Goal: Contribute content: Contribute content

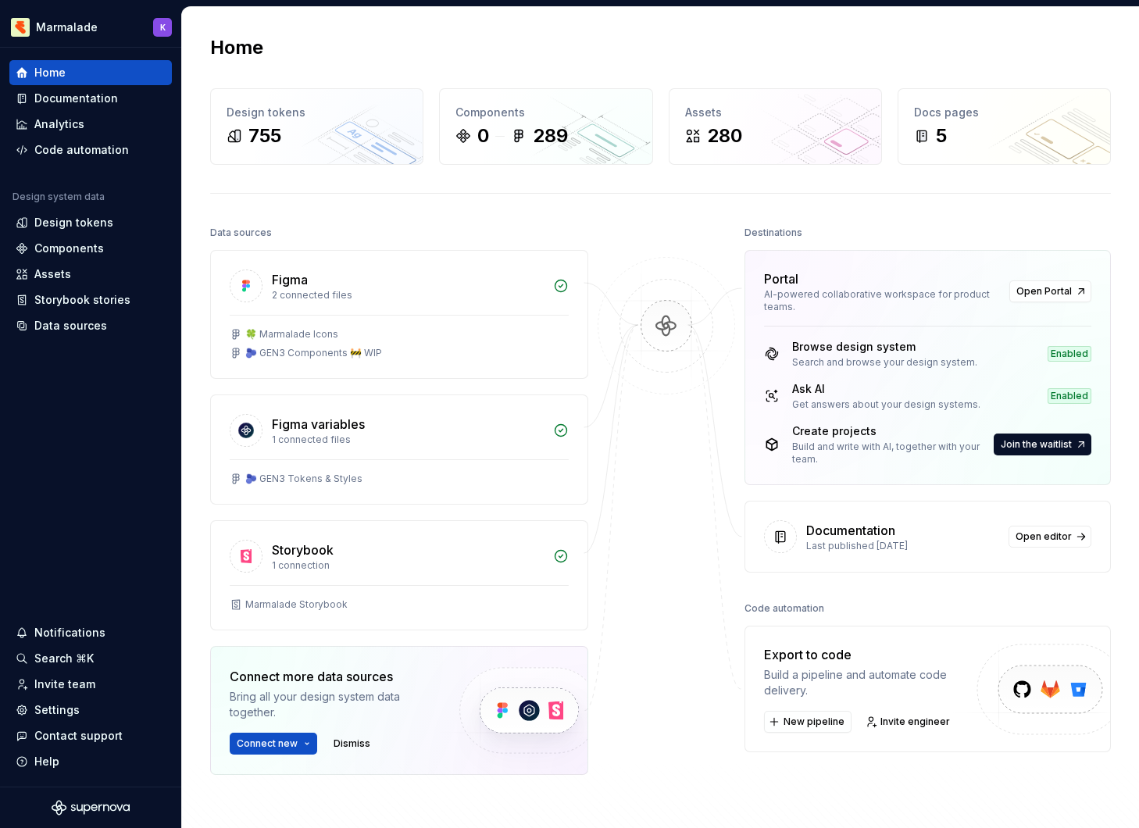
click at [86, 101] on div "Documentation" at bounding box center [76, 99] width 84 height 16
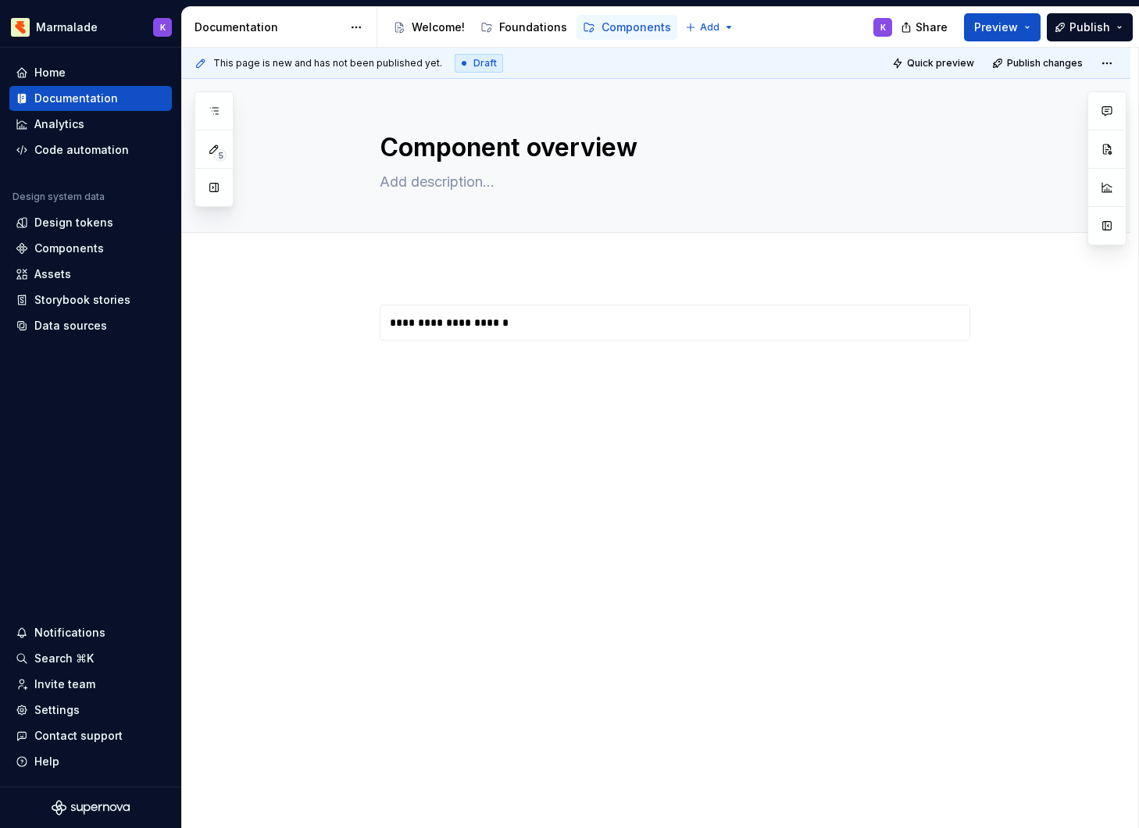
click at [411, 32] on div "Welcome!" at bounding box center [429, 28] width 72 height 16
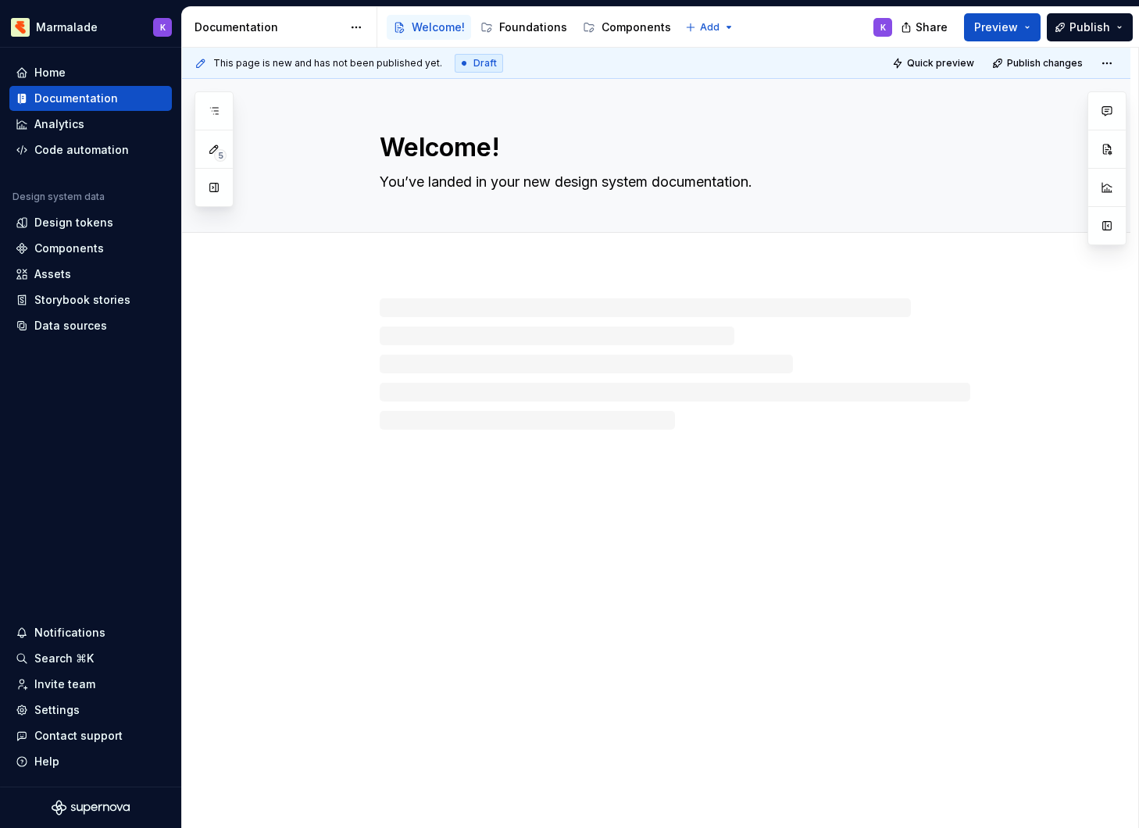
click at [550, 21] on div "Foundations" at bounding box center [533, 28] width 68 height 16
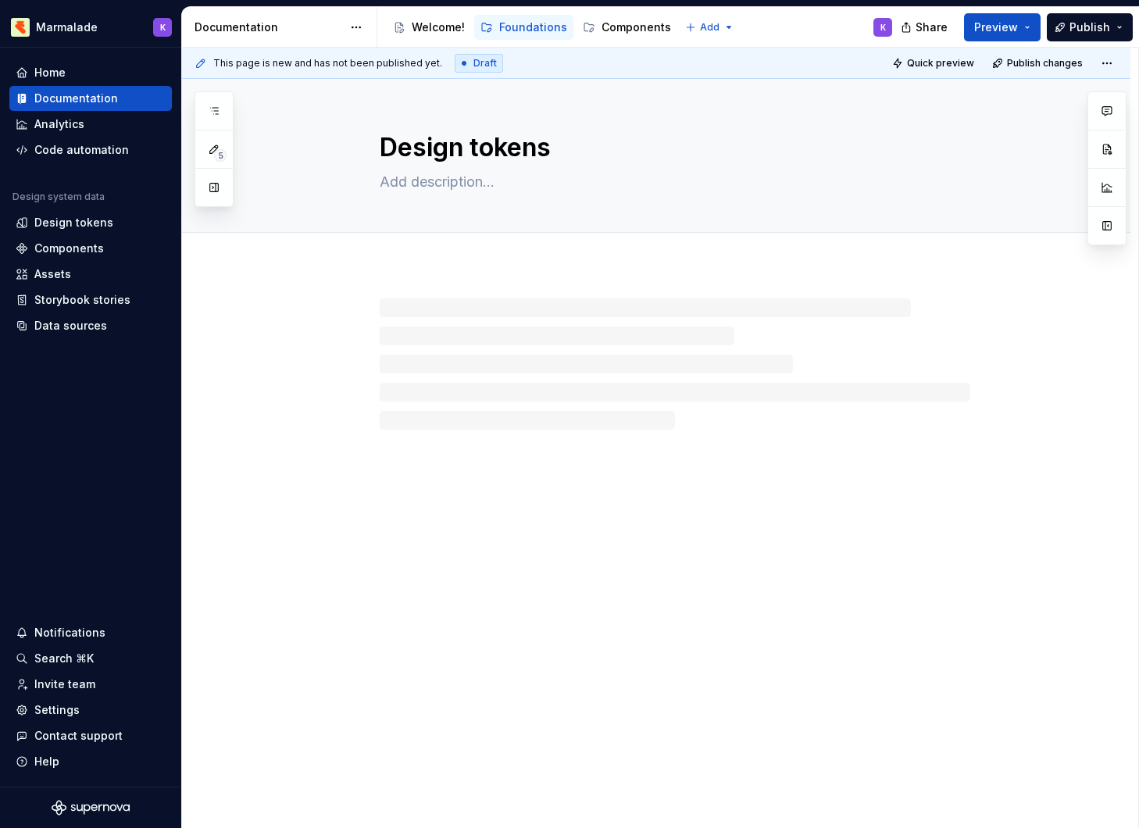
click at [615, 29] on div "Components" at bounding box center [636, 28] width 70 height 16
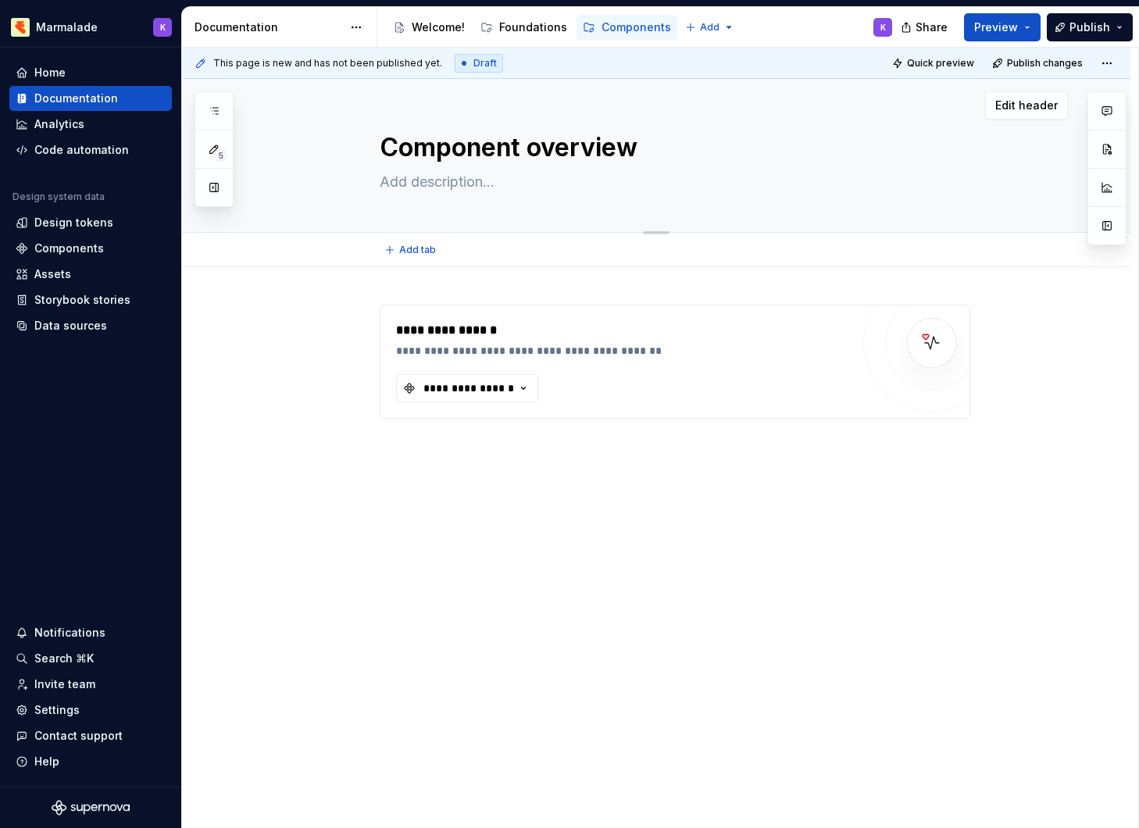
drag, startPoint x: 0, startPoint y: 0, endPoint x: 433, endPoint y: 162, distance: 462.1
click at [433, 162] on textarea "Component overview" at bounding box center [671, 147] width 590 height 37
drag, startPoint x: 433, startPoint y: 162, endPoint x: 437, endPoint y: 155, distance: 8.7
click at [437, 155] on textarea "Component overview" at bounding box center [671, 147] width 590 height 37
click at [474, 146] on textarea "Component overview" at bounding box center [671, 147] width 590 height 37
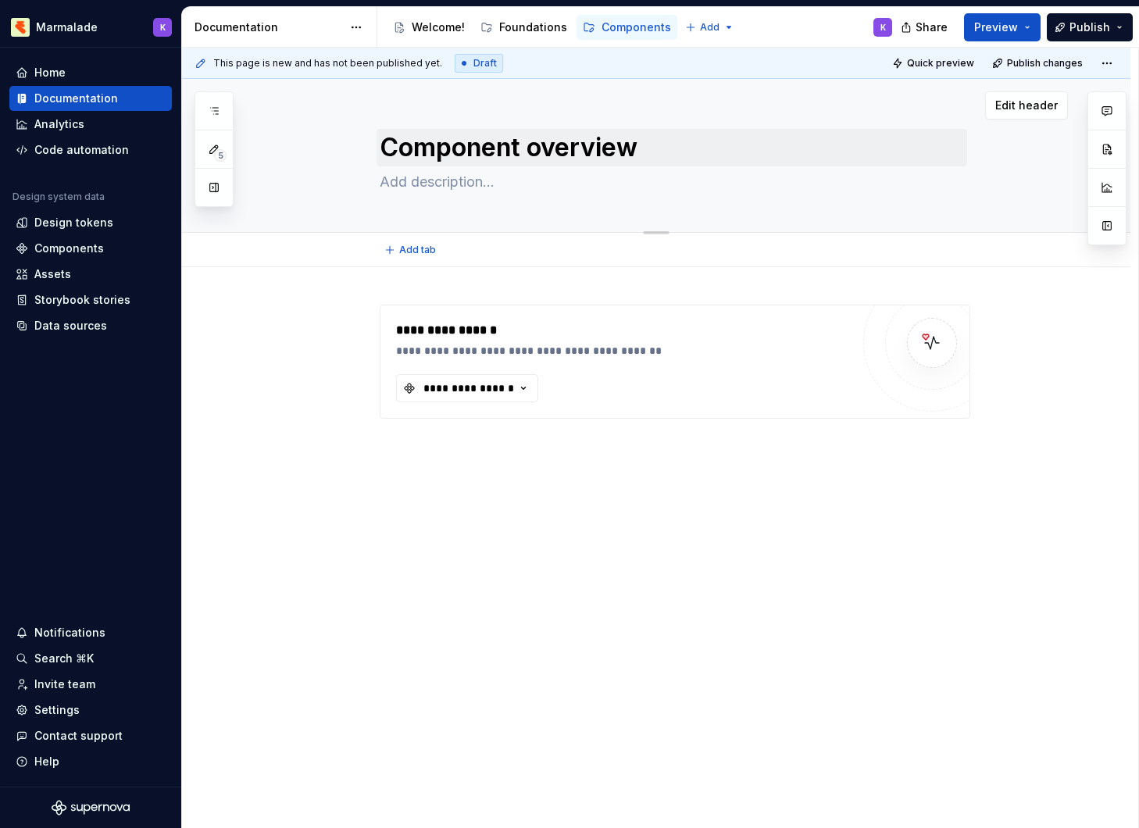
click at [331, 181] on div "Component overview" at bounding box center [675, 155] width 786 height 153
click at [78, 75] on div "Home" at bounding box center [91, 73] width 150 height 16
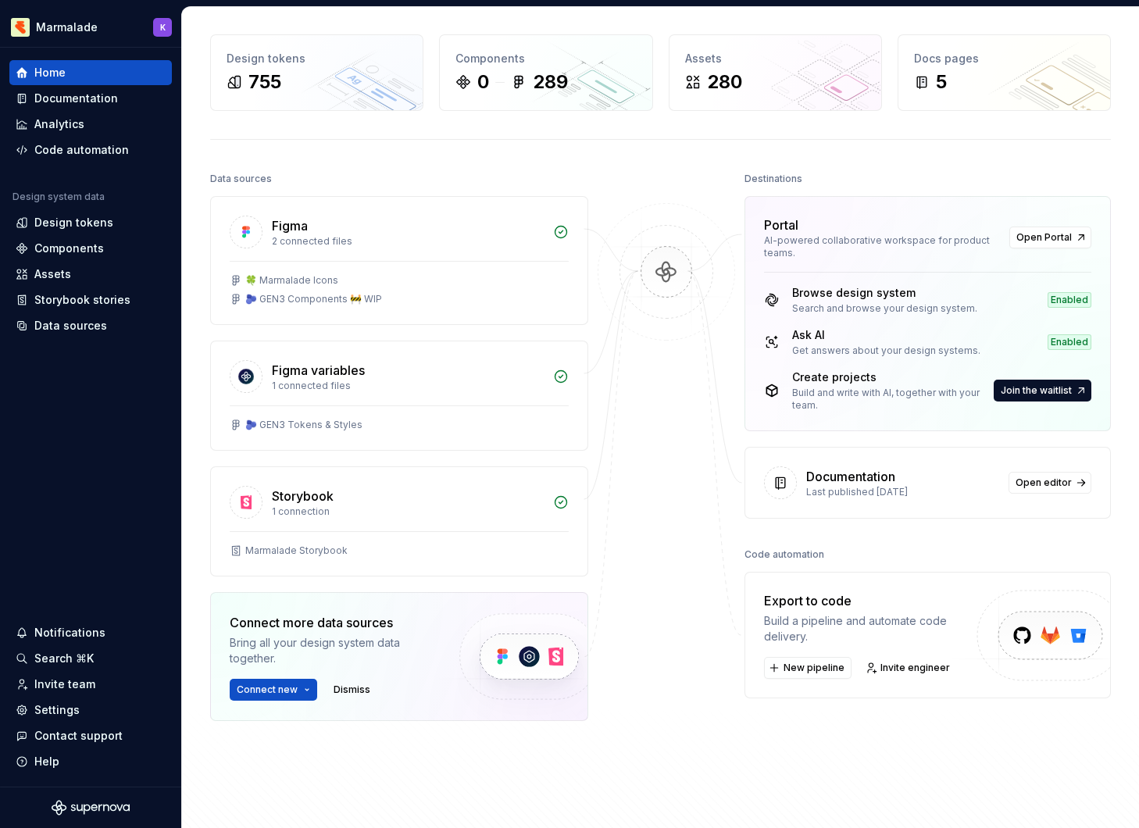
scroll to position [55, 0]
click at [294, 689] on span "Connect new" at bounding box center [267, 689] width 61 height 12
drag, startPoint x: 437, startPoint y: 155, endPoint x: 348, endPoint y: 671, distance: 523.7
click at [348, 671] on div "Connect more data sources Bring all your design system data together. Connect n…" at bounding box center [331, 655] width 203 height 87
click at [351, 686] on span "Dismiss" at bounding box center [351, 689] width 37 height 12
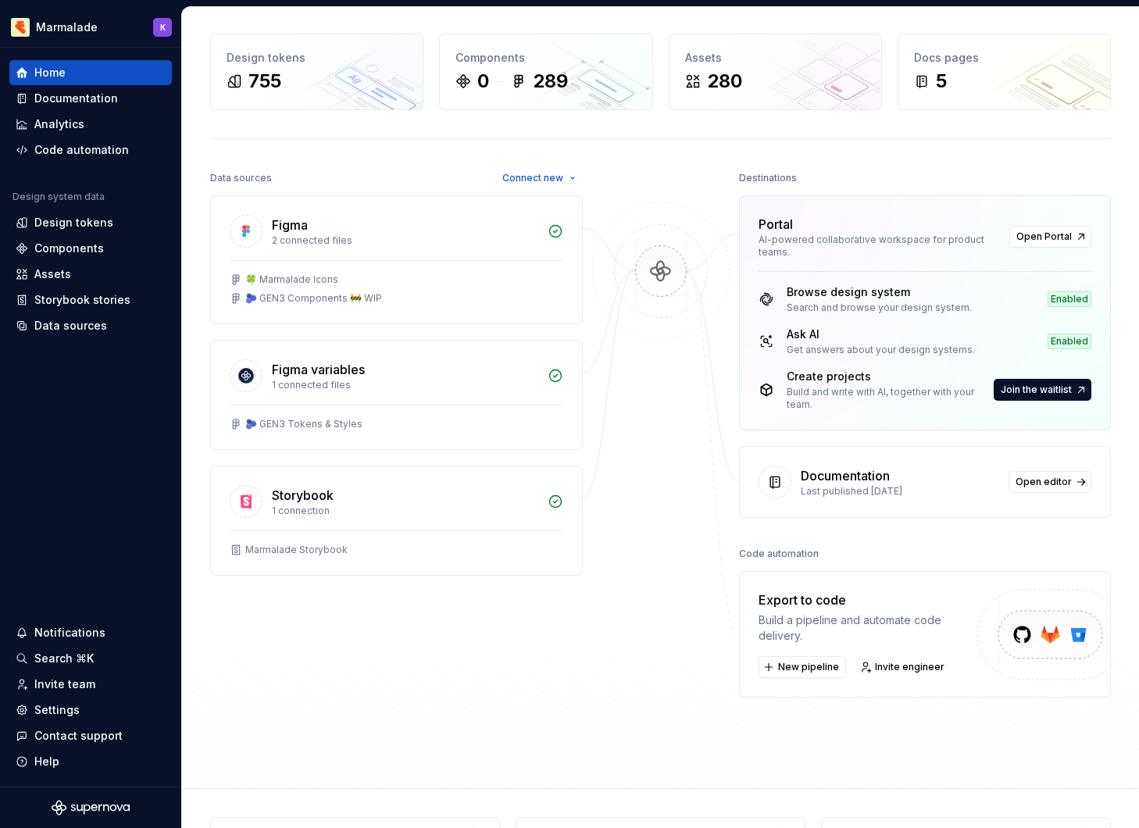
click at [1038, 390] on span "Join the waitlist" at bounding box center [1035, 389] width 71 height 12
drag, startPoint x: 348, startPoint y: 671, endPoint x: 1038, endPoint y: 383, distance: 747.4
click at [1038, 383] on span "Join the waitlist" at bounding box center [1035, 389] width 71 height 12
click at [1060, 387] on span "Join the waitlist" at bounding box center [1035, 389] width 71 height 12
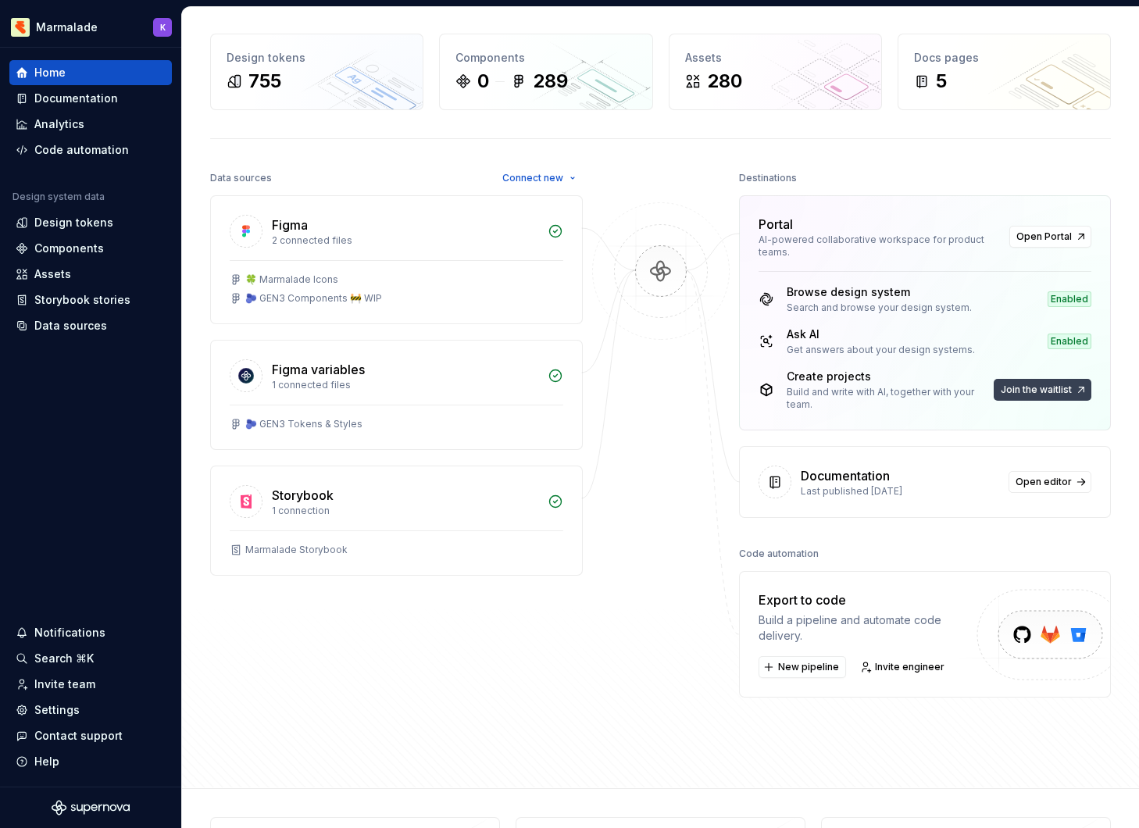
click at [1060, 387] on span "Join the waitlist" at bounding box center [1035, 389] width 71 height 12
click at [1046, 481] on span "Open editor" at bounding box center [1043, 482] width 56 height 12
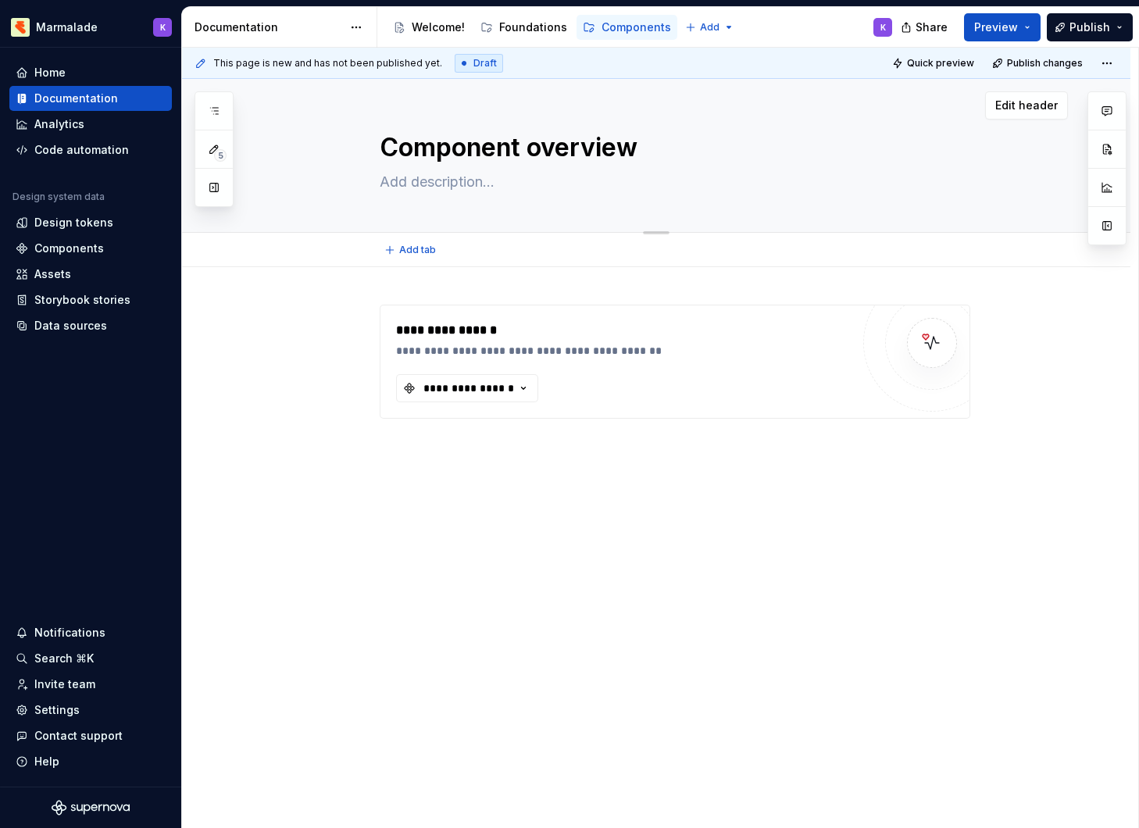
drag, startPoint x: 1038, startPoint y: 383, endPoint x: 497, endPoint y: 144, distance: 591.6
click at [497, 144] on textarea "Component overview" at bounding box center [671, 147] width 590 height 37
drag, startPoint x: 497, startPoint y: 144, endPoint x: 712, endPoint y: 148, distance: 215.6
click at [712, 148] on textarea "Component overview" at bounding box center [671, 147] width 590 height 37
drag, startPoint x: 712, startPoint y: 148, endPoint x: 526, endPoint y: 32, distance: 219.9
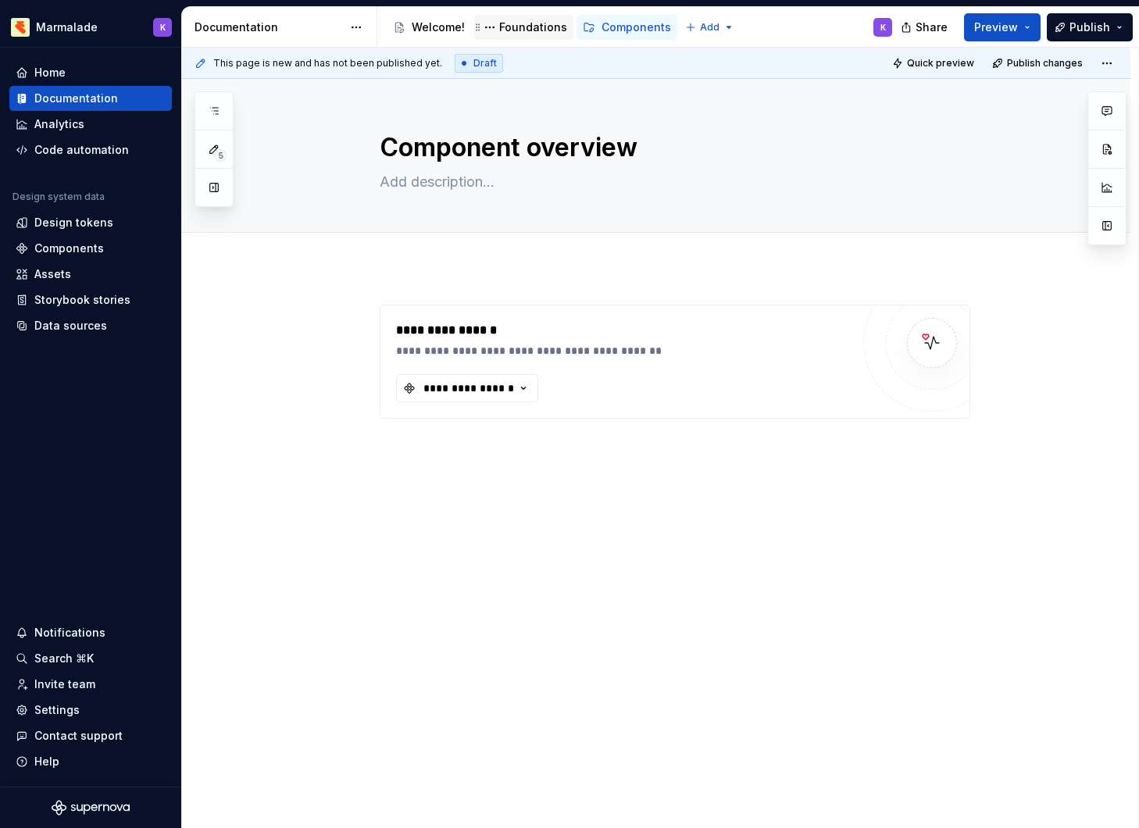
click at [526, 32] on div "Foundations" at bounding box center [533, 28] width 68 height 16
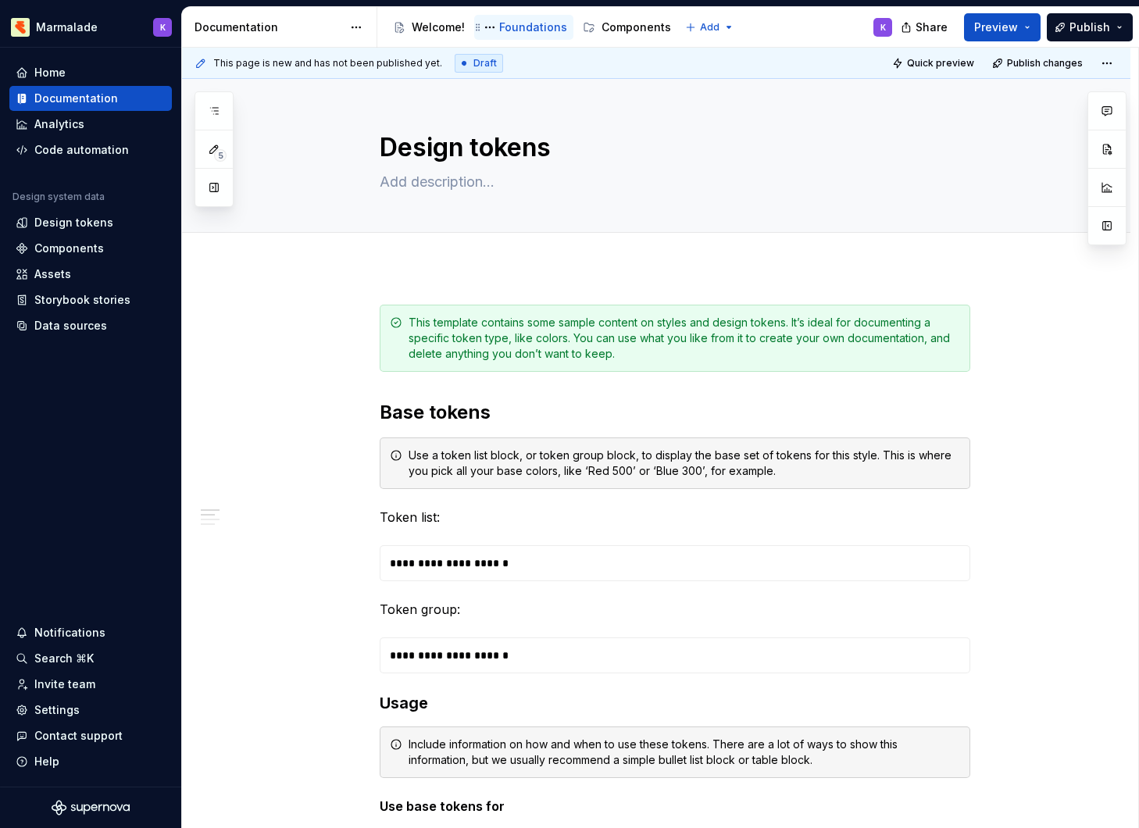
click at [442, 26] on div "Welcome!" at bounding box center [438, 28] width 53 height 16
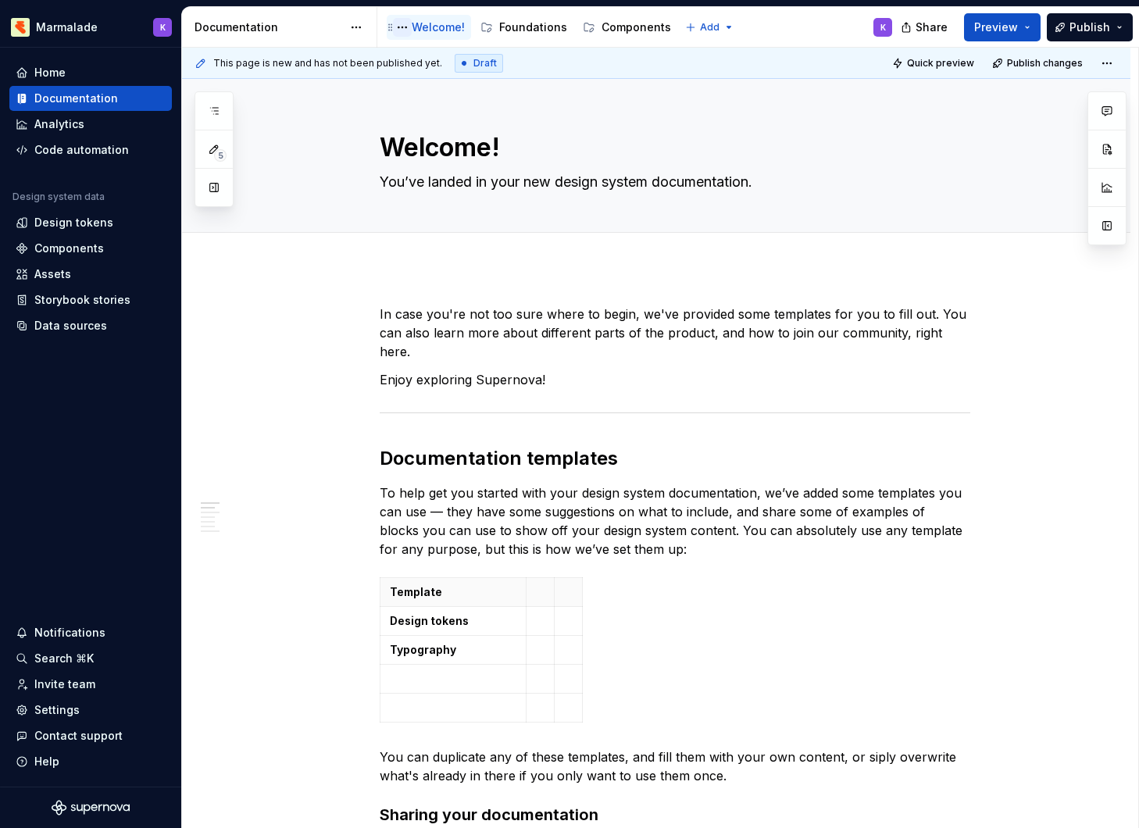
drag, startPoint x: 526, startPoint y: 32, endPoint x: 401, endPoint y: 29, distance: 124.2
click at [401, 29] on button "Page tree" at bounding box center [402, 27] width 19 height 19
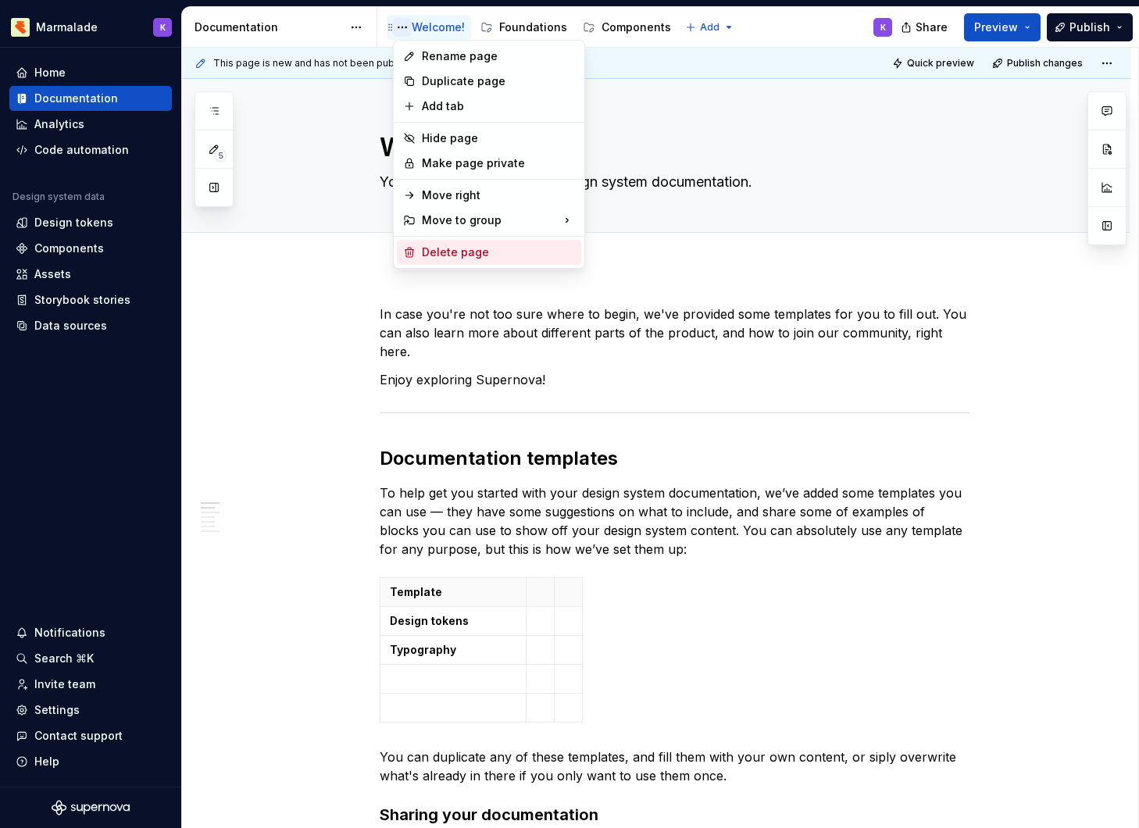
click at [444, 248] on div "Delete page" at bounding box center [498, 252] width 153 height 16
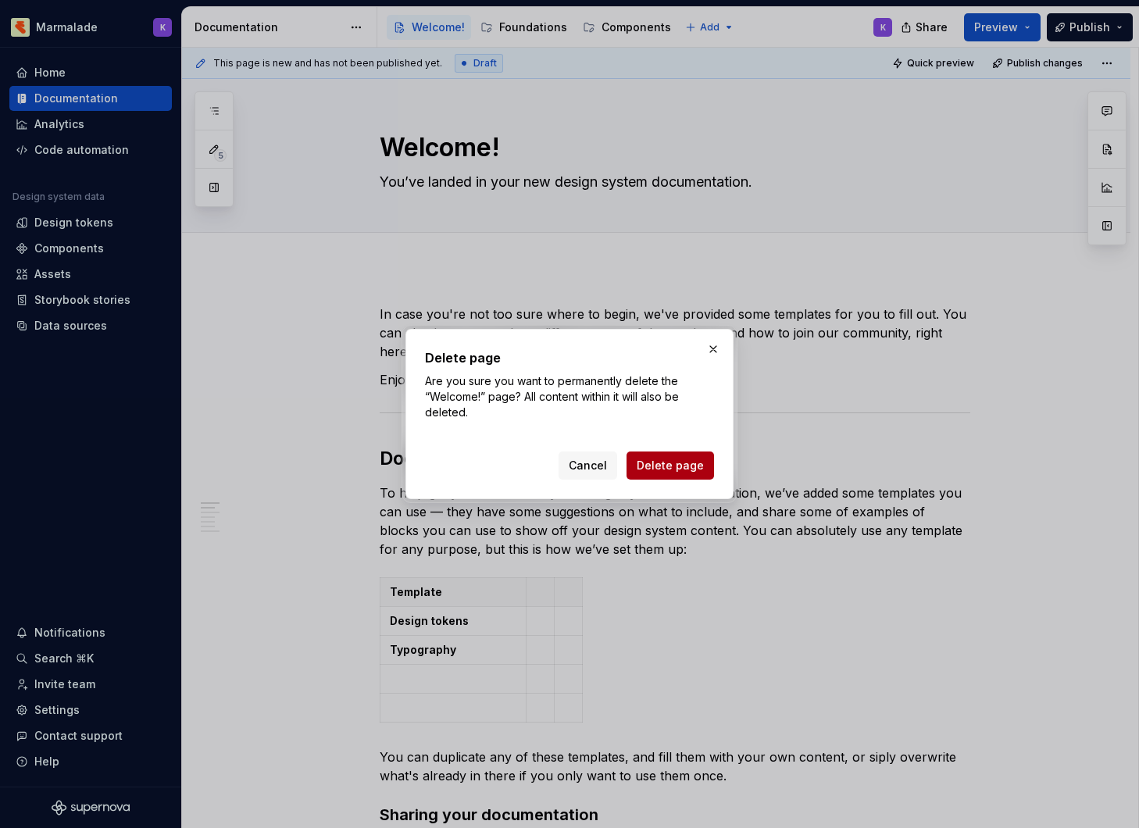
drag, startPoint x: 401, startPoint y: 29, endPoint x: 668, endPoint y: 471, distance: 516.0
click at [668, 471] on span "Delete page" at bounding box center [669, 466] width 67 height 16
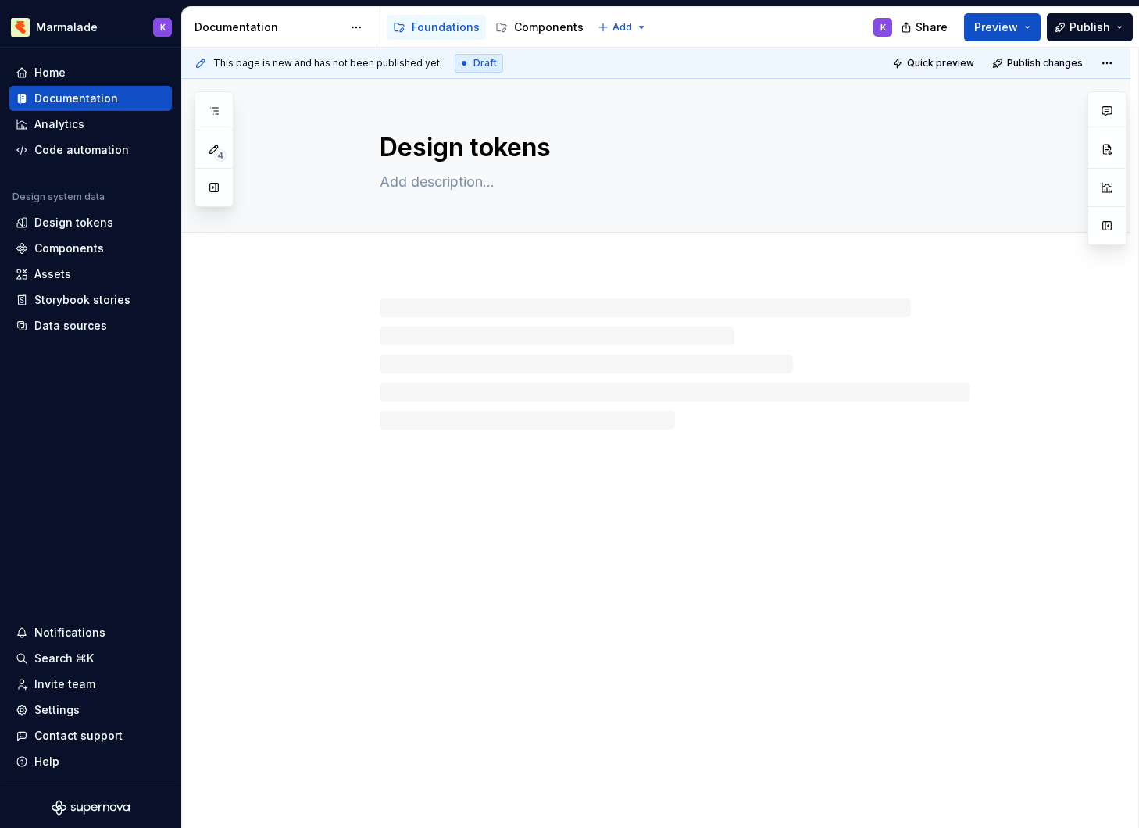
click at [248, 28] on div "Documentation" at bounding box center [268, 28] width 148 height 16
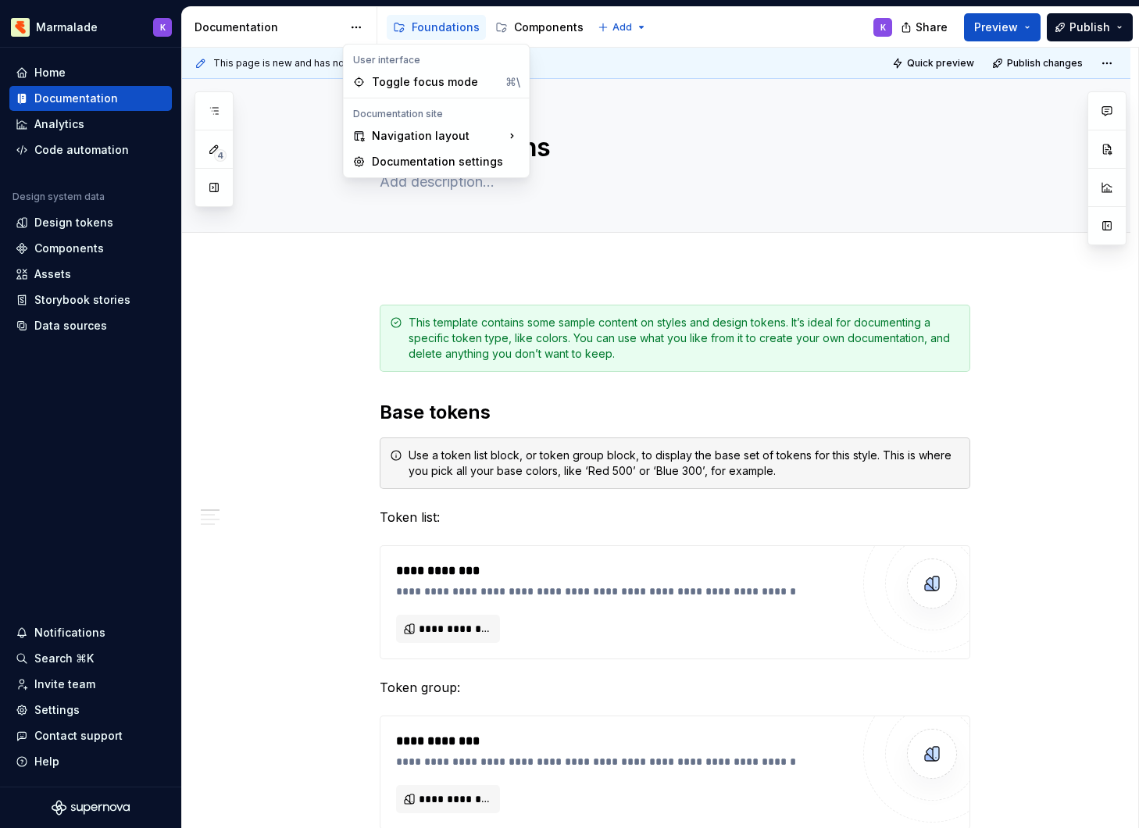
click at [355, 30] on html "Marmalade K Home Documentation Analytics Code automation Design system data Des…" at bounding box center [569, 414] width 1139 height 828
click at [392, 89] on div "Toggle focus mode" at bounding box center [434, 83] width 127 height 16
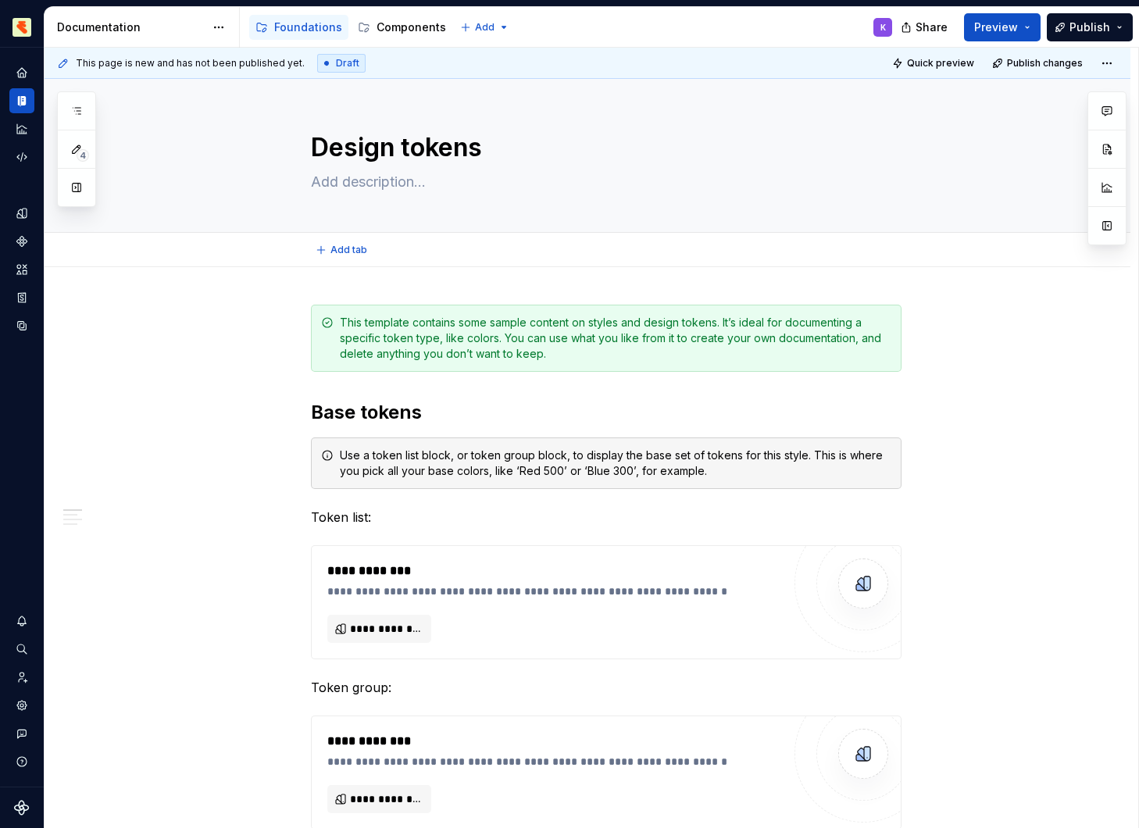
click at [221, 34] on html "Marmalade K Design system data Documentation Accessibility guide for tree Page …" at bounding box center [569, 414] width 1139 height 828
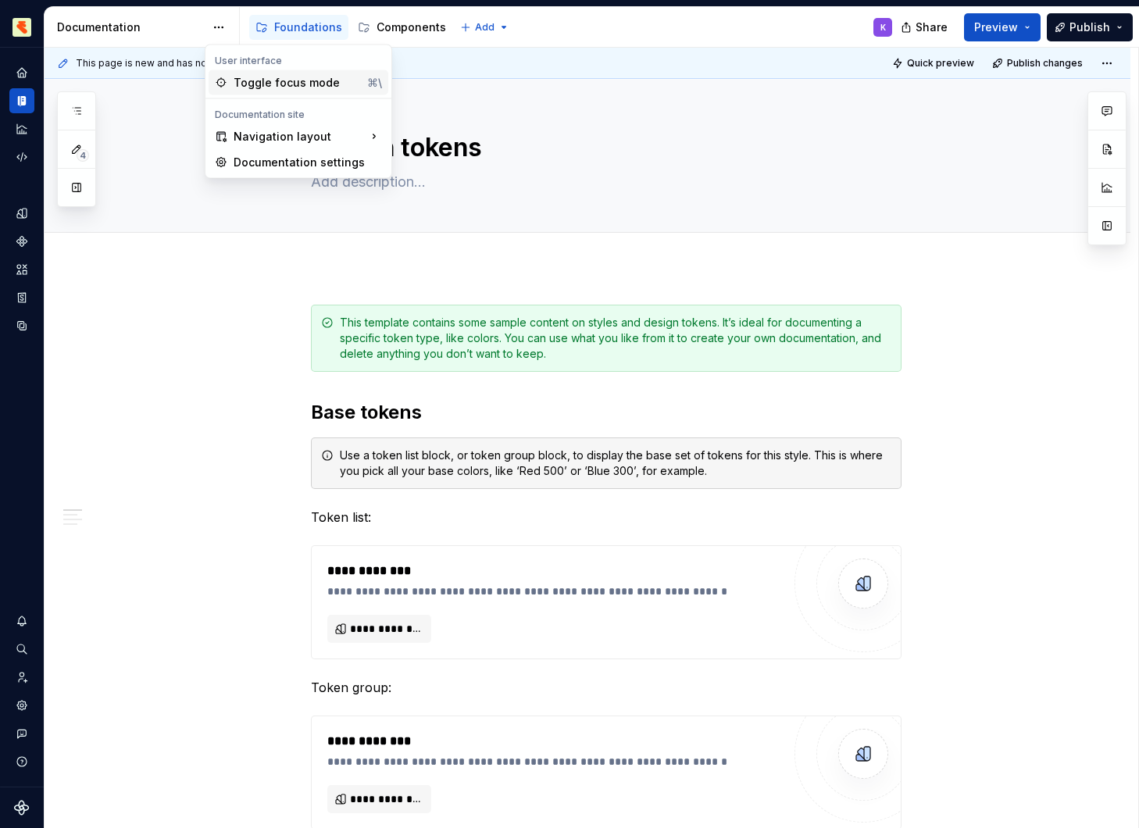
click at [258, 80] on div "Toggle focus mode" at bounding box center [296, 83] width 127 height 16
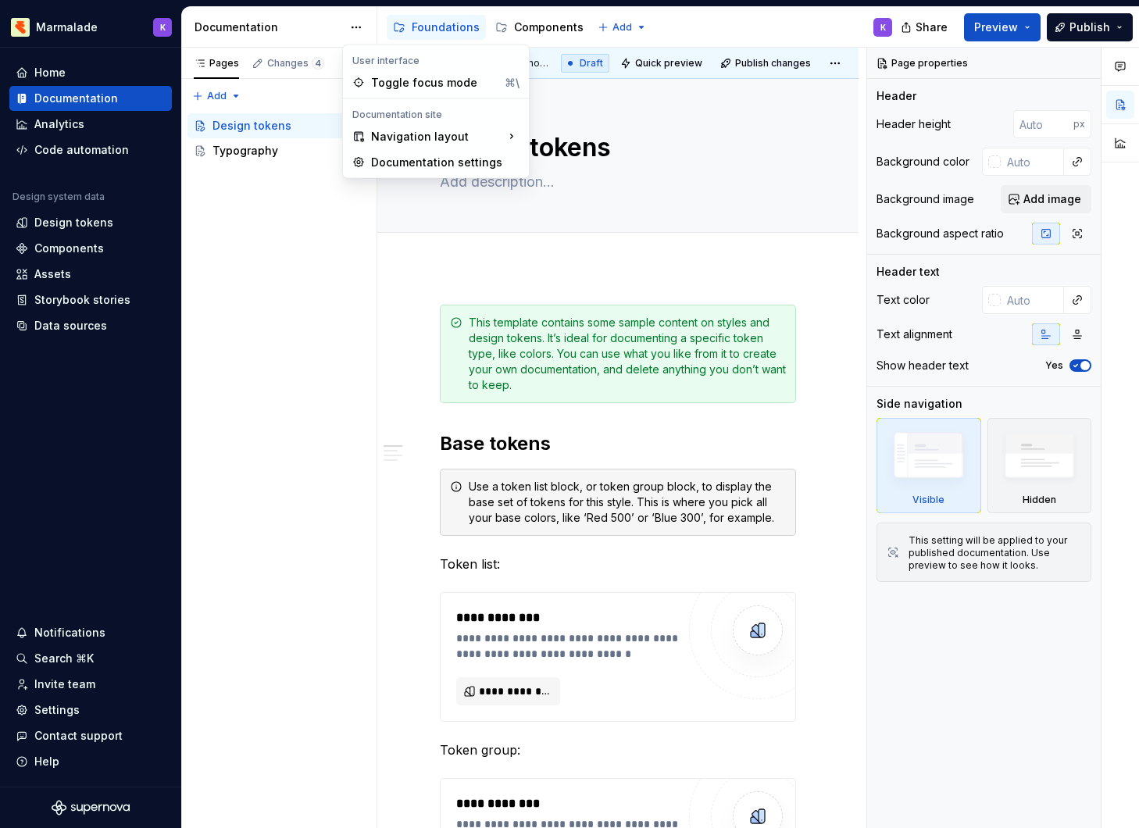
click at [347, 27] on html "Marmalade K Home Documentation Analytics Code automation Design system data Des…" at bounding box center [569, 414] width 1139 height 828
click at [408, 87] on div "Toggle focus mode" at bounding box center [434, 83] width 127 height 16
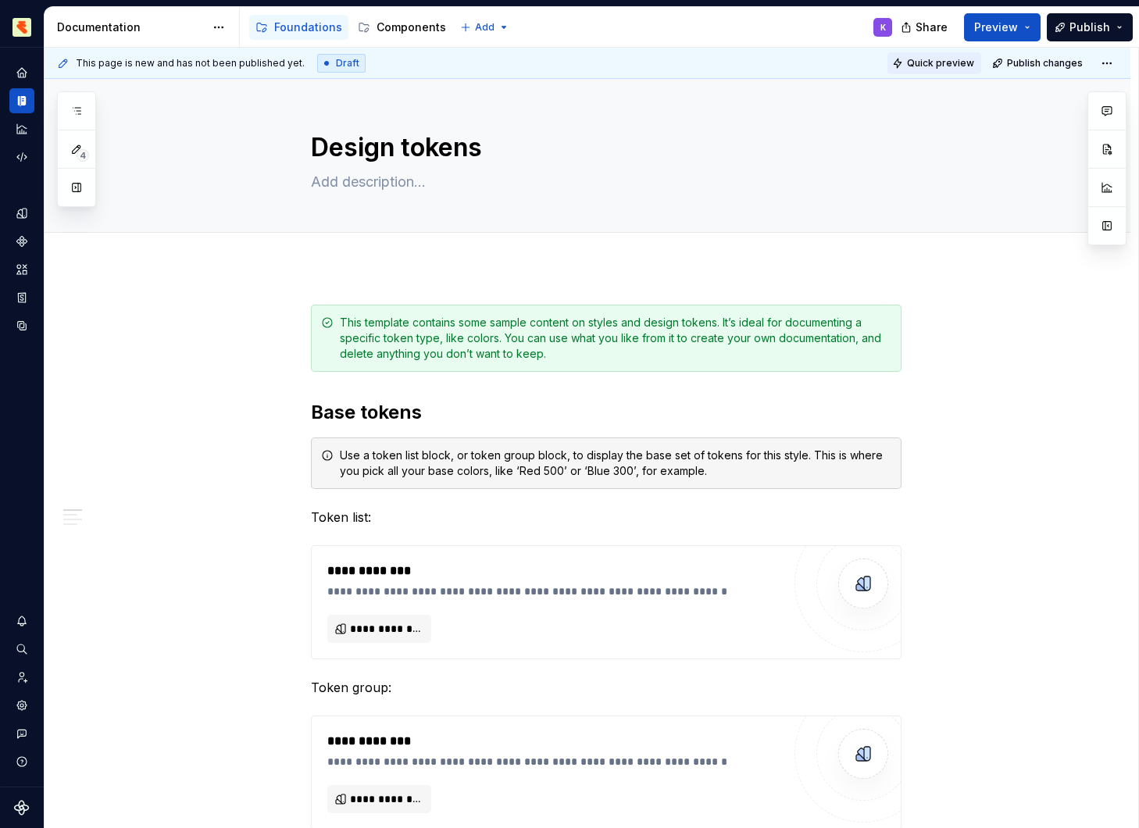
click at [937, 62] on span "Quick preview" at bounding box center [940, 63] width 67 height 12
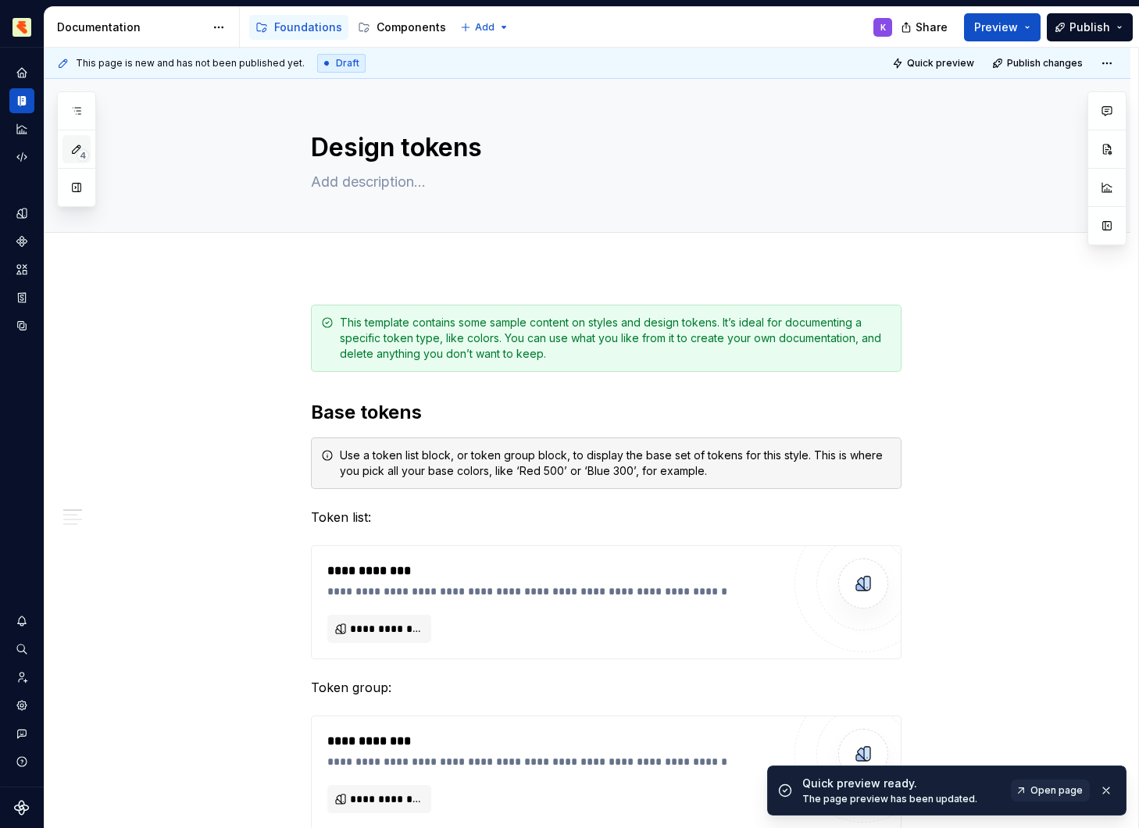
drag, startPoint x: 937, startPoint y: 62, endPoint x: 83, endPoint y: 152, distance: 859.0
click at [83, 152] on span "4" at bounding box center [83, 155] width 12 height 12
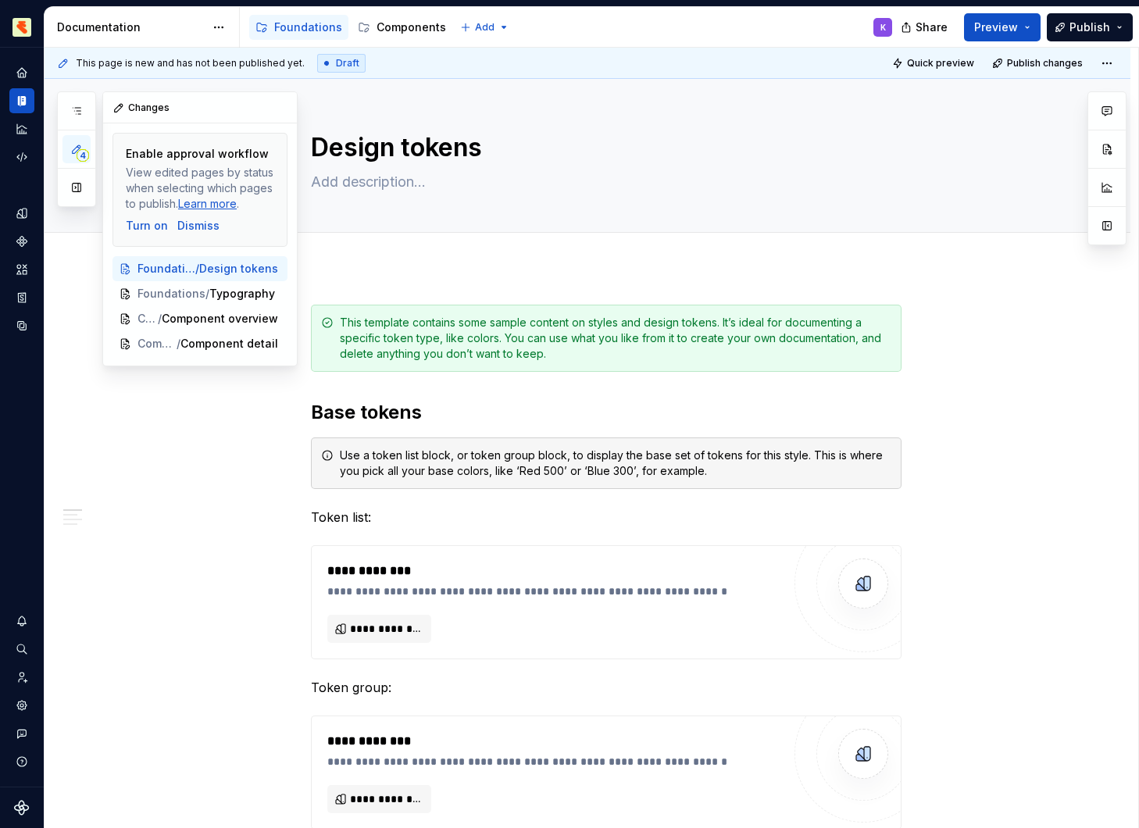
drag, startPoint x: 83, startPoint y: 152, endPoint x: 83, endPoint y: 252, distance: 100.7
click at [83, 252] on div "4 Pages Add Accessibility guide for tree Page tree. Navigate the tree with the …" at bounding box center [177, 228] width 241 height 275
drag, startPoint x: 83, startPoint y: 252, endPoint x: 79, endPoint y: 190, distance: 62.6
click at [79, 190] on button "button" at bounding box center [76, 187] width 28 height 28
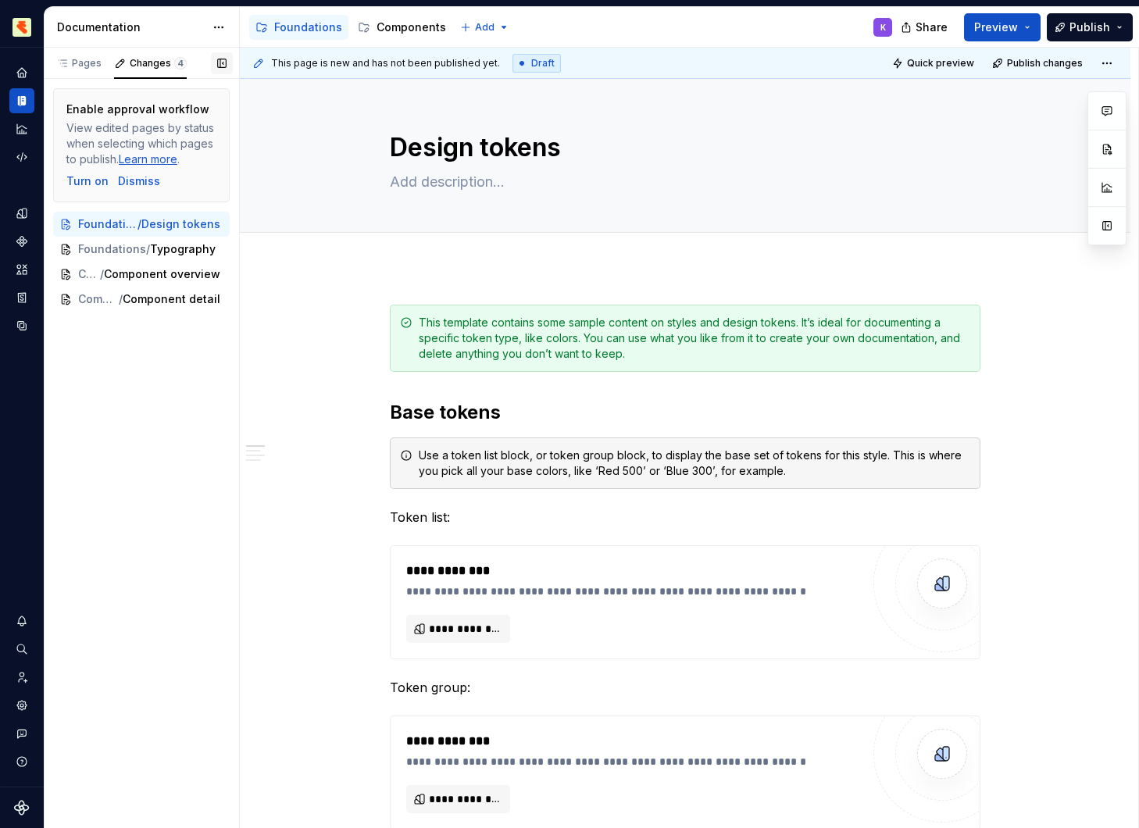
drag, startPoint x: 79, startPoint y: 190, endPoint x: 218, endPoint y: 62, distance: 189.0
click at [218, 62] on button "button" at bounding box center [222, 63] width 22 height 22
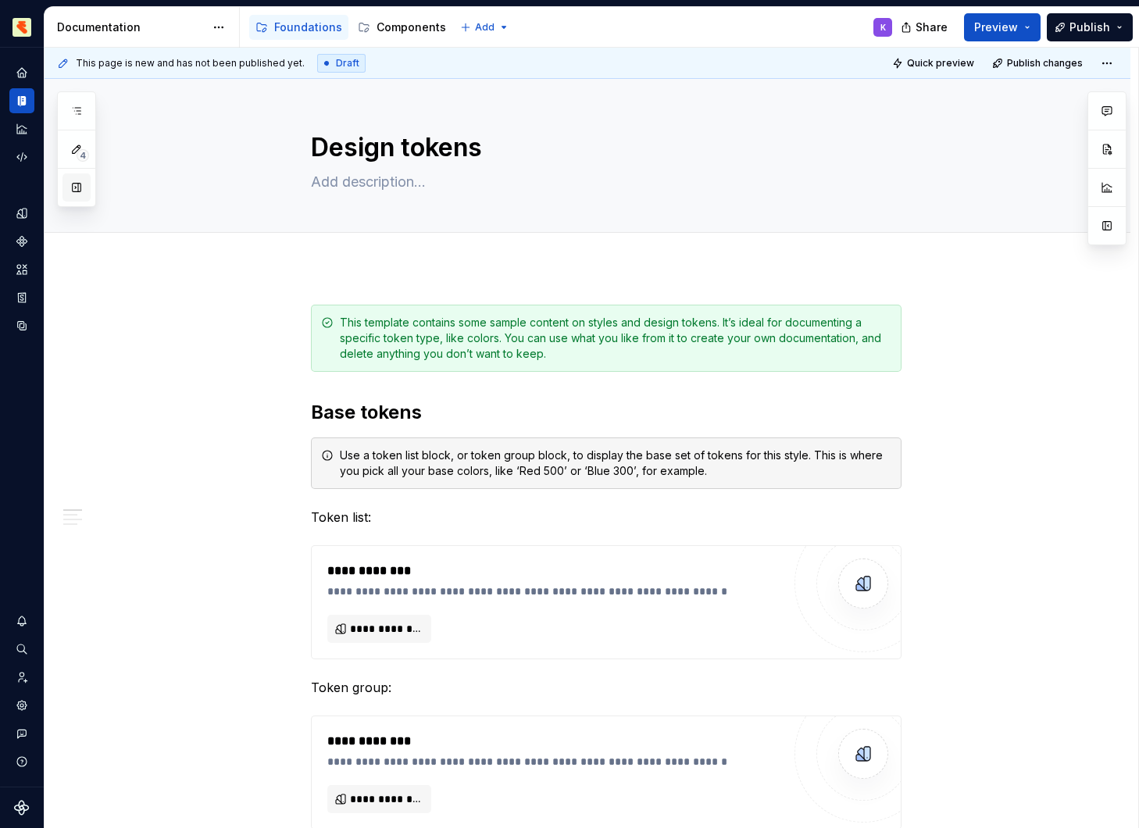
click at [1107, 151] on button "button" at bounding box center [1107, 149] width 28 height 28
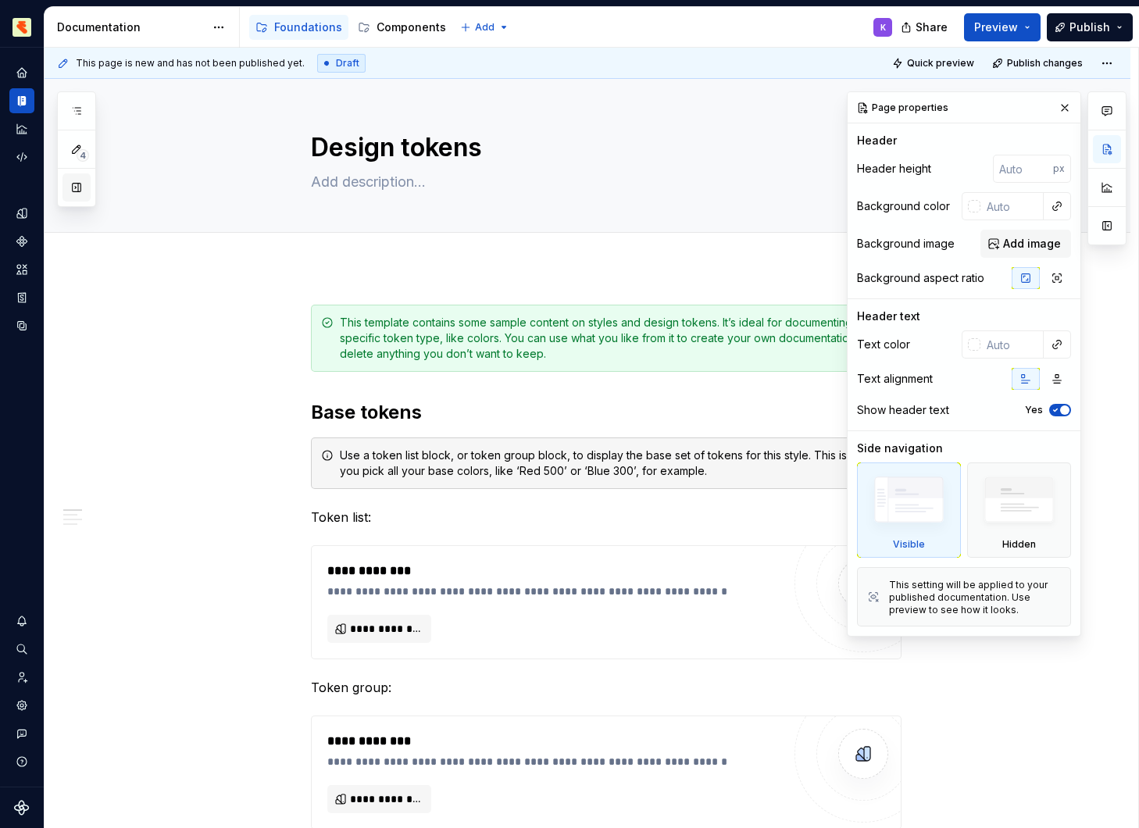
click at [1039, 507] on img at bounding box center [1019, 503] width 90 height 69
click at [921, 511] on img at bounding box center [909, 503] width 90 height 68
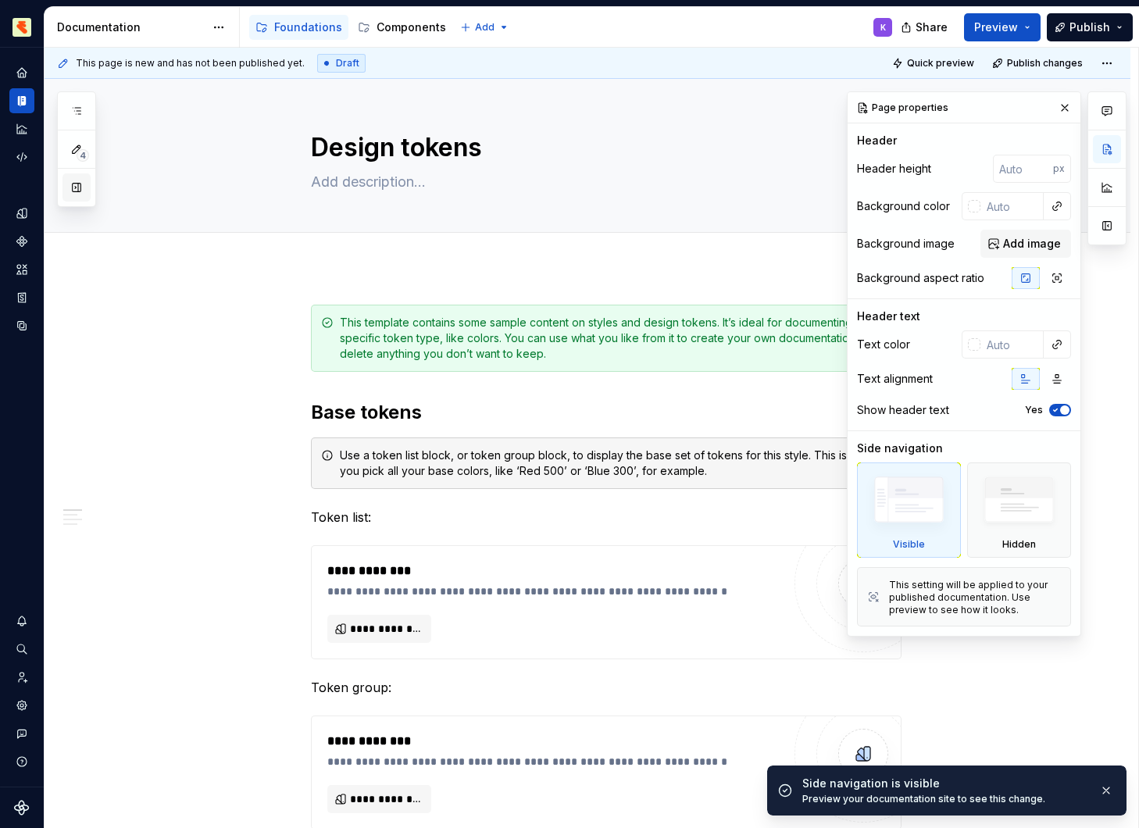
click at [775, 323] on div "This template contains some sample content on styles and design tokens. It’s id…" at bounding box center [615, 338] width 551 height 47
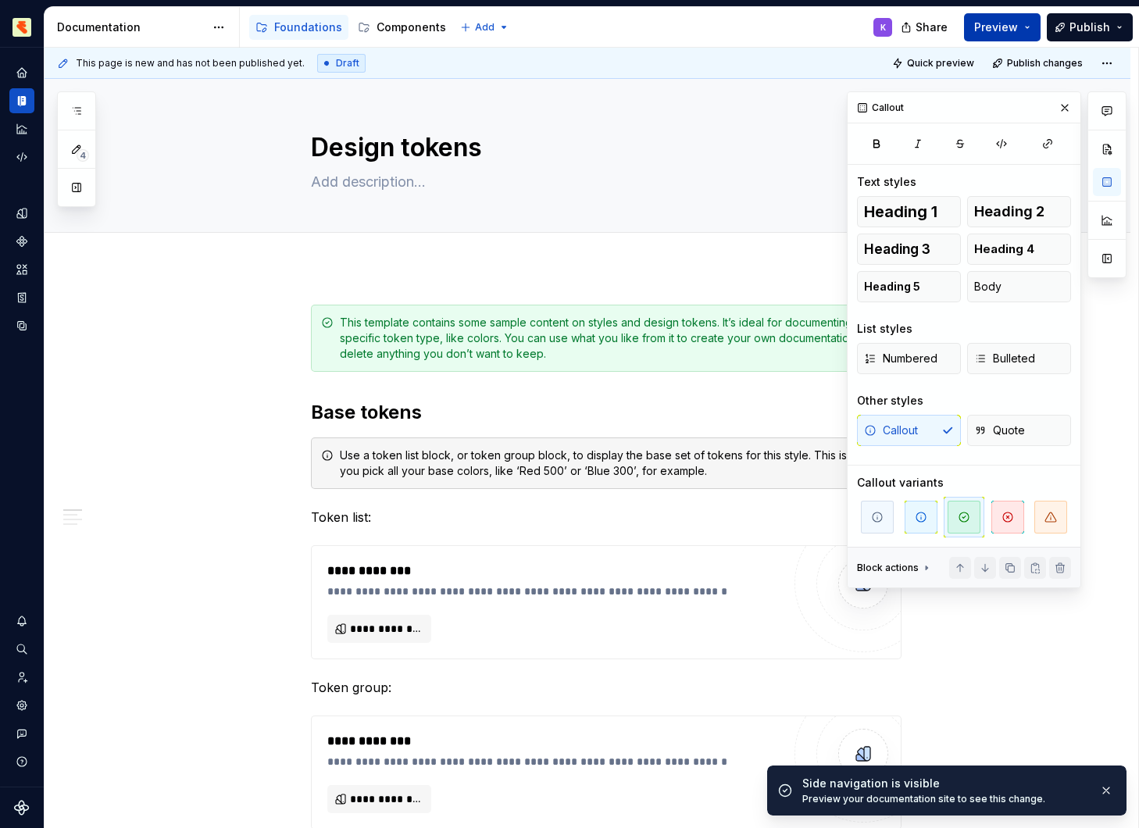
drag, startPoint x: 218, startPoint y: 62, endPoint x: 997, endPoint y: 23, distance: 780.3
click at [997, 23] on span "Preview" at bounding box center [996, 28] width 44 height 16
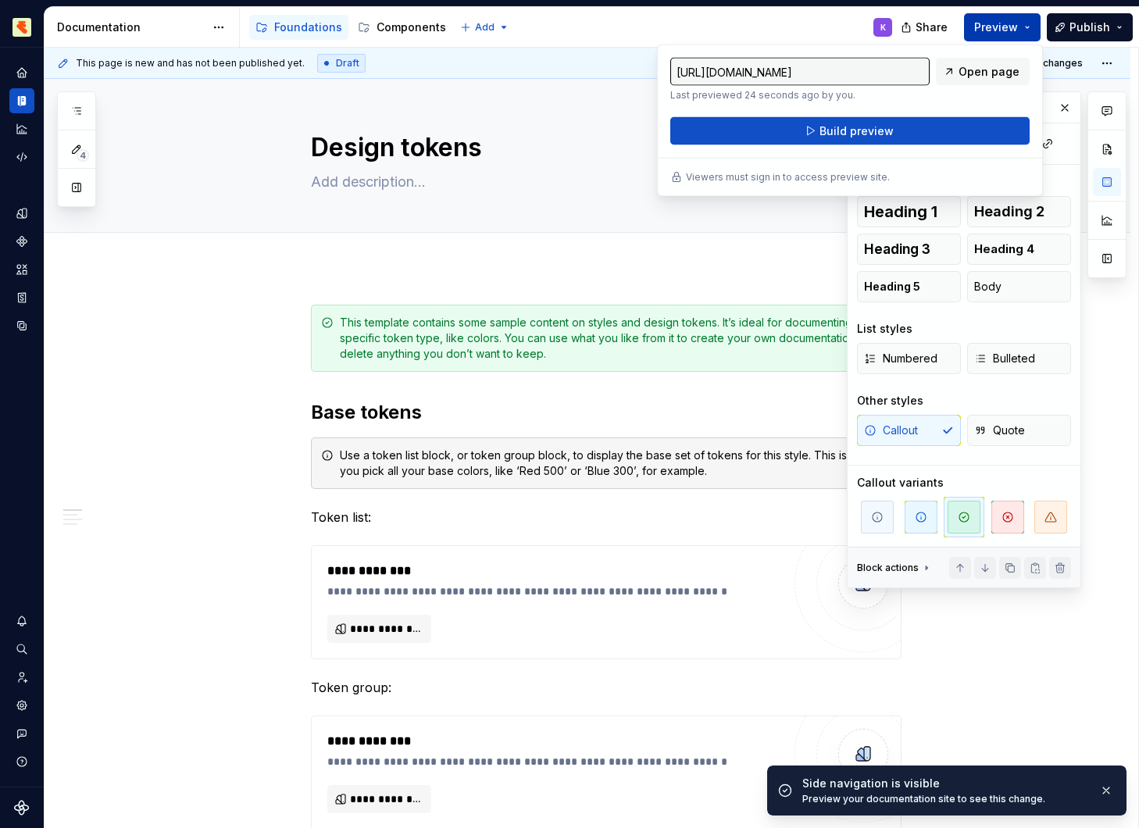
click at [985, 68] on span "Open page" at bounding box center [988, 72] width 61 height 16
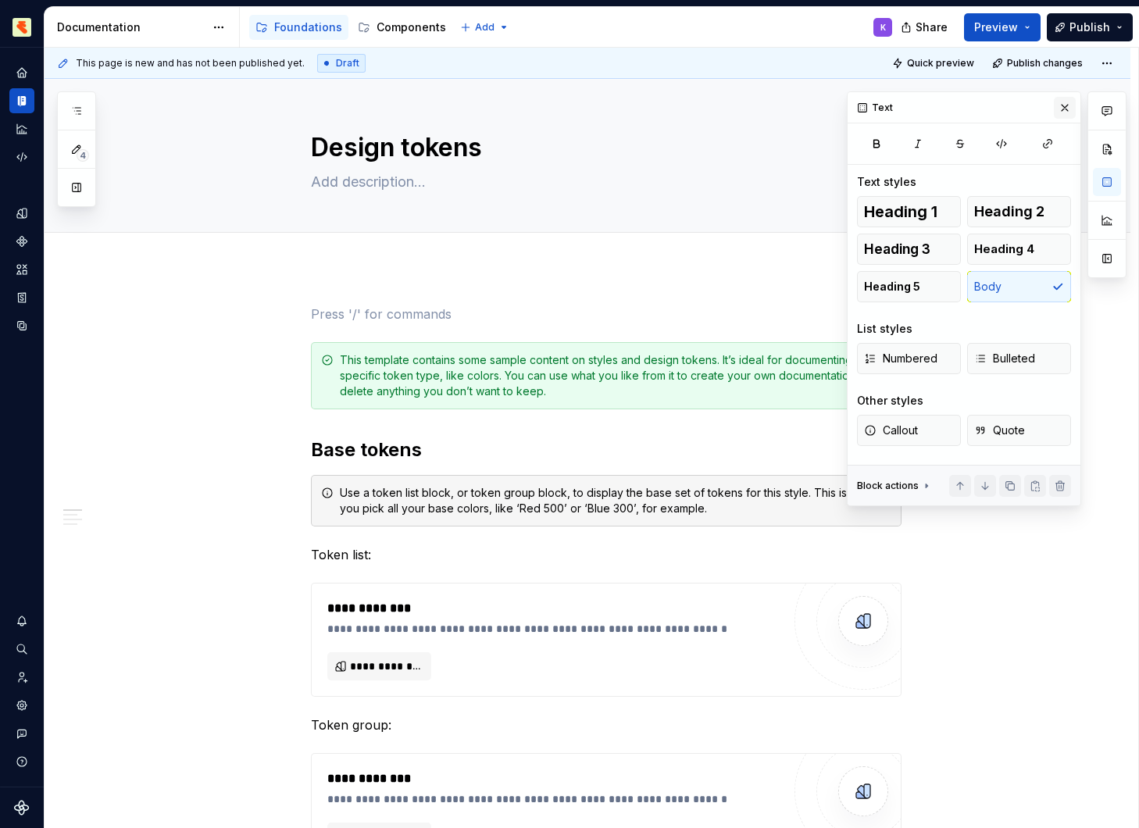
drag, startPoint x: 997, startPoint y: 23, endPoint x: 1063, endPoint y: 109, distance: 108.7
click at [1063, 109] on button "button" at bounding box center [1064, 108] width 22 height 22
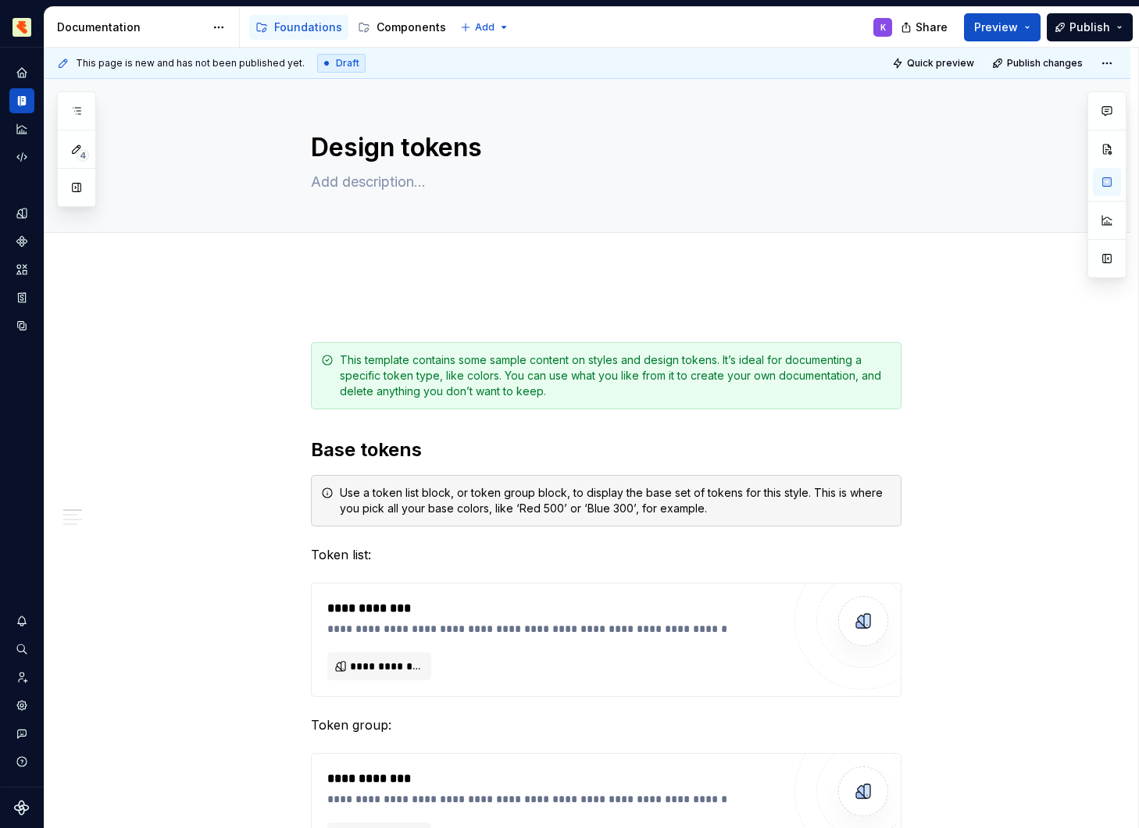
click at [1108, 257] on button "button" at bounding box center [1107, 258] width 28 height 28
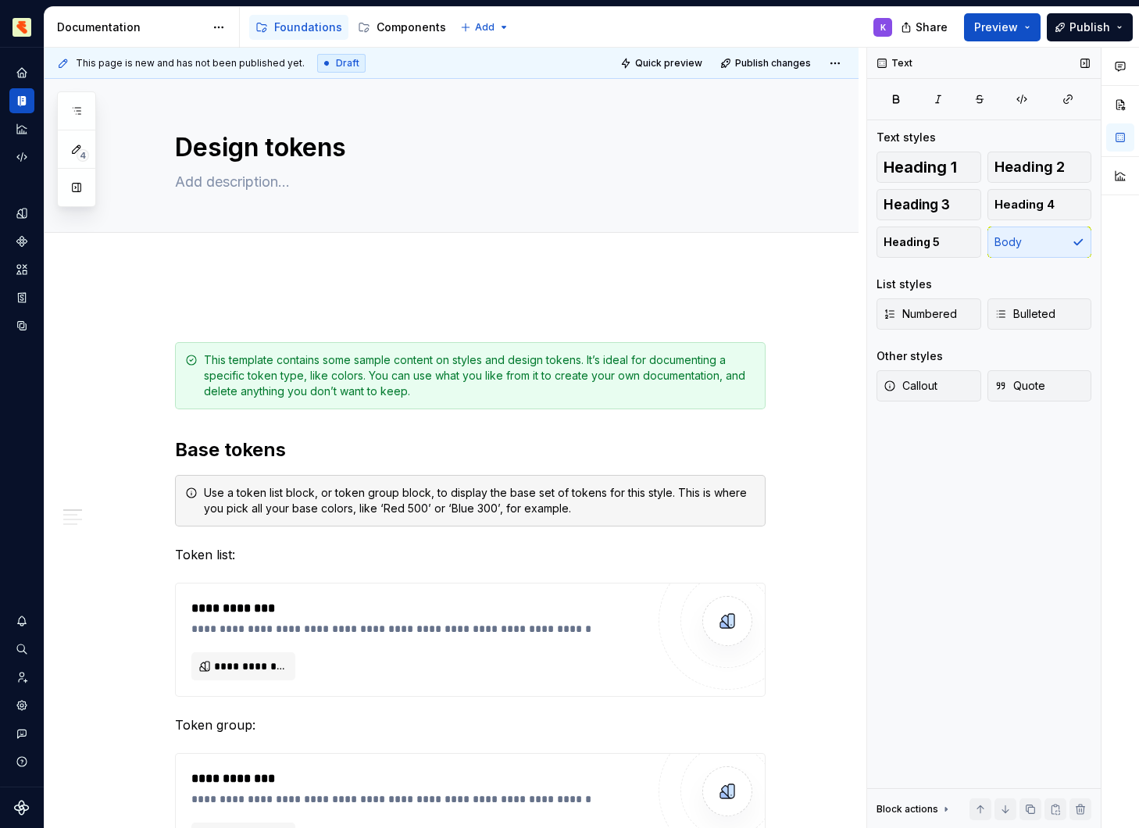
click at [373, 397] on div "This template contains some sample content on styles and design tokens. It’s id…" at bounding box center [479, 375] width 551 height 47
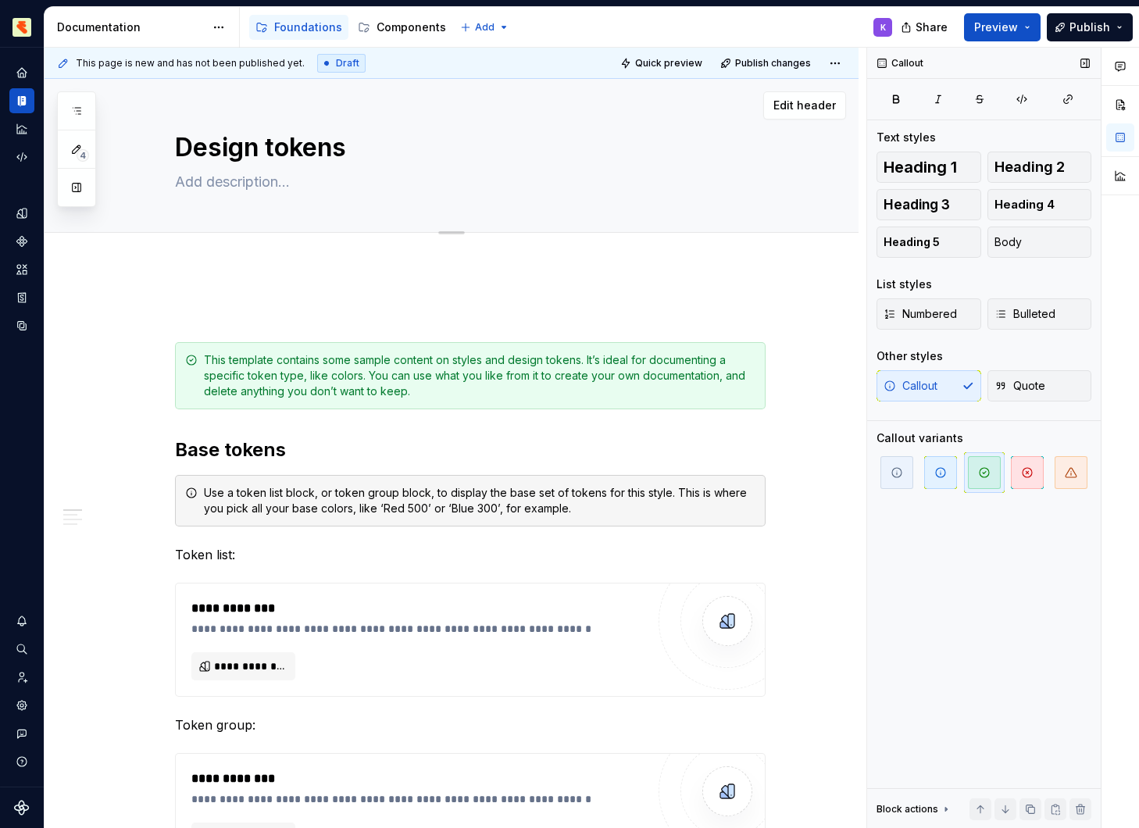
drag, startPoint x: 1063, startPoint y: 109, endPoint x: 298, endPoint y: 209, distance: 770.9
click at [298, 209] on div "Design tokens" at bounding box center [470, 155] width 590 height 153
click at [312, 29] on div "Foundations" at bounding box center [308, 28] width 68 height 16
drag, startPoint x: 298, startPoint y: 209, endPoint x: 78, endPoint y: 108, distance: 242.2
click at [78, 108] on icon "button" at bounding box center [77, 111] width 8 height 6
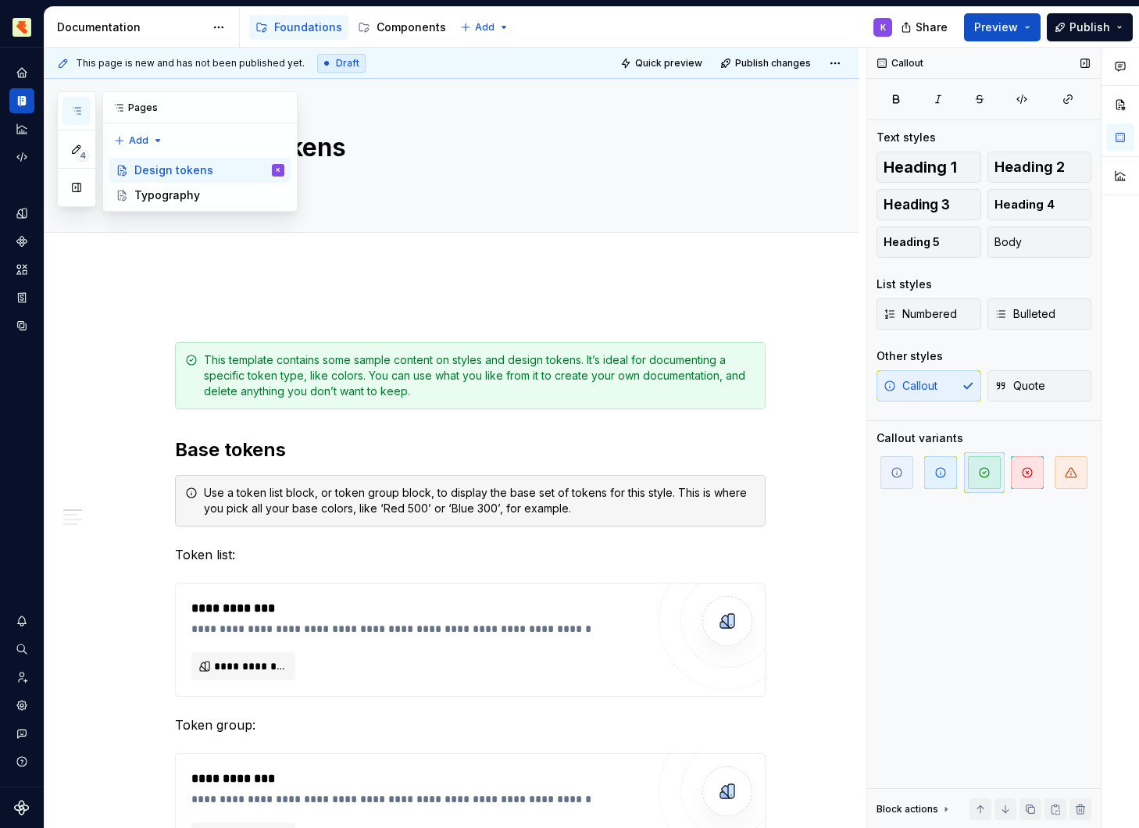
click at [159, 194] on div "Typography" at bounding box center [167, 195] width 66 height 16
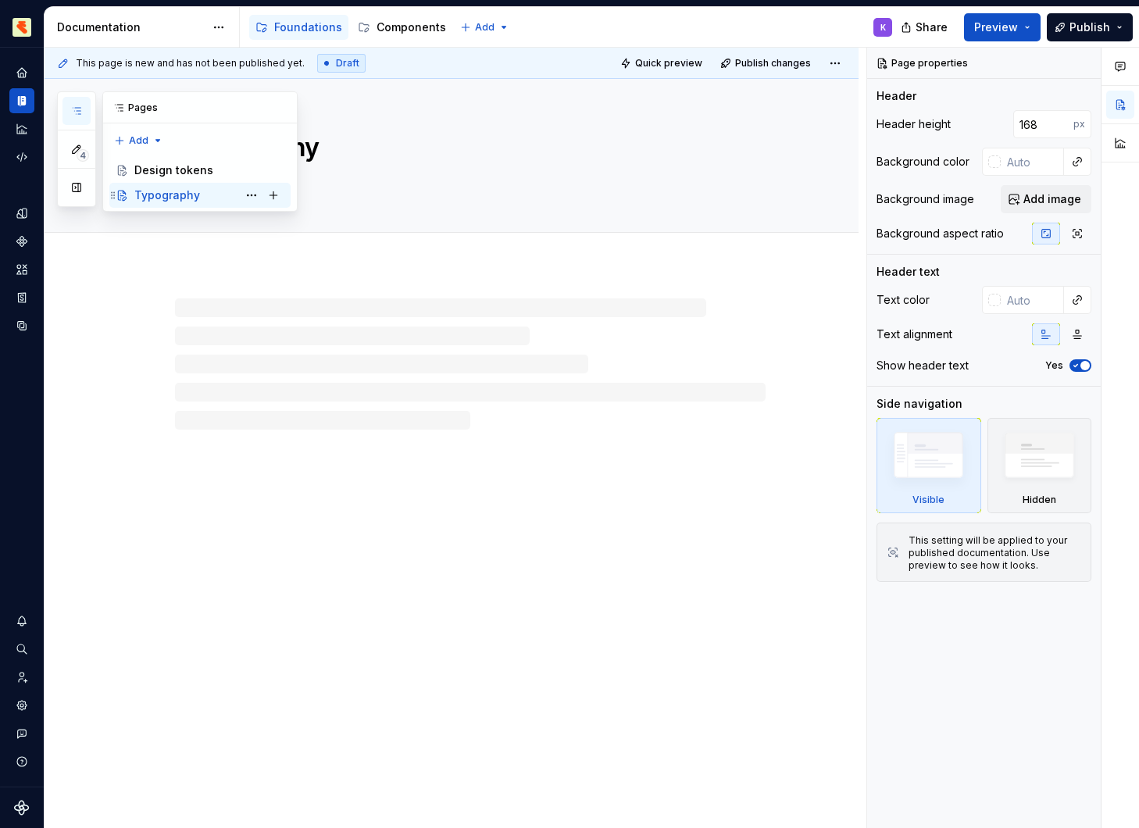
drag, startPoint x: 78, startPoint y: 108, endPoint x: 158, endPoint y: 198, distance: 120.0
click at [158, 198] on div "Typography" at bounding box center [167, 195] width 66 height 16
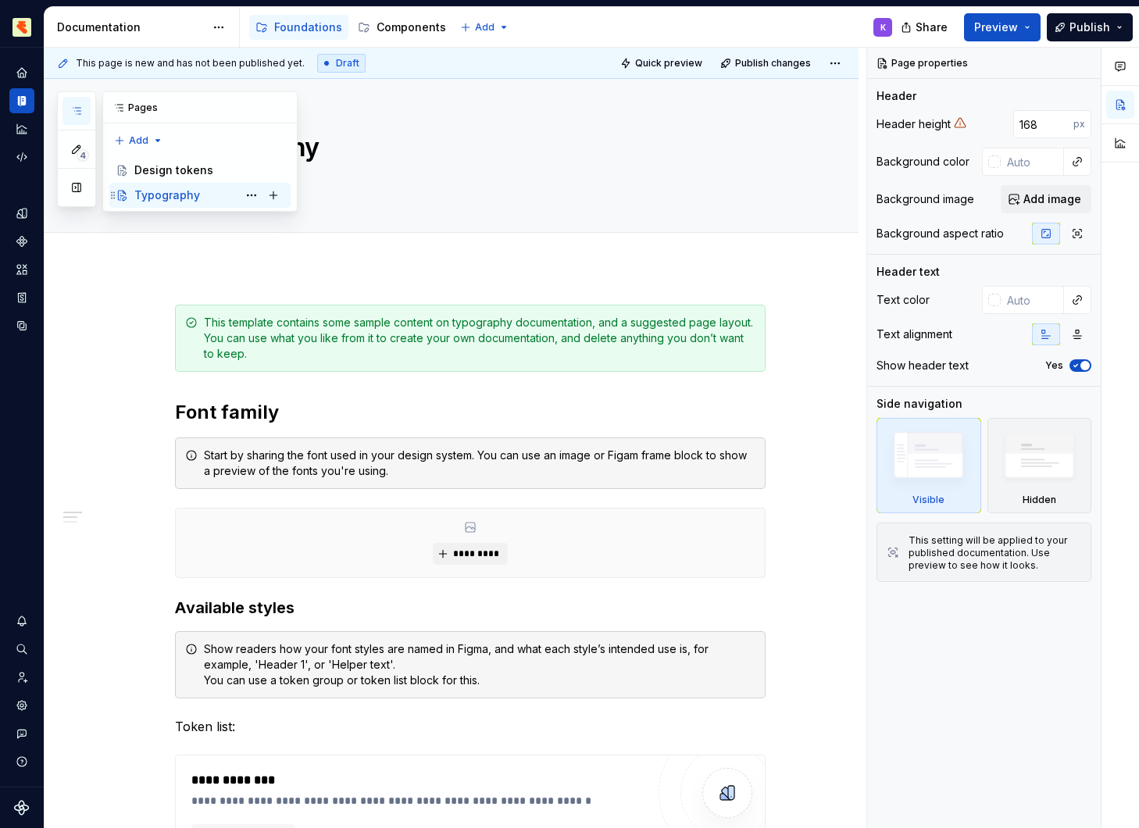
type textarea "*"
click at [141, 116] on div "Pages" at bounding box center [200, 107] width 194 height 31
click at [121, 142] on div "4 Pages Add Accessibility guide for tree Page tree. Navigate the tree with the …" at bounding box center [177, 151] width 241 height 120
click at [143, 196] on div "New group" at bounding box center [189, 196] width 102 height 16
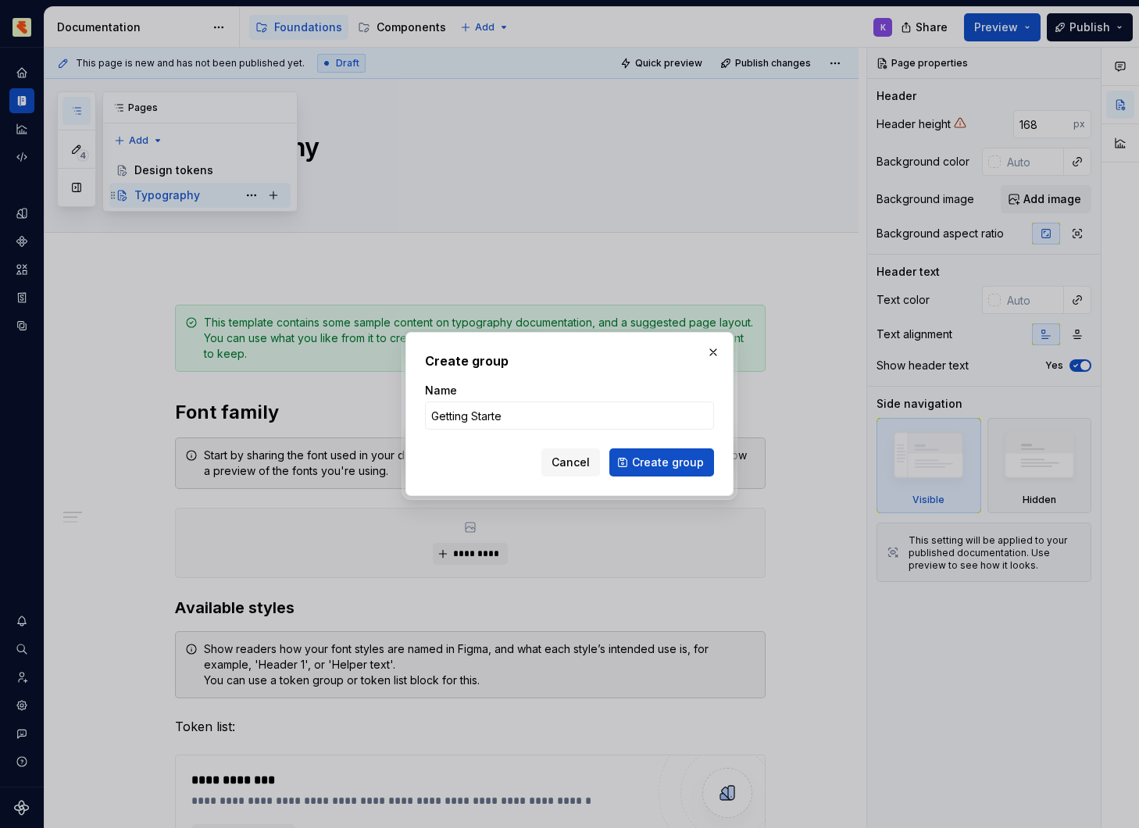
type input "Getting Started"
click button "Create group" at bounding box center [661, 462] width 105 height 28
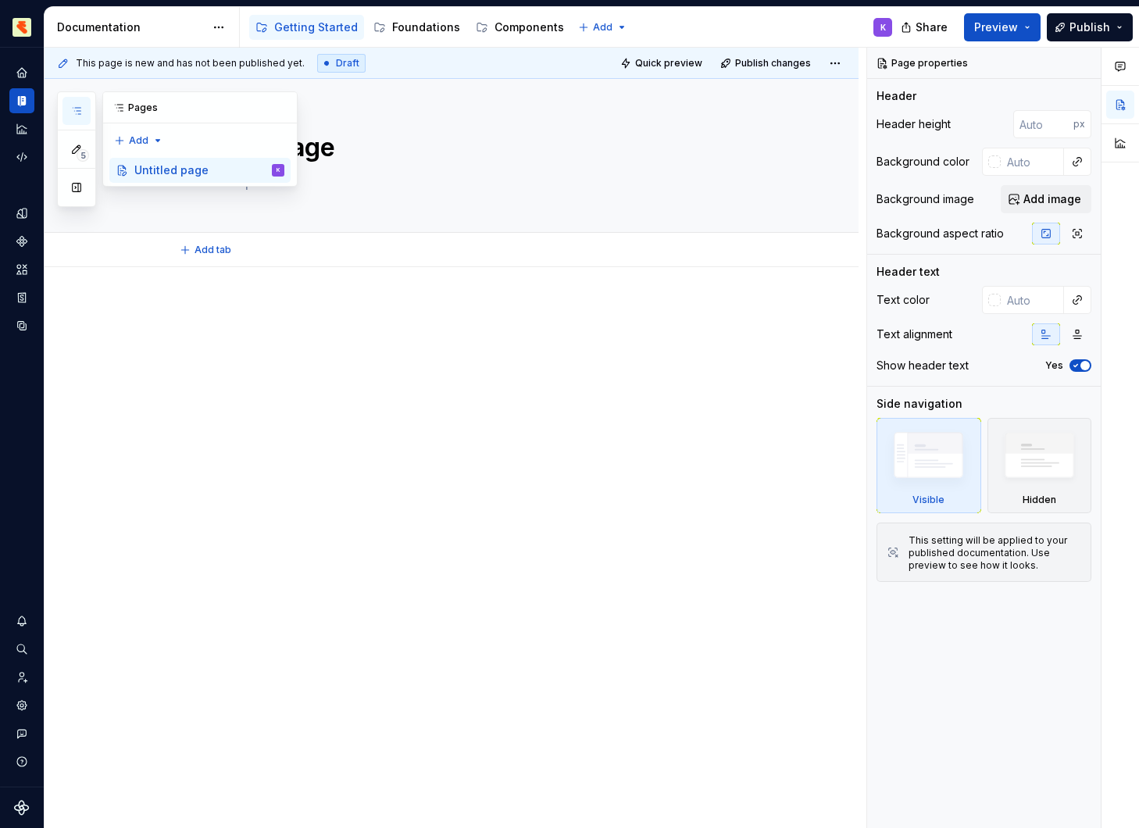
type textarea "*"
click at [157, 141] on div "5 Pages Add Accessibility guide for tree Page tree. Navigate the tree with the …" at bounding box center [177, 149] width 241 height 116
click at [161, 195] on div "New group" at bounding box center [189, 196] width 102 height 16
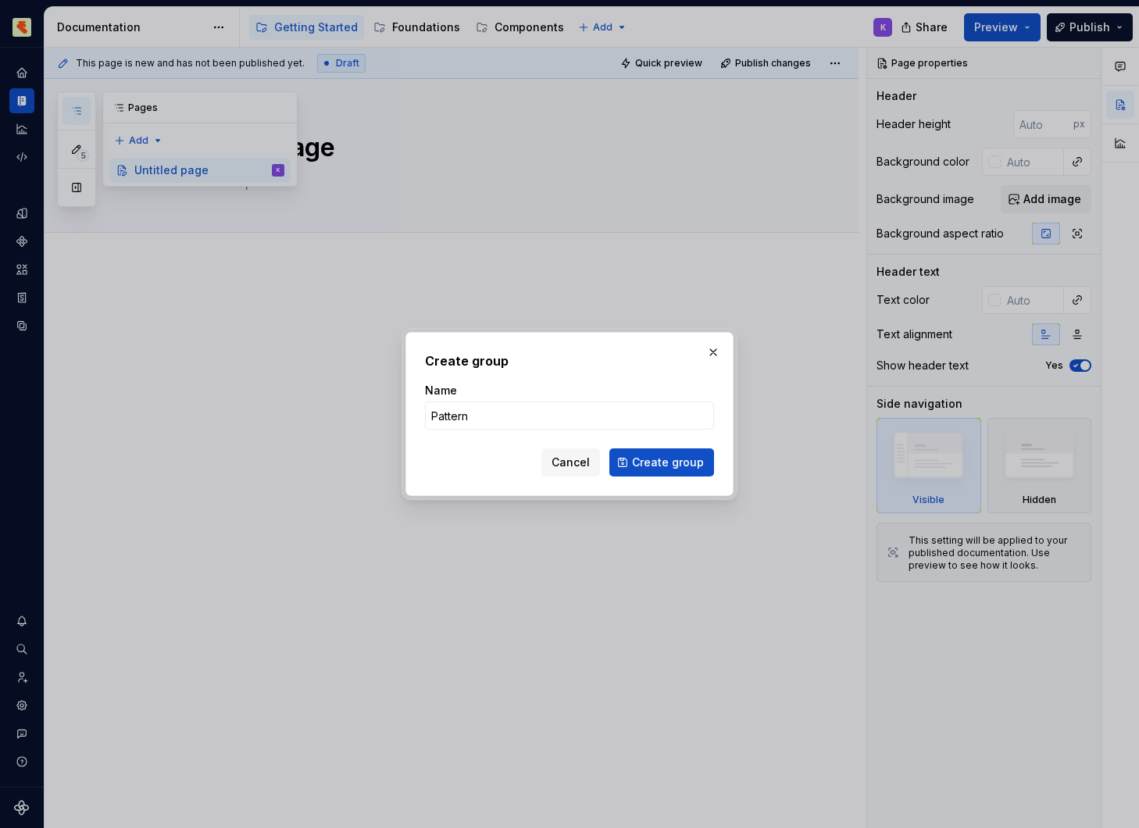
type input "Patterns"
click button "Create group" at bounding box center [661, 462] width 105 height 28
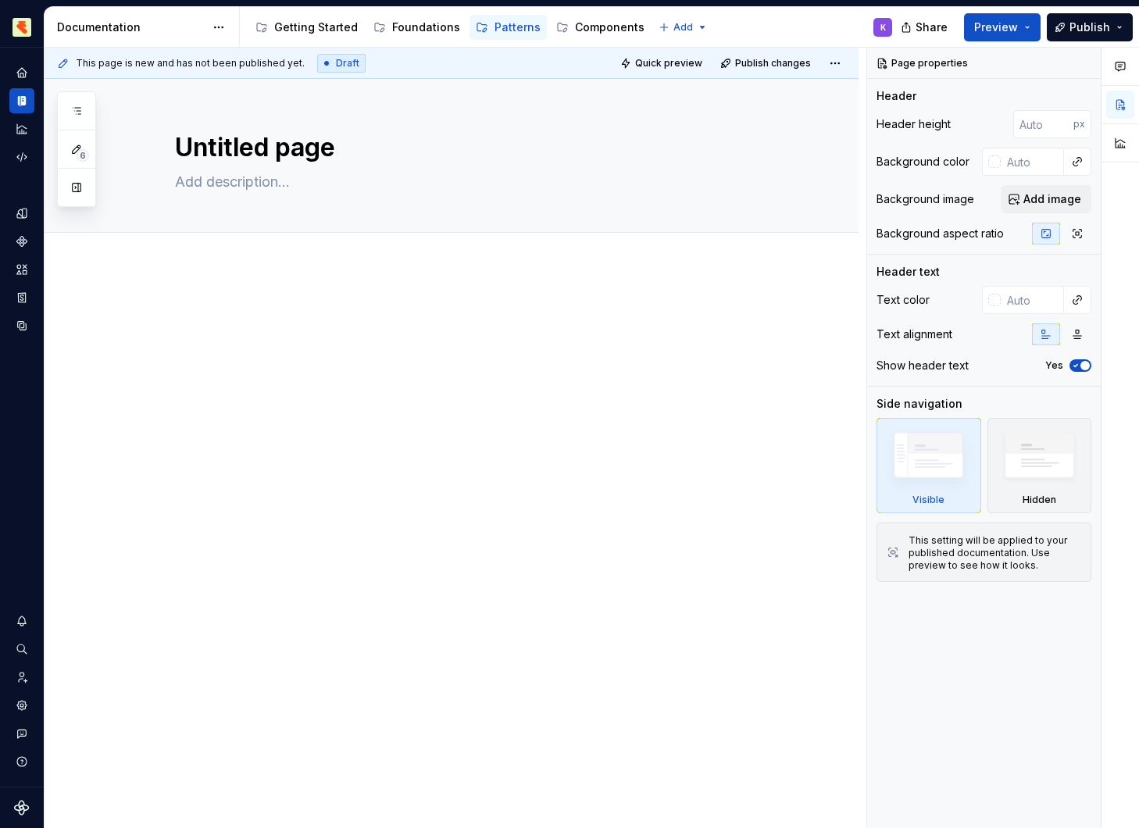
click at [584, 29] on div "Components" at bounding box center [610, 28] width 70 height 16
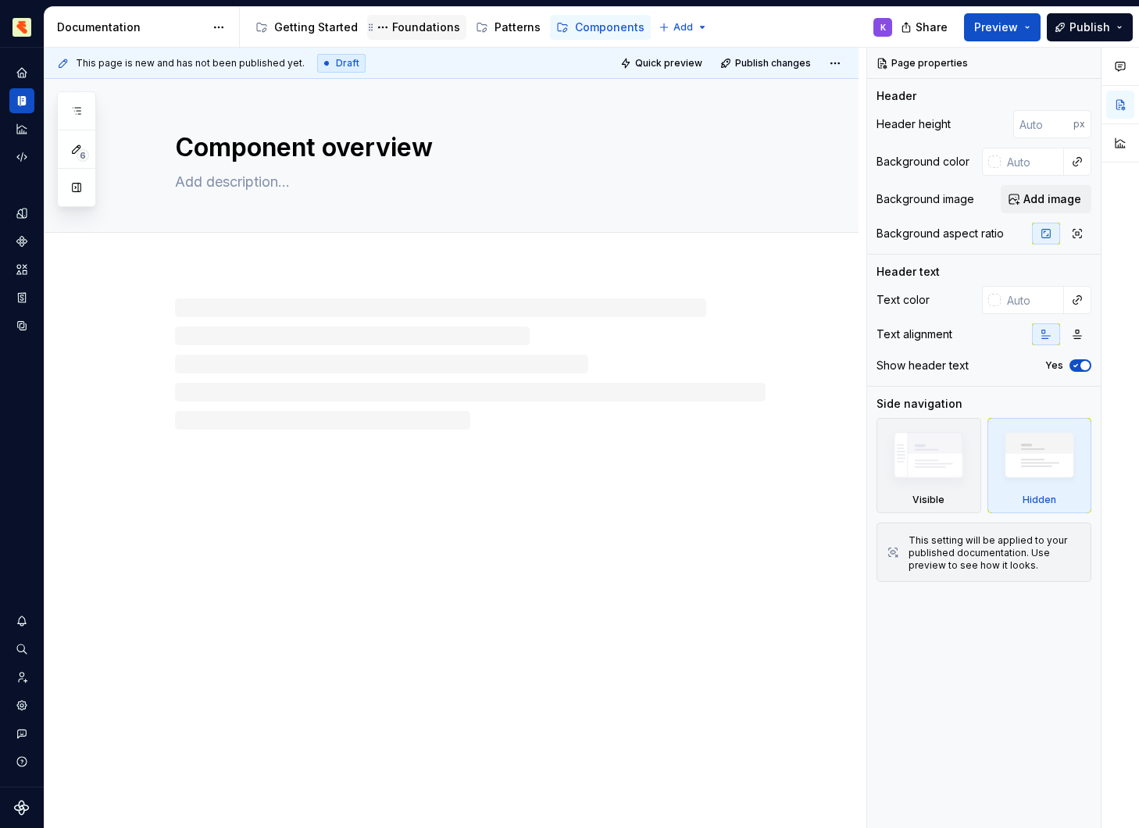
drag, startPoint x: 118, startPoint y: 197, endPoint x: 437, endPoint y: 30, distance: 360.5
click at [437, 30] on div "Foundations" at bounding box center [426, 28] width 68 height 16
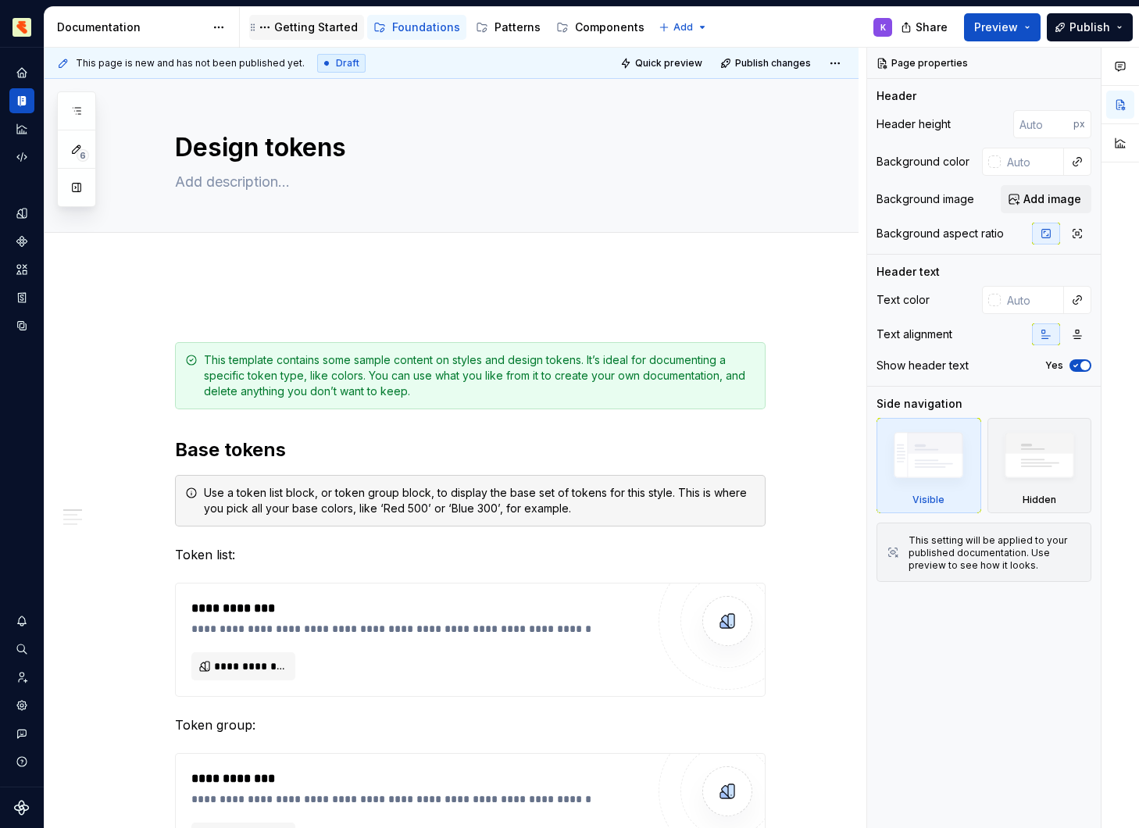
drag, startPoint x: 437, startPoint y: 30, endPoint x: 316, endPoint y: 27, distance: 121.1
click at [316, 27] on div "Getting Started" at bounding box center [316, 28] width 84 height 16
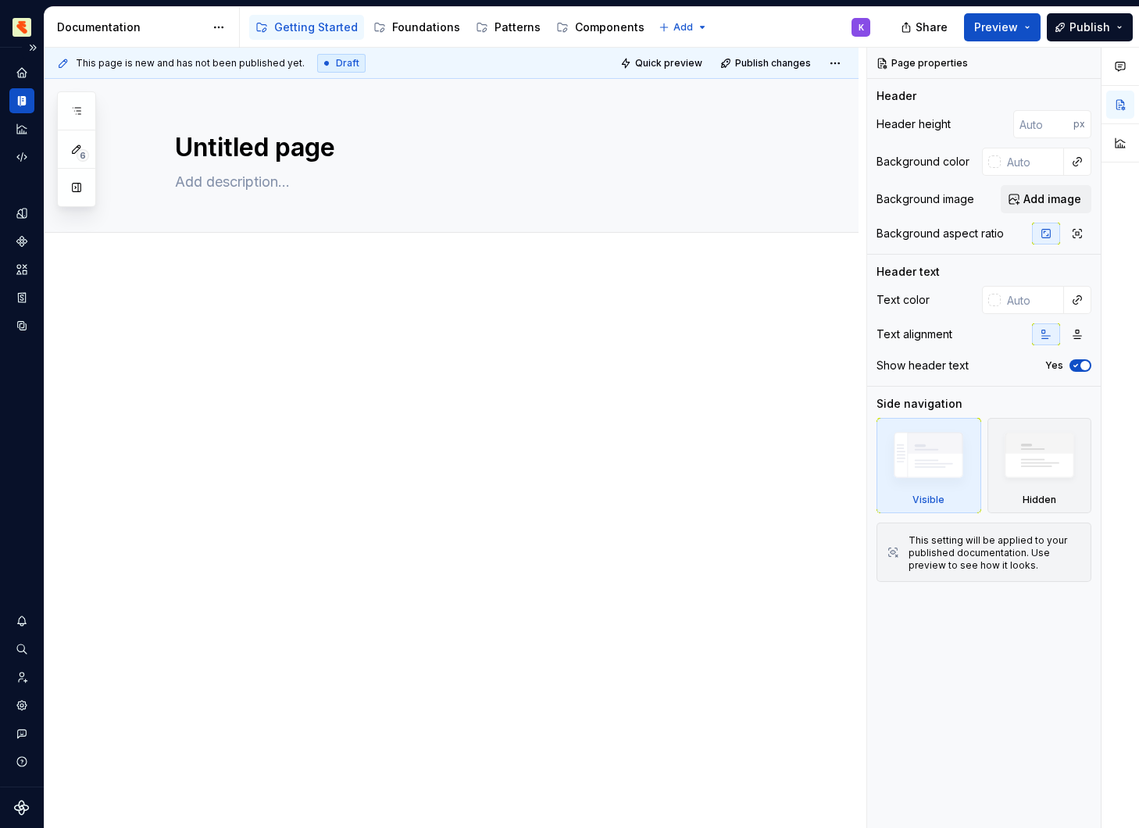
type textarea "*"
type textarea "S"
type textarea "*"
type textarea "Se"
type textarea "*"
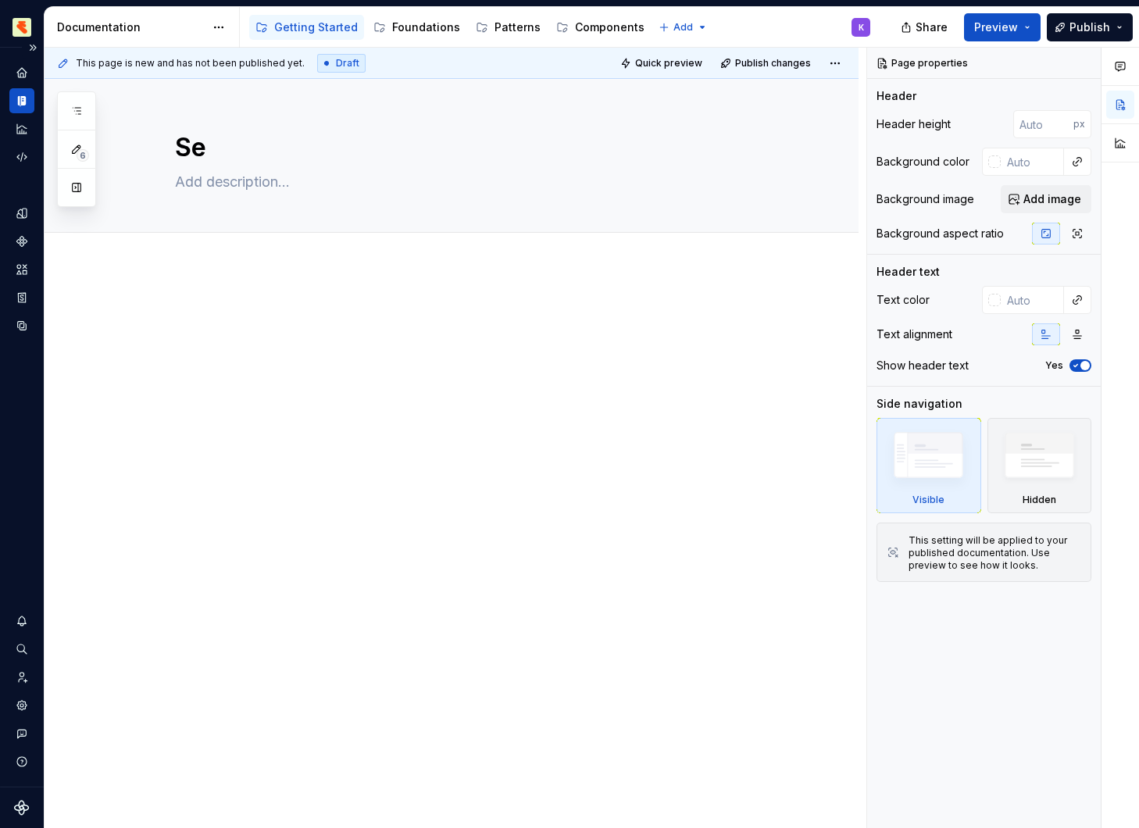
type textarea "Set"
type textarea "*"
type textarea "Sett"
type textarea "*"
type textarea "Setti"
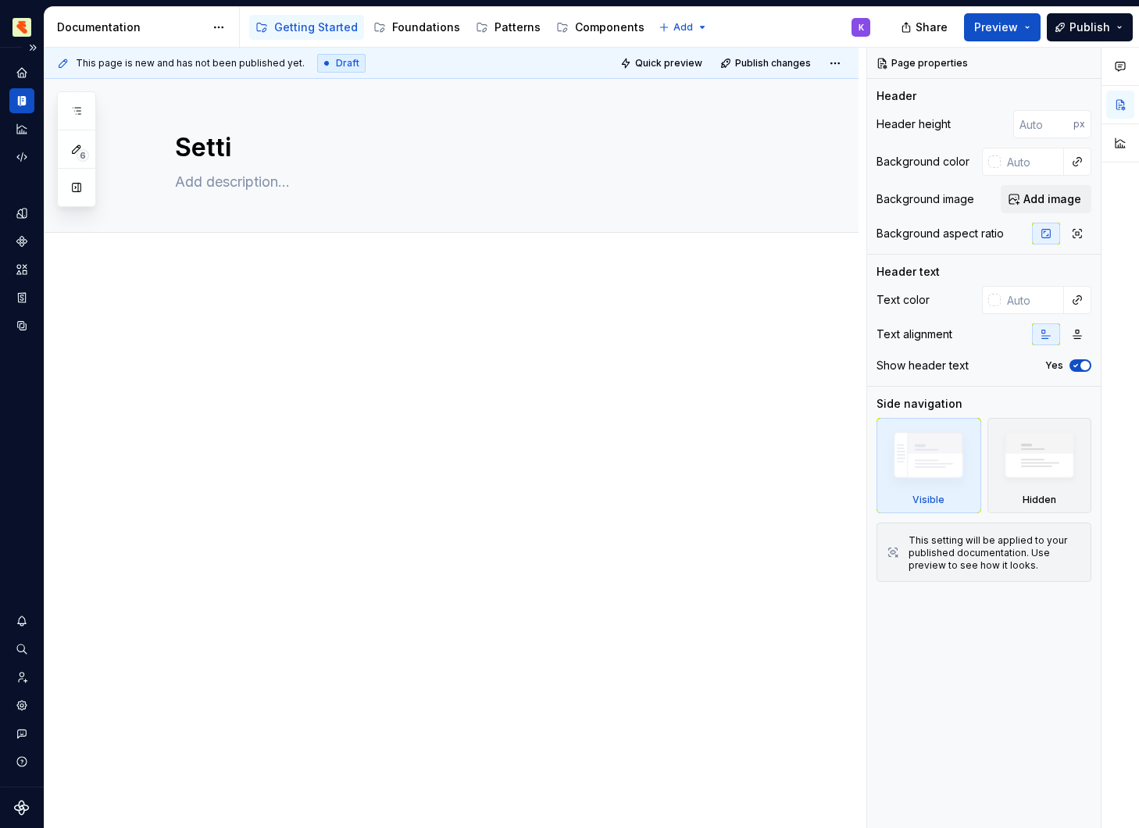
type textarea "*"
type textarea "Setting"
type textarea "*"
type textarea "Setting up"
type textarea "*"
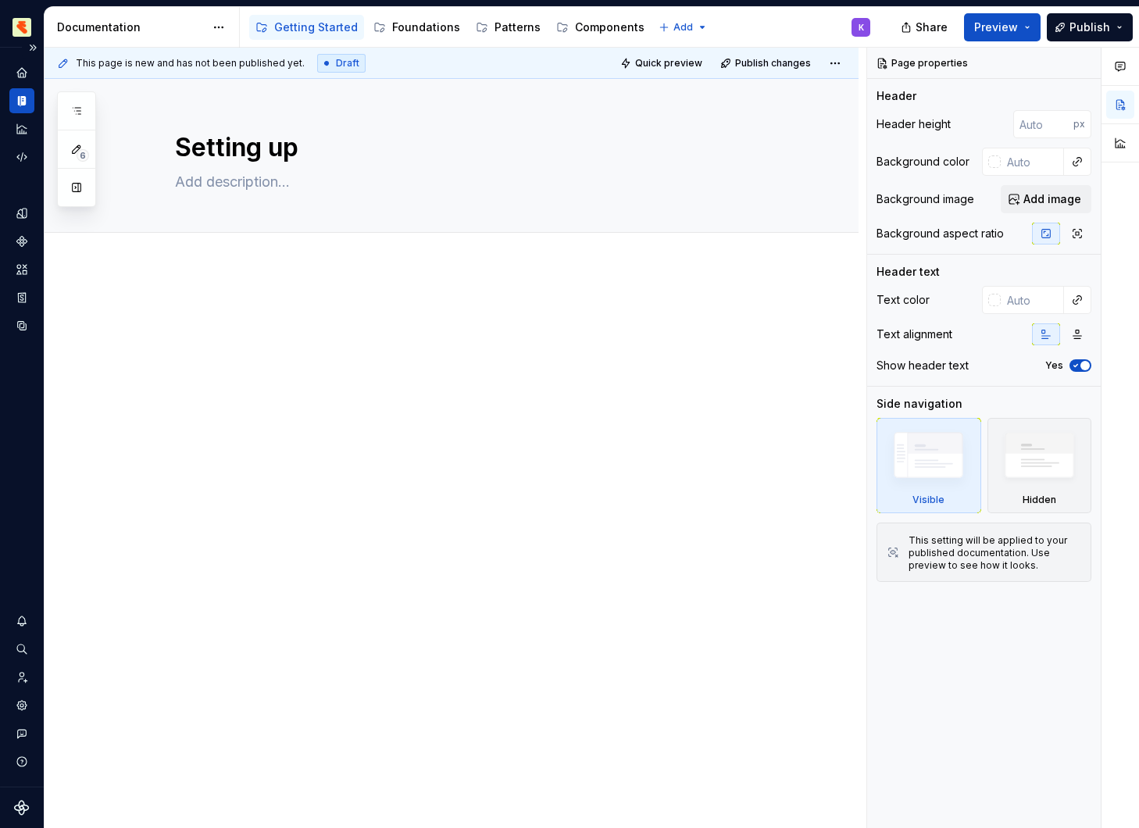
type textarea "Ge"
type textarea "*"
type textarea "Get"
type textarea "*"
type textarea "Gett"
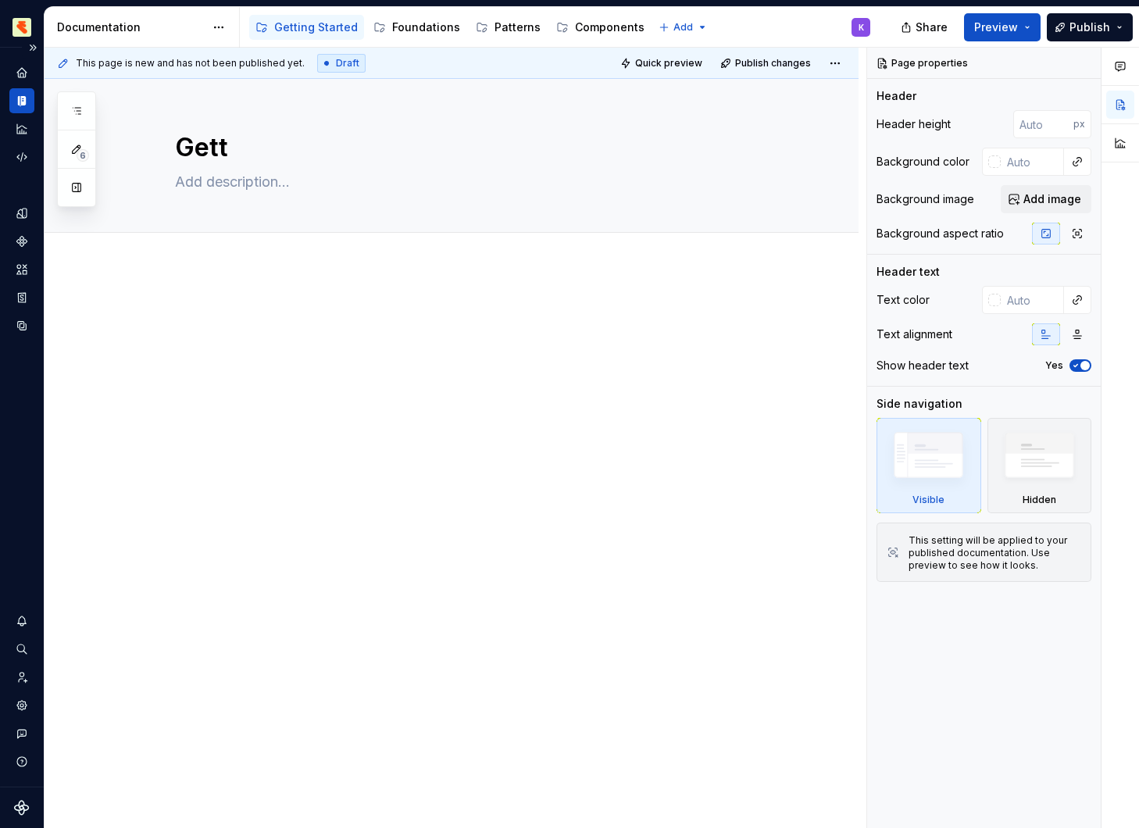
type textarea "*"
type textarea "Getti"
type textarea "*"
type textarea "Getting"
type textarea "*"
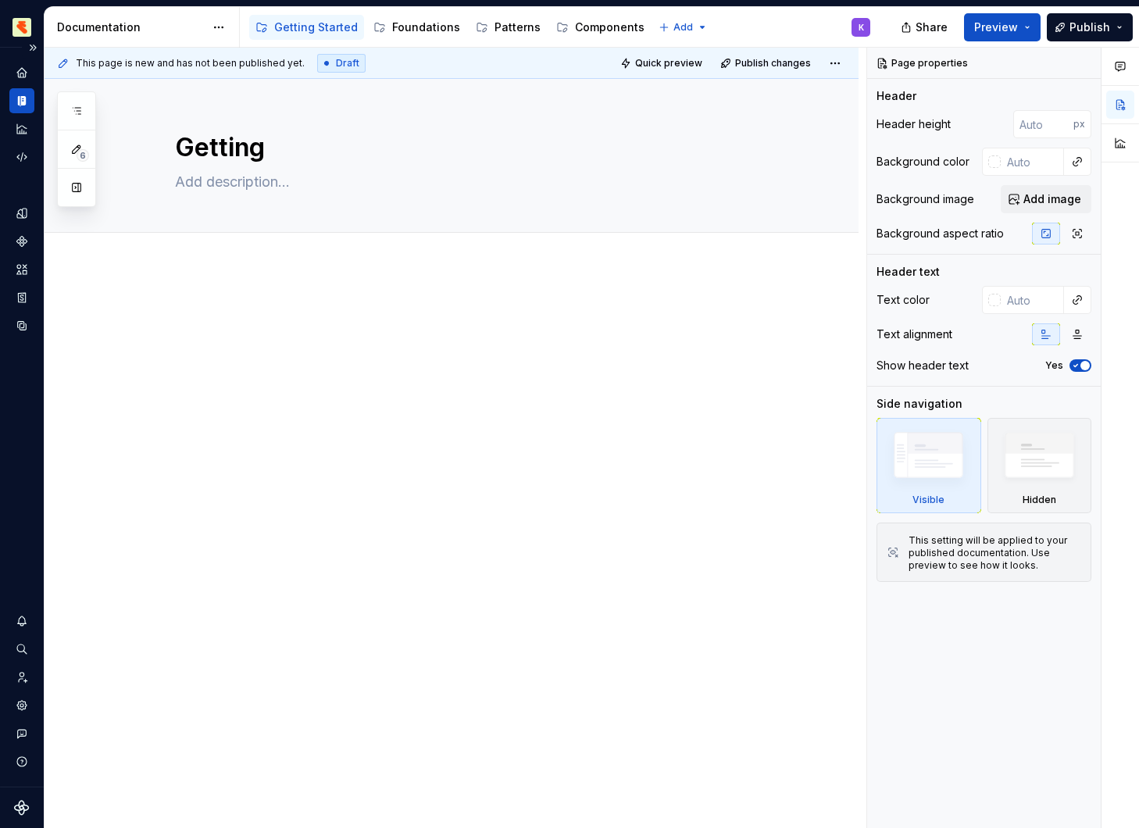
type textarea "Getting"
type textarea "*"
type textarea "Getting S"
type textarea "*"
type textarea "Getting St"
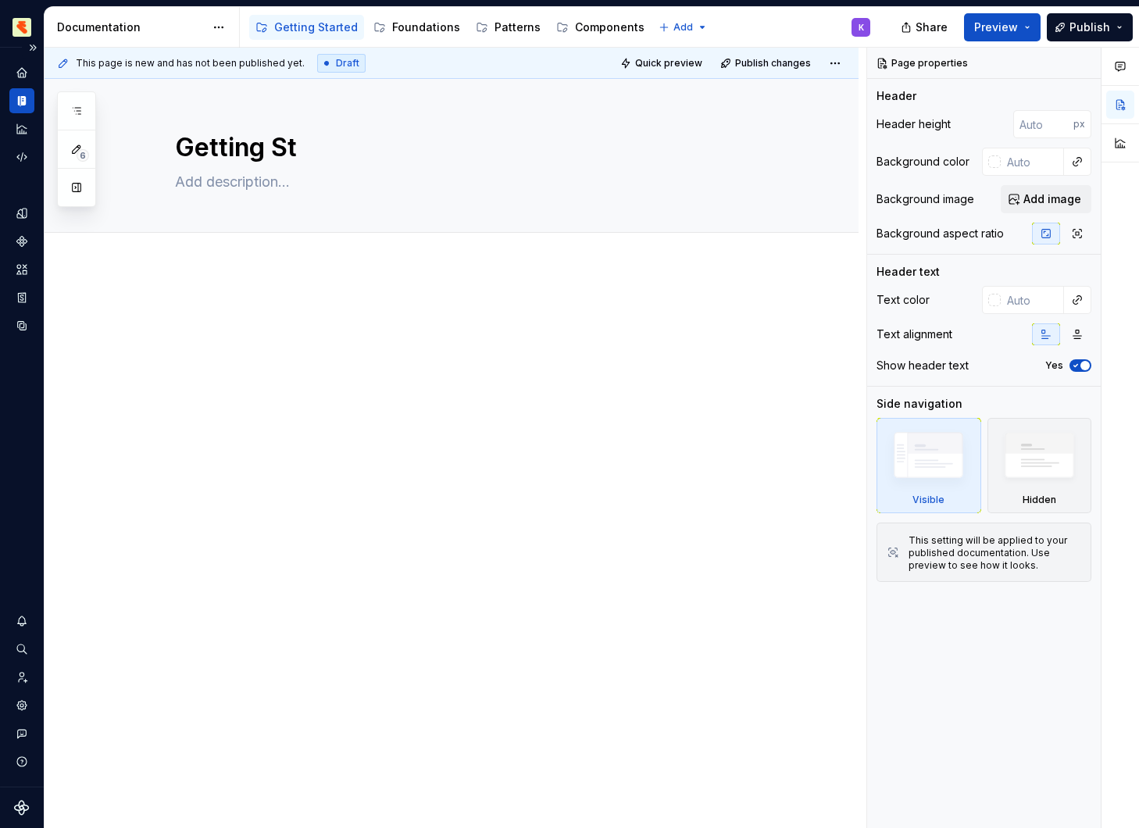
type textarea "*"
type textarea "Getting Sta"
type textarea "*"
type textarea "Getting St"
type textarea "*"
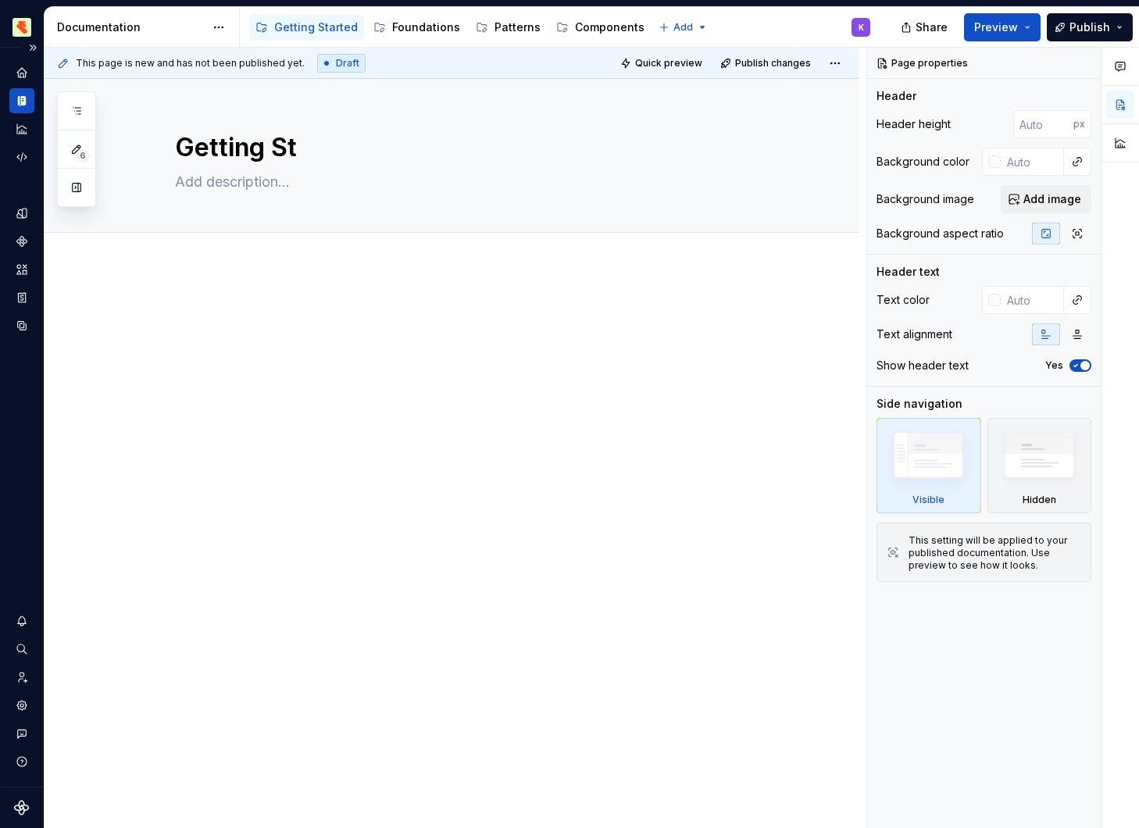
type textarea "Getting S"
type textarea "*"
type textarea "Getting s"
type textarea "*"
type textarea "Getting st"
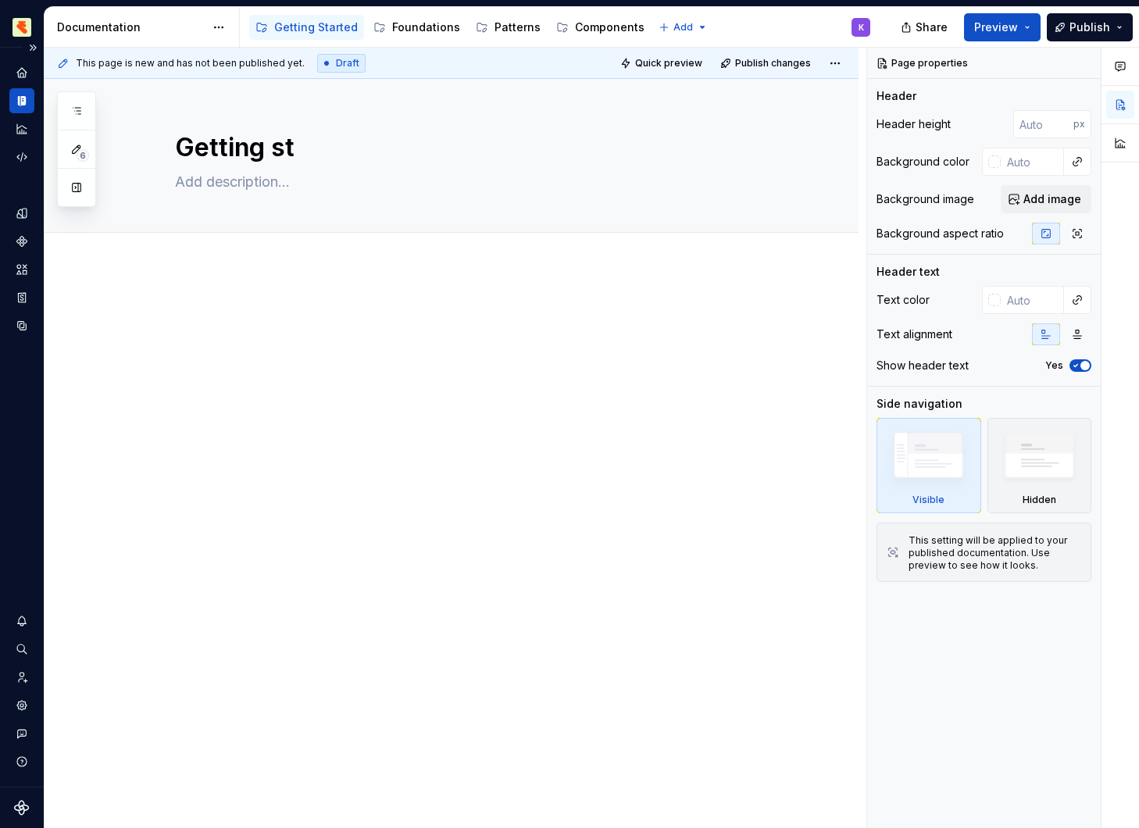
type textarea "*"
type textarea "Getting s"
type textarea "*"
type textarea "Getting"
type textarea "*"
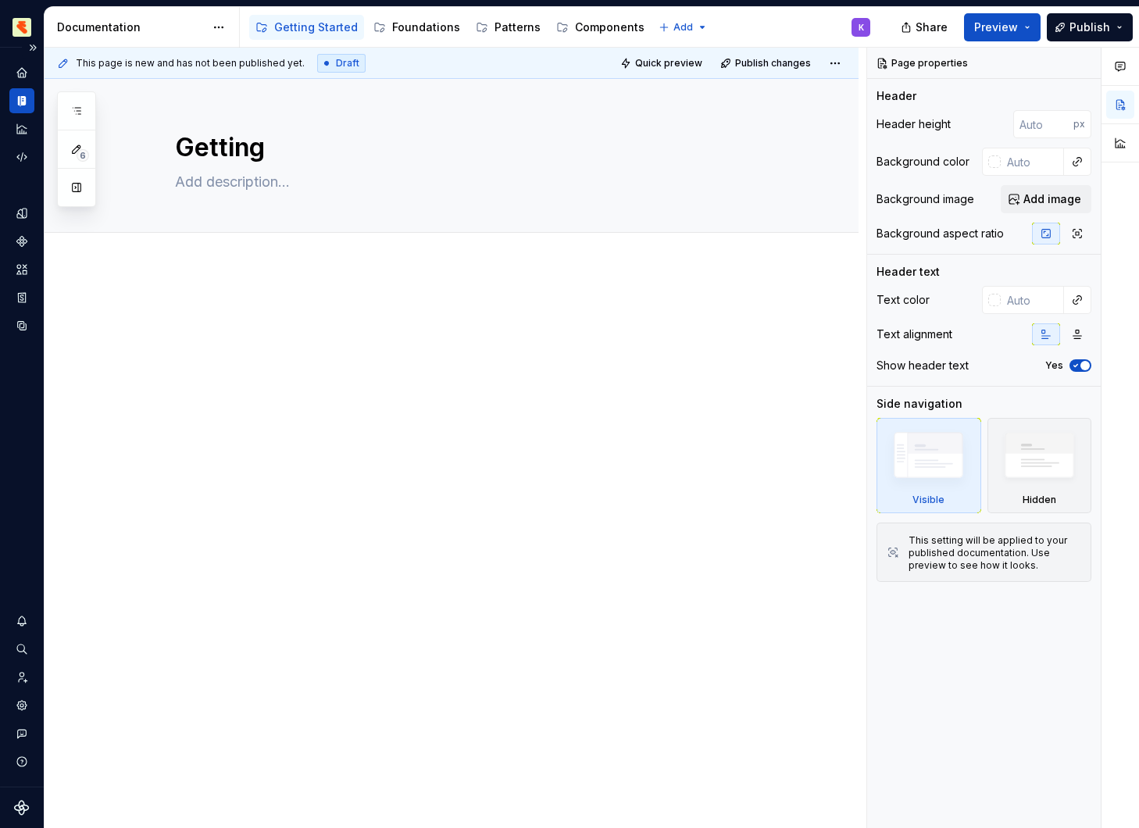
type textarea "Getting S"
type textarea "*"
type textarea "Getting St"
type textarea "*"
type textarea "Getting Sta"
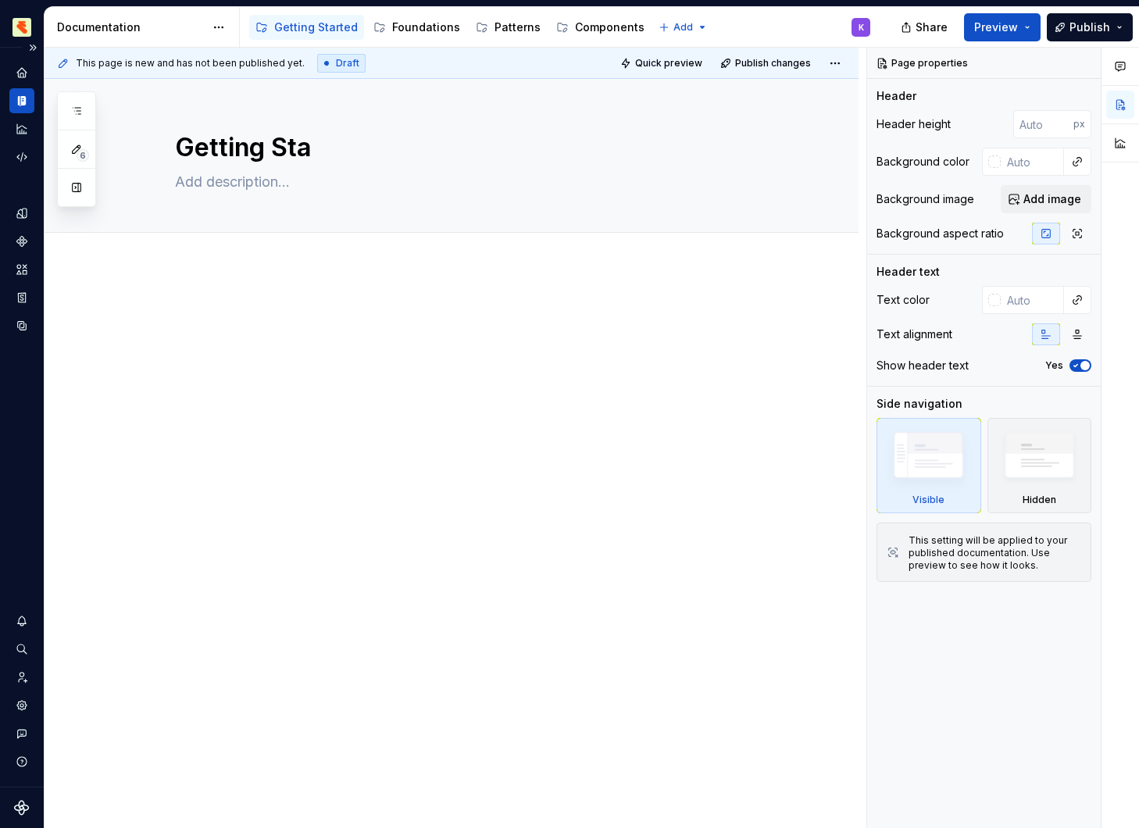
type textarea "*"
type textarea "Getting St"
type textarea "*"
type textarea "Getting S"
type textarea "*"
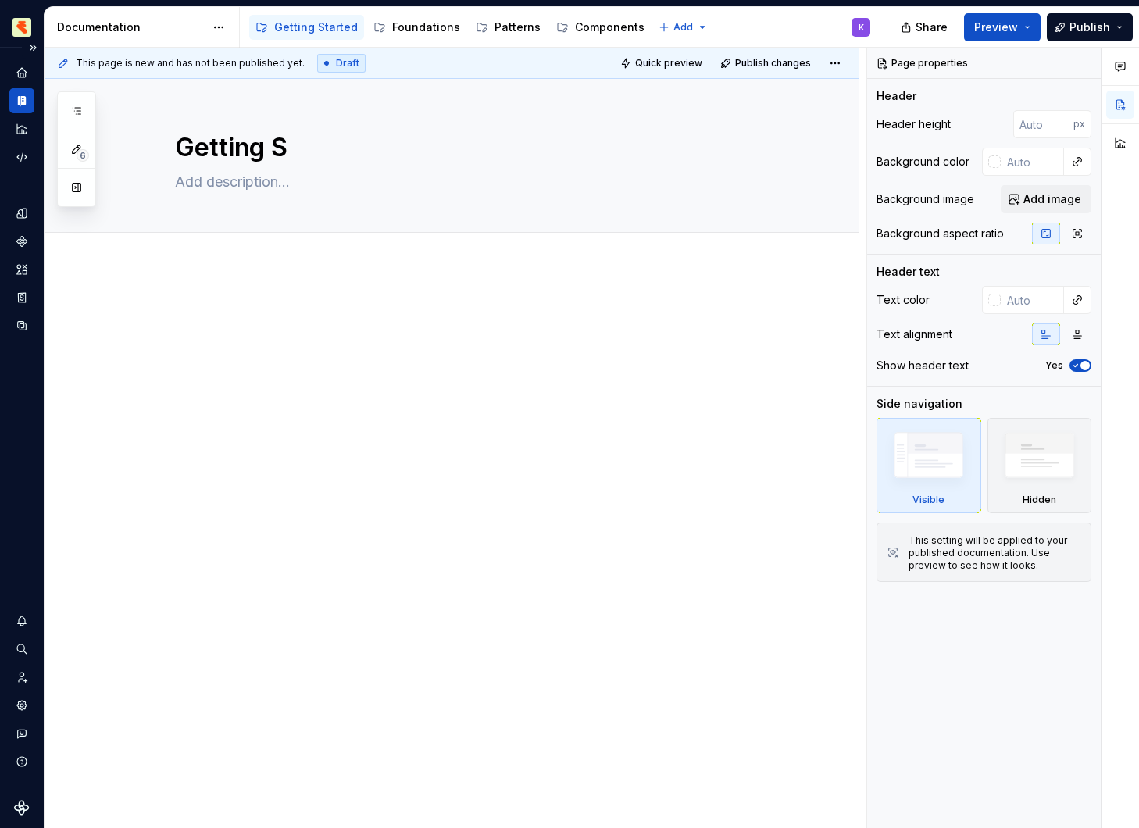
type textarea "Getting s"
type textarea "*"
type textarea "Getting st"
type textarea "*"
type textarea "Getting sta"
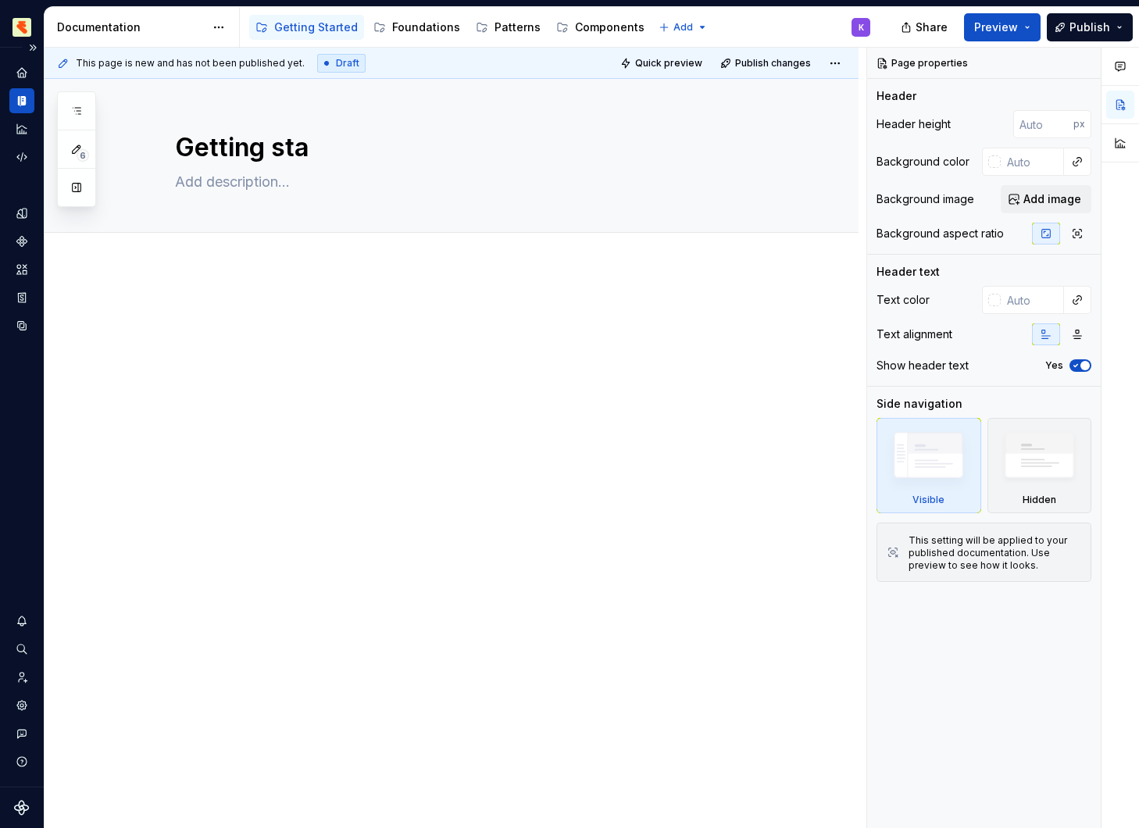
type textarea "*"
type textarea "Getting star"
type textarea "*"
type textarea "Getting start"
type textarea "*"
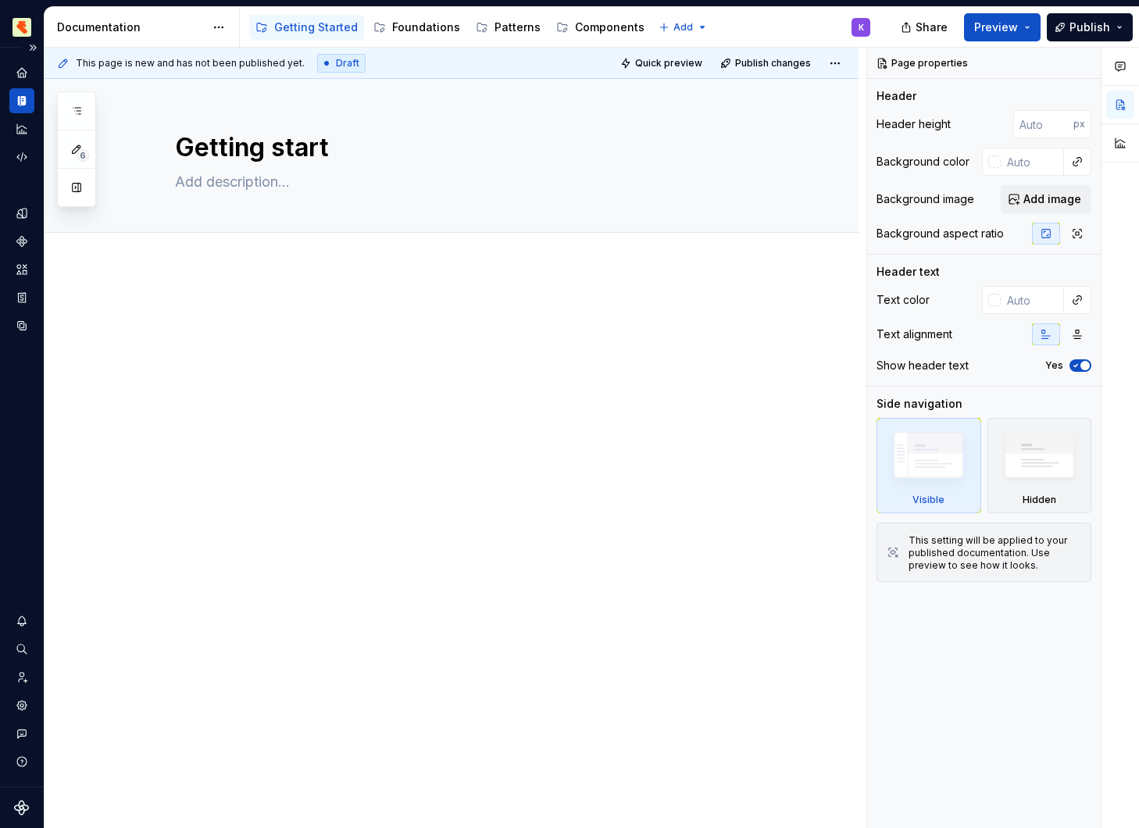
type textarea "Getting starte"
type textarea "*"
type textarea "Getting started"
type textarea "*"
type textarea "Install Radix Themes and start building in minutes."
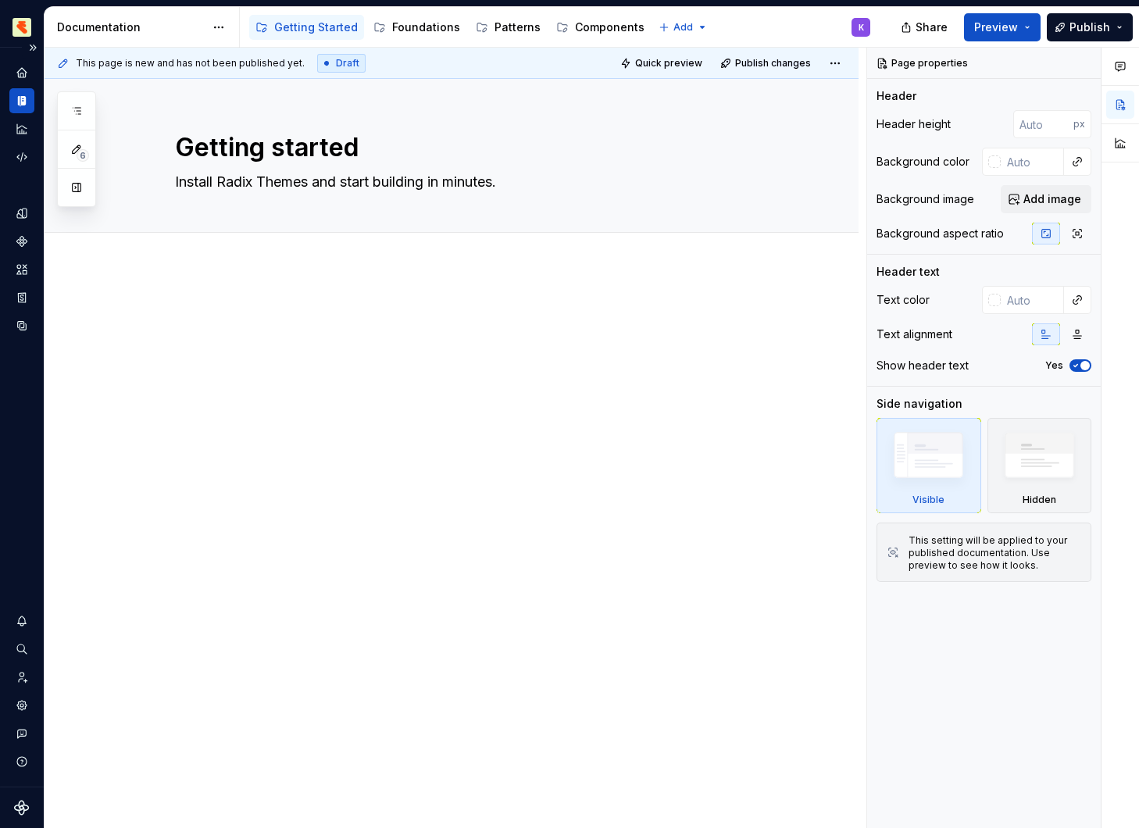
type textarea "*"
type textarea "Install RThemes and start building in minutes."
type textarea "*"
type textarea "Install Themes and start building in minutes."
type textarea "*"
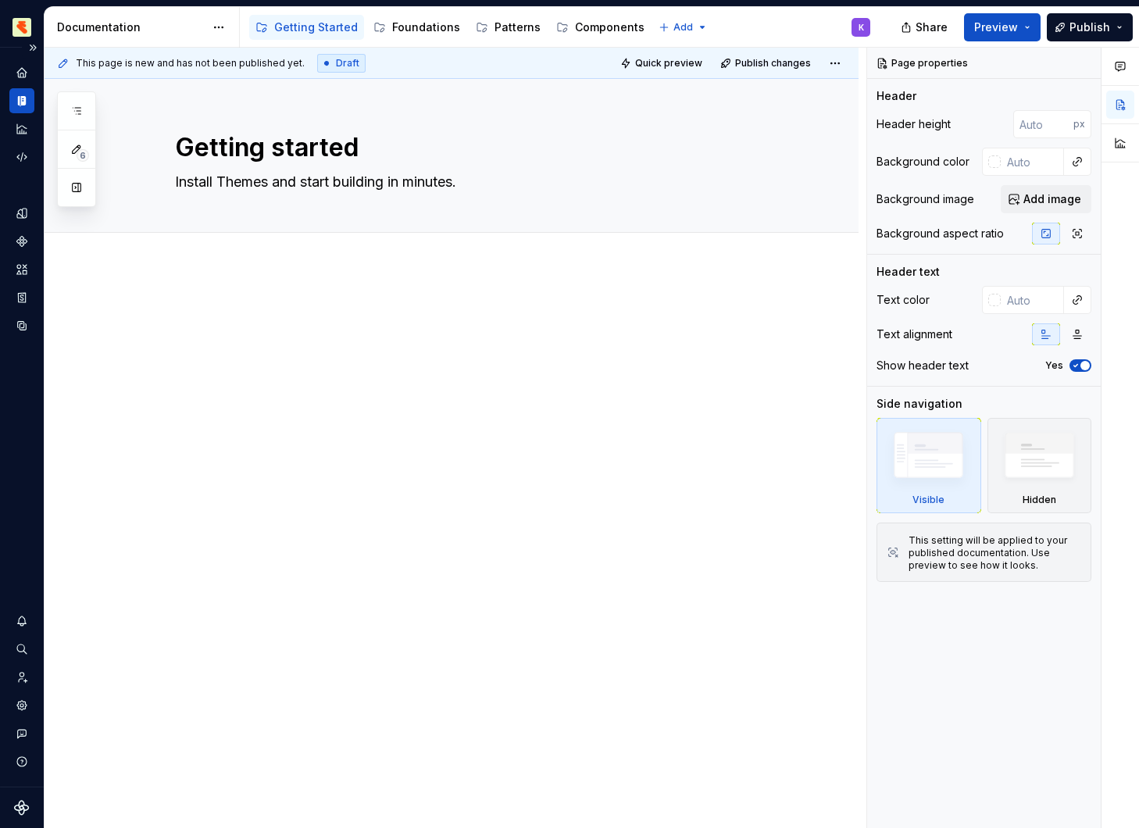
type textarea "Install MThemes and start building in minutes."
type textarea "*"
type textarea "Install MaThemes and start building in minutes."
type textarea "*"
type textarea "Install MarThemes and start building in minutes."
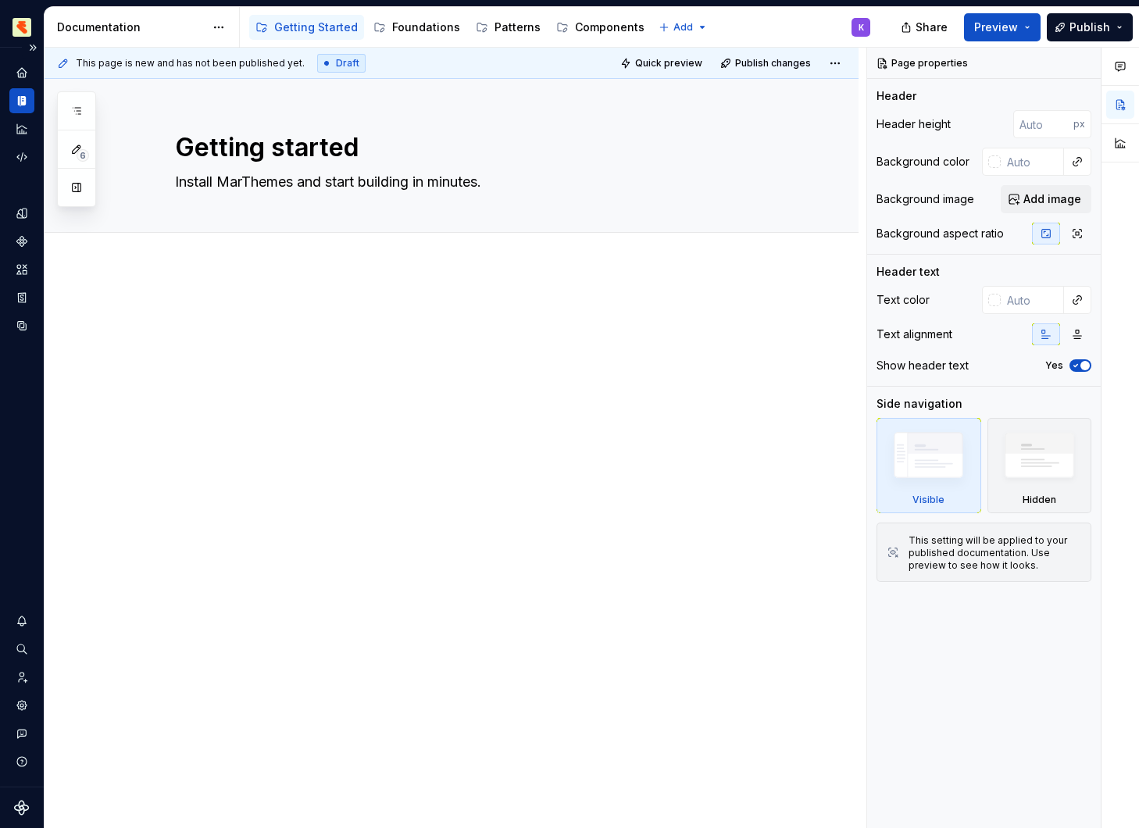
type textarea "*"
type textarea "Install MarmThemes and start building in minutes."
type textarea "*"
type textarea "Install MarmaThemes and start building in minutes."
type textarea "*"
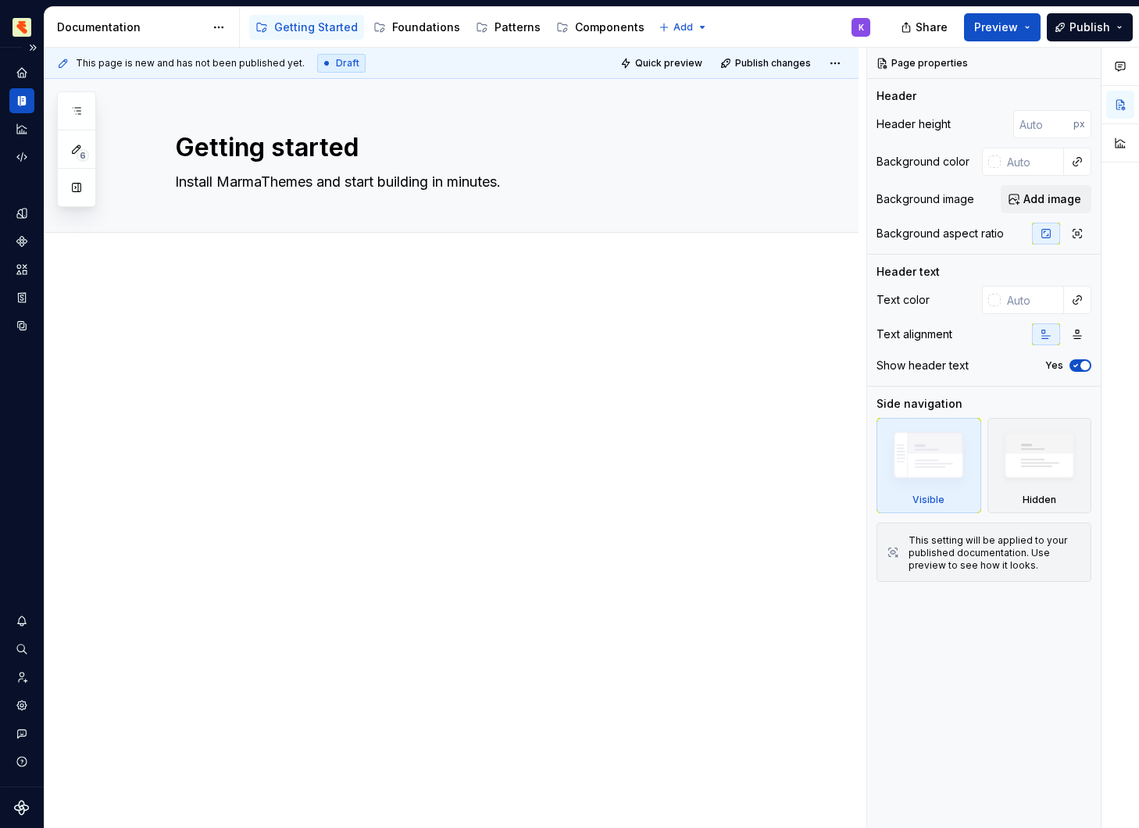
type textarea "Install MarmalaThemes and start building in minutes."
type textarea "*"
type textarea "Install MarmaladThemes and start building in minutes."
type textarea "*"
type textarea "Install Marmalade Themes and start building in minutes."
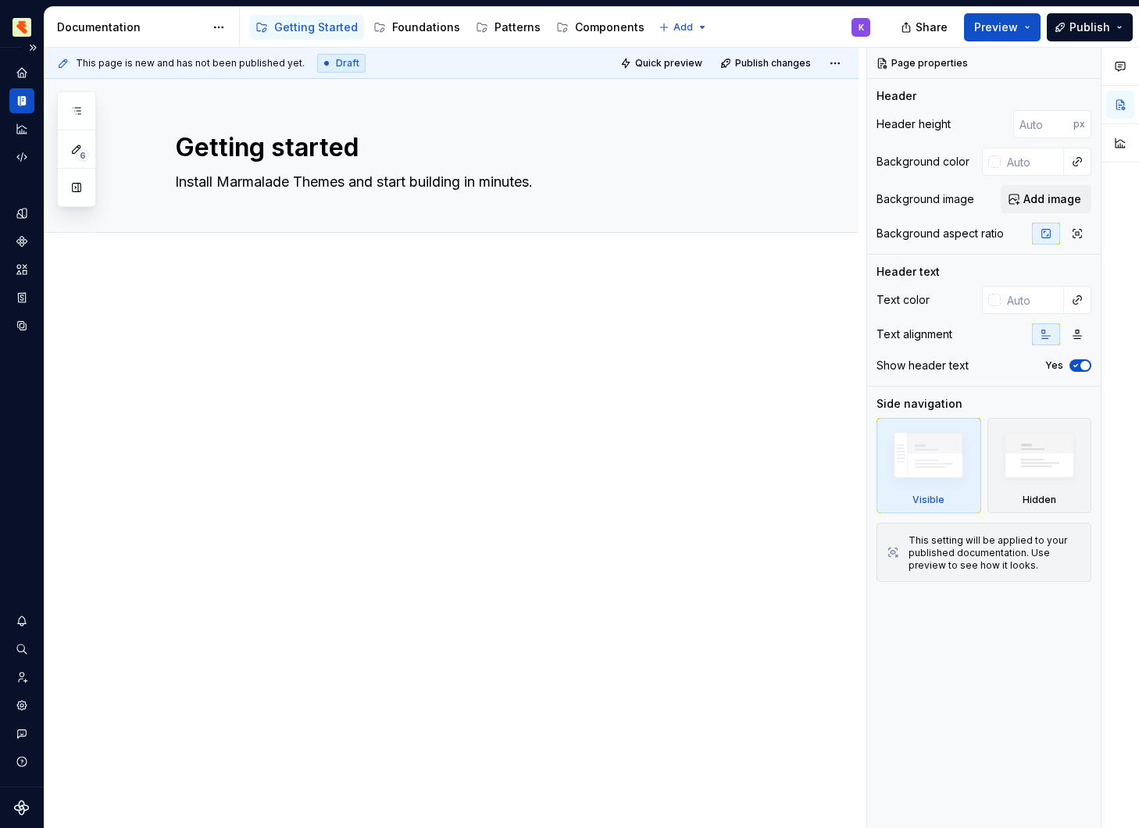
type textarea "*"
type textarea "Install Marmalade and start building in minutes."
type textarea "*"
type textarea "Install Marmalade and start building"
type textarea "*"
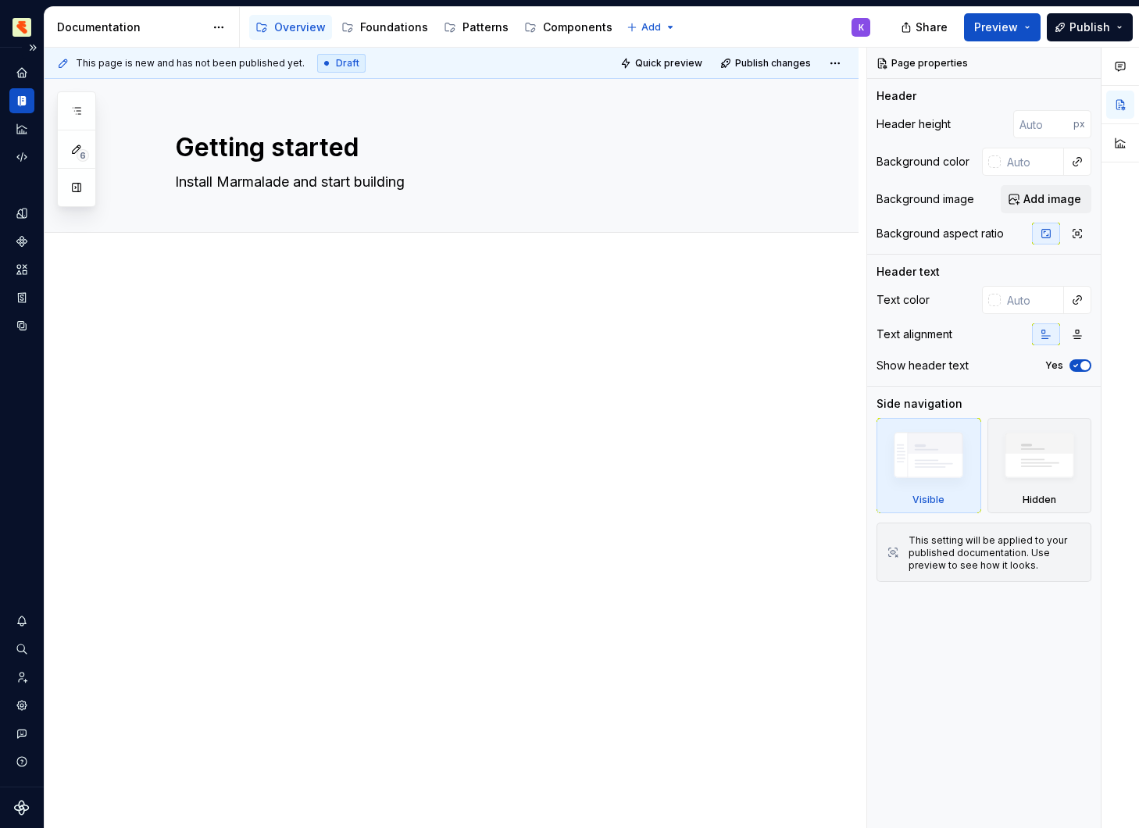
type textarea "Install Marmalade and start building"
type textarea "*"
type textarea "Install Marmalade and start building/"
type textarea "*"
type textarea "Install Marmalade and start building"
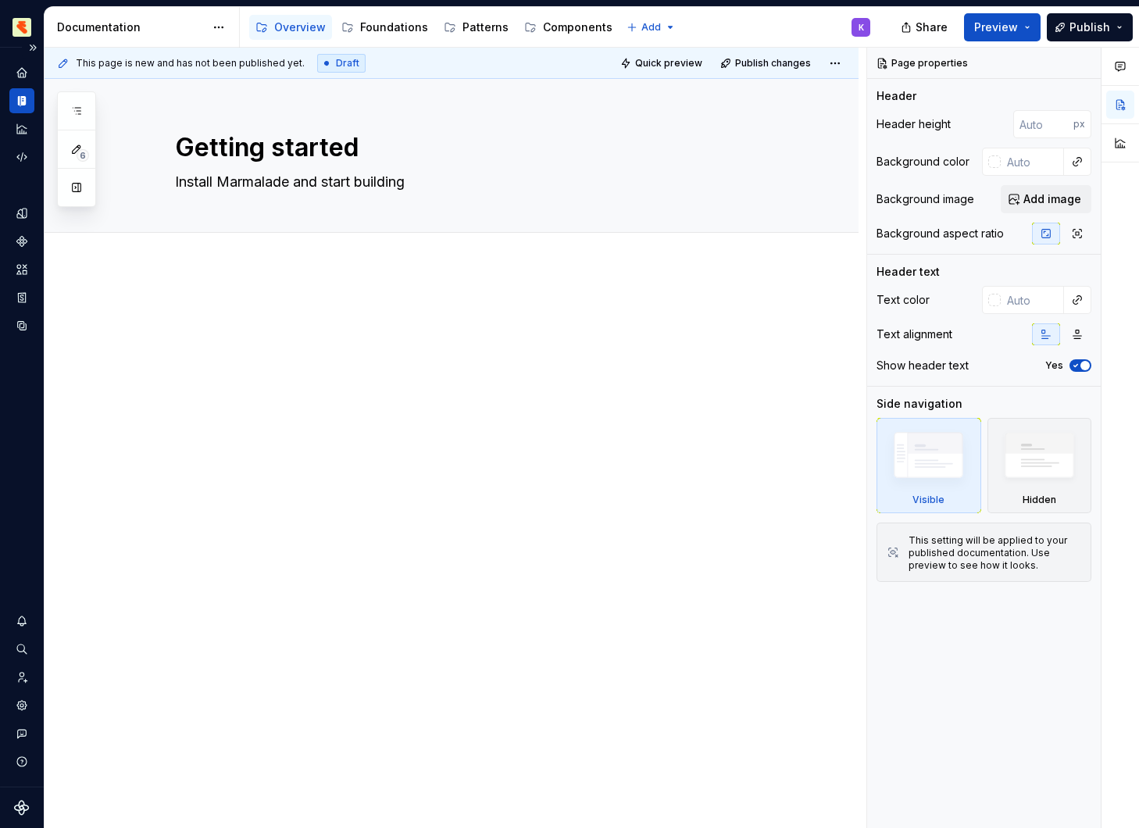
type textarea "*"
type textarea "Install Marmalade and start building."
click at [391, 356] on div "* *****" at bounding box center [470, 334] width 590 height 59
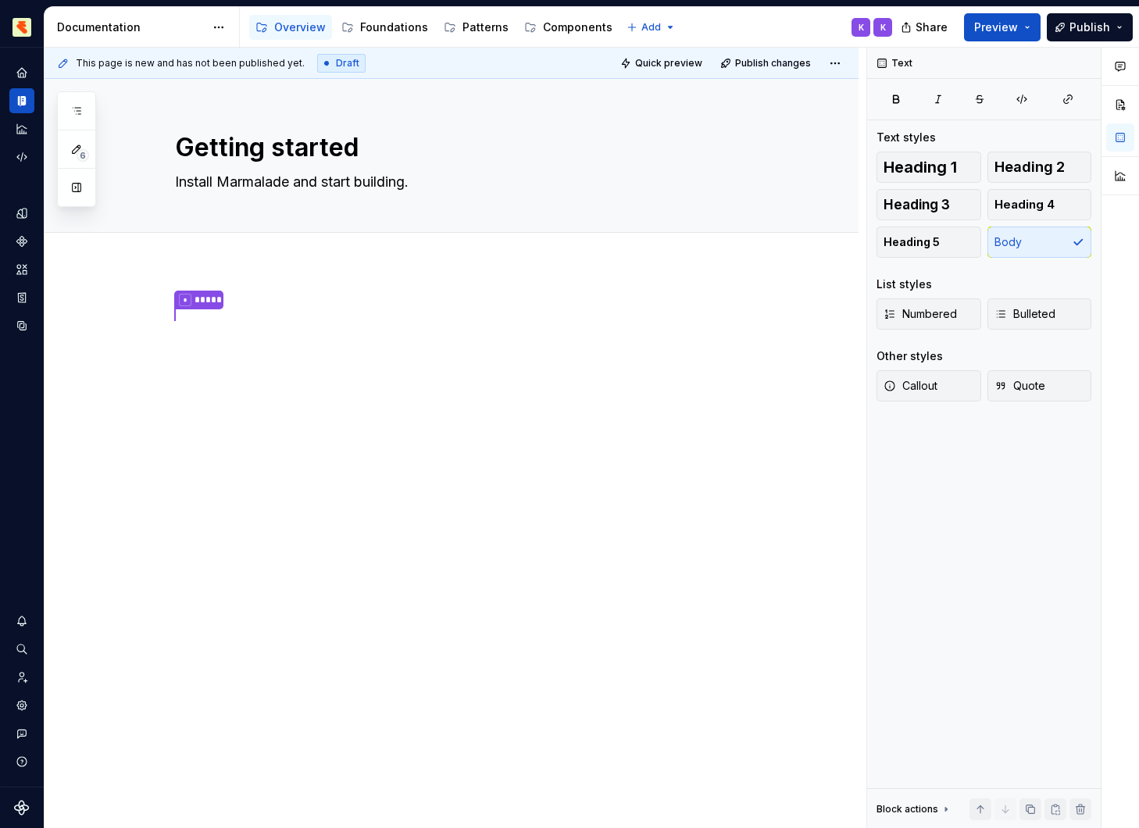
type textarea "*"
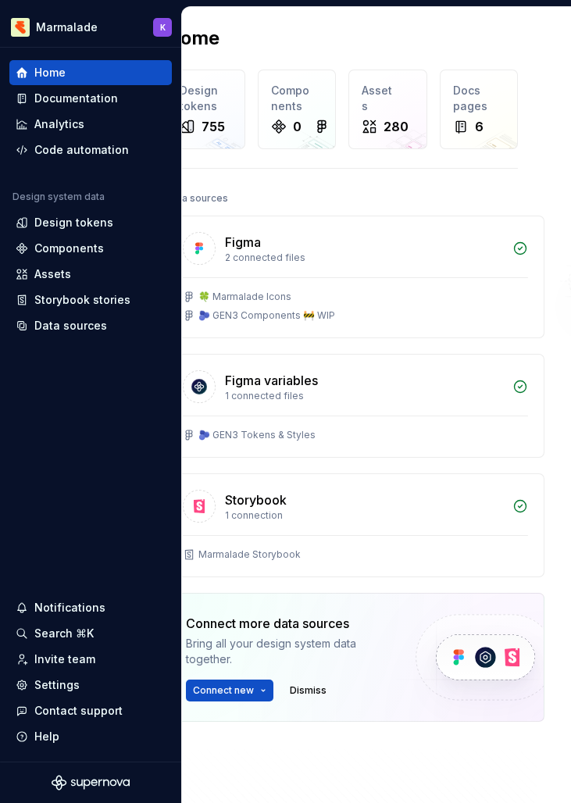
scroll to position [0, 38]
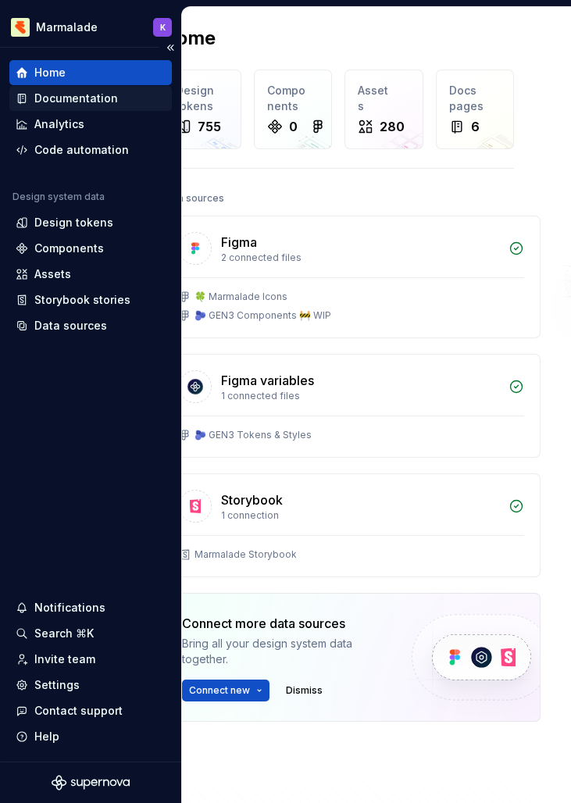
click at [84, 98] on div "Documentation" at bounding box center [76, 99] width 84 height 16
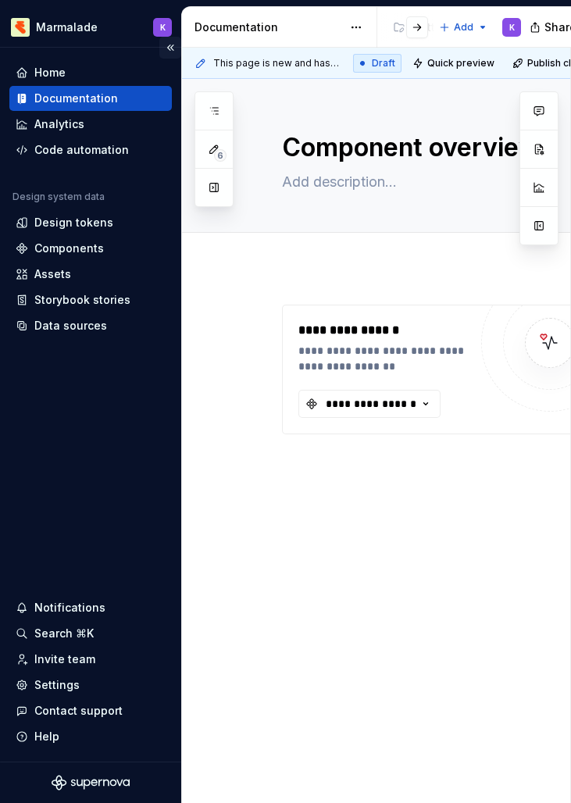
drag, startPoint x: 84, startPoint y: 98, endPoint x: 170, endPoint y: 47, distance: 100.2
click at [170, 47] on button "Collapse sidebar" at bounding box center [170, 48] width 22 height 22
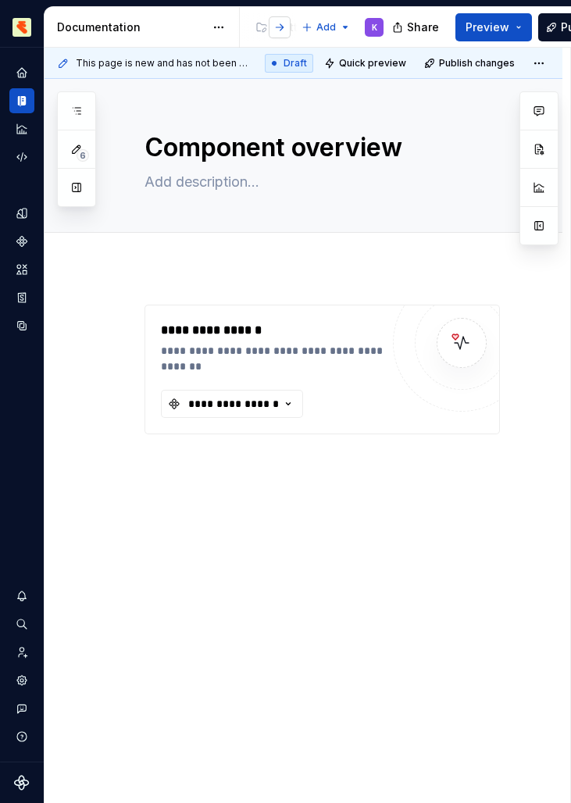
drag, startPoint x: 170, startPoint y: 47, endPoint x: 283, endPoint y: 30, distance: 114.4
click at [283, 30] on button "button" at bounding box center [280, 27] width 22 height 22
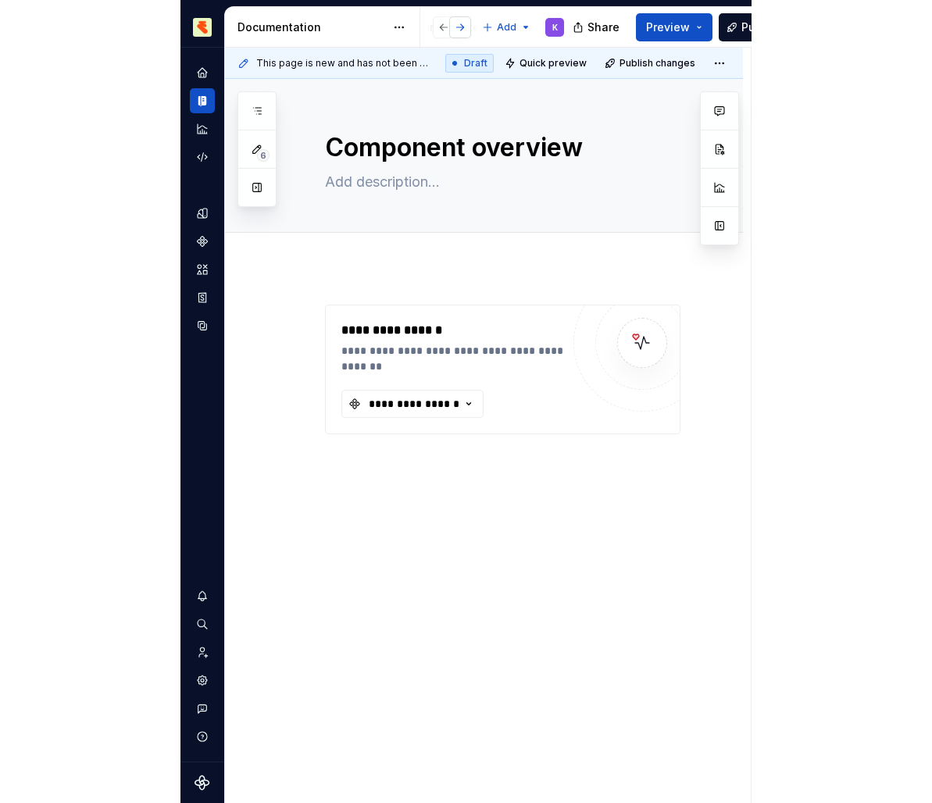
scroll to position [0, 52]
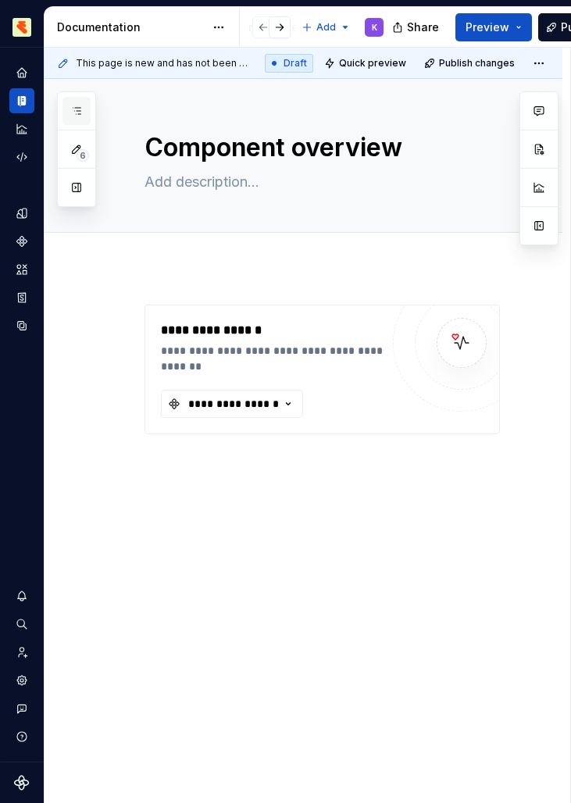
drag, startPoint x: 283, startPoint y: 30, endPoint x: 70, endPoint y: 106, distance: 227.0
click at [70, 106] on icon "button" at bounding box center [76, 111] width 12 height 12
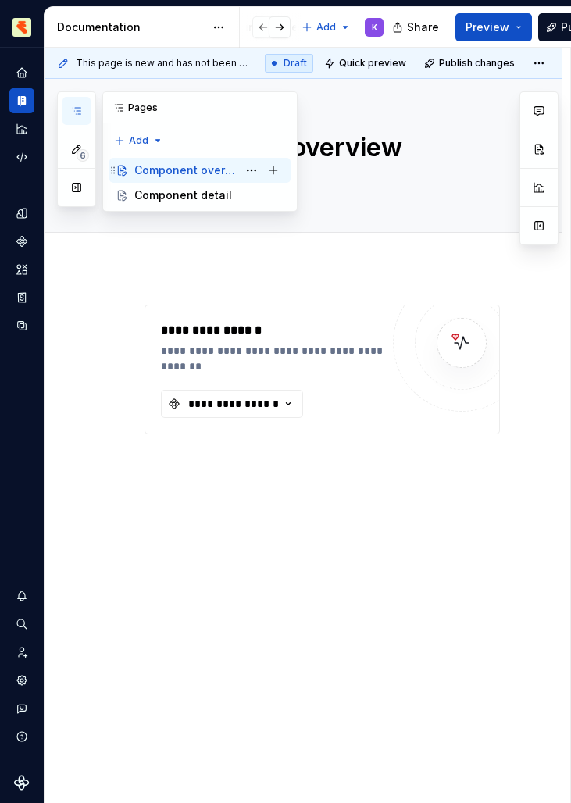
drag, startPoint x: 70, startPoint y: 106, endPoint x: 185, endPoint y: 171, distance: 132.5
click at [185, 171] on div "Component overview" at bounding box center [185, 170] width 103 height 16
click at [148, 137] on div "6 Pages Add Accessibility guide for tree Page tree. Navigate the tree with the …" at bounding box center [177, 151] width 241 height 120
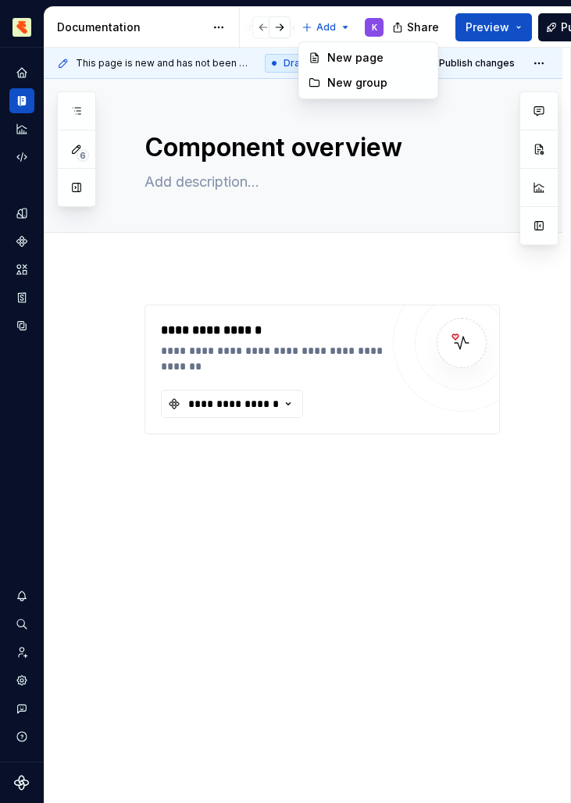
click at [345, 20] on html "Marmalade K Design system data Documentation Accessibility guide for tree Page …" at bounding box center [285, 401] width 571 height 803
drag, startPoint x: 315, startPoint y: 9, endPoint x: 241, endPoint y: 82, distance: 103.8
click at [241, 82] on html "Marmalade K Design system data Documentation Accessibility guide for tree Page …" at bounding box center [285, 401] width 571 height 803
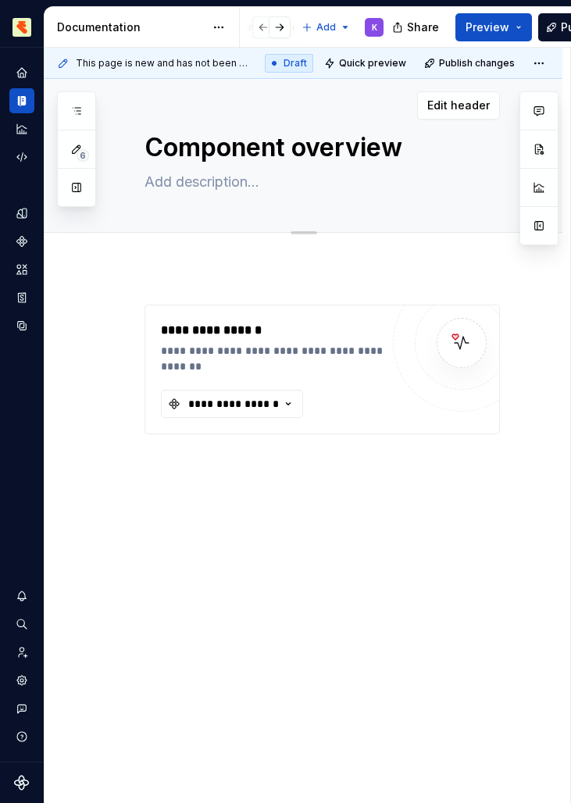
click at [569, 2] on div "Marmalade K Design system data Documentation Accessibility guide for tree Page …" at bounding box center [285, 401] width 571 height 803
drag, startPoint x: 241, startPoint y: 82, endPoint x: 517, endPoint y: 230, distance: 313.8
click at [517, 230] on div "Component overview Edit header" at bounding box center [304, 156] width 518 height 154
drag, startPoint x: 517, startPoint y: 230, endPoint x: 643, endPoint y: 244, distance: 126.5
click at [571, 244] on html "Marmalade K Design system data Documentation Accessibility guide for tree Page …" at bounding box center [285, 401] width 571 height 803
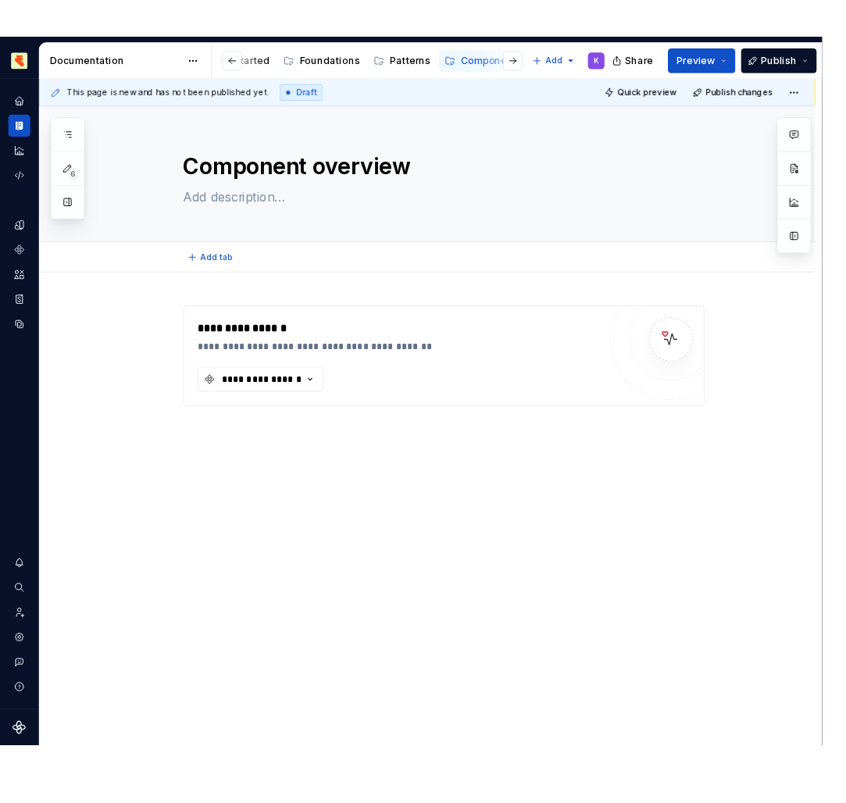
scroll to position [0, 13]
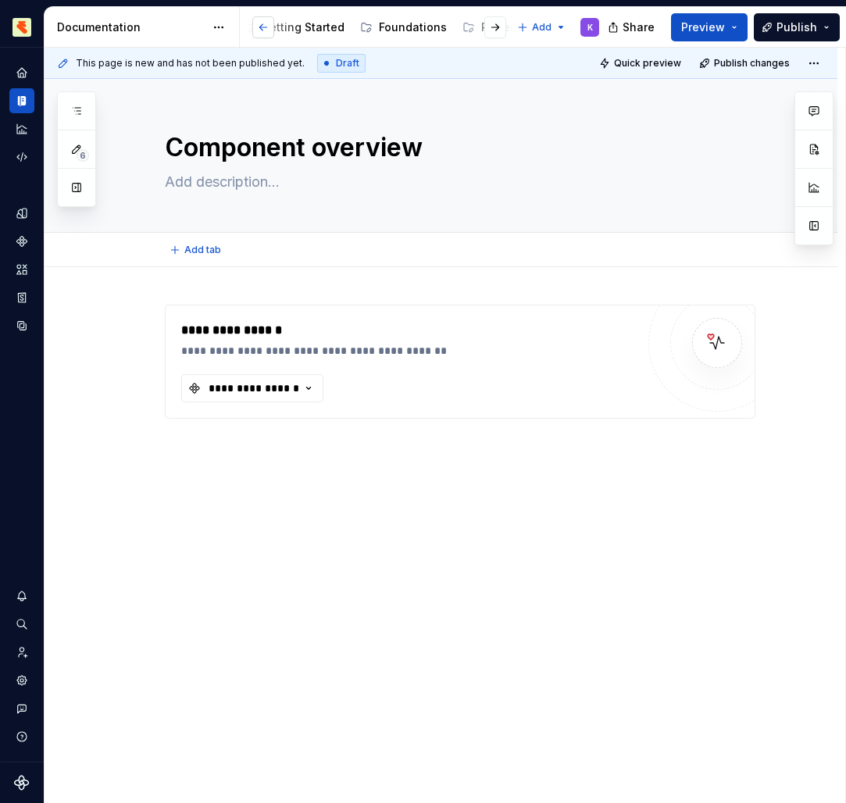
drag, startPoint x: 643, startPoint y: 244, endPoint x: 264, endPoint y: 29, distance: 435.8
click at [264, 29] on button "button" at bounding box center [263, 27] width 22 height 22
click at [322, 27] on div "Getting Started" at bounding box center [316, 28] width 84 height 16
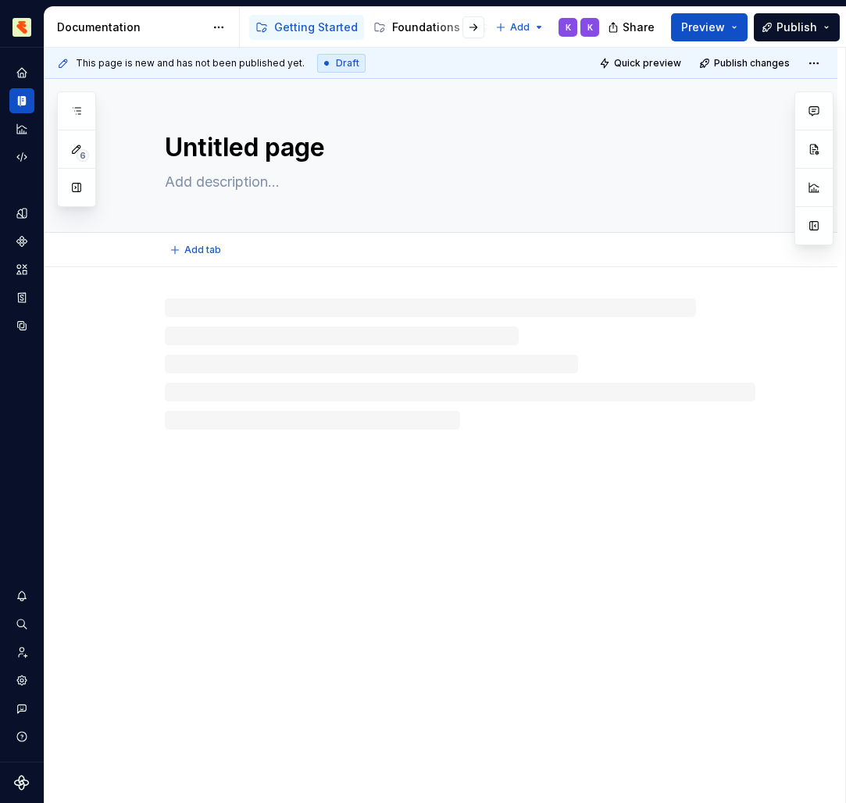
drag, startPoint x: 264, startPoint y: 29, endPoint x: 326, endPoint y: 153, distance: 138.6
click at [326, 153] on textarea "Untitled page" at bounding box center [457, 147] width 590 height 37
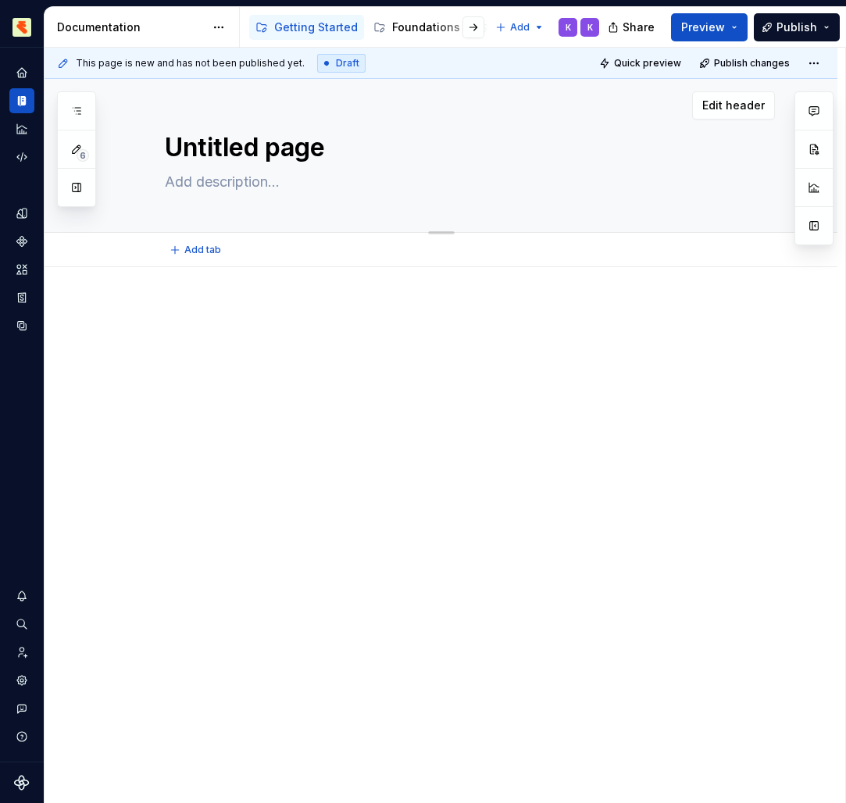
drag, startPoint x: 326, startPoint y: 153, endPoint x: 166, endPoint y: 138, distance: 160.8
click at [166, 138] on textarea "Untitled page" at bounding box center [457, 147] width 590 height 37
type textarea "*"
type textarea "S"
type textarea "*"
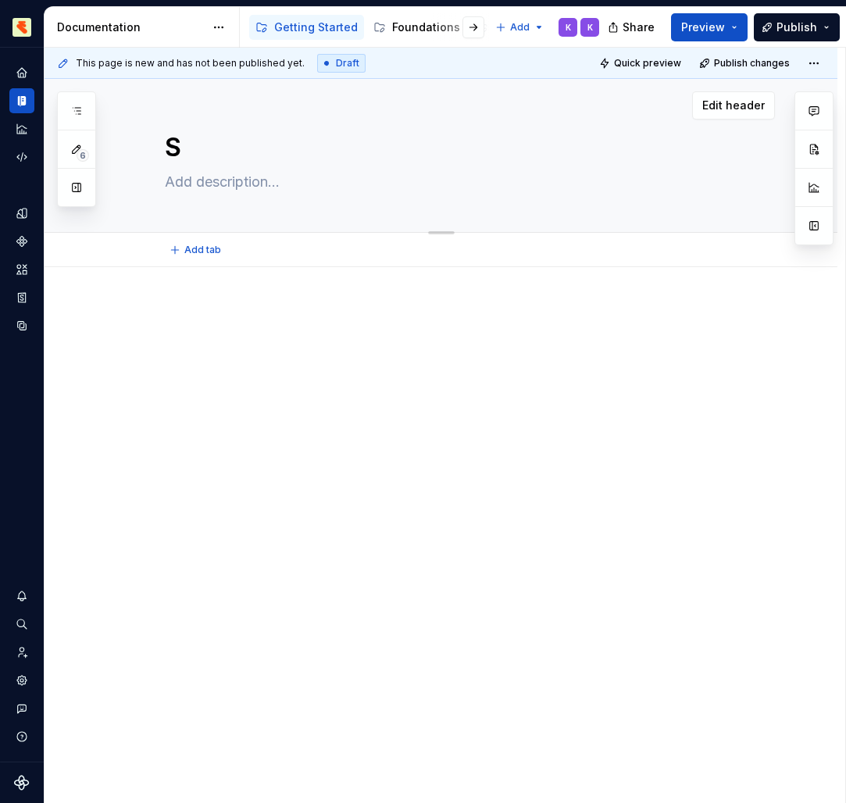
type textarea "Se"
type textarea "*"
type textarea "Set"
type textarea "*"
type textarea "Sett"
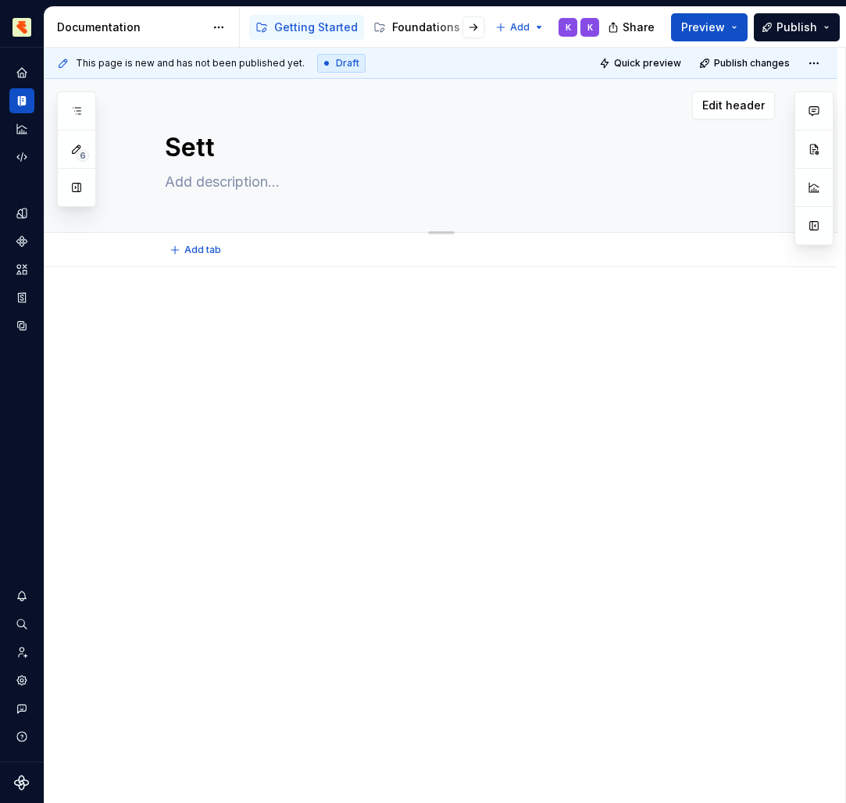
type textarea "*"
type textarea "Setti"
type textarea "*"
type textarea "Setting"
type textarea "*"
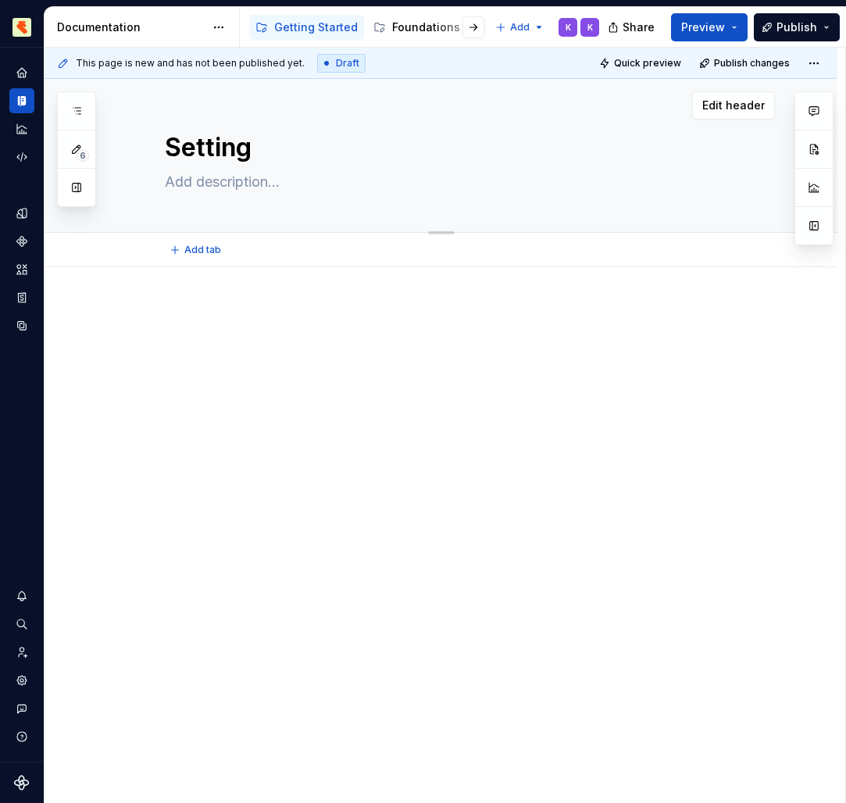
type textarea "Setting"
type textarea "*"
type textarea "Setting u"
type textarea "*"
type textarea "Setting up"
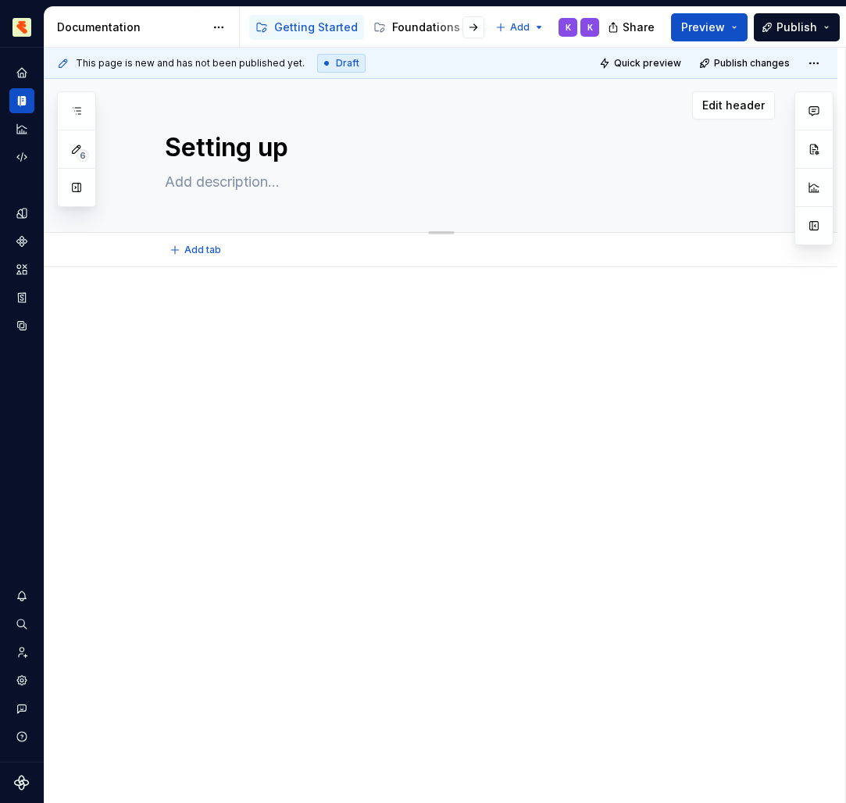
type textarea "*"
type textarea "Setting up"
drag, startPoint x: 166, startPoint y: 138, endPoint x: 310, endPoint y: 22, distance: 185.5
click at [310, 22] on div "Getting Started" at bounding box center [316, 28] width 84 height 16
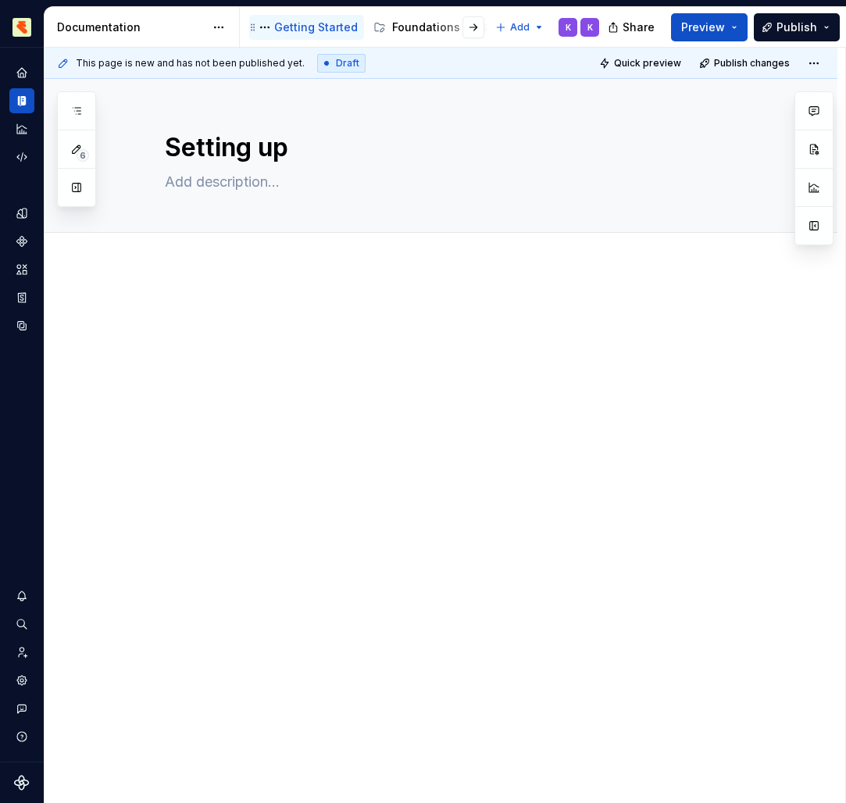
click at [298, 30] on div "Getting Started" at bounding box center [316, 28] width 84 height 16
drag, startPoint x: 298, startPoint y: 30, endPoint x: 266, endPoint y: 29, distance: 32.1
click at [266, 29] on button "Page tree" at bounding box center [264, 27] width 19 height 19
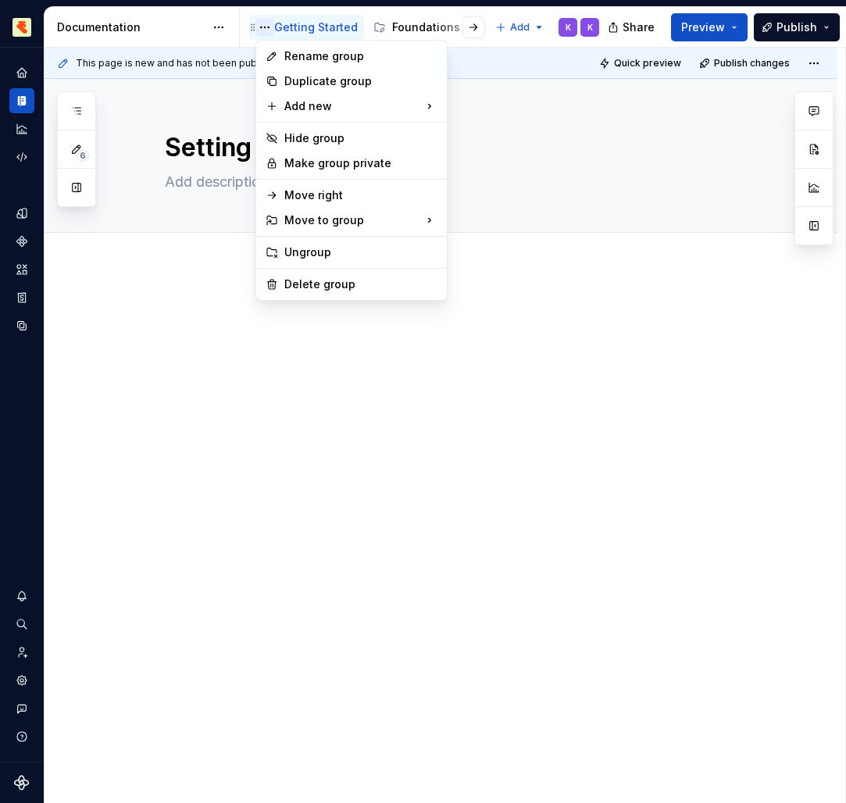
type textarea "*"
drag, startPoint x: 266, startPoint y: 29, endPoint x: 325, endPoint y: 58, distance: 65.3
click at [325, 58] on div "Rename group" at bounding box center [360, 56] width 153 height 16
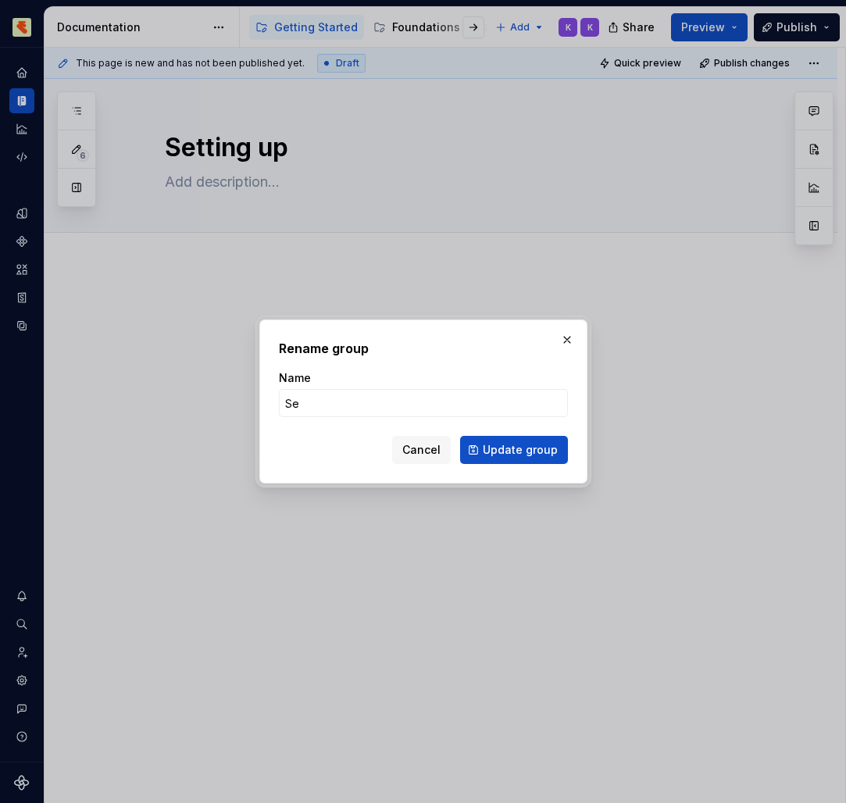
type input "Set"
type textarea "*"
type input "Setting up"
click button "Update group" at bounding box center [514, 450] width 108 height 28
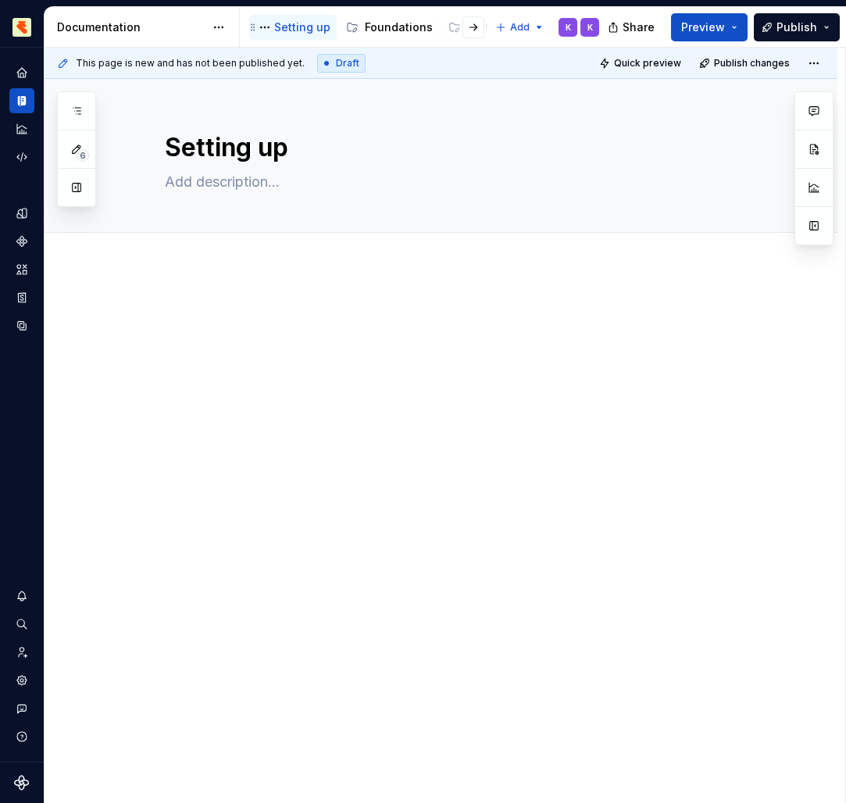
drag, startPoint x: 325, startPoint y: 58, endPoint x: 299, endPoint y: 24, distance: 42.3
click at [299, 24] on div "Setting up" at bounding box center [302, 28] width 56 height 16
click at [262, 27] on button "Page tree" at bounding box center [264, 27] width 19 height 19
type textarea "*"
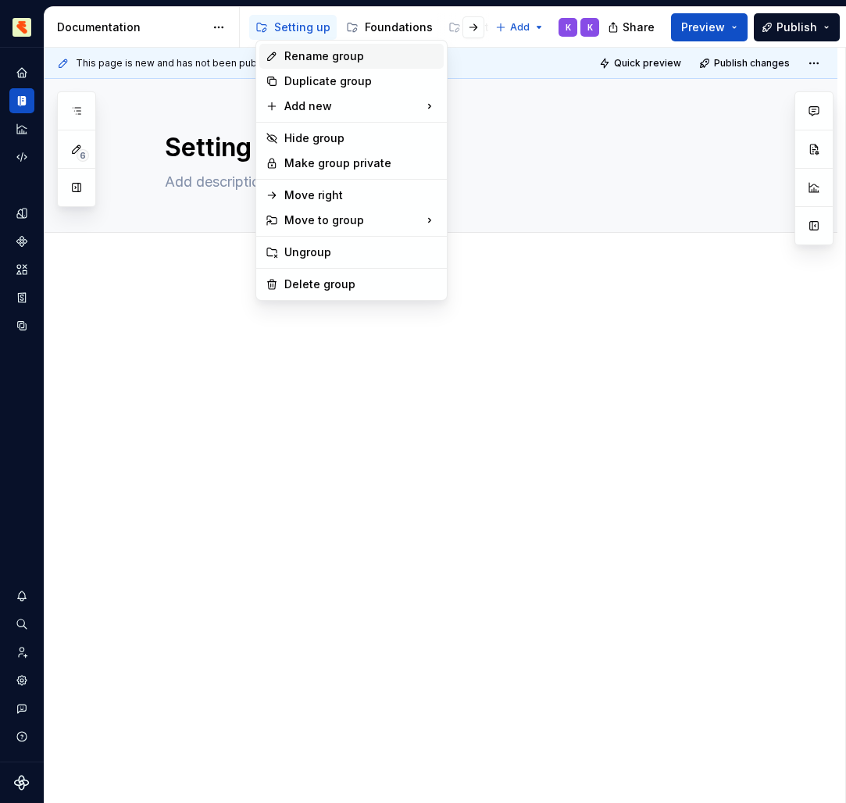
drag, startPoint x: 299, startPoint y: 24, endPoint x: 317, endPoint y: 62, distance: 41.6
click at [317, 62] on div "Rename group" at bounding box center [360, 56] width 153 height 16
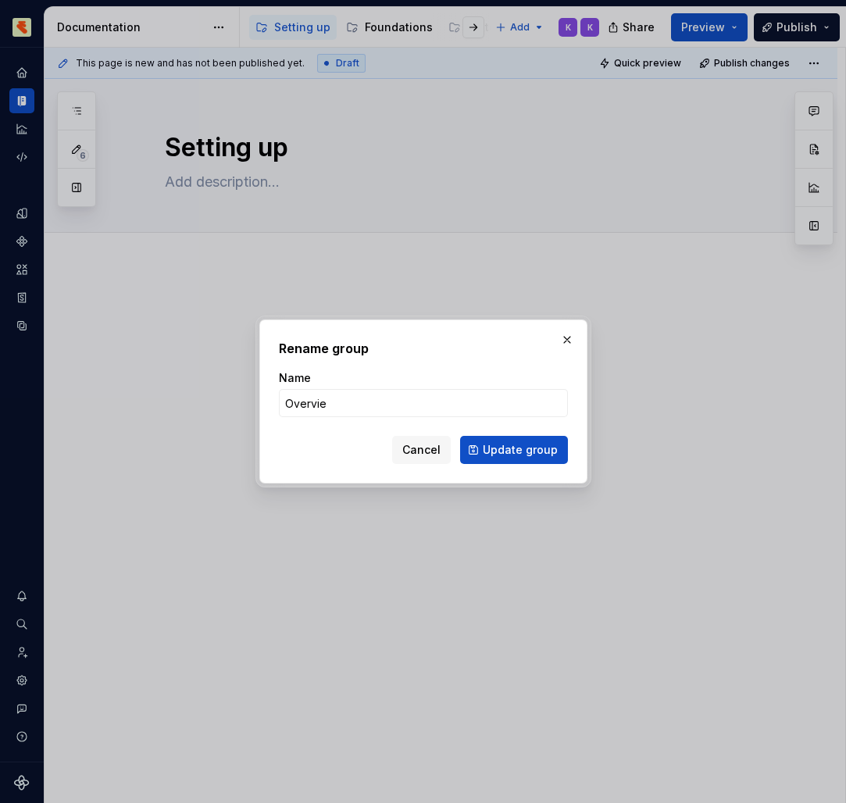
type input "Overview"
click button "Update group" at bounding box center [514, 450] width 108 height 28
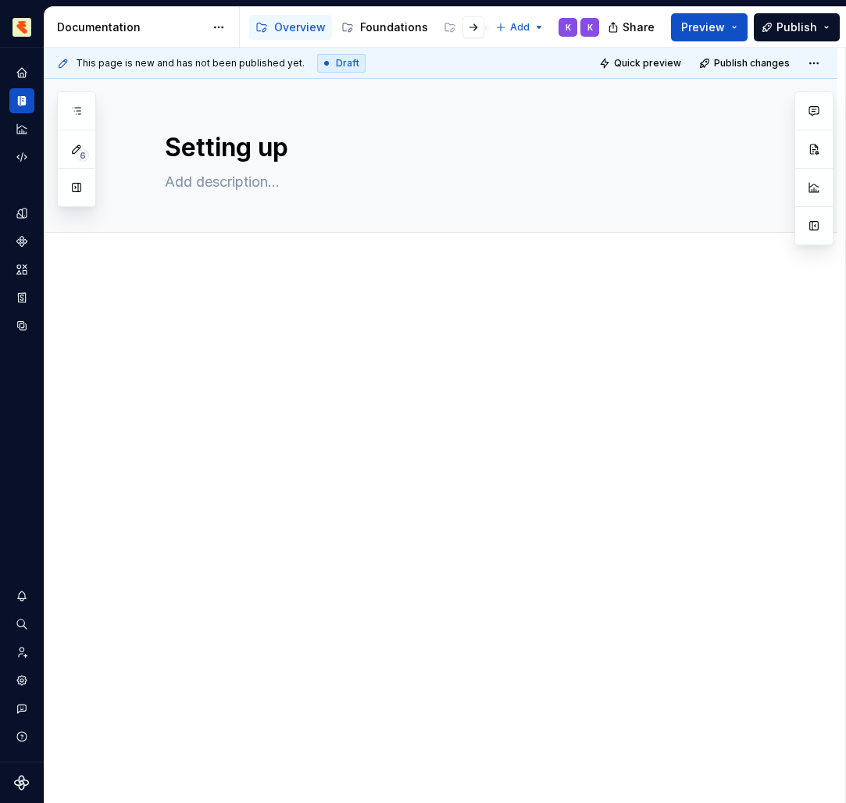
click at [75, 105] on icon "button" at bounding box center [76, 111] width 12 height 12
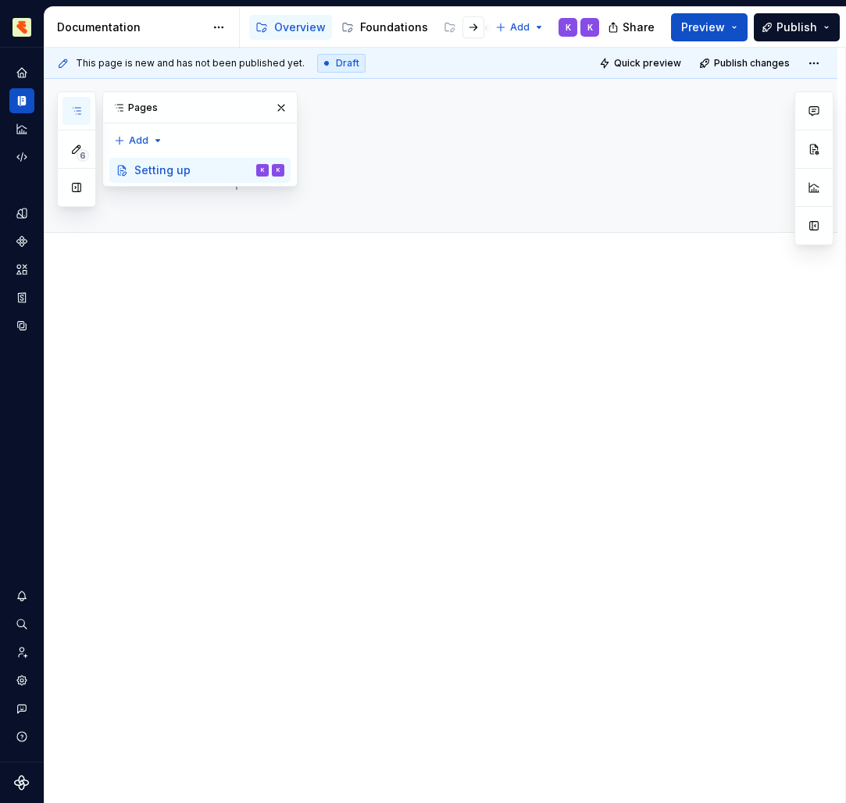
click at [156, 173] on div "Setting up" at bounding box center [162, 170] width 56 height 16
click at [170, 244] on div "Add tab" at bounding box center [441, 250] width 793 height 34
drag, startPoint x: 317, startPoint y: 62, endPoint x: 276, endPoint y: 107, distance: 60.8
click at [276, 107] on button "button" at bounding box center [281, 108] width 22 height 22
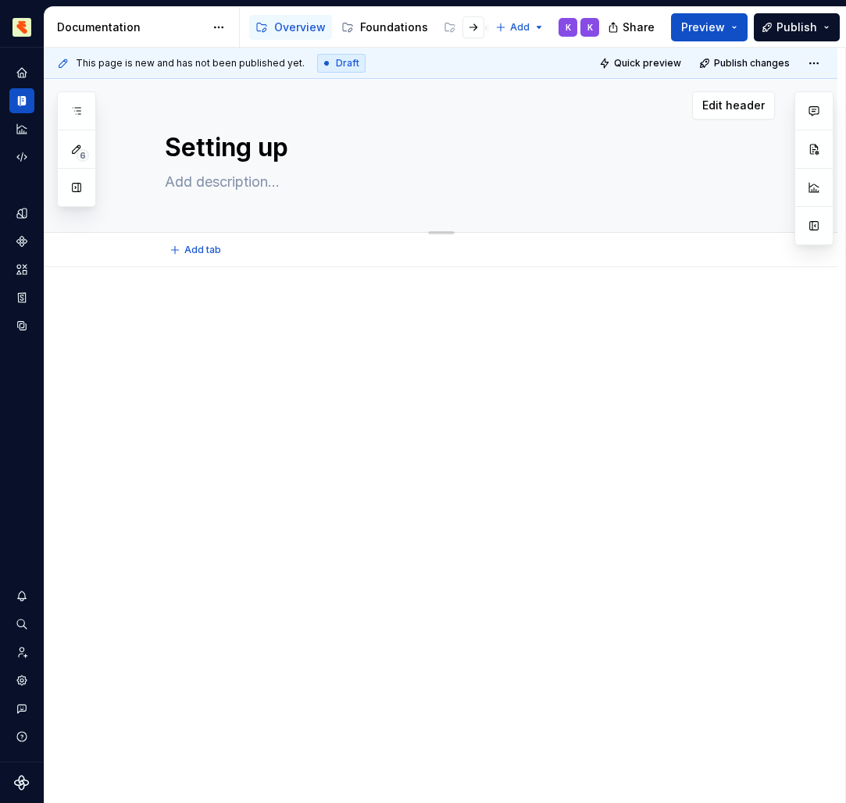
drag, startPoint x: 276, startPoint y: 107, endPoint x: 306, endPoint y: 148, distance: 50.3
click at [306, 148] on textarea "Setting up" at bounding box center [457, 147] width 590 height 37
drag, startPoint x: 306, startPoint y: 148, endPoint x: 152, endPoint y: 144, distance: 154.7
click at [152, 144] on div "Setting up" at bounding box center [459, 155] width 630 height 153
type textarea "*"
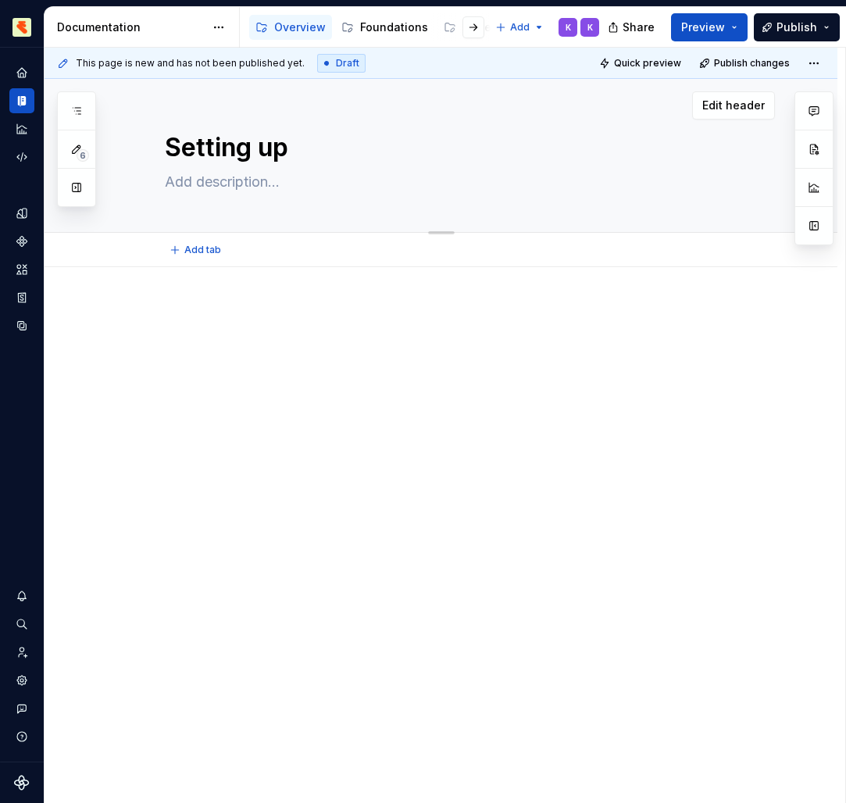
type textarea "G"
type textarea "*"
type textarea "Ge"
type textarea "*"
type textarea "Get"
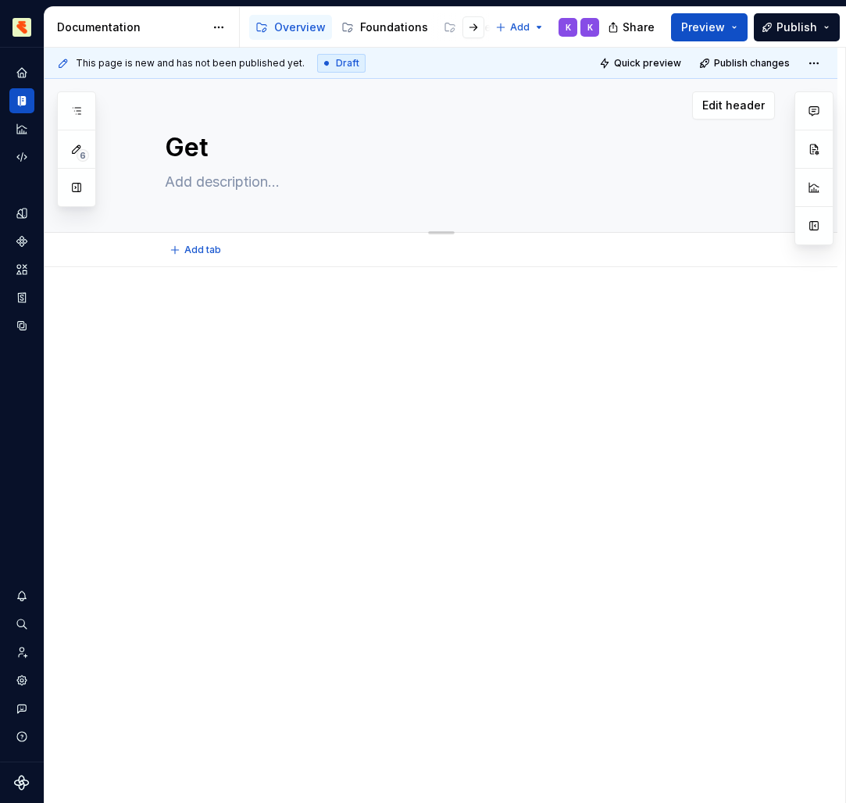
type textarea "*"
type textarea "Gett"
type textarea "*"
type textarea "Getti"
type textarea "*"
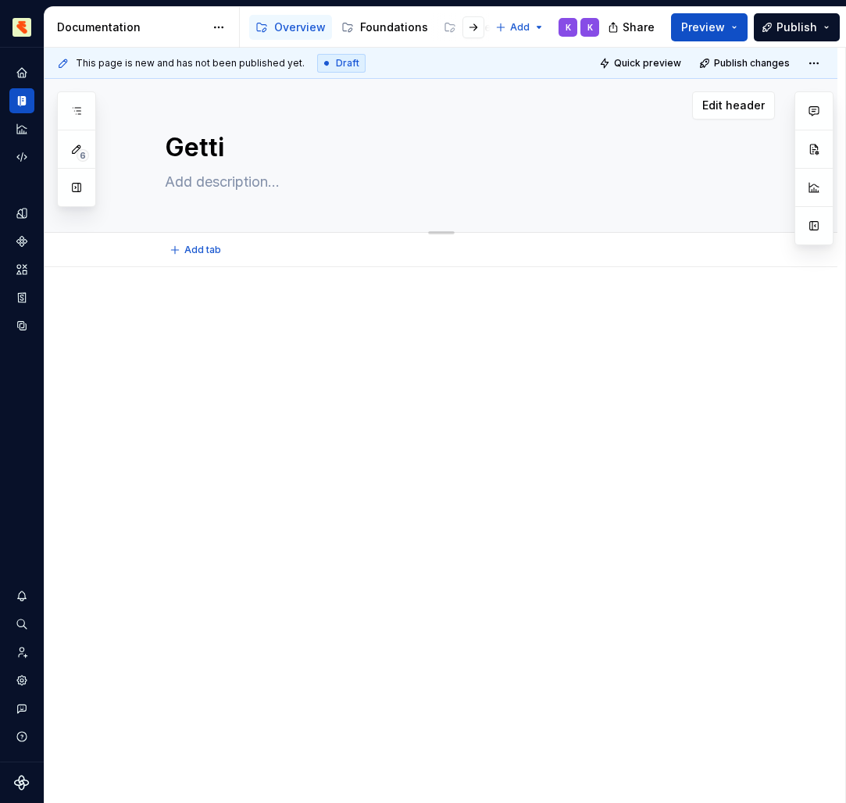
type textarea "Gettin"
type textarea "*"
type textarea "Getting"
type textarea "*"
type textarea "Getting"
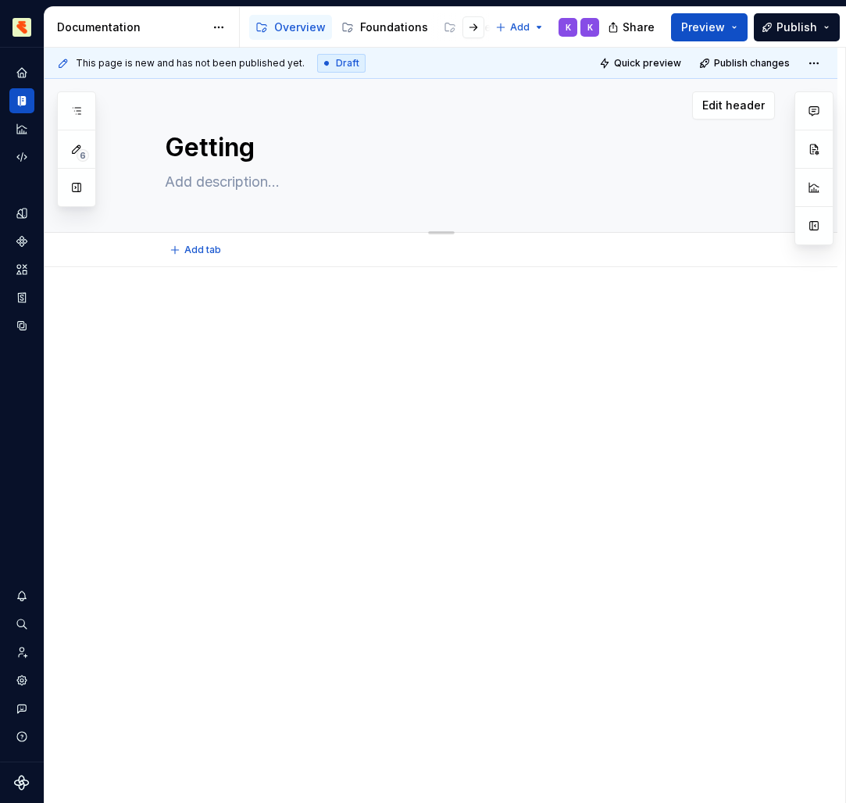
type textarea "*"
type textarea "Getting S"
type textarea "*"
type textarea "Getting St"
type textarea "*"
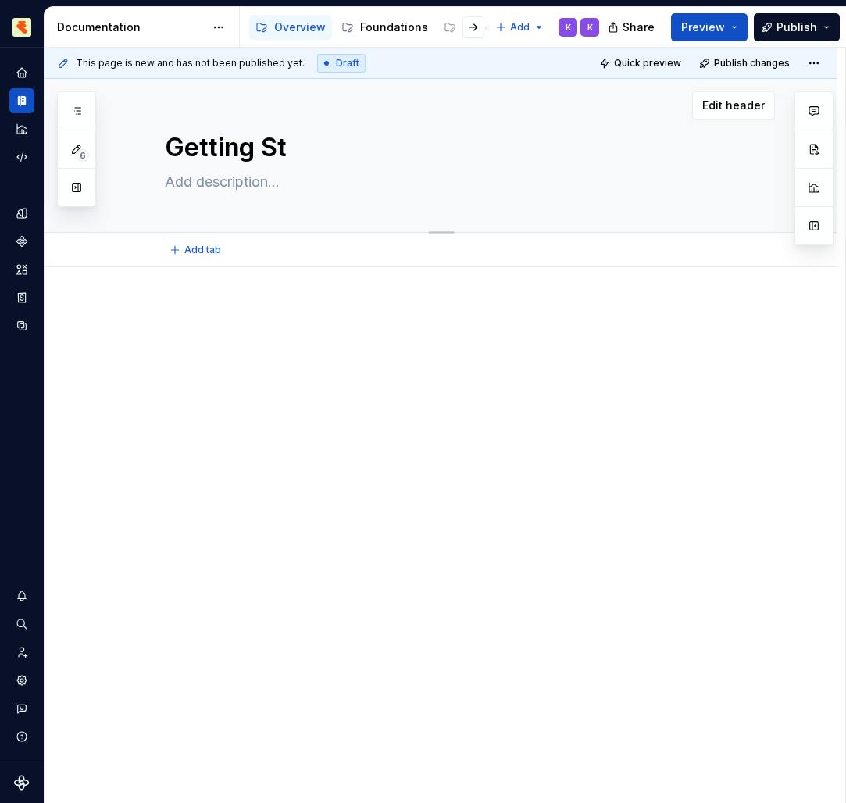
type textarea "Getting Sta"
type textarea "*"
type textarea "Getting St"
type textarea "*"
type textarea "Getting S"
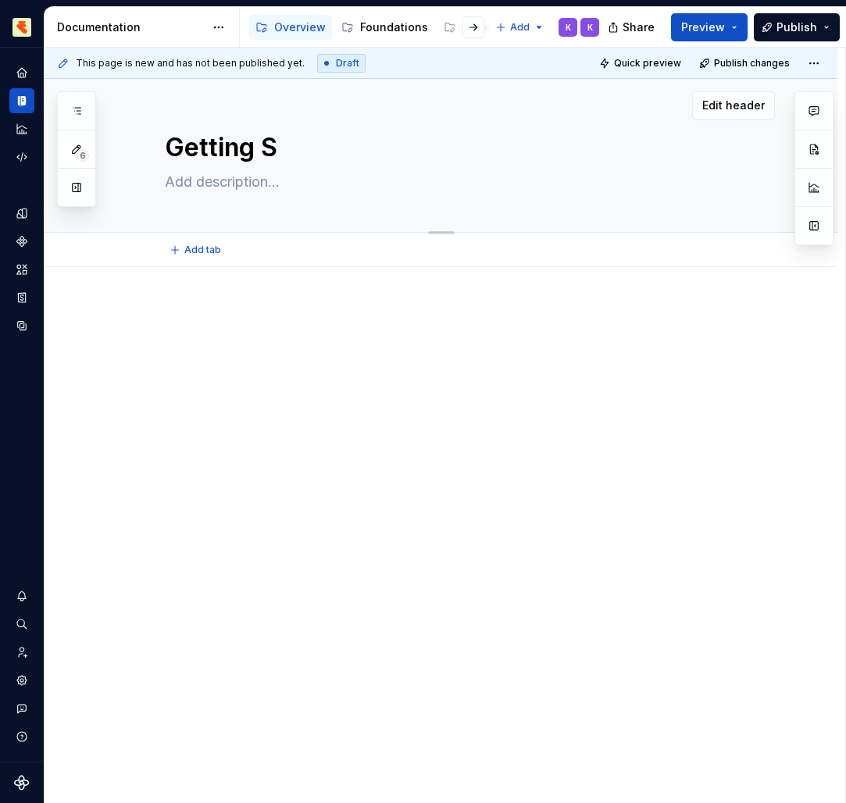
type textarea "*"
type textarea "Getting s"
type textarea "*"
type textarea "Getting st"
type textarea "*"
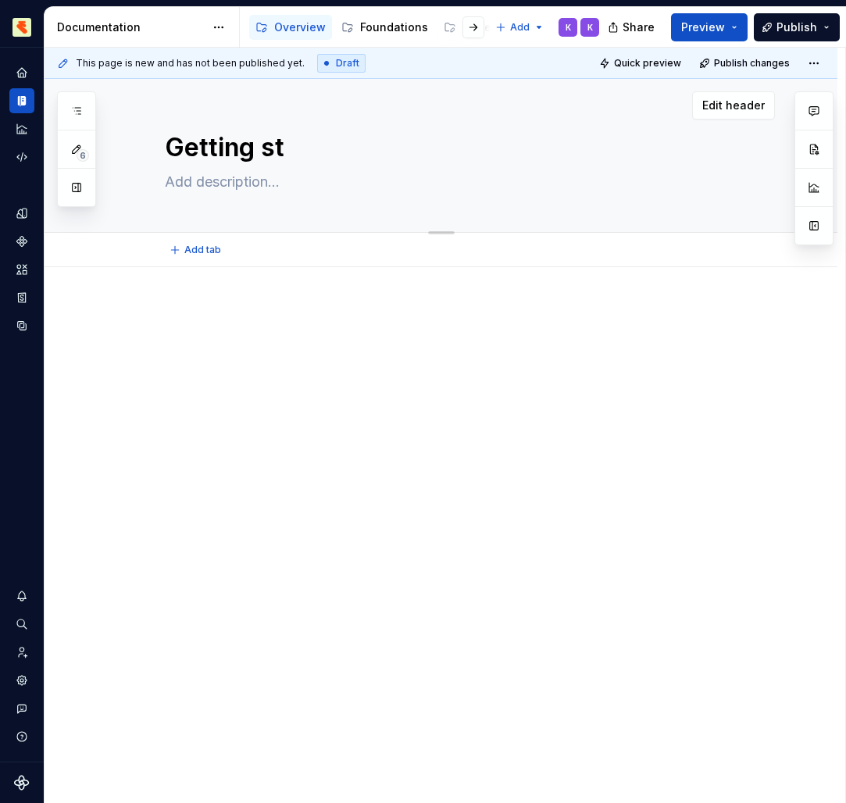
type textarea "Getting s"
type textarea "*"
type textarea "Getting"
type textarea "*"
type textarea "Getting S"
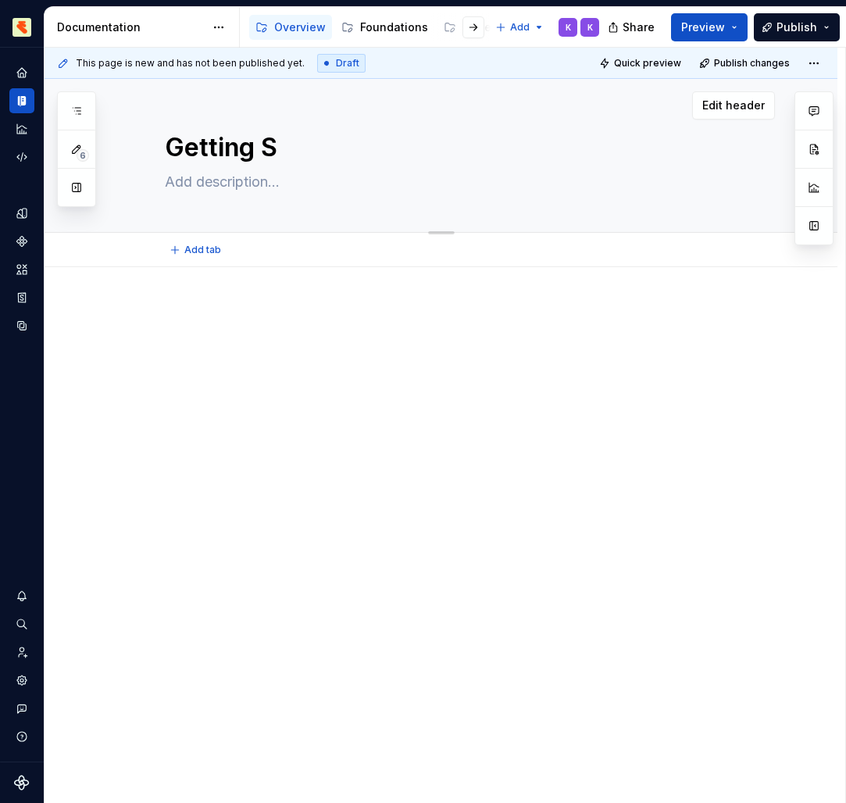
type textarea "*"
type textarea "Getting St"
type textarea "*"
type textarea "Getting Sta"
type textarea "*"
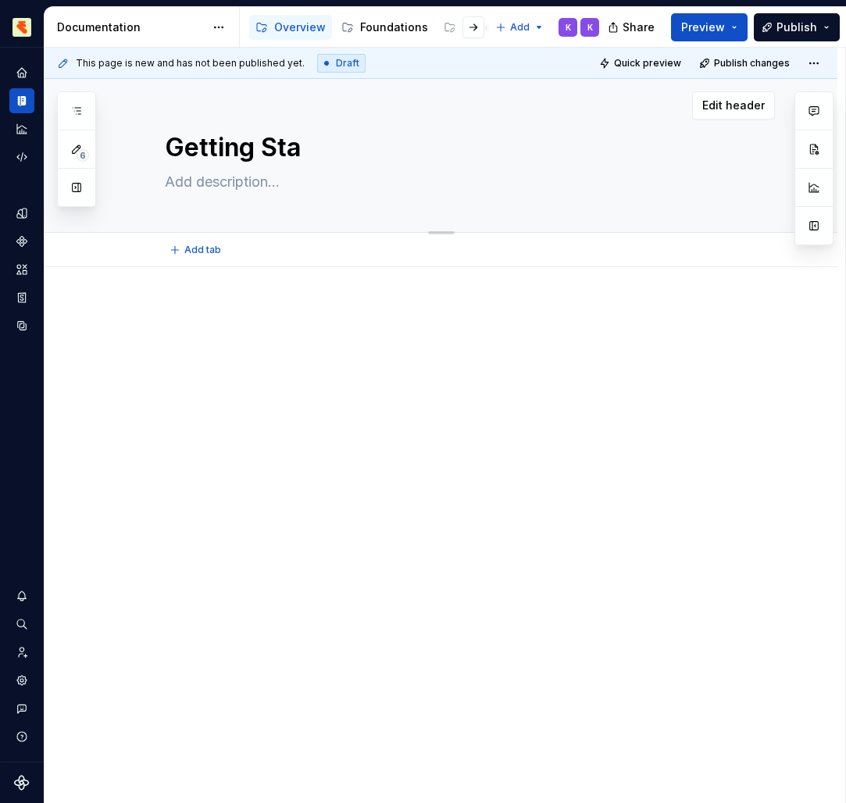
type textarea "Getting St"
type textarea "*"
type textarea "Getting S"
type textarea "*"
type textarea "Getting"
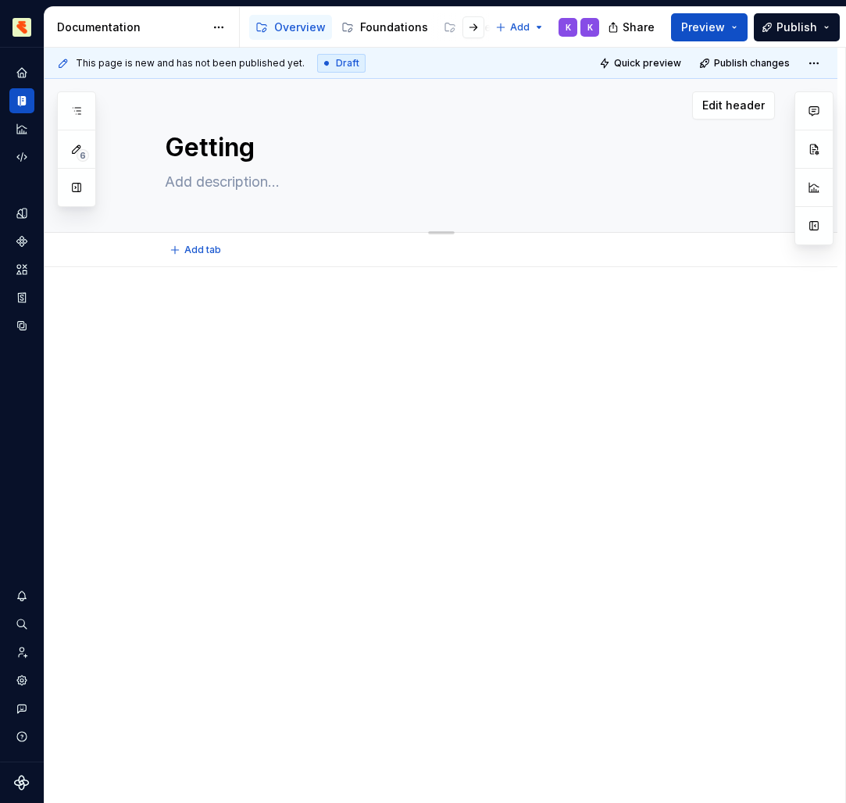
type textarea "*"
type textarea "Getting s"
type textarea "*"
type textarea "Getting st"
type textarea "*"
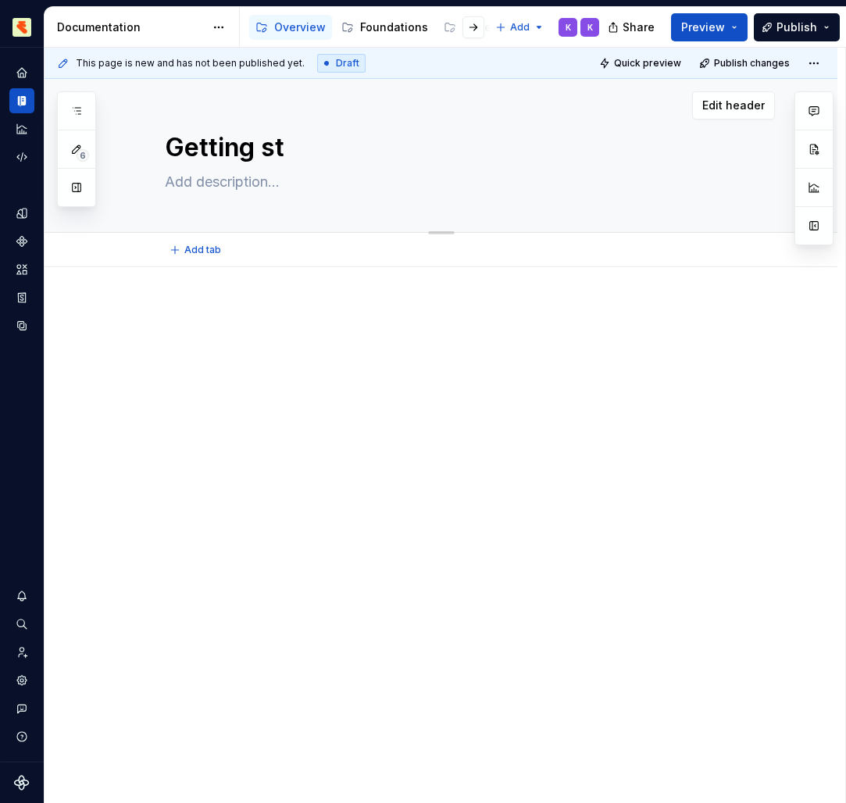
type textarea "Getting sta"
type textarea "*"
type textarea "Getting star"
type textarea "*"
type textarea "Getting start"
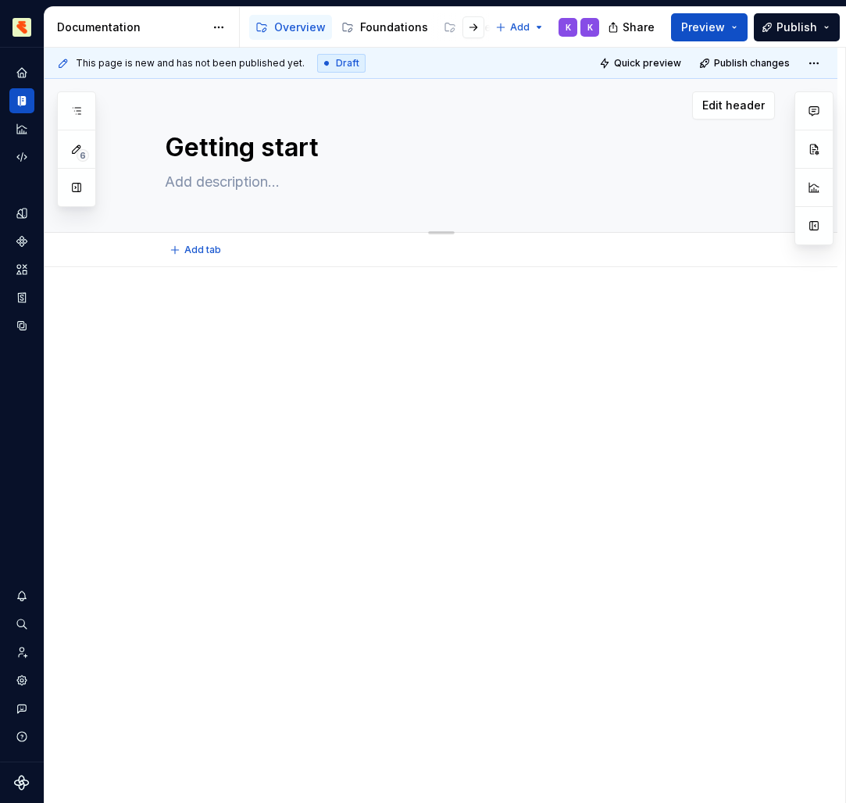
type textarea "*"
type textarea "Getting starte"
type textarea "*"
type textarea "Getting started"
type textarea "*"
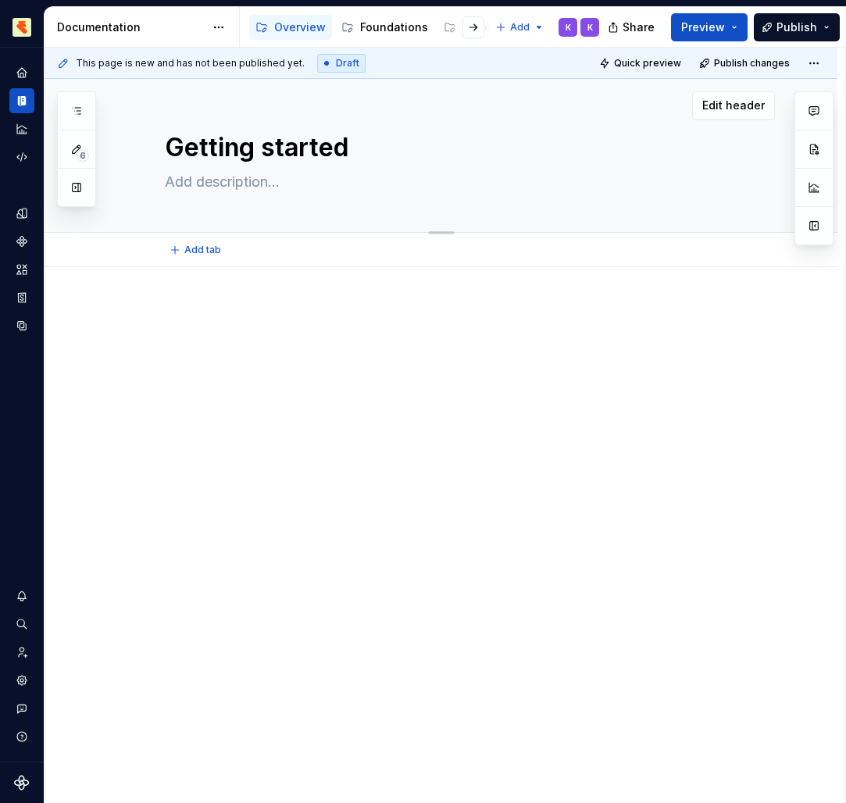
type textarea "Getting started"
drag, startPoint x: 152, startPoint y: 144, endPoint x: 251, endPoint y: 178, distance: 104.7
click at [251, 178] on textarea at bounding box center [457, 181] width 590 height 25
paste textarea "Install Radix Themes and start building in minutes."
type textarea "*"
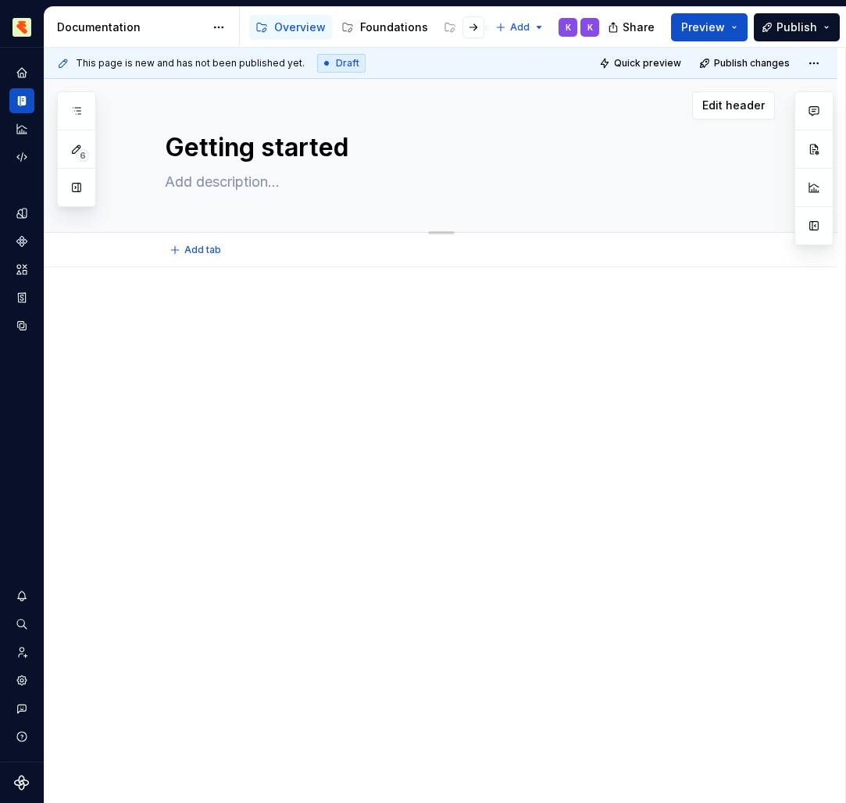
type textarea "Install Radix Themes and start building in minutes."
drag, startPoint x: 251, startPoint y: 178, endPoint x: 250, endPoint y: 186, distance: 7.8
click at [250, 186] on textarea "Install Radix Themes and start building in minutes." at bounding box center [457, 181] width 590 height 25
type textarea "*"
type textarea "Install RThemes and start building in minutes."
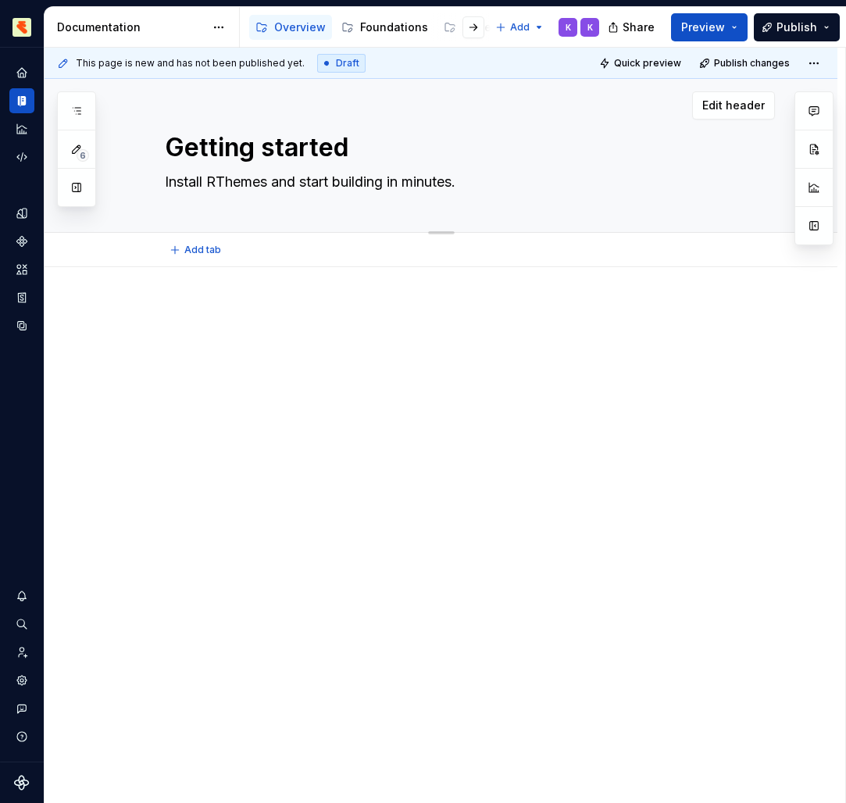
type textarea "*"
type textarea "Install Themes and start building in minutes."
type textarea "*"
type textarea "Install MThemes and start building in minutes."
type textarea "*"
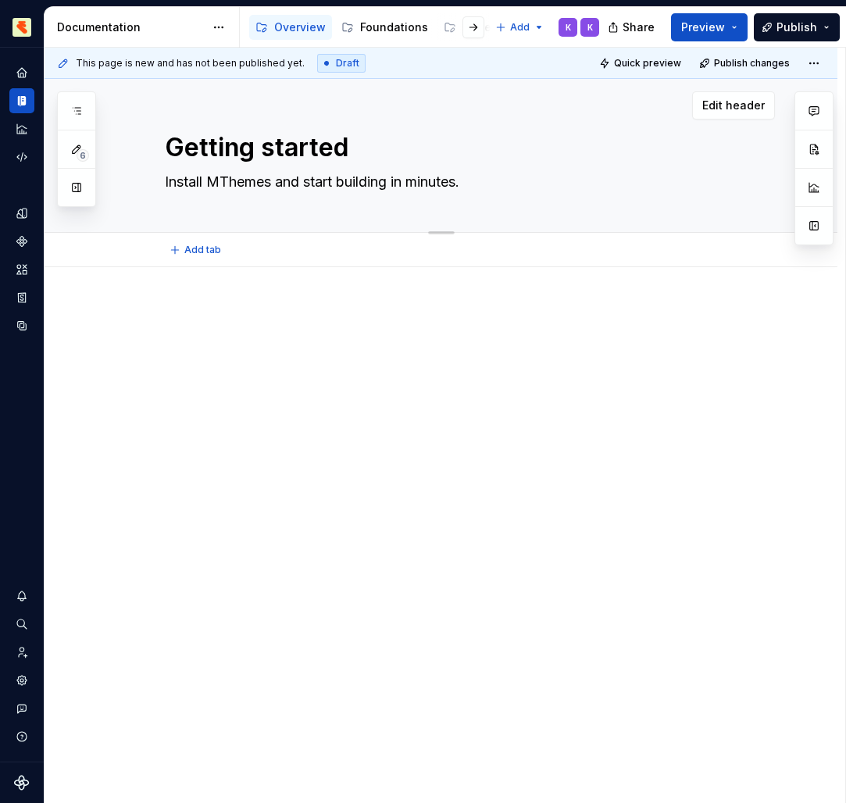
type textarea "Install MaThemes and start building in minutes."
type textarea "*"
type textarea "Install MarThemes and start building in minutes."
type textarea "*"
type textarea "Install MarmThemes and start building in minutes."
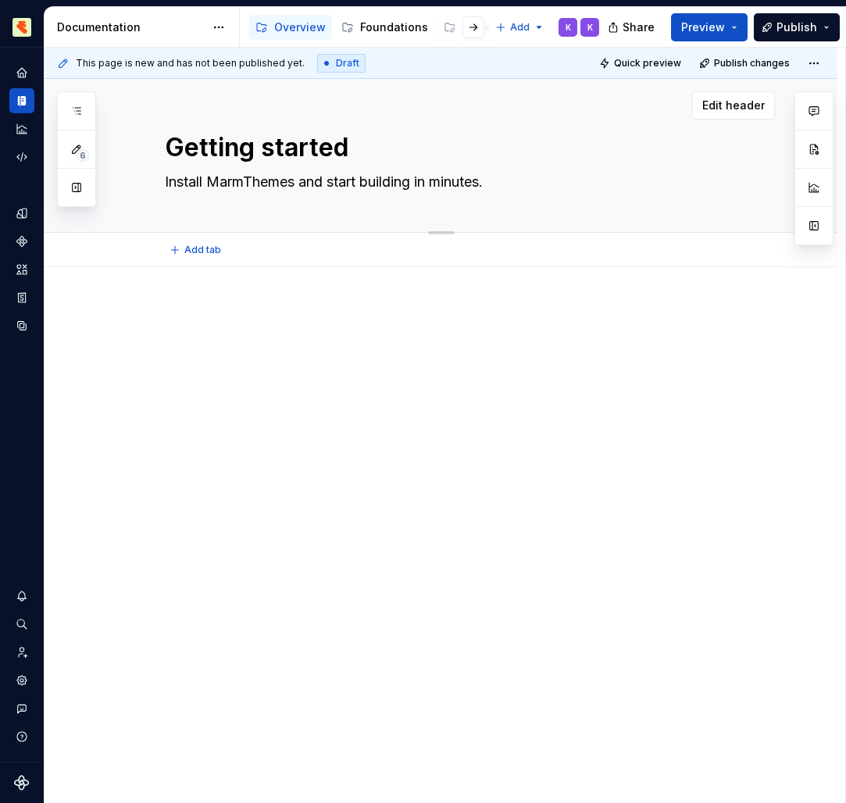
type textarea "*"
type textarea "Install MarmaThemes and start building in minutes."
type textarea "*"
type textarea "Install MarmalThemes and start building in minutes."
type textarea "*"
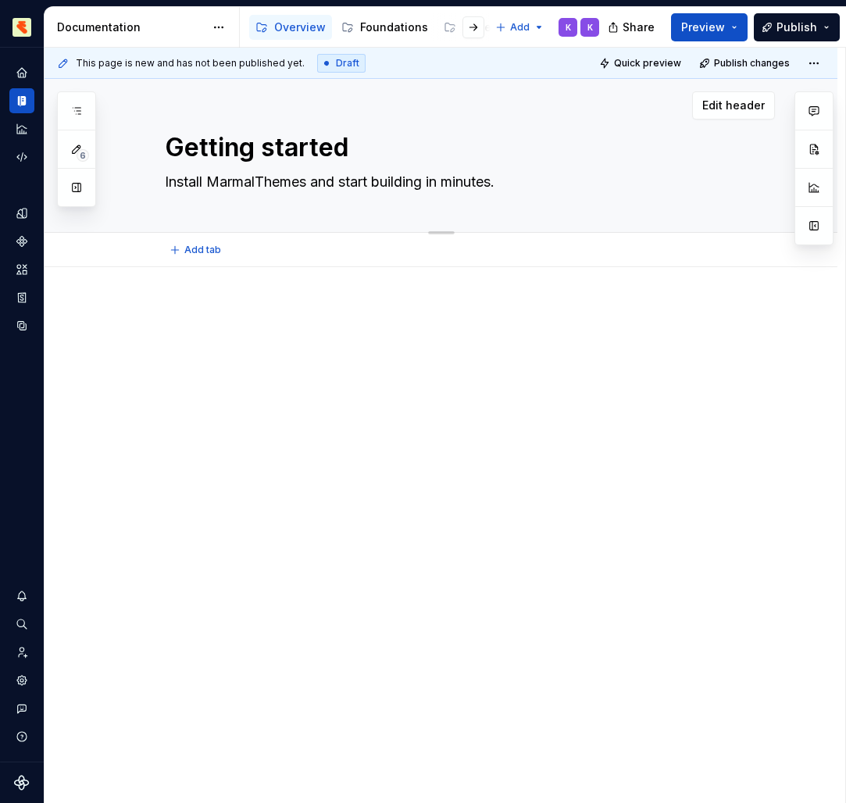
type textarea "Install MarmalaThemes and start building in minutes."
type textarea "*"
type textarea "Install MarmaladThemes and start building in minutes."
type textarea "*"
type textarea "Install MarmaladeThemes and start building in minutes."
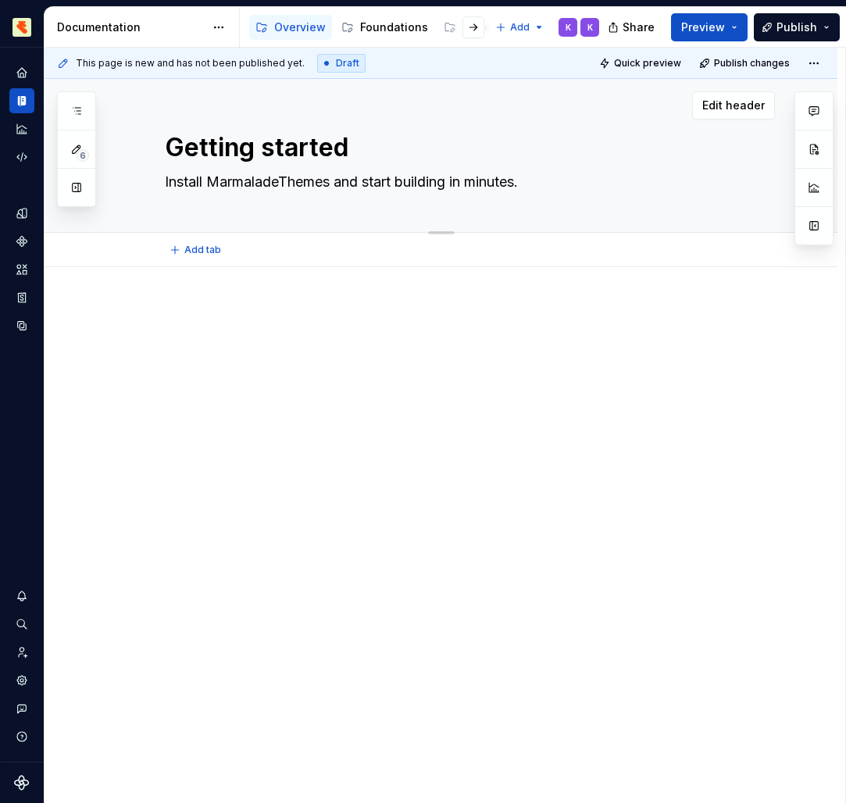
type textarea "*"
type textarea "Install Marmalade Themes and start building in minutes."
drag, startPoint x: 250, startPoint y: 186, endPoint x: 345, endPoint y: 186, distance: 95.3
click at [345, 186] on textarea "Install Marmalade Themes and start building in minutes." at bounding box center [457, 181] width 590 height 25
type textarea "*"
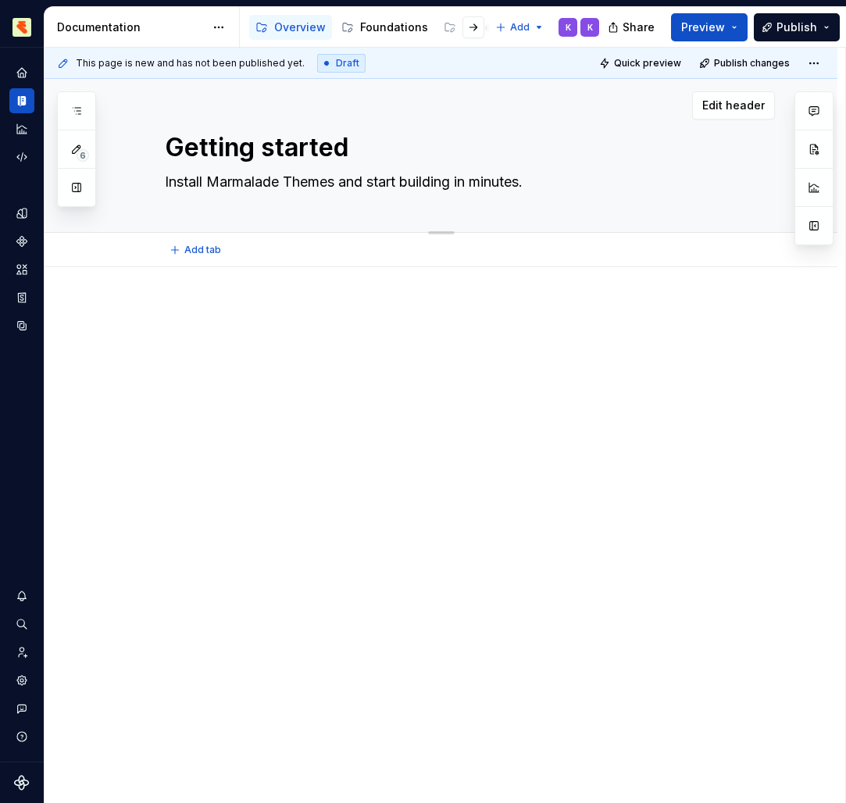
type textarea "Install Marmalade and start building in minutes."
drag, startPoint x: 345, startPoint y: 186, endPoint x: 487, endPoint y: 183, distance: 142.2
click at [487, 183] on textarea "Install Marmalade and start building in minutes." at bounding box center [457, 181] width 590 height 25
type textarea "*"
type textarea "Install Marmalade and start building"
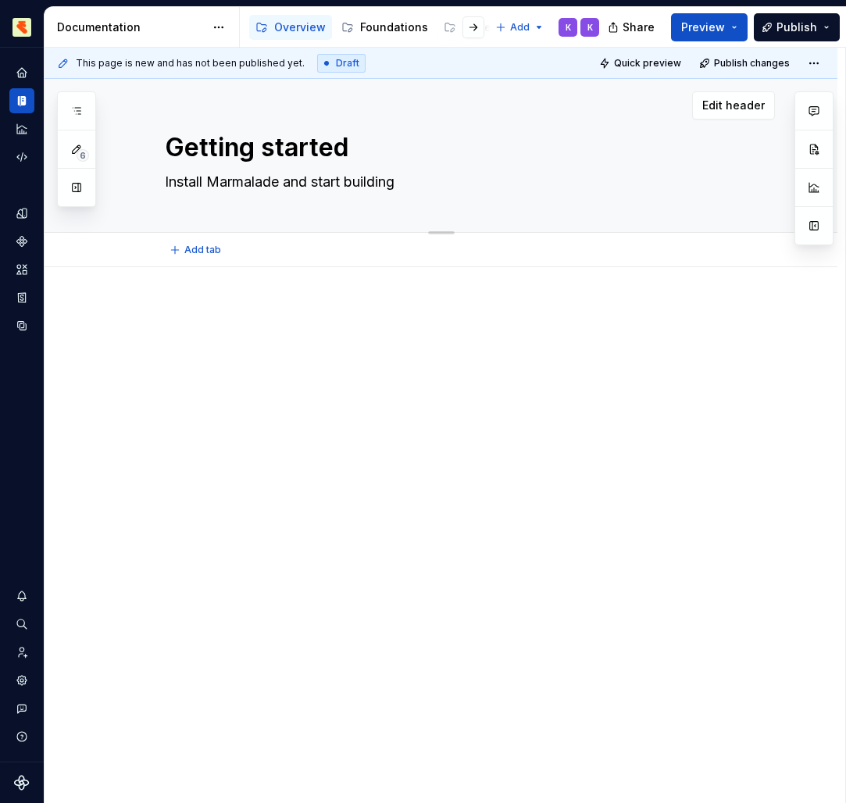
type textarea "*"
type textarea "Install Marmalade and start building"
type textarea "*"
type textarea "Install Marmalade and start building/"
type textarea "*"
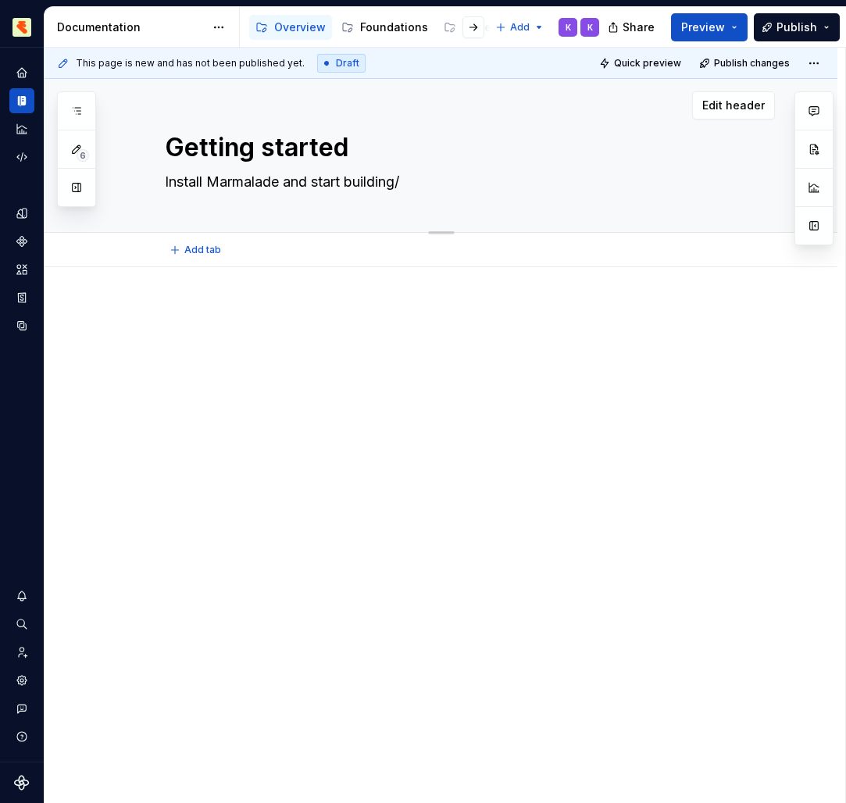
type textarea "Install Marmalade and start building"
type textarea "*"
type textarea "Install Marmalade and start building."
type textarea "*"
type textarea "Install Marmalade and start building."
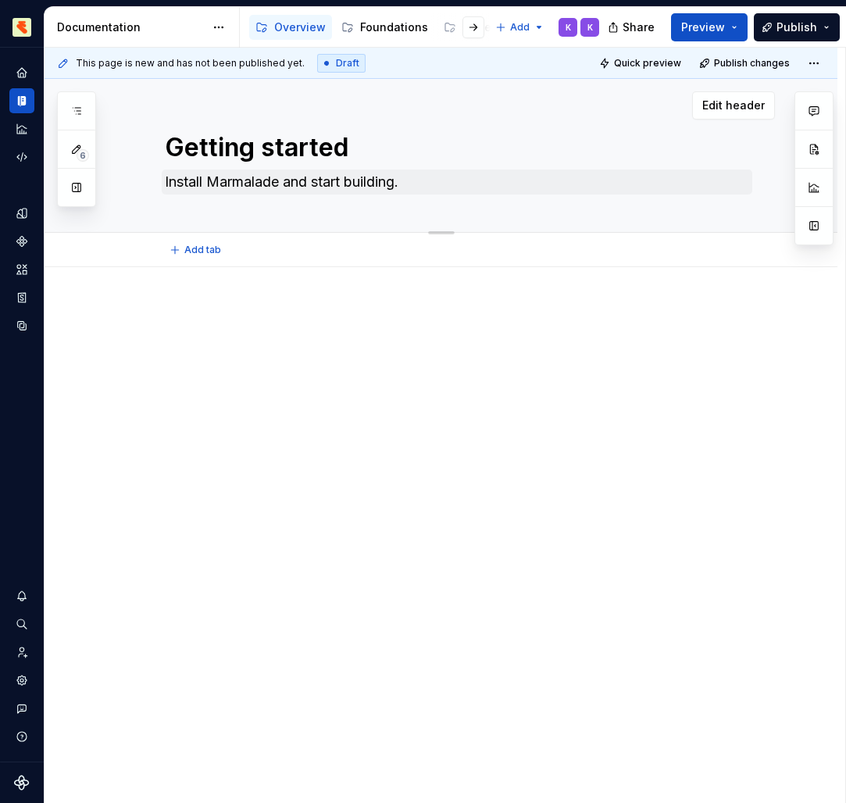
click at [208, 291] on div at bounding box center [441, 445] width 793 height 356
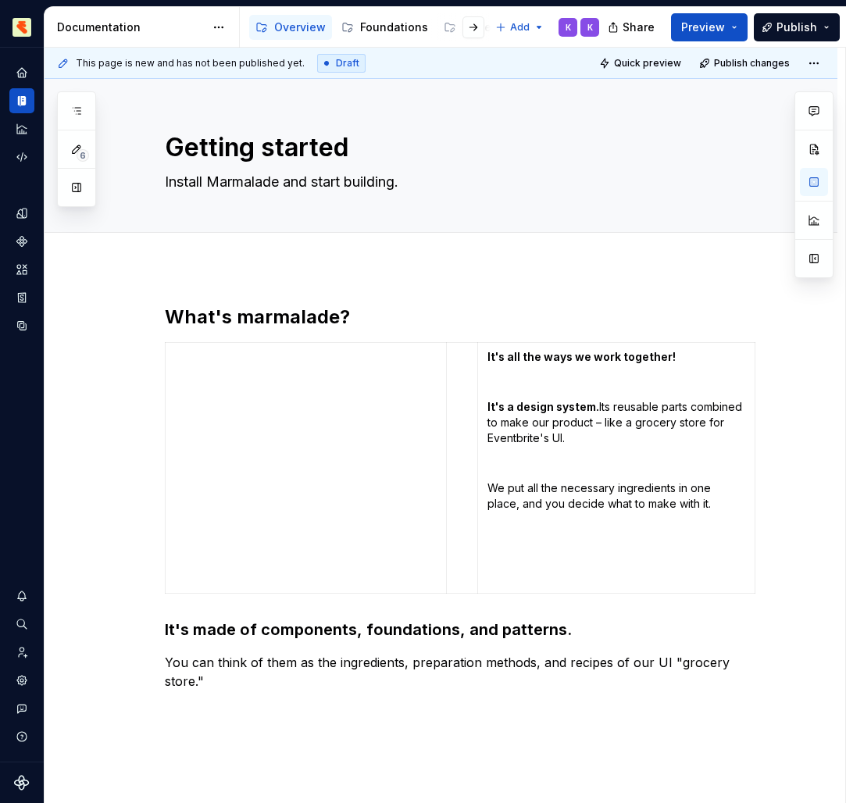
drag, startPoint x: 487, startPoint y: 183, endPoint x: 462, endPoint y: 397, distance: 216.3
click at [462, 397] on td at bounding box center [461, 468] width 31 height 251
drag, startPoint x: 462, startPoint y: 397, endPoint x: 726, endPoint y: 511, distance: 287.9
click at [726, 511] on td "It's all the ways we work together! It's a design system. Its reusable parts co…" at bounding box center [615, 468] width 277 height 251
copy td "It's all the ways we work together! It's a design system. Its reusable parts co…"
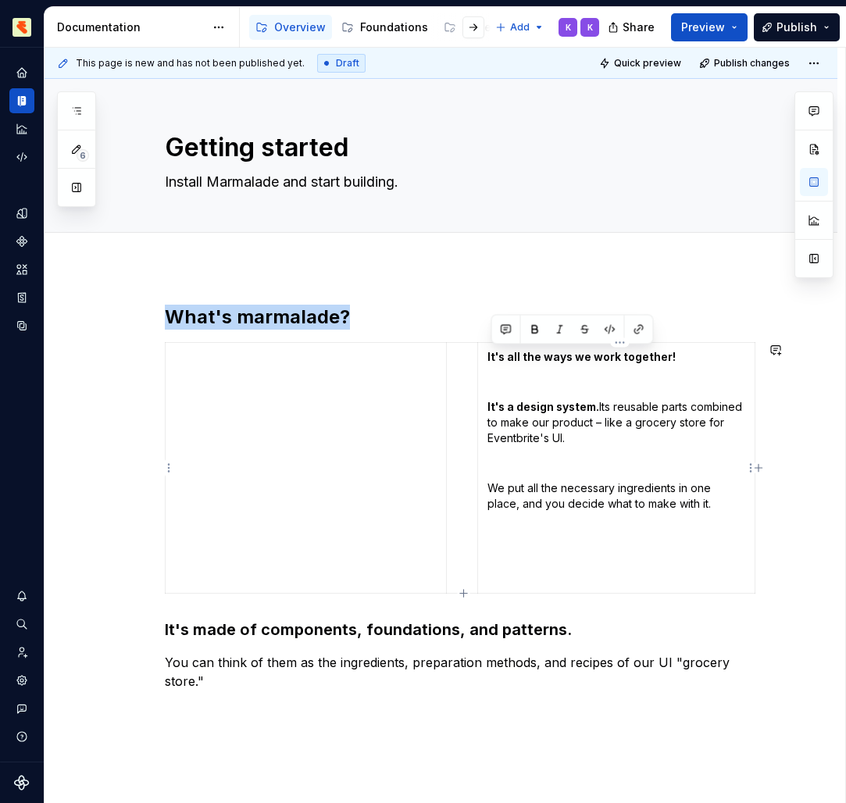
drag, startPoint x: 726, startPoint y: 511, endPoint x: 436, endPoint y: 328, distance: 343.2
click at [436, 328] on h2 "What's marmalade?" at bounding box center [460, 317] width 590 height 25
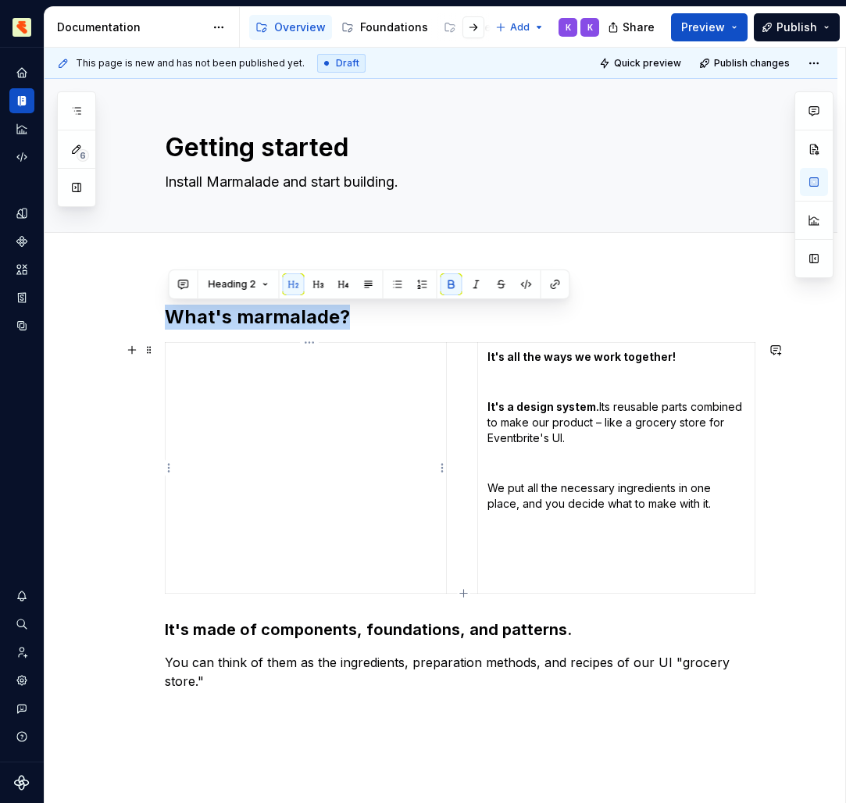
drag, startPoint x: 436, startPoint y: 328, endPoint x: 413, endPoint y: 376, distance: 53.5
click at [413, 376] on td at bounding box center [305, 468] width 281 height 251
drag, startPoint x: 413, startPoint y: 376, endPoint x: 151, endPoint y: 244, distance: 293.7
click at [151, 244] on div "Getting started Install Marmalade and start building. Edit header Add tab What'…" at bounding box center [441, 514] width 793 height 871
drag, startPoint x: 151, startPoint y: 244, endPoint x: 142, endPoint y: 323, distance: 79.3
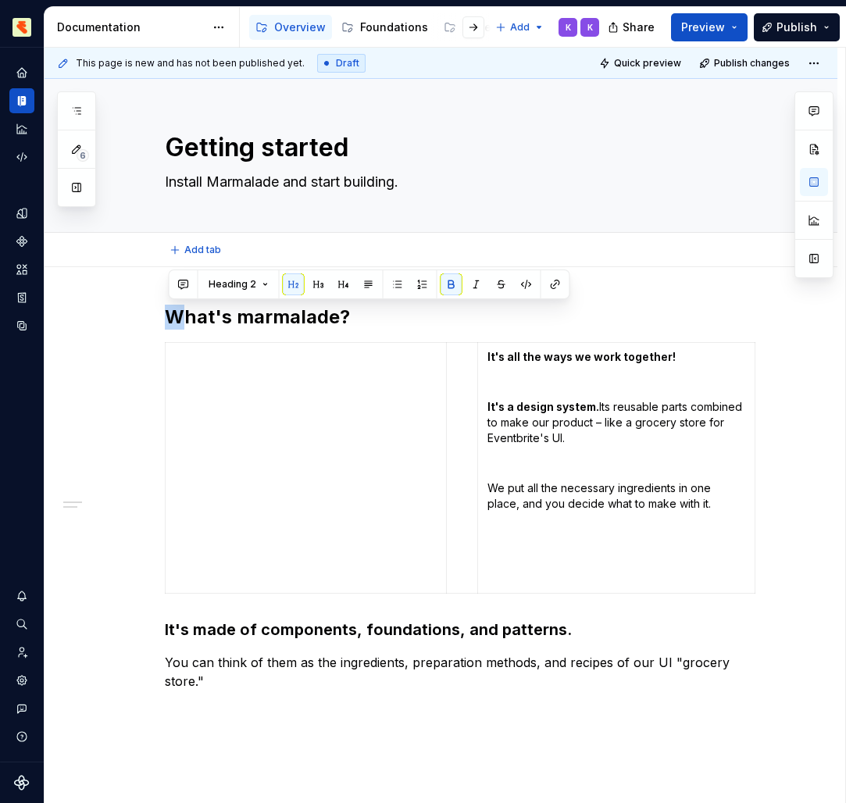
click at [142, 323] on div "This page is new and has not been published yet. Draft Quick preview Publish ch…" at bounding box center [445, 426] width 800 height 756
drag, startPoint x: 142, startPoint y: 323, endPoint x: 350, endPoint y: 681, distance: 413.6
click at [350, 681] on div "What's marmalade? It's all the ways we work together! It's a design system. Its…" at bounding box center [460, 498] width 590 height 386
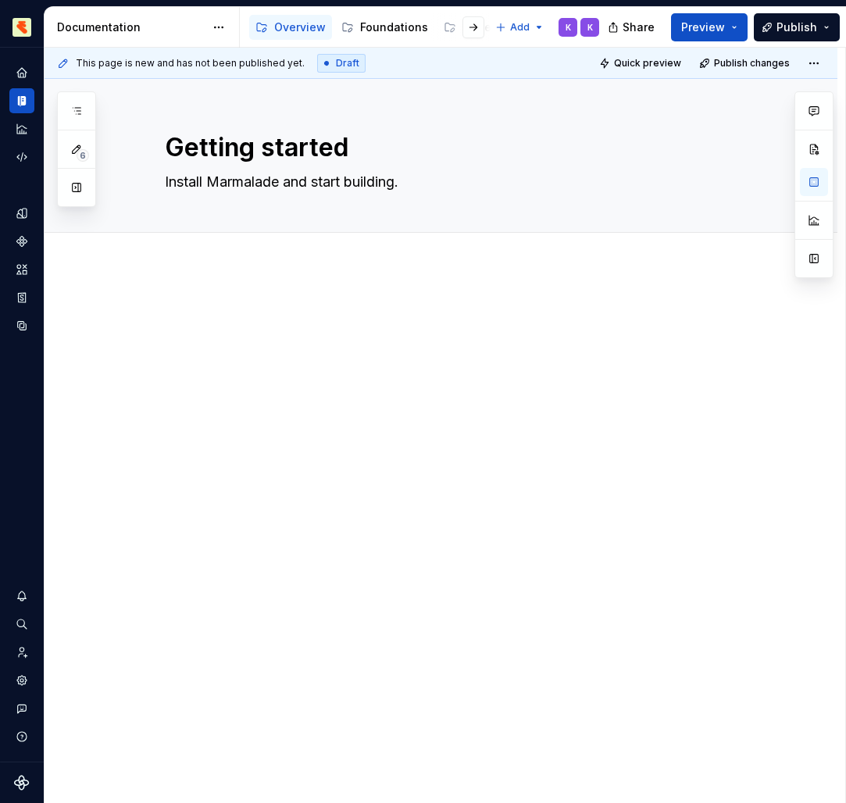
click at [433, 291] on div at bounding box center [441, 445] width 793 height 356
click at [442, 352] on div at bounding box center [460, 334] width 590 height 59
type textarea "*"
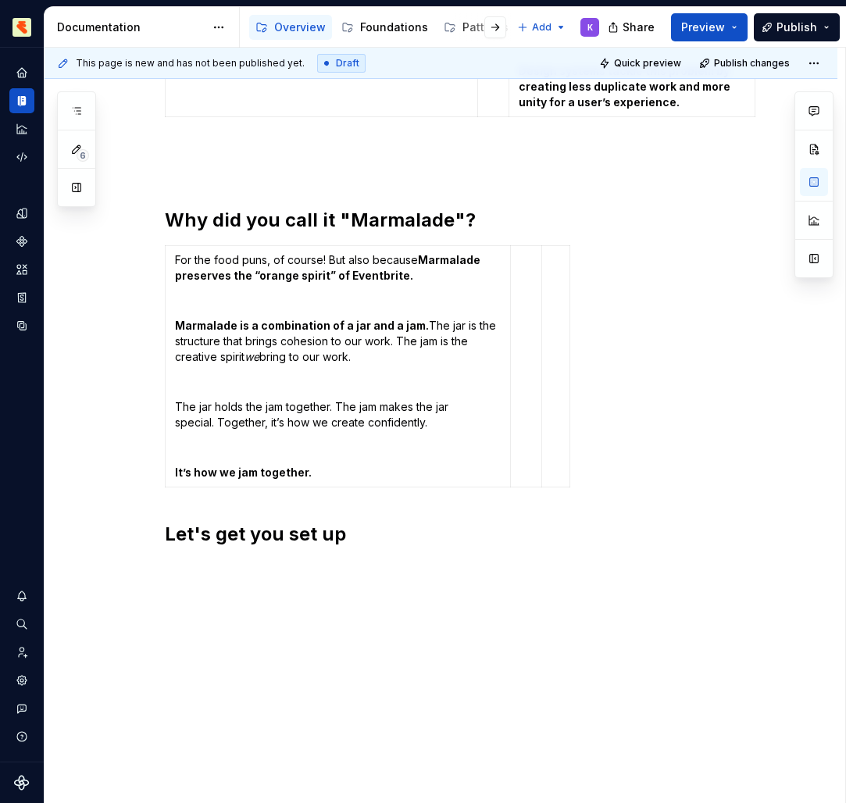
scroll to position [1058, 0]
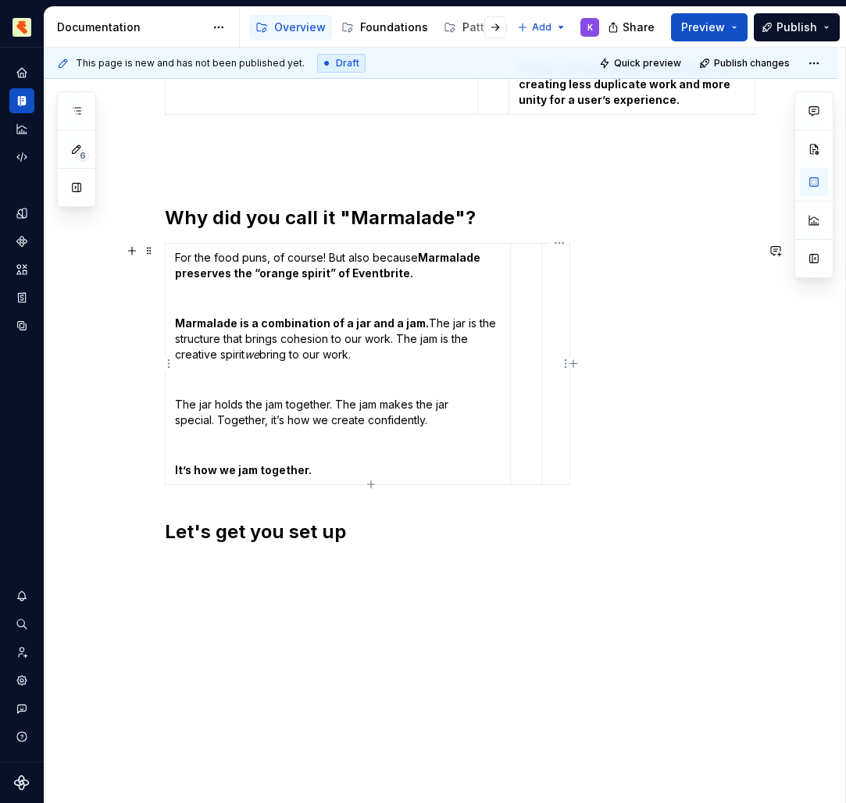
drag, startPoint x: 350, startPoint y: 681, endPoint x: 551, endPoint y: 277, distance: 451.2
click at [551, 277] on td at bounding box center [555, 364] width 28 height 241
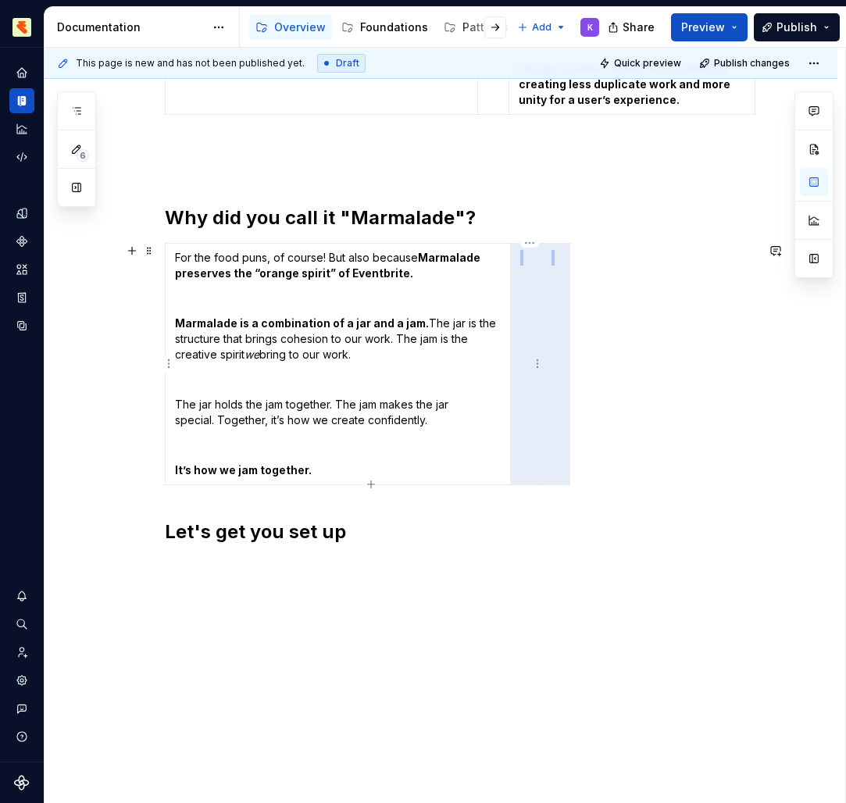
drag, startPoint x: 551, startPoint y: 277, endPoint x: 518, endPoint y: 278, distance: 33.6
click at [518, 278] on tr "For the food puns, of course! But also because Marmalade preserves the “orange …" at bounding box center [367, 364] width 405 height 241
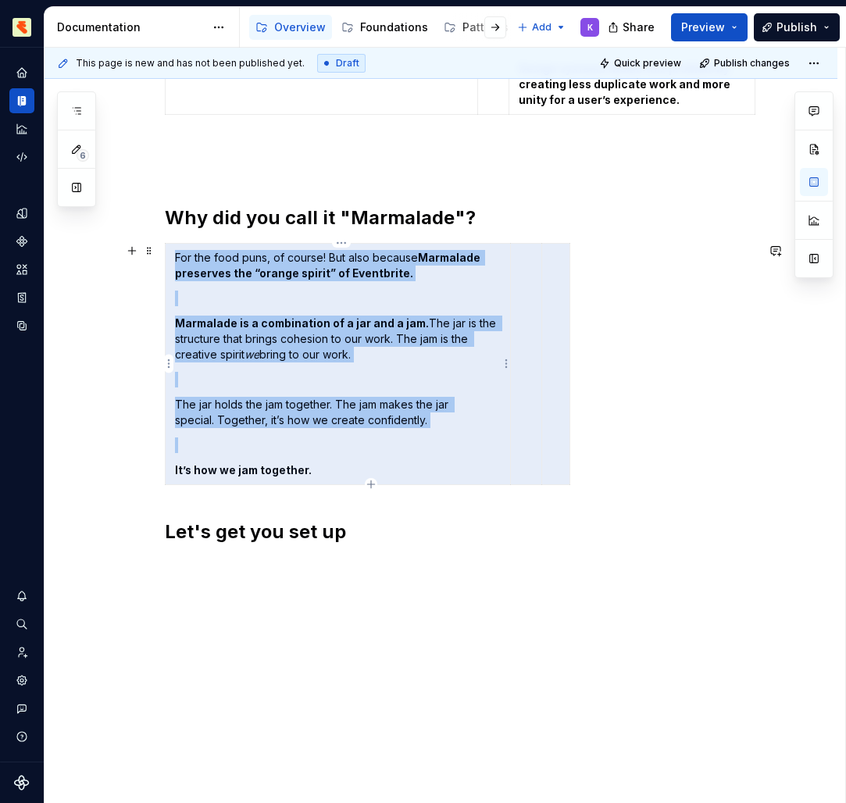
drag, startPoint x: 531, startPoint y: 310, endPoint x: 179, endPoint y: 275, distance: 353.9
click at [179, 275] on td "For the food puns, of course! But also because Marmalade preserves the “orange …" at bounding box center [337, 364] width 345 height 241
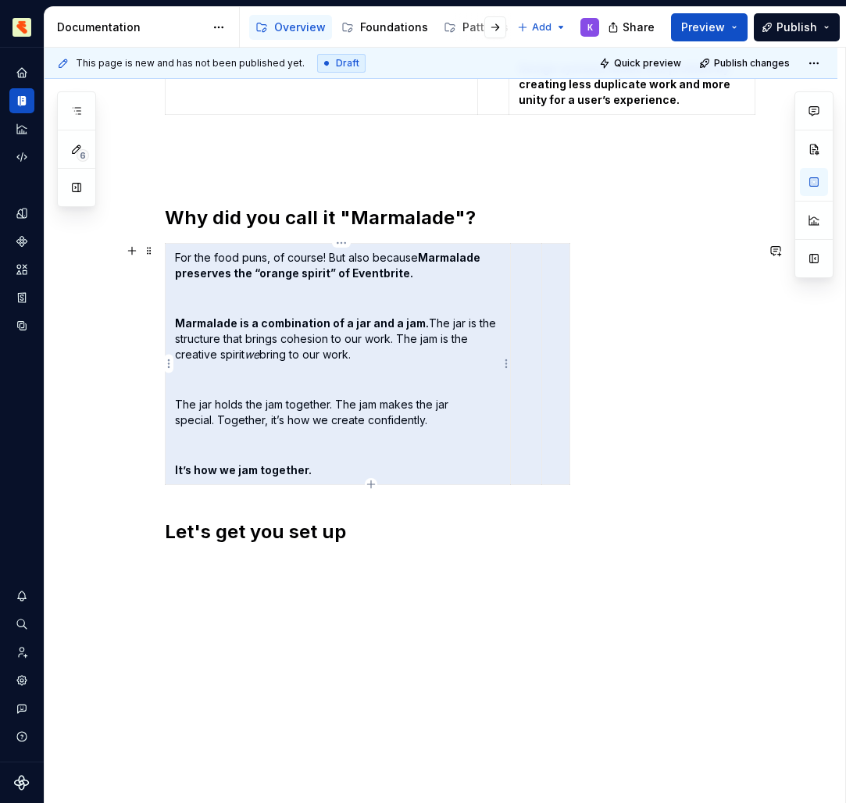
drag, startPoint x: 179, startPoint y: 275, endPoint x: 179, endPoint y: 252, distance: 22.6
click at [179, 252] on p "For the food puns, of course! But also because Marmalade preserves the “orange …" at bounding box center [338, 265] width 326 height 31
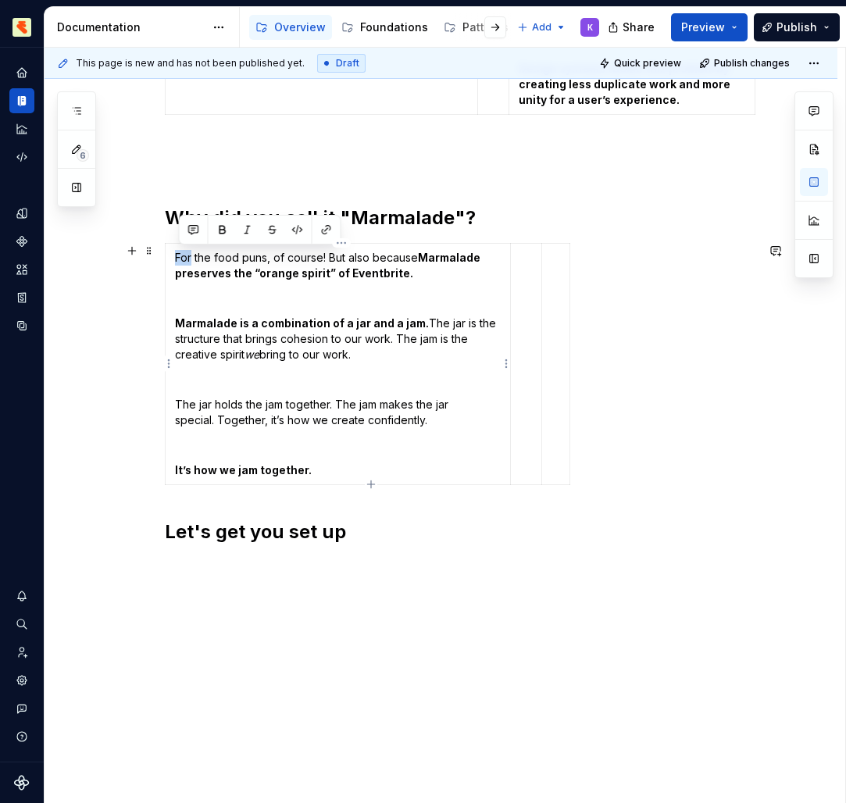
click at [179, 252] on p "For the food puns, of course! But also because Marmalade preserves the “orange …" at bounding box center [338, 265] width 326 height 31
click at [180, 255] on p "For the food puns, of course! But also because Marmalade preserves the “orange …" at bounding box center [338, 265] width 326 height 31
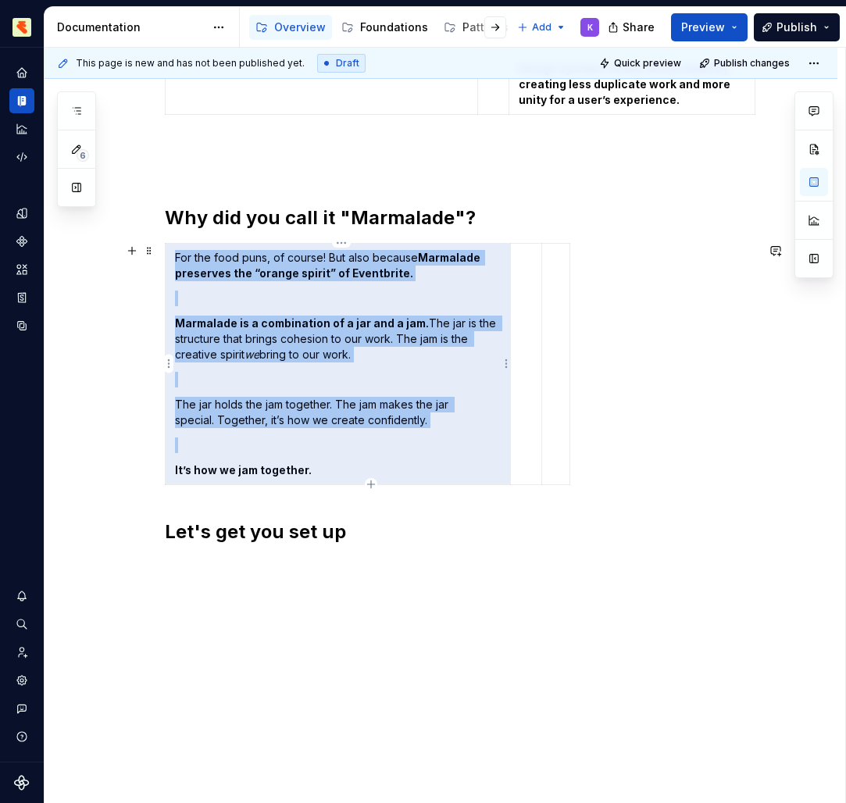
drag, startPoint x: 180, startPoint y: 255, endPoint x: 326, endPoint y: 466, distance: 256.5
click at [326, 466] on td "For the food puns, of course! But also because Marmalade preserves the “orange …" at bounding box center [337, 364] width 345 height 241
click at [326, 466] on p "It’s how we jam together." at bounding box center [338, 470] width 326 height 16
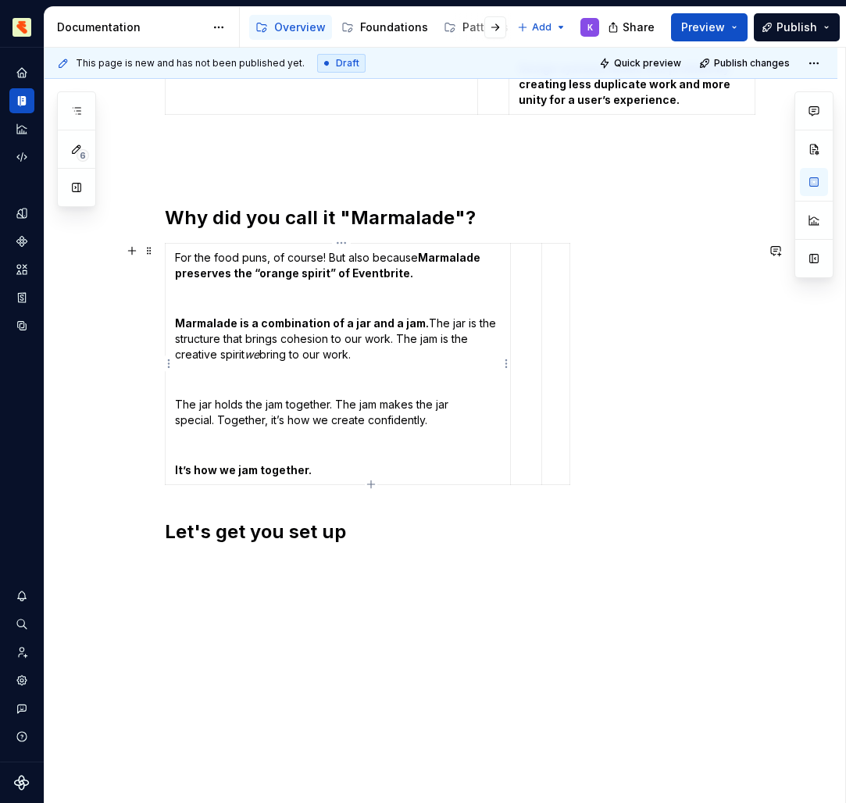
drag, startPoint x: 326, startPoint y: 466, endPoint x: 305, endPoint y: 469, distance: 21.3
click at [305, 469] on strong "It’s how we jam together." at bounding box center [243, 469] width 137 height 13
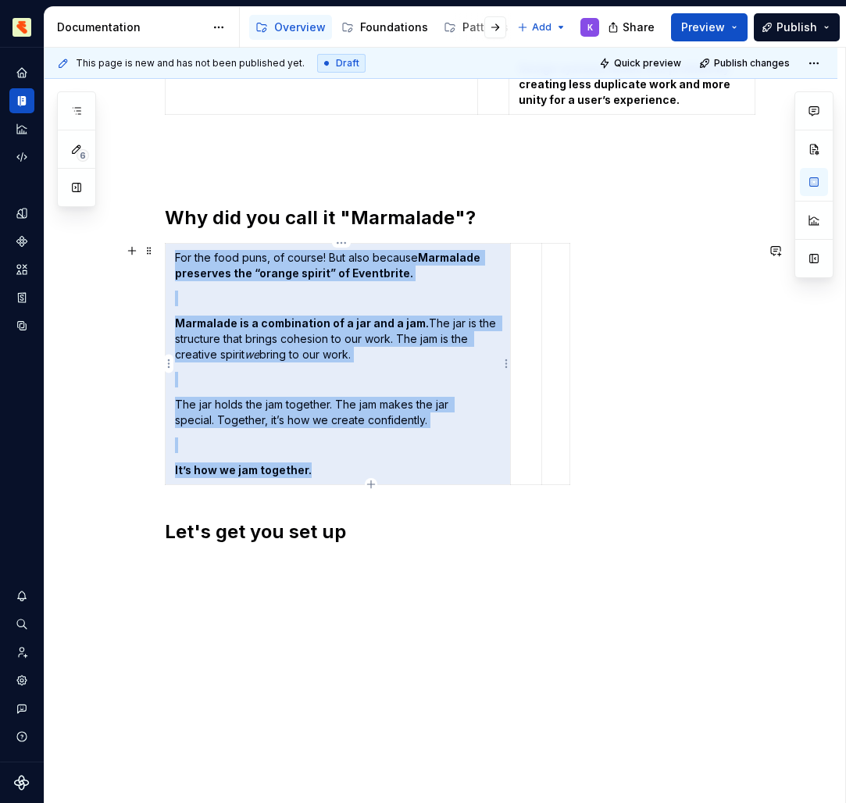
drag, startPoint x: 305, startPoint y: 469, endPoint x: 178, endPoint y: 261, distance: 243.9
click at [178, 261] on td "For the food puns, of course! But also because Marmalade preserves the “orange …" at bounding box center [337, 364] width 345 height 241
copy td "For the food puns, of course! But also because Marmalade preserves the “orange …"
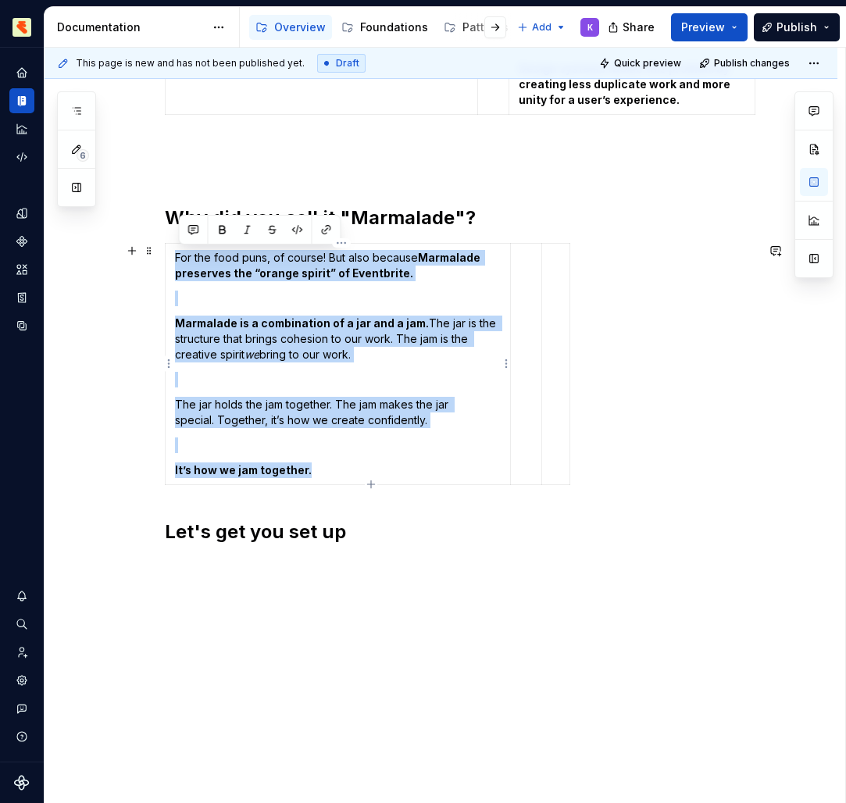
drag, startPoint x: 178, startPoint y: 261, endPoint x: 348, endPoint y: 469, distance: 268.6
click at [348, 469] on td "For the food puns, of course! But also because Marmalade preserves the “orange …" at bounding box center [337, 364] width 345 height 241
copy td "For the food puns, of course! But also because Marmalade preserves the “orange …"
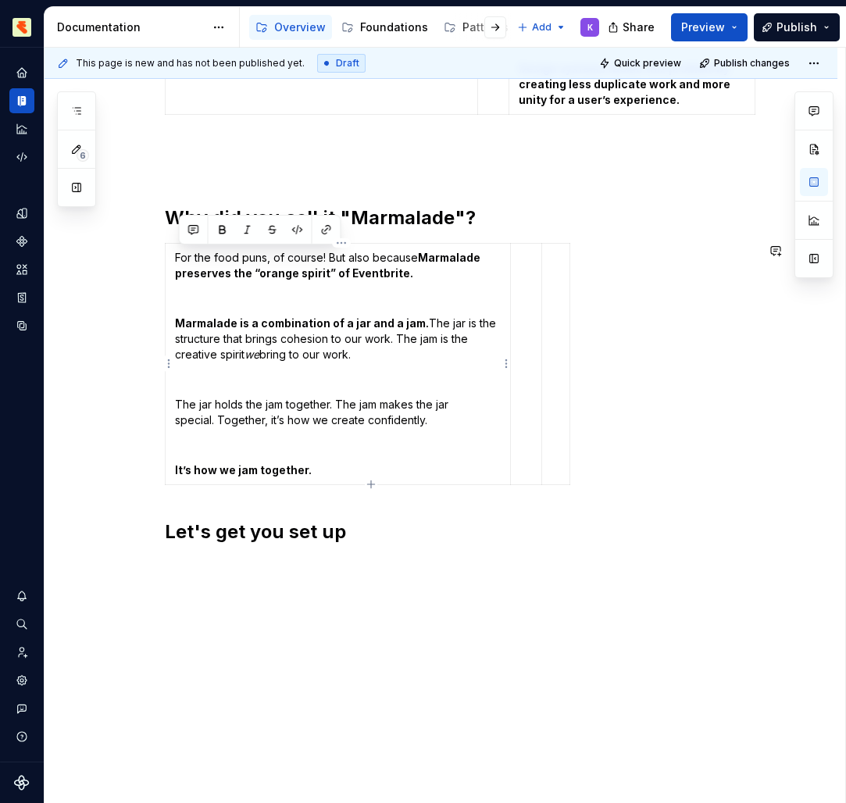
drag, startPoint x: 348, startPoint y: 469, endPoint x: 494, endPoint y: 230, distance: 279.6
drag, startPoint x: 494, startPoint y: 230, endPoint x: 483, endPoint y: 212, distance: 20.4
click at [483, 212] on h2 "Why did you call it "Marmalade"?" at bounding box center [460, 217] width 590 height 25
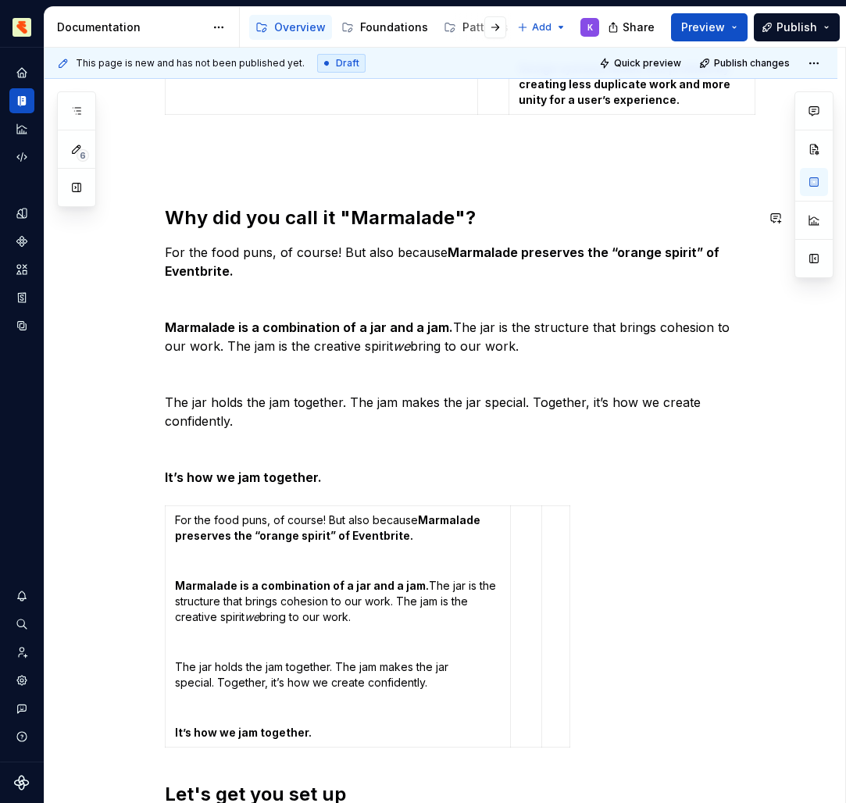
drag, startPoint x: 483, startPoint y: 212, endPoint x: 378, endPoint y: 482, distance: 289.0
click at [378, 482] on p "It’s how we jam together." at bounding box center [460, 477] width 590 height 19
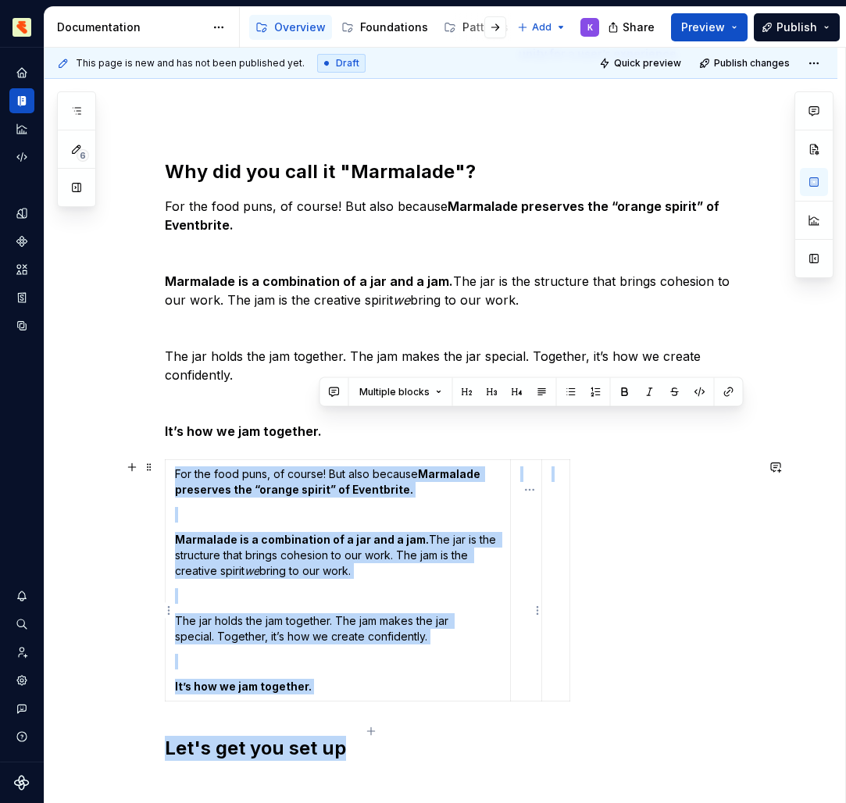
scroll to position [1160, 0]
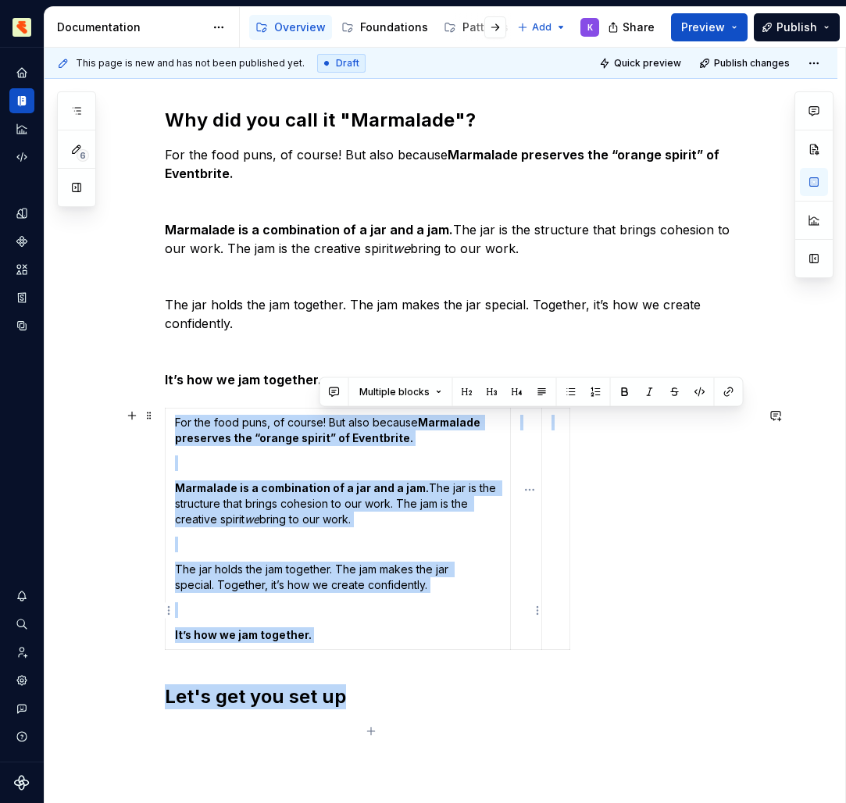
drag, startPoint x: 378, startPoint y: 482, endPoint x: 540, endPoint y: 730, distance: 296.3
click at [540, 730] on div "What's marmalade? It's all the ways we work together! It's a design system. Its…" at bounding box center [441, 39] width 793 height 1857
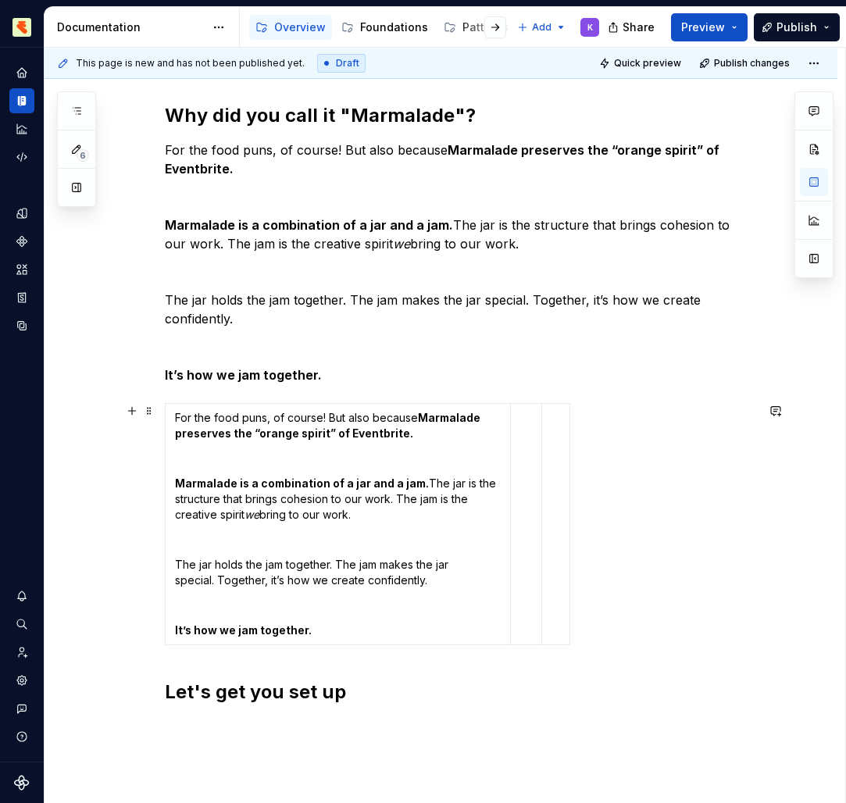
drag, startPoint x: 540, startPoint y: 730, endPoint x: 597, endPoint y: 613, distance: 130.6
click at [597, 613] on div "For the food puns, of course! But also because Marmalade preserves the “orange …" at bounding box center [460, 527] width 590 height 248
drag, startPoint x: 597, startPoint y: 613, endPoint x: 595, endPoint y: 582, distance: 31.3
click at [595, 582] on div "For the food puns, of course! But also because Marmalade preserves the “orange …" at bounding box center [460, 527] width 590 height 248
drag, startPoint x: 595, startPoint y: 582, endPoint x: 250, endPoint y: 569, distance: 345.4
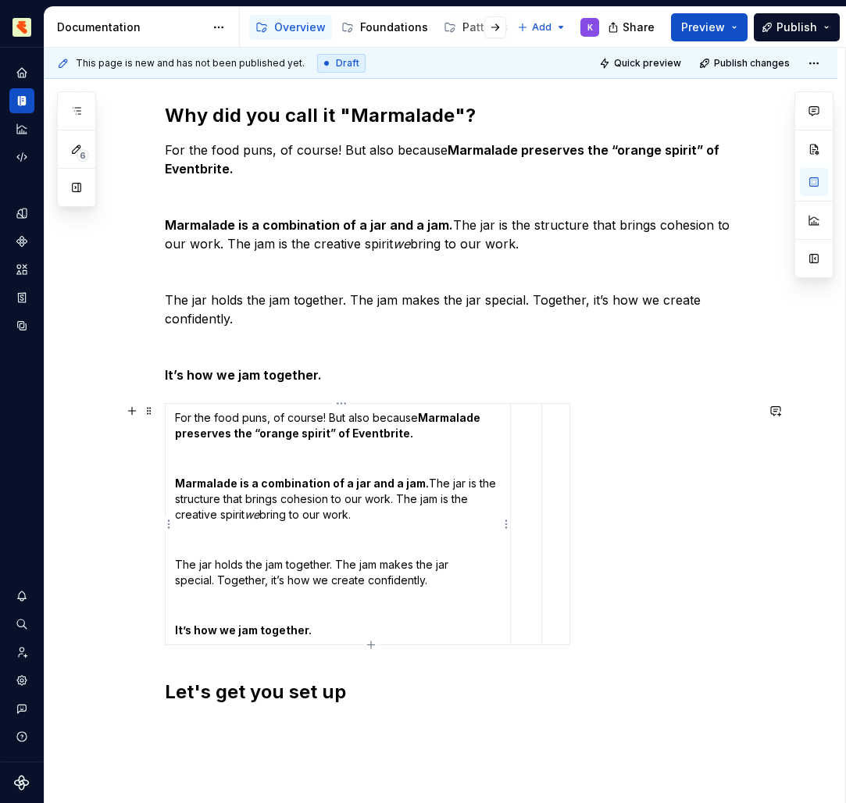
click at [250, 569] on div "For the food puns, of course! But also because Marmalade preserves the “orange …" at bounding box center [460, 527] width 590 height 248
drag, startPoint x: 250, startPoint y: 569, endPoint x: 144, endPoint y: 408, distance: 192.3
click at [143, 408] on button "button" at bounding box center [132, 411] width 22 height 22
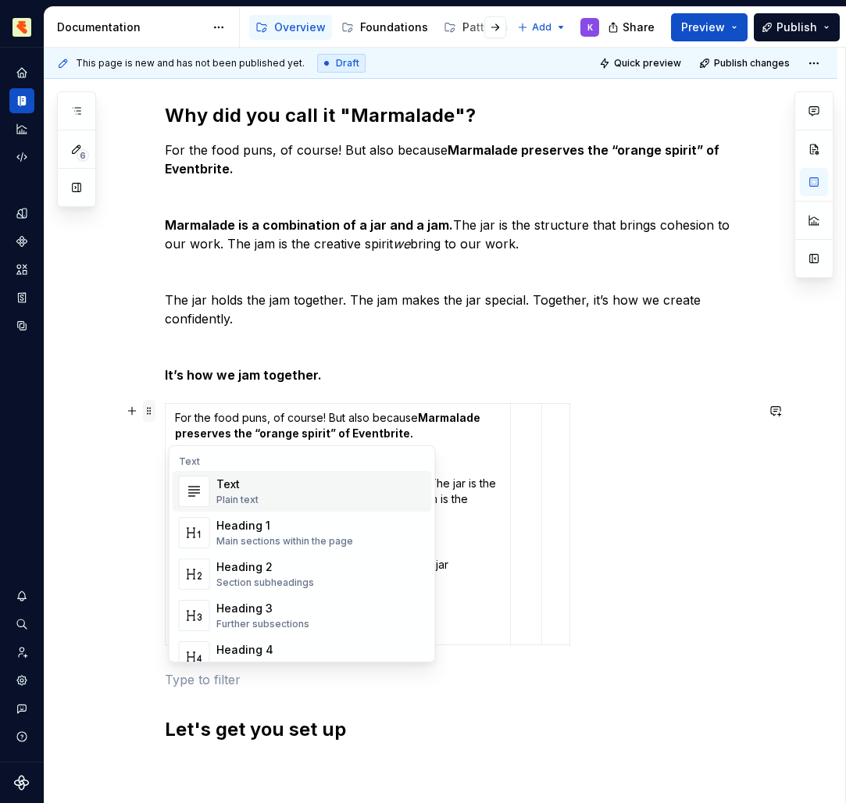
drag, startPoint x: 144, startPoint y: 408, endPoint x: 154, endPoint y: 409, distance: 9.5
click at [154, 409] on span at bounding box center [149, 411] width 12 height 22
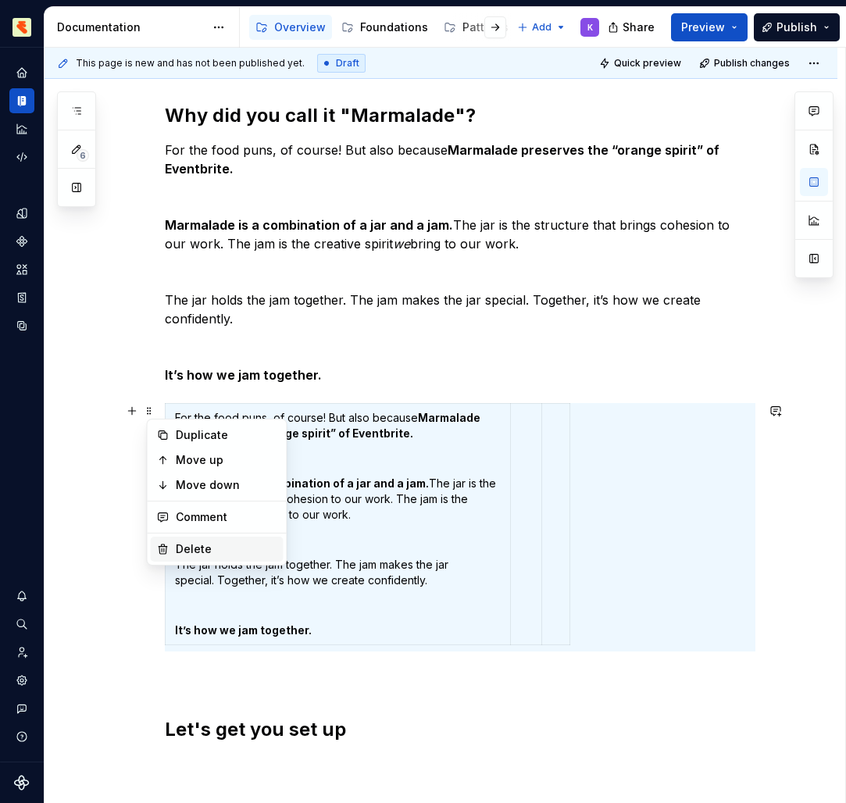
drag, startPoint x: 154, startPoint y: 409, endPoint x: 195, endPoint y: 550, distance: 146.5
click at [195, 550] on div "Delete" at bounding box center [227, 549] width 102 height 16
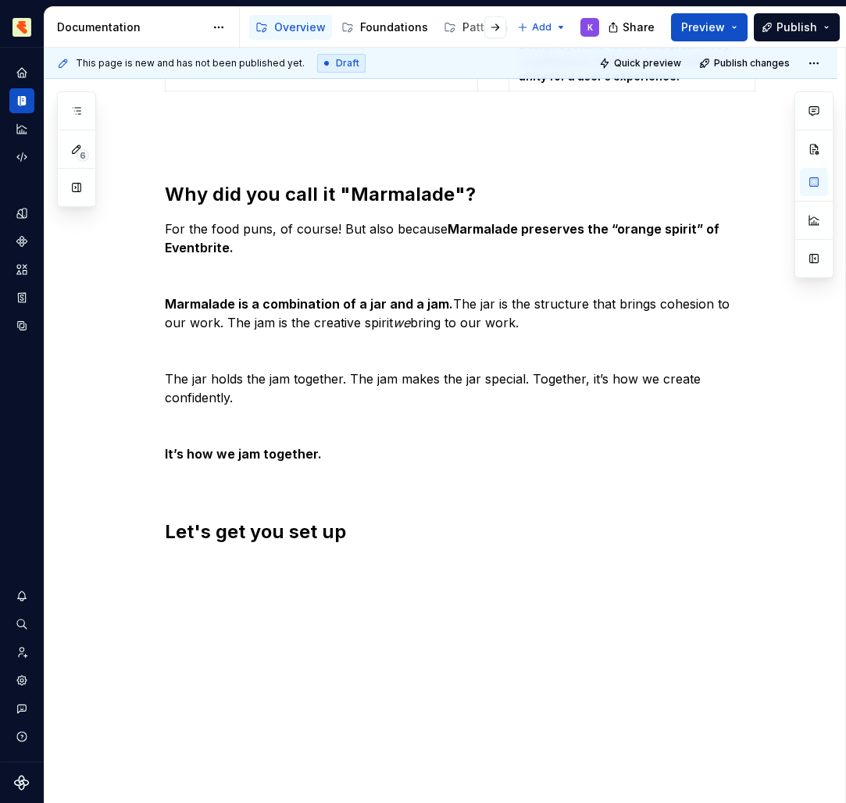
drag, startPoint x: 195, startPoint y: 550, endPoint x: 364, endPoint y: 499, distance: 176.2
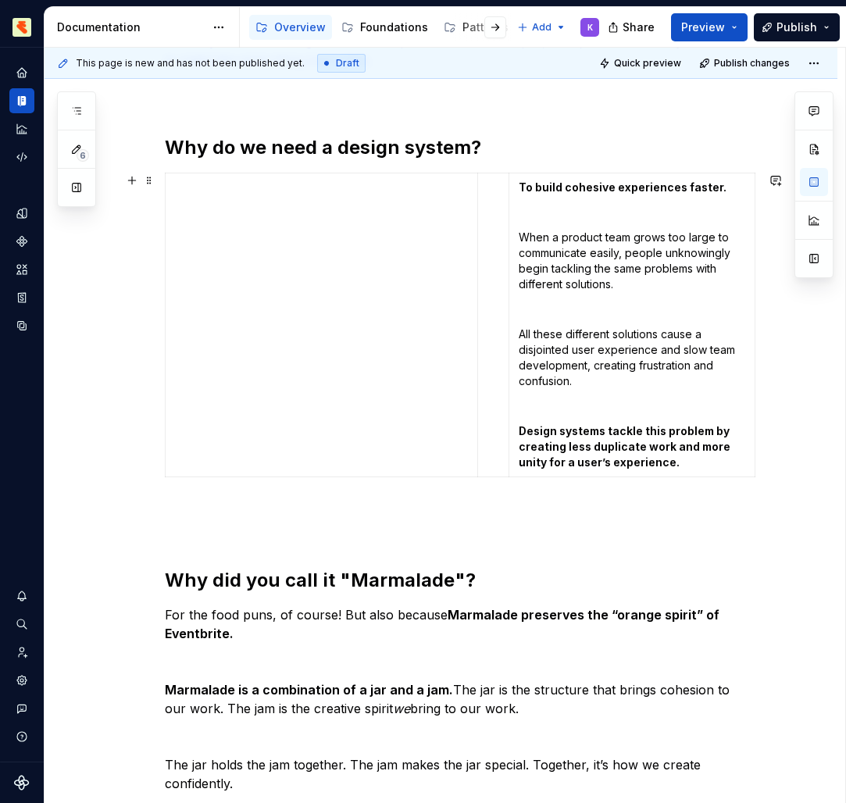
scroll to position [621, 0]
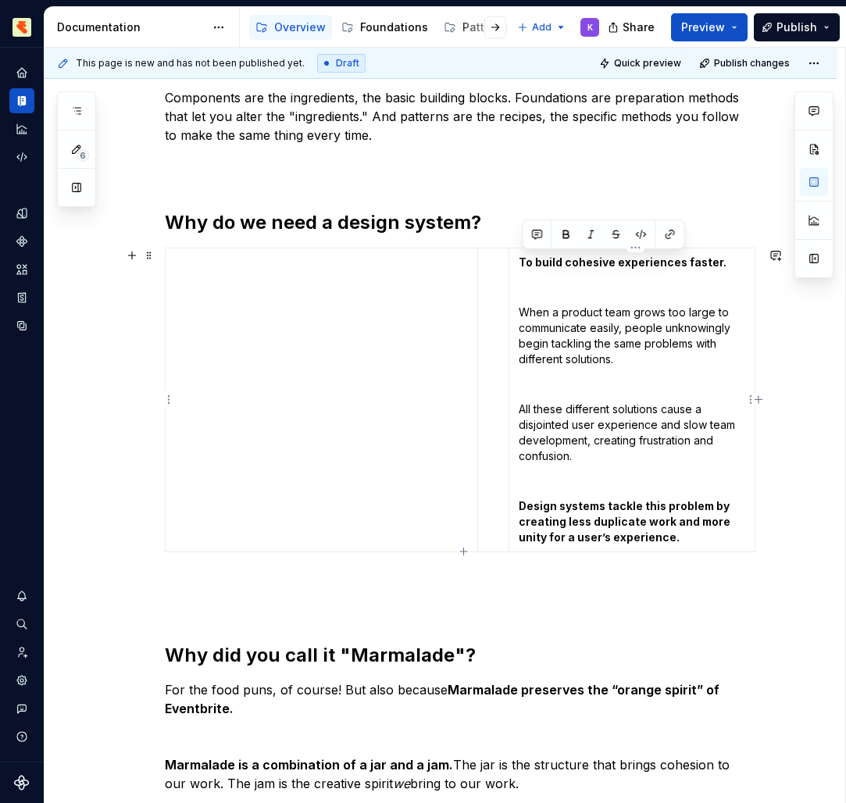
drag, startPoint x: 364, startPoint y: 499, endPoint x: 533, endPoint y: 254, distance: 298.1
click at [533, 254] on td "To build cohesive experiences faster. When a product team grows too large to co…" at bounding box center [631, 400] width 246 height 304
copy td "To build cohesive experiences faster. When a product team grows too large to co…"
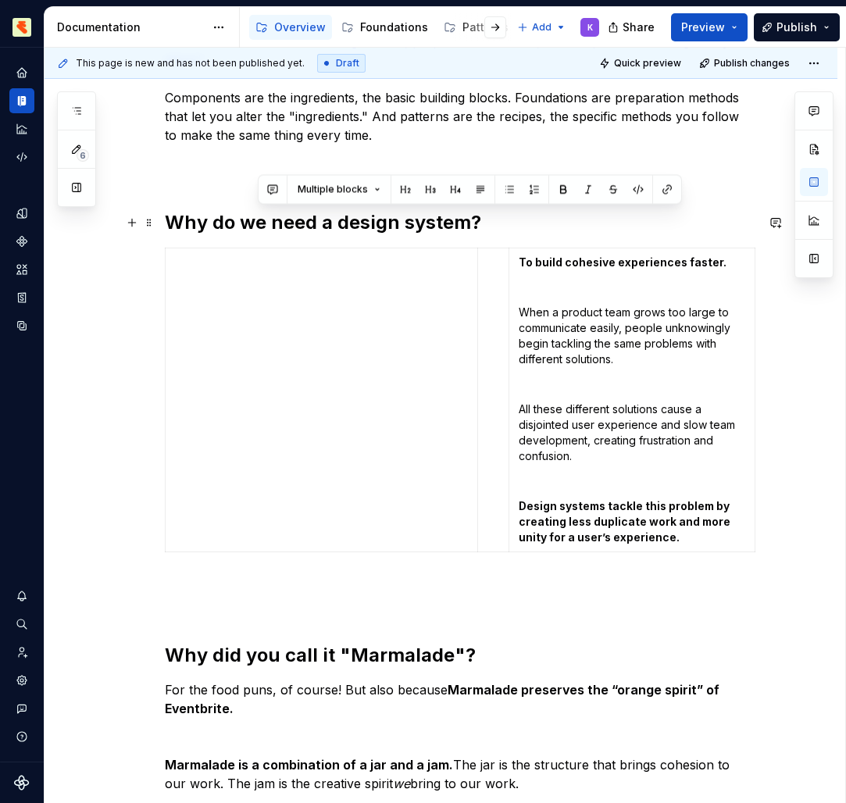
drag, startPoint x: 533, startPoint y: 254, endPoint x: 490, endPoint y: 218, distance: 56.0
click at [490, 218] on h2 "Why do we need a design system?" at bounding box center [460, 222] width 590 height 25
click at [489, 219] on h2 "Why do we need a design system?" at bounding box center [460, 222] width 590 height 25
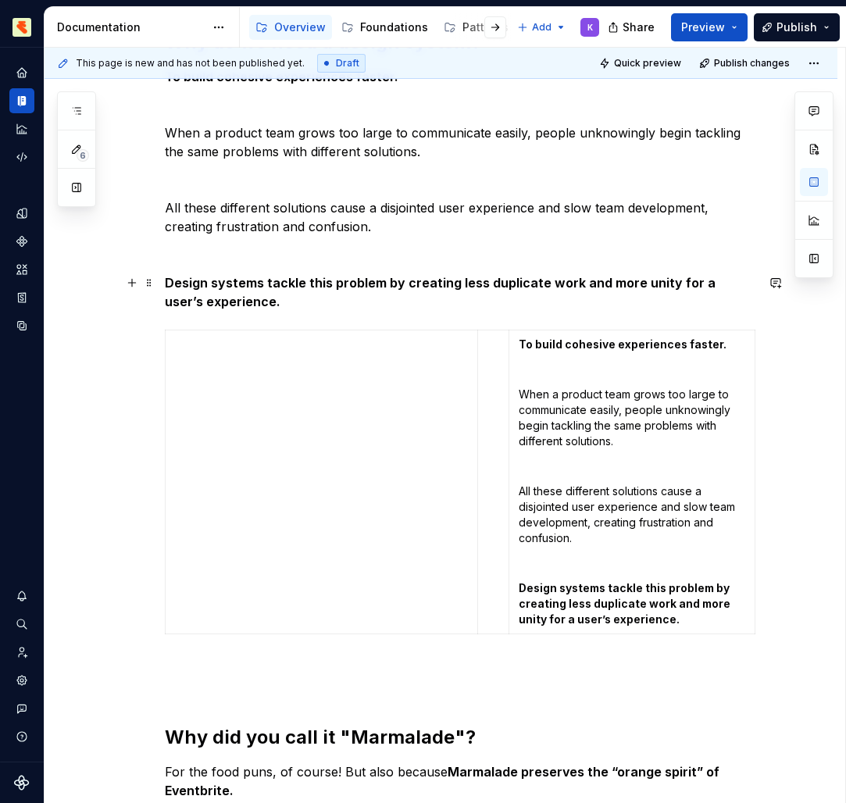
scroll to position [857, 0]
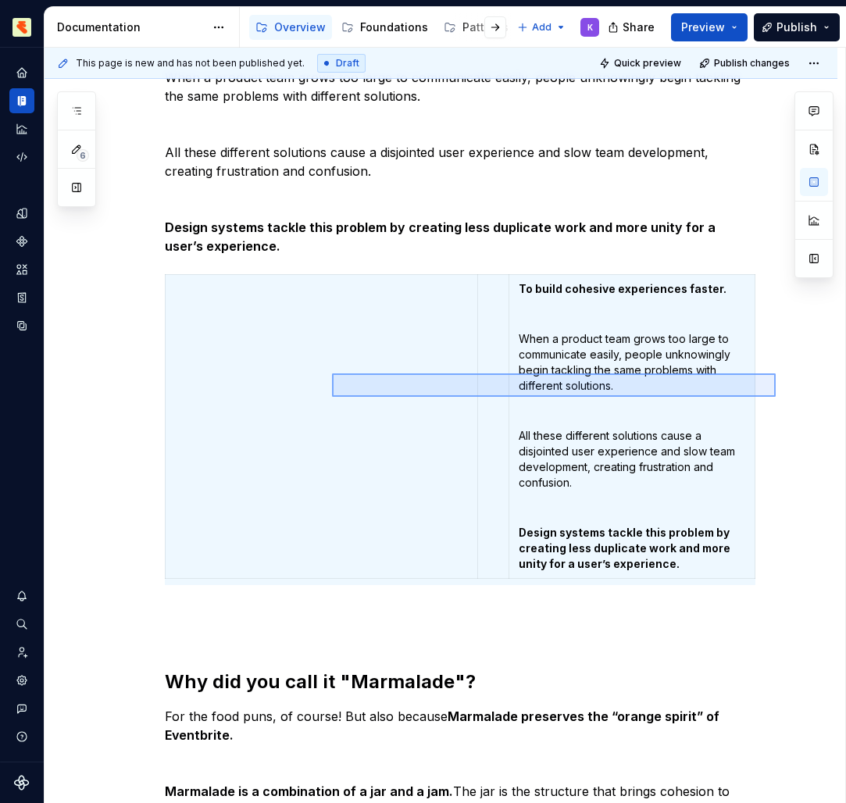
drag, startPoint x: 490, startPoint y: 218, endPoint x: 312, endPoint y: 371, distance: 235.4
click at [312, 371] on div "This page is new and has not been published yet. Draft Quick preview Publish ch…" at bounding box center [445, 426] width 800 height 756
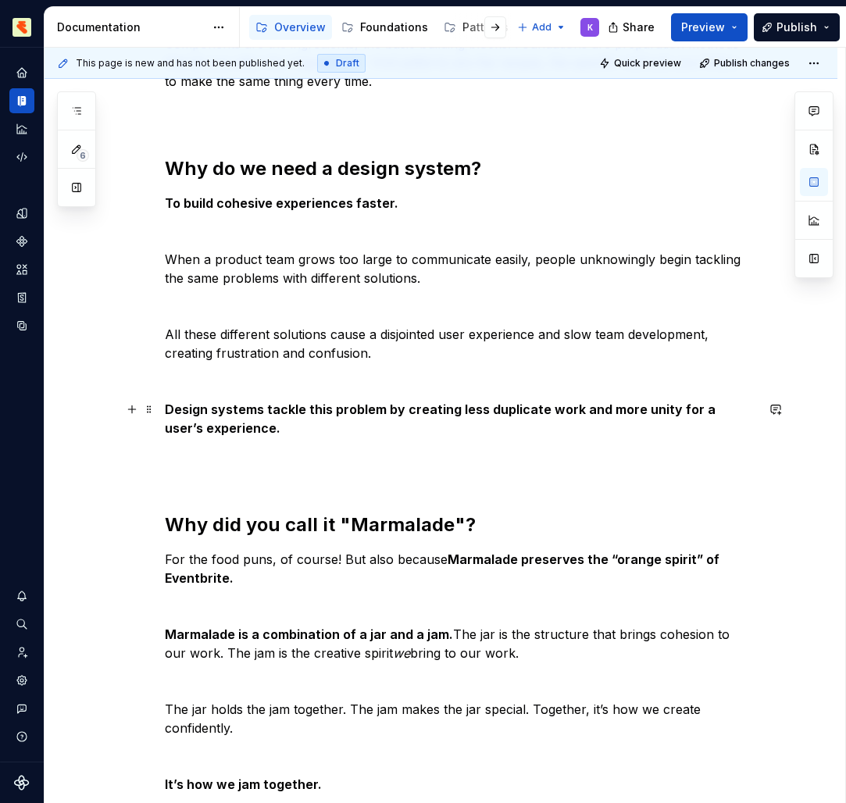
scroll to position [505, 0]
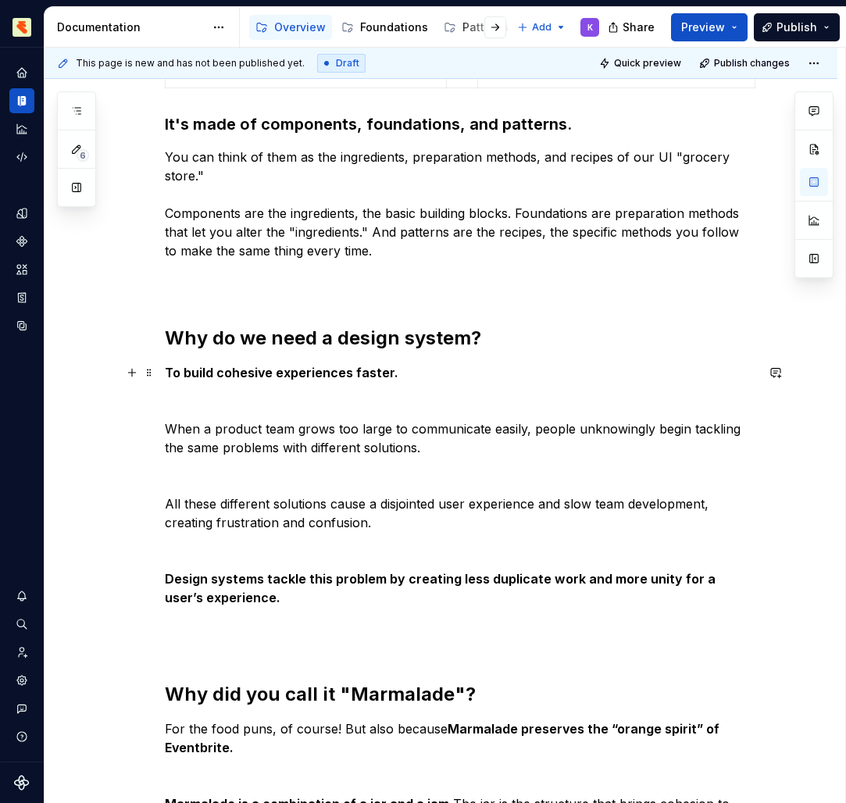
drag, startPoint x: 312, startPoint y: 371, endPoint x: 224, endPoint y: 477, distance: 137.6
click at [224, 477] on p at bounding box center [460, 475] width 590 height 19
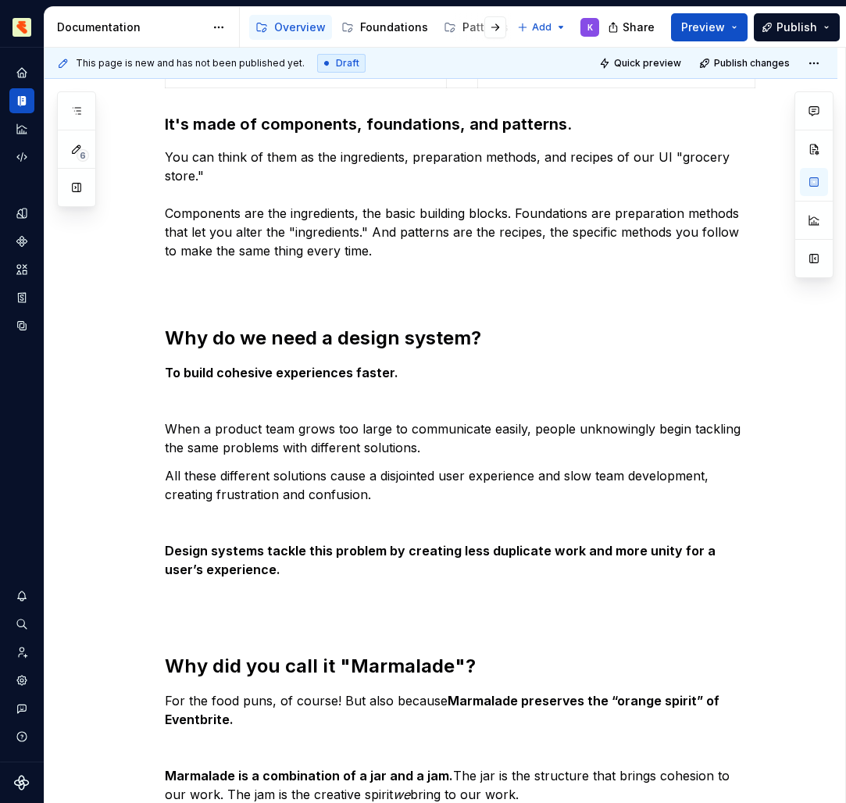
drag, startPoint x: 224, startPoint y: 477, endPoint x: 201, endPoint y: 513, distance: 42.5
click at [201, 513] on p at bounding box center [460, 522] width 590 height 19
drag, startPoint x: 201, startPoint y: 513, endPoint x: 226, endPoint y: 395, distance: 120.4
click at [226, 395] on p at bounding box center [460, 400] width 590 height 19
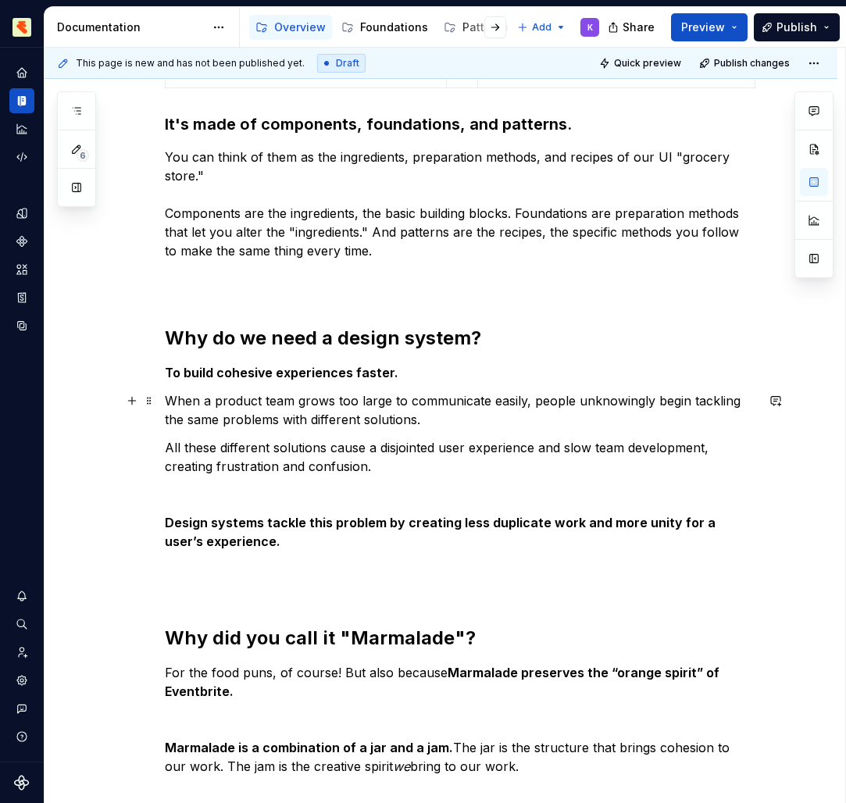
drag, startPoint x: 226, startPoint y: 395, endPoint x: 448, endPoint y: 410, distance: 223.1
click at [448, 410] on p "When a product team grows too large to communicate easily, people unknowingly b…" at bounding box center [460, 409] width 590 height 37
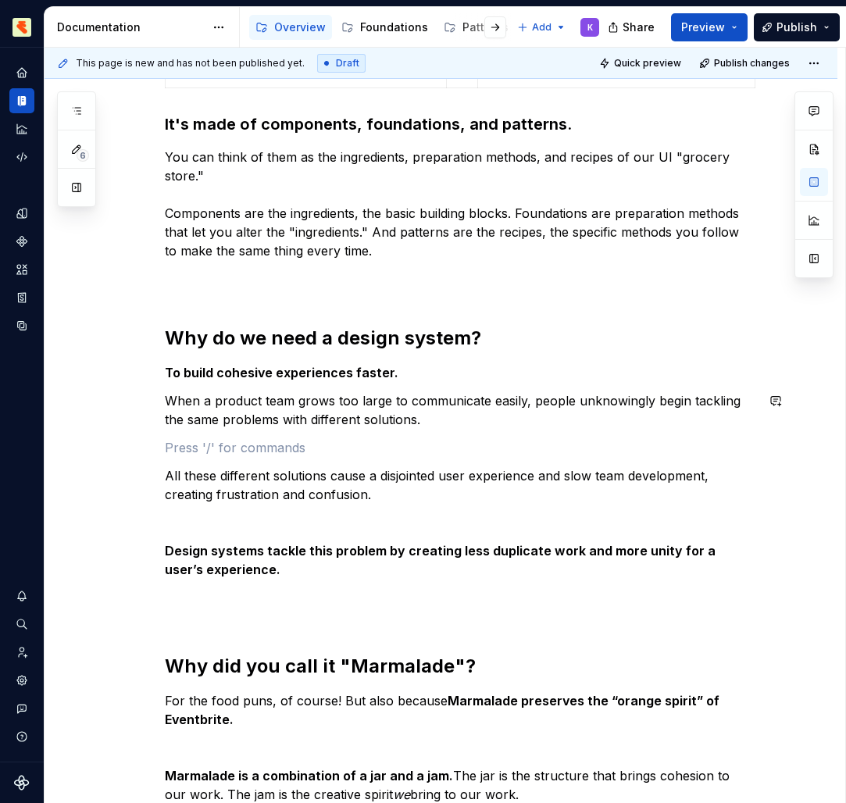
click at [384, 564] on p "Design systems tackle this problem by creating less duplicate work and more uni…" at bounding box center [460, 559] width 590 height 37
click at [401, 317] on div "What's marmalade? It's all the ways we work together! It's a design system. Its…" at bounding box center [460, 421] width 590 height 1245
drag, startPoint x: 448, startPoint y: 410, endPoint x: 288, endPoint y: 430, distance: 161.4
click at [288, 430] on div "What's marmalade? It's all the ways we work together! It's a design system. Its…" at bounding box center [460, 421] width 590 height 1245
drag, startPoint x: 288, startPoint y: 430, endPoint x: 169, endPoint y: 473, distance: 126.2
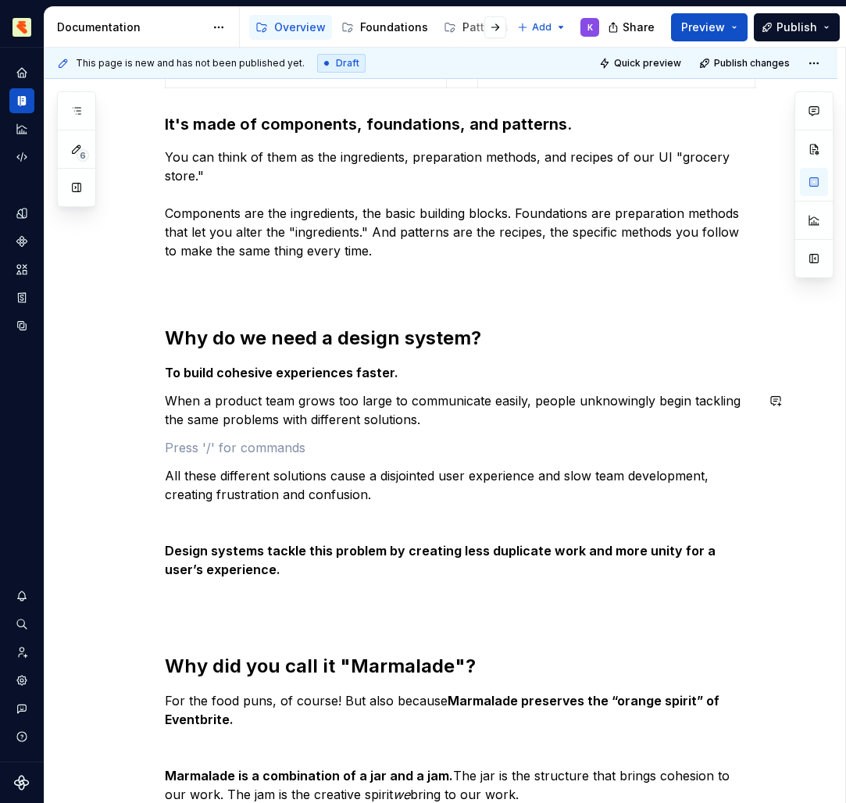
click at [169, 473] on p "All these different solutions cause a disjointed user experience and slow team …" at bounding box center [460, 484] width 590 height 37
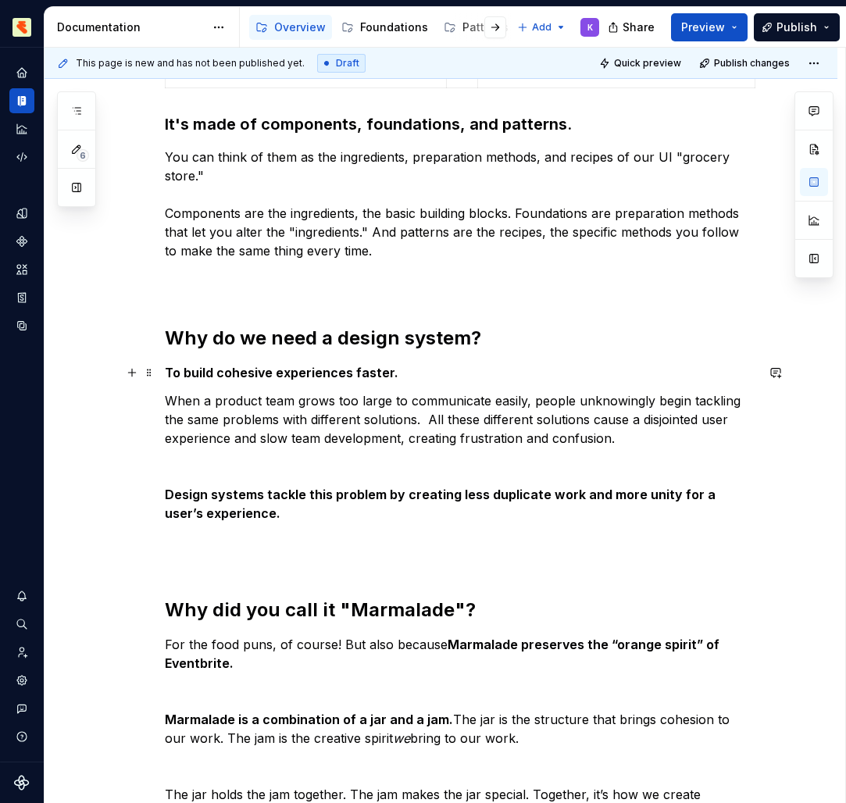
drag, startPoint x: 169, startPoint y: 473, endPoint x: 406, endPoint y: 369, distance: 258.7
click at [406, 369] on p "To build cohesive experiences faster." at bounding box center [460, 372] width 590 height 19
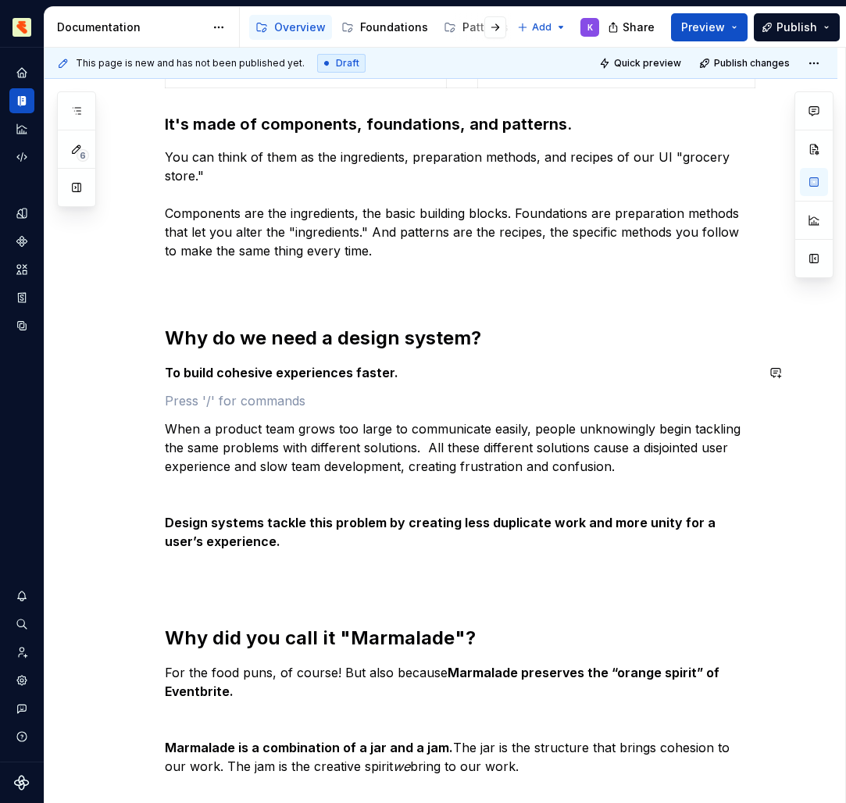
click at [423, 487] on p at bounding box center [460, 494] width 590 height 19
click at [451, 643] on h2 "Why did you call it "Marmalade"?" at bounding box center [460, 638] width 590 height 25
drag, startPoint x: 406, startPoint y: 369, endPoint x: 319, endPoint y: 403, distance: 94.0
click at [319, 403] on p at bounding box center [460, 400] width 590 height 19
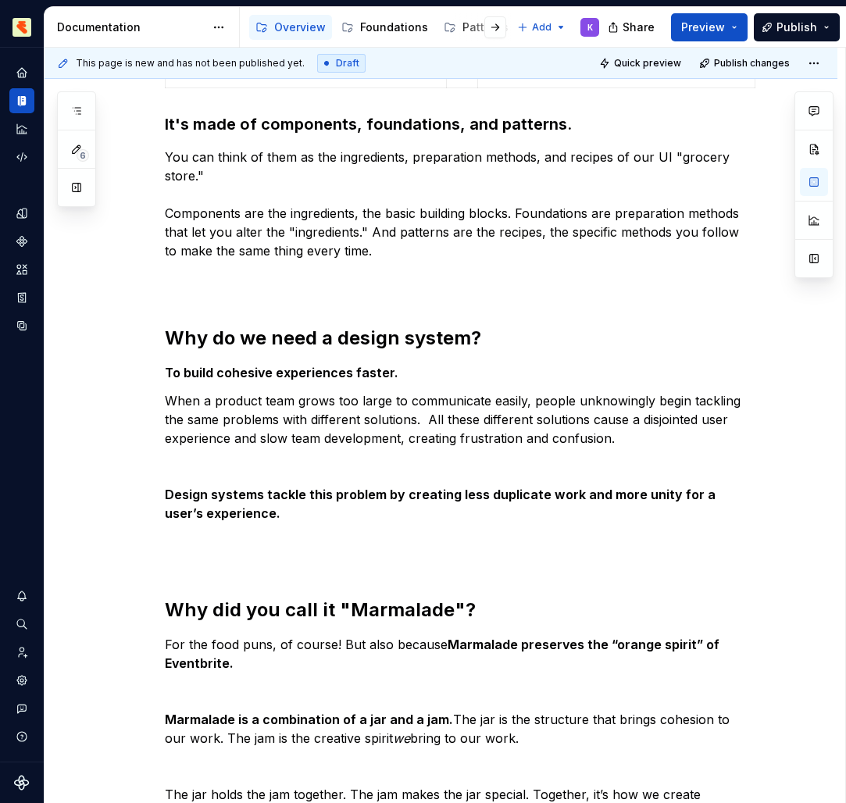
drag
click at [227, 465] on p at bounding box center [460, 466] width 590 height 19
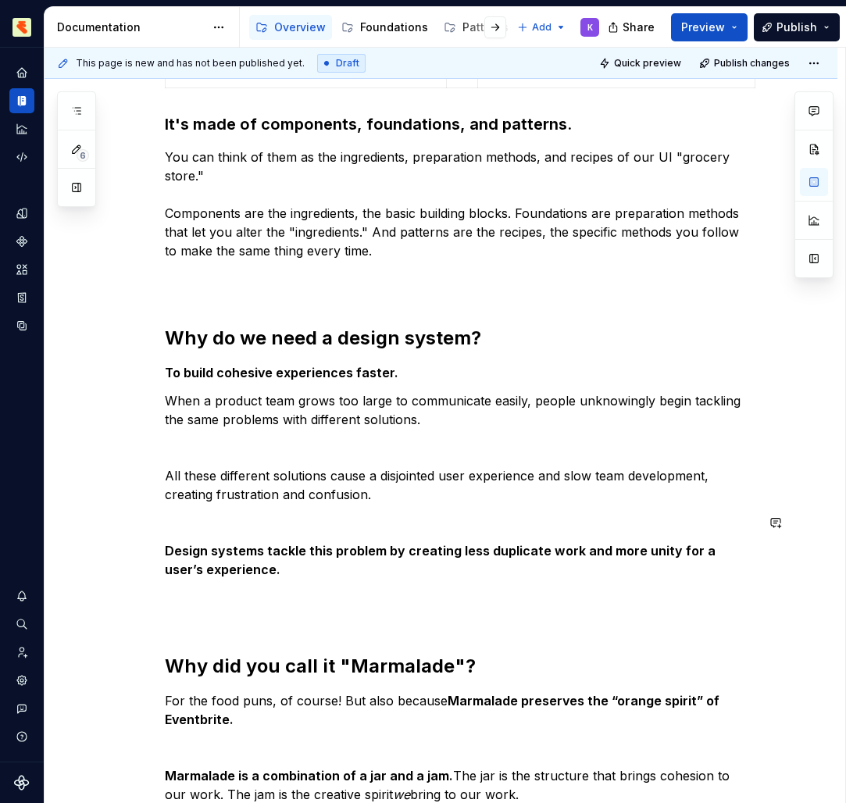
click at [328, 561] on p "Design systems tackle this problem by creating less duplicate work and more uni…" at bounding box center [460, 559] width 590 height 37
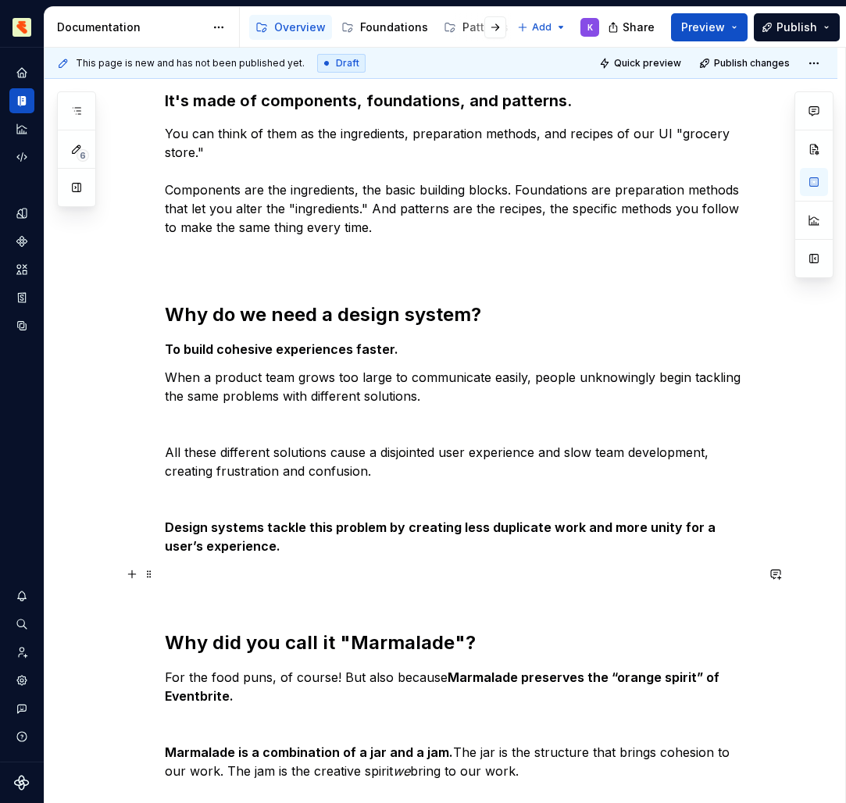
scroll to position [535, 0]
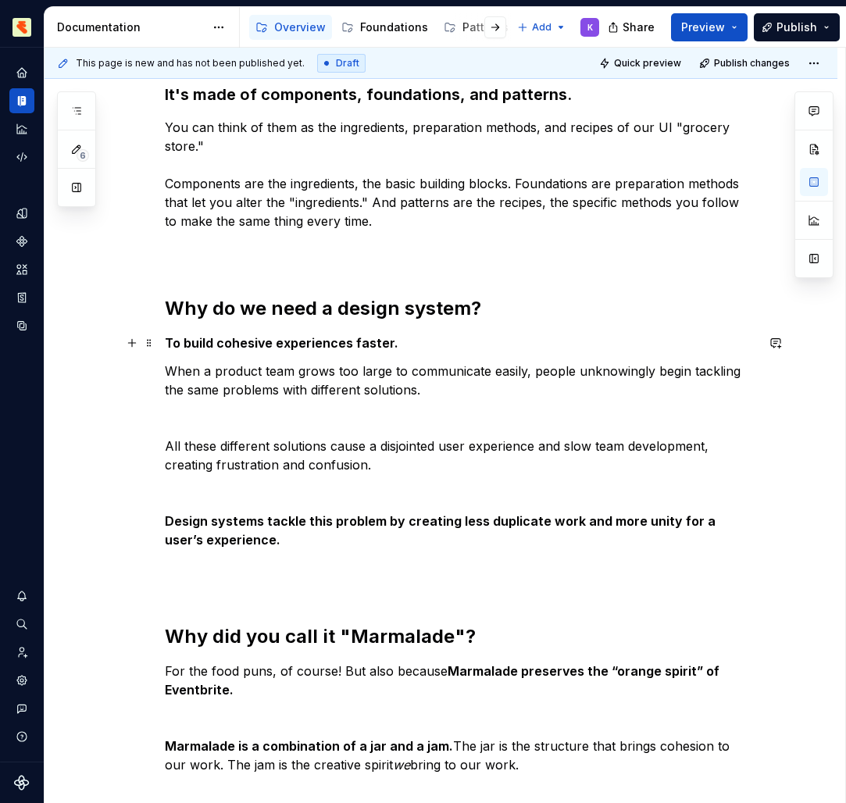
click at [307, 350] on p "To build cohesive experiences faster." at bounding box center [460, 342] width 590 height 19
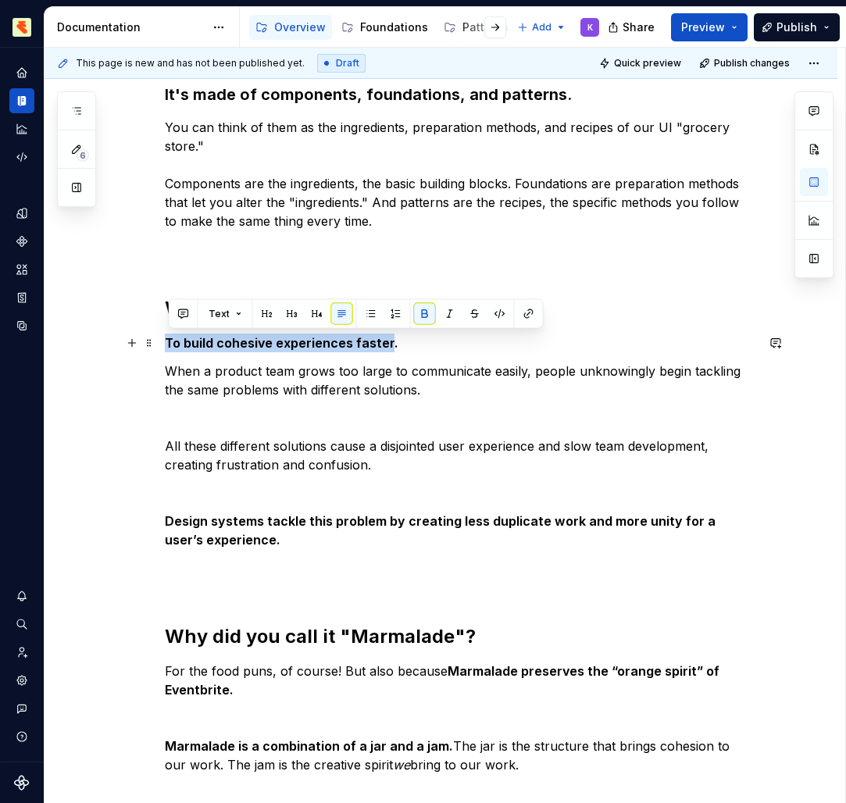
click at [119, 337] on div "What's marmalade? It's all the ways we work together! It's a design system. Its…" at bounding box center [441, 503] width 793 height 1542
click at [173, 383] on p "When a product team grows too large to communicate easily, people unknowingly b…" at bounding box center [460, 380] width 590 height 37
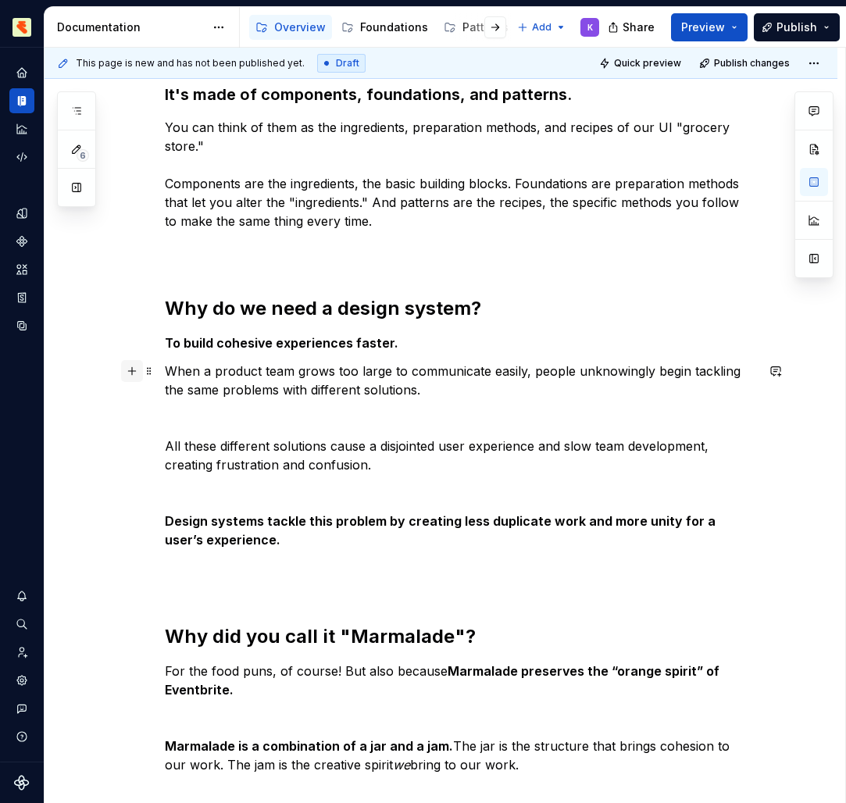
click at [130, 371] on button "button" at bounding box center [132, 371] width 22 height 22
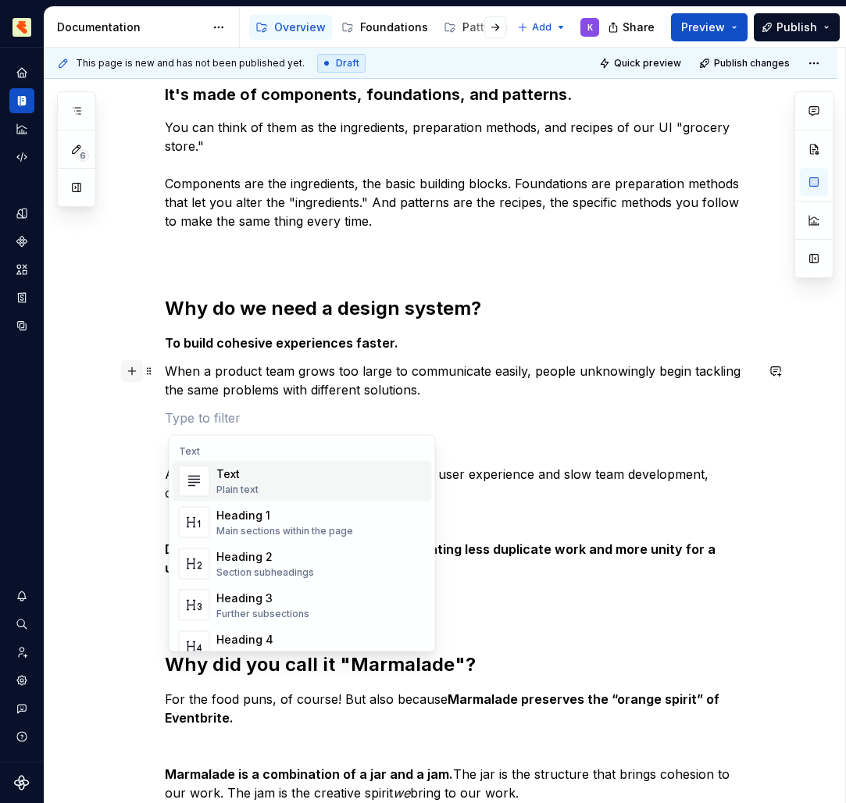
click at [275, 381] on p "When a product team grows too large to communicate easily, people unknowingly b…" at bounding box center [460, 380] width 590 height 37
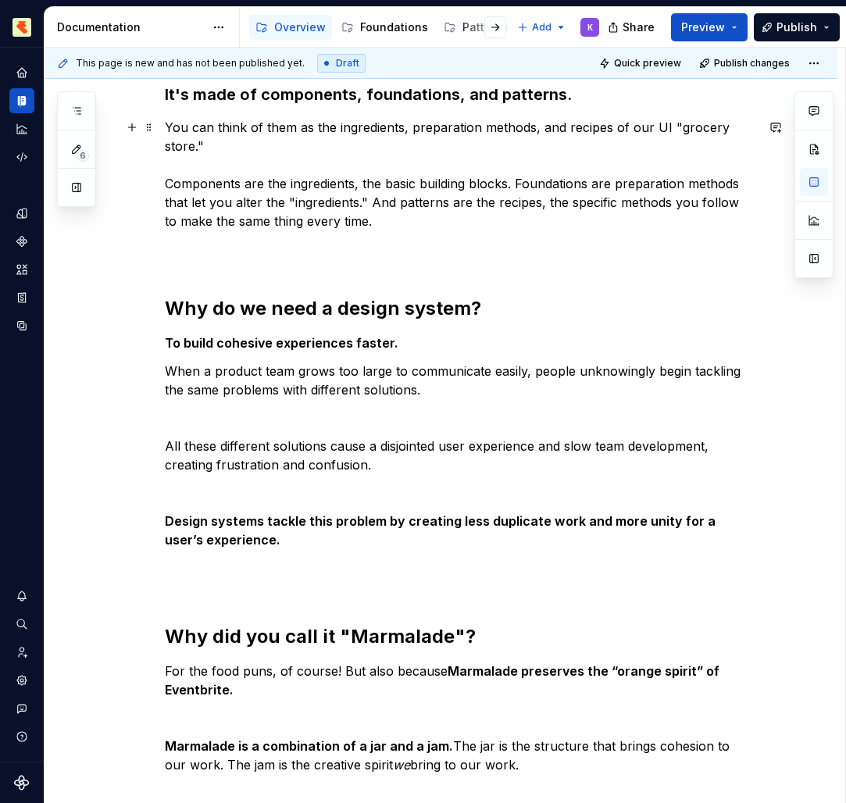
scroll to position [0, 0]
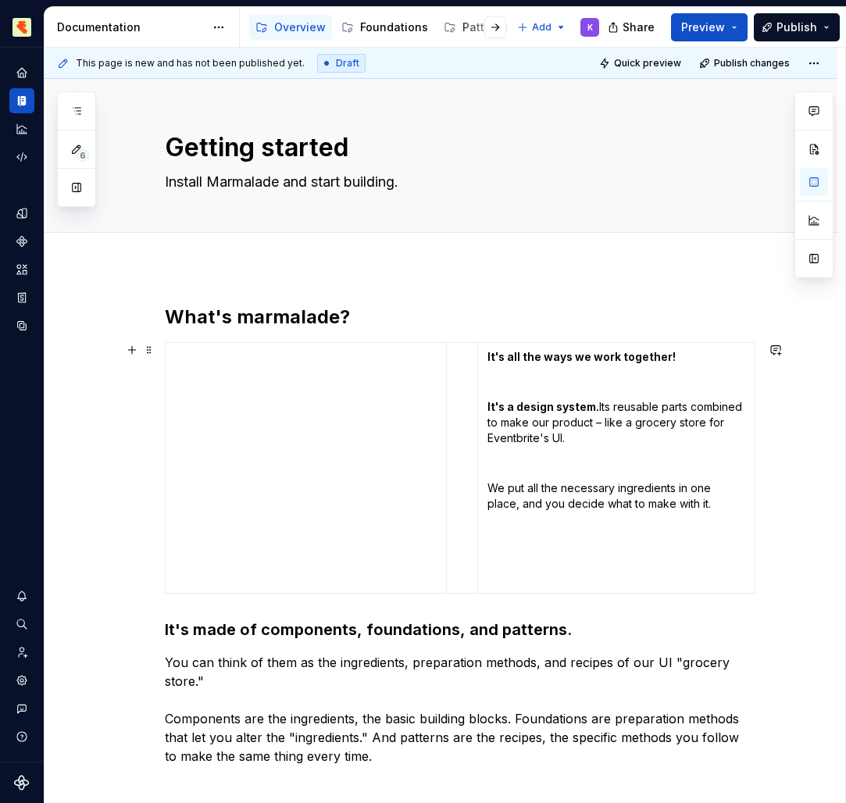
click at [603, 387] on p at bounding box center [616, 382] width 258 height 16
click at [487, 354] on td "It's all the ways we work together! It's a design system. Its reusable parts co…" at bounding box center [615, 468] width 277 height 251
copy td "It's all the ways we work together! It's a design system. Its reusable parts co…"
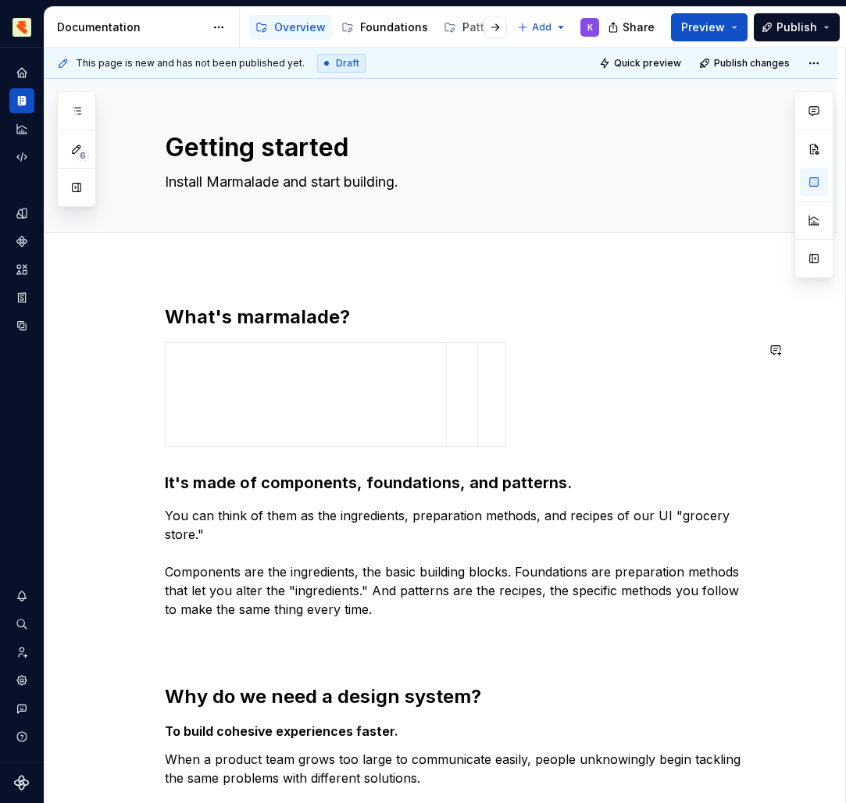
click at [380, 319] on h2 "What's marmalade?" at bounding box center [460, 317] width 590 height 25
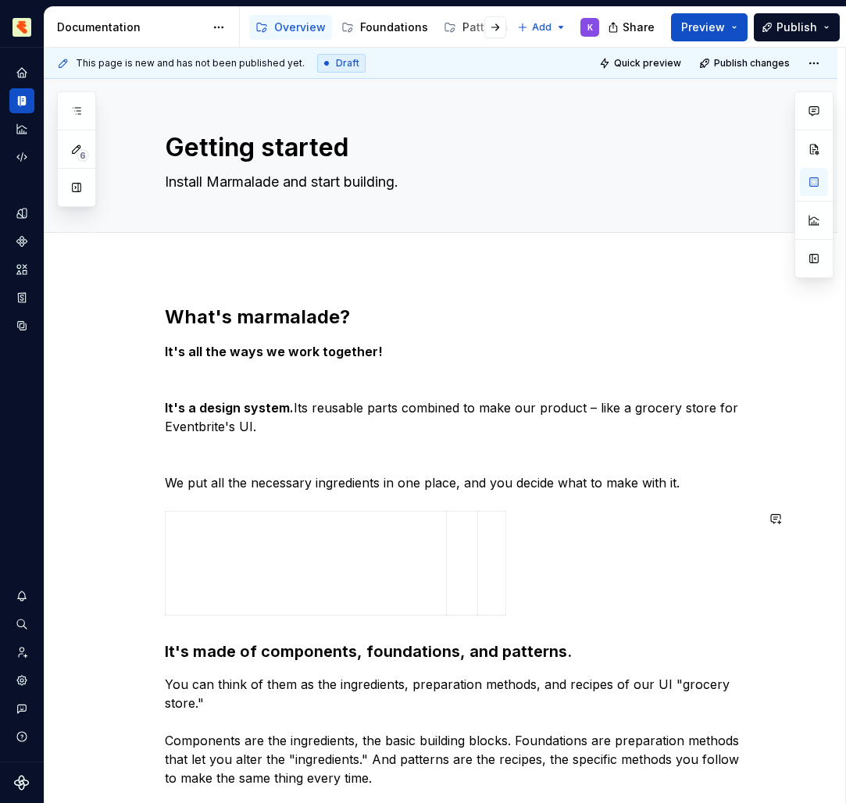
click at [557, 563] on div at bounding box center [460, 566] width 590 height 111
click at [153, 515] on span at bounding box center [149, 519] width 12 height 22
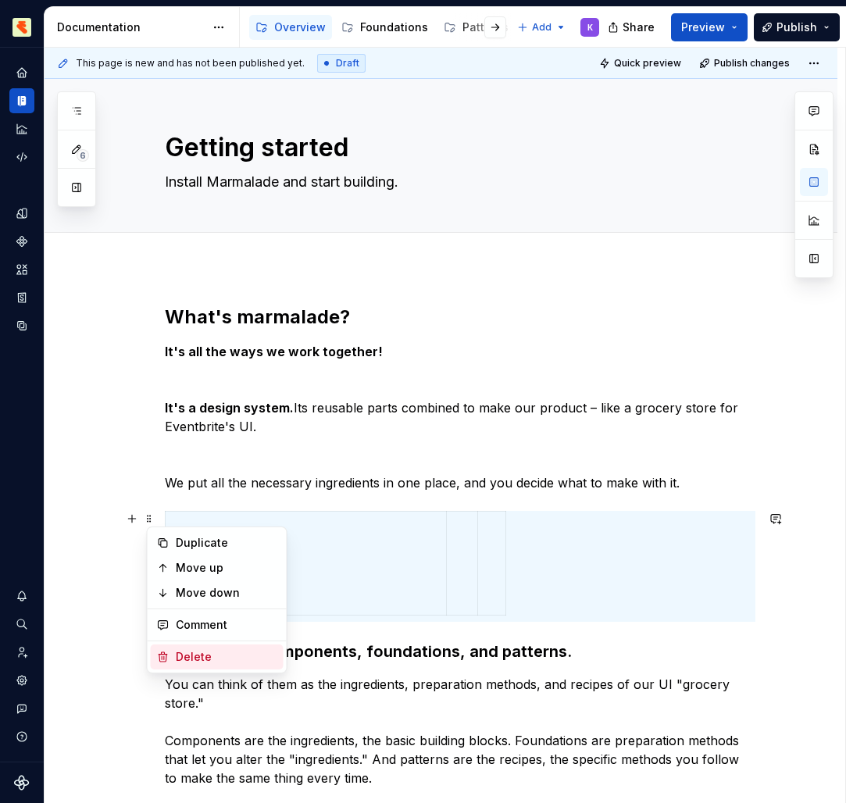
click at [185, 658] on div "Delete" at bounding box center [227, 657] width 102 height 16
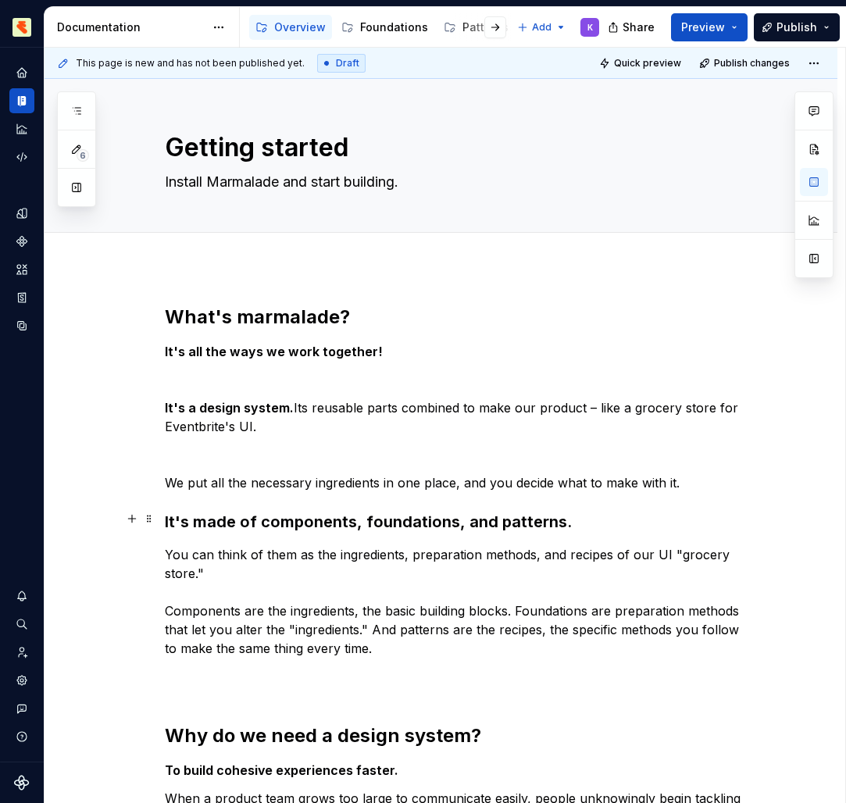
click at [400, 199] on div "Getting started Install Marmalade and start building." at bounding box center [460, 155] width 590 height 153
click at [819, 146] on button "button" at bounding box center [814, 149] width 28 height 28
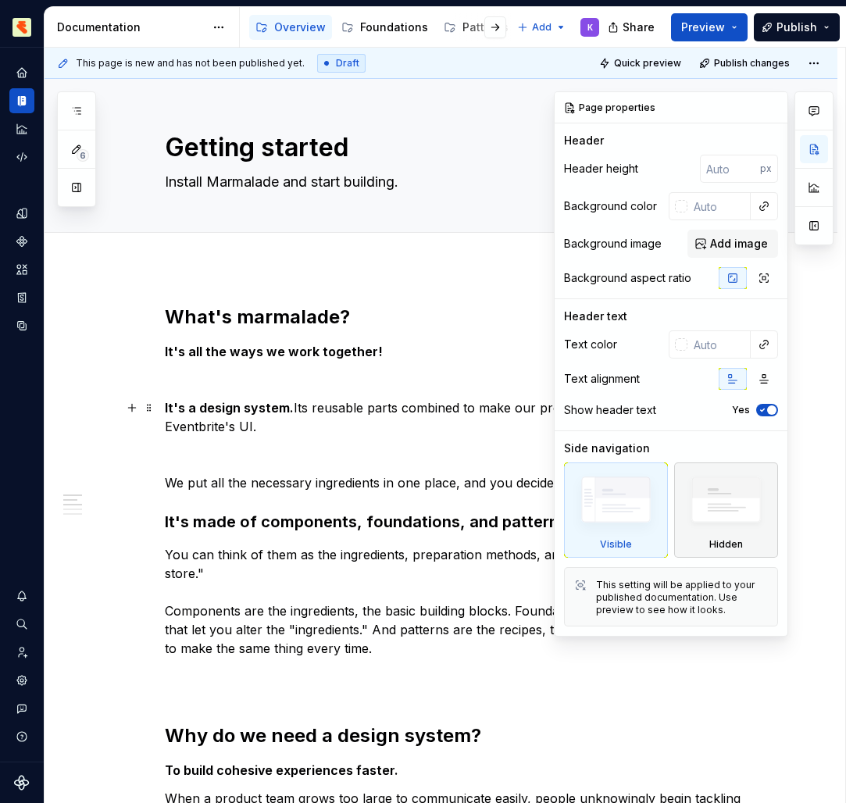
click at [767, 380] on icon "button" at bounding box center [764, 379] width 12 height 12
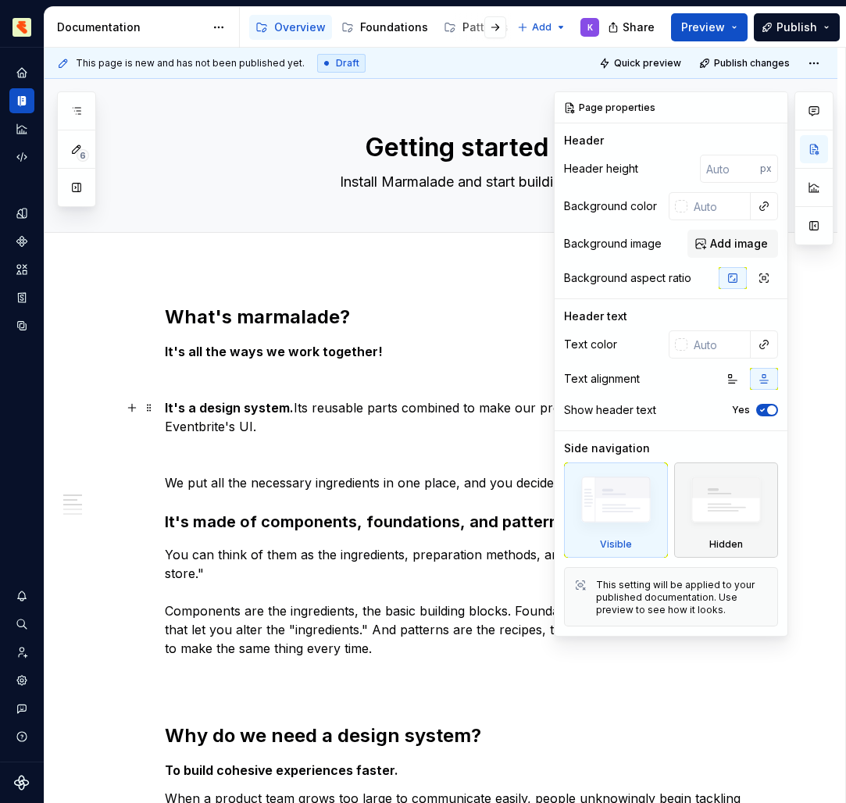
click at [734, 383] on icon "button" at bounding box center [733, 379] width 9 height 9
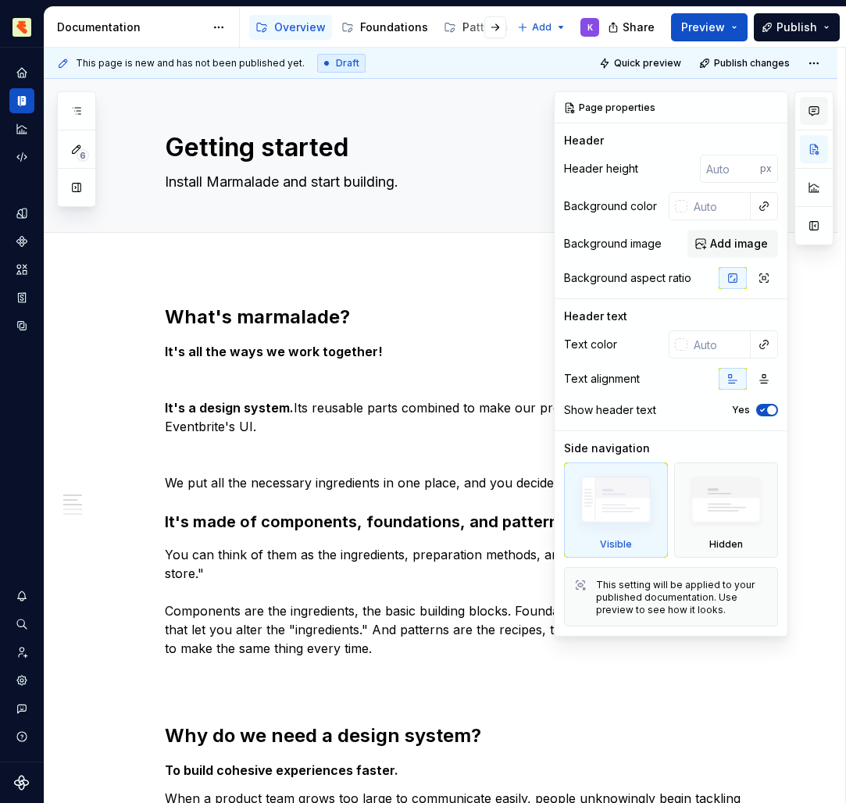
drag, startPoint x: 719, startPoint y: 505, endPoint x: 815, endPoint y: 112, distance: 405.0
click at [815, 112] on icon "button" at bounding box center [813, 111] width 12 height 12
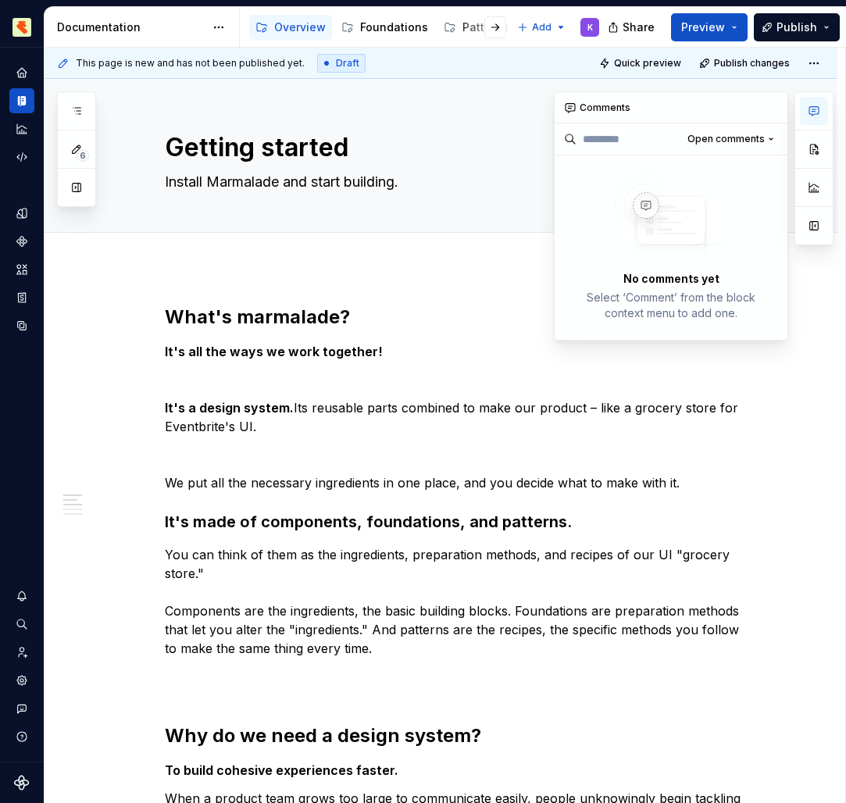
click at [815, 112] on icon "button" at bounding box center [813, 111] width 12 height 12
drag, startPoint x: 815, startPoint y: 112, endPoint x: 88, endPoint y: 143, distance: 726.9
click at [88, 143] on button "6" at bounding box center [76, 149] width 28 height 28
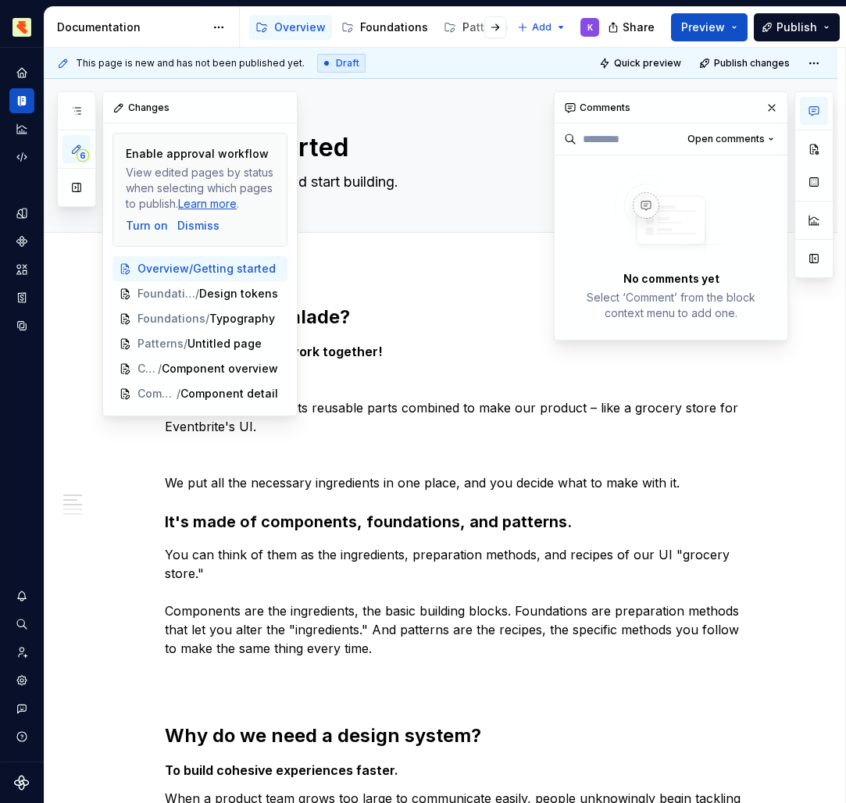
click at [79, 148] on icon "button" at bounding box center [77, 149] width 8 height 8
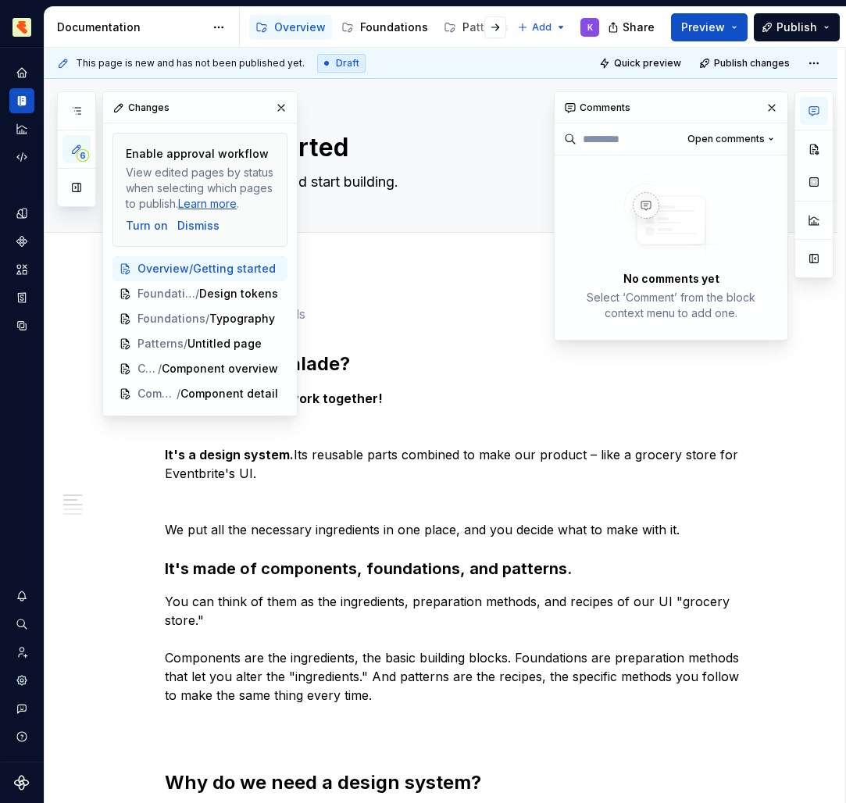
click at [771, 106] on button "button" at bounding box center [772, 108] width 22 height 22
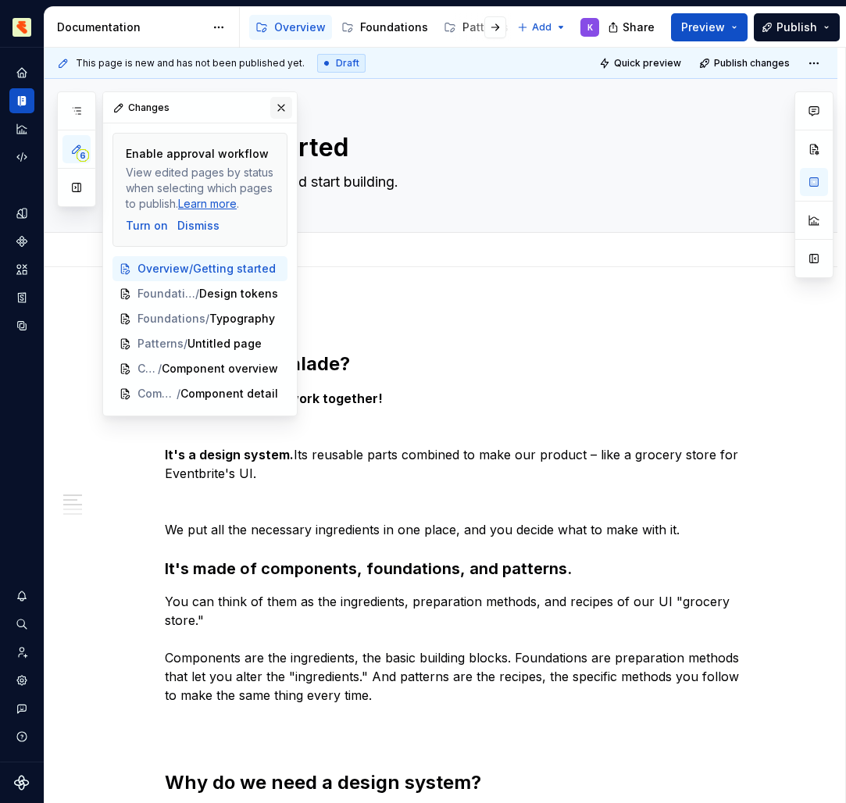
drag, startPoint x: 88, startPoint y: 143, endPoint x: 283, endPoint y: 109, distance: 198.1
click at [283, 109] on button "button" at bounding box center [281, 108] width 22 height 22
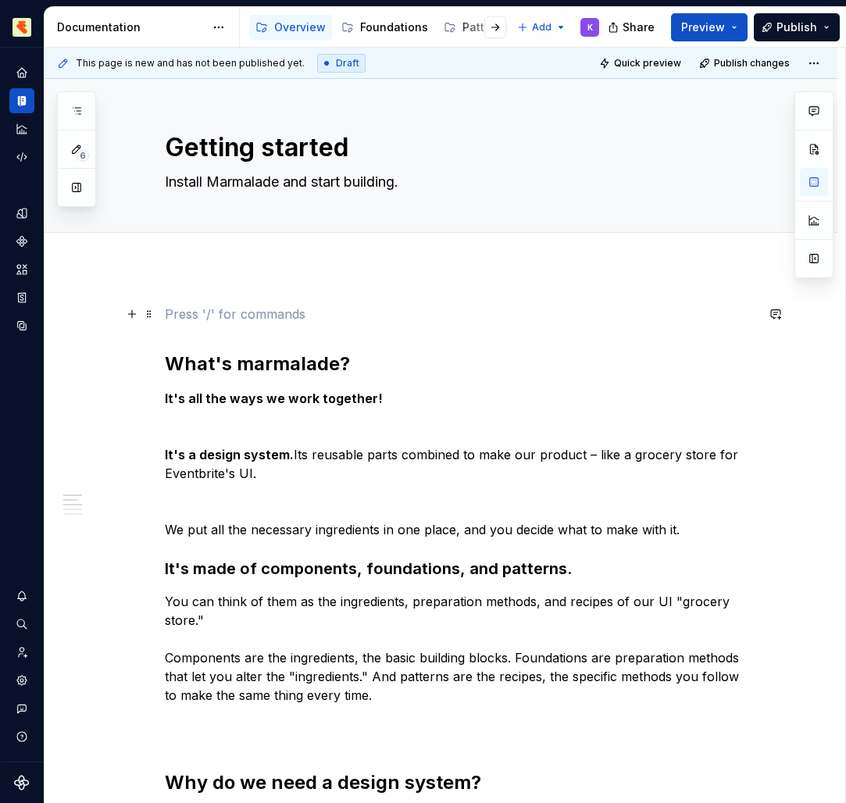
drag, startPoint x: 283, startPoint y: 109, endPoint x: 184, endPoint y: 315, distance: 229.1
click at [184, 315] on p at bounding box center [460, 314] width 590 height 19
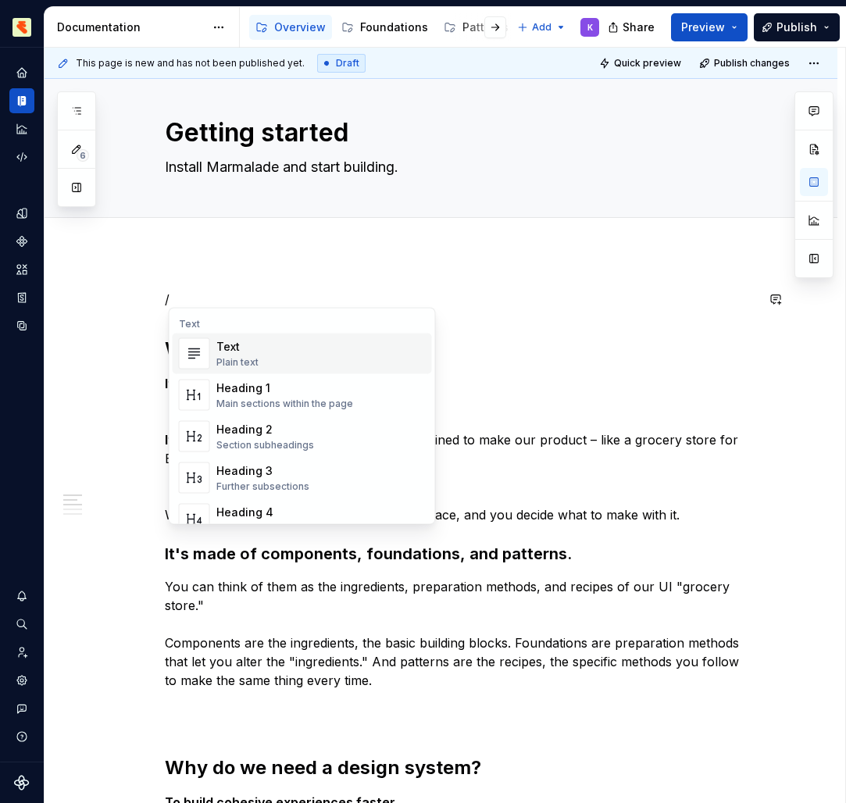
scroll to position [23, 0]
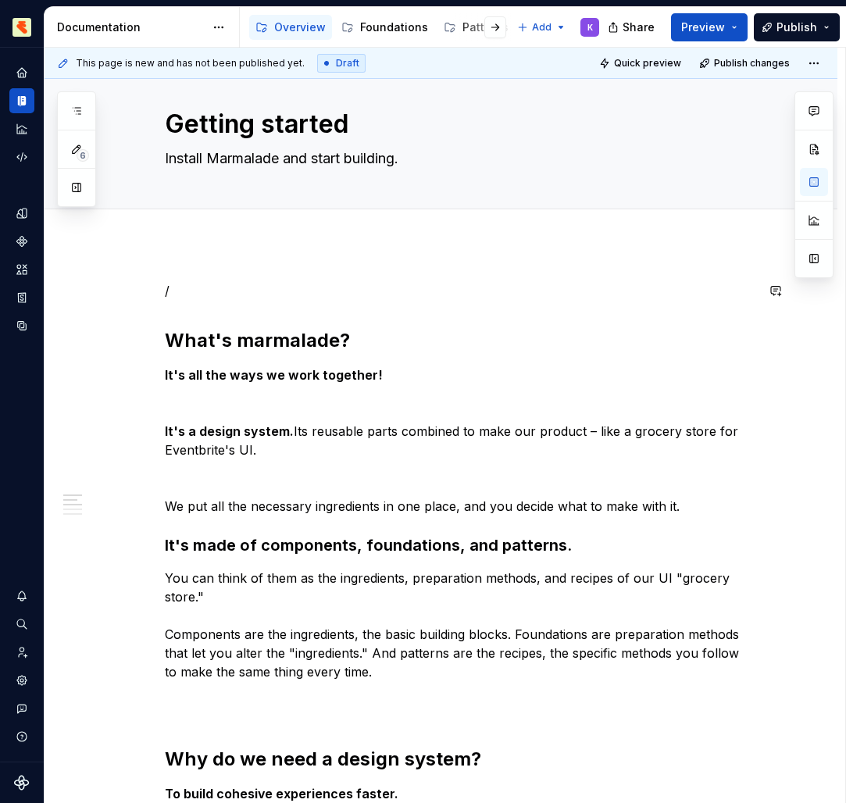
click at [286, 372] on strong "It's all the ways we work together!" at bounding box center [274, 375] width 218 height 16
drag, startPoint x: 184, startPoint y: 315, endPoint x: 183, endPoint y: 296, distance: 19.5
click at [183, 296] on p "/" at bounding box center [460, 290] width 590 height 19
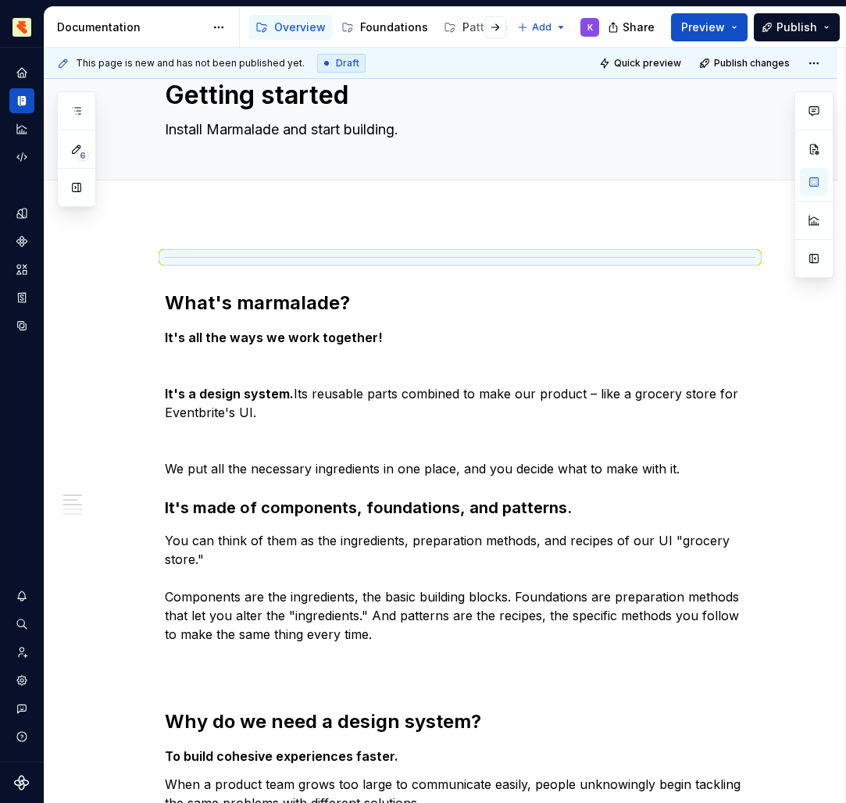
scroll to position [15, 0]
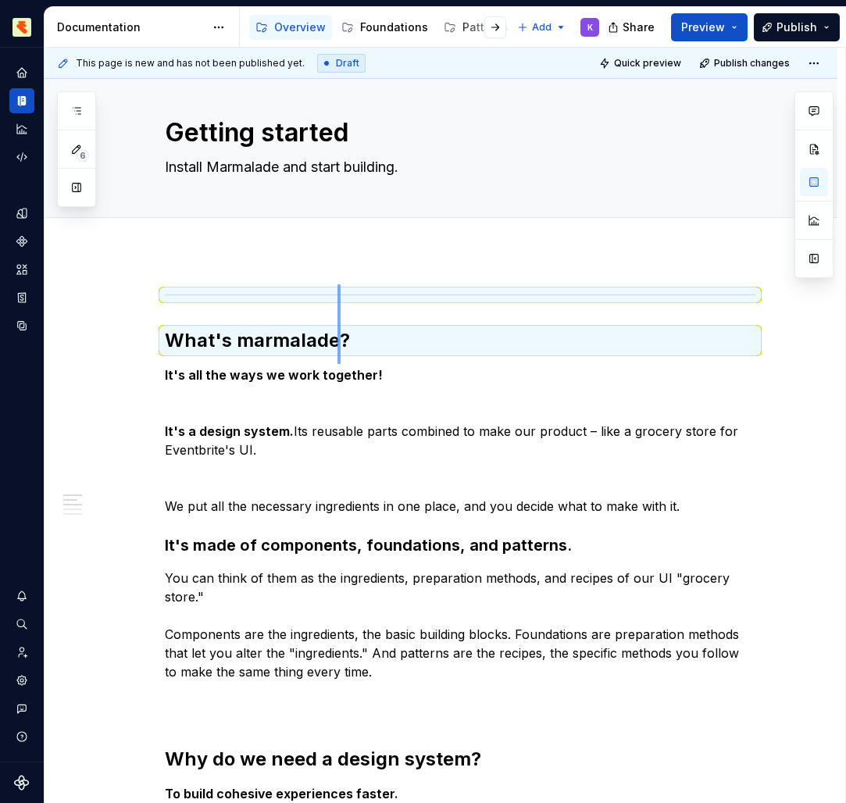
drag, startPoint x: 183, startPoint y: 296, endPoint x: 339, endPoint y: 351, distance: 165.5
click at [339, 351] on div "This page is new and has not been published yet. Draft Quick preview Publish ch…" at bounding box center [445, 426] width 800 height 756
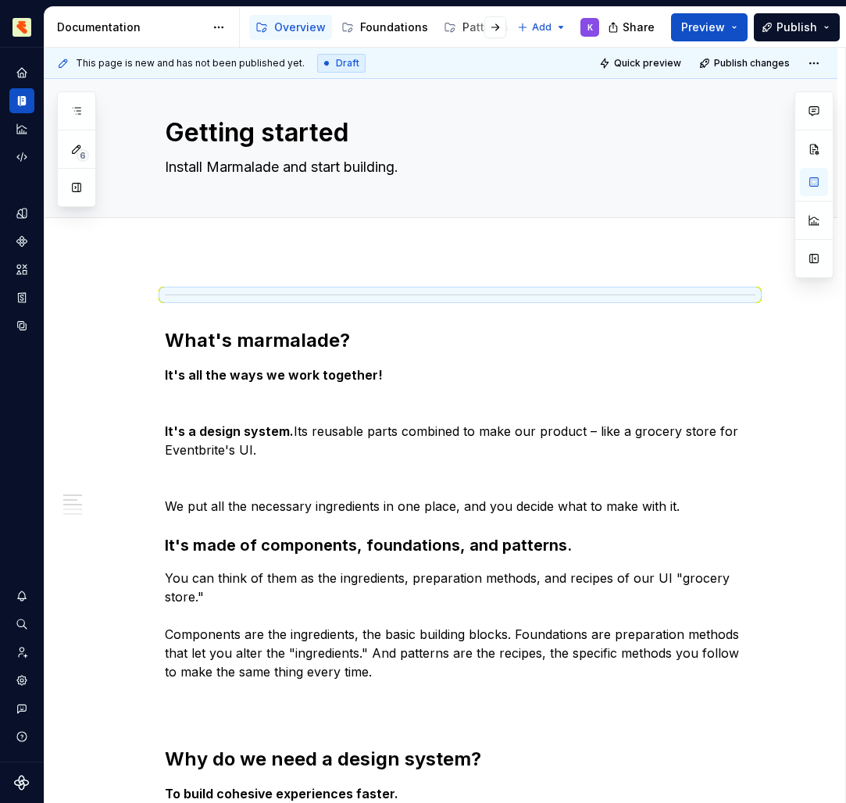
click at [337, 300] on div at bounding box center [460, 295] width 590 height 10
drag, startPoint x: 339, startPoint y: 351, endPoint x: 297, endPoint y: 262, distance: 97.8
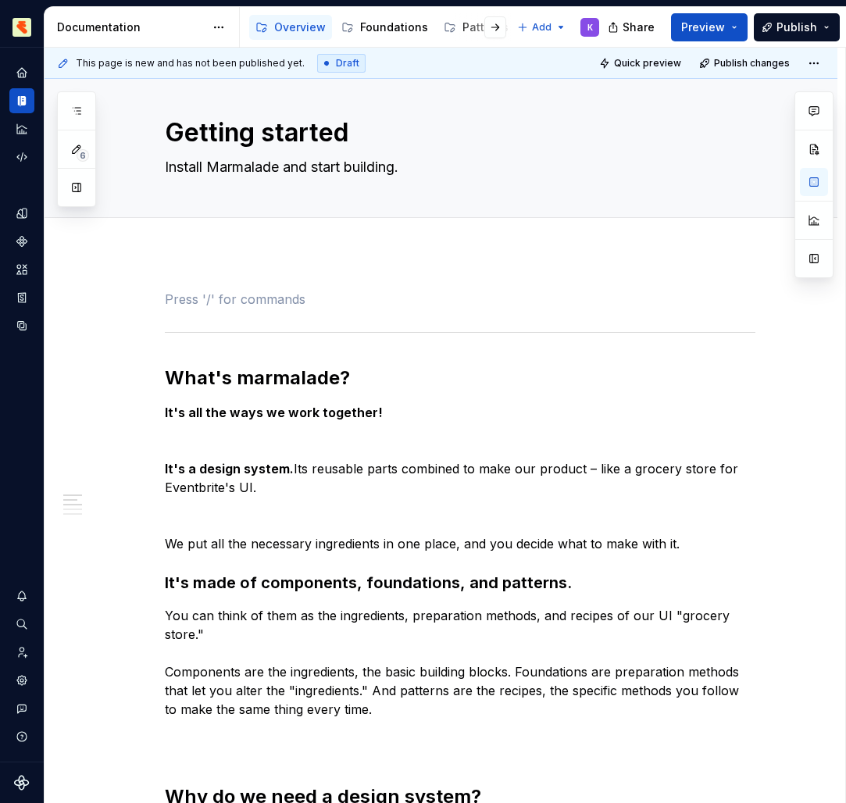
drag, startPoint x: 297, startPoint y: 262, endPoint x: 191, endPoint y: 315, distance: 118.7
drag, startPoint x: 191, startPoint y: 315, endPoint x: 176, endPoint y: 334, distance: 23.9
click at [176, 334] on div at bounding box center [460, 332] width 590 height 10
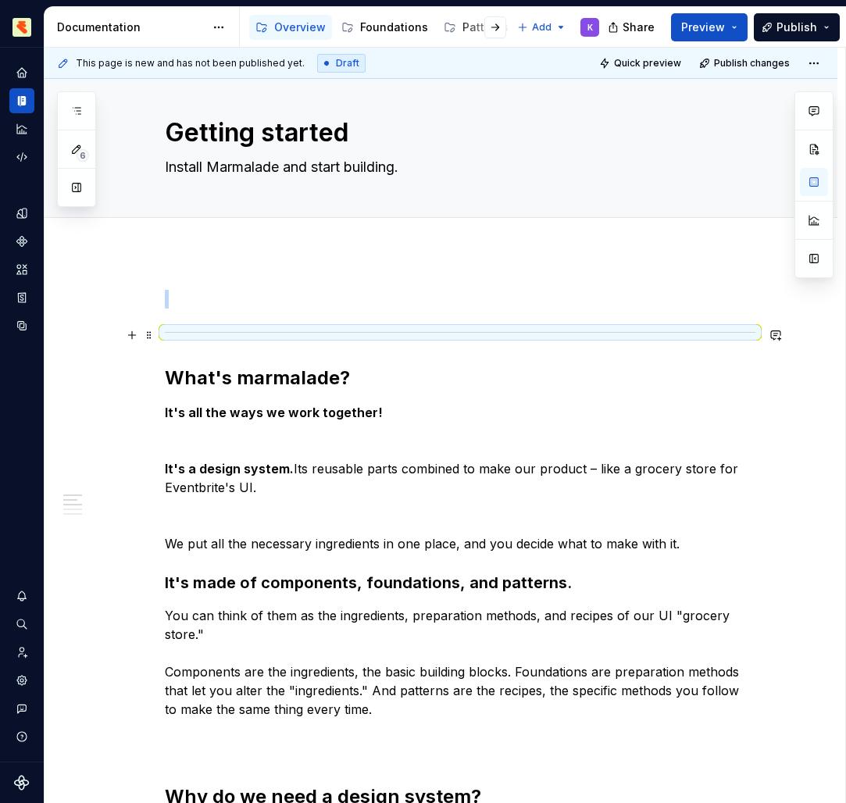
drag, startPoint x: 153, startPoint y: 333, endPoint x: 166, endPoint y: 337, distance: 14.1
click at [166, 337] on div at bounding box center [460, 332] width 590 height 10
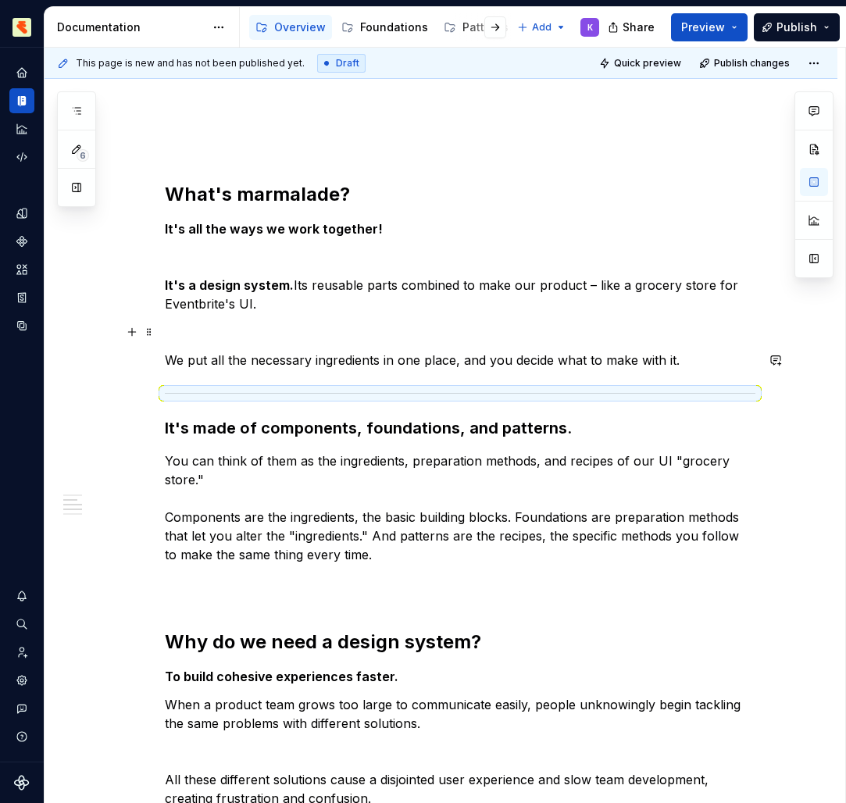
scroll to position [59, 0]
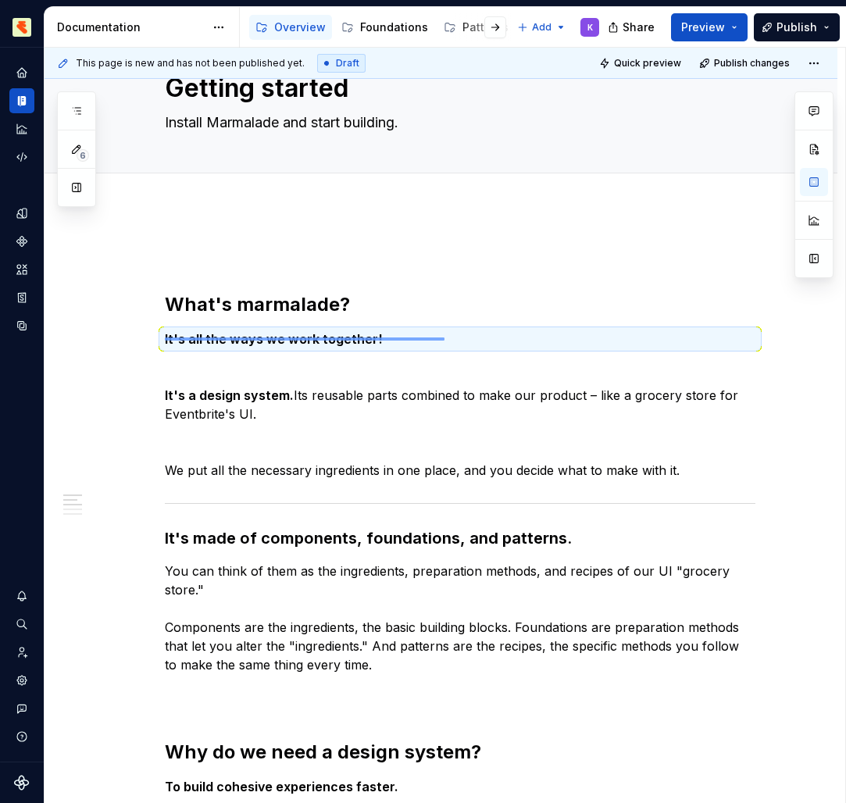
drag, startPoint x: 278, startPoint y: 430, endPoint x: 443, endPoint y: 340, distance: 187.7
click at [443, 340] on div "This page is new and has not been published yet. Draft Quick preview Publish ch…" at bounding box center [445, 426] width 800 height 756
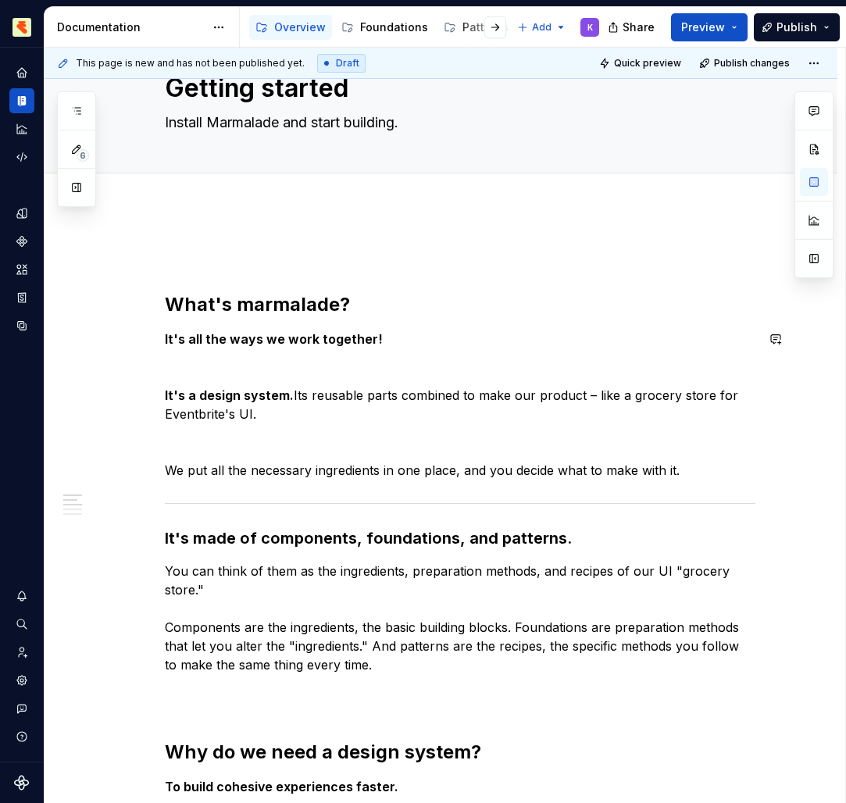
click at [470, 415] on p "It's a design system. Its reusable parts combined to make our product – like a …" at bounding box center [460, 404] width 590 height 37
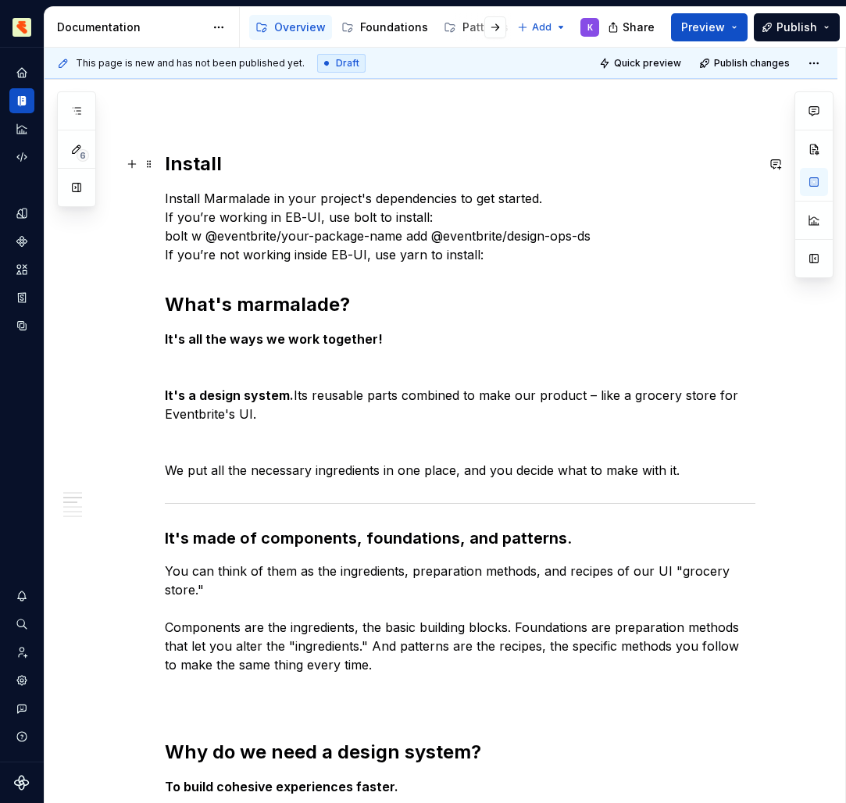
scroll to position [0, 0]
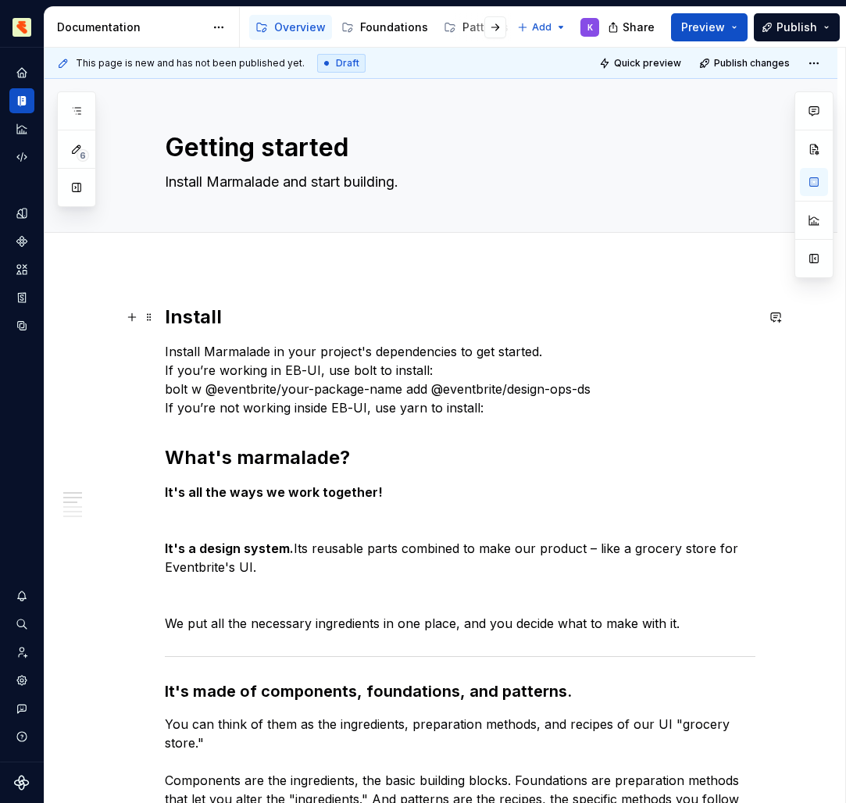
drag, startPoint x: 443, startPoint y: 340, endPoint x: 213, endPoint y: 312, distance: 231.4
click at [213, 312] on h2 "Install" at bounding box center [460, 317] width 590 height 25
drag, startPoint x: 213, startPoint y: 312, endPoint x: 133, endPoint y: 301, distance: 81.1
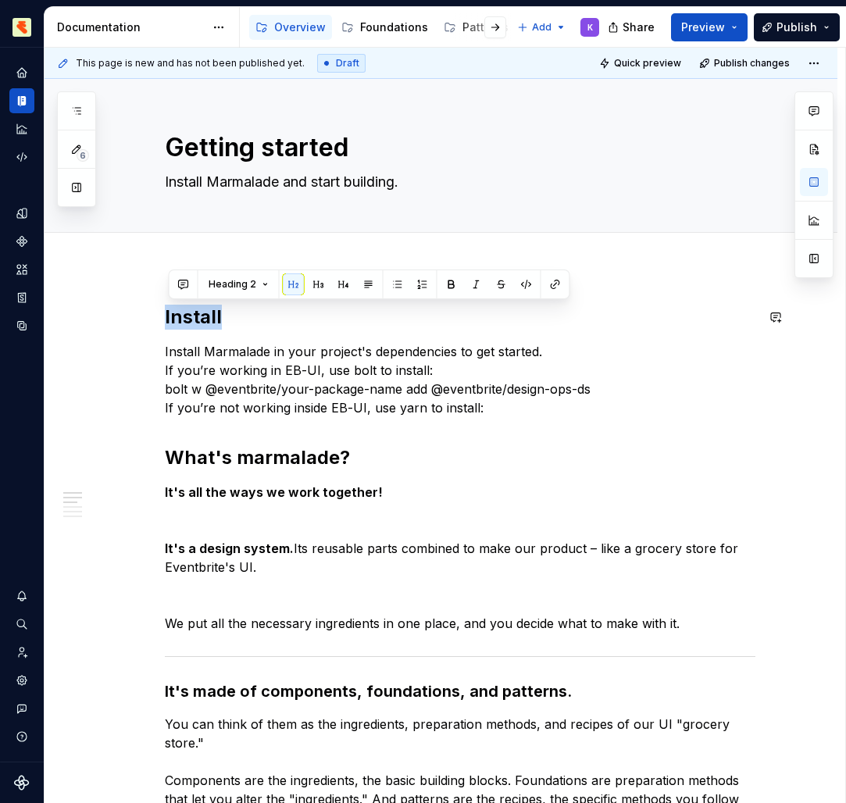
drag, startPoint x: 133, startPoint y: 301, endPoint x: 161, endPoint y: 356, distance: 61.5
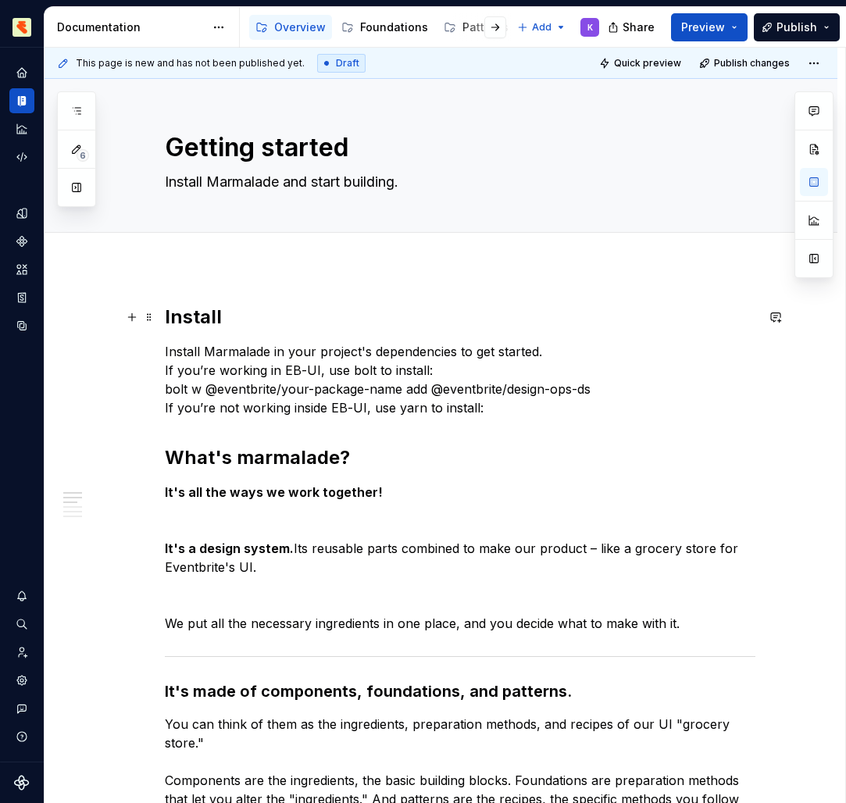
drag, startPoint x: 161, startPoint y: 356, endPoint x: 252, endPoint y: 314, distance: 100.6
click at [252, 314] on h2 "Install" at bounding box center [460, 317] width 590 height 25
click at [248, 310] on h2 "Install" at bounding box center [460, 317] width 590 height 25
drag, startPoint x: 252, startPoint y: 314, endPoint x: 205, endPoint y: 266, distance: 67.9
click at [205, 266] on div "Add tab" at bounding box center [441, 250] width 793 height 34
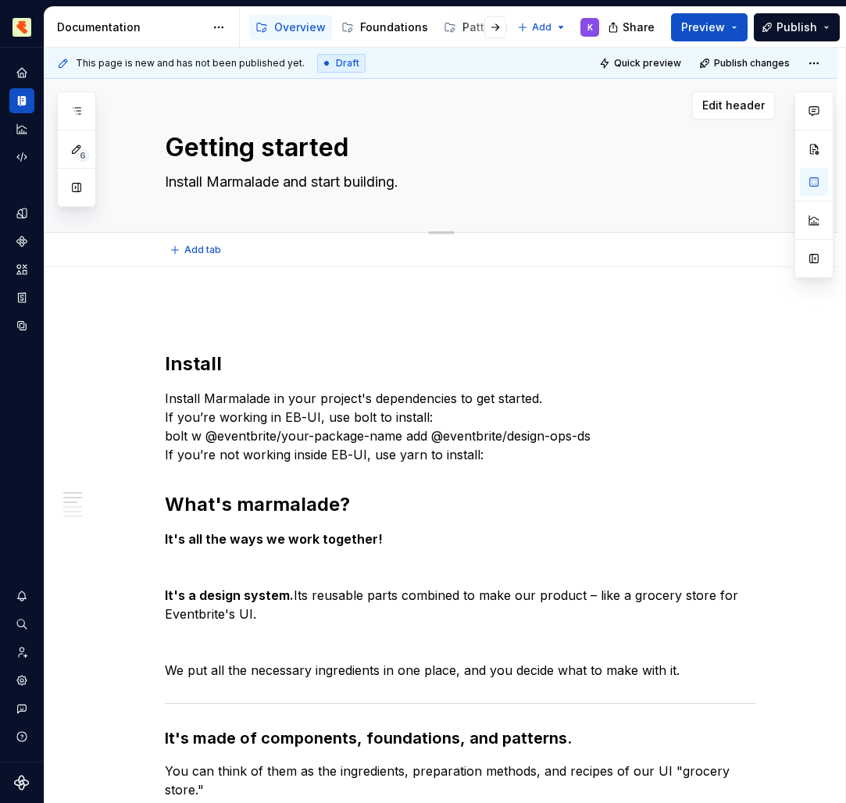
drag, startPoint x: 205, startPoint y: 266, endPoint x: 181, endPoint y: 179, distance: 89.8
click at [181, 179] on textarea "Install Marmalade and start building." at bounding box center [457, 181] width 590 height 25
drag, startPoint x: 181, startPoint y: 179, endPoint x: 152, endPoint y: 169, distance: 30.6
click at [152, 169] on div "Getting started Install Marmalade and start building." at bounding box center [459, 155] width 630 height 153
paste textarea "Radix Themes is a pre-styled component library that is designed to work out of …"
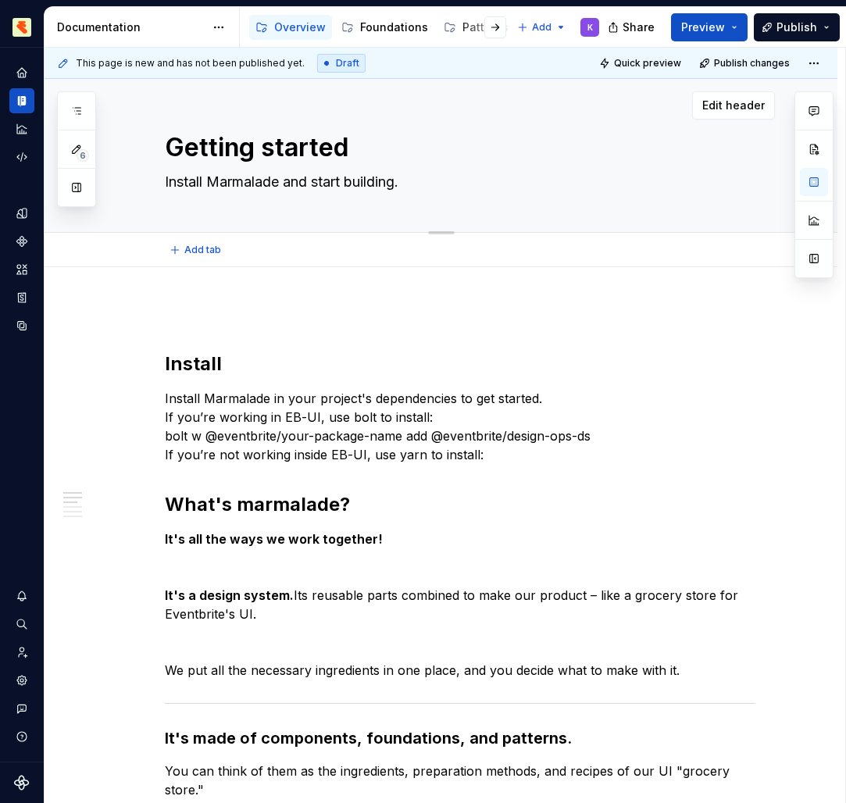
type textarea "*"
type textarea "Radix Themes is a pre-styled component library that is designed to work out of …"
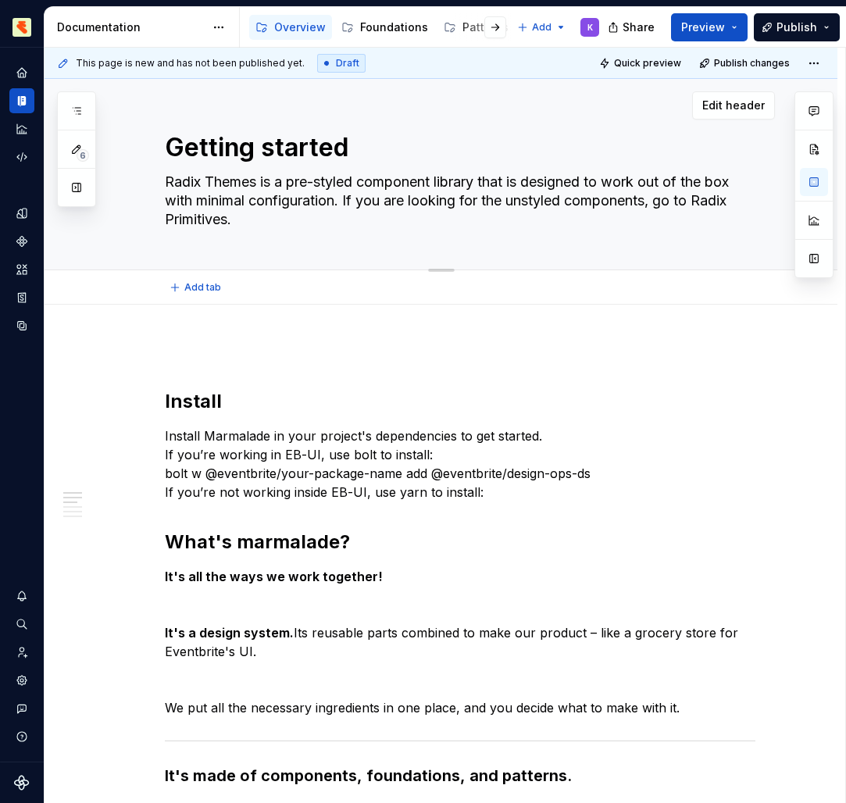
type textarea "*"
type textarea "Install Marmalade and start building."
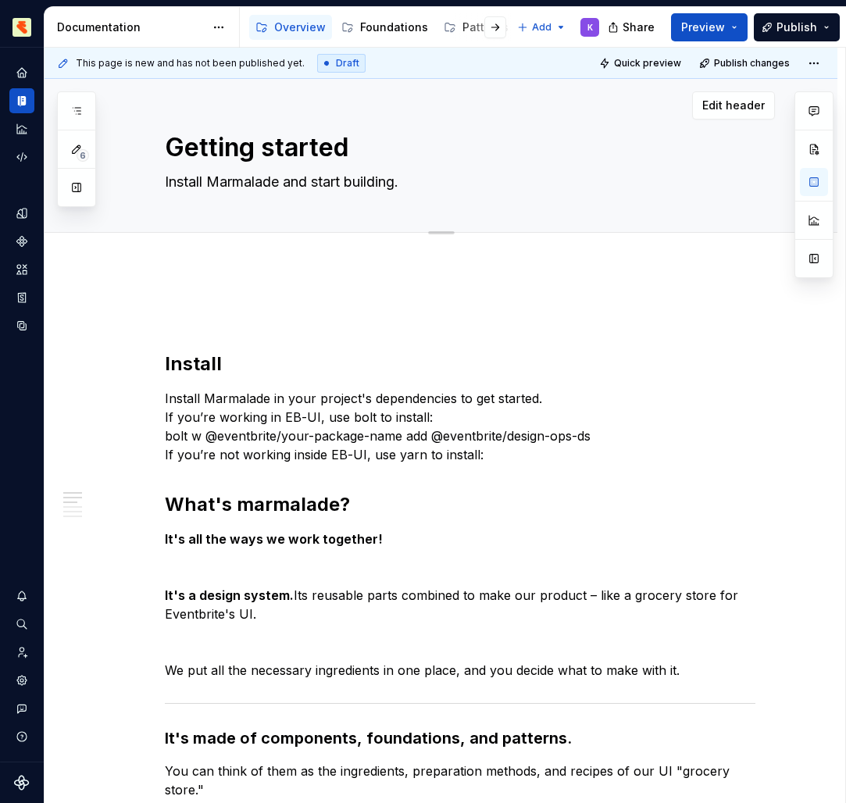
click at [354, 351] on h2 "Install" at bounding box center [460, 363] width 590 height 25
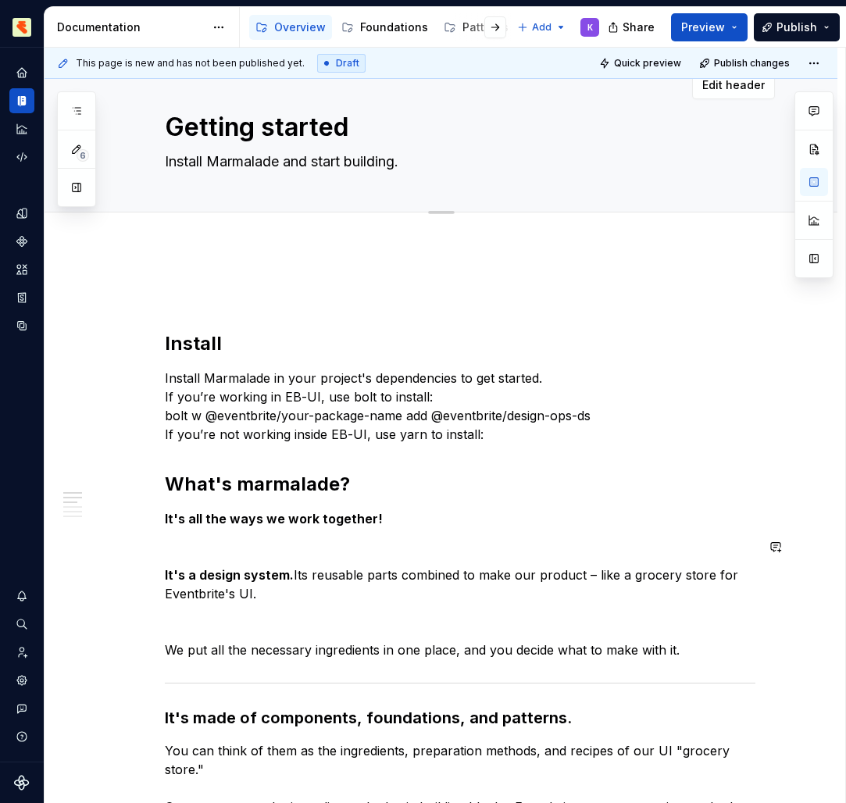
scroll to position [32, 0]
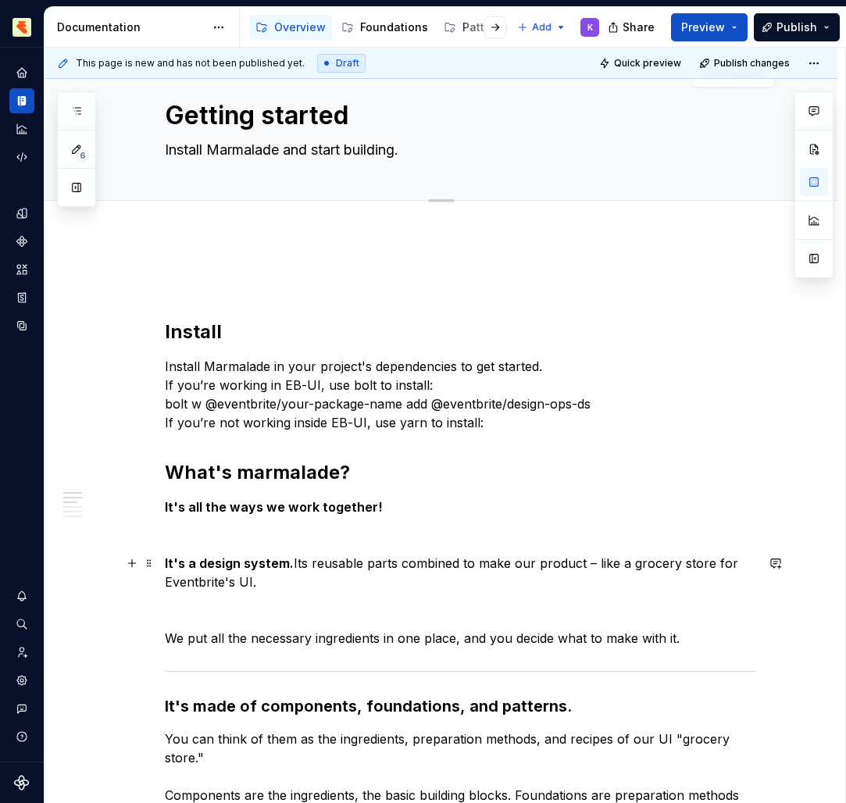
click at [284, 590] on p "It's a design system. Its reusable parts combined to make our product – like a …" at bounding box center [460, 572] width 590 height 37
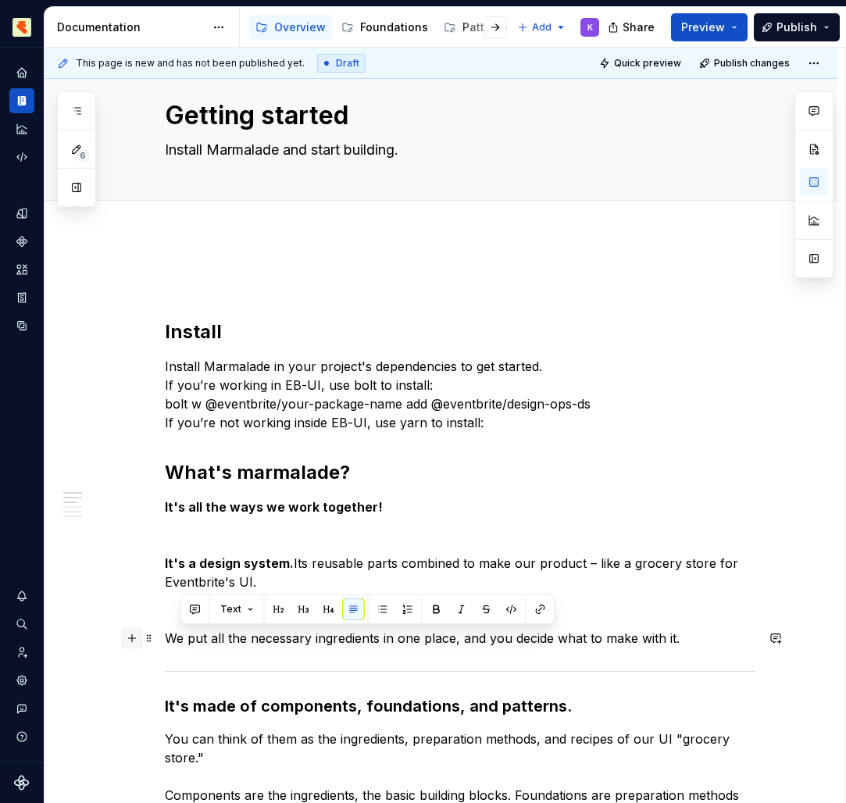
drag, startPoint x: 152, startPoint y: 169, endPoint x: 145, endPoint y: 632, distance: 463.1
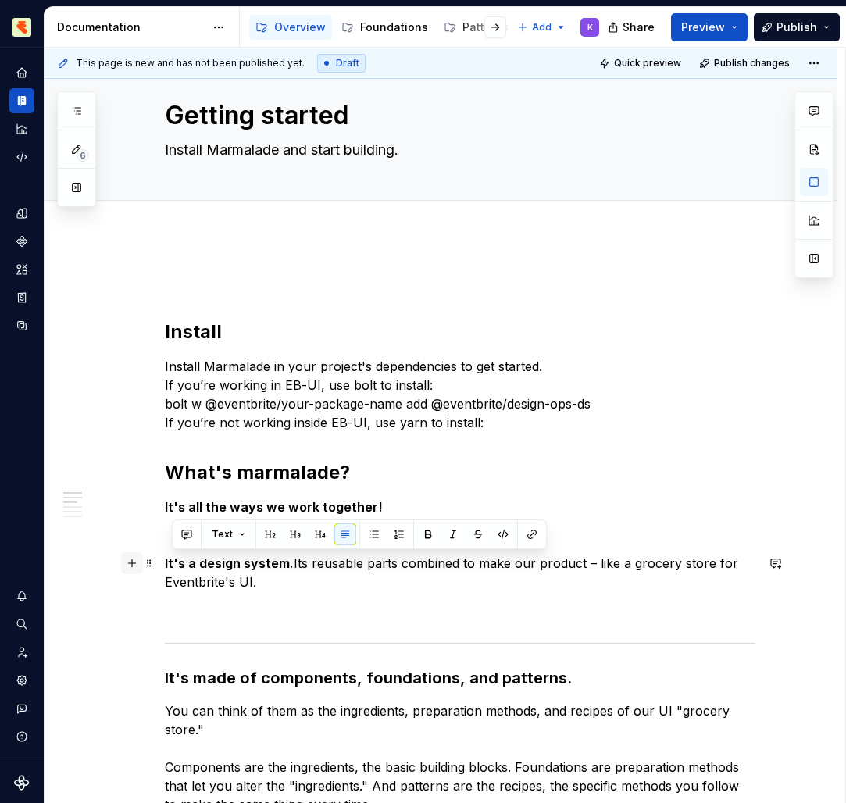
drag, startPoint x: 145, startPoint y: 632, endPoint x: 139, endPoint y: 554, distance: 77.6
drag, startPoint x: 139, startPoint y: 554, endPoint x: 142, endPoint y: 517, distance: 37.6
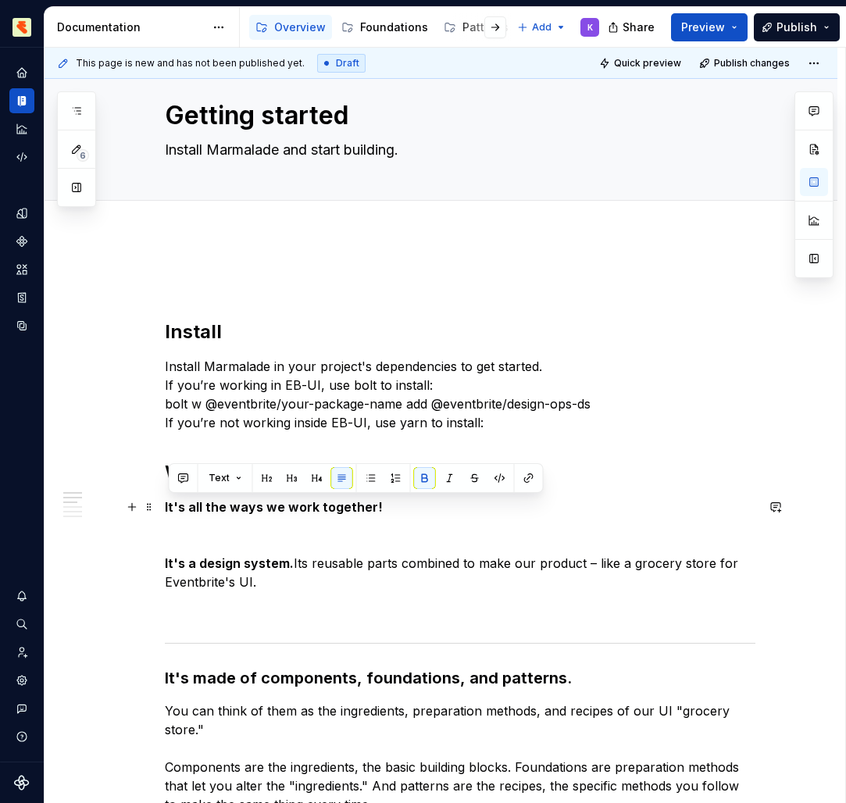
drag, startPoint x: 142, startPoint y: 517, endPoint x: 161, endPoint y: 504, distance: 23.0
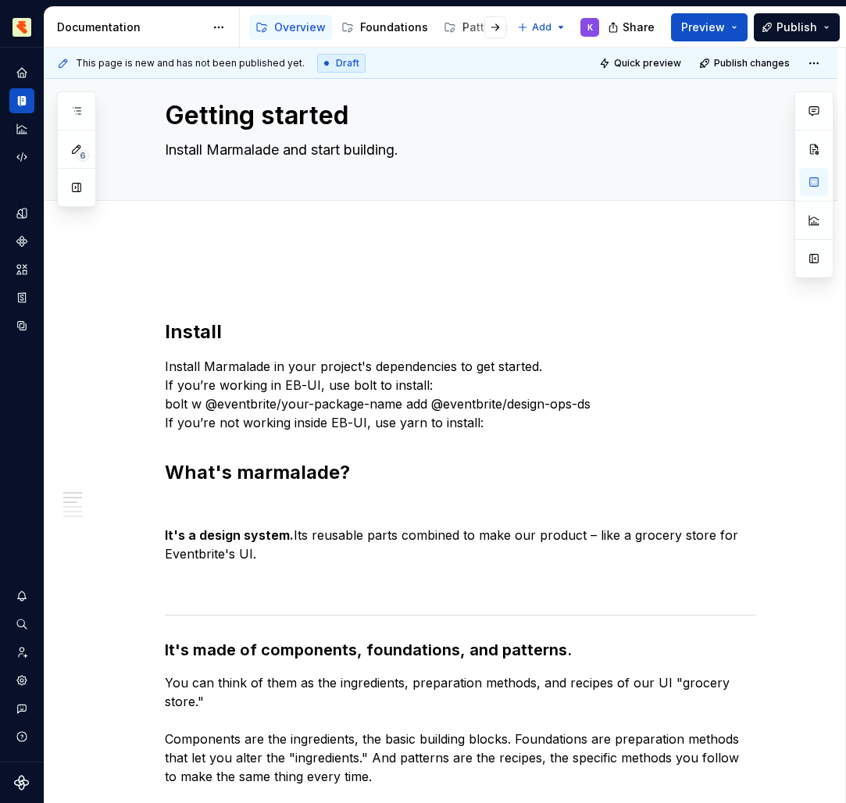
drag, startPoint x: 161, startPoint y: 504, endPoint x: 205, endPoint y: 506, distance: 43.8
click at [205, 506] on p at bounding box center [460, 506] width 590 height 19
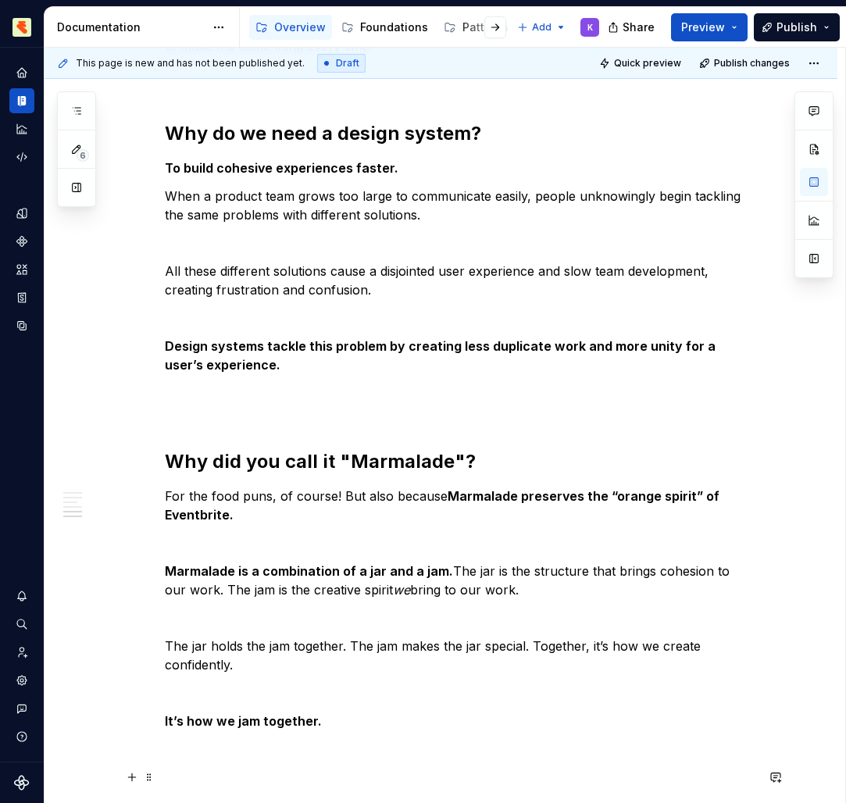
scroll to position [868, 0]
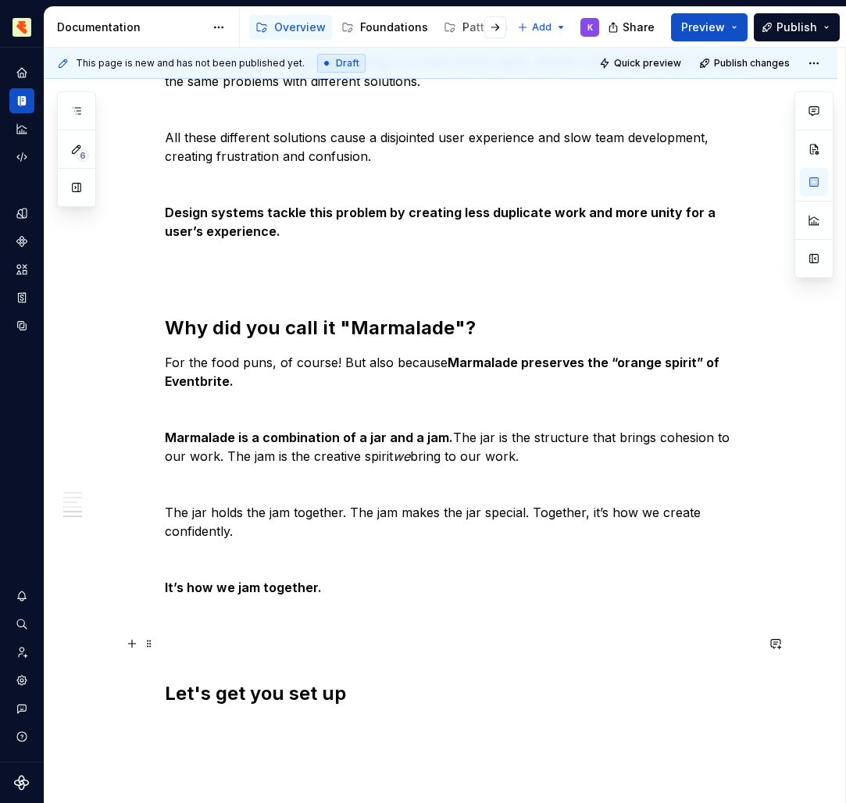
drag, startPoint x: 205, startPoint y: 506, endPoint x: 241, endPoint y: 494, distance: 37.8
click at [241, 494] on div "Install Install Marmalade in your project's dependencies to get started. If you…" at bounding box center [460, 71] width 590 height 1269
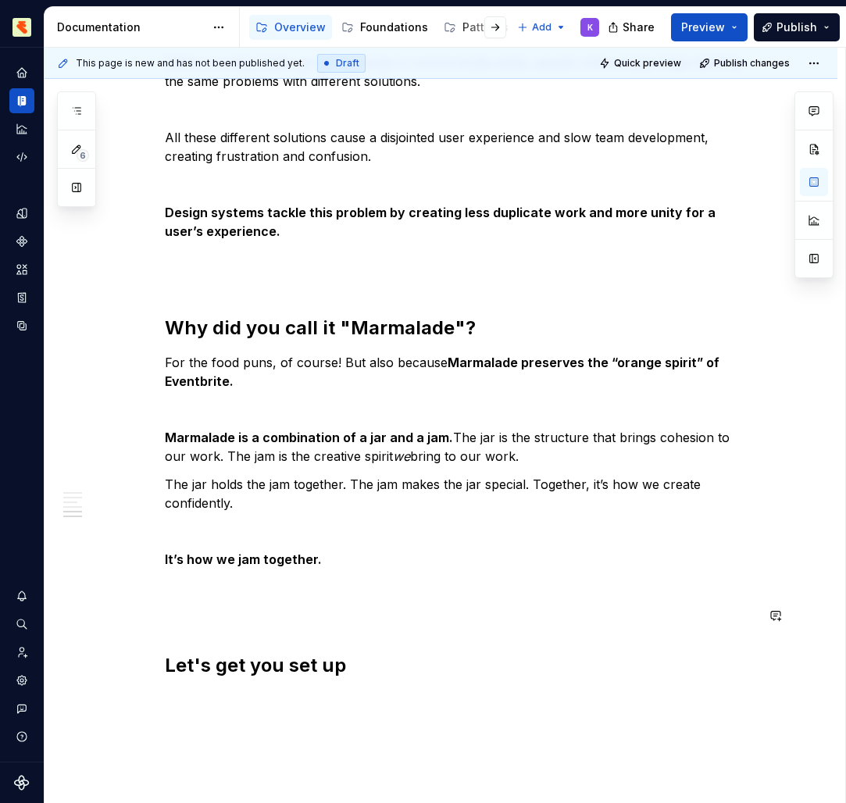
click at [226, 536] on p at bounding box center [460, 531] width 590 height 19
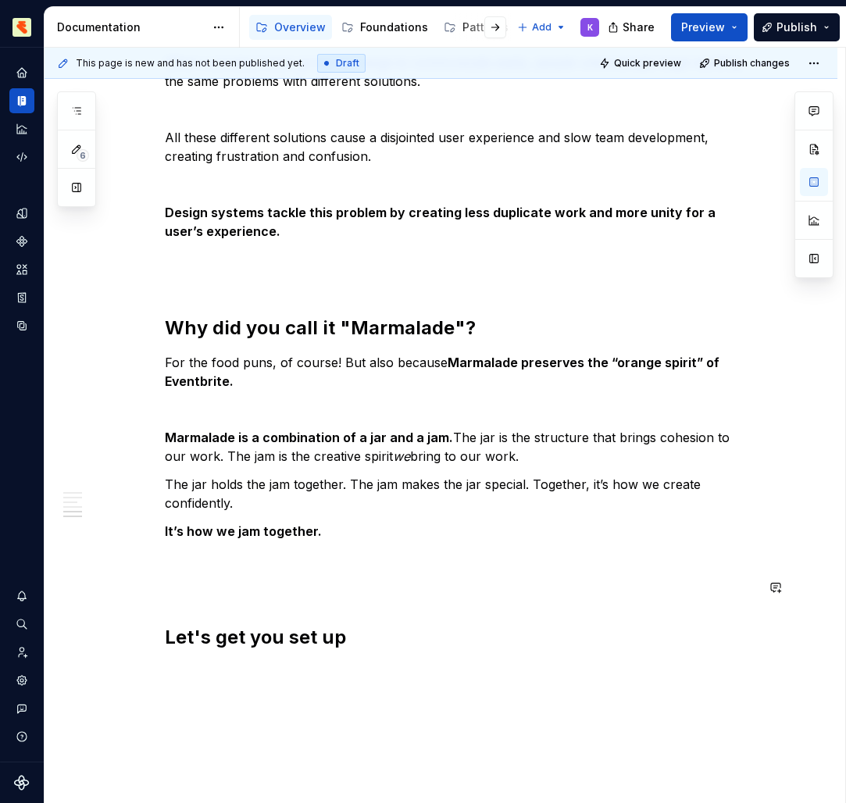
drag, startPoint x: 241, startPoint y: 494, endPoint x: 223, endPoint y: 416, distance: 80.1
click at [223, 416] on p at bounding box center [460, 409] width 590 height 19
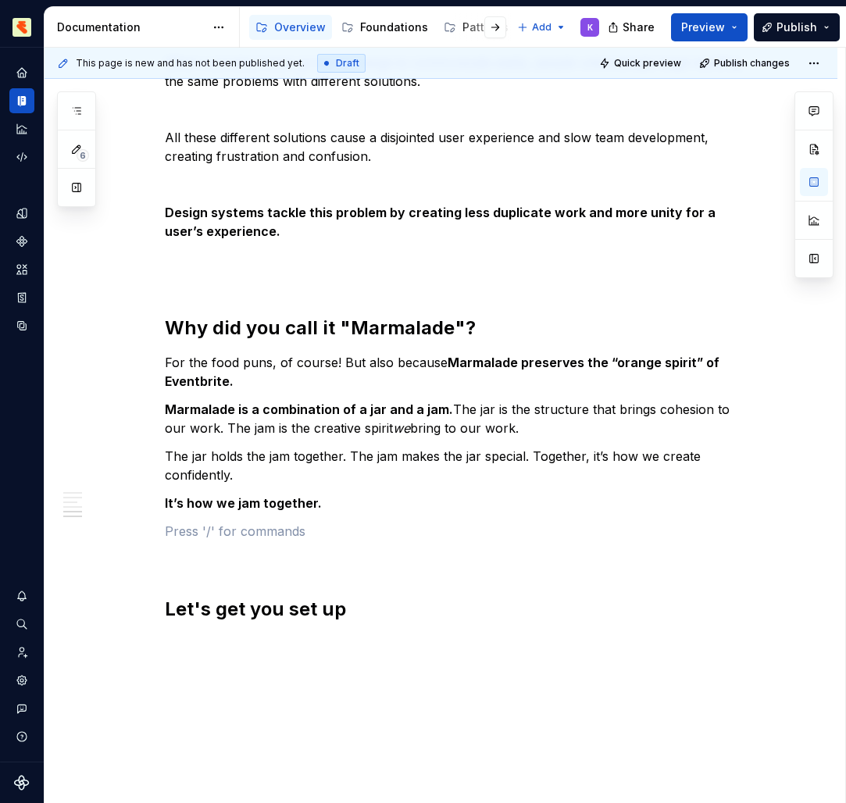
click at [301, 529] on p at bounding box center [460, 531] width 590 height 19
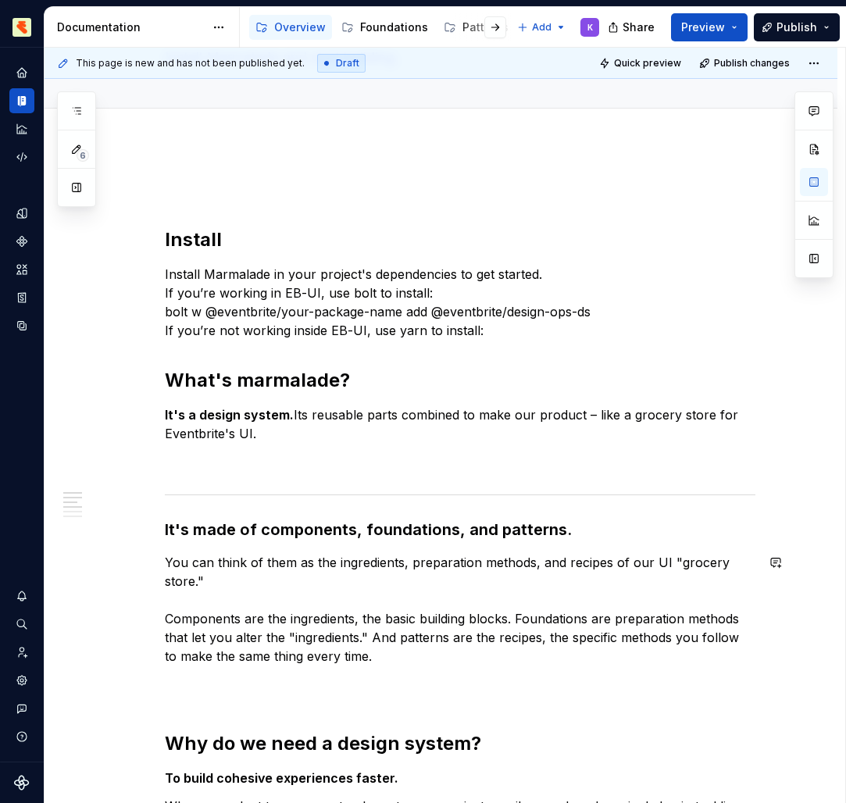
scroll to position [0, 0]
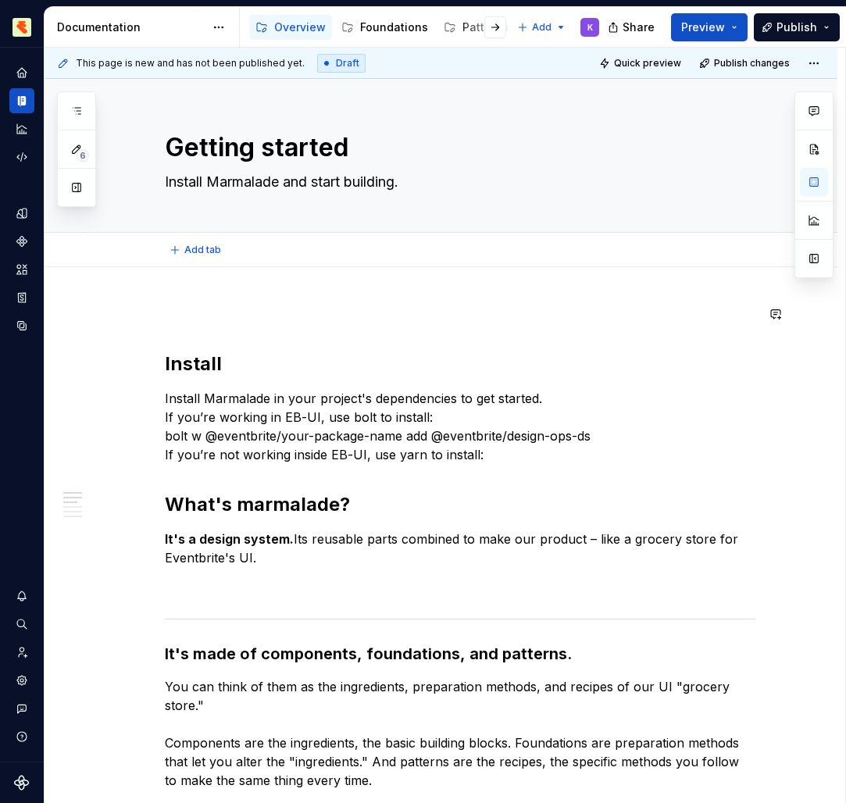
click at [166, 182] on textarea "Install Marmalade and start building." at bounding box center [457, 181] width 590 height 25
drag, startPoint x: 223, startPoint y: 416, endPoint x: 216, endPoint y: 295, distance: 121.2
click at [216, 295] on div "This page is new and has not been published yet. Draft Quick preview Publish ch…" at bounding box center [445, 426] width 800 height 756
drag, startPoint x: 216, startPoint y: 295, endPoint x: 190, endPoint y: 305, distance: 27.7
click at [190, 305] on p at bounding box center [460, 314] width 590 height 19
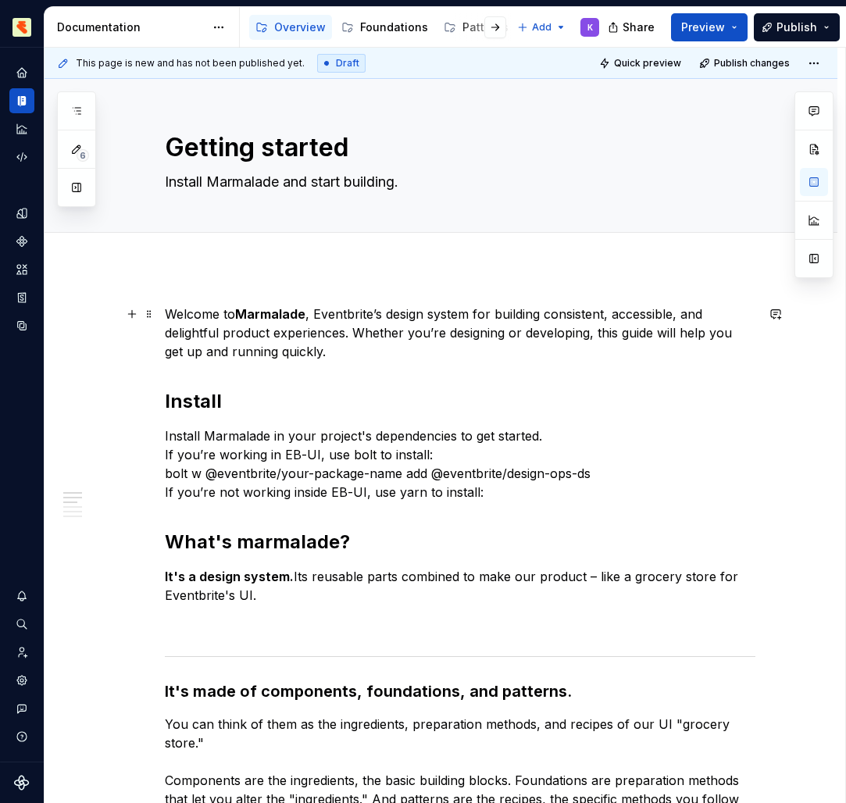
drag, startPoint x: 190, startPoint y: 305, endPoint x: 355, endPoint y: 349, distance: 170.5
click at [355, 349] on p "Welcome to Marmalade , Eventbrite’s design system for building consistent, acce…" at bounding box center [460, 333] width 590 height 56
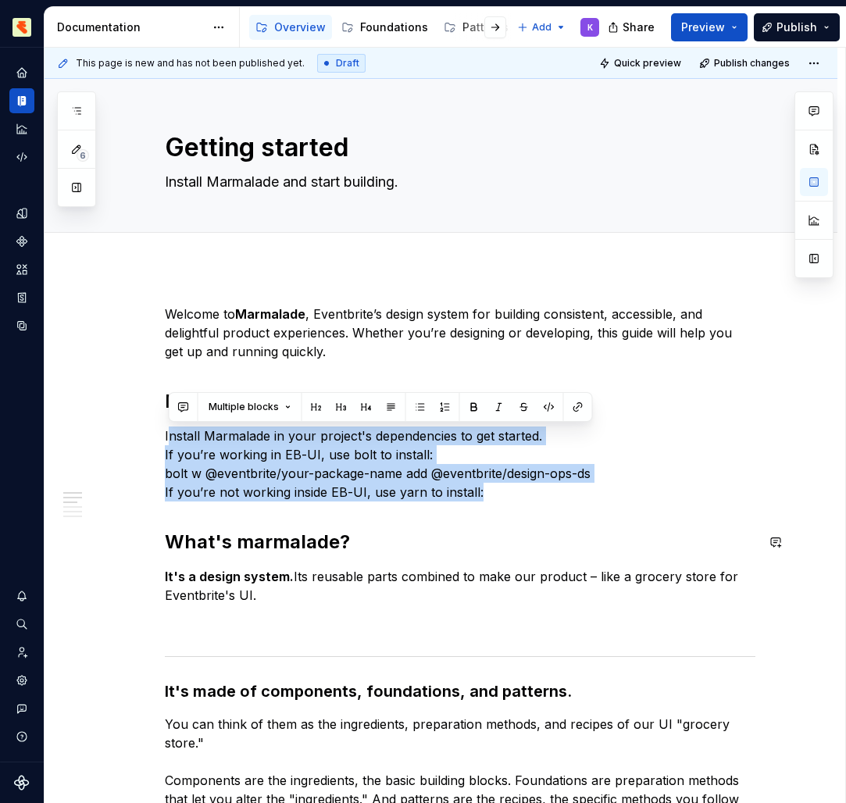
drag, startPoint x: 355, startPoint y: 349, endPoint x: 577, endPoint y: 507, distance: 272.8
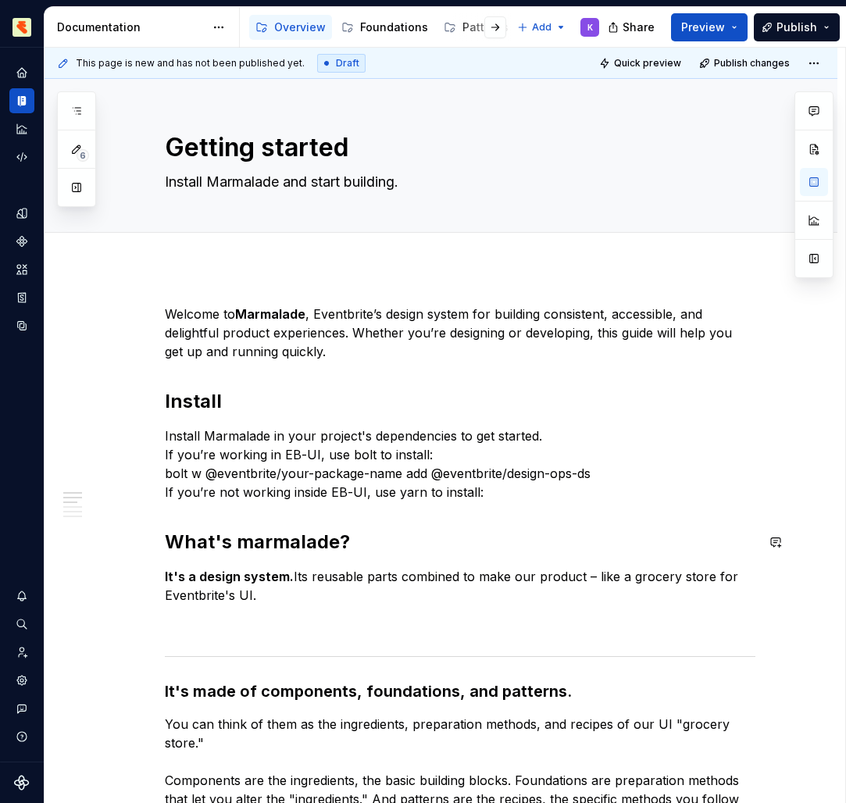
click at [236, 398] on h2 "Install" at bounding box center [460, 401] width 590 height 25
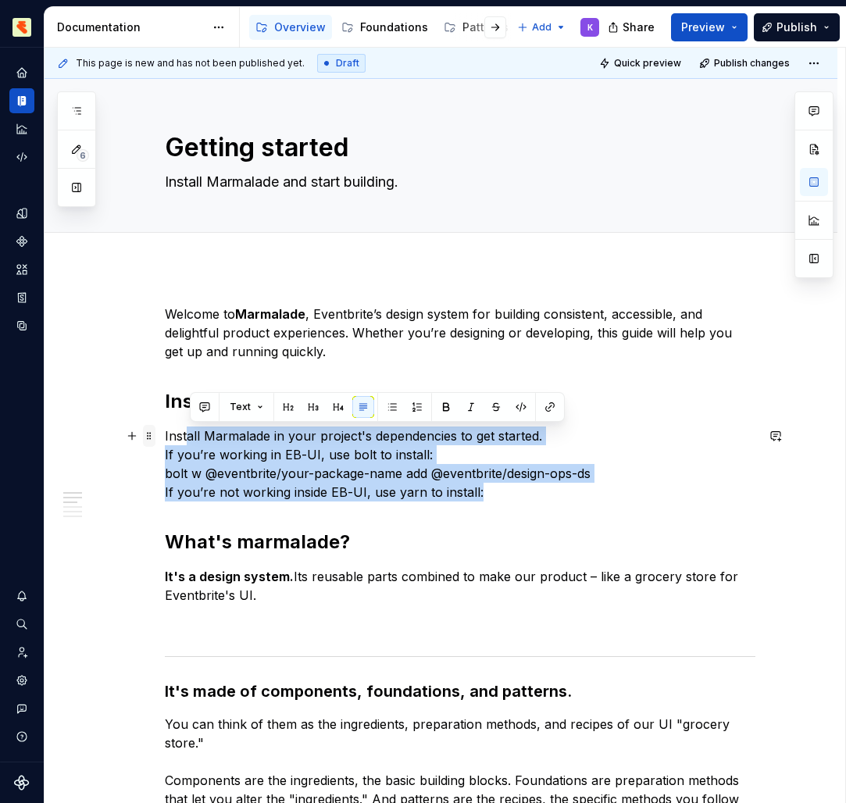
drag, startPoint x: 577, startPoint y: 507, endPoint x: 157, endPoint y: 439, distance: 425.6
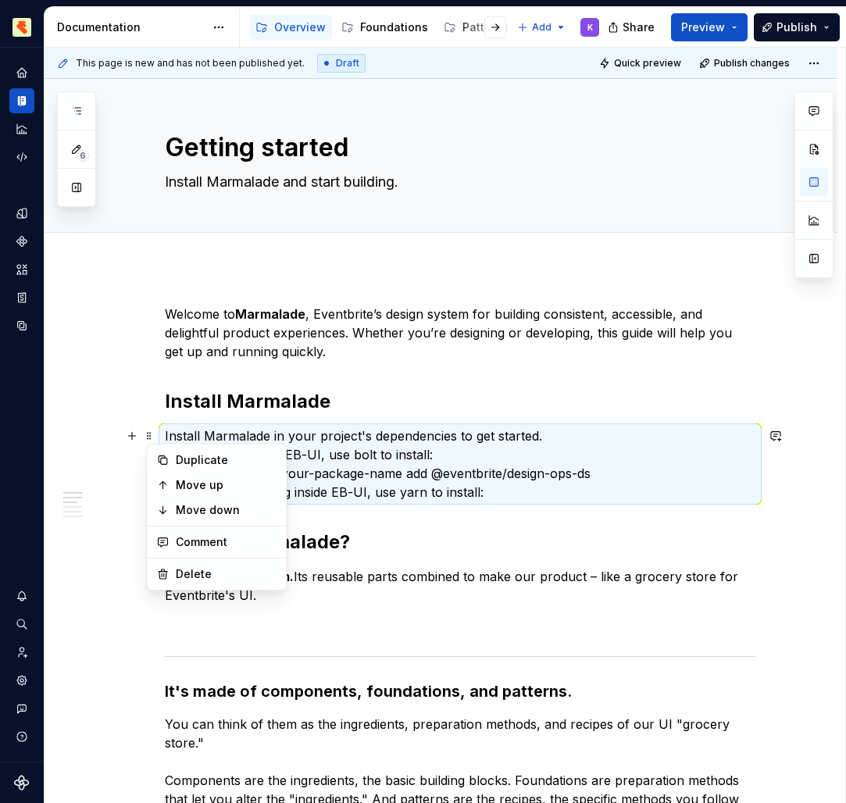
drag, startPoint x: 157, startPoint y: 439, endPoint x: 178, endPoint y: 433, distance: 21.8
click at [178, 433] on p "Install Marmalade in your project's dependencies to get started. If you’re work…" at bounding box center [460, 463] width 590 height 75
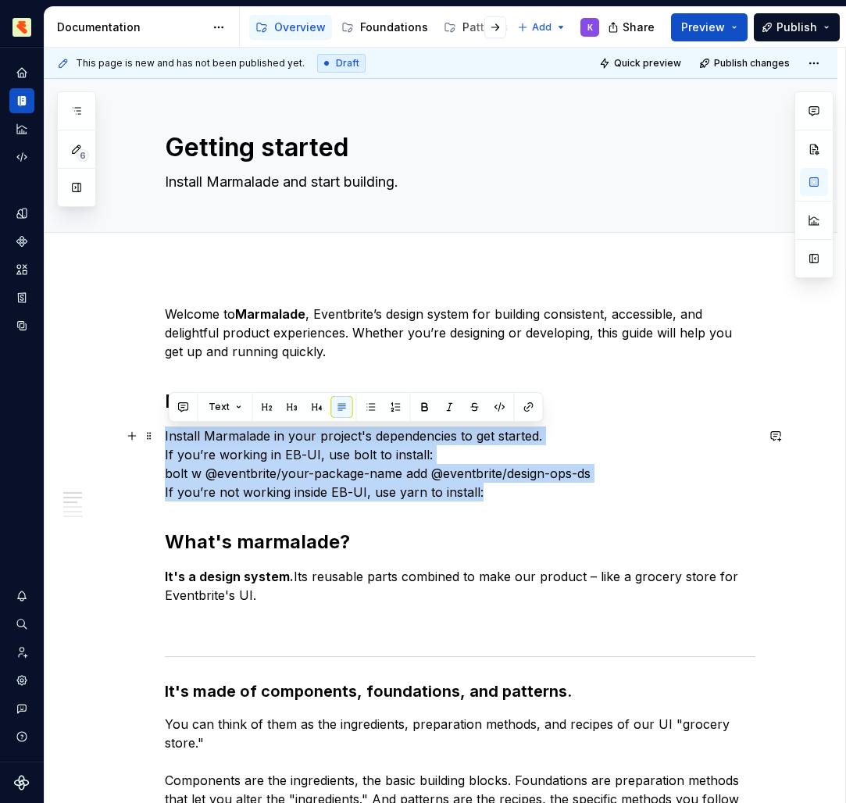
drag, startPoint x: 178, startPoint y: 433, endPoint x: 165, endPoint y: 438, distance: 14.1
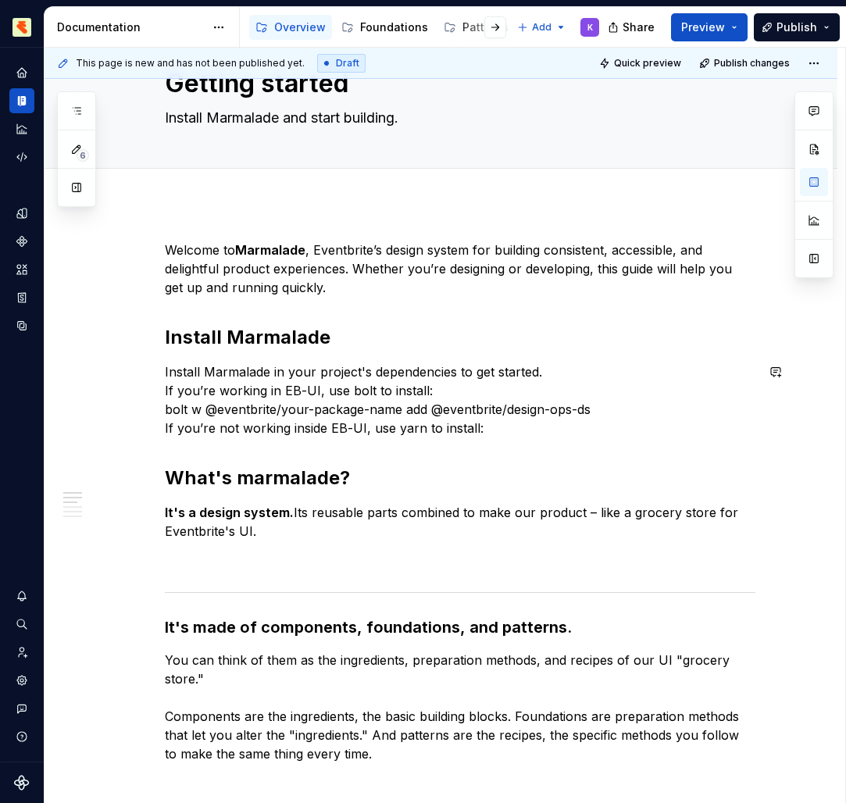
scroll to position [79, 0]
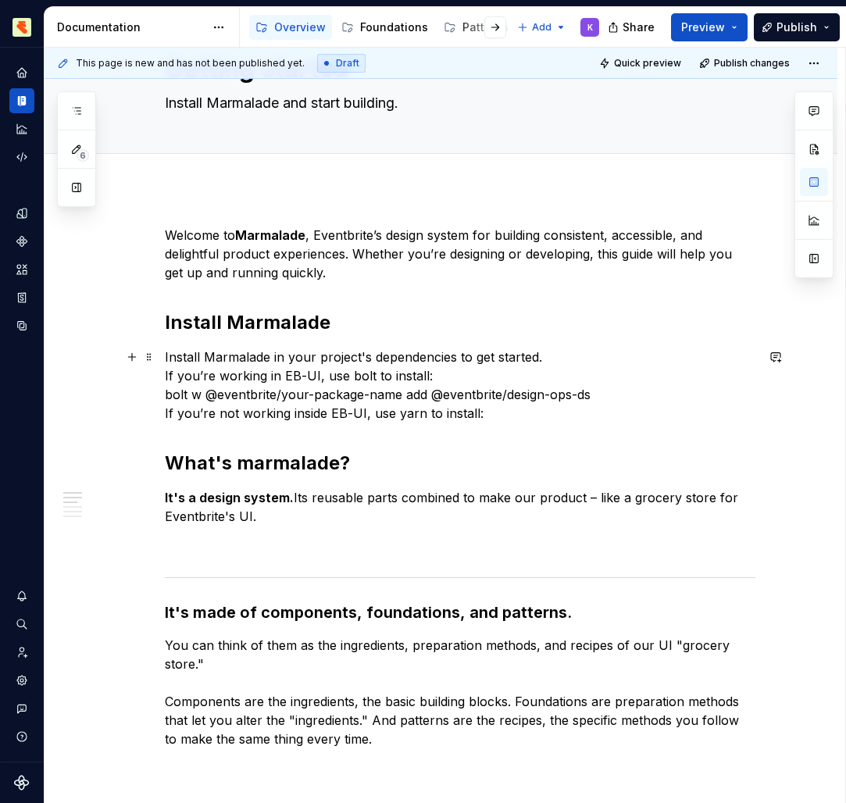
drag, startPoint x: 165, startPoint y: 438, endPoint x: 338, endPoint y: 326, distance: 206.6
click at [338, 326] on h2 "Install Marmalade" at bounding box center [460, 322] width 590 height 25
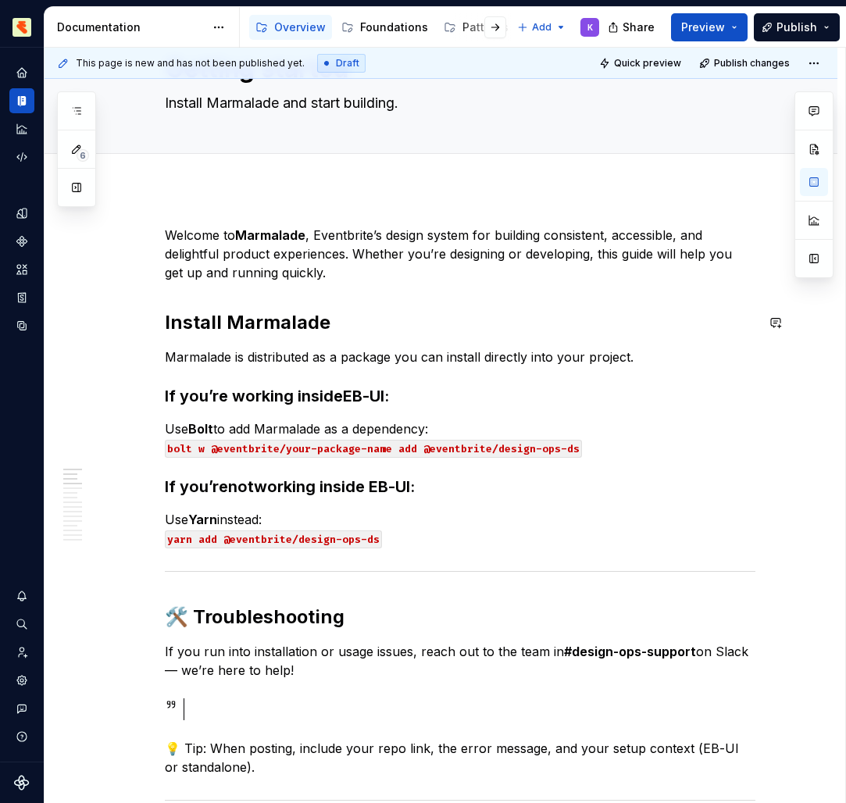
drag, startPoint x: 338, startPoint y: 326, endPoint x: 223, endPoint y: 324, distance: 115.6
click at [223, 324] on h2 "Install Marmalade" at bounding box center [460, 322] width 590 height 25
drag, startPoint x: 223, startPoint y: 324, endPoint x: 203, endPoint y: 328, distance: 19.9
click at [203, 328] on h2 "Instal Marmalade" at bounding box center [460, 322] width 590 height 25
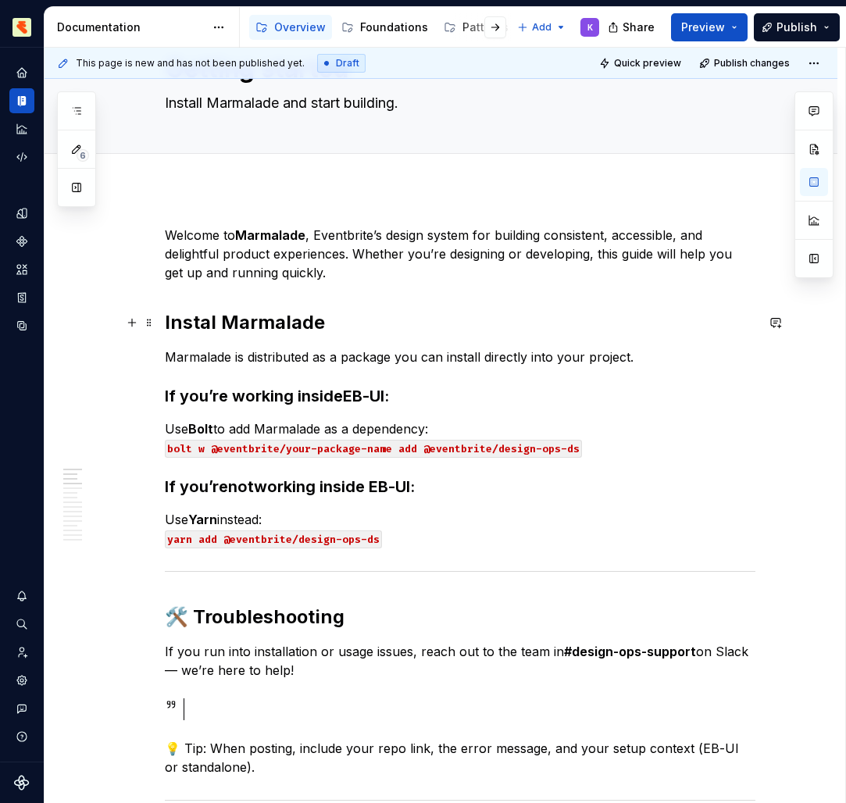
click at [201, 324] on h2 "Instal Marmalade" at bounding box center [460, 322] width 590 height 25
click at [216, 324] on h2 "Instal Marmalade" at bounding box center [460, 322] width 590 height 25
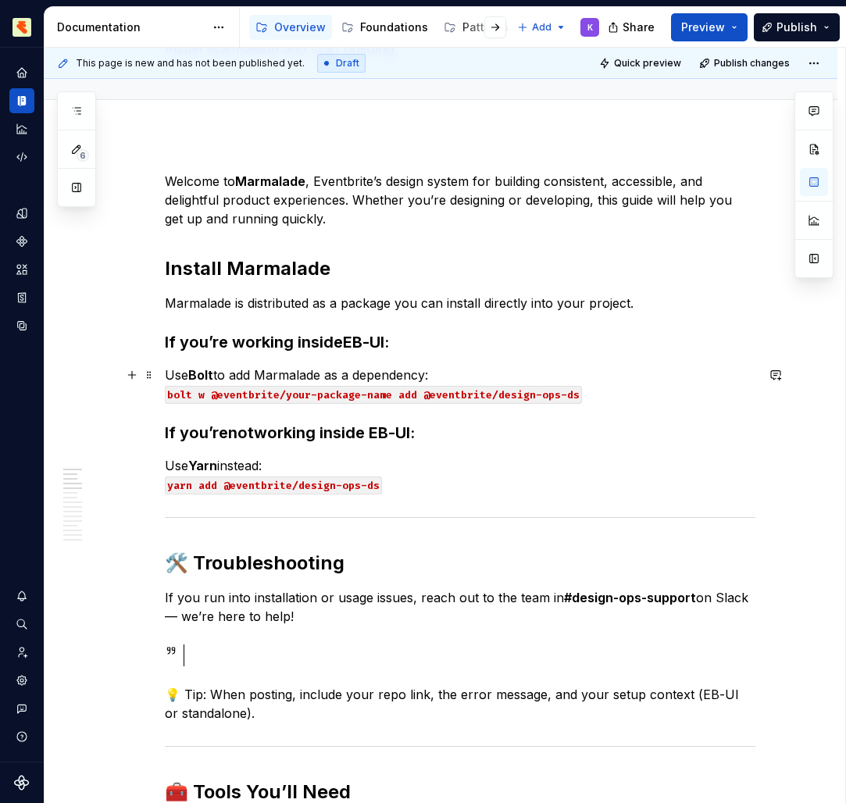
scroll to position [134, 0]
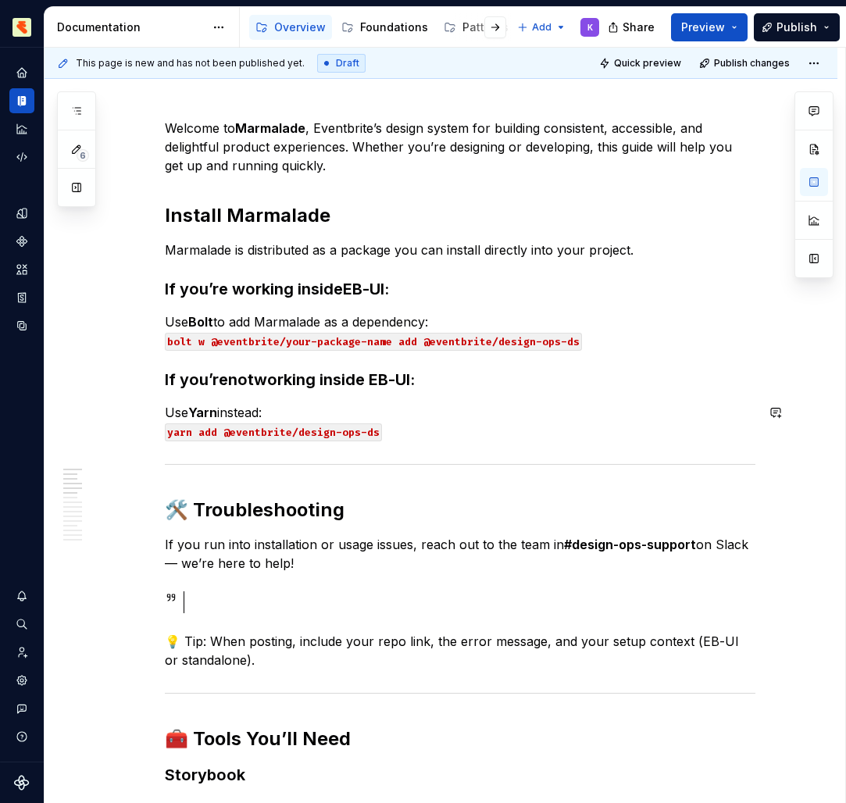
scroll to position [194, 0]
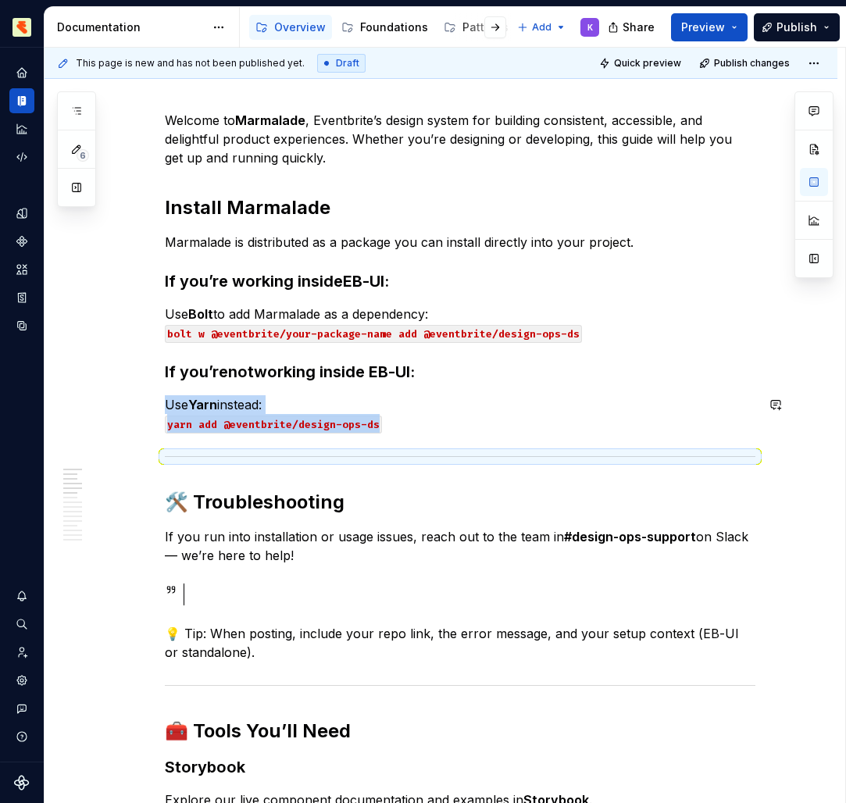
click at [336, 453] on div at bounding box center [460, 456] width 590 height 10
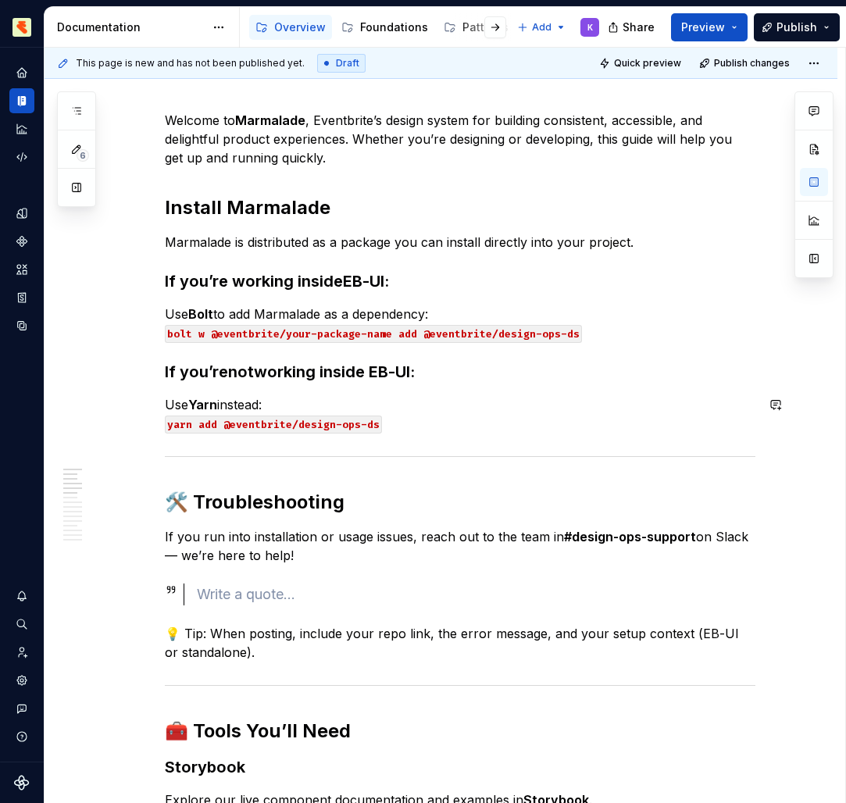
click at [332, 585] on div at bounding box center [476, 594] width 558 height 22
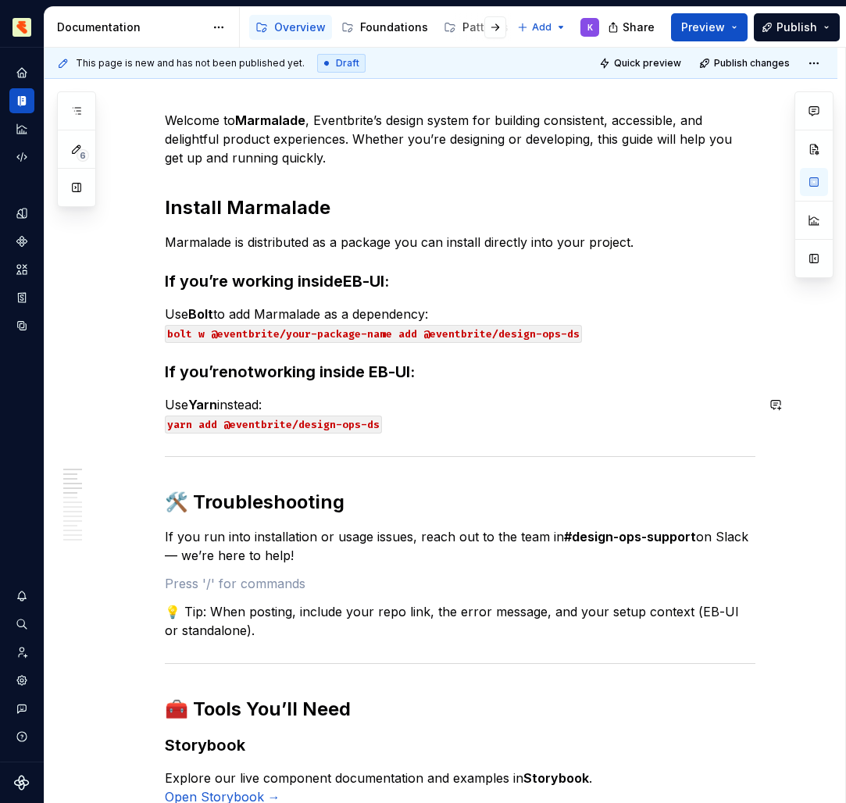
drag, startPoint x: 201, startPoint y: 324, endPoint x: 188, endPoint y: 505, distance: 181.7
click at [188, 505] on h2 "🛠️ Troubleshooting" at bounding box center [460, 502] width 590 height 25
drag, startPoint x: 188, startPoint y: 505, endPoint x: 201, endPoint y: 579, distance: 75.4
click at [201, 579] on p at bounding box center [460, 583] width 590 height 19
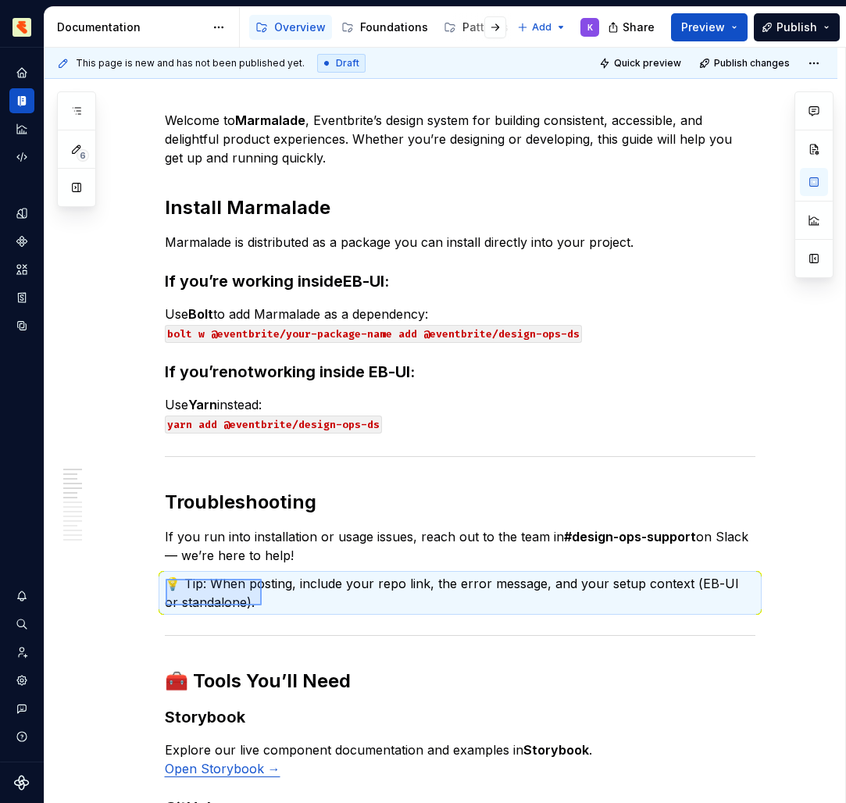
drag, startPoint x: 201, startPoint y: 579, endPoint x: 262, endPoint y: 605, distance: 65.4
click at [262, 605] on div "This page is new and has not been published yet. Draft Quick preview Publish ch…" at bounding box center [445, 426] width 800 height 756
drag, startPoint x: 262, startPoint y: 605, endPoint x: 244, endPoint y: 598, distance: 19.3
click at [244, 598] on p "💡 Tip: When posting, include your repo link, the error message, and your setup …" at bounding box center [460, 592] width 590 height 37
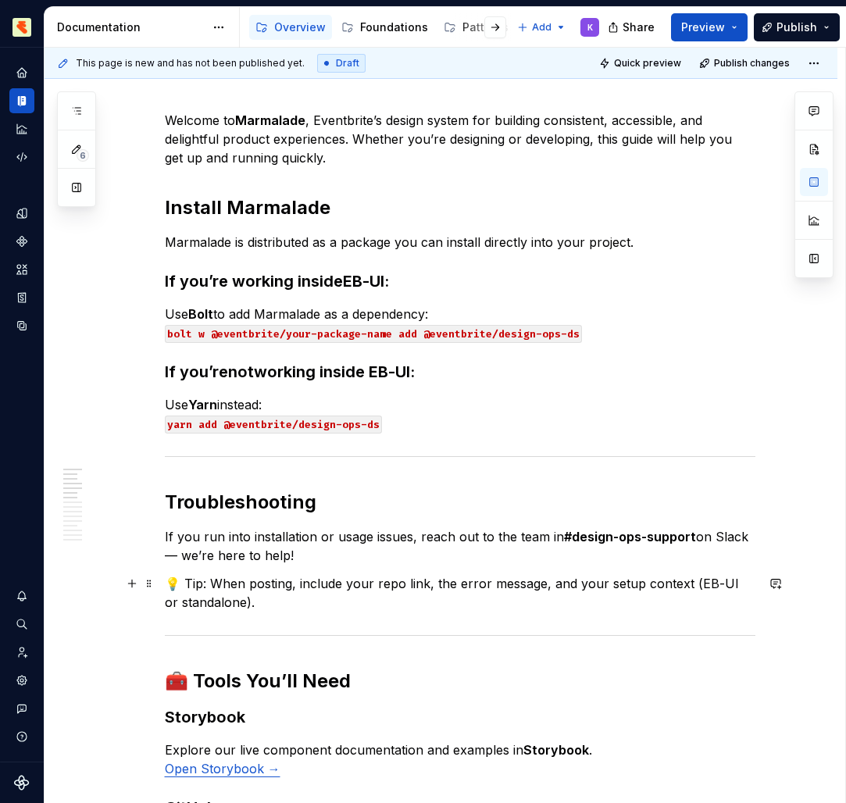
click at [136, 583] on button "button" at bounding box center [132, 583] width 22 height 22
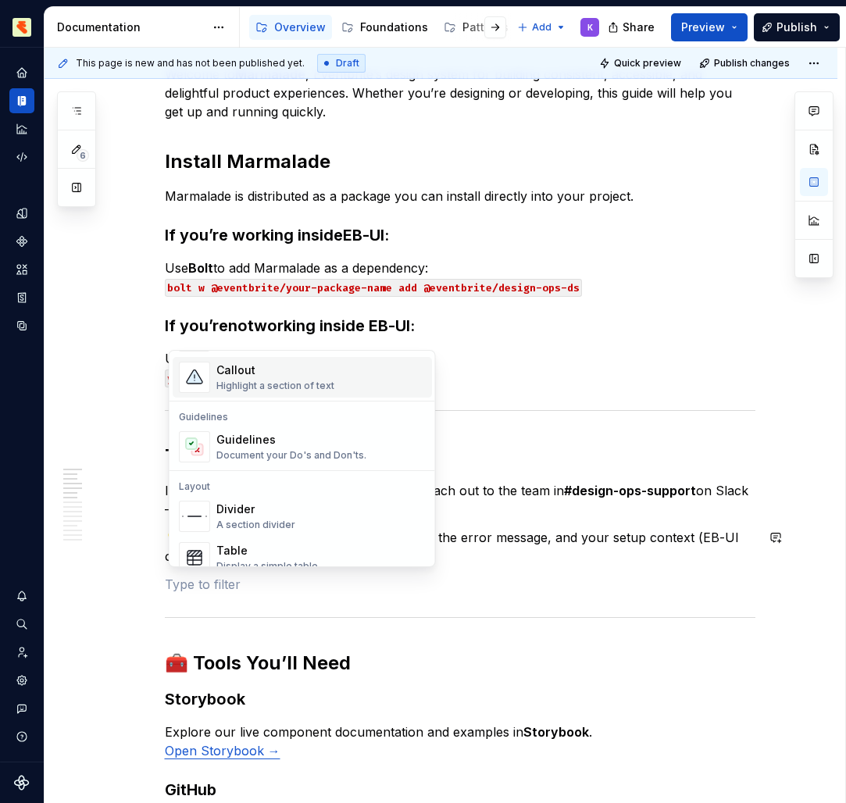
scroll to position [385, 0]
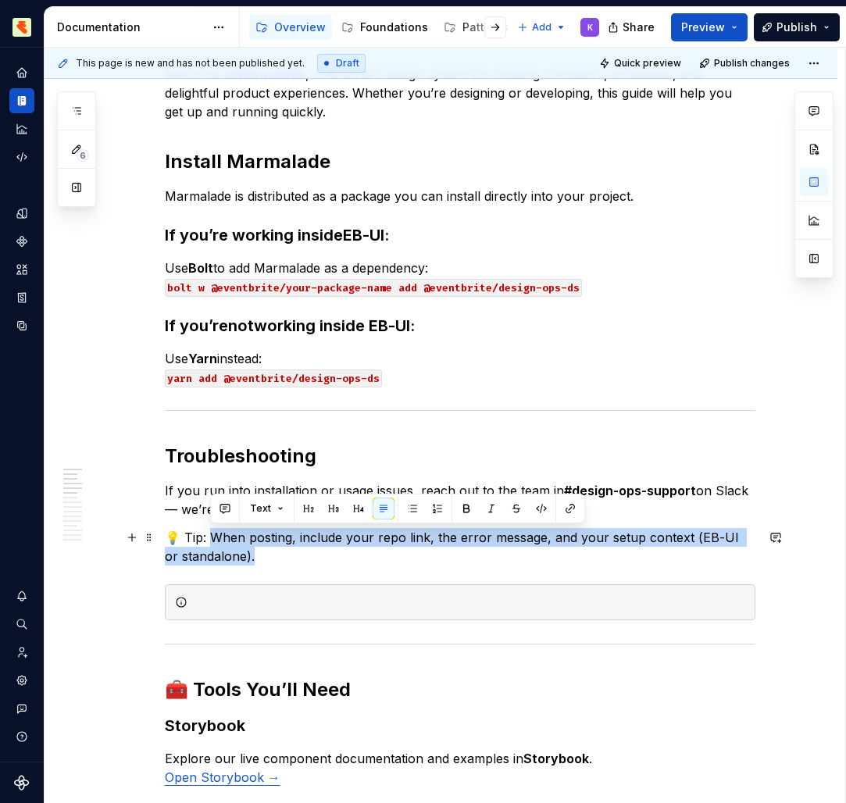
drag, startPoint x: 244, startPoint y: 598, endPoint x: 209, endPoint y: 542, distance: 65.9
click at [209, 542] on p "💡 Tip: When posting, include your repo link, the error message, and your setup …" at bounding box center [460, 546] width 590 height 37
copy p "hen posting, include your repo link, the error message, and your setup context …"
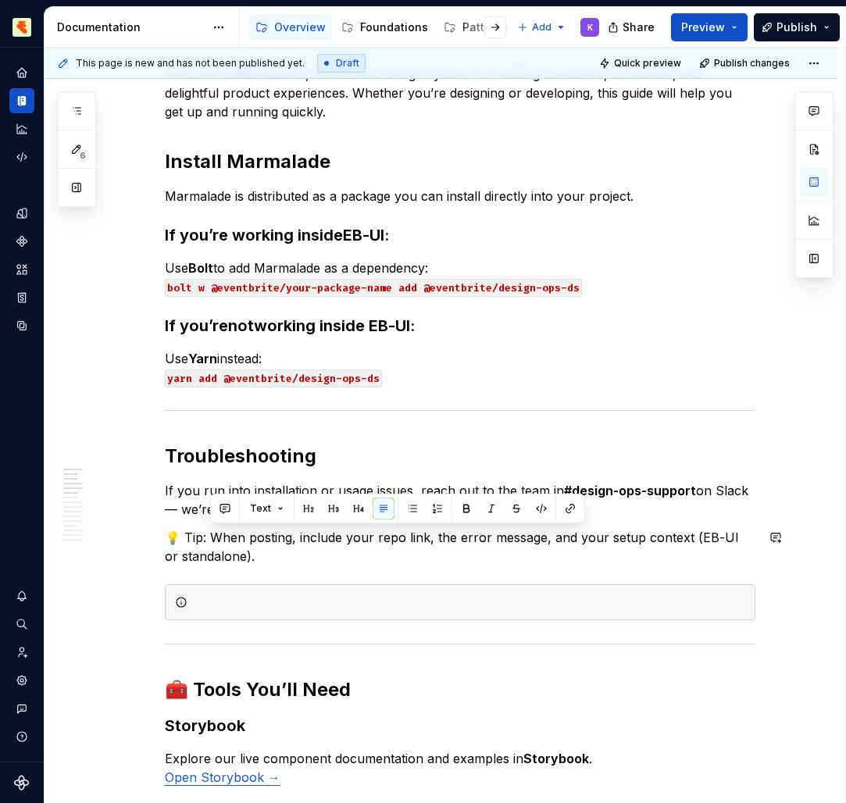
click at [230, 606] on div at bounding box center [469, 602] width 551 height 16
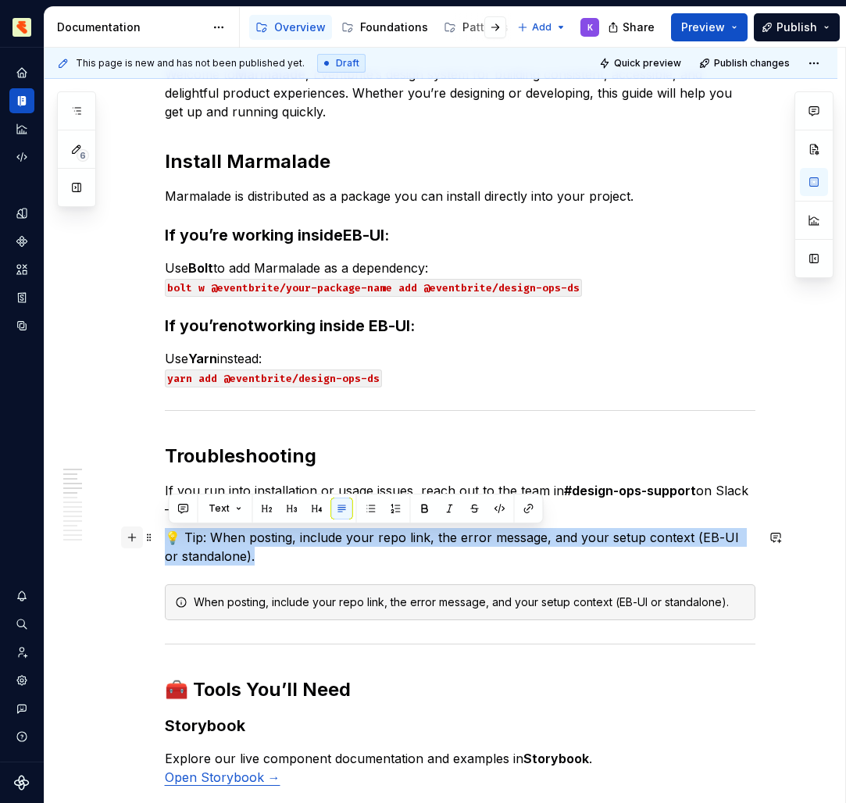
drag, startPoint x: 209, startPoint y: 542, endPoint x: 126, endPoint y: 534, distance: 83.9
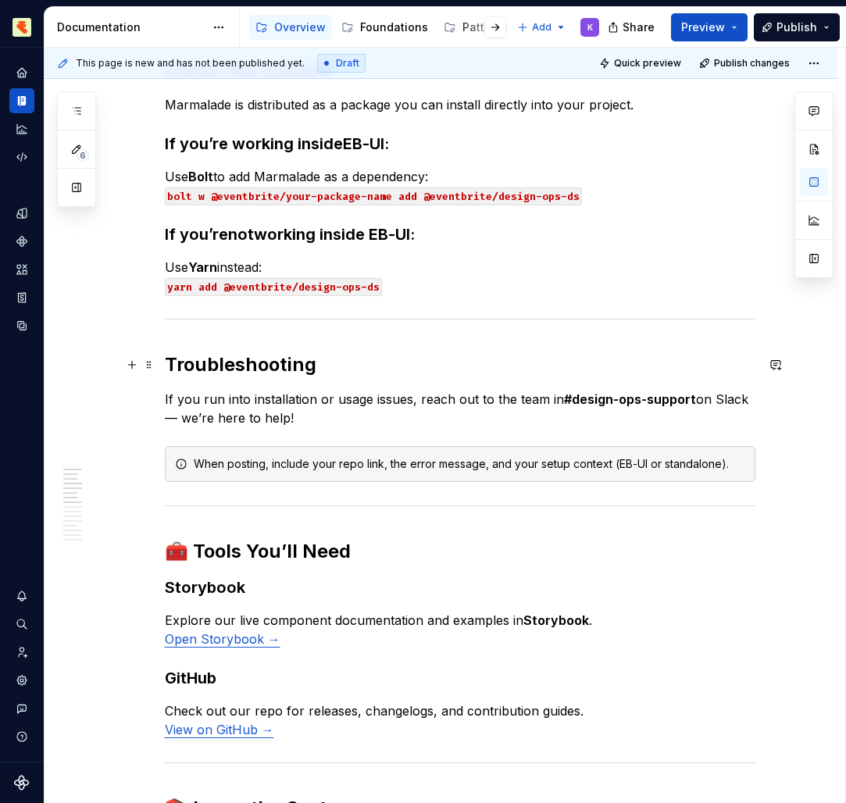
scroll to position [332, 0]
drag, startPoint x: 776, startPoint y: 467, endPoint x: 754, endPoint y: 490, distance: 31.5
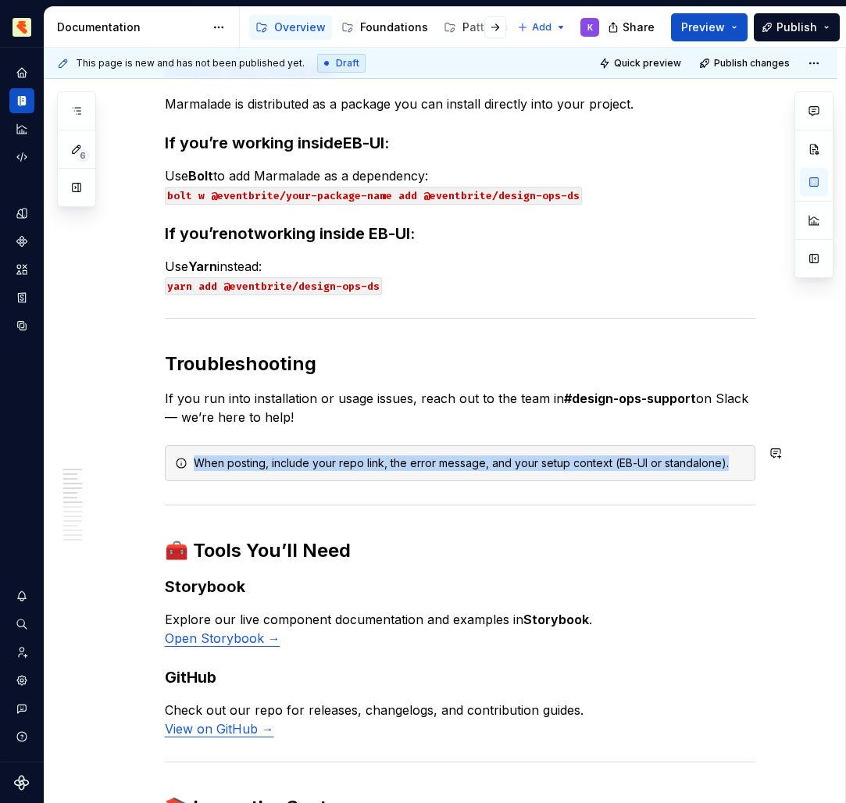
click at [233, 504] on div at bounding box center [460, 505] width 590 height 10
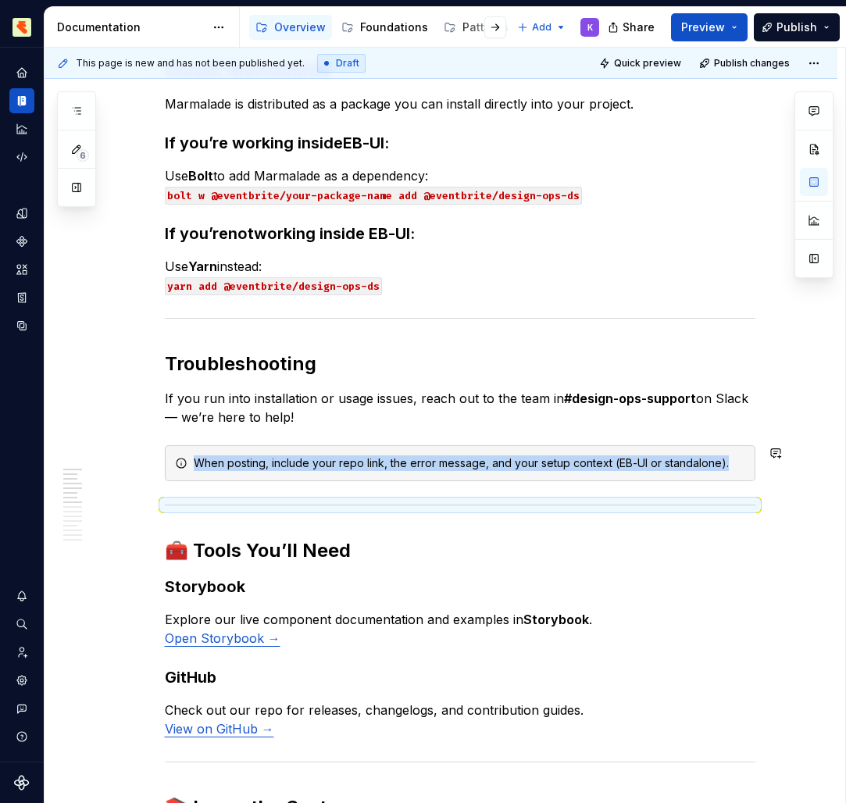
drag, startPoint x: 754, startPoint y: 490, endPoint x: 181, endPoint y: 503, distance: 573.4
click at [181, 503] on div at bounding box center [460, 505] width 590 height 10
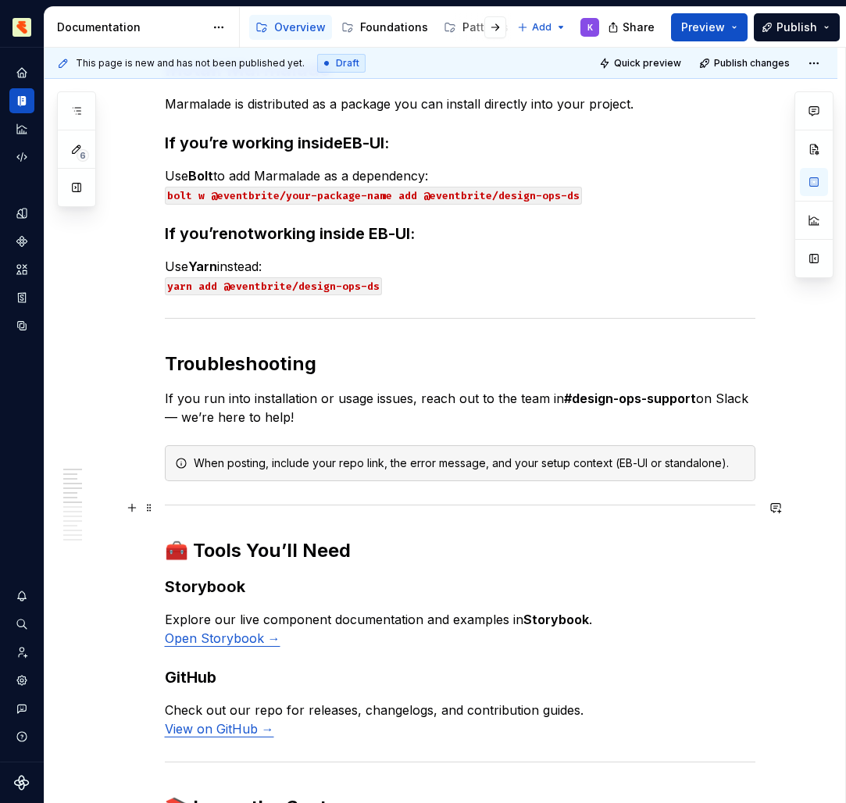
click at [351, 390] on p "If you run into installation or usage issues, reach out to the team in #design-…" at bounding box center [460, 407] width 590 height 37
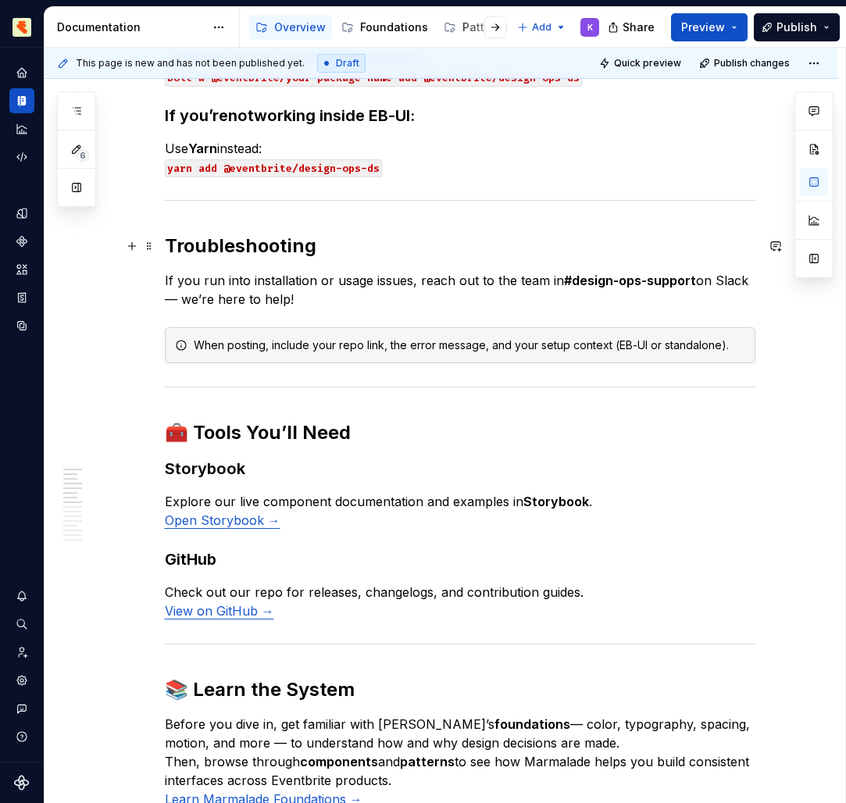
scroll to position [475, 0]
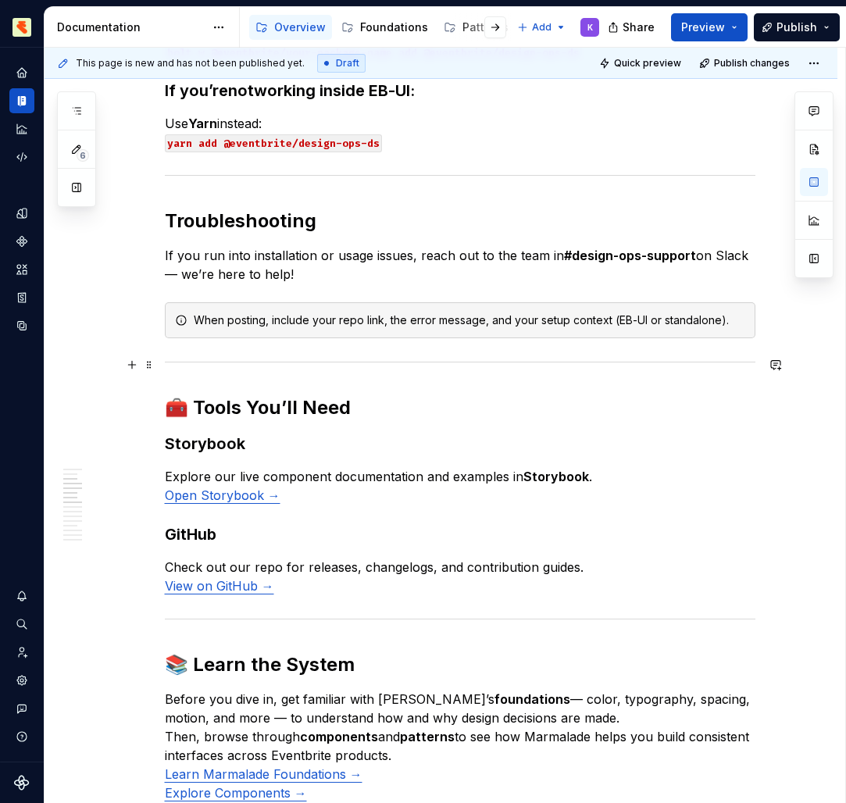
click at [192, 412] on h2 "🧰 Tools You’ll Need" at bounding box center [460, 407] width 590 height 25
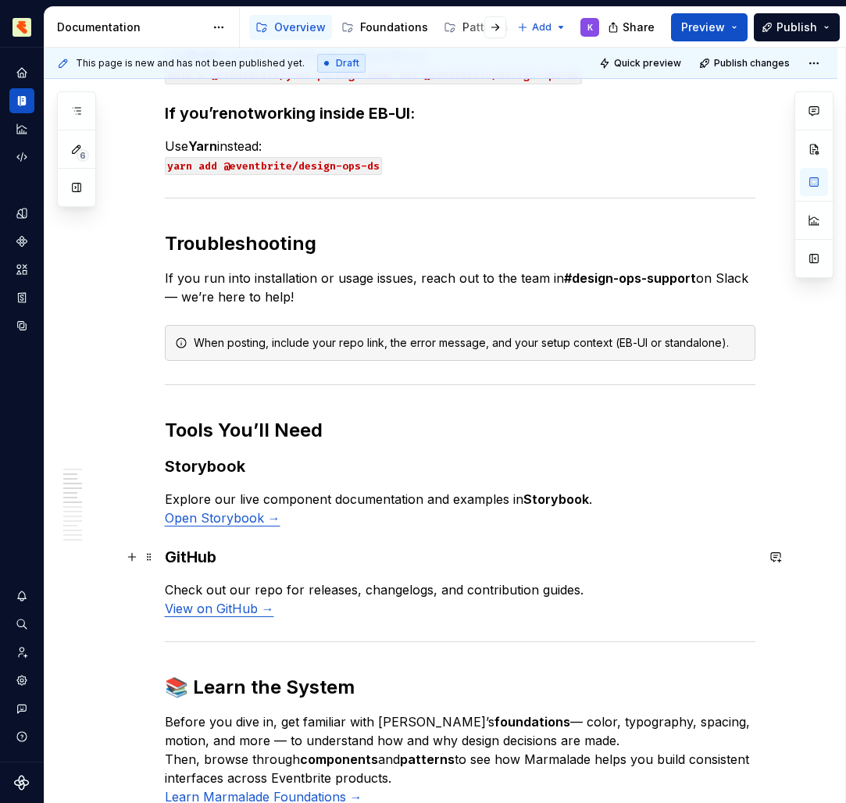
scroll to position [481, 0]
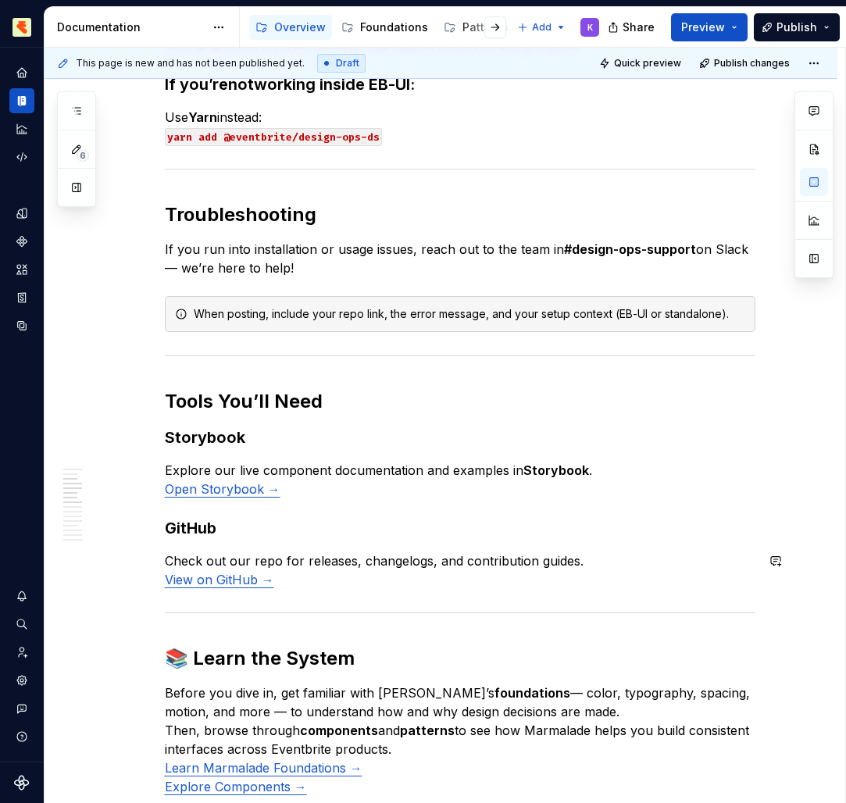
click at [418, 470] on p "Explore our live component documentation and examples in Storybook . Open Story…" at bounding box center [460, 479] width 590 height 37
click at [407, 559] on p "Check out our repo for releases, changelogs, and contribution guides. View on G…" at bounding box center [460, 569] width 590 height 37
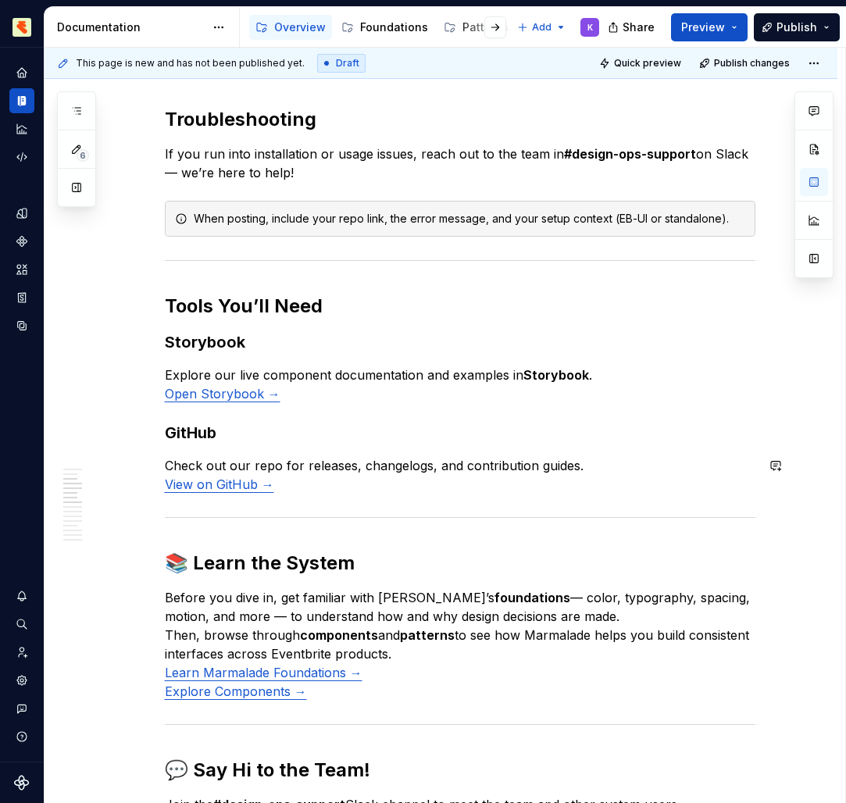
scroll to position [640, 0]
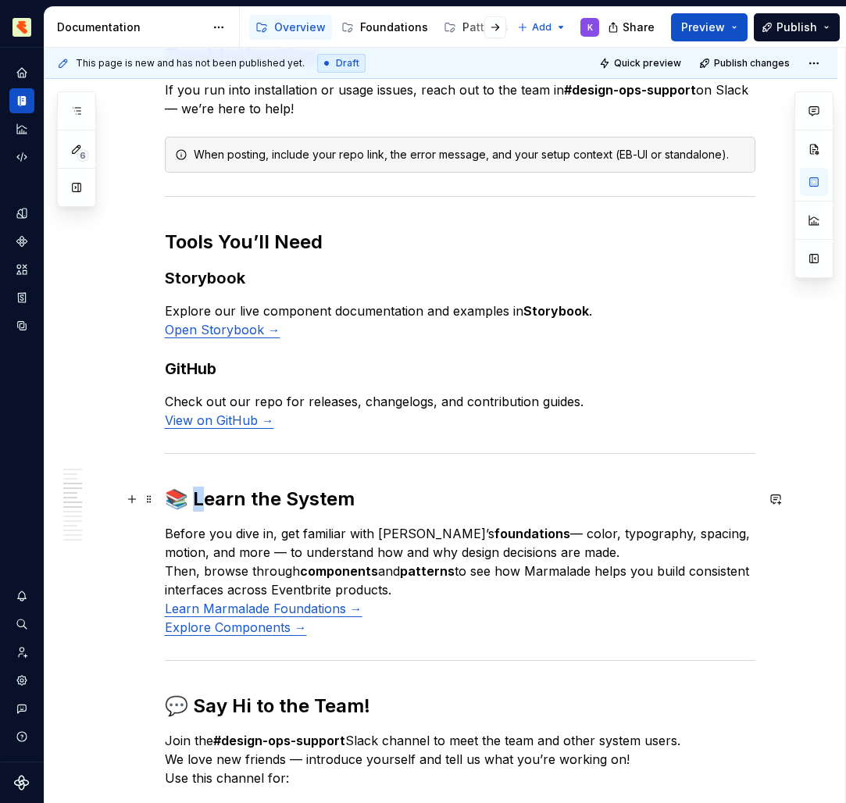
drag, startPoint x: 181, startPoint y: 503, endPoint x: 196, endPoint y: 497, distance: 16.1
click at [196, 497] on h2 "📚 Learn the System" at bounding box center [460, 499] width 590 height 25
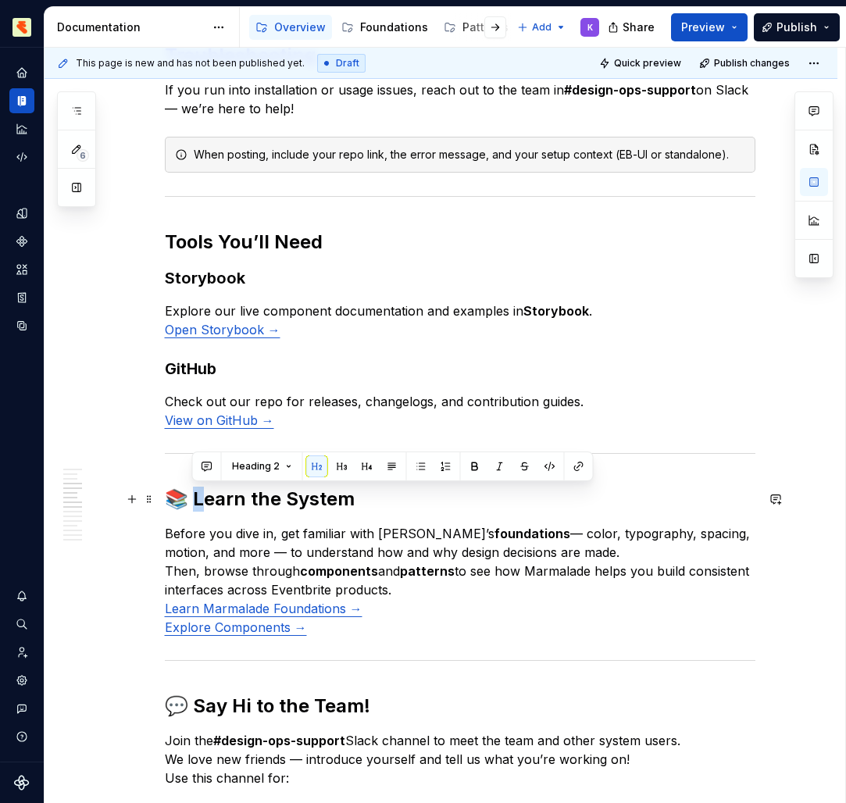
click at [191, 498] on h2 "📚 Learn the System" at bounding box center [460, 499] width 590 height 25
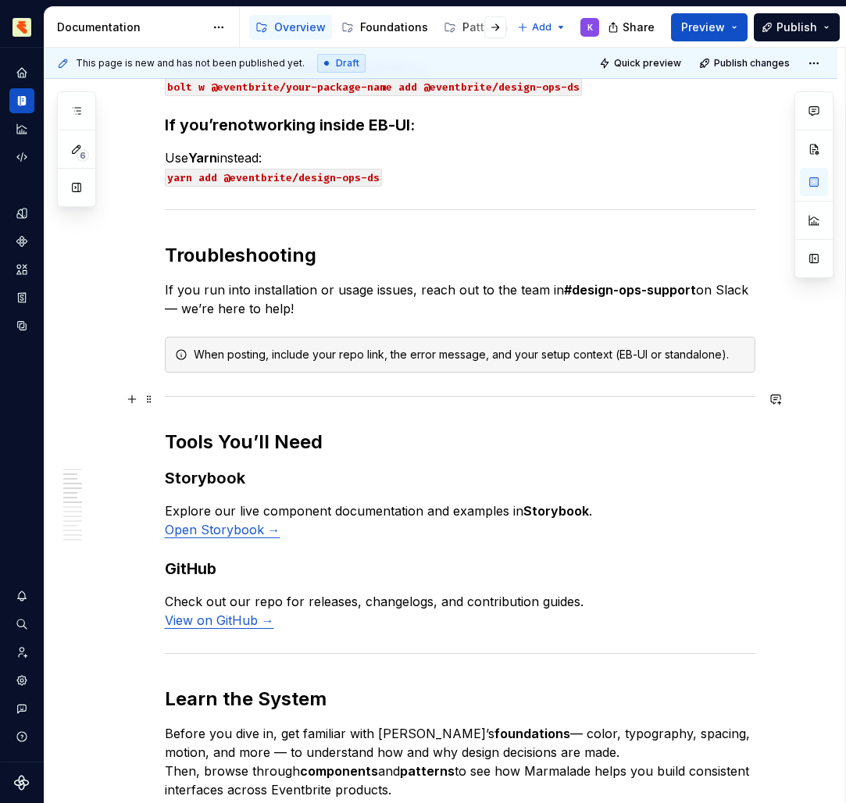
scroll to position [461, 0]
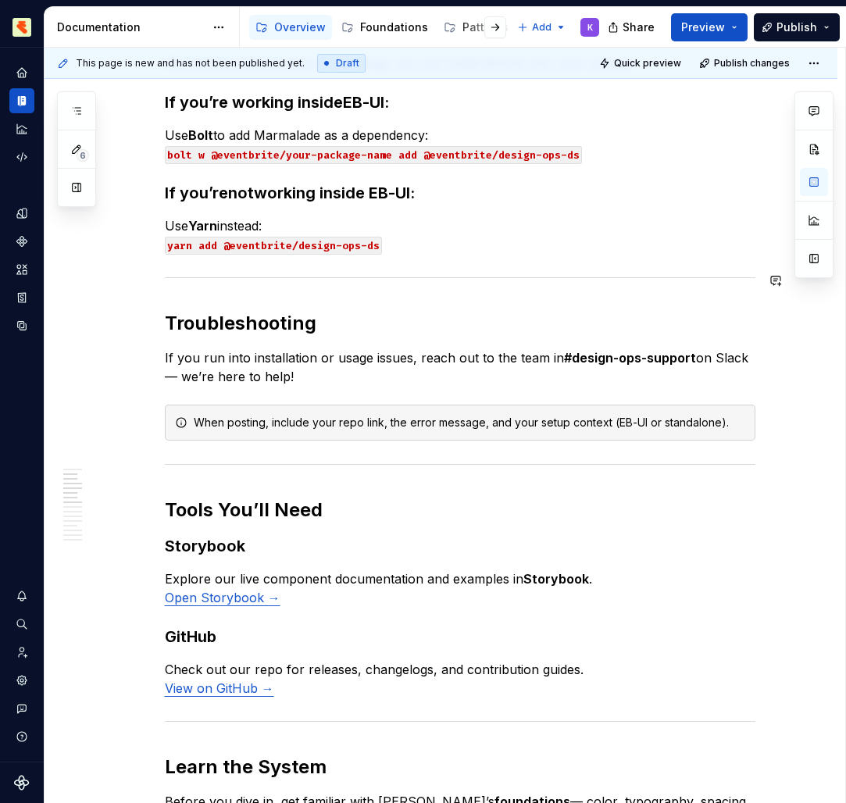
scroll to position [320, 0]
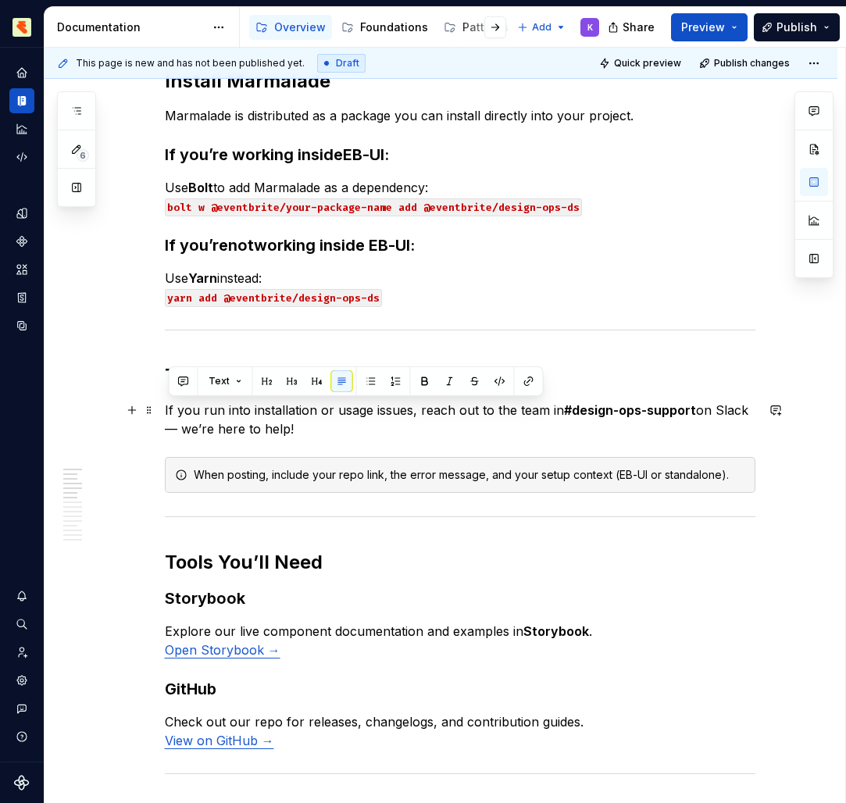
drag, startPoint x: 196, startPoint y: 497, endPoint x: 163, endPoint y: 405, distance: 97.1
copy p "If you run into installation or usage issues, reach out to the team in #design-…"
drag, startPoint x: 163, startPoint y: 405, endPoint x: 196, endPoint y: 479, distance: 80.4
click at [196, 479] on div "When posting, include your repo link, the error message, and your setup context…" at bounding box center [460, 475] width 590 height 36
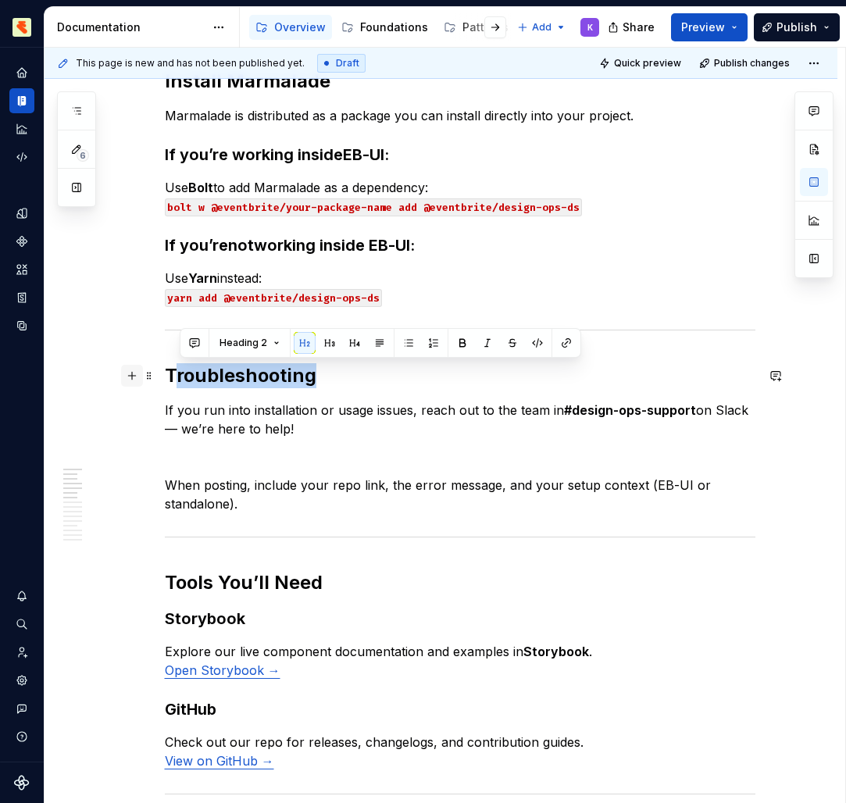
drag, startPoint x: 196, startPoint y: 479, endPoint x: 144, endPoint y: 373, distance: 118.1
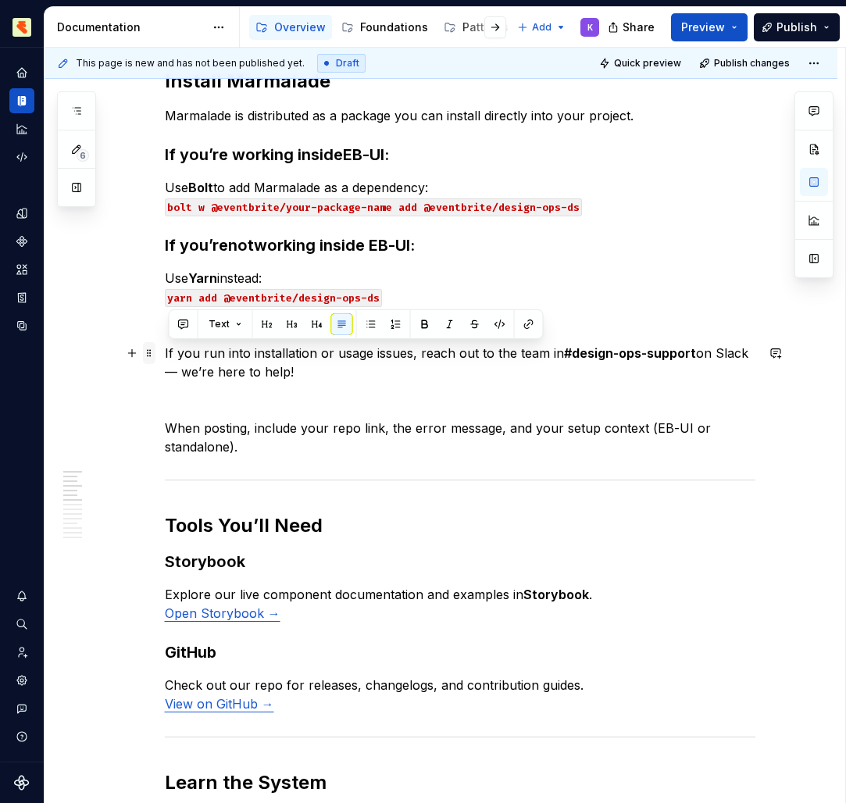
drag, startPoint x: 144, startPoint y: 373, endPoint x: 157, endPoint y: 360, distance: 17.7
drag, startPoint x: 157, startPoint y: 360, endPoint x: 300, endPoint y: 375, distance: 143.7
click at [300, 375] on p "If you run into installation or usage issues, reach out to the team in #design-…" at bounding box center [460, 362] width 590 height 37
drag, startPoint x: 300, startPoint y: 375, endPoint x: 165, endPoint y: 353, distance: 136.9
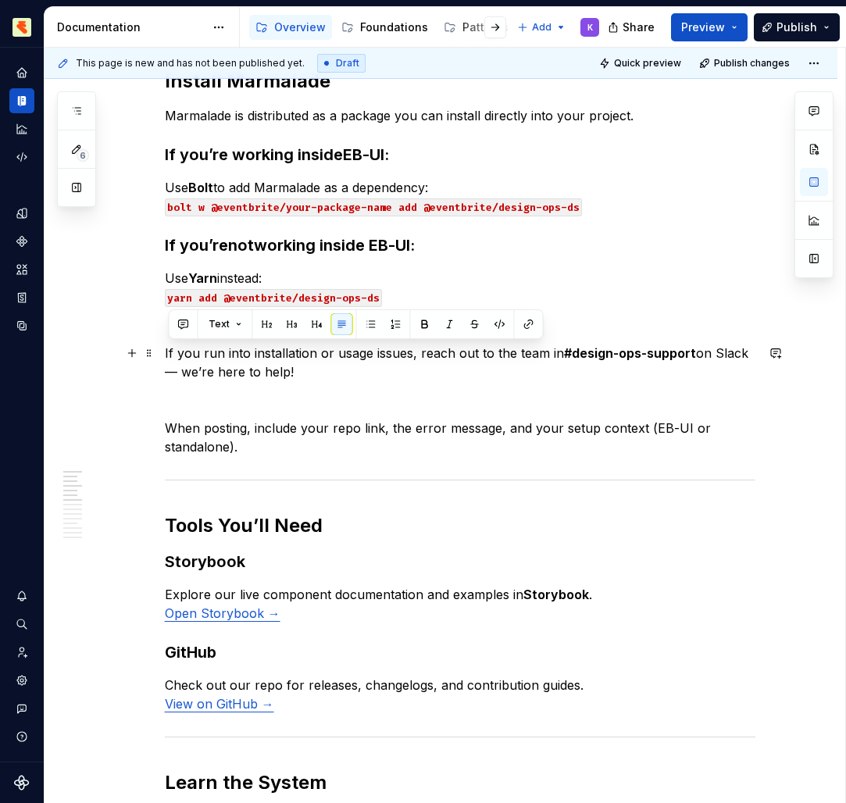
click at [134, 352] on button "button" at bounding box center [132, 353] width 22 height 22
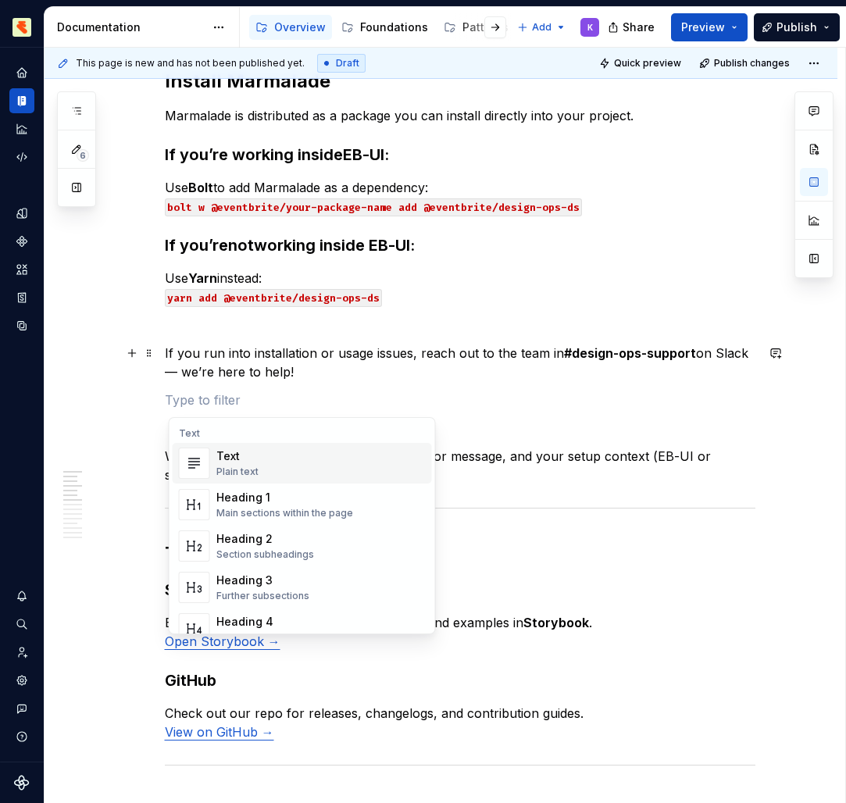
drag, startPoint x: 165, startPoint y: 353, endPoint x: 176, endPoint y: 347, distance: 13.3
click at [176, 347] on p "If you run into installation or usage issues, reach out to the team in #design-…" at bounding box center [460, 362] width 590 height 37
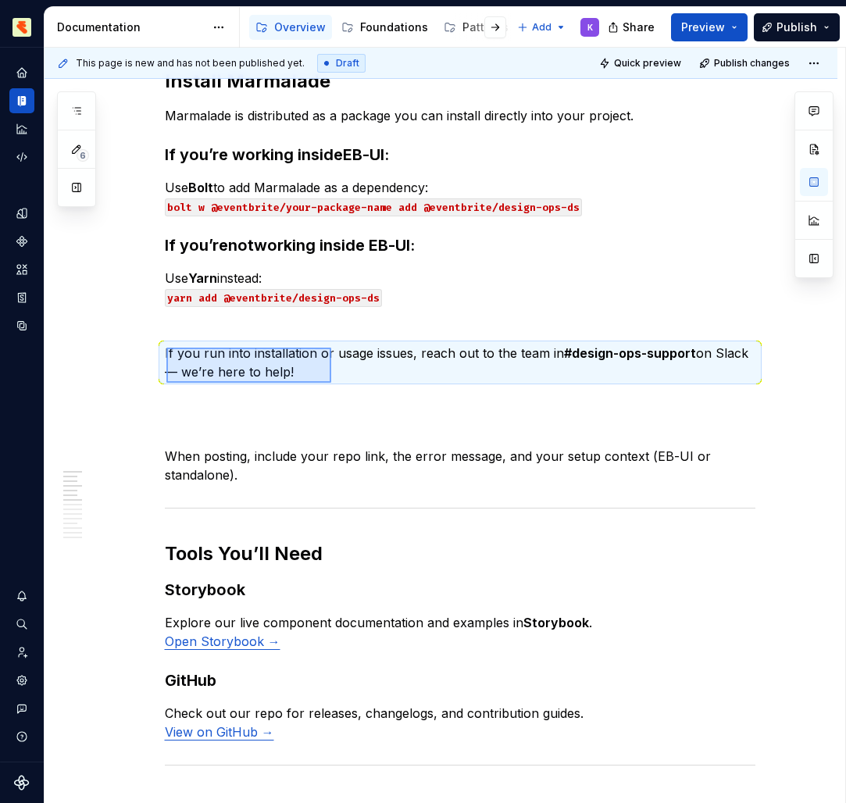
drag, startPoint x: 176, startPoint y: 347, endPoint x: 331, endPoint y: 383, distance: 158.7
click at [331, 383] on div "This page is new and has not been published yet. Draft Quick preview Publish ch…" at bounding box center [445, 426] width 800 height 756
drag, startPoint x: 314, startPoint y: 371, endPoint x: 138, endPoint y: 351, distance: 176.9
click at [138, 351] on button "button" at bounding box center [132, 353] width 22 height 22
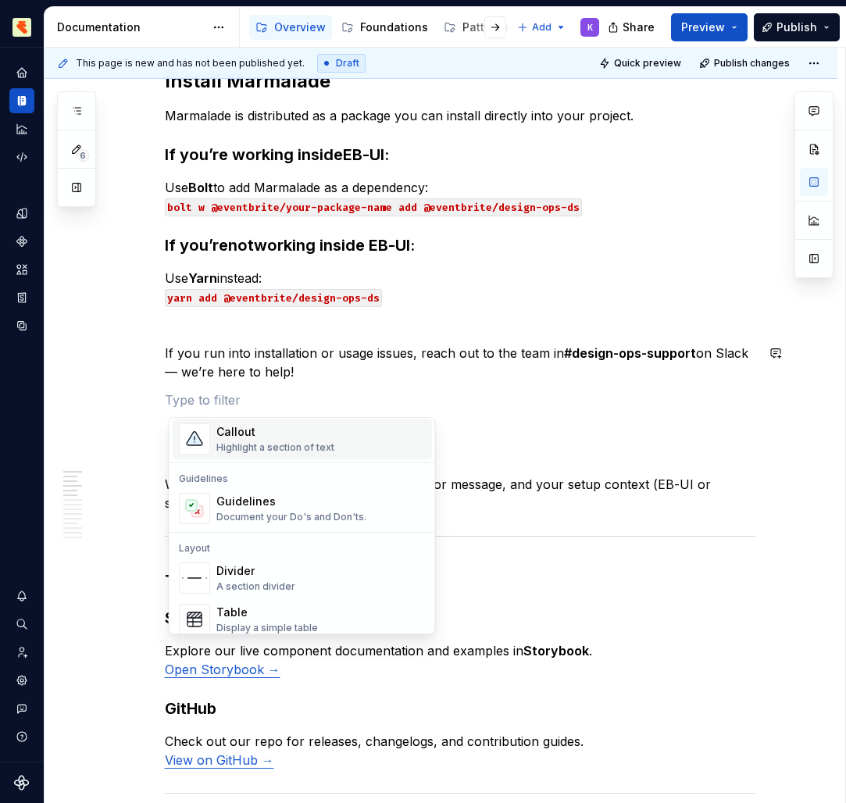
scroll to position [385, 0]
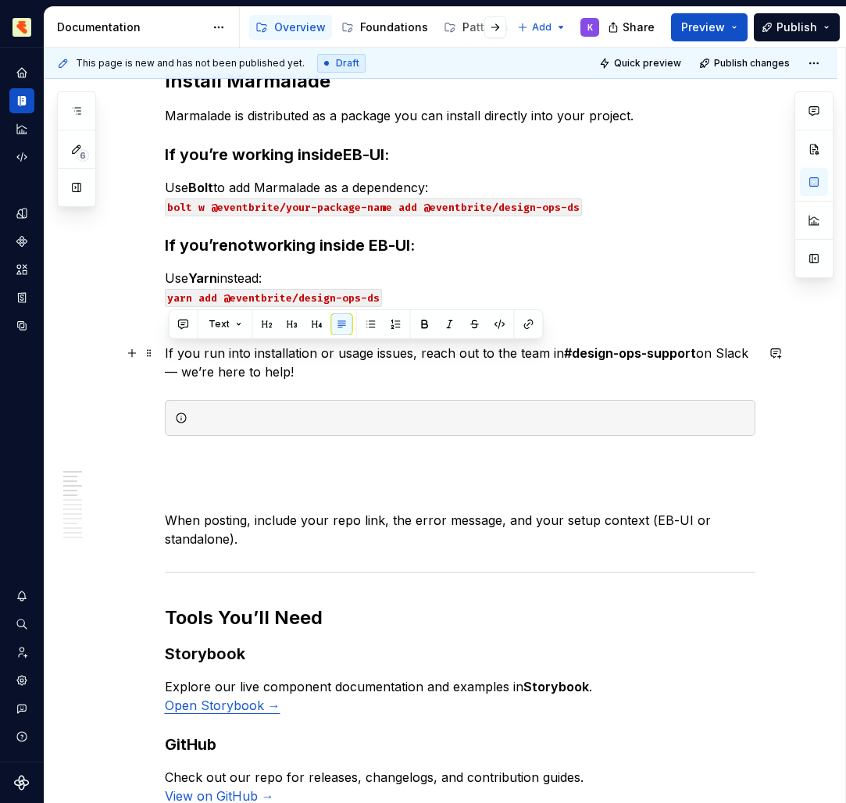
drag, startPoint x: 138, startPoint y: 351, endPoint x: 168, endPoint y: 354, distance: 29.8
click at [168, 354] on p "If you run into installation or usage issues, reach out to the team in #design-…" at bounding box center [460, 362] width 590 height 37
copy p "If you run into installation or usage issues, reach out to the team in #design-…"
click at [230, 408] on div at bounding box center [460, 418] width 590 height 36
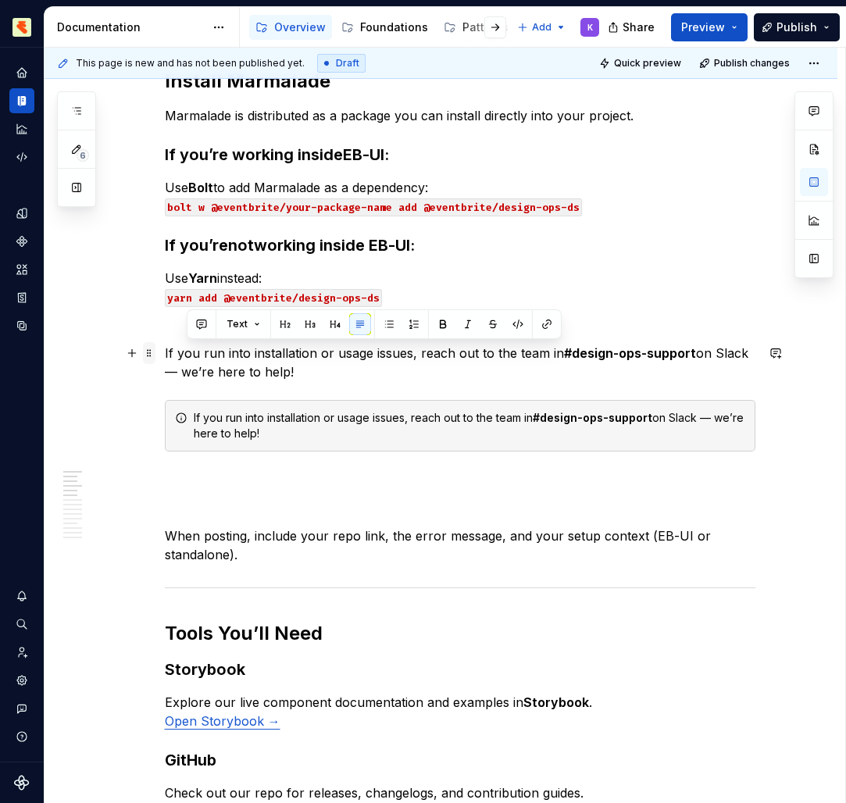
drag, startPoint x: 168, startPoint y: 354, endPoint x: 149, endPoint y: 358, distance: 19.3
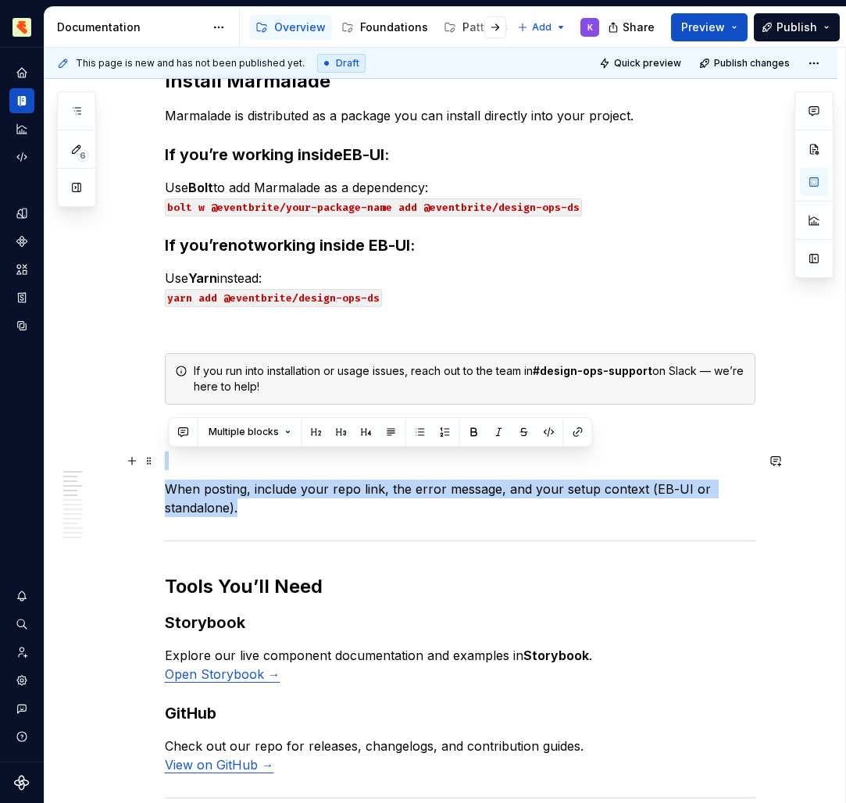
drag, startPoint x: 149, startPoint y: 358, endPoint x: 162, endPoint y: 463, distance: 105.5
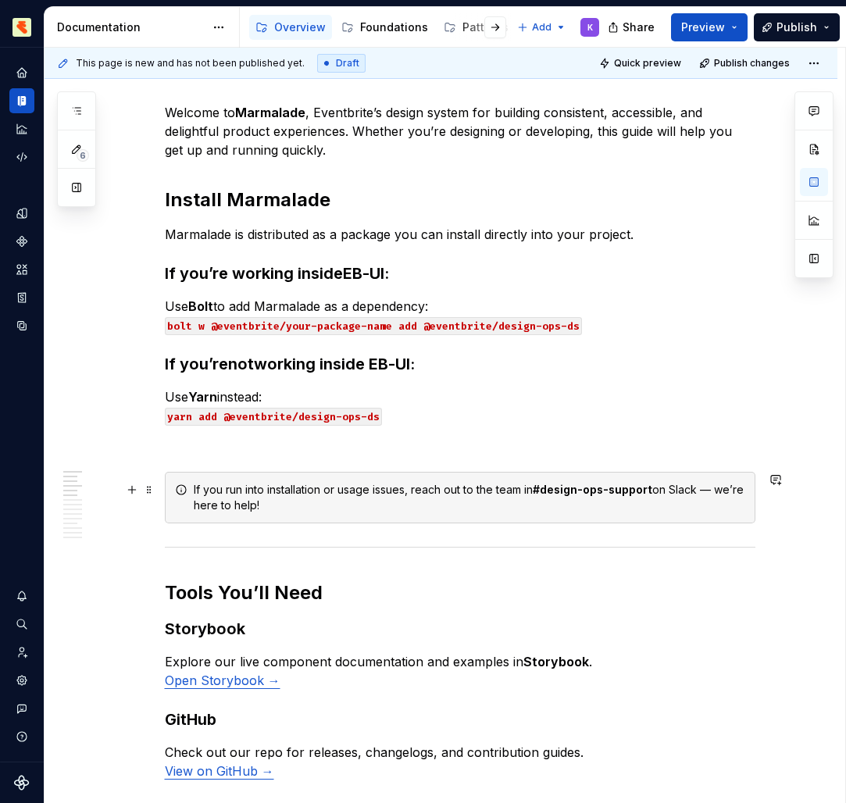
scroll to position [197, 0]
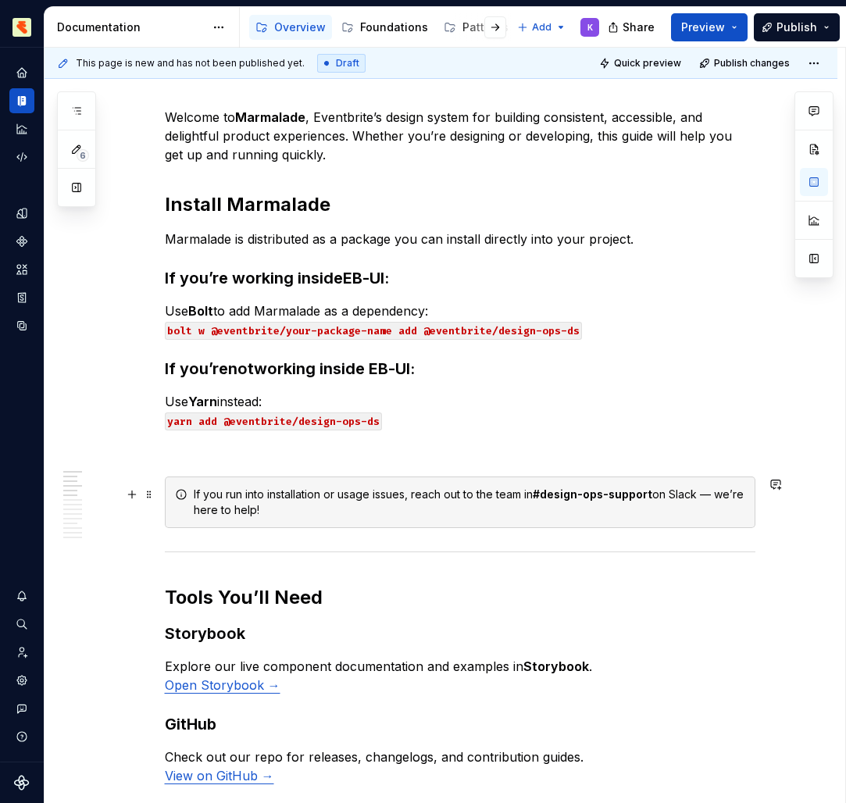
drag, startPoint x: 162, startPoint y: 463, endPoint x: 361, endPoint y: 530, distance: 209.4
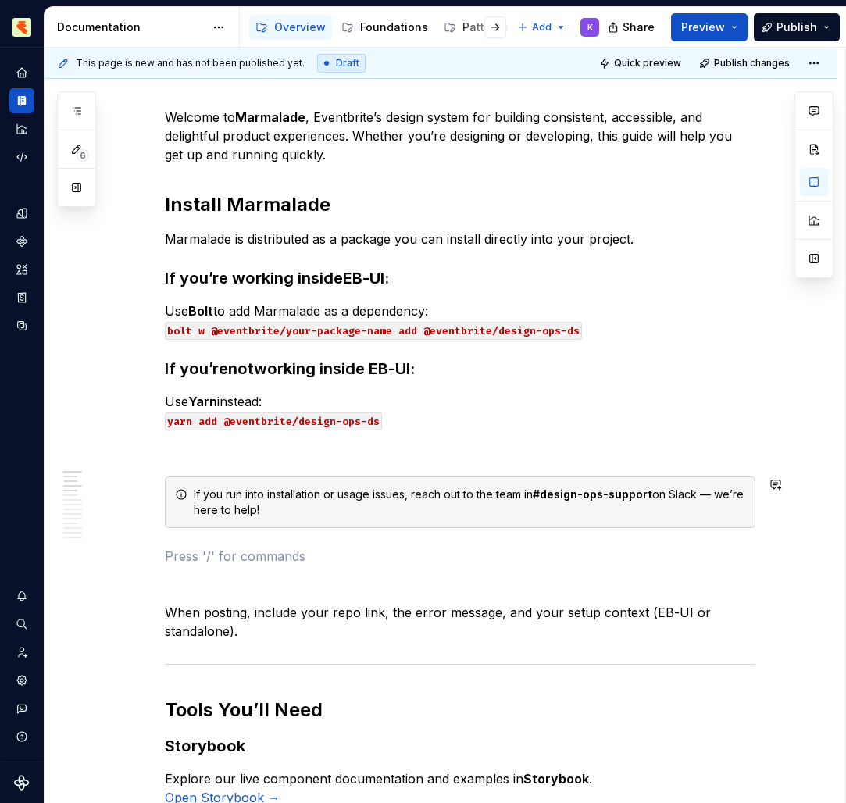
click at [308, 558] on p at bounding box center [460, 556] width 590 height 19
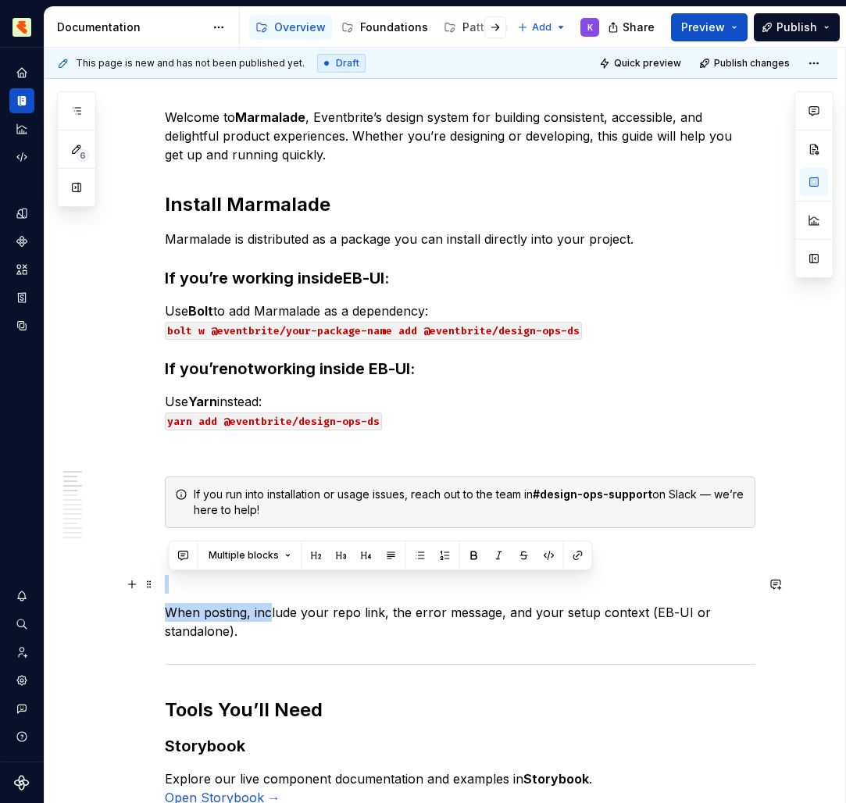
drag, startPoint x: 361, startPoint y: 530, endPoint x: 168, endPoint y: 586, distance: 200.7
drag, startPoint x: 168, startPoint y: 586, endPoint x: 248, endPoint y: 633, distance: 92.4
click at [248, 633] on p "When posting, include your repo link, the error message, and your setup context…" at bounding box center [460, 621] width 590 height 37
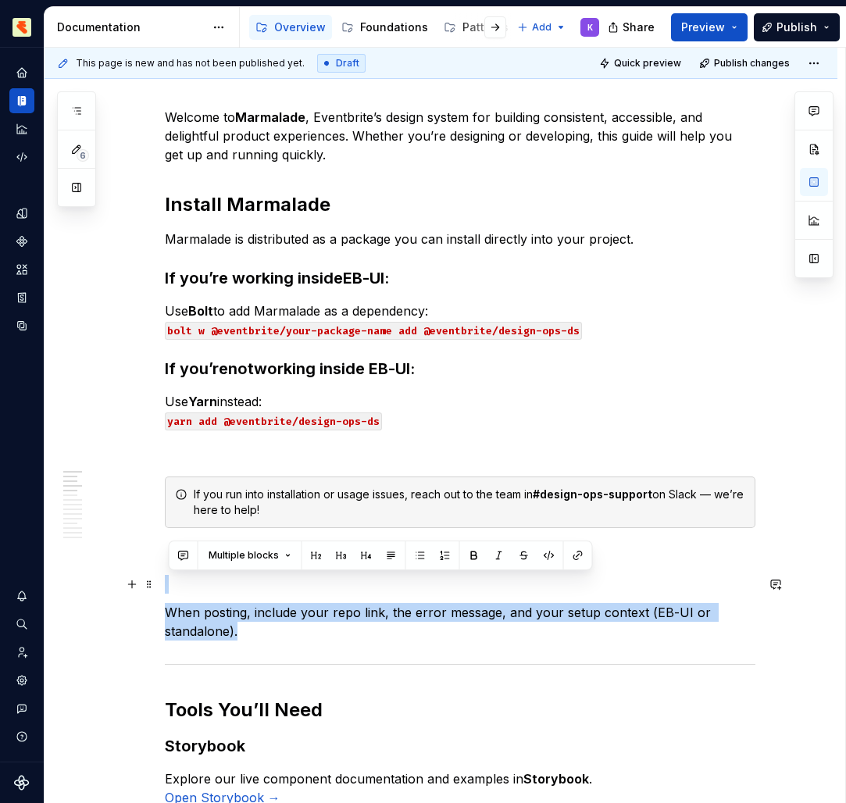
drag, startPoint x: 248, startPoint y: 633, endPoint x: 153, endPoint y: 592, distance: 102.8
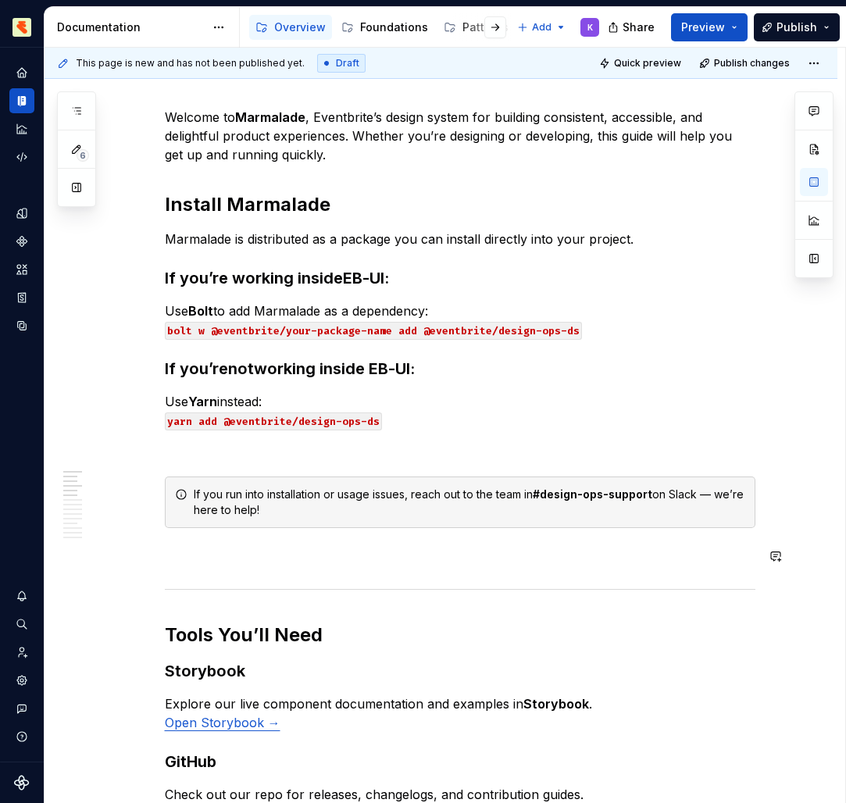
click at [269, 626] on h2 "Tools You’ll Need" at bounding box center [460, 634] width 590 height 25
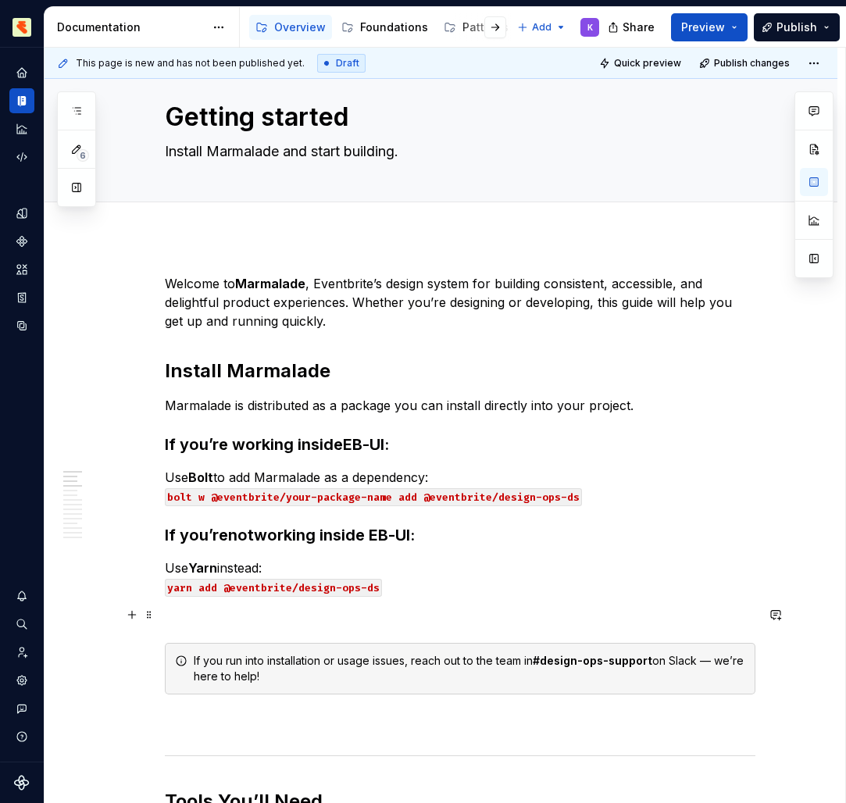
scroll to position [20, 0]
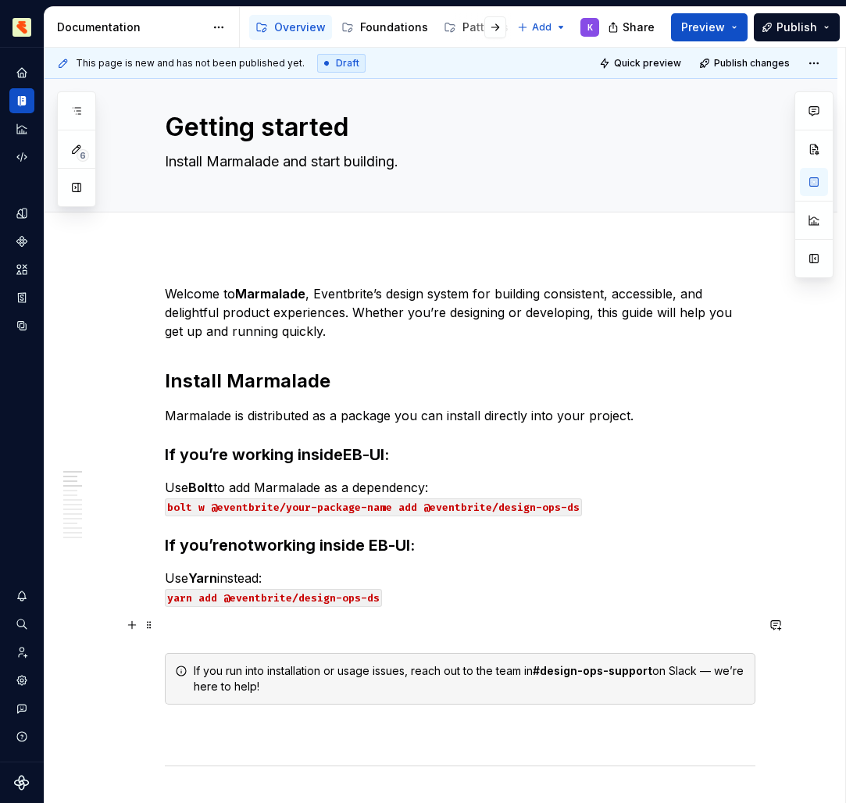
drag, startPoint x: 153, startPoint y: 592, endPoint x: 351, endPoint y: 318, distance: 337.9
click at [351, 318] on p "Welcome to Marmalade , Eventbrite’s design system for building consistent, acce…" at bounding box center [460, 312] width 590 height 56
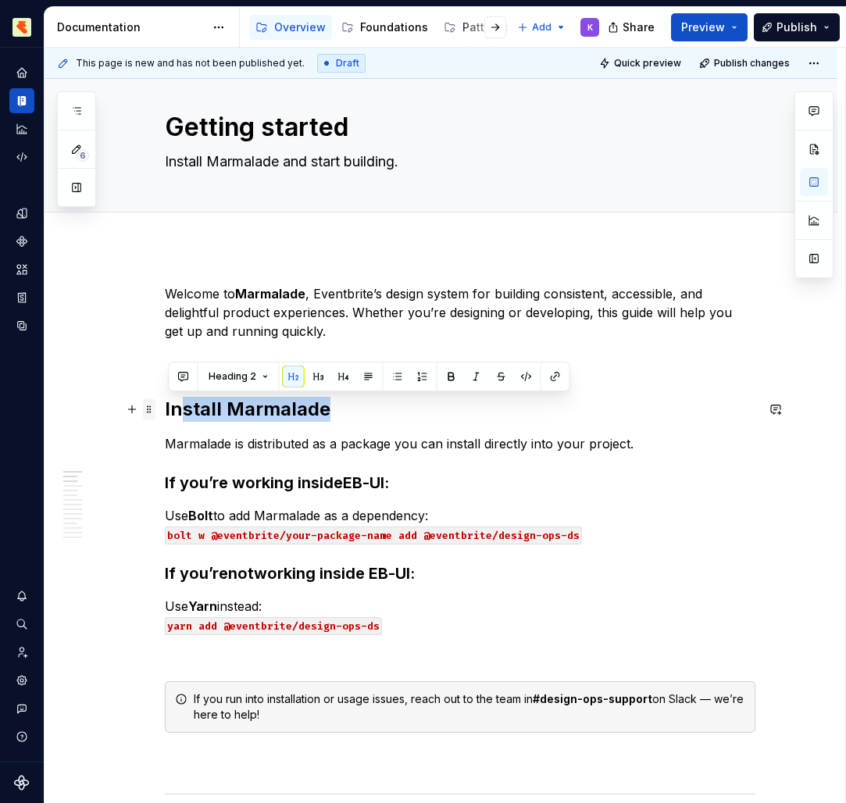
drag, startPoint x: 351, startPoint y: 318, endPoint x: 155, endPoint y: 410, distance: 216.6
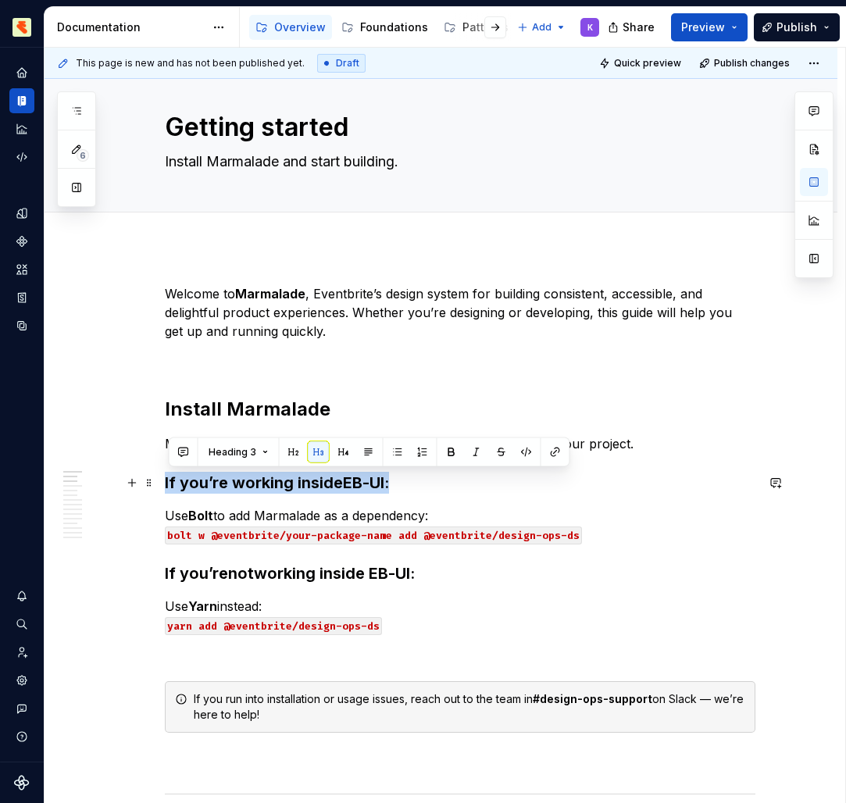
drag, startPoint x: 155, startPoint y: 410, endPoint x: 161, endPoint y: 478, distance: 68.2
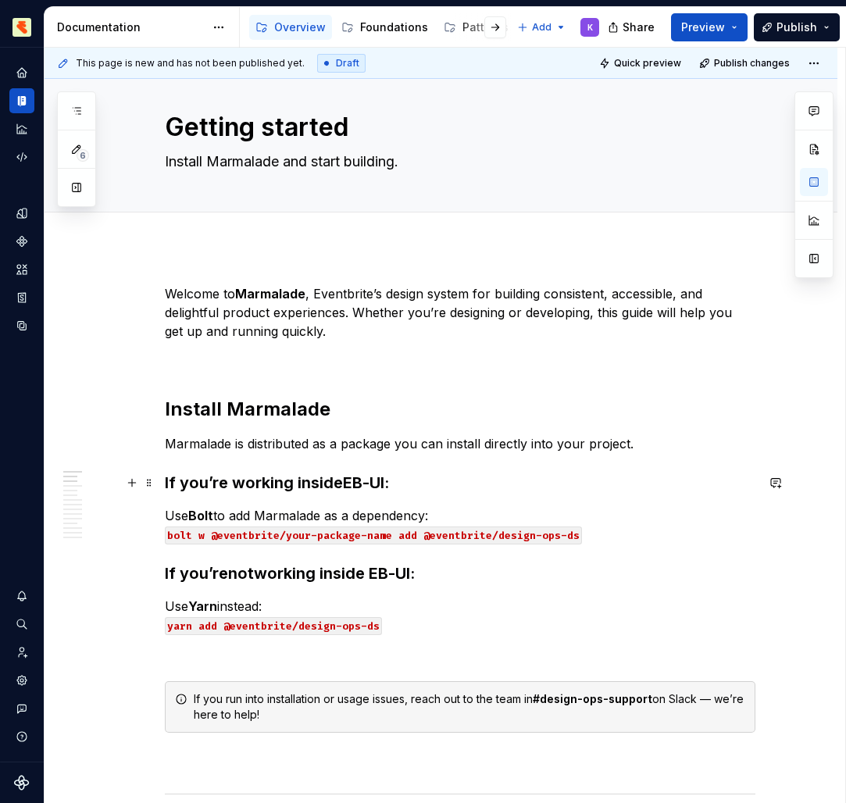
drag, startPoint x: 161, startPoint y: 478, endPoint x: 407, endPoint y: 490, distance: 246.3
click at [407, 490] on h3 "If you’re working inside EB-UI :" at bounding box center [460, 483] width 590 height 22
drag, startPoint x: 407, startPoint y: 490, endPoint x: 430, endPoint y: 568, distance: 81.3
click at [430, 568] on h3 "If you’re not working inside EB-UI:" at bounding box center [460, 573] width 590 height 22
drag, startPoint x: 430, startPoint y: 568, endPoint x: 608, endPoint y: 533, distance: 181.3
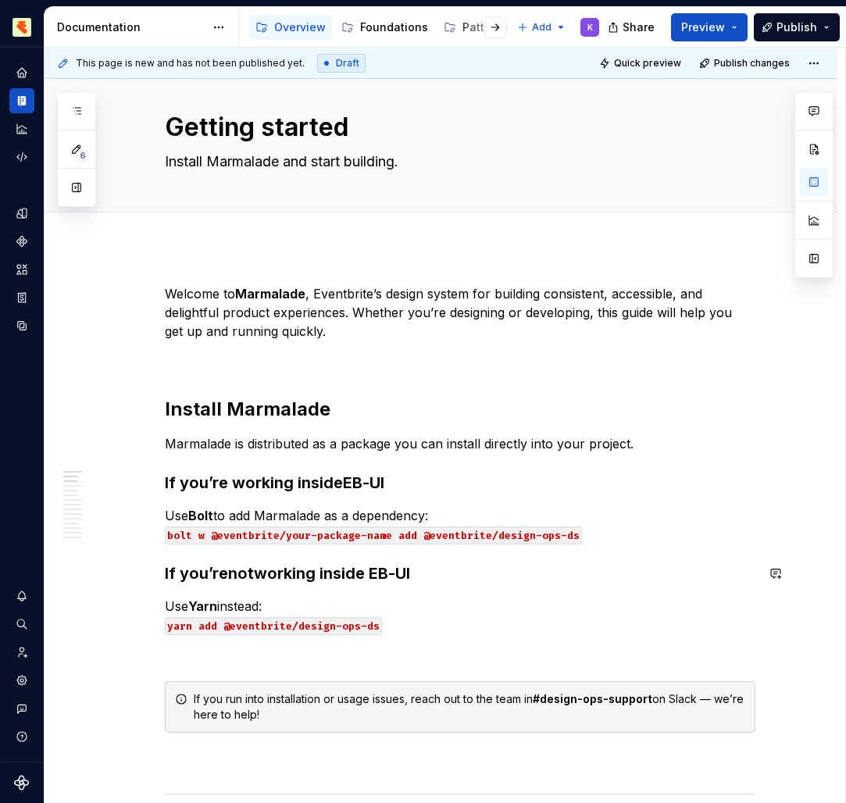
click at [608, 533] on p "Use Bolt to add Marmalade as a dependency: bolt w @eventbrite/your-package-name…" at bounding box center [460, 524] width 590 height 37
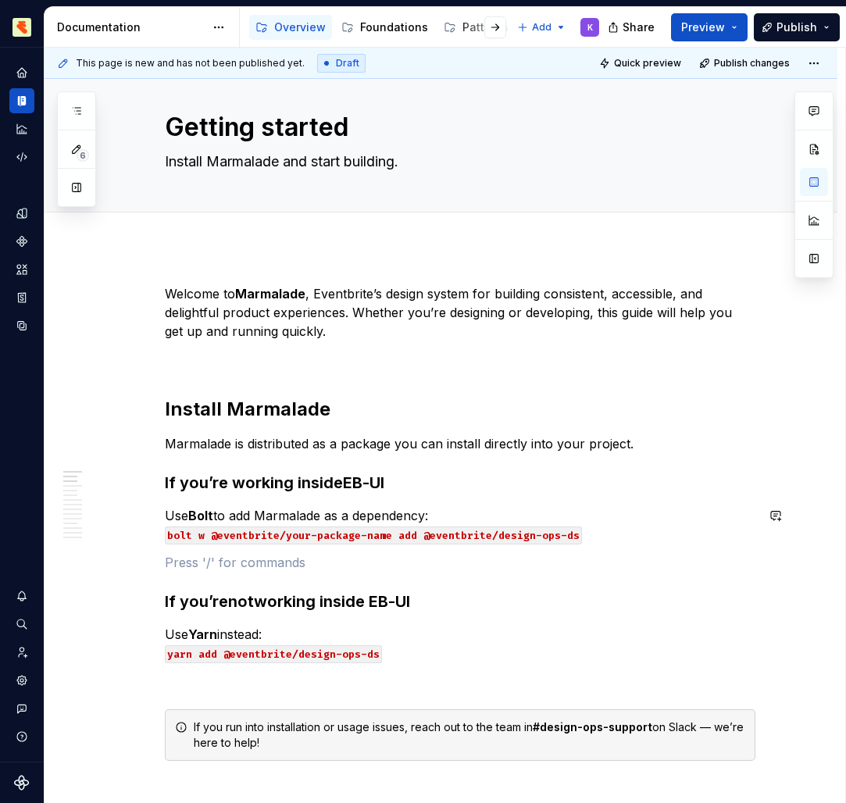
click at [479, 569] on p at bounding box center [460, 562] width 590 height 19
drag, startPoint x: 608, startPoint y: 533, endPoint x: 422, endPoint y: 455, distance: 201.6
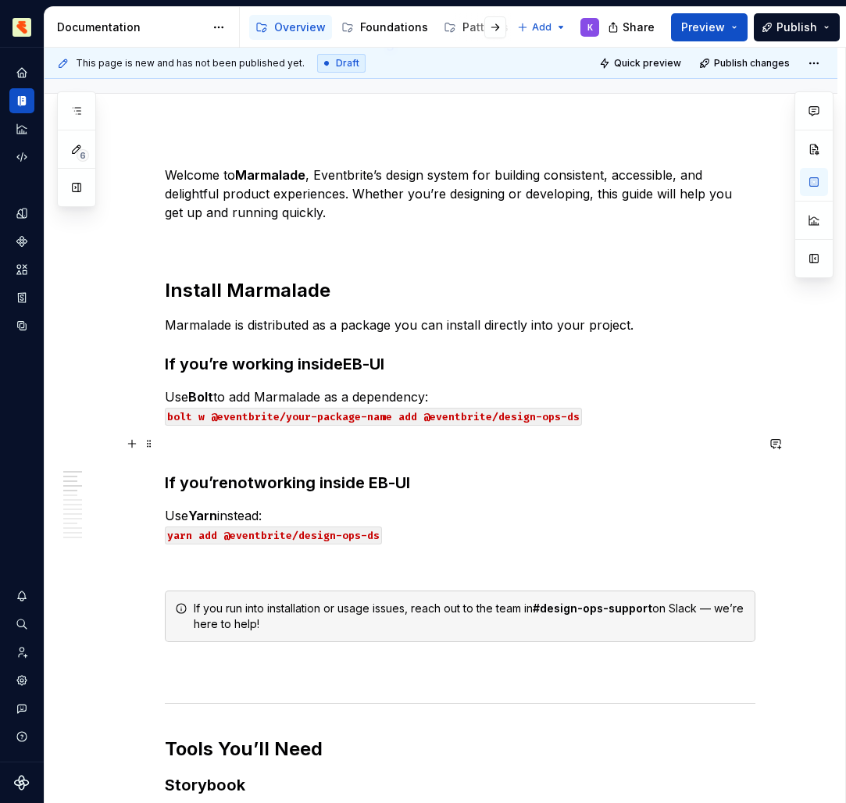
scroll to position [185, 0]
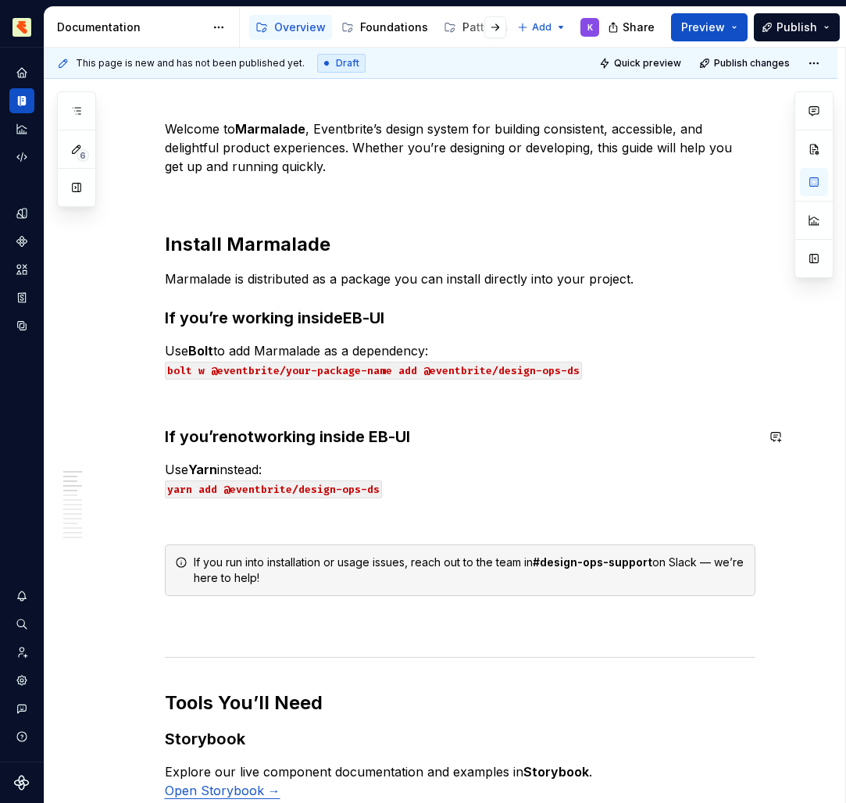
click at [370, 426] on h3 "If you’re not working inside EB-UI" at bounding box center [460, 437] width 590 height 22
drag, startPoint x: 422, startPoint y: 455, endPoint x: 372, endPoint y: 397, distance: 76.4
click at [372, 397] on p at bounding box center [460, 397] width 590 height 19
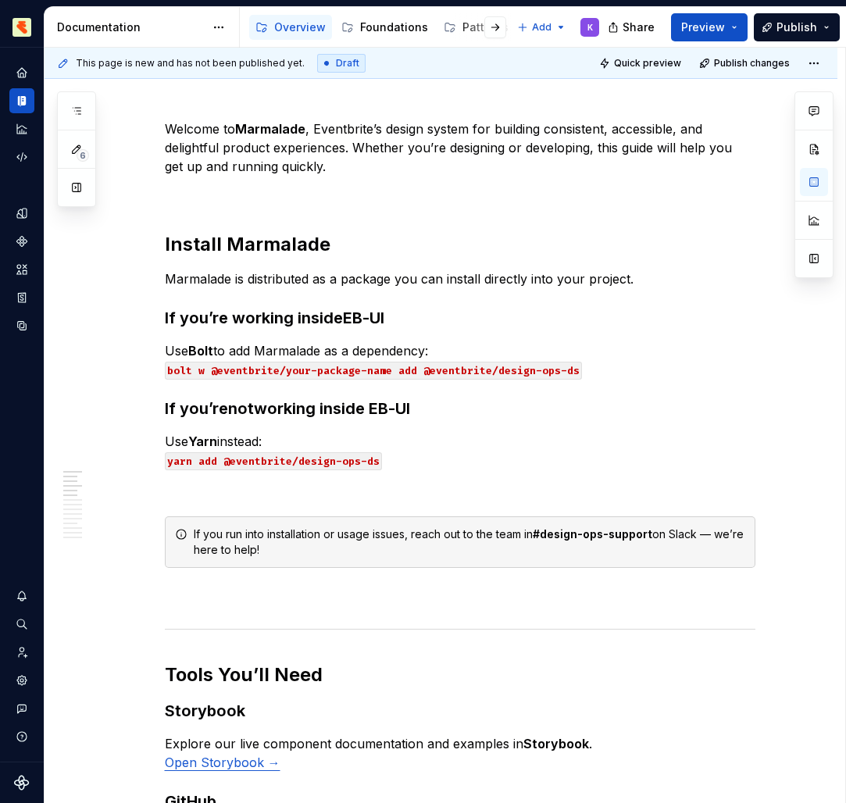
click at [289, 197] on p at bounding box center [460, 194] width 590 height 19
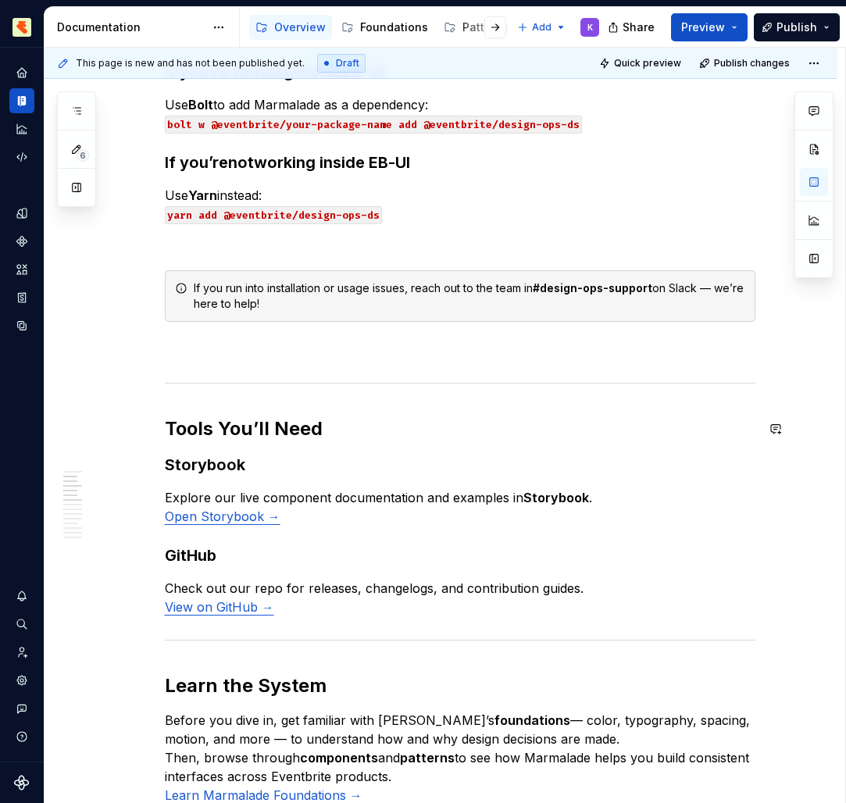
scroll to position [410, 0]
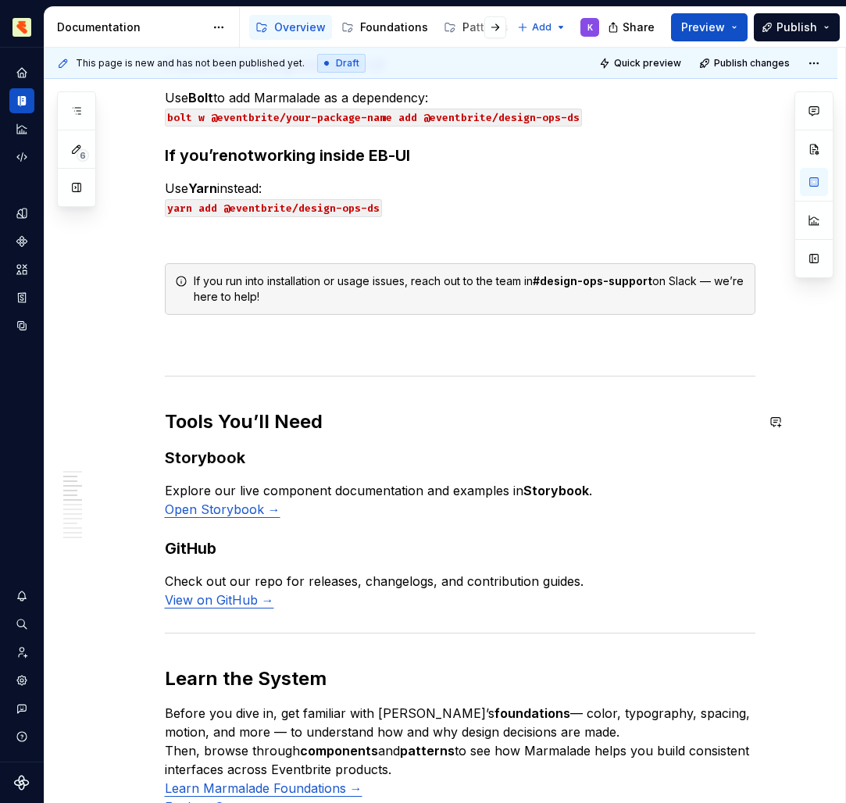
drag, startPoint x: 372, startPoint y: 397, endPoint x: 291, endPoint y: 359, distance: 89.8
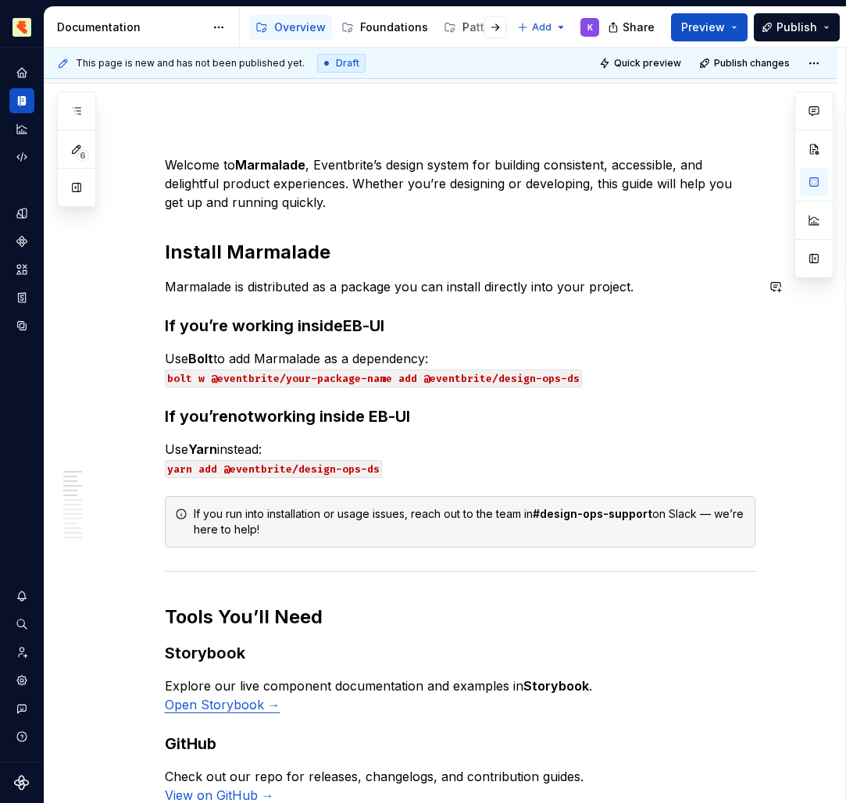
scroll to position [143, 0]
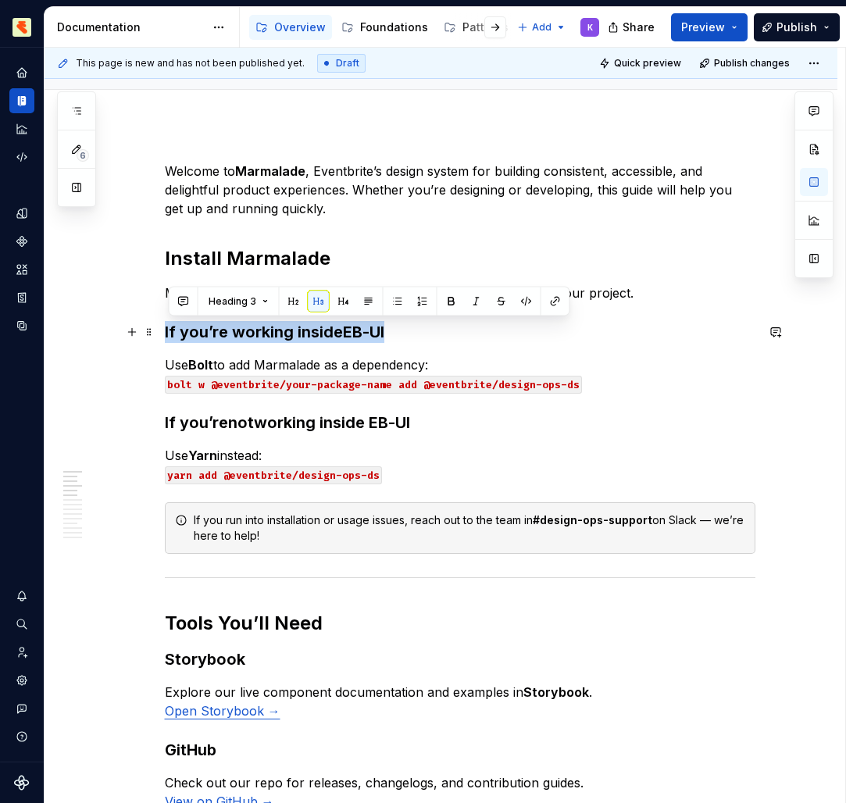
drag, startPoint x: 291, startPoint y: 359, endPoint x: 162, endPoint y: 322, distance: 134.2
drag, startPoint x: 162, startPoint y: 322, endPoint x: 251, endPoint y: 311, distance: 89.7
click at [251, 311] on button "Heading 3" at bounding box center [238, 302] width 74 height 22
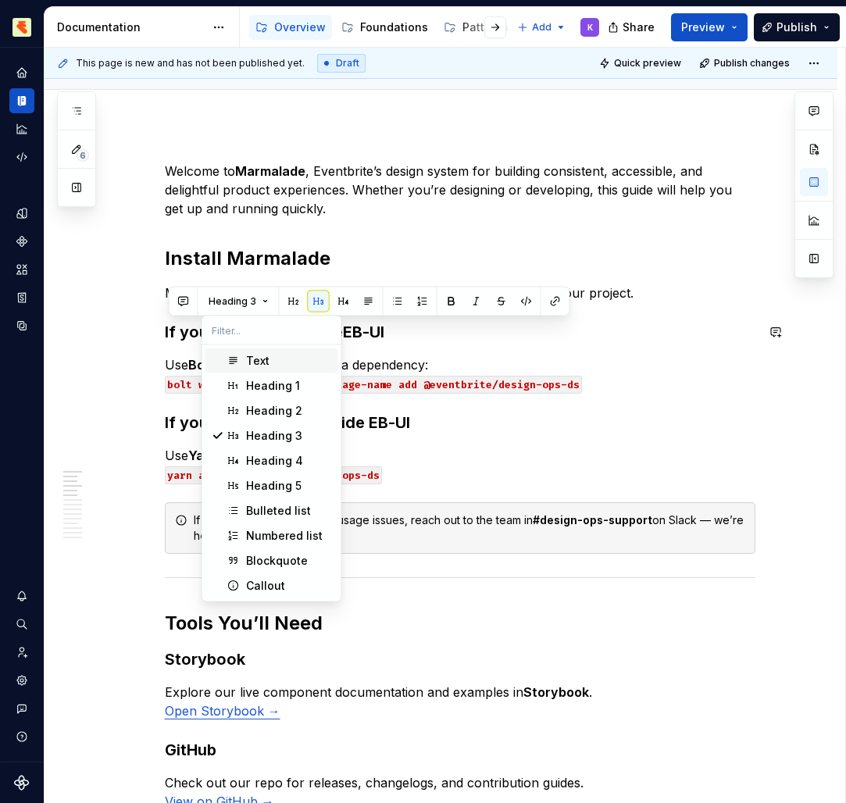
drag, startPoint x: 251, startPoint y: 311, endPoint x: 288, endPoint y: 458, distance: 151.5
click at [288, 458] on div "Heading 4" at bounding box center [274, 461] width 57 height 16
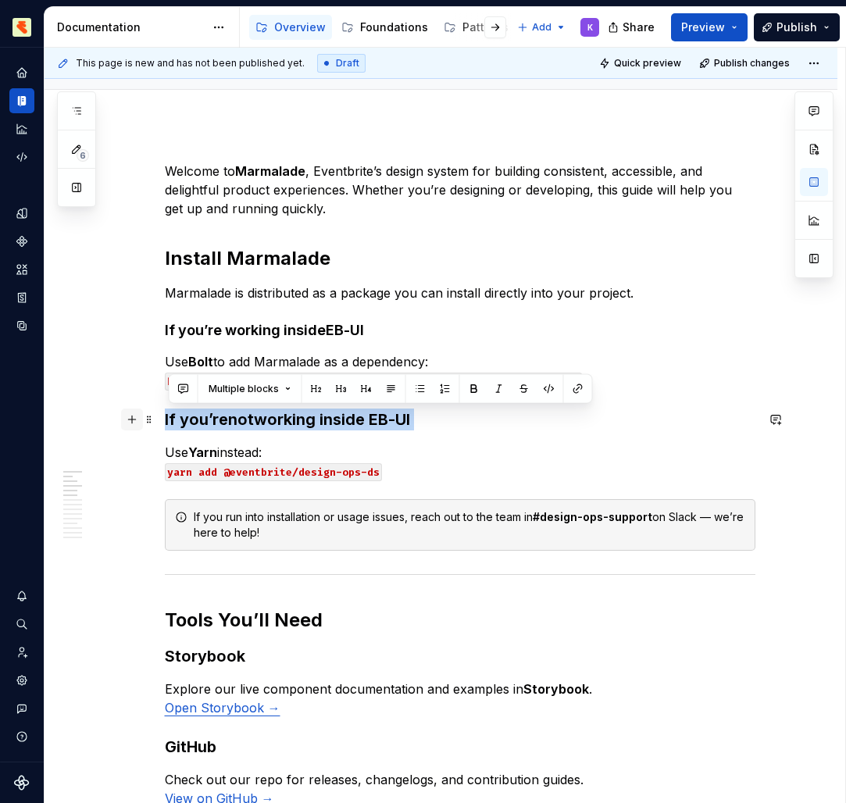
drag, startPoint x: 288, startPoint y: 458, endPoint x: 125, endPoint y: 422, distance: 167.0
drag, startPoint x: 125, startPoint y: 422, endPoint x: 272, endPoint y: 387, distance: 151.1
click at [272, 387] on span "Multiple blocks" at bounding box center [244, 389] width 70 height 12
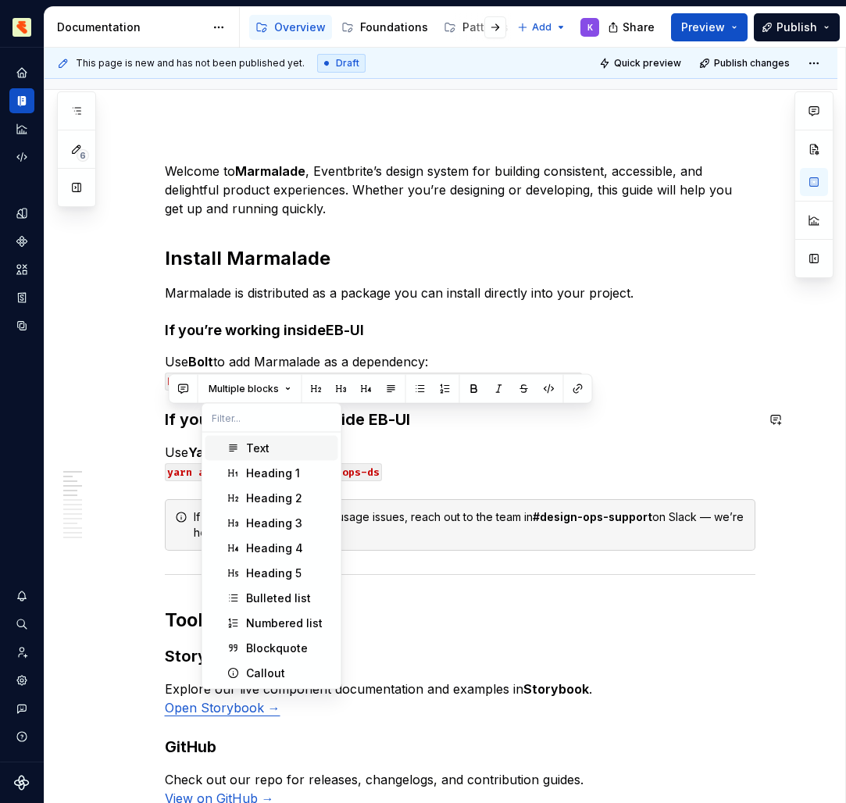
drag, startPoint x: 272, startPoint y: 387, endPoint x: 300, endPoint y: 544, distance: 159.5
click at [300, 544] on div "Heading 4" at bounding box center [289, 548] width 86 height 16
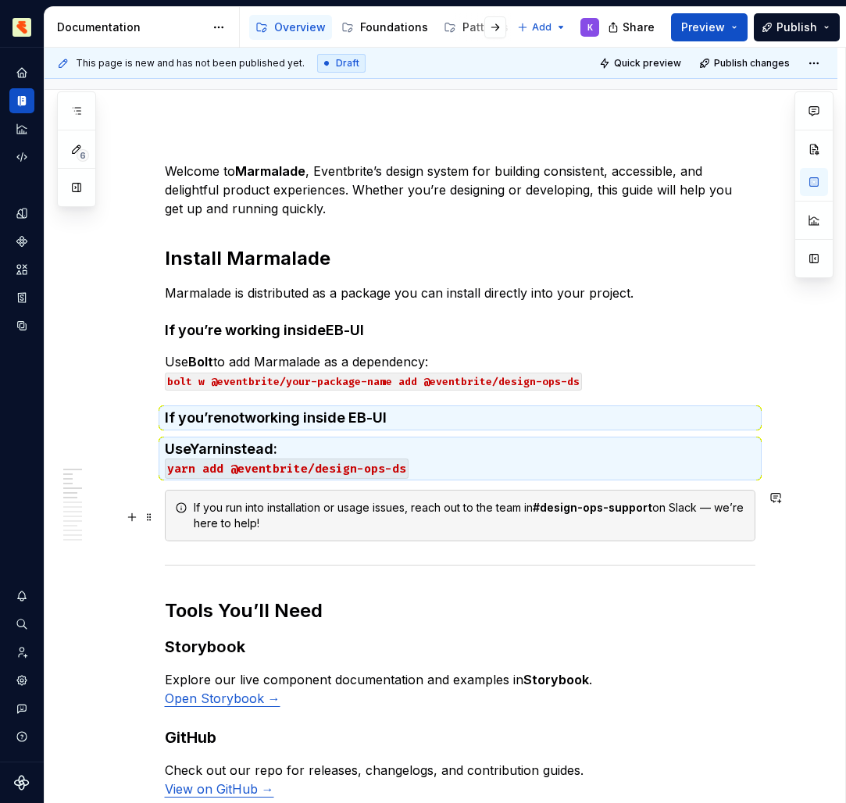
click at [444, 422] on h4 "If you’re not working inside EB-UI" at bounding box center [460, 417] width 590 height 19
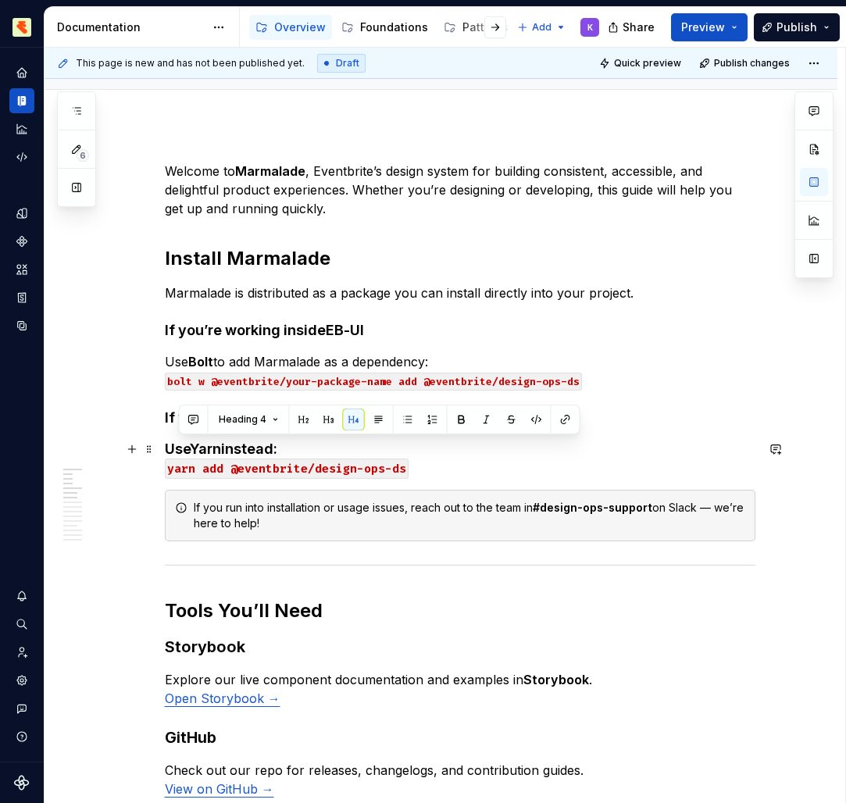
drag, startPoint x: 300, startPoint y: 544, endPoint x: 168, endPoint y: 455, distance: 158.8
click at [168, 455] on h4 "Use Yarn instead: yarn add @eventbrite/design-ops-ds" at bounding box center [460, 458] width 590 height 37
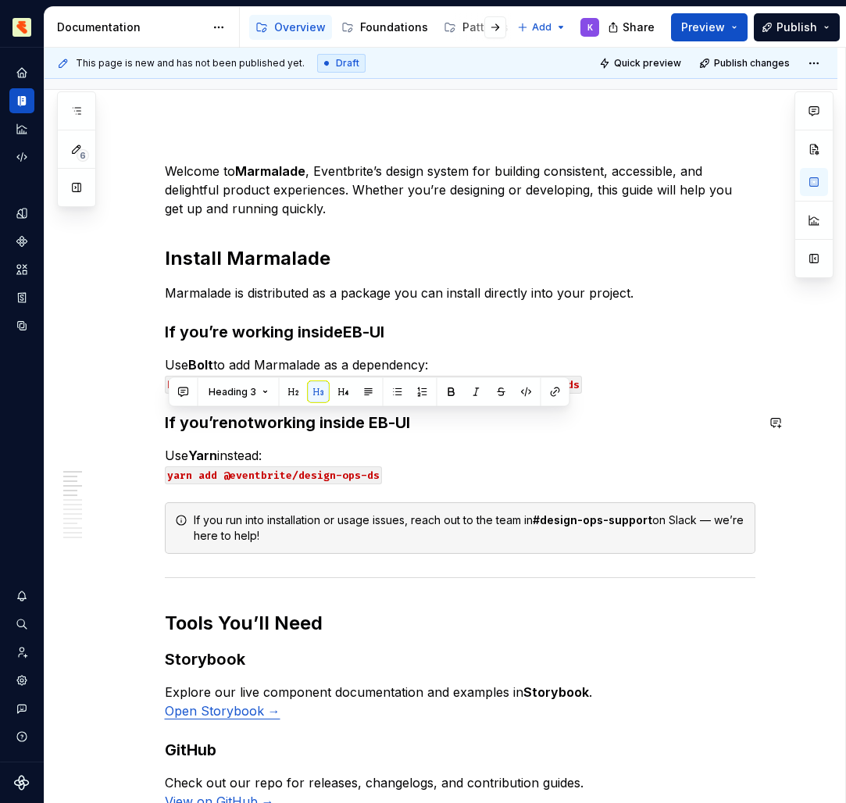
drag, startPoint x: 168, startPoint y: 455, endPoint x: 166, endPoint y: 411, distance: 44.5
drag, startPoint x: 166, startPoint y: 411, endPoint x: 250, endPoint y: 386, distance: 87.2
click at [250, 386] on span "Heading 3" at bounding box center [233, 392] width 48 height 12
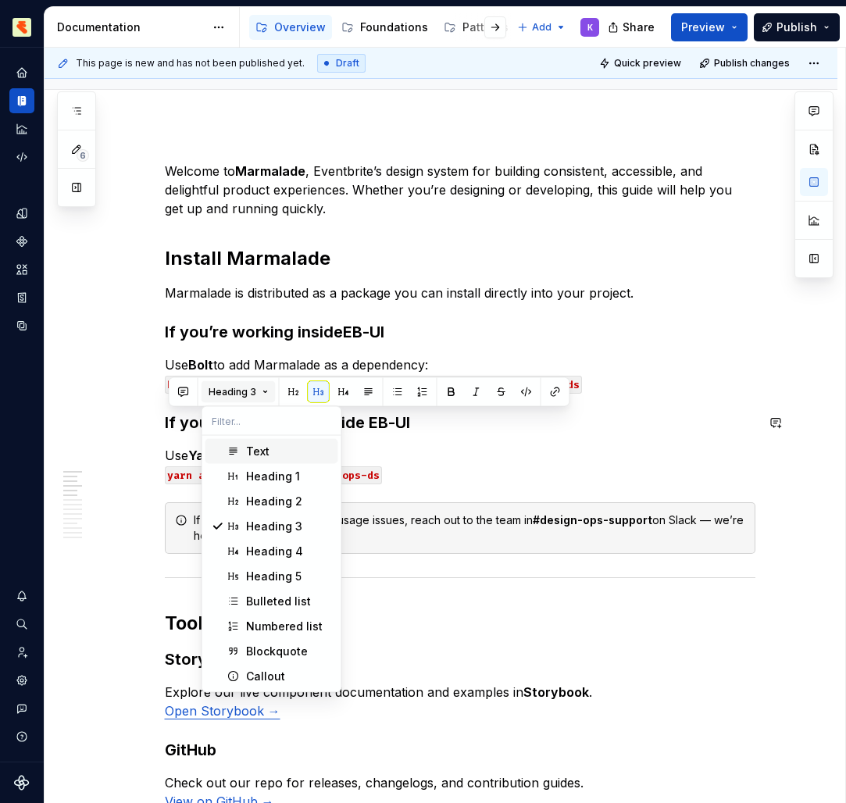
click at [267, 551] on div "Heading 4" at bounding box center [274, 552] width 57 height 16
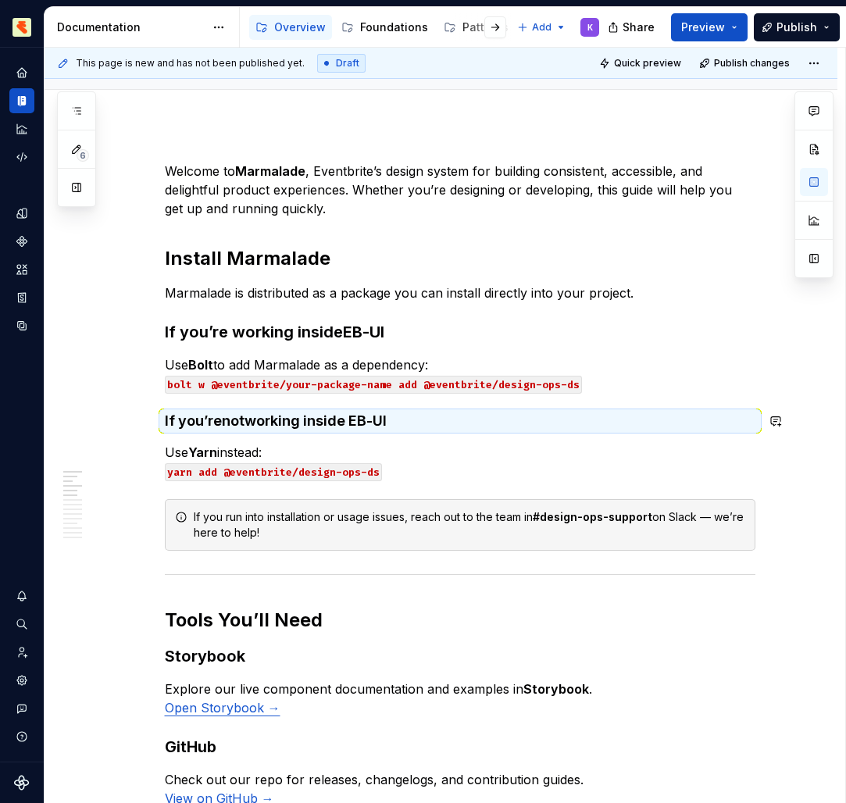
drag, startPoint x: 250, startPoint y: 386, endPoint x: 390, endPoint y: 330, distance: 150.4
click at [384, 330] on strong "EB-UI" at bounding box center [363, 332] width 41 height 19
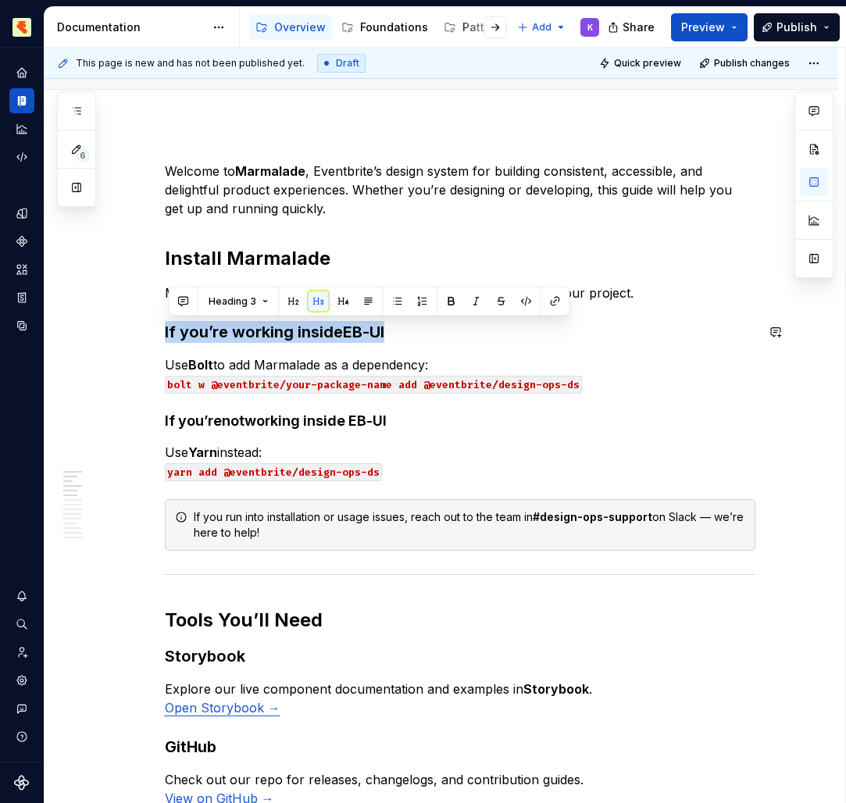
drag, startPoint x: 390, startPoint y: 330, endPoint x: 137, endPoint y: 319, distance: 252.5
drag, startPoint x: 137, startPoint y: 319, endPoint x: 245, endPoint y: 299, distance: 109.7
click at [245, 299] on span "Heading 3" at bounding box center [233, 301] width 48 height 12
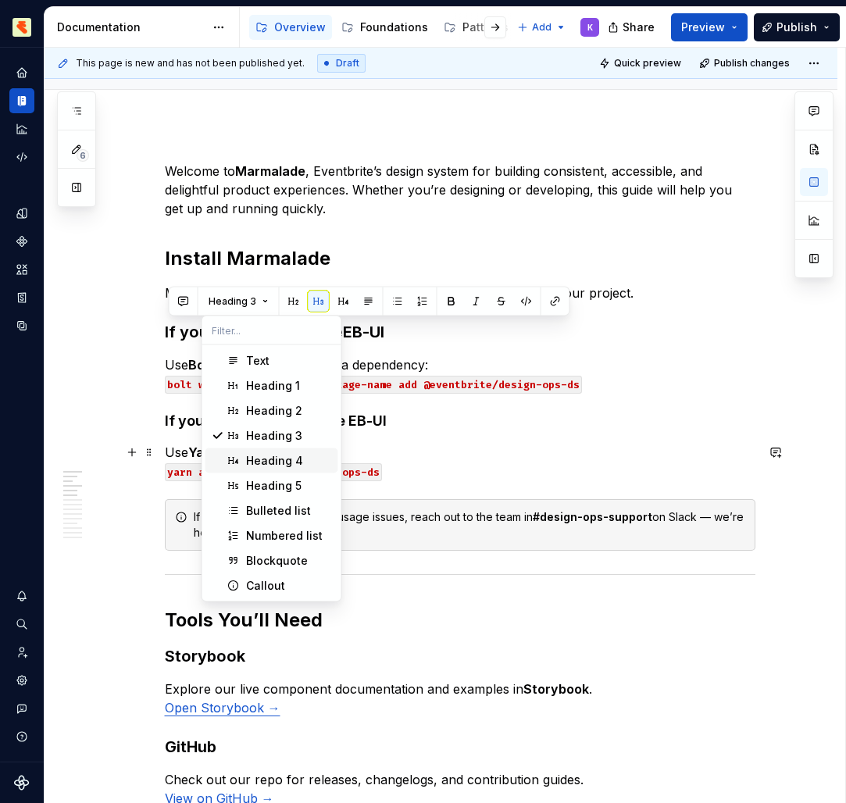
drag, startPoint x: 245, startPoint y: 299, endPoint x: 279, endPoint y: 455, distance: 159.8
click at [279, 455] on div "Heading 4" at bounding box center [274, 461] width 57 height 16
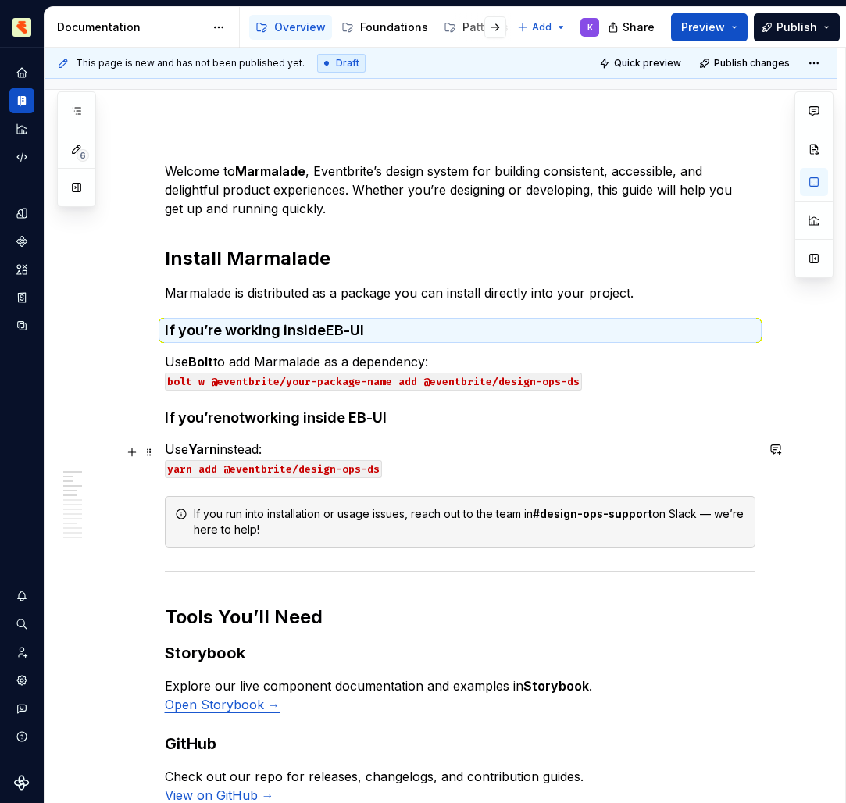
click at [408, 423] on h4 "If you’re not working inside EB-UI" at bounding box center [460, 417] width 590 height 19
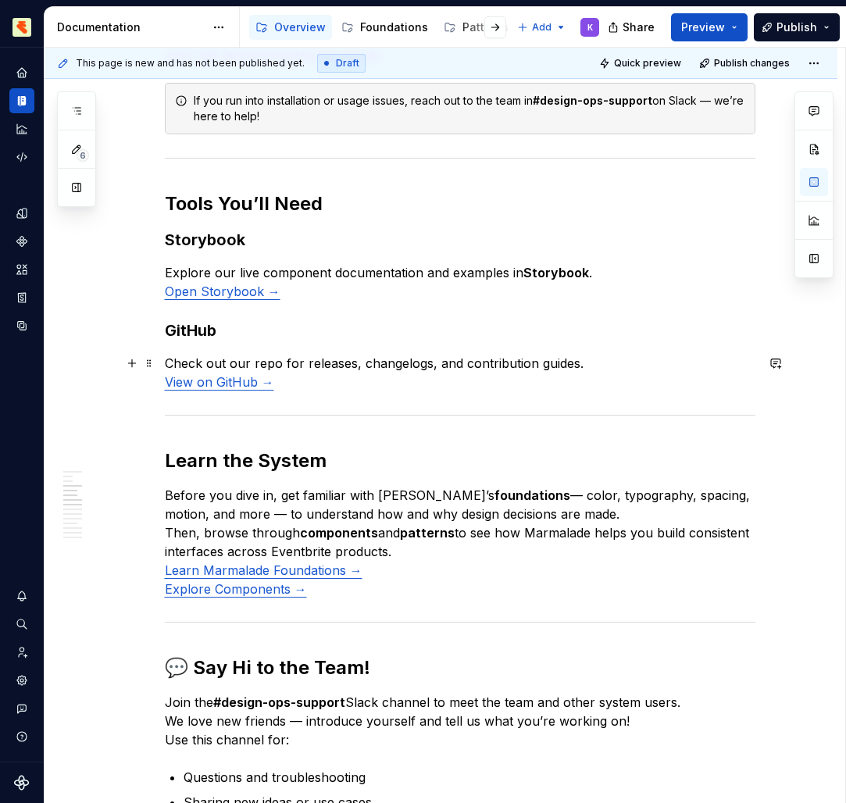
scroll to position [273, 0]
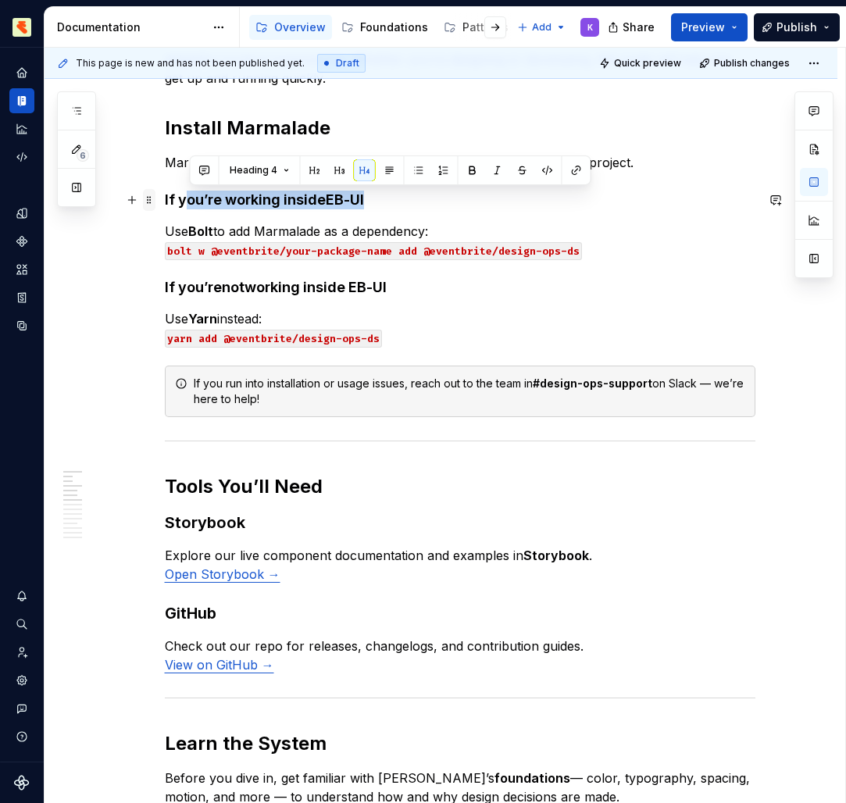
drag, startPoint x: 279, startPoint y: 455, endPoint x: 156, endPoint y: 198, distance: 285.4
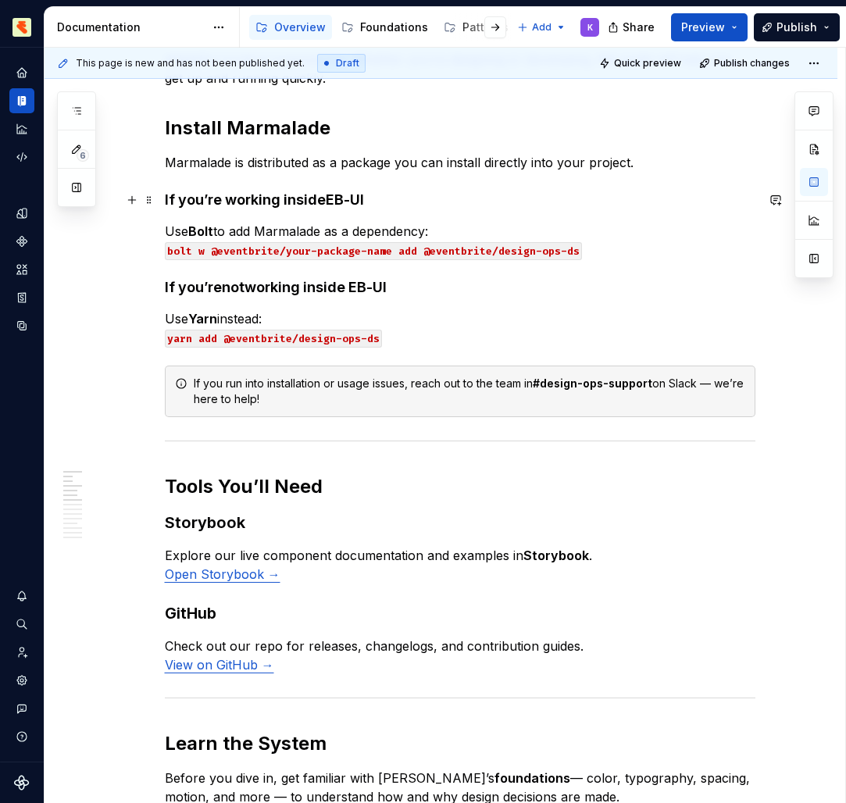
drag, startPoint x: 156, startPoint y: 198, endPoint x: 198, endPoint y: 205, distance: 42.1
click at [198, 205] on h4 "If you’re working inside EB-UI" at bounding box center [460, 200] width 590 height 19
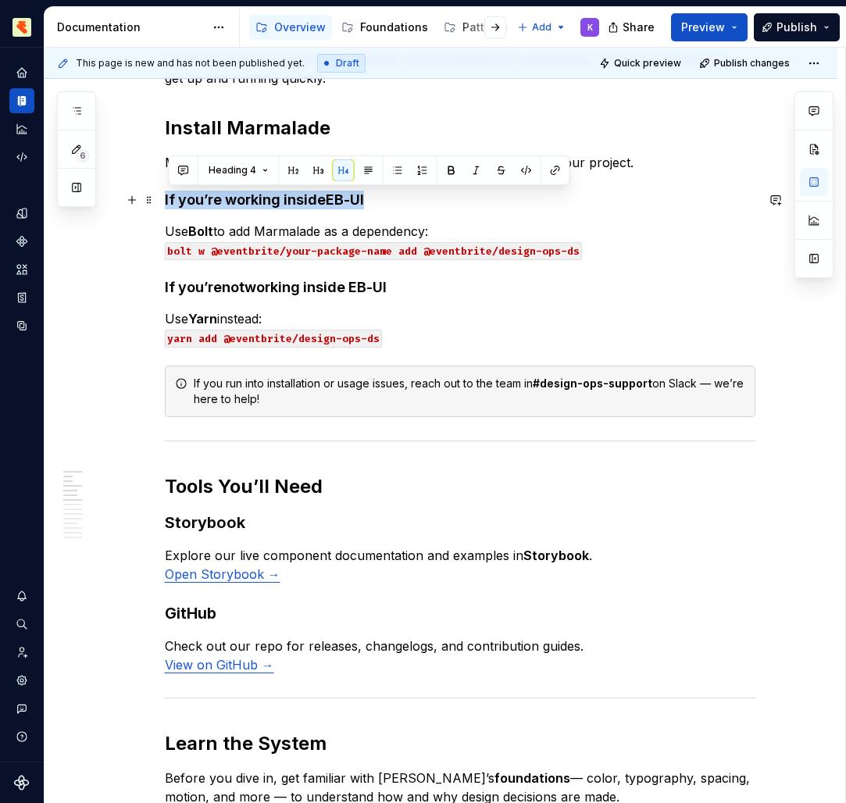
drag, startPoint x: 198, startPoint y: 205, endPoint x: 165, endPoint y: 197, distance: 33.9
drag, startPoint x: 165, startPoint y: 197, endPoint x: 233, endPoint y: 154, distance: 80.4
click at [233, 154] on p "Marmalade is distributed as a package you can install directly into your projec…" at bounding box center [460, 162] width 590 height 19
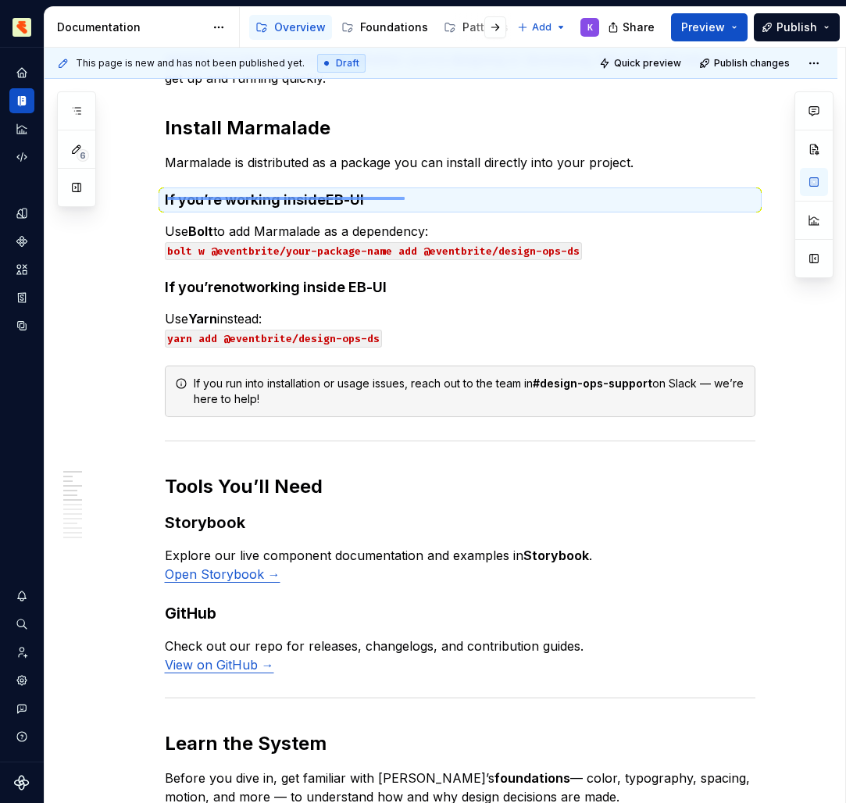
drag, startPoint x: 233, startPoint y: 154, endPoint x: 405, endPoint y: 198, distance: 178.0
click at [405, 198] on div "This page is new and has not been published yet. Draft Quick preview Publish ch…" at bounding box center [445, 426] width 800 height 756
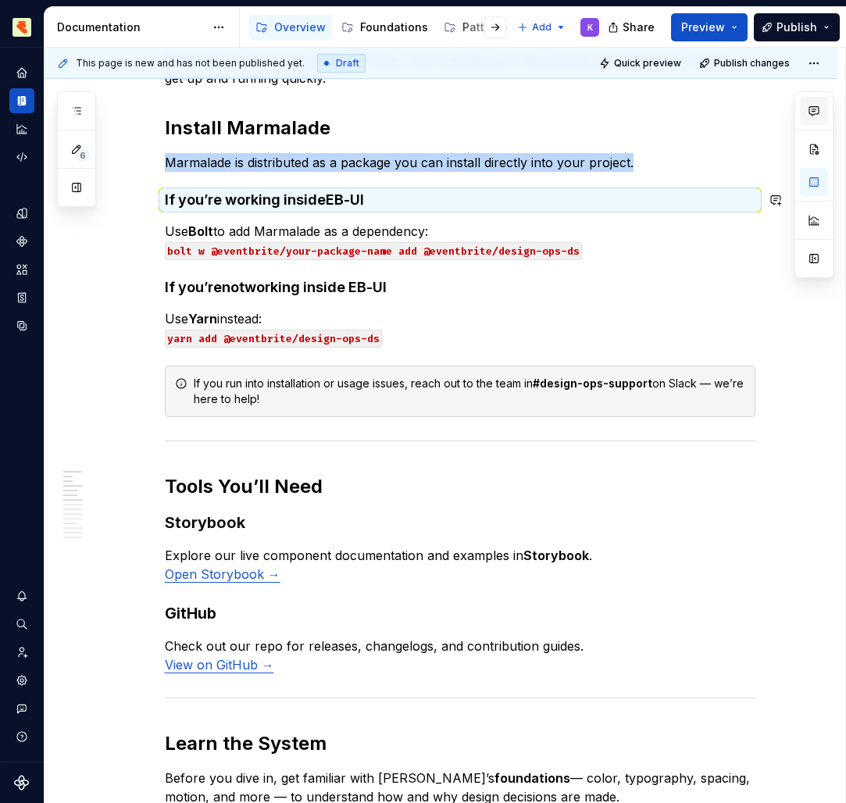
drag, startPoint x: 405, startPoint y: 198, endPoint x: 813, endPoint y: 109, distance: 417.1
click at [813, 109] on icon "button" at bounding box center [813, 111] width 12 height 12
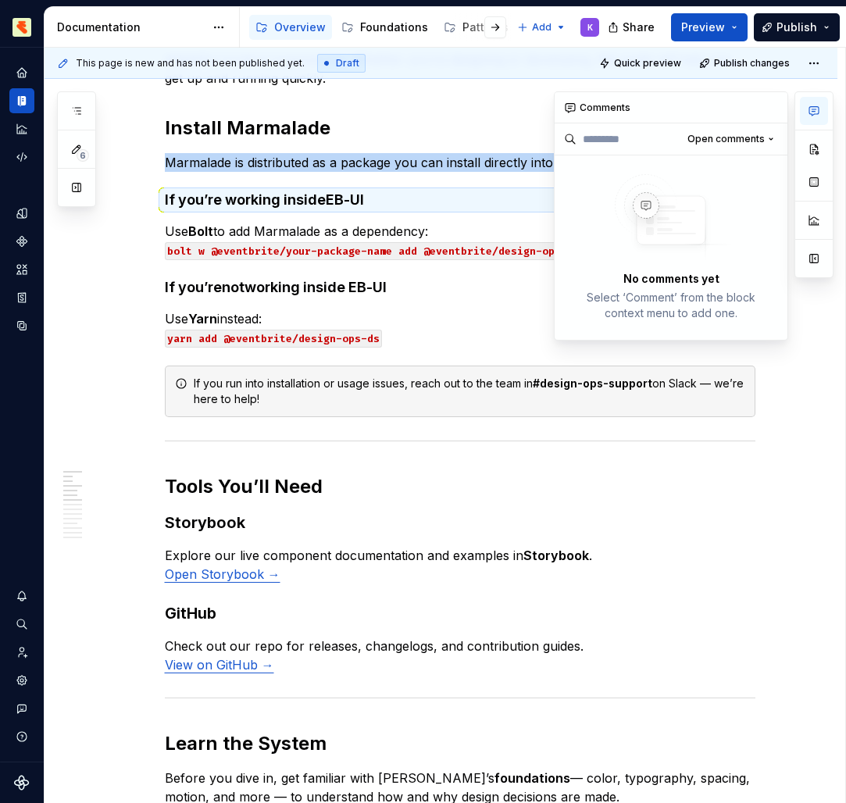
click at [813, 109] on icon "button" at bounding box center [813, 111] width 12 height 12
drag, startPoint x: 813, startPoint y: 109, endPoint x: 815, endPoint y: 148, distance: 38.3
click at [815, 148] on button "button" at bounding box center [814, 149] width 28 height 28
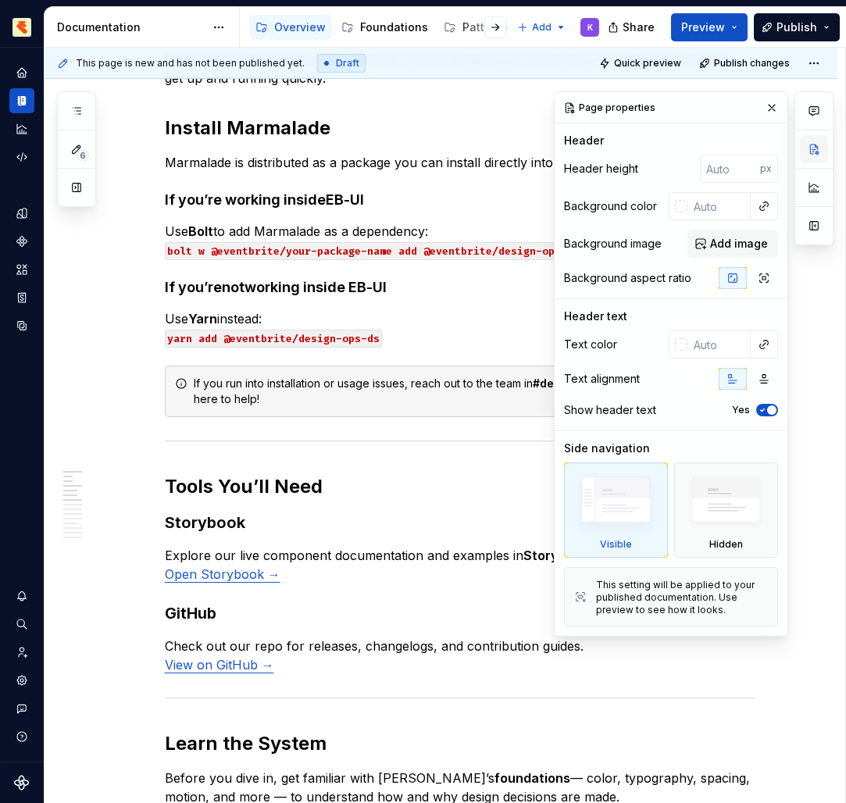
click at [815, 148] on button "button" at bounding box center [814, 149] width 28 height 28
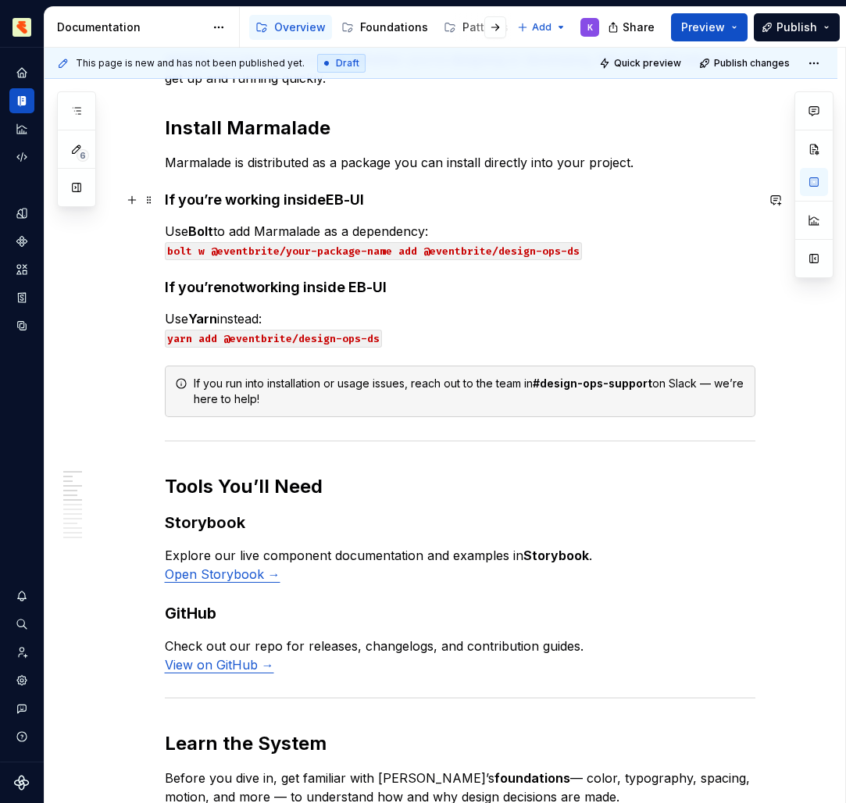
drag, startPoint x: 815, startPoint y: 148, endPoint x: 375, endPoint y: 197, distance: 442.4
click at [375, 197] on h4 "If you’re working inside EB-UI" at bounding box center [460, 200] width 590 height 19
click at [83, 149] on span "6" at bounding box center [83, 155] width 12 height 12
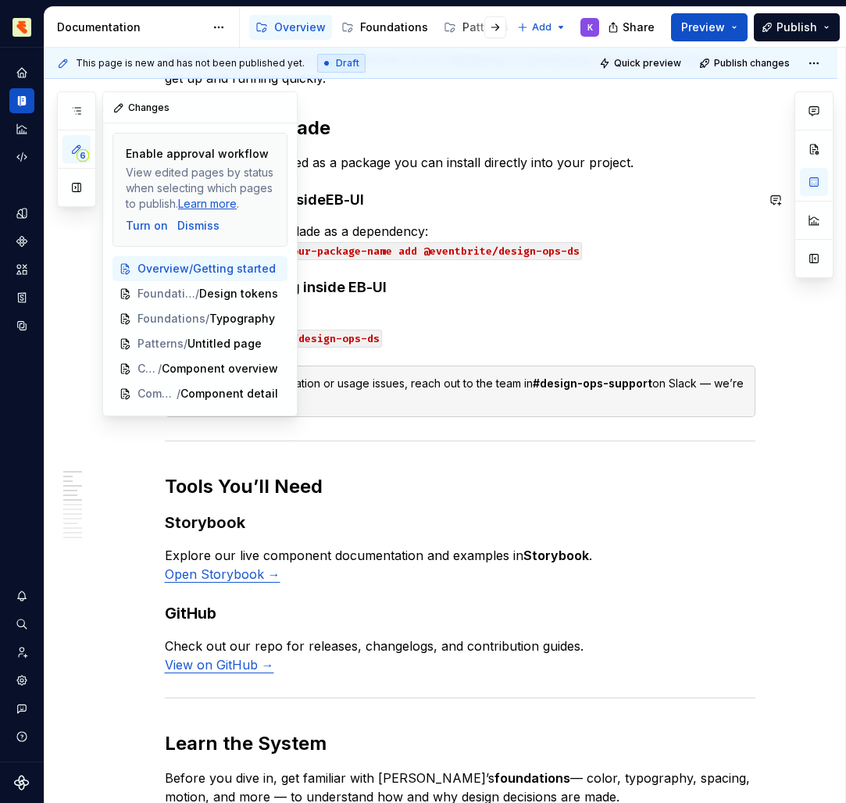
click at [83, 149] on span "6" at bounding box center [83, 155] width 12 height 12
drag, startPoint x: 375, startPoint y: 197, endPoint x: 101, endPoint y: 319, distance: 300.0
click at [101, 319] on div "6 Pages Add Accessibility guide for tree Page tree. Navigate the tree with the …" at bounding box center [177, 253] width 241 height 325
drag, startPoint x: 101, startPoint y: 319, endPoint x: 399, endPoint y: 181, distance: 328.5
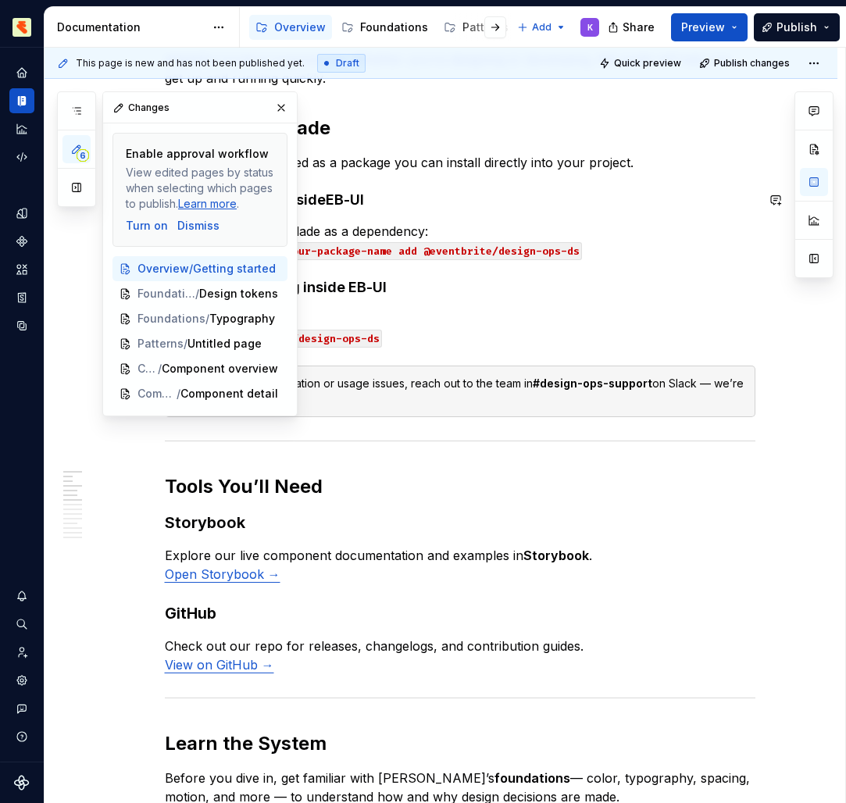
drag, startPoint x: 399, startPoint y: 181, endPoint x: 340, endPoint y: 201, distance: 61.7
click at [340, 201] on strong "EB-UI" at bounding box center [345, 199] width 38 height 16
drag, startPoint x: 340, startPoint y: 201, endPoint x: 198, endPoint y: 191, distance: 142.5
click at [198, 191] on div "6 Pages Add Accessibility guide for tree Page tree. Navigate the tree with the …" at bounding box center [445, 426] width 801 height 756
drag, startPoint x: 198, startPoint y: 191, endPoint x: 285, endPoint y: 105, distance: 121.5
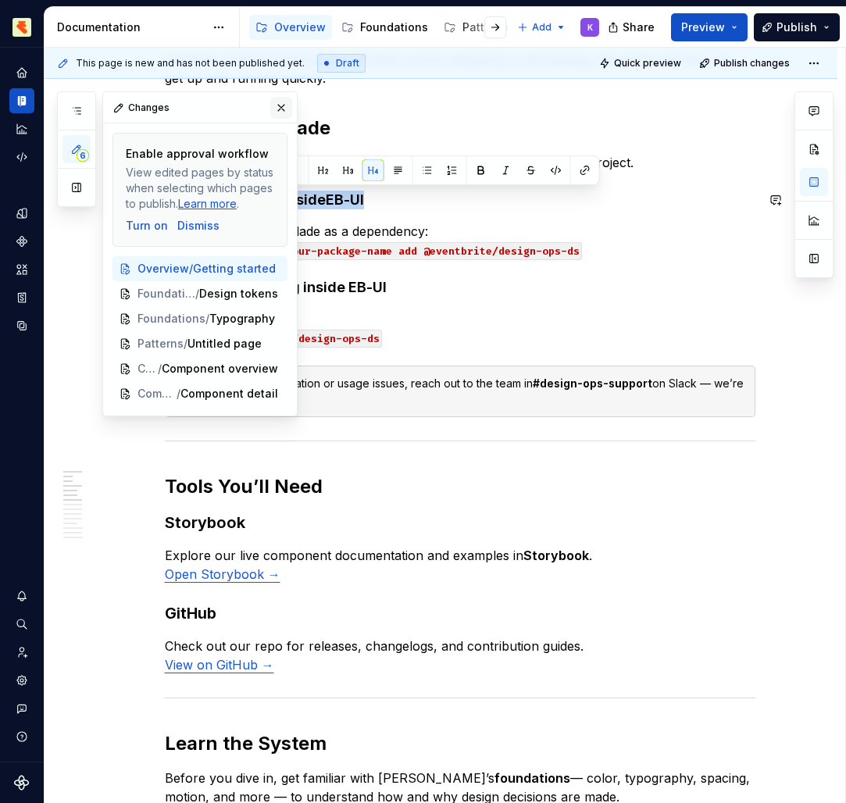
click at [285, 105] on button "button" at bounding box center [281, 108] width 22 height 22
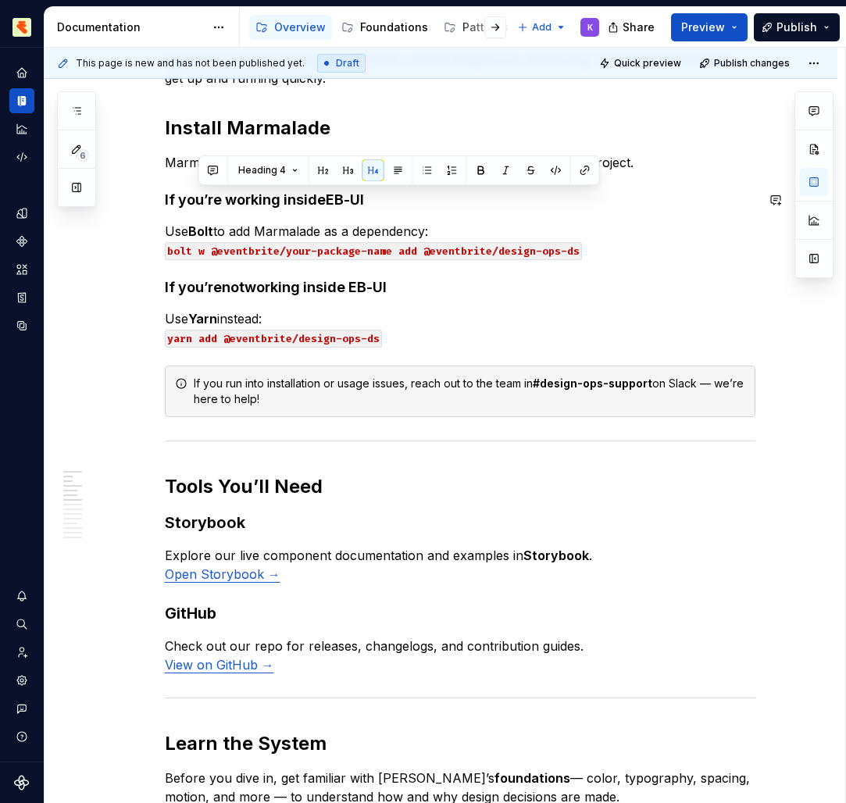
drag, startPoint x: 285, startPoint y: 105, endPoint x: 401, endPoint y: 217, distance: 161.3
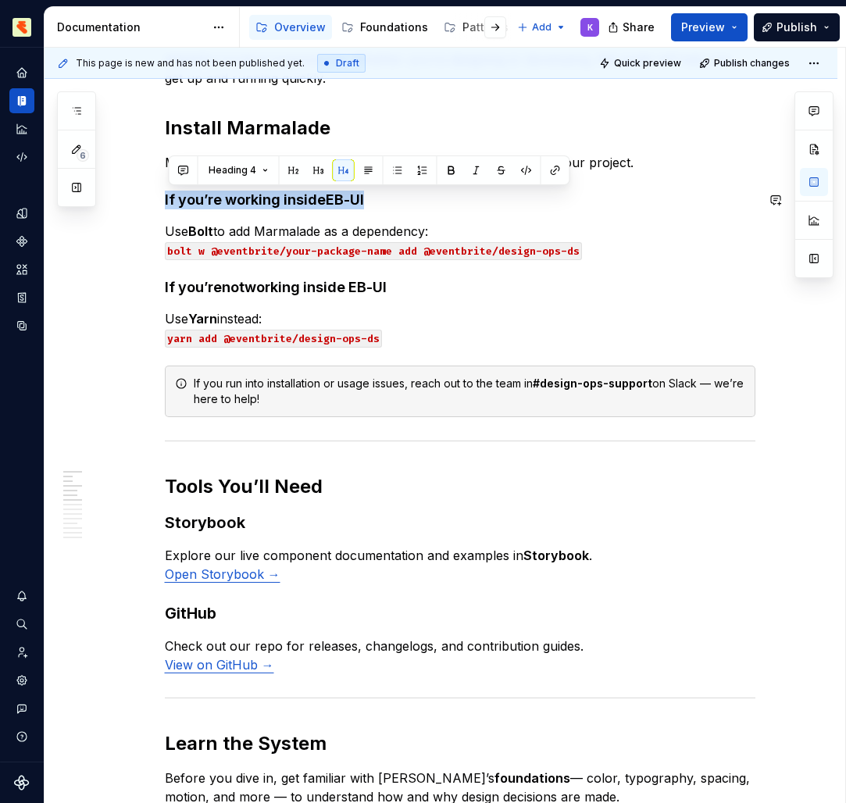
drag, startPoint x: 401, startPoint y: 217, endPoint x: 158, endPoint y: 175, distance: 247.3
click at [251, 166] on span "Heading 4" at bounding box center [233, 170] width 48 height 12
drag, startPoint x: 158, startPoint y: 175, endPoint x: 318, endPoint y: 165, distance: 160.4
click at [318, 165] on button "button" at bounding box center [319, 170] width 22 height 22
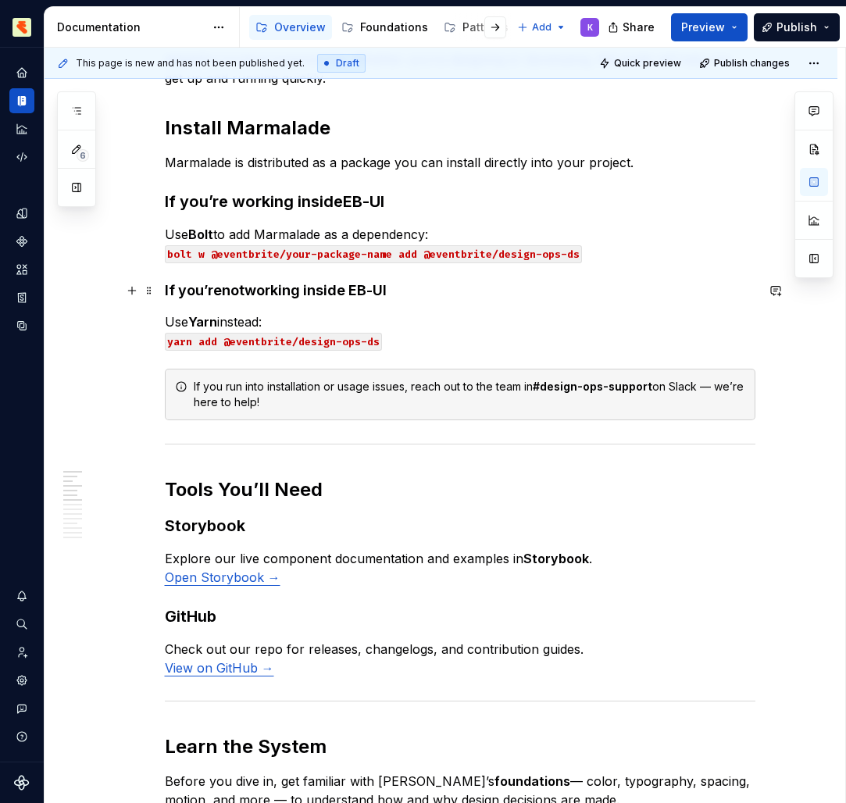
drag, startPoint x: 318, startPoint y: 165, endPoint x: 366, endPoint y: 286, distance: 130.4
click at [366, 286] on h4 "If you’re not working inside EB-UI" at bounding box center [460, 290] width 590 height 19
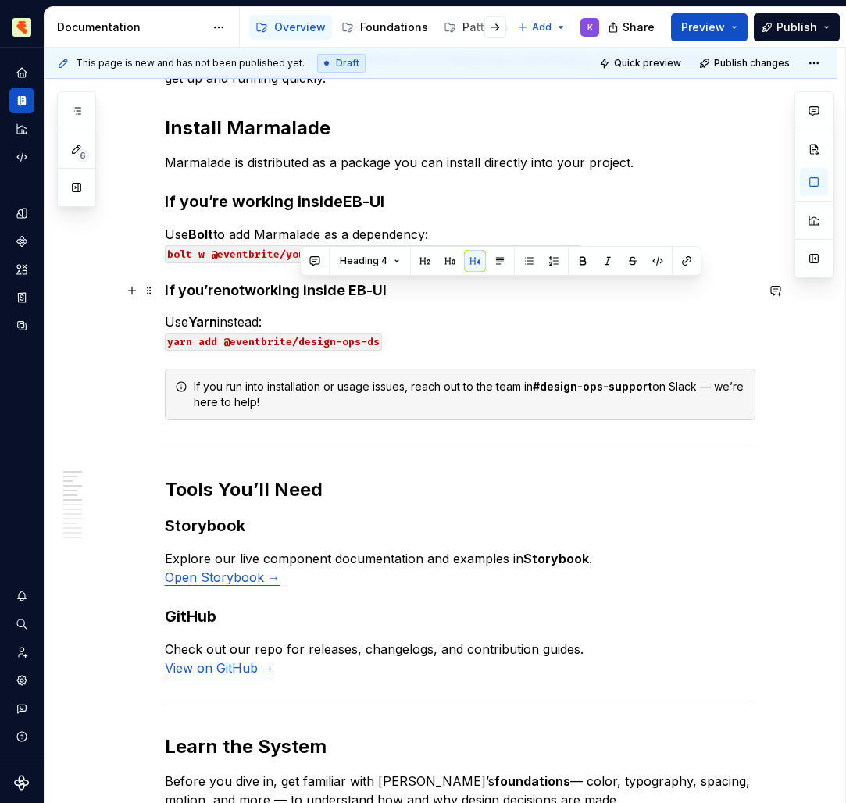
click at [210, 286] on h4 "If you’re not working inside EB-UI" at bounding box center [460, 290] width 590 height 19
click at [357, 256] on button "button" at bounding box center [361, 261] width 22 height 22
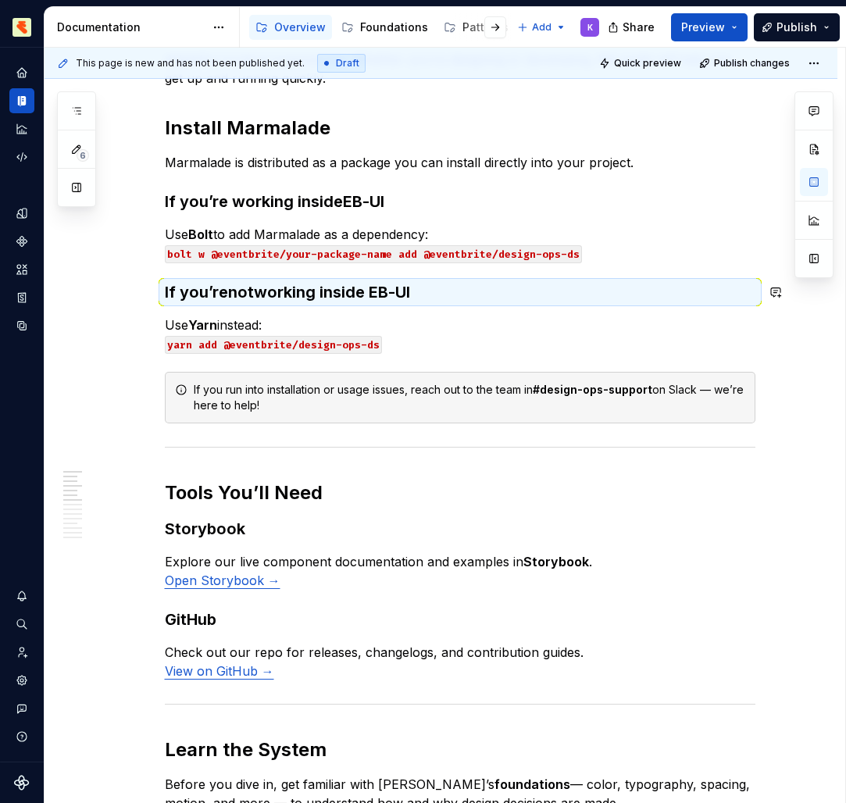
click at [425, 323] on p "Use Yarn instead: yarn add @eventbrite/design-ops-ds" at bounding box center [460, 333] width 590 height 37
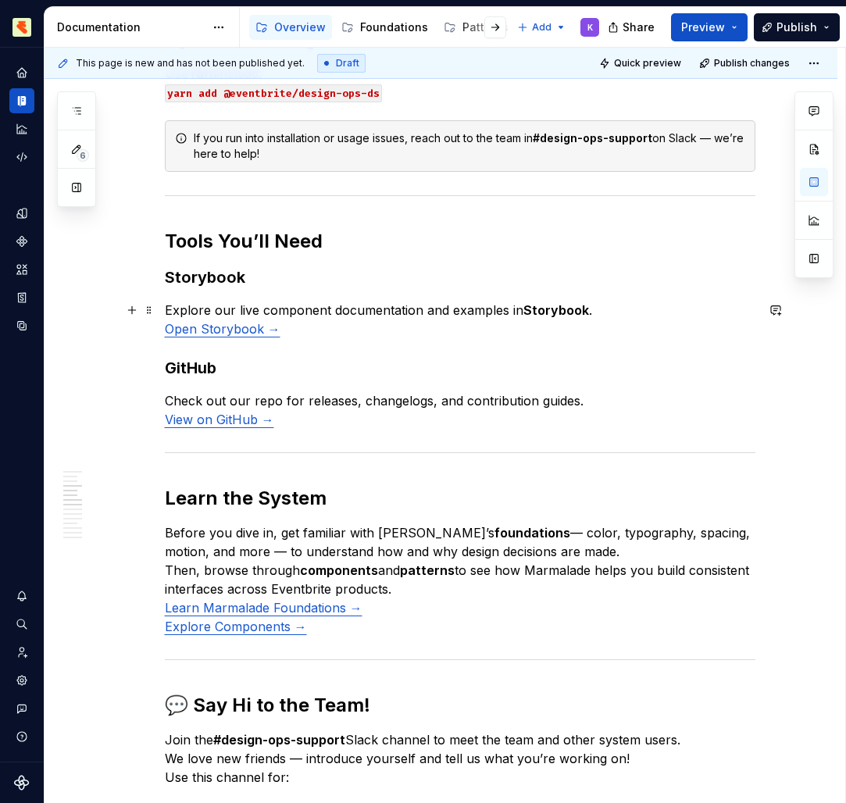
scroll to position [536, 0]
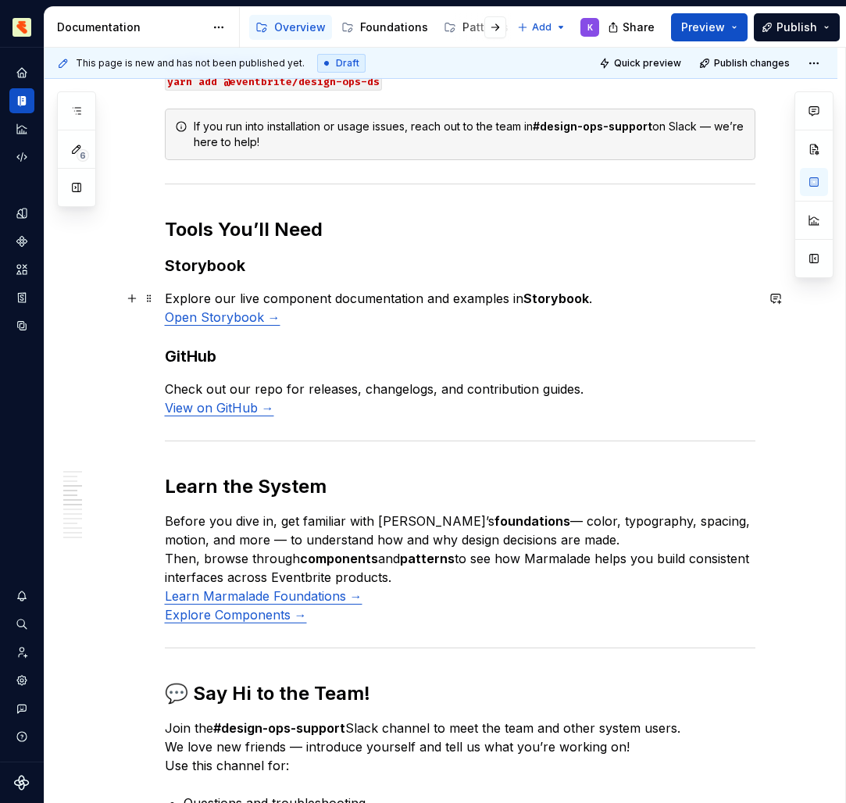
click at [252, 320] on link "Open Storybook →" at bounding box center [223, 317] width 116 height 16
click at [194, 325] on p "Explore our live component documentation and examples in Storybook . Open Story…" at bounding box center [460, 307] width 590 height 37
click at [294, 287] on button "button" at bounding box center [305, 285] width 22 height 22
click at [289, 319] on p "Explore our live component documentation and examples in Storybook . Open Story…" at bounding box center [460, 307] width 590 height 37
click at [239, 309] on link "Open Storybook →" at bounding box center [223, 317] width 116 height 16
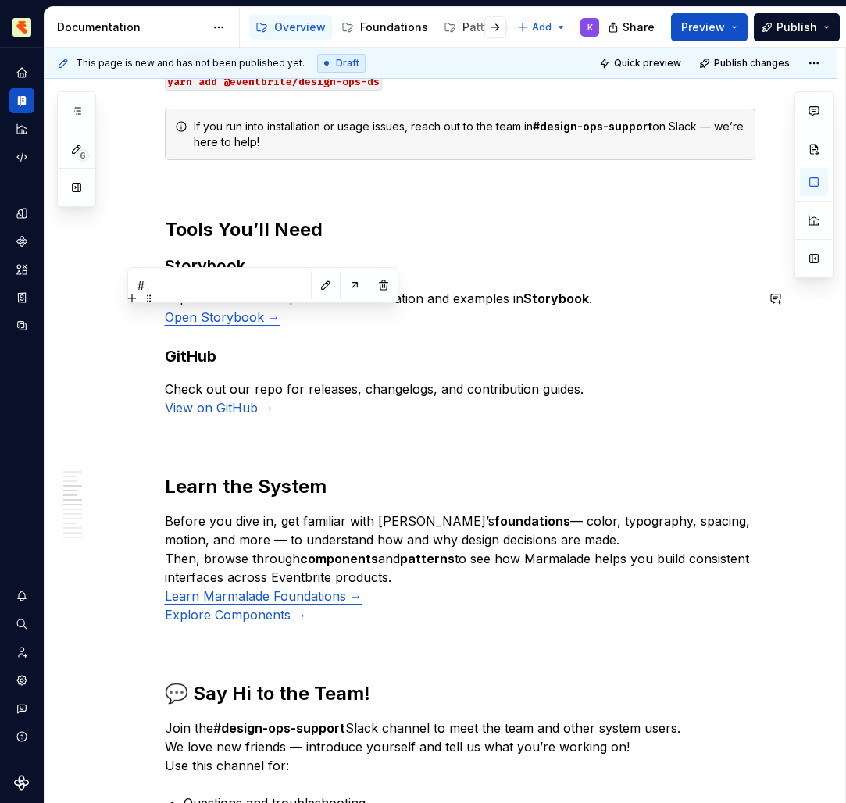
click at [315, 284] on button "button" at bounding box center [326, 285] width 22 height 22
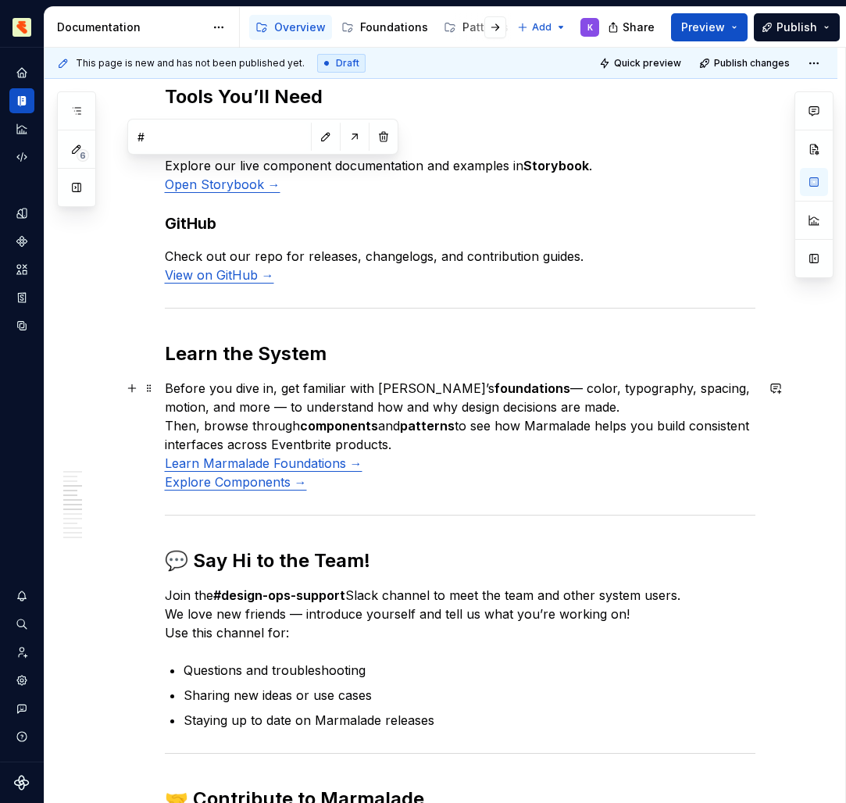
scroll to position [685, 0]
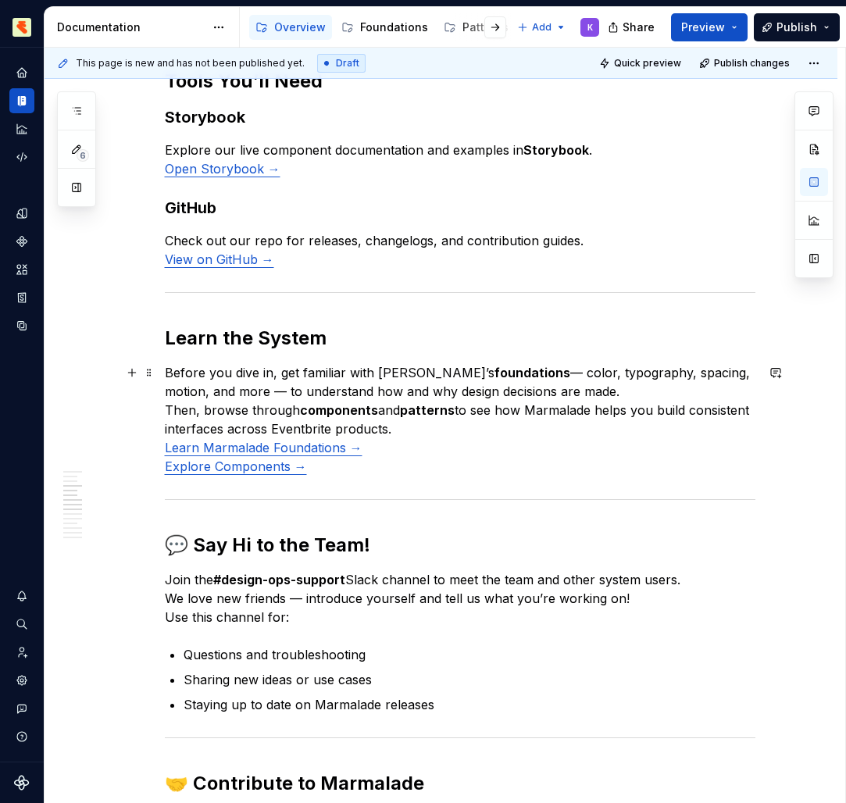
drag, startPoint x: 239, startPoint y: 309, endPoint x: 323, endPoint y: 392, distance: 118.2
click at [323, 392] on p "Before you dive in, get familiar with Marmalade’s foundations — color, typograp…" at bounding box center [460, 419] width 590 height 112
click at [330, 448] on link "Learn Marmalade Foundations →" at bounding box center [264, 448] width 198 height 16
drag, startPoint x: 323, startPoint y: 392, endPoint x: 370, endPoint y: 455, distance: 78.1
click at [370, 455] on p "Before you dive in, get familiar with Marmalade’s foundations — color, typograp…" at bounding box center [460, 419] width 590 height 112
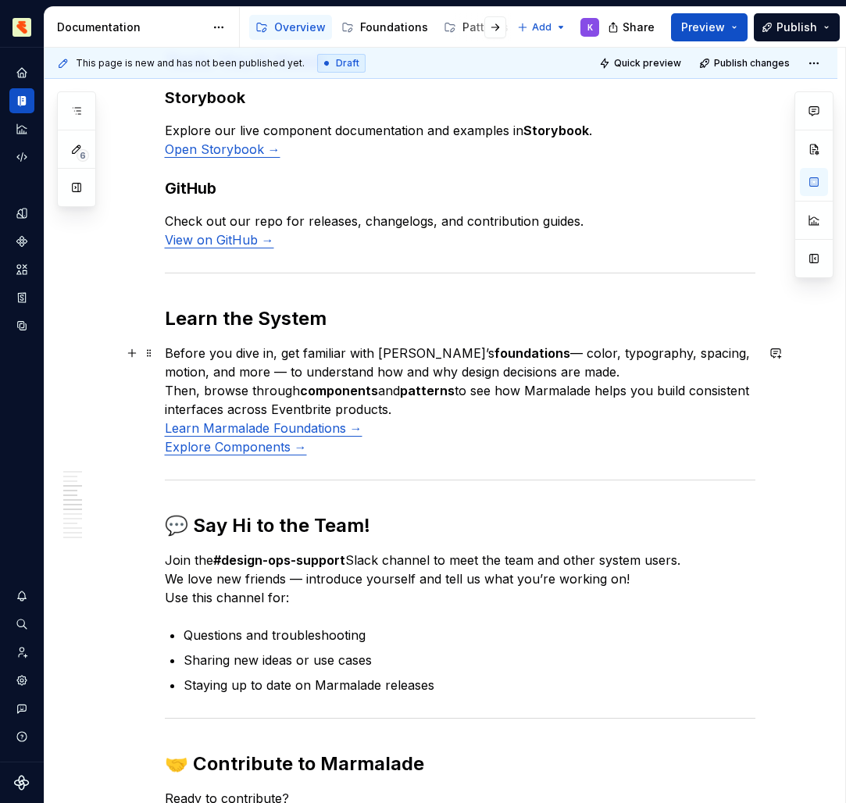
scroll to position [717, 0]
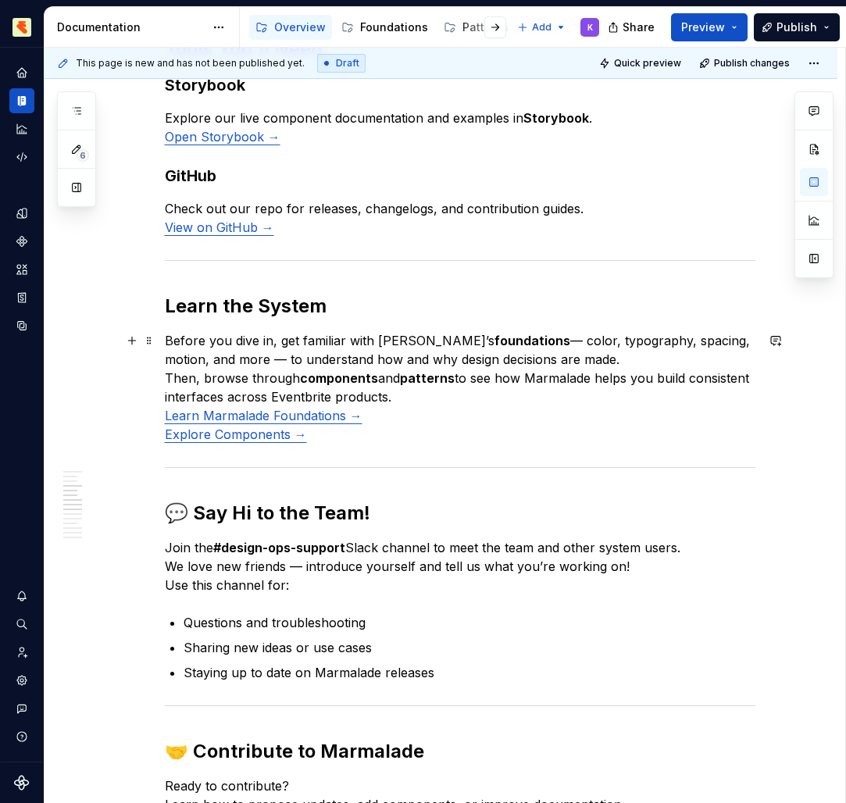
click at [407, 415] on p "Before you dive in, get familiar with Marmalade’s foundations — color, typograp…" at bounding box center [460, 387] width 590 height 112
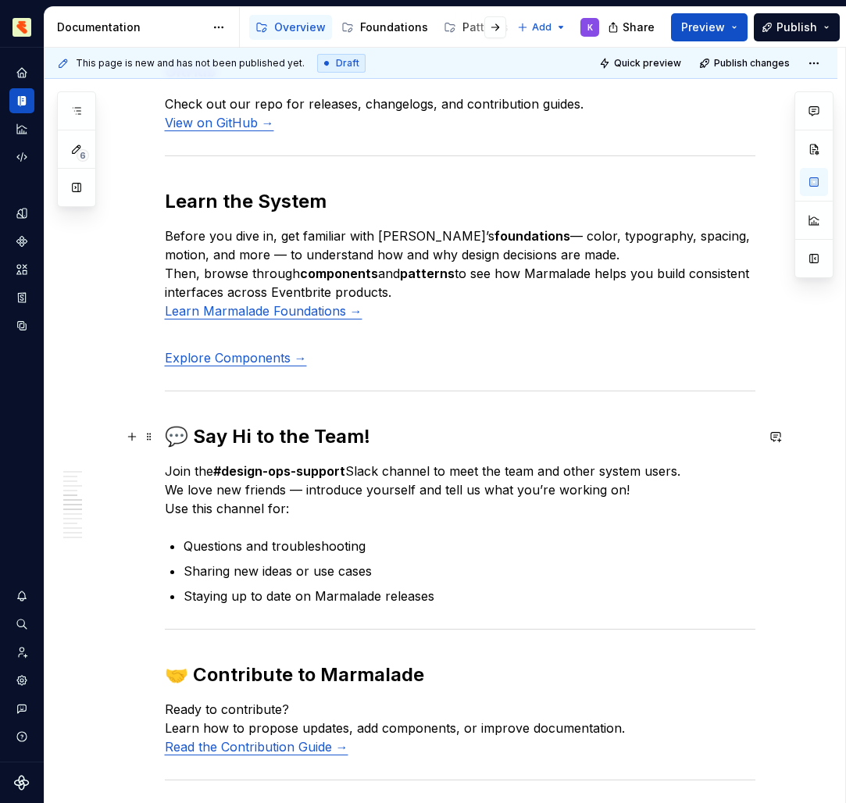
scroll to position [842, 0]
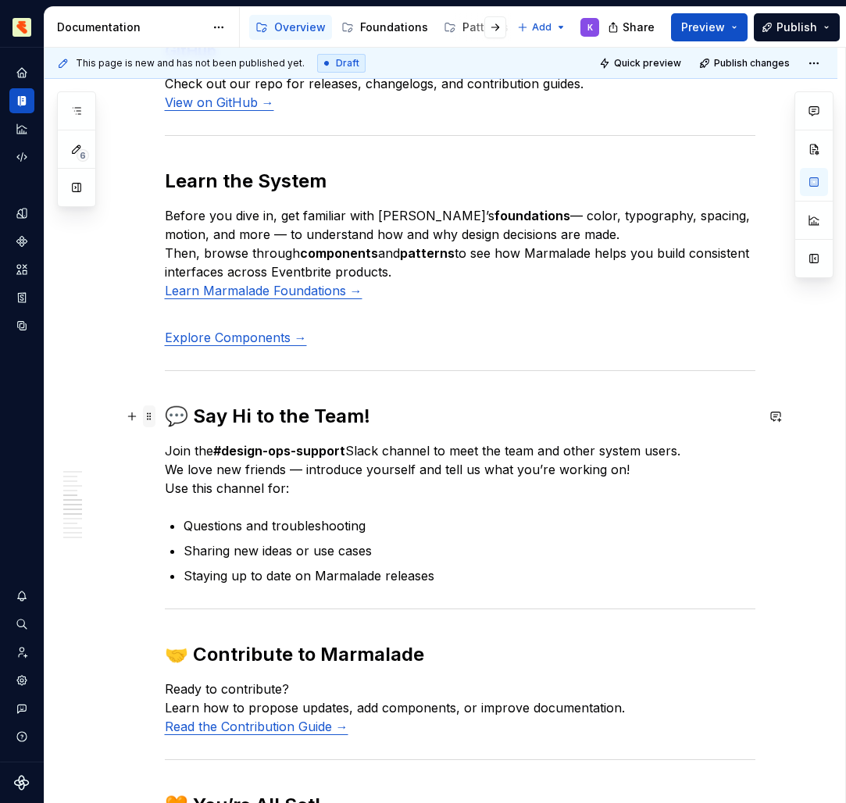
drag, startPoint x: 370, startPoint y: 455, endPoint x: 155, endPoint y: 412, distance: 218.9
click at [165, 412] on div "Welcome to Marmalade , Eventbrite’s design system for building consistent, acce…" at bounding box center [460, 768] width 590 height 2611
click at [187, 655] on h2 "🤝 Contribute to Marmalade" at bounding box center [460, 654] width 590 height 25
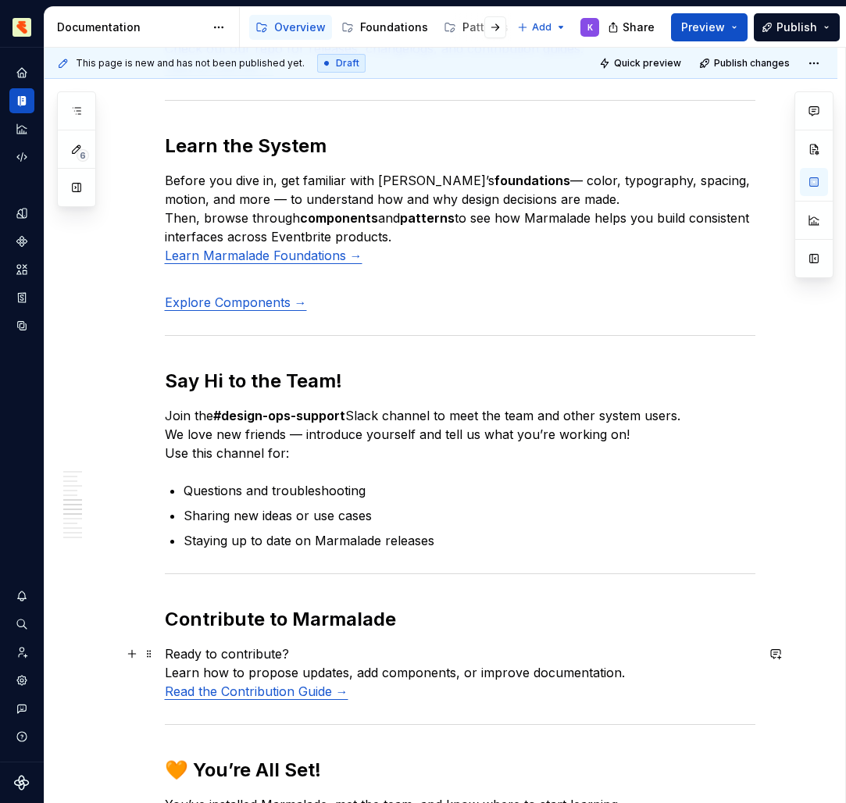
scroll to position [897, 0]
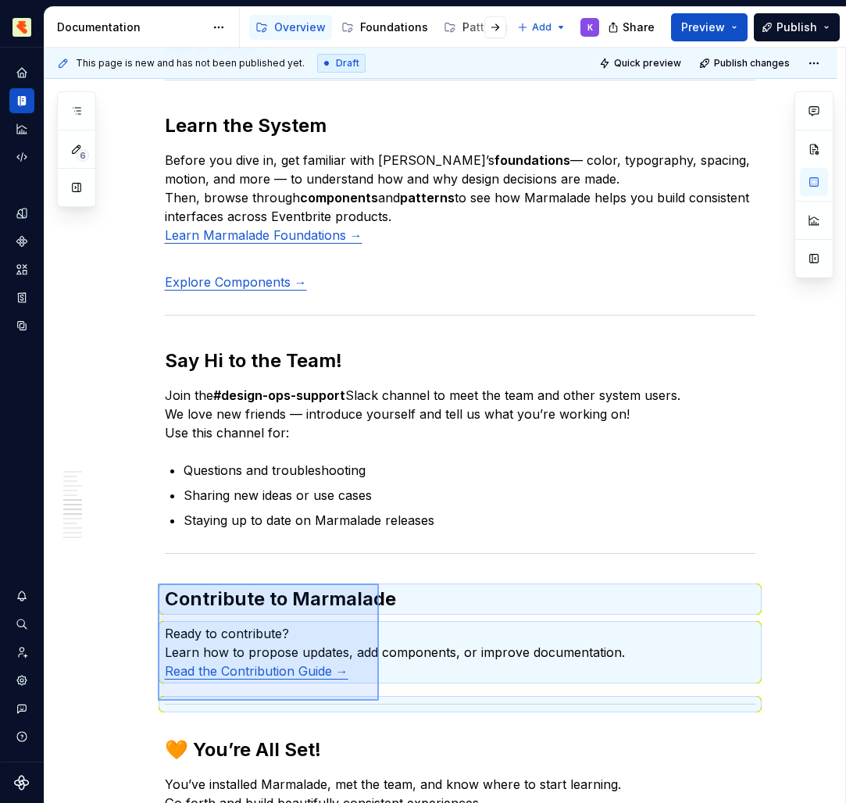
drag, startPoint x: 155, startPoint y: 412, endPoint x: 379, endPoint y: 700, distance: 364.6
click at [379, 700] on div "This page is new and has not been published yet. Draft Quick preview Publish ch…" at bounding box center [445, 426] width 800 height 756
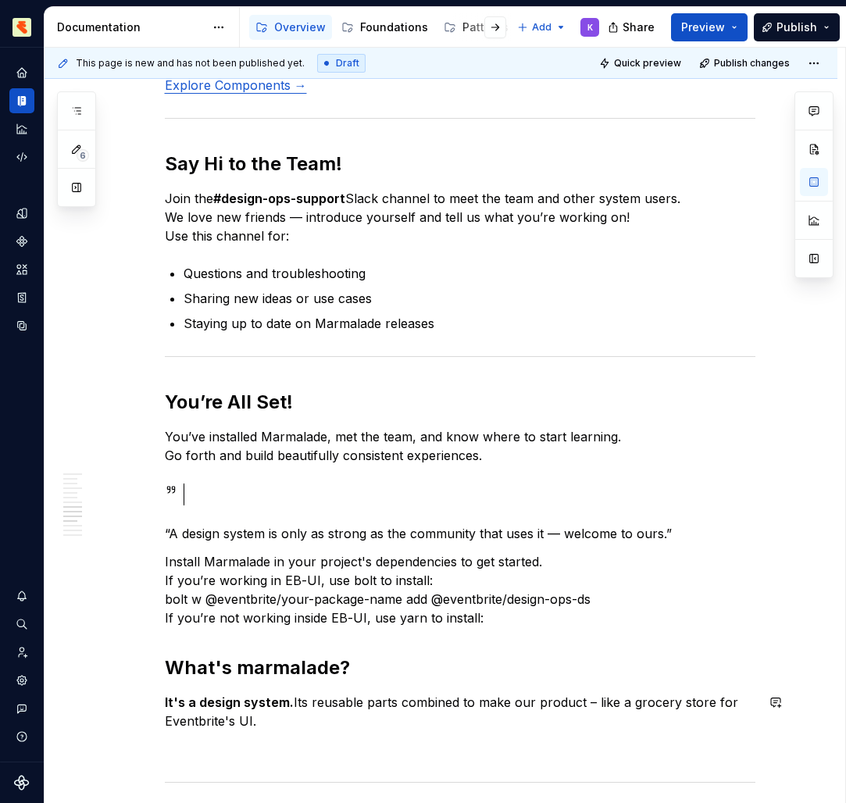
scroll to position [1126, 0]
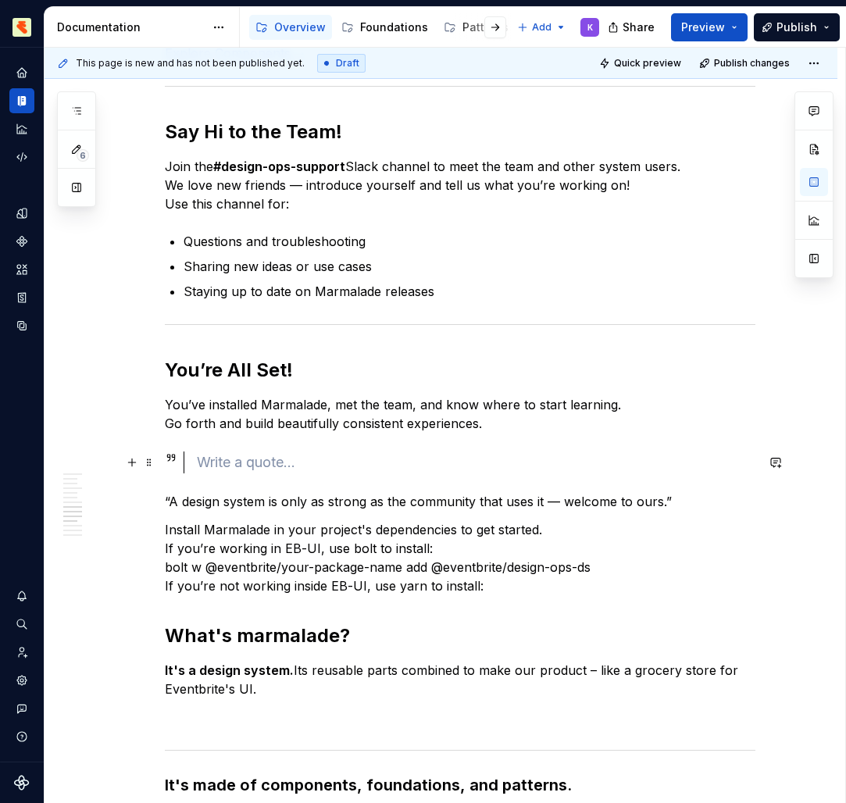
drag, startPoint x: 379, startPoint y: 700, endPoint x: 156, endPoint y: 450, distance: 335.2
click at [156, 450] on div "Welcome to Marmalade , Eventbrite’s design system for building consistent, acce…" at bounding box center [441, 510] width 793 height 2739
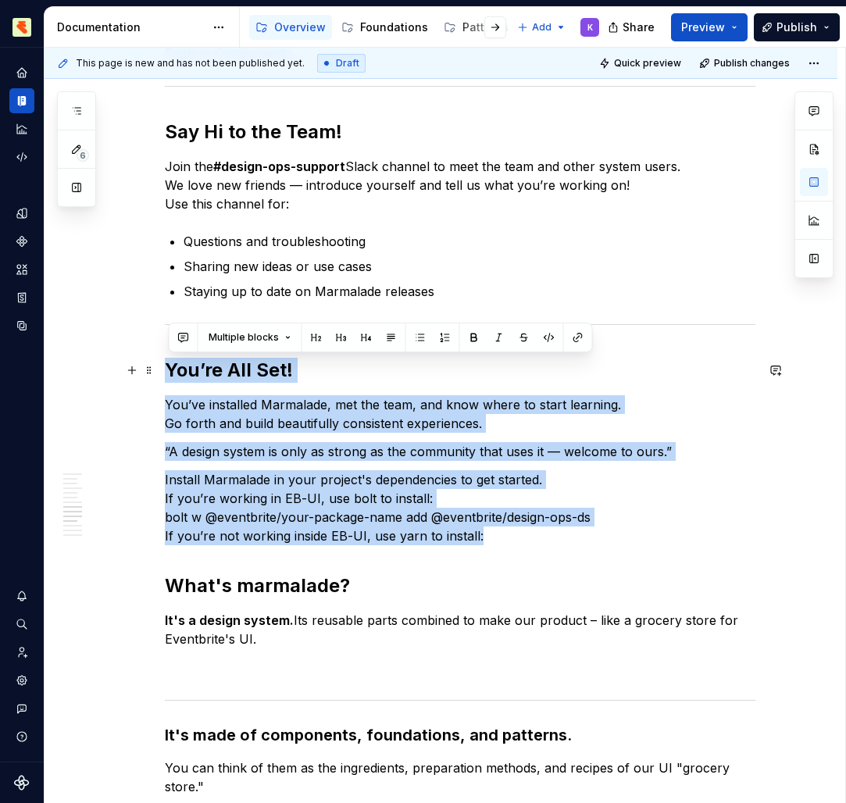
drag, startPoint x: 156, startPoint y: 450, endPoint x: 79, endPoint y: 365, distance: 115.0
click at [79, 365] on div "Welcome to Marmalade , Eventbrite’s design system for building consistent, acce…" at bounding box center [441, 485] width 793 height 2689
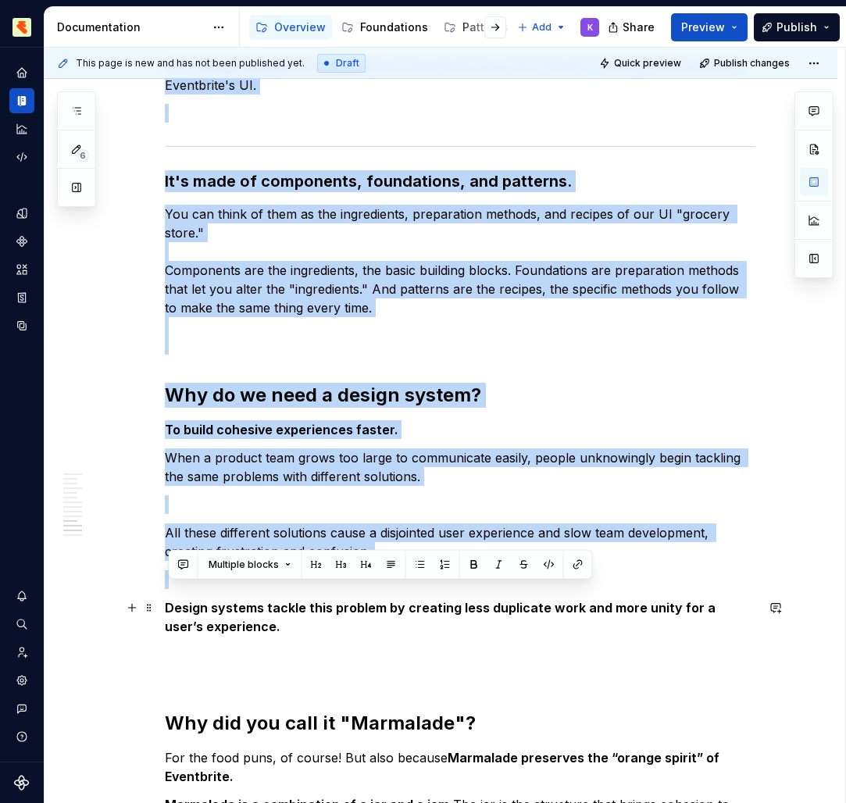
scroll to position [1974, 0]
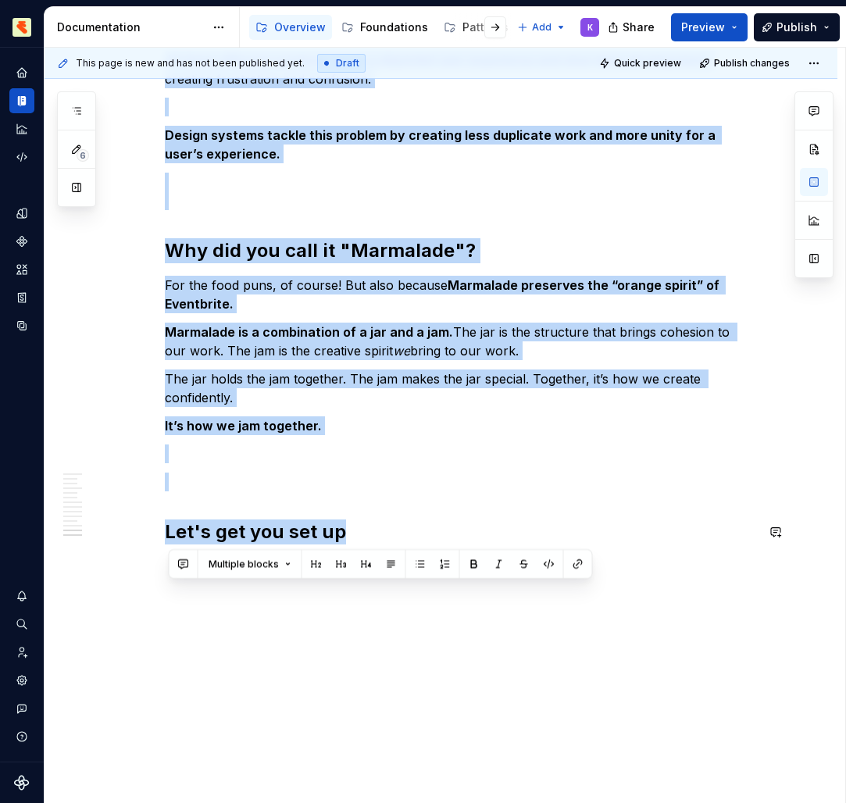
drag, startPoint x: 79, startPoint y: 365, endPoint x: 255, endPoint y: 562, distance: 264.4
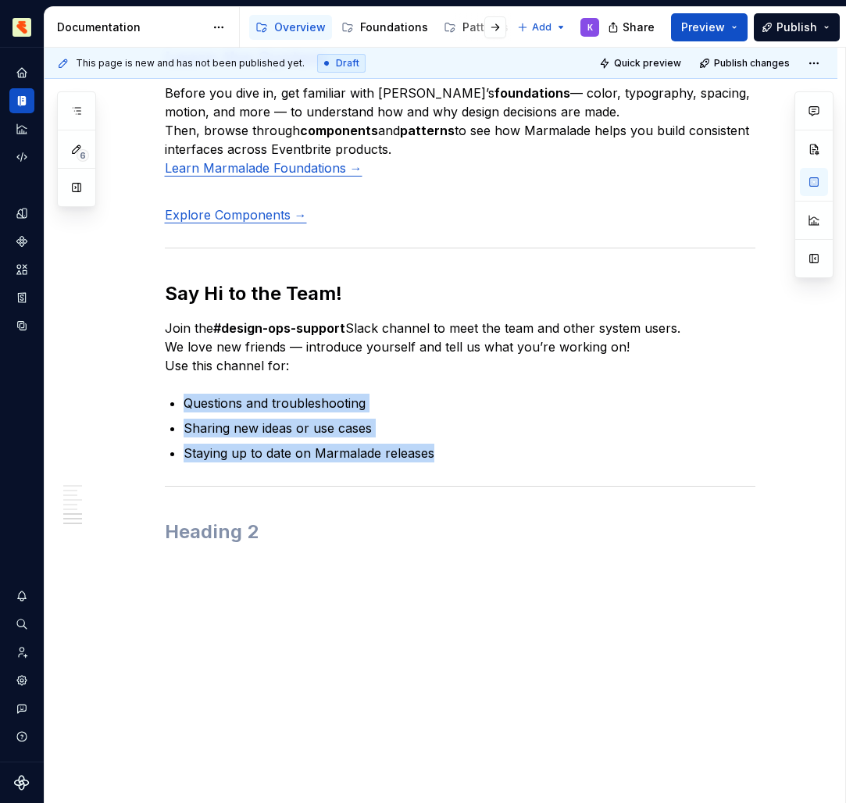
scroll to position [911, 0]
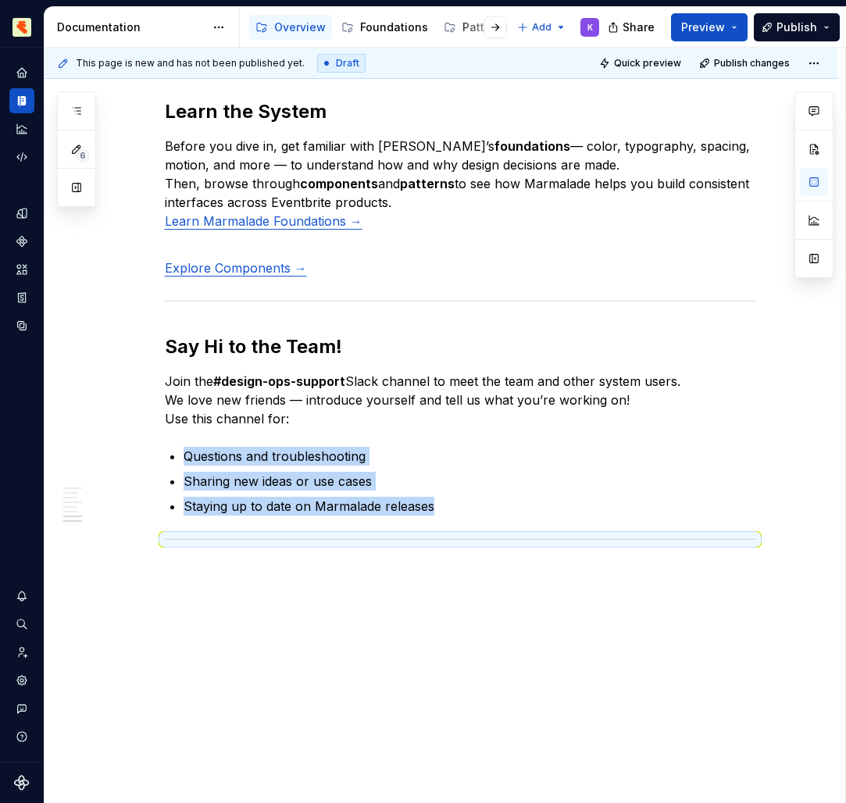
click at [272, 611] on div "Welcome to Marmalade , Eventbrite’s design system for building consistent, acce…" at bounding box center [441, 80] width 793 height 1448
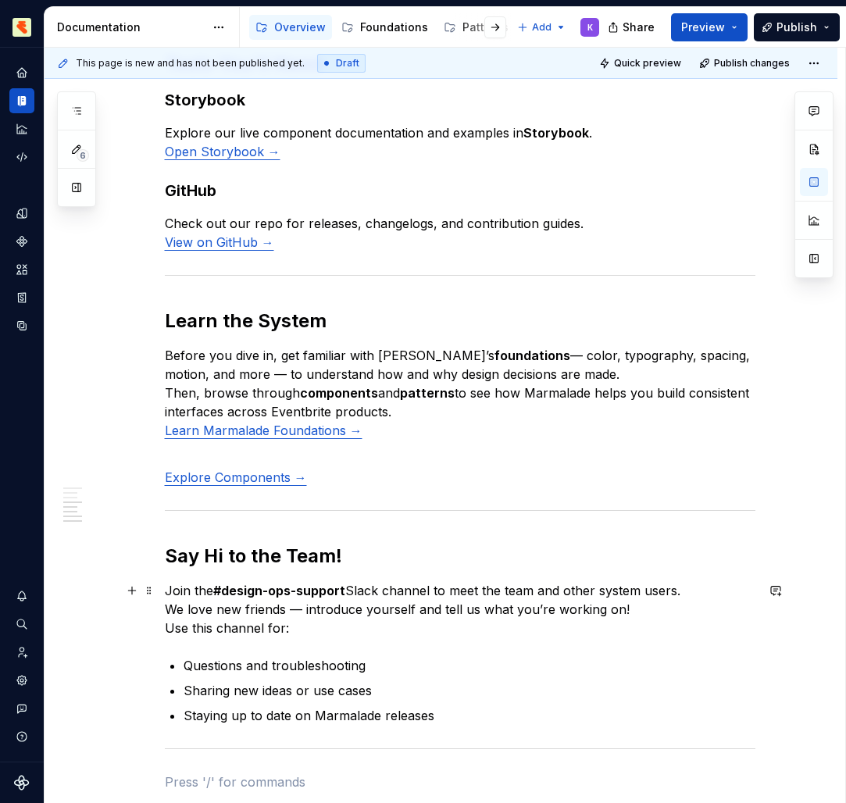
scroll to position [738, 0]
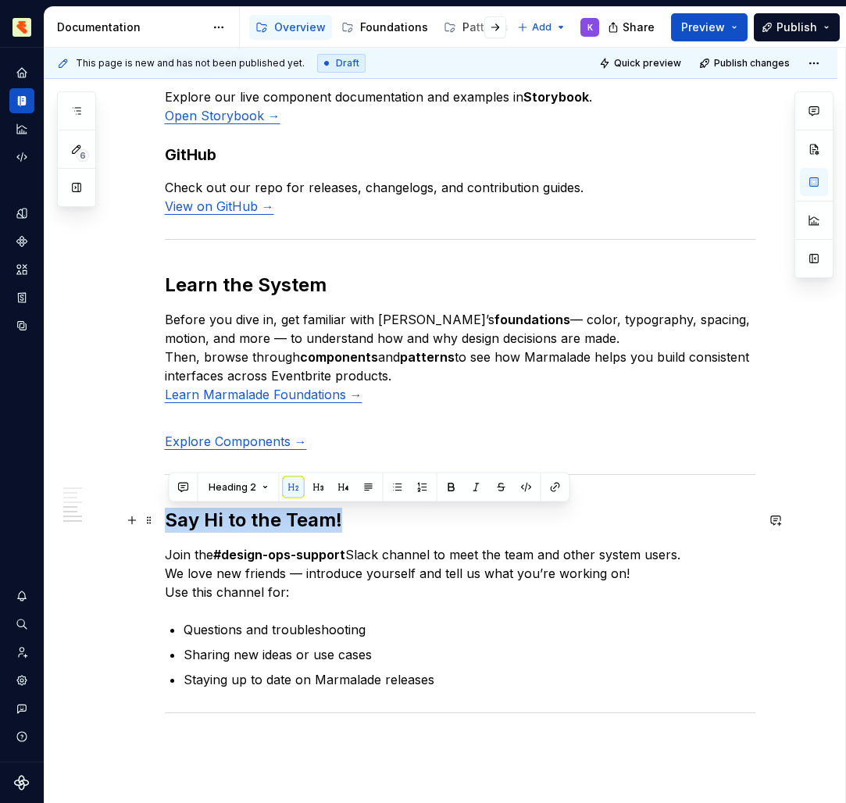
drag, startPoint x: 255, startPoint y: 562, endPoint x: 161, endPoint y: 519, distance: 103.4
click at [161, 519] on div "Welcome to Marmalade , Eventbrite’s design system for building consistent, acce…" at bounding box center [441, 271] width 793 height 1485
click at [245, 555] on strong "#design-ops-support" at bounding box center [279, 555] width 132 height 16
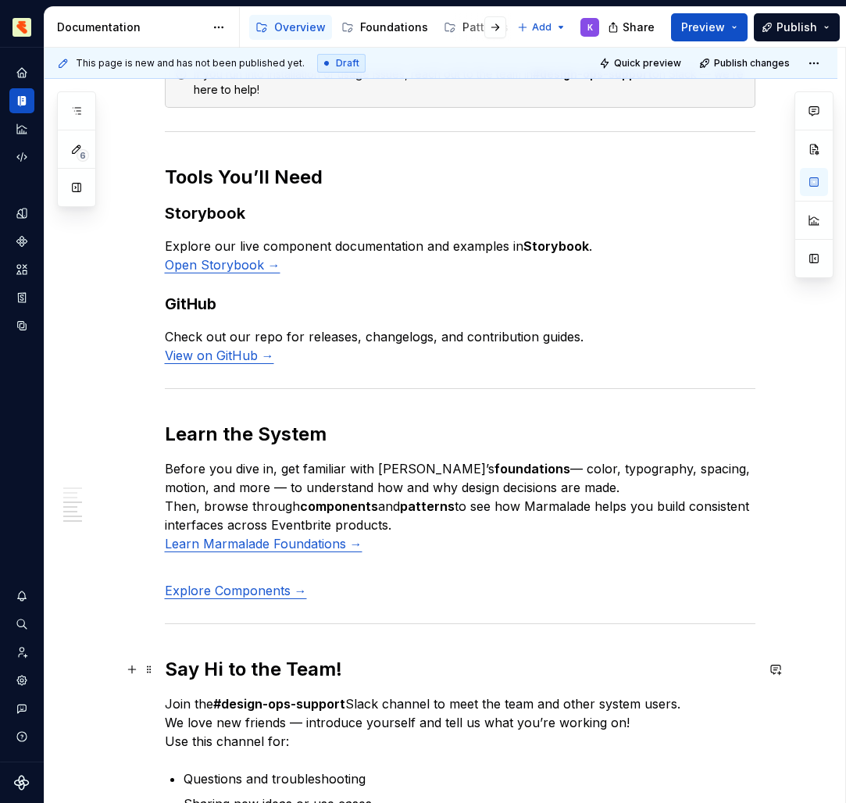
scroll to position [558, 0]
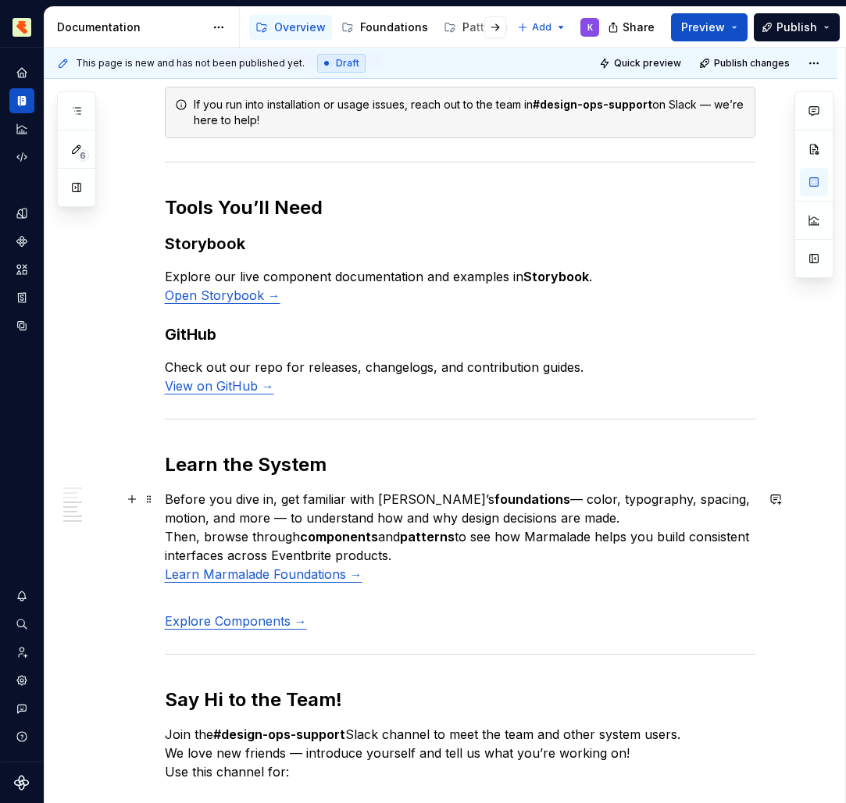
drag, startPoint x: 161, startPoint y: 519, endPoint x: 397, endPoint y: 553, distance: 239.1
click at [397, 553] on p "Before you dive in, get familiar with Marmalade’s foundations — color, typograp…" at bounding box center [460, 537] width 590 height 94
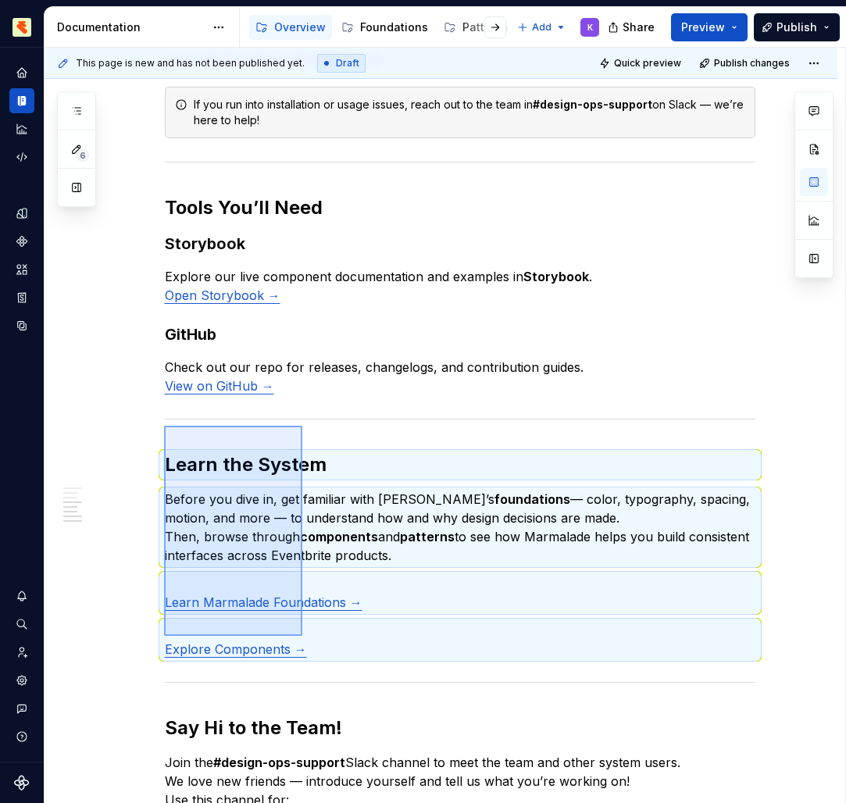
drag, startPoint x: 397, startPoint y: 553, endPoint x: 305, endPoint y: 656, distance: 138.3
click at [305, 656] on div "This page is new and has not been published yet. Draft Quick preview Publish ch…" at bounding box center [445, 426] width 800 height 756
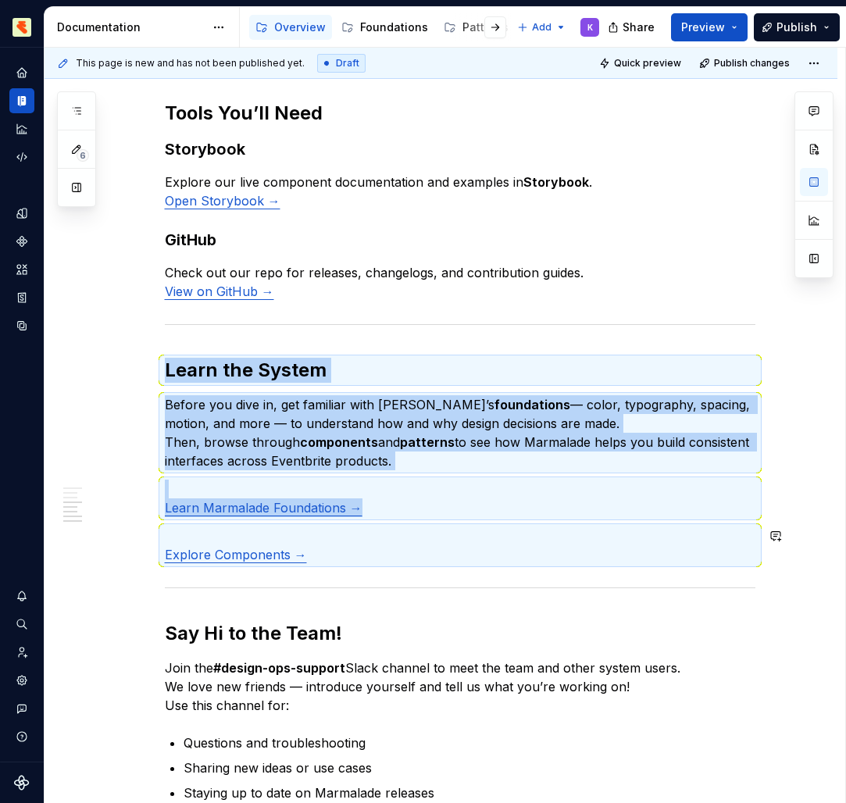
scroll to position [672, 0]
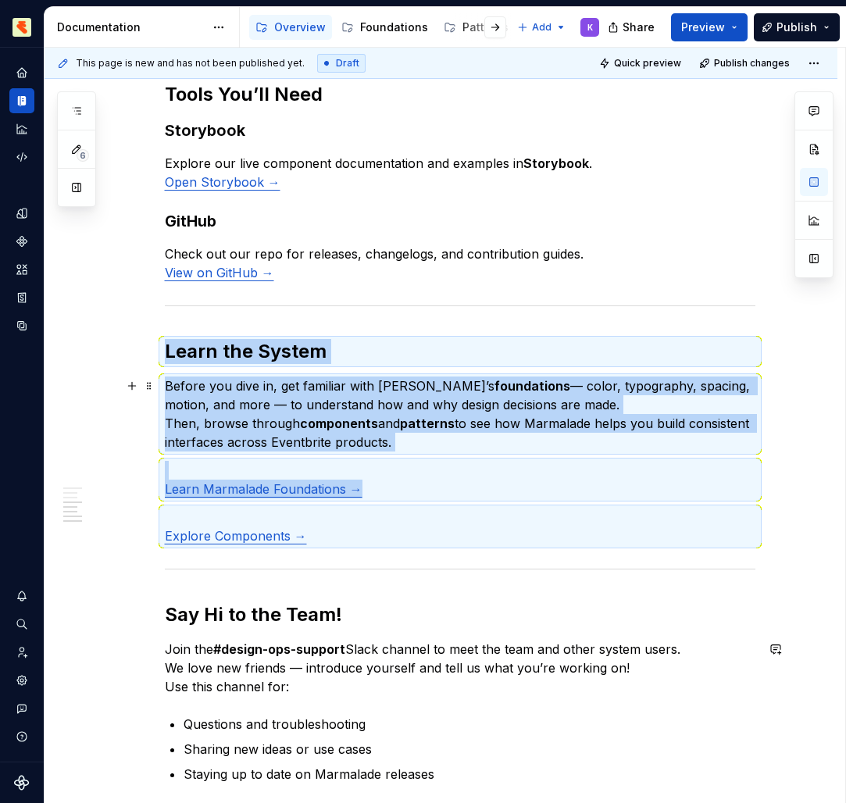
drag, startPoint x: 305, startPoint y: 656, endPoint x: 150, endPoint y: 452, distance: 256.3
click at [150, 452] on div "Welcome to Marmalade , Eventbrite’s design system for building consistent, acce…" at bounding box center [441, 351] width 793 height 1513
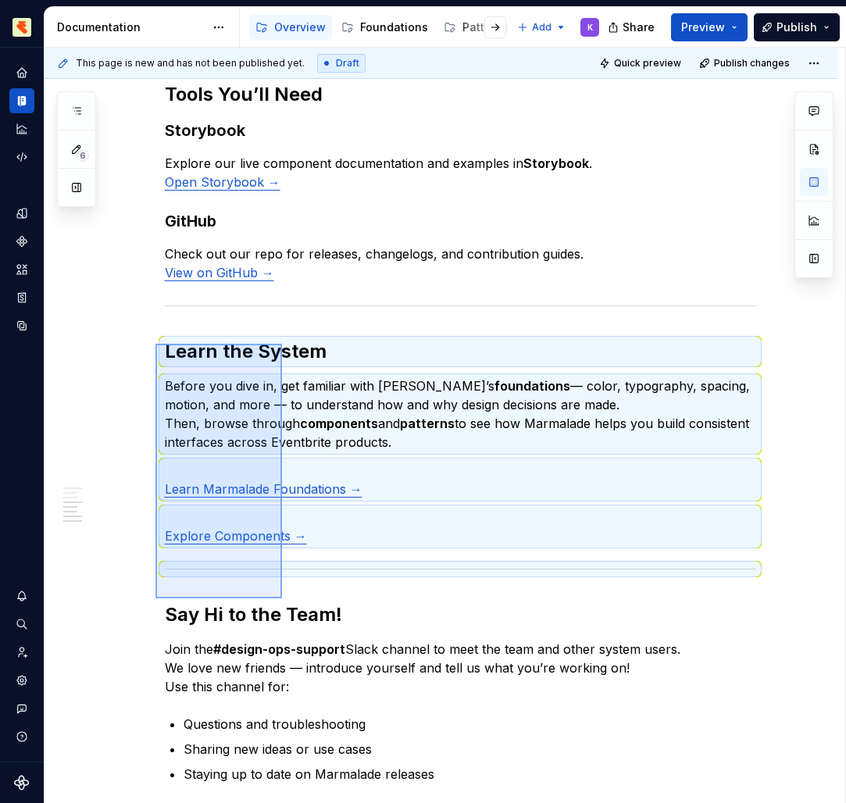
drag, startPoint x: 150, startPoint y: 452, endPoint x: 284, endPoint y: 589, distance: 191.6
click at [284, 589] on div "This page is new and has not been published yet. Draft Quick preview Publish ch…" at bounding box center [445, 426] width 800 height 756
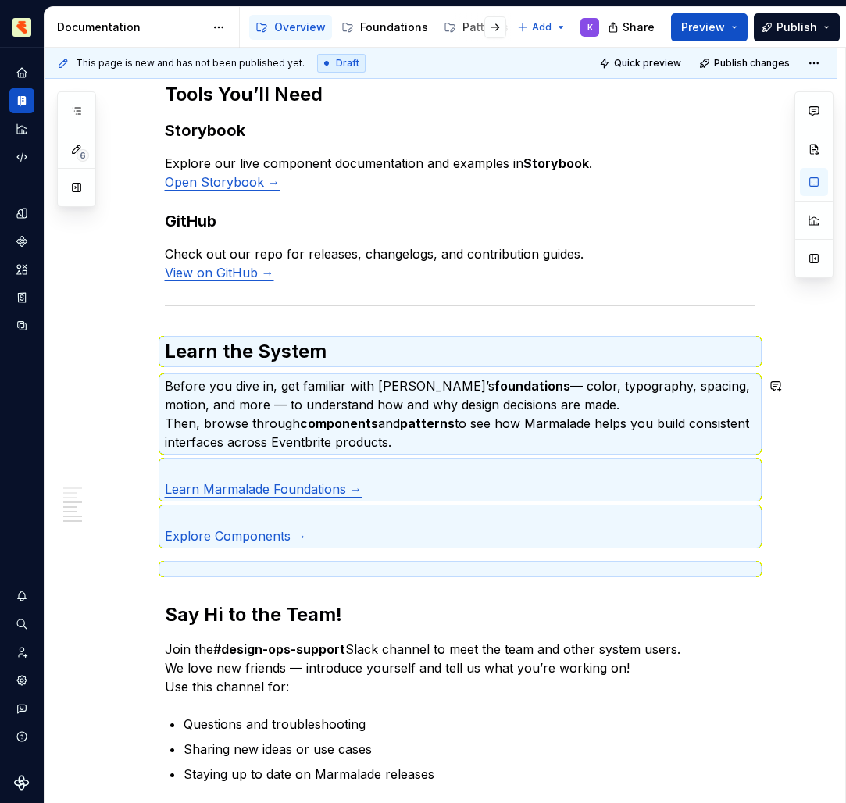
drag, startPoint x: 284, startPoint y: 589, endPoint x: 245, endPoint y: 333, distance: 259.1
click at [245, 333] on div "Welcome to Marmalade , Eventbrite’s design system for building consistent, acce…" at bounding box center [460, 241] width 590 height 1217
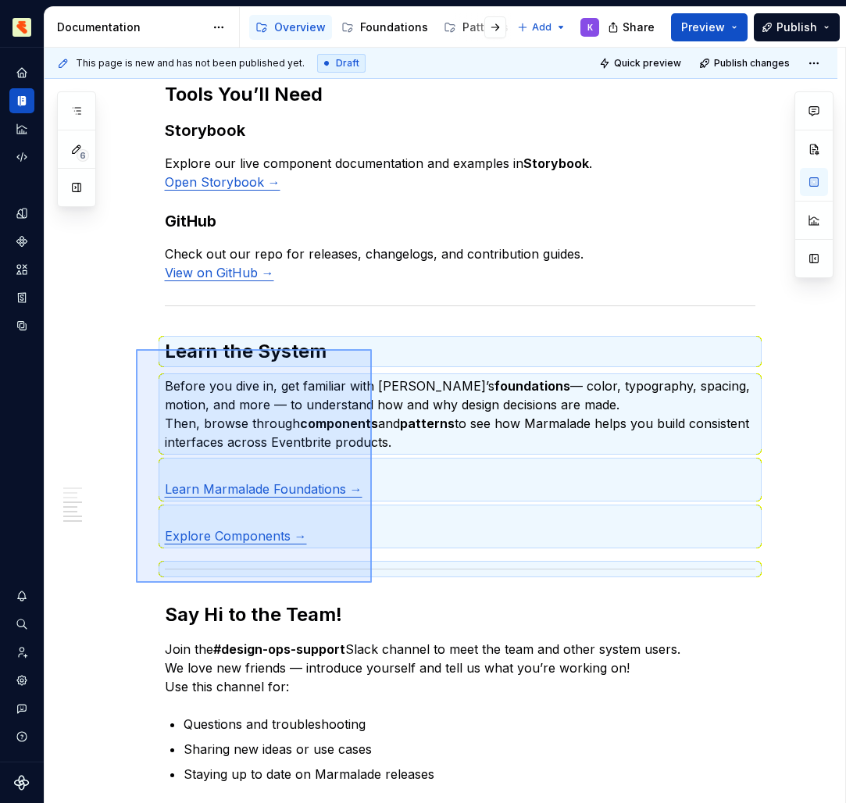
drag, startPoint x: 245, startPoint y: 333, endPoint x: 372, endPoint y: 583, distance: 280.1
click at [372, 583] on div "This page is new and has not been published yet. Draft Quick preview Publish ch…" at bounding box center [445, 426] width 800 height 756
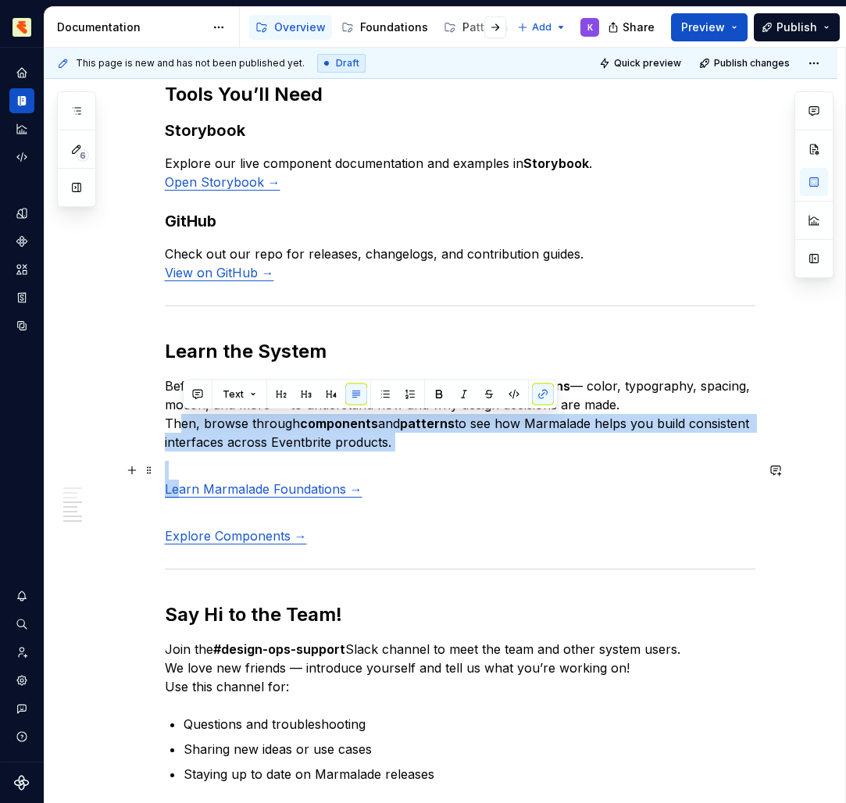
drag, startPoint x: 372, startPoint y: 583, endPoint x: 182, endPoint y: 495, distance: 209.0
click at [182, 495] on div "Welcome to Marmalade , Eventbrite’s design system for building consistent, acce…" at bounding box center [460, 241] width 590 height 1217
drag, startPoint x: 182, startPoint y: 495, endPoint x: 155, endPoint y: 399, distance: 99.7
click at [155, 399] on div "This page is new and has not been published yet. Draft Quick preview Publish ch…" at bounding box center [445, 426] width 800 height 756
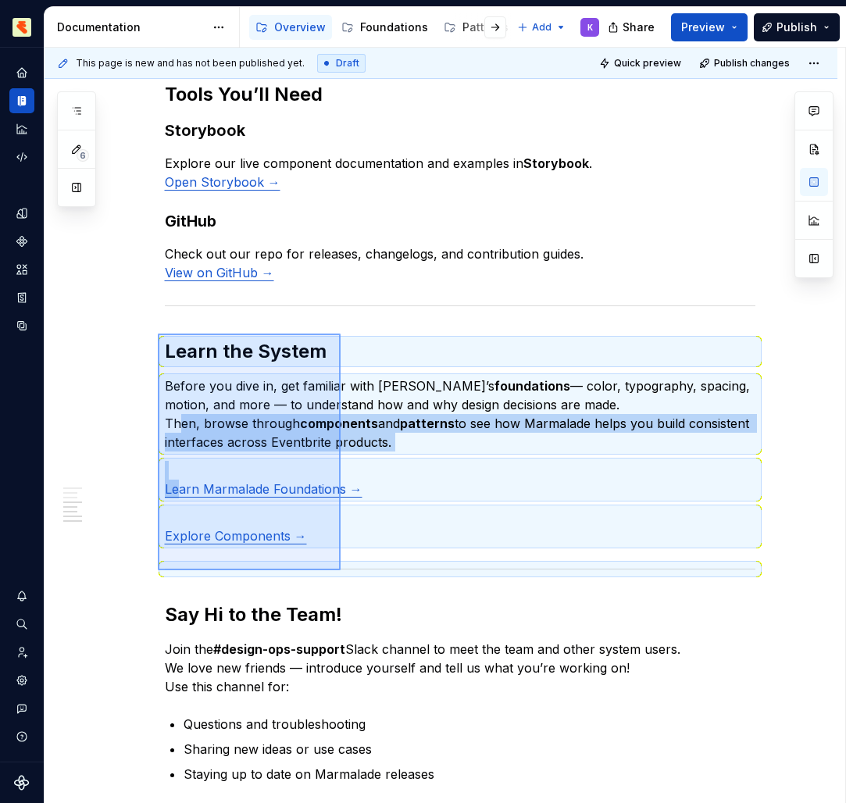
drag, startPoint x: 155, startPoint y: 399, endPoint x: 340, endPoint y: 572, distance: 253.6
click at [340, 572] on div "This page is new and has not been published yet. Draft Quick preview Publish ch…" at bounding box center [445, 426] width 800 height 756
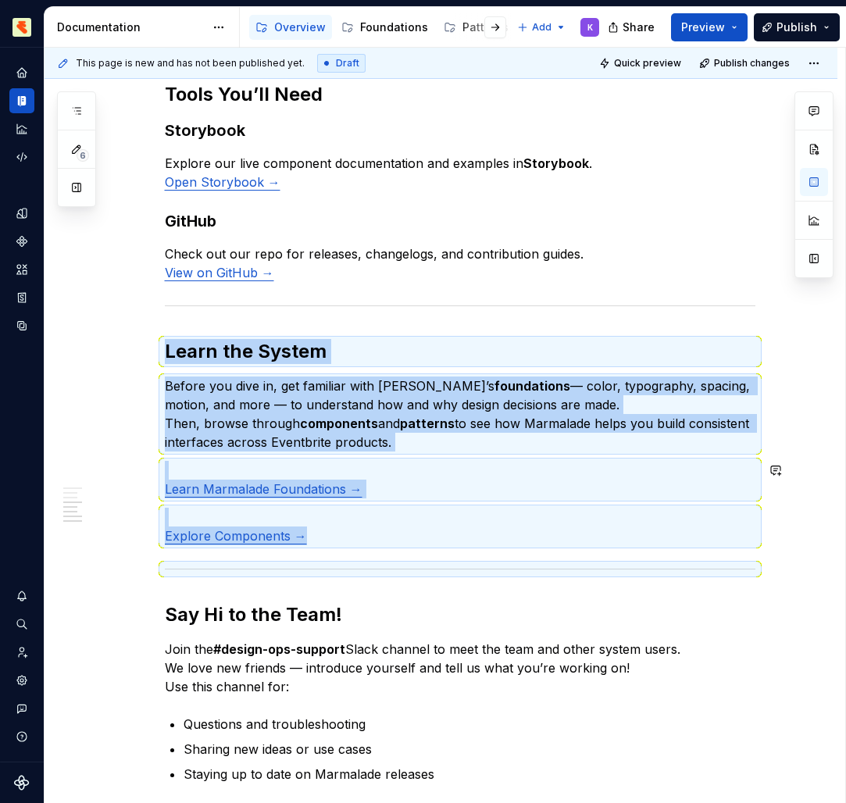
copy div "Learn the System Before you dive in, get familiar with Marmalade’s foundations …"
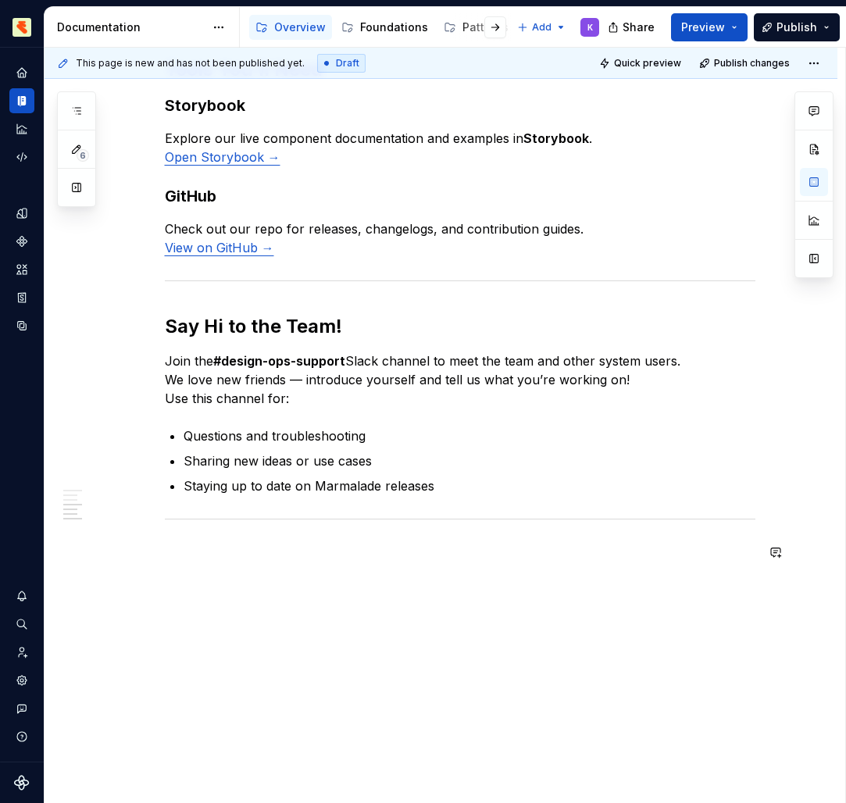
scroll to position [711, 0]
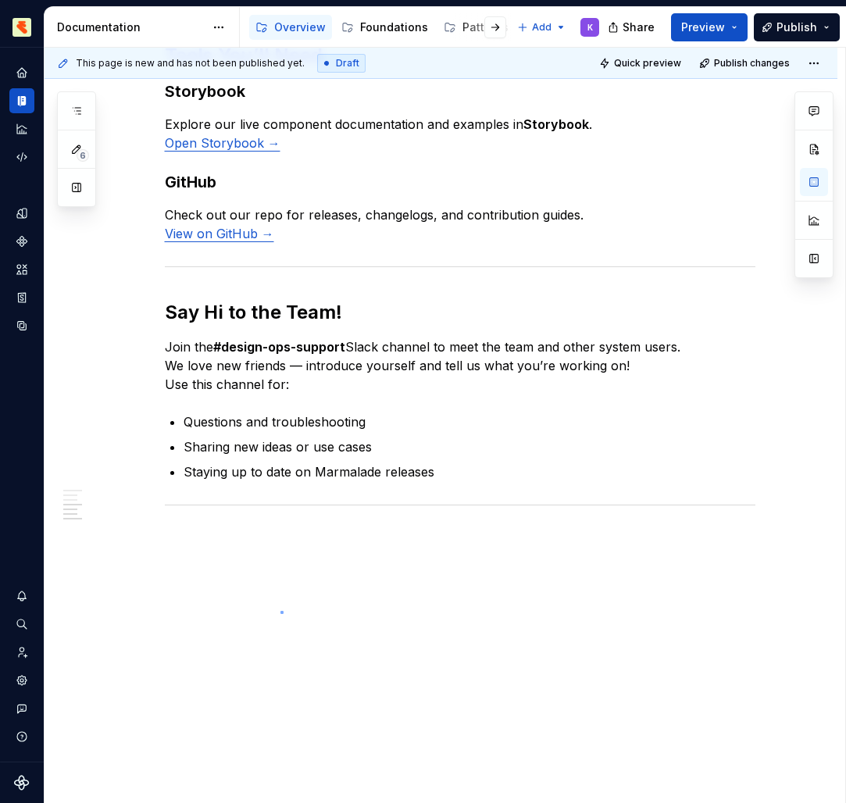
drag, startPoint x: 340, startPoint y: 572, endPoint x: 282, endPoint y: 611, distance: 70.0
click at [282, 611] on div "This page is new and has not been published yet. Draft Quick preview Publish ch…" at bounding box center [445, 426] width 800 height 756
drag, startPoint x: 282, startPoint y: 611, endPoint x: 458, endPoint y: 476, distance: 221.6
click at [458, 476] on p "Staying up to date on Marmalade releases" at bounding box center [470, 471] width 572 height 19
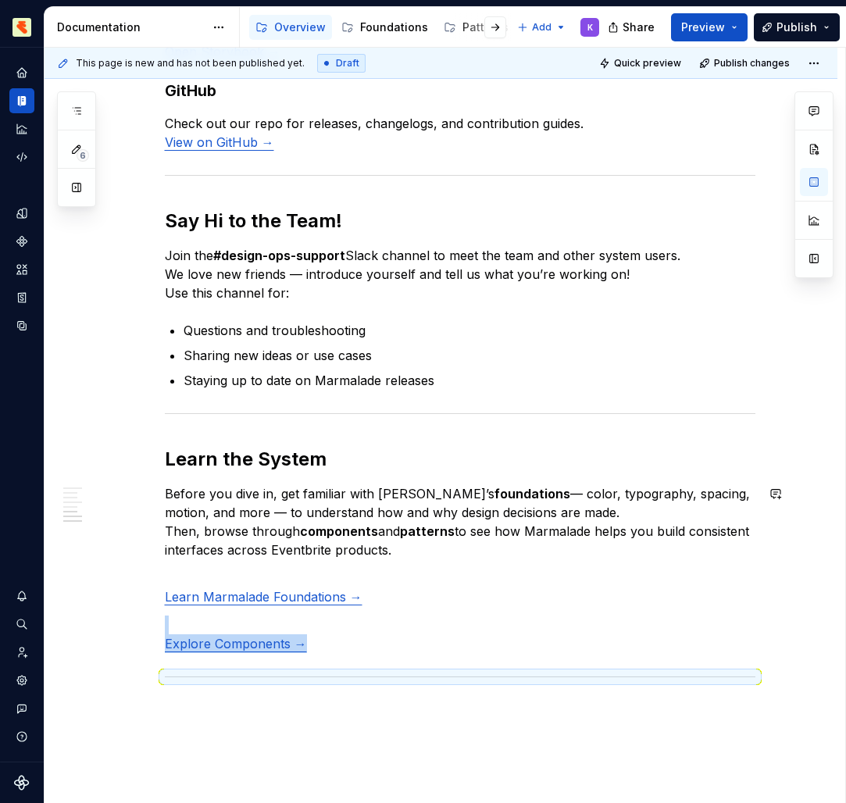
scroll to position [808, 0]
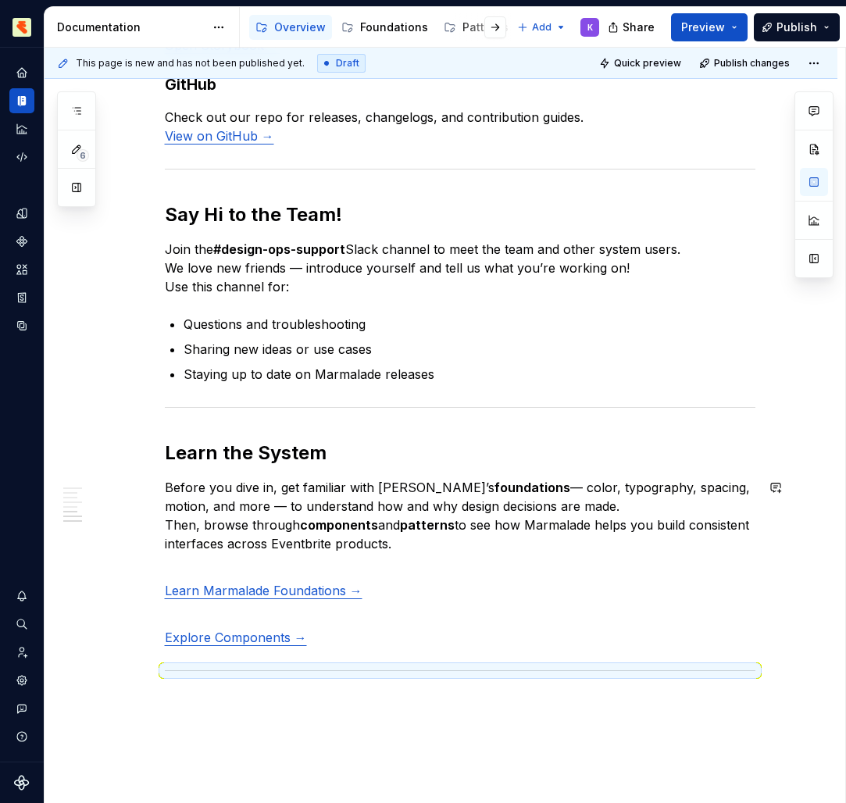
drag, startPoint x: 458, startPoint y: 476, endPoint x: 382, endPoint y: 610, distance: 154.2
click at [382, 610] on p "Explore Components →" at bounding box center [460, 627] width 590 height 37
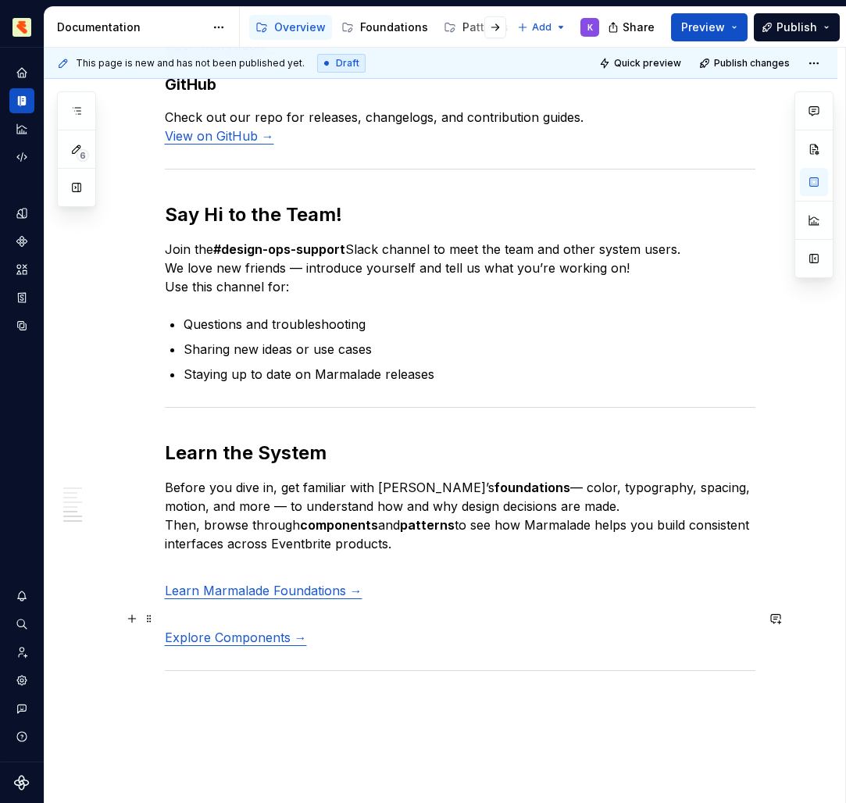
drag, startPoint x: 382, startPoint y: 610, endPoint x: 373, endPoint y: 639, distance: 30.1
click at [373, 639] on p "Explore Components →" at bounding box center [460, 627] width 590 height 37
click at [315, 615] on p "Explore Components →" at bounding box center [460, 627] width 590 height 37
click at [304, 566] on p "Learn Marmalade Foundations → Explore Components →" at bounding box center [460, 590] width 590 height 56
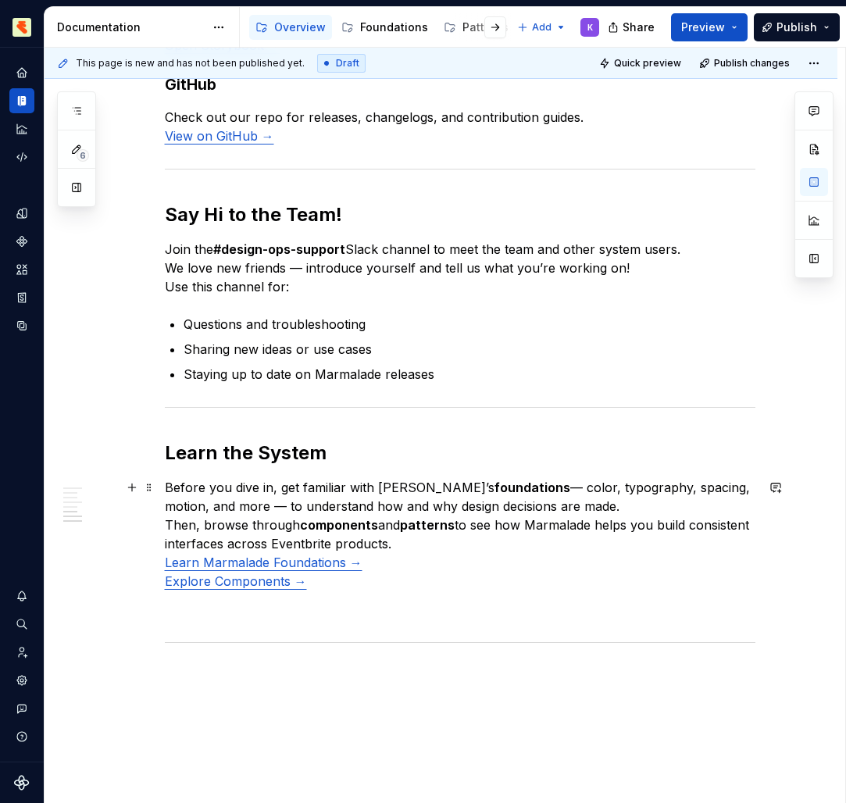
drag, startPoint x: 373, startPoint y: 639, endPoint x: 388, endPoint y: 559, distance: 81.0
click at [388, 559] on p "Before you dive in, get familiar with Marmalade’s foundations — color, typograp…" at bounding box center [460, 534] width 590 height 112
click at [404, 631] on p at bounding box center [460, 637] width 590 height 19
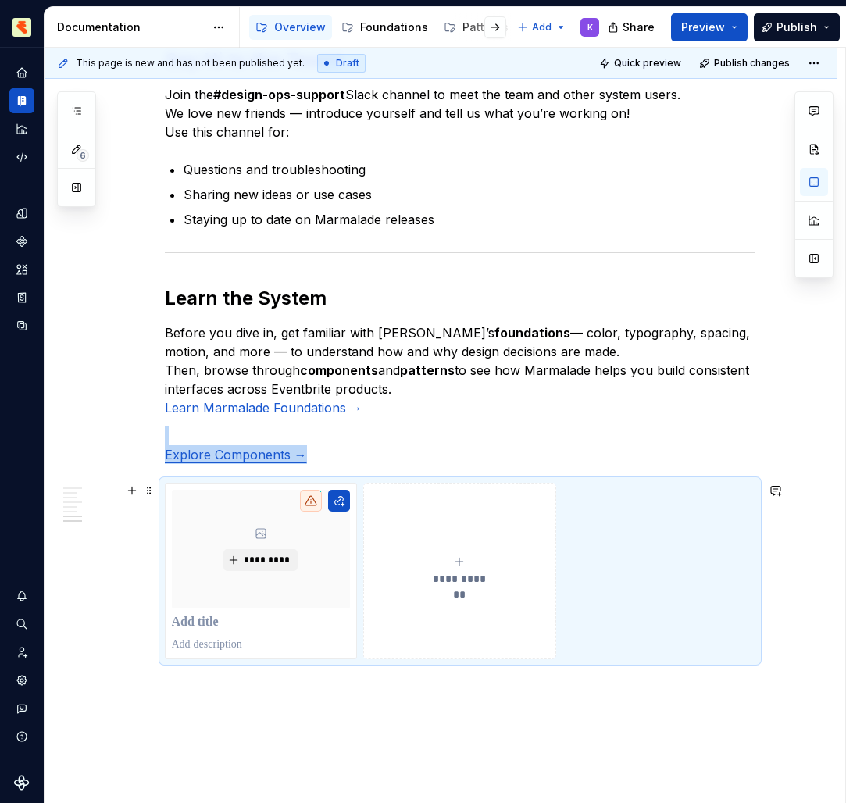
scroll to position [976, 0]
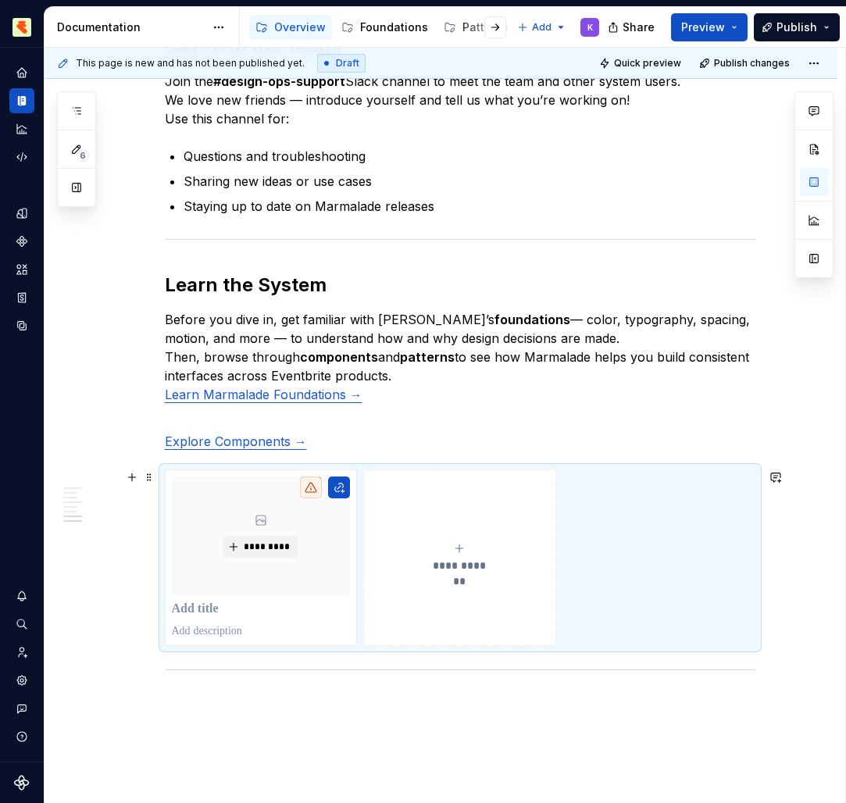
click at [410, 431] on p "Explore Components →" at bounding box center [460, 431] width 590 height 37
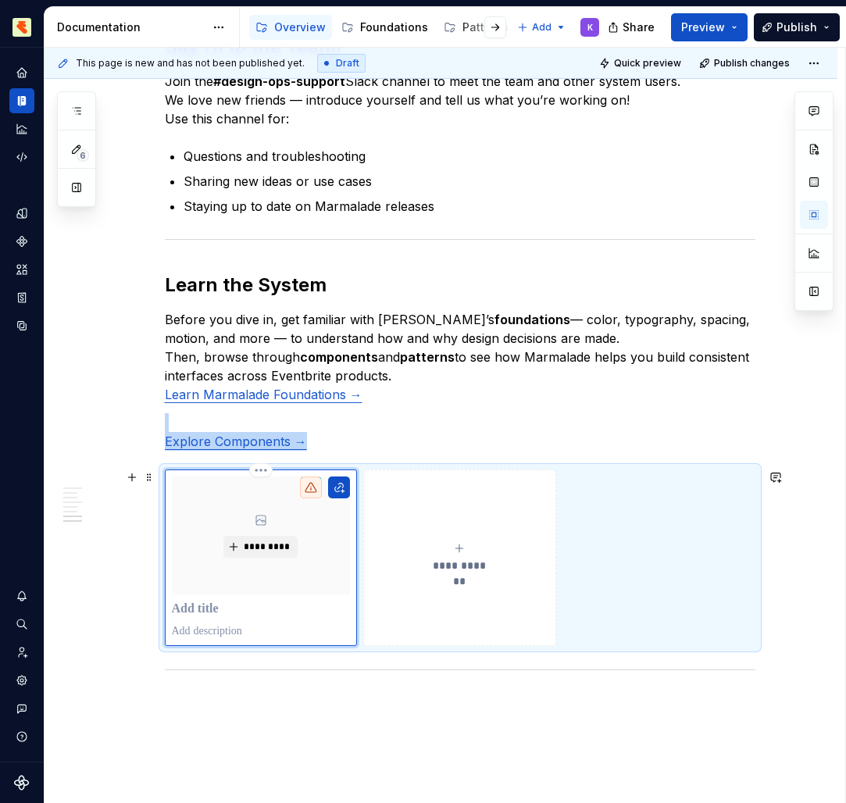
click at [343, 496] on button "button" at bounding box center [339, 487] width 22 height 22
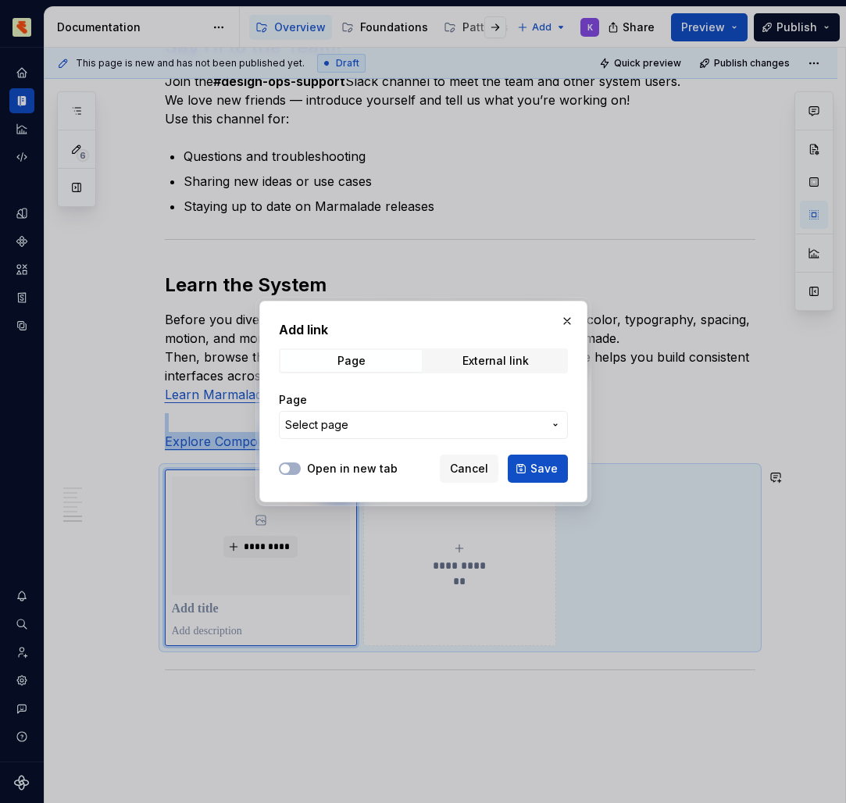
drag, startPoint x: 388, startPoint y: 559, endPoint x: 420, endPoint y: 430, distance: 133.5
click at [420, 430] on span "Select page" at bounding box center [414, 425] width 258 height 16
click at [674, 408] on div at bounding box center [423, 401] width 846 height 803
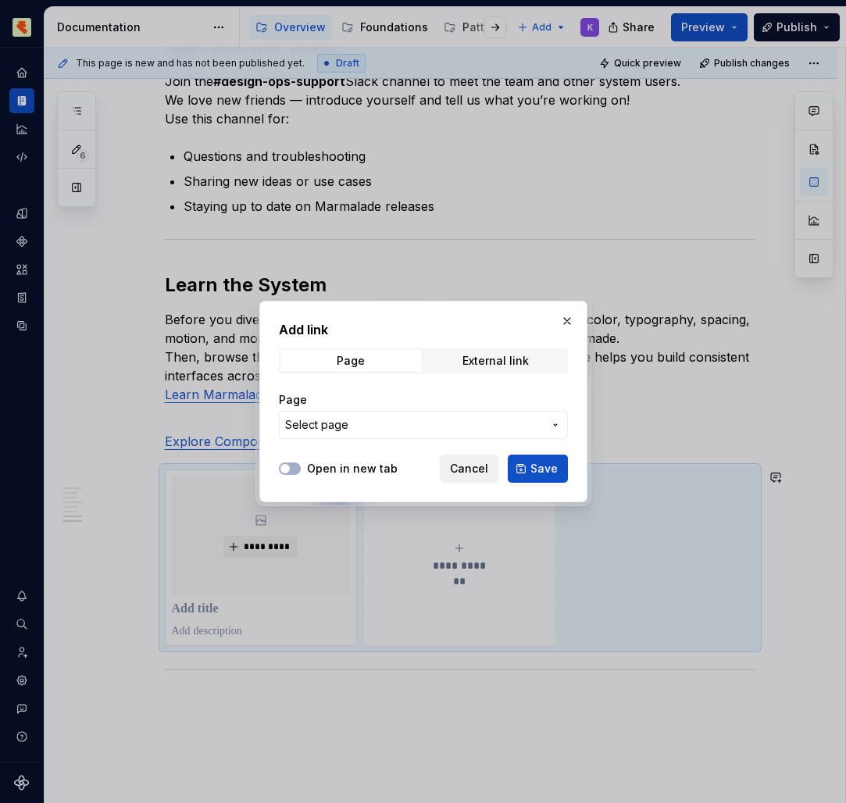
drag, startPoint x: 420, startPoint y: 430, endPoint x: 480, endPoint y: 466, distance: 70.4
click at [480, 466] on span "Cancel" at bounding box center [469, 469] width 38 height 16
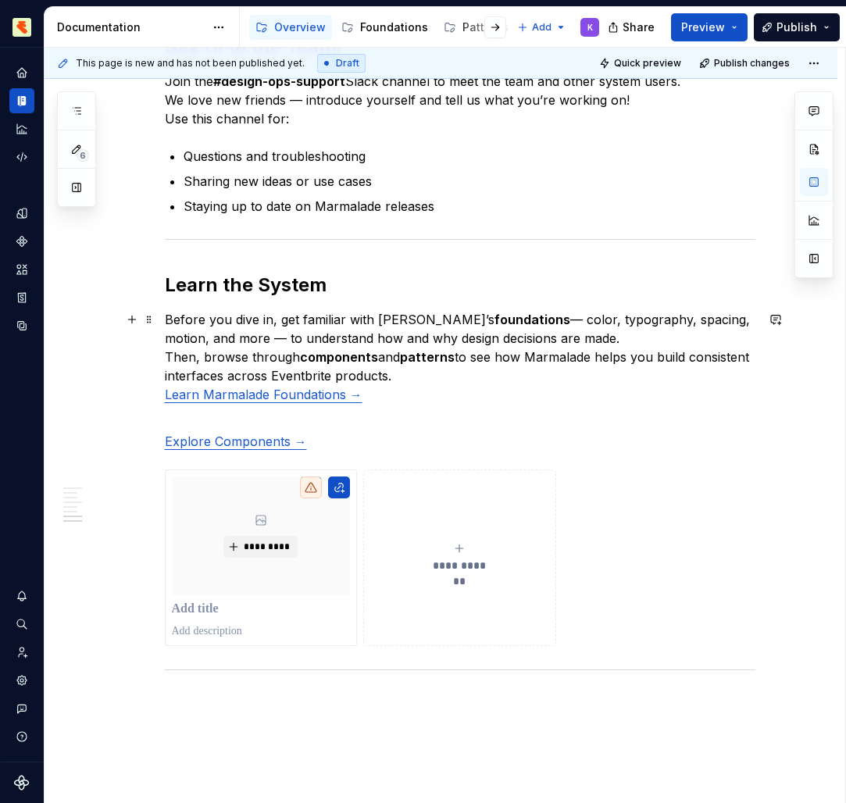
drag, startPoint x: 480, startPoint y: 466, endPoint x: 437, endPoint y: 378, distance: 98.5
click at [437, 378] on p "Before you dive in, get familiar with Marmalade’s foundations — color, typograp…" at bounding box center [460, 357] width 590 height 94
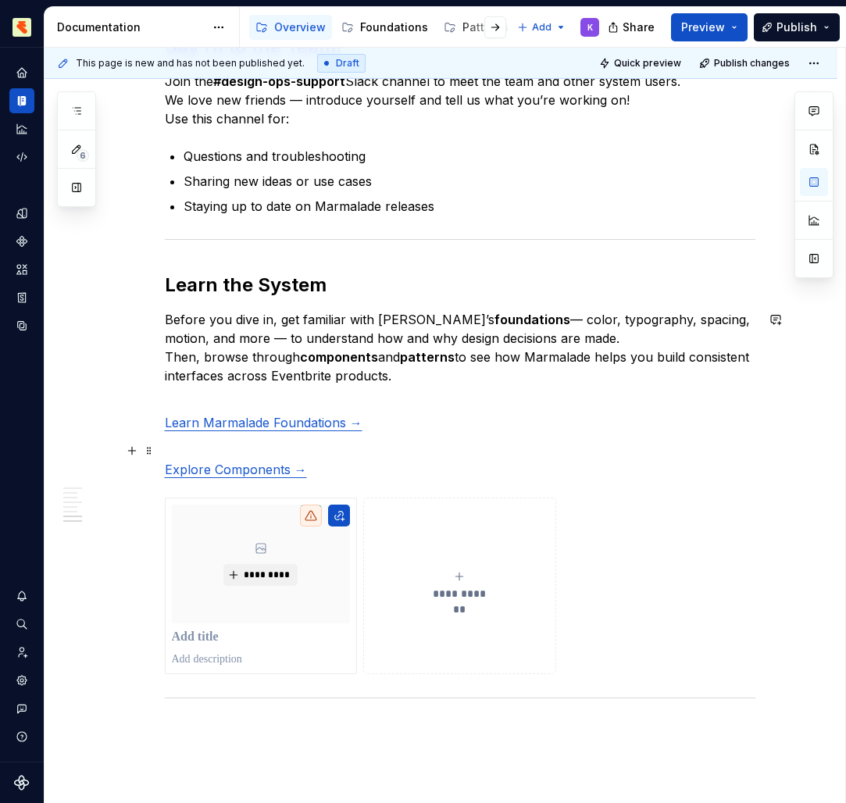
drag, startPoint x: 437, startPoint y: 378, endPoint x: 315, endPoint y: 448, distance: 140.0
click at [315, 448] on p "Explore Components →" at bounding box center [460, 459] width 590 height 37
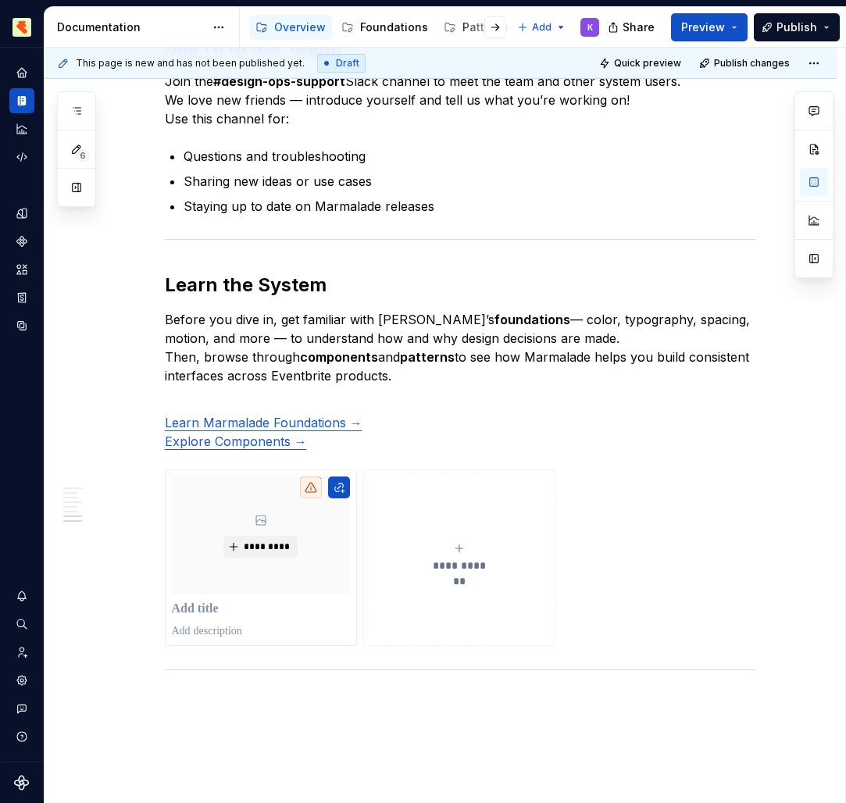
drag, startPoint x: 315, startPoint y: 448, endPoint x: 298, endPoint y: 401, distance: 50.9
click at [298, 401] on p "Learn Marmalade Foundations → Explore Components →" at bounding box center [460, 422] width 590 height 56
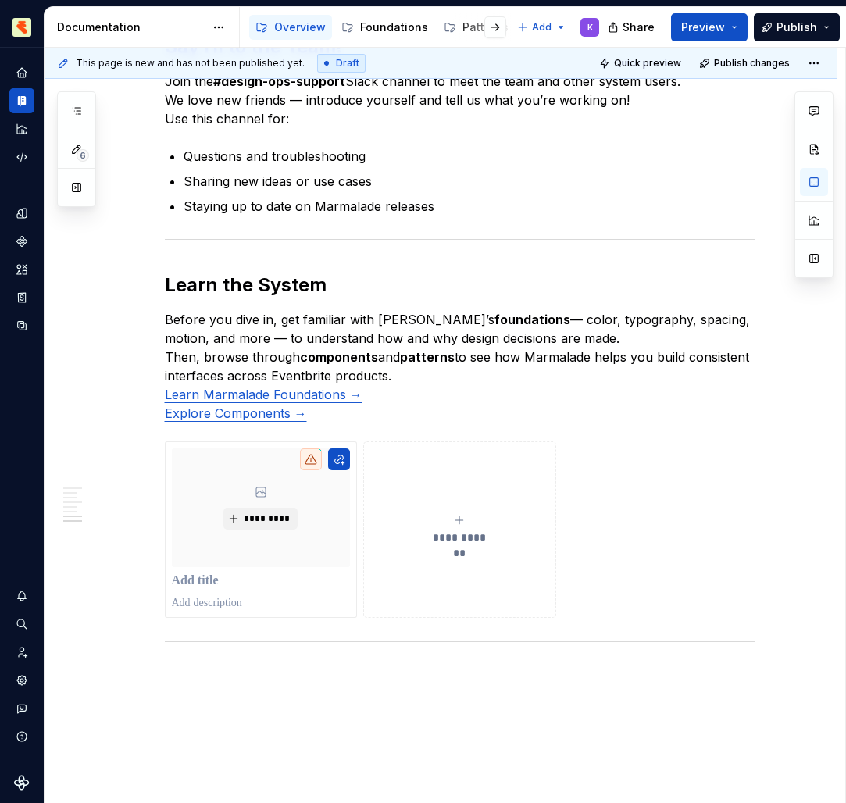
click at [443, 596] on button "**********" at bounding box center [459, 529] width 193 height 176
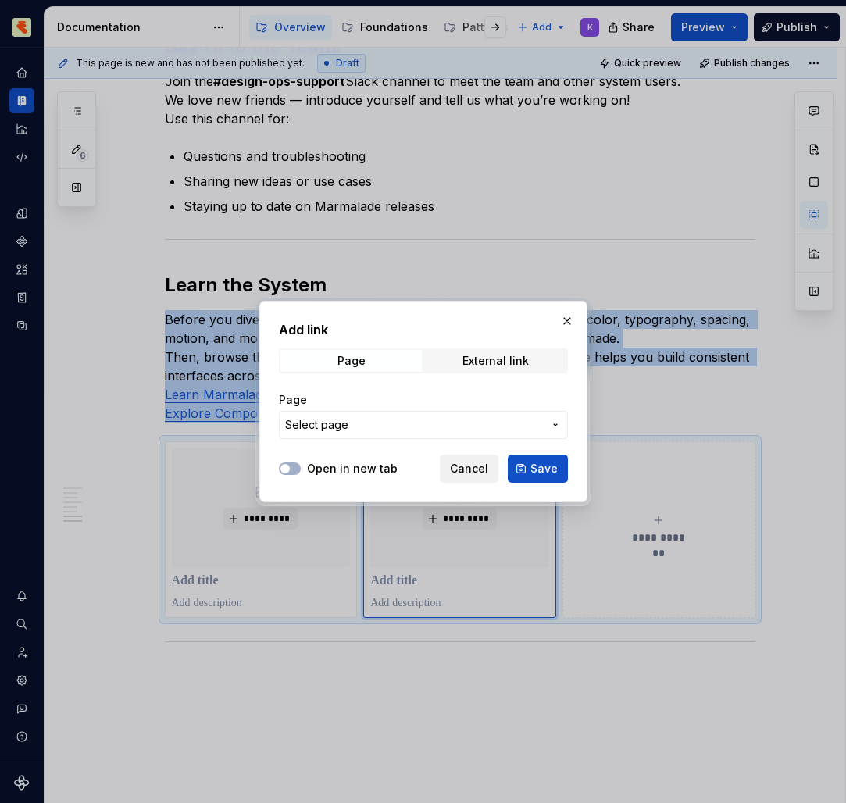
drag, startPoint x: 298, startPoint y: 401, endPoint x: 483, endPoint y: 469, distance: 198.2
click at [483, 469] on span "Cancel" at bounding box center [469, 469] width 38 height 16
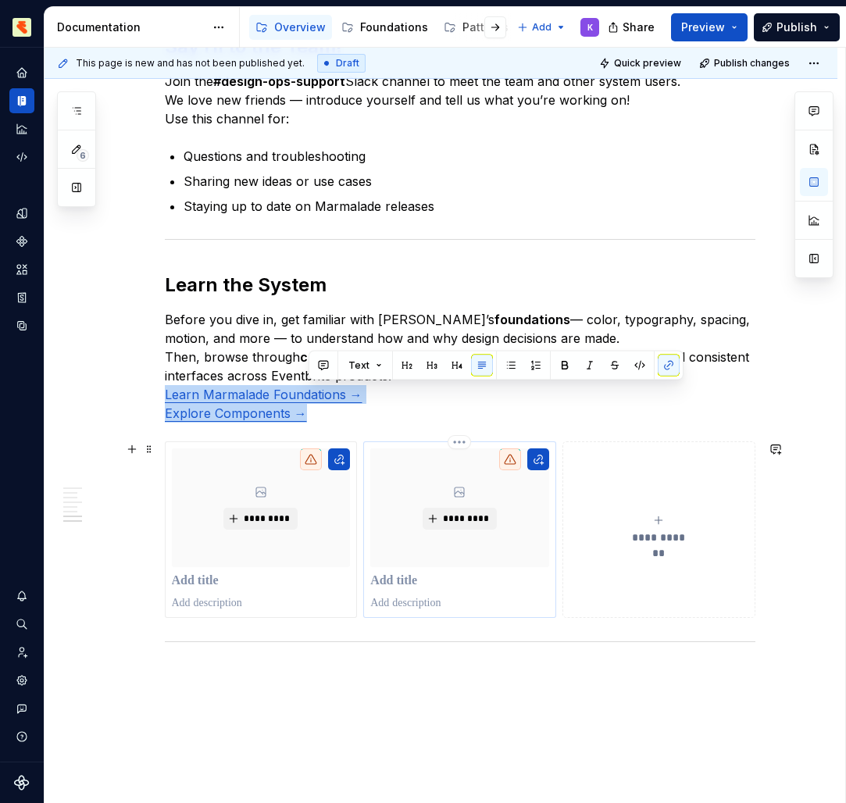
drag, startPoint x: 483, startPoint y: 469, endPoint x: 547, endPoint y: 586, distance: 133.1
drag, startPoint x: 547, startPoint y: 586, endPoint x: 763, endPoint y: 538, distance: 221.7
click at [755, 538] on div "**********" at bounding box center [460, 529] width 590 height 176
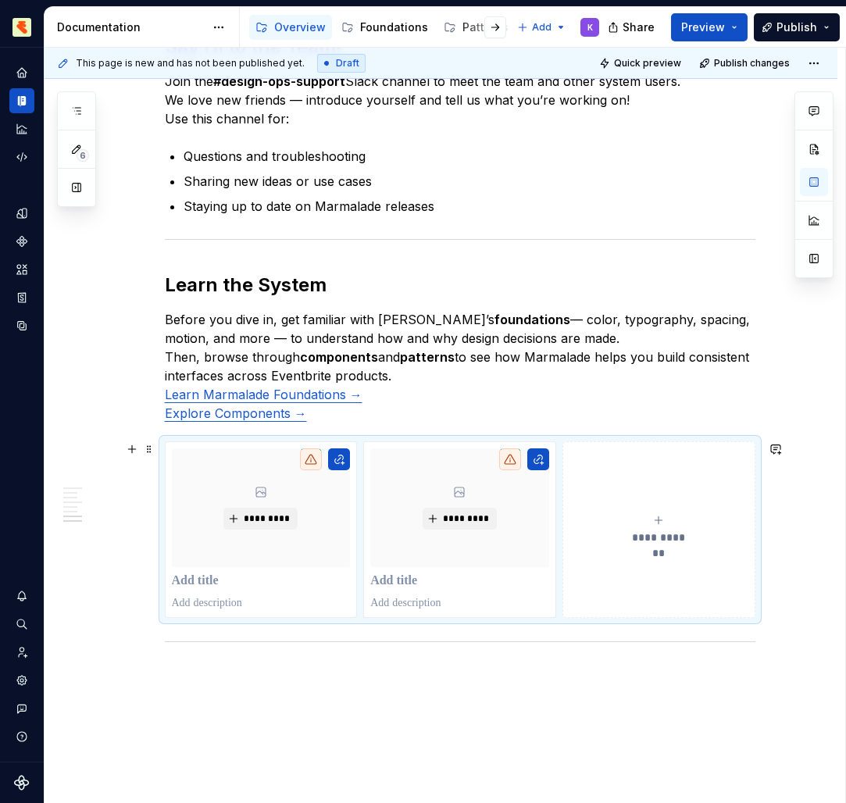
scroll to position [883, 0]
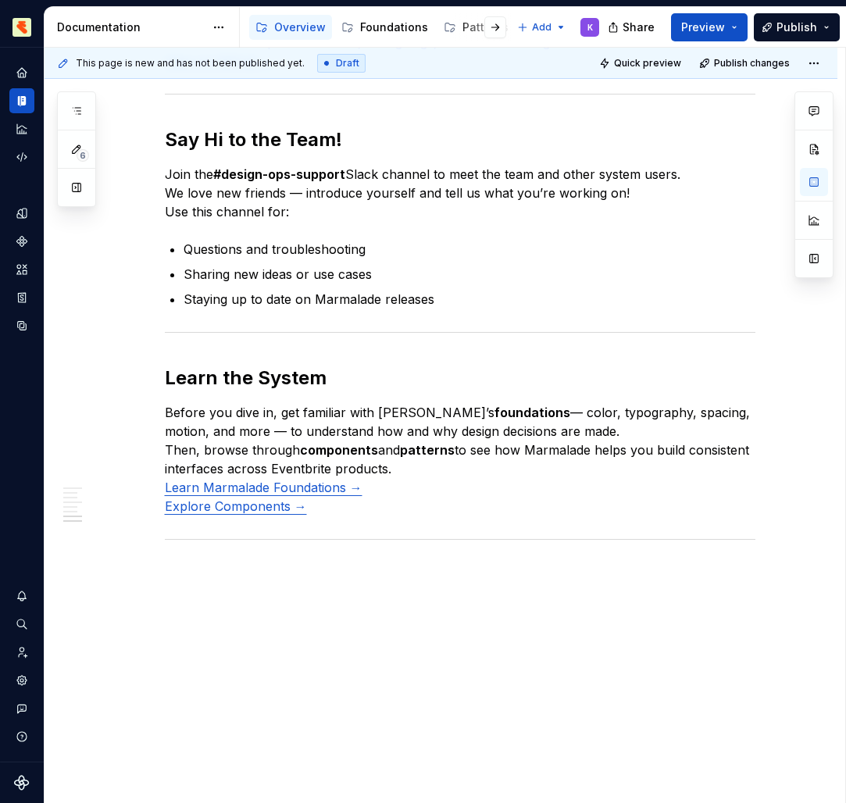
click at [513, 504] on p "Before you dive in, get familiar with Marmalade’s foundations — color, typograp…" at bounding box center [460, 459] width 590 height 112
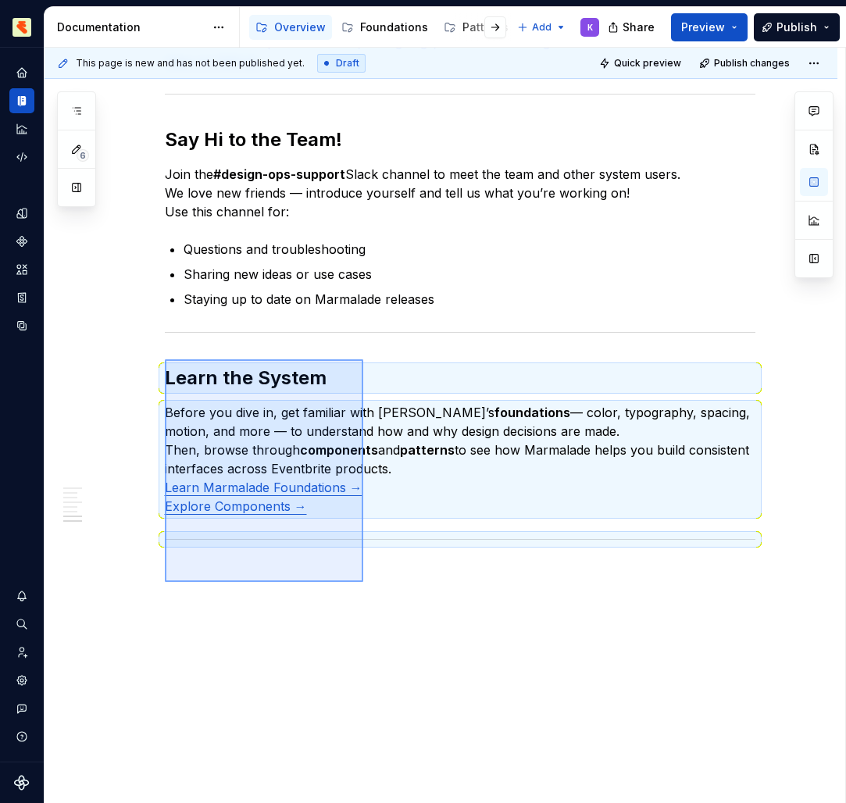
drag, startPoint x: 763, startPoint y: 538, endPoint x: 165, endPoint y: 359, distance: 624.4
click at [165, 359] on div "This page is new and has not been published yet. Draft Quick preview Publish ch…" at bounding box center [445, 426] width 800 height 756
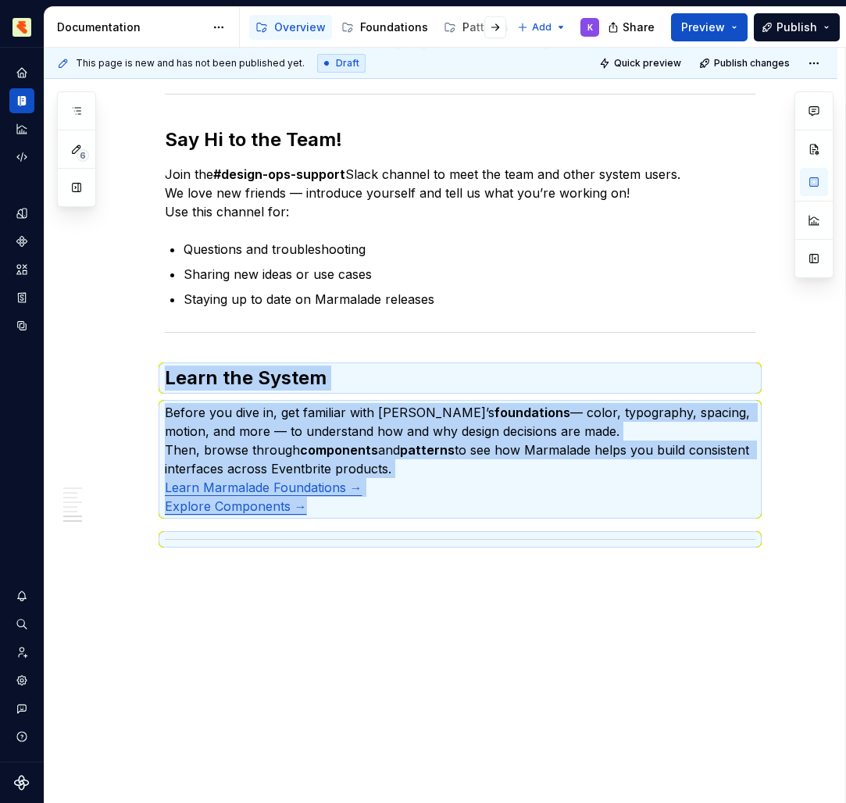
click at [420, 691] on div "Welcome to Marmalade , Eventbrite’s design system for building consistent, acce…" at bounding box center [441, 94] width 793 height 1420
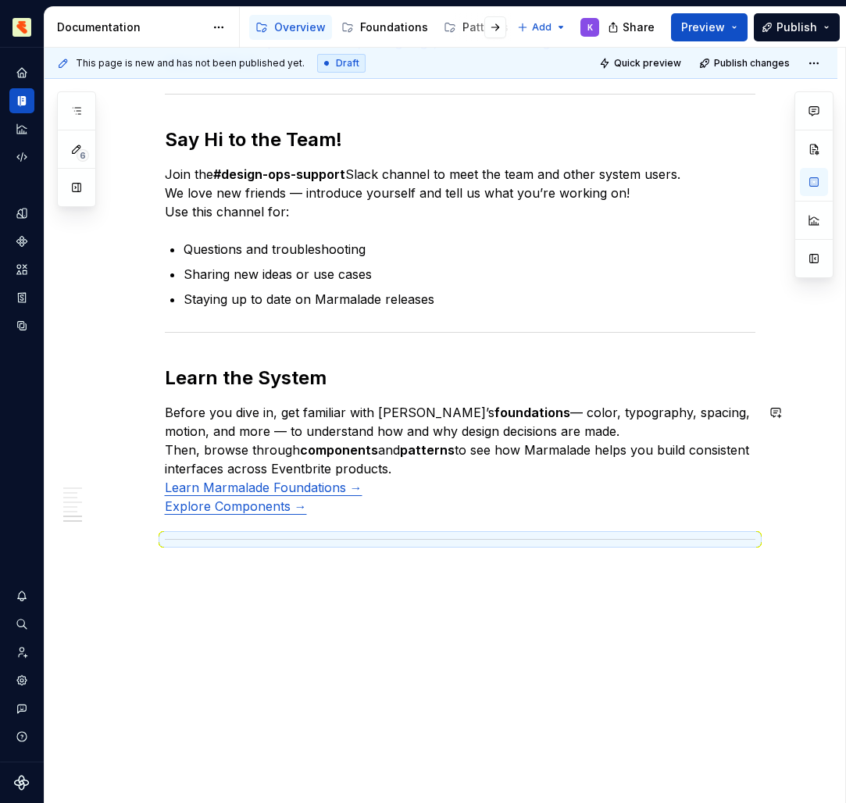
scroll to position [854, 0]
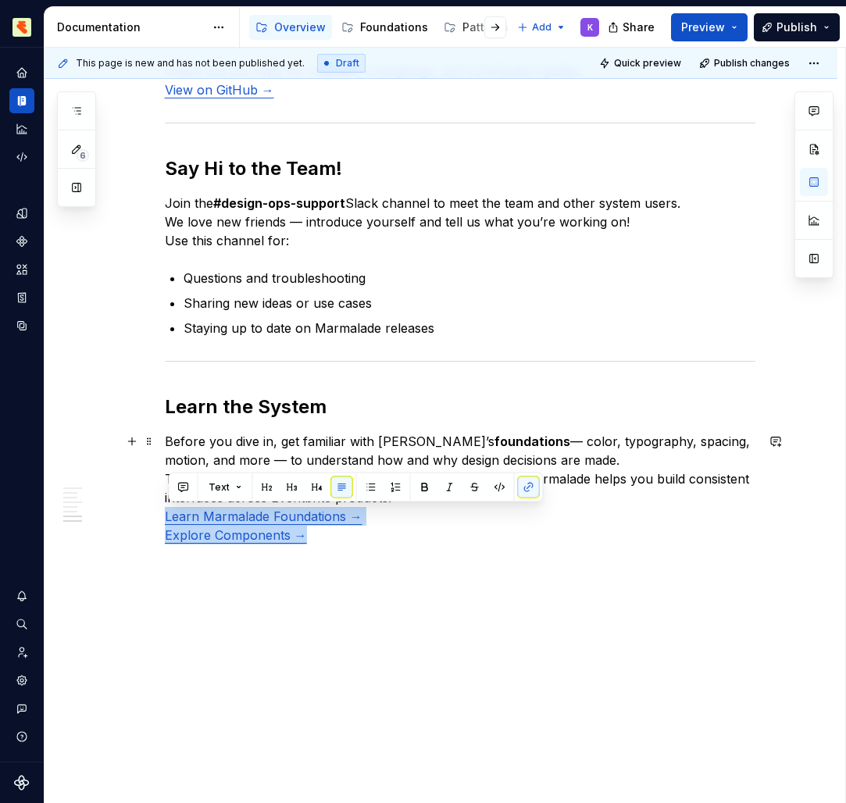
drag, startPoint x: 165, startPoint y: 359, endPoint x: 157, endPoint y: 521, distance: 161.8
click at [157, 521] on div "Welcome to Marmalade , Eventbrite’s design system for building consistent, acce…" at bounding box center [441, 108] width 793 height 1391
click at [419, 599] on div "Welcome to Marmalade , Eventbrite’s design system for building consistent, acce…" at bounding box center [441, 108] width 793 height 1391
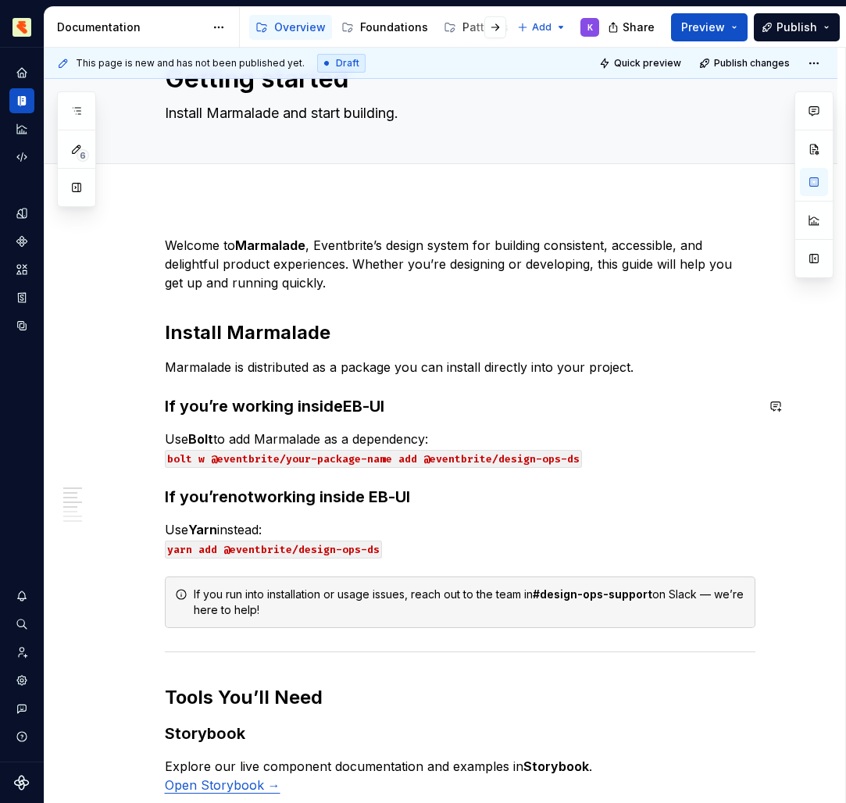
scroll to position [0, 0]
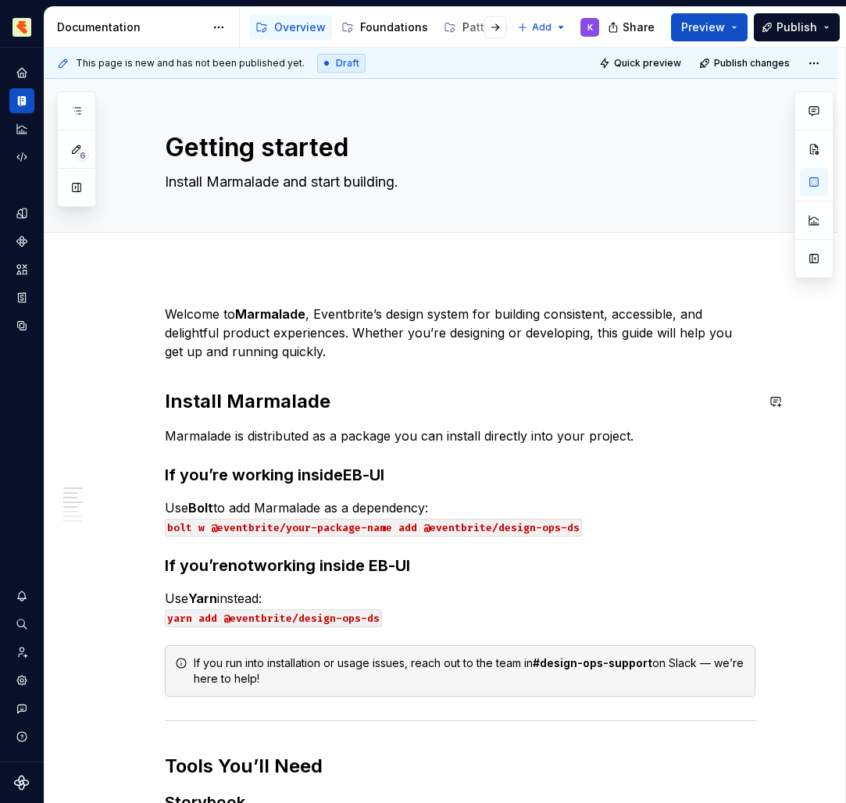
drag, startPoint x: 157, startPoint y: 521, endPoint x: 273, endPoint y: 248, distance: 296.3
click at [273, 248] on div at bounding box center [441, 250] width 793 height 34
drag, startPoint x: 273, startPoint y: 248, endPoint x: 269, endPoint y: 274, distance: 26.2
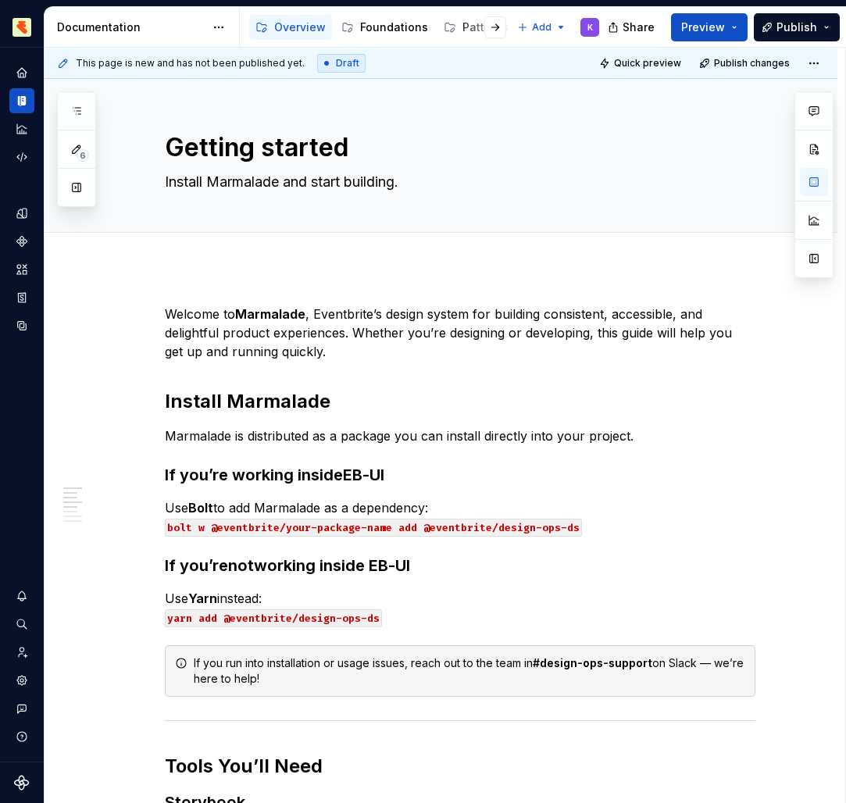
click at [76, 109] on icon "button" at bounding box center [76, 111] width 12 height 12
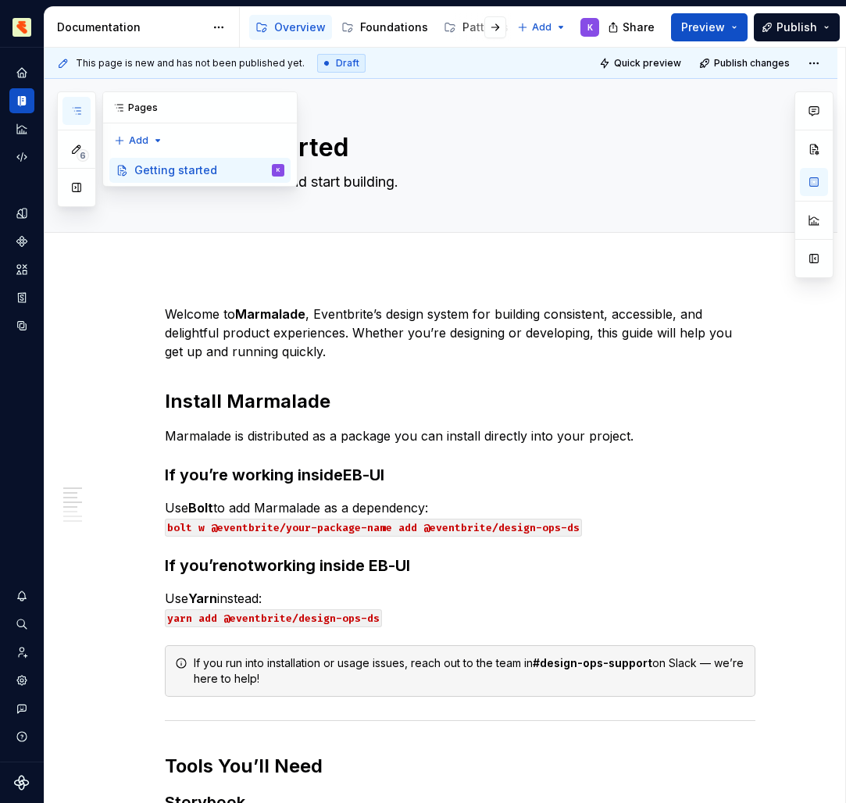
click at [132, 143] on div "6 Pages Add Accessibility guide for tree Page tree. Navigate the tree with the …" at bounding box center [177, 149] width 241 height 116
click at [159, 172] on div "New page" at bounding box center [189, 171] width 102 height 16
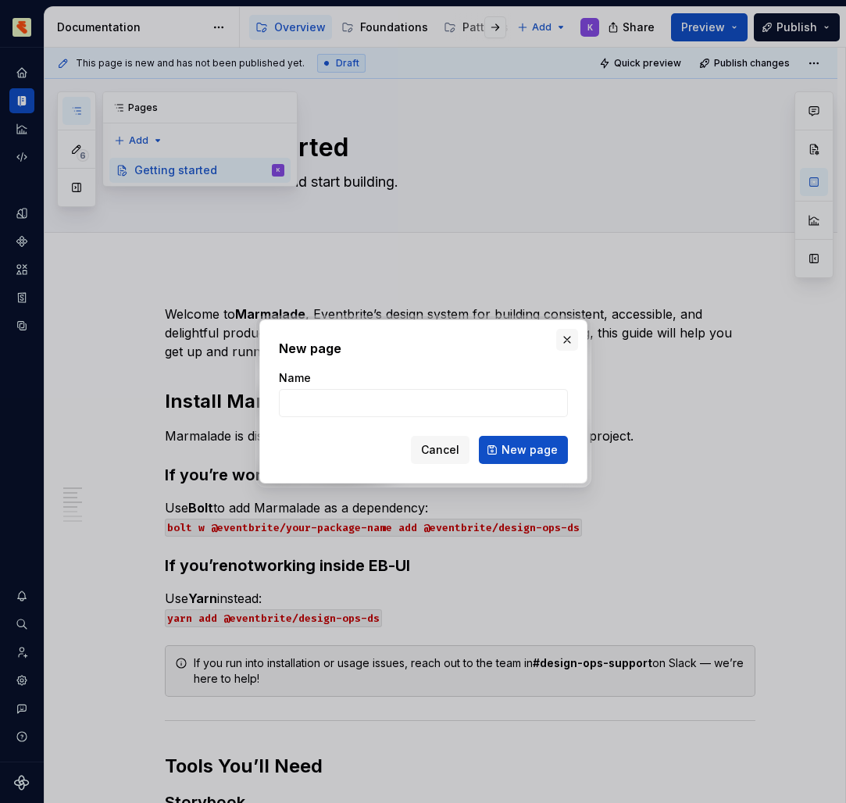
drag, startPoint x: 269, startPoint y: 274, endPoint x: 566, endPoint y: 338, distance: 304.3
click at [566, 338] on button "button" at bounding box center [567, 340] width 22 height 22
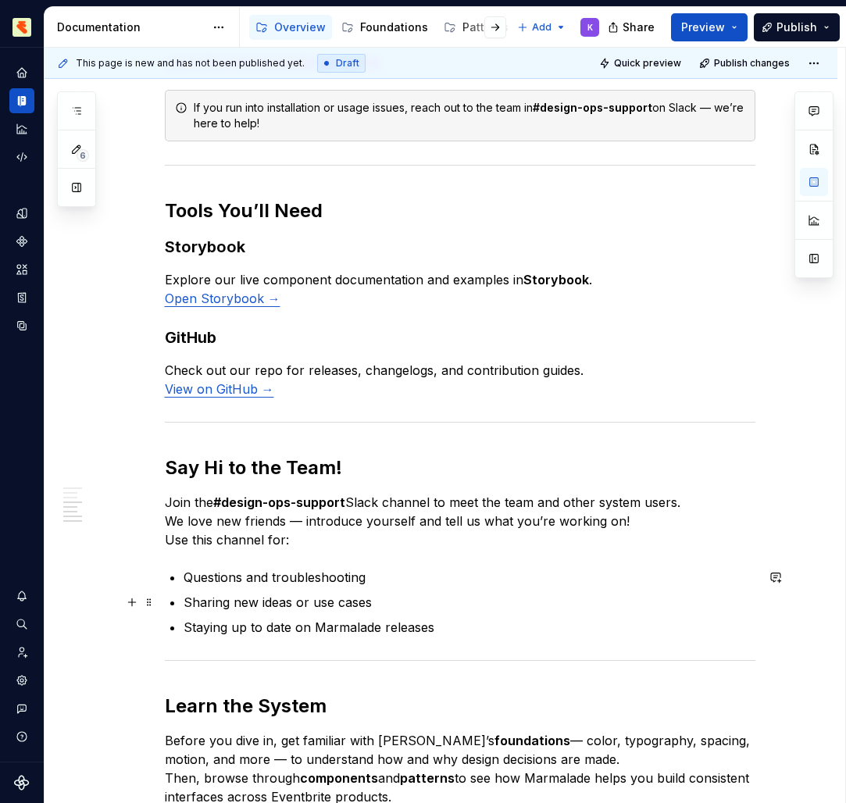
scroll to position [747, 0]
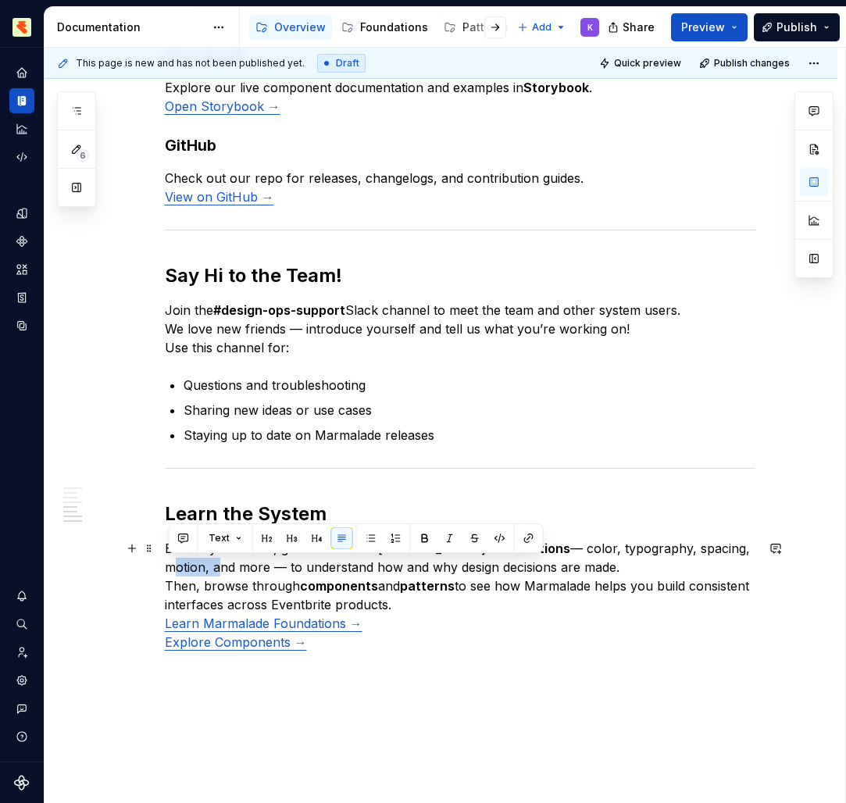
drag, startPoint x: 566, startPoint y: 338, endPoint x: 165, endPoint y: 565, distance: 461.3
click at [165, 565] on div "Welcome to Marmalade , Eventbrite’s design system for building consistent, acce…" at bounding box center [441, 229] width 793 height 1419
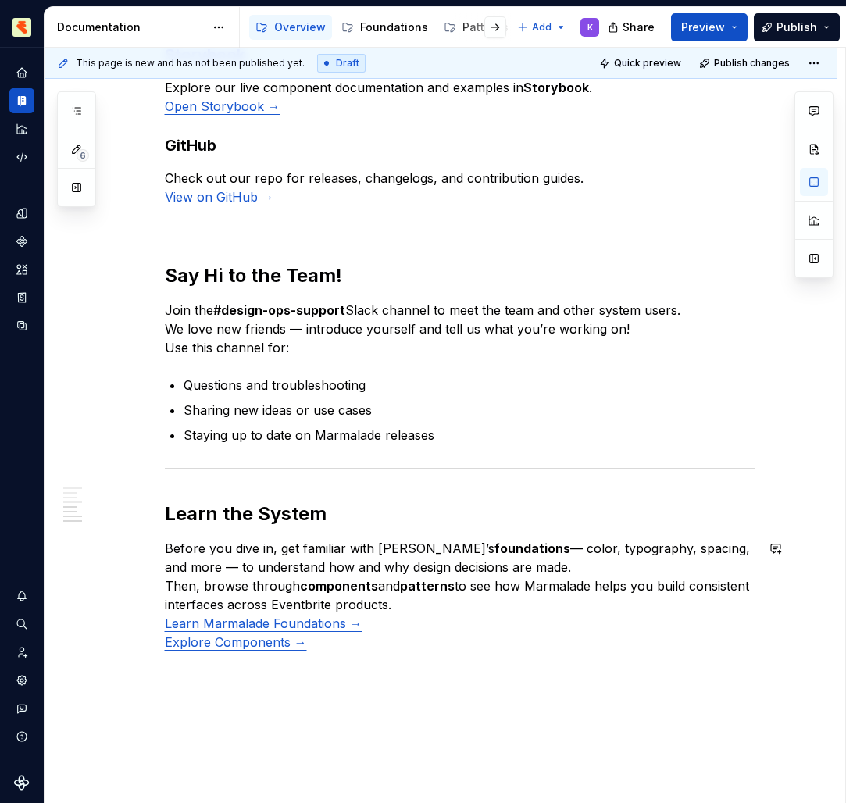
drag, startPoint x: 165, startPoint y: 565, endPoint x: 591, endPoint y: 564, distance: 426.4
click at [591, 564] on p "Before you dive in, get familiar with Marmalade’s foundations — color, typograp…" at bounding box center [460, 595] width 590 height 112
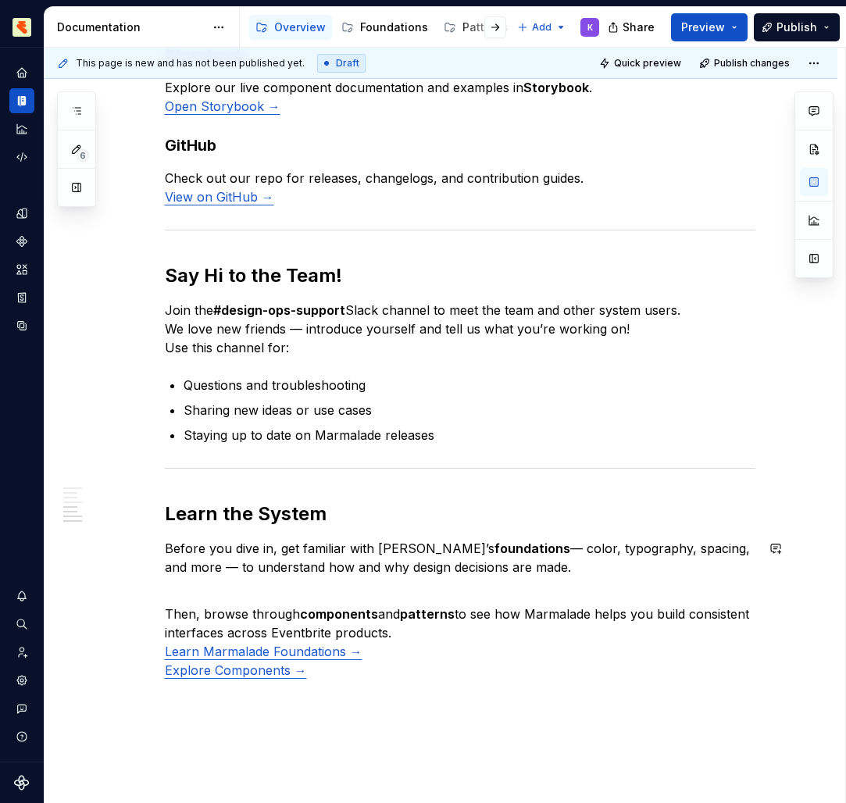
drag, startPoint x: 591, startPoint y: 564, endPoint x: 447, endPoint y: 635, distance: 160.3
click at [447, 635] on p "Then, browse through components and patterns to see how Marmalade helps you bui…" at bounding box center [460, 633] width 590 height 94
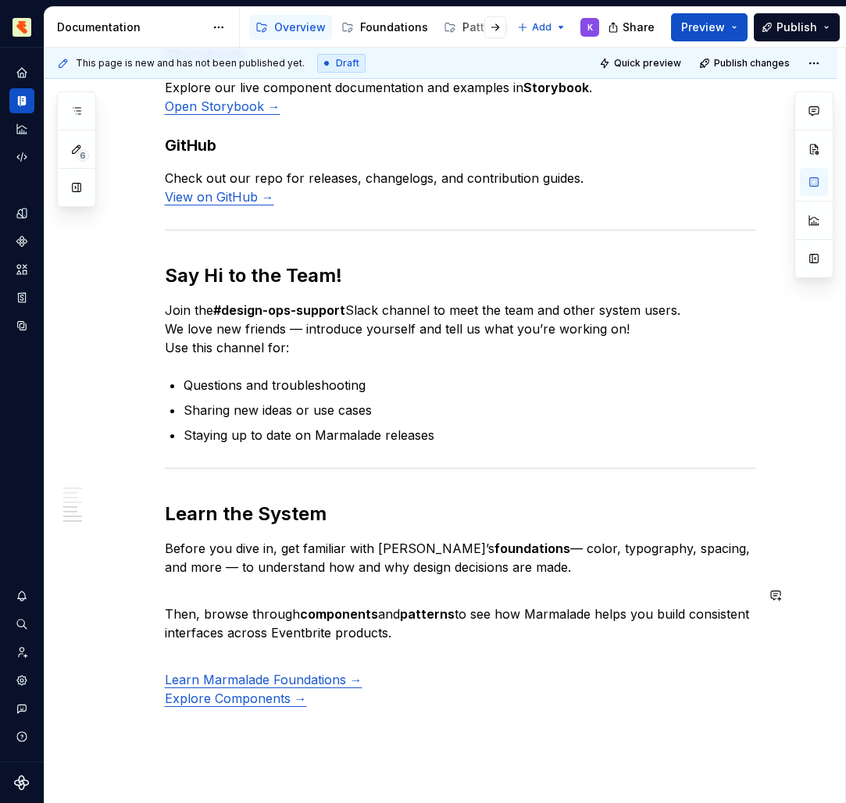
click at [421, 707] on p "Learn Marmalade Foundations → Explore Components →" at bounding box center [460, 679] width 590 height 56
drag, startPoint x: 447, startPoint y: 635, endPoint x: 292, endPoint y: 587, distance: 162.5
click at [292, 587] on p "Then, browse through components and patterns to see how Marmalade helps you bui…" at bounding box center [460, 614] width 590 height 56
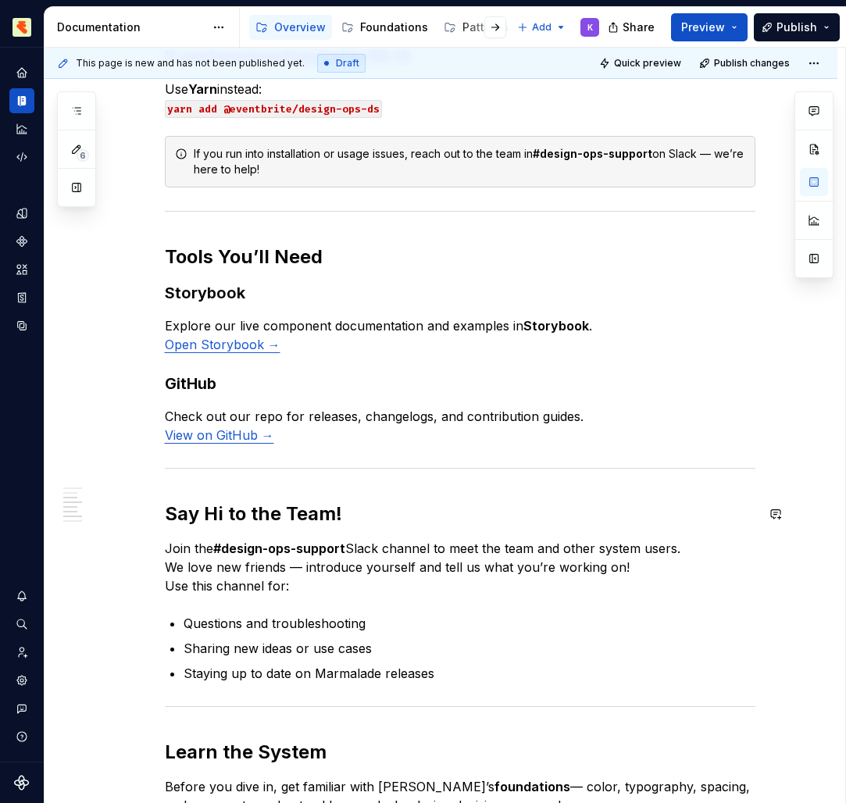
scroll to position [939, 0]
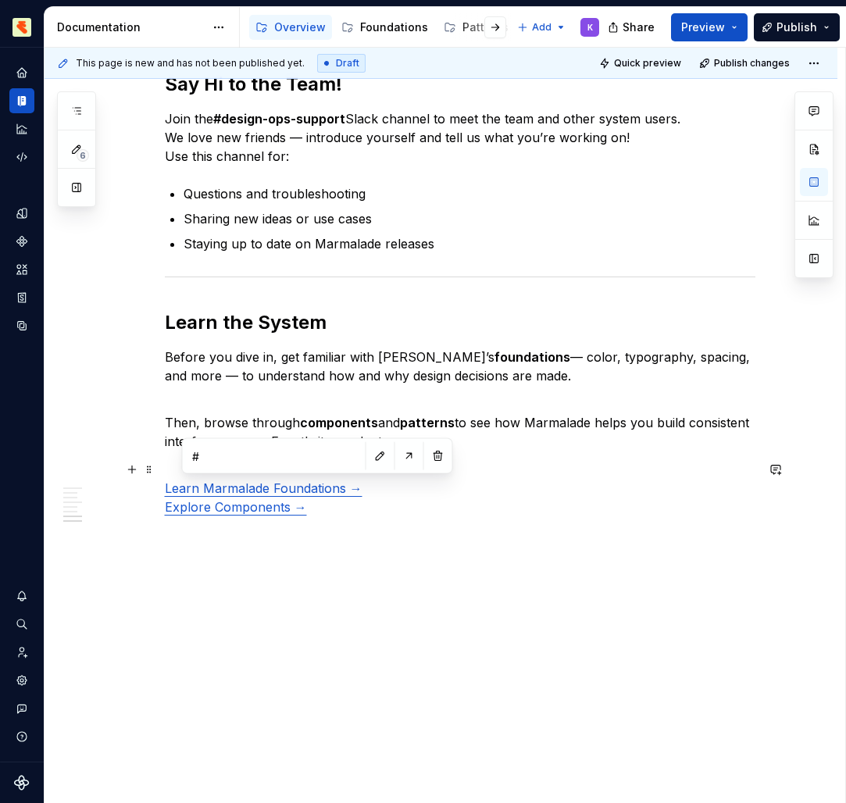
drag, startPoint x: 292, startPoint y: 587, endPoint x: 294, endPoint y: 485, distance: 102.3
click at [294, 485] on link "Learn Marmalade Foundations →" at bounding box center [264, 488] width 198 height 16
click at [296, 490] on link "Learn Marmalade Foundations →" at bounding box center [264, 488] width 198 height 16
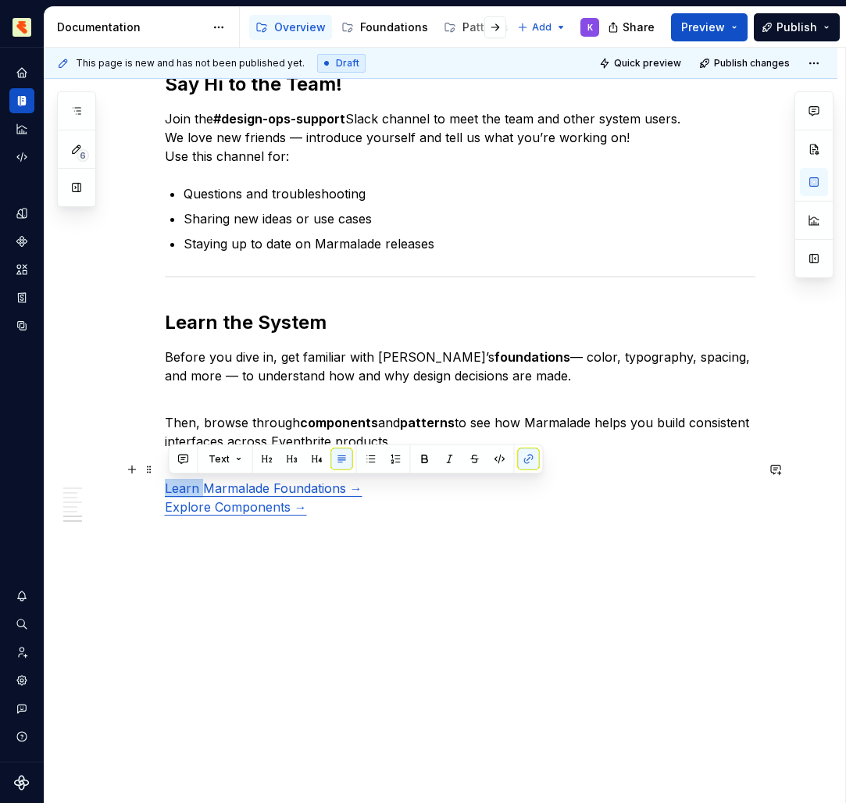
drag, startPoint x: 296, startPoint y: 490, endPoint x: 159, endPoint y: 487, distance: 136.7
click at [159, 487] on div "Welcome to Marmalade , Eventbrite’s design system for building consistent, acce…" at bounding box center [441, 65] width 793 height 1475
click at [222, 506] on link "Explore Components →" at bounding box center [236, 507] width 142 height 16
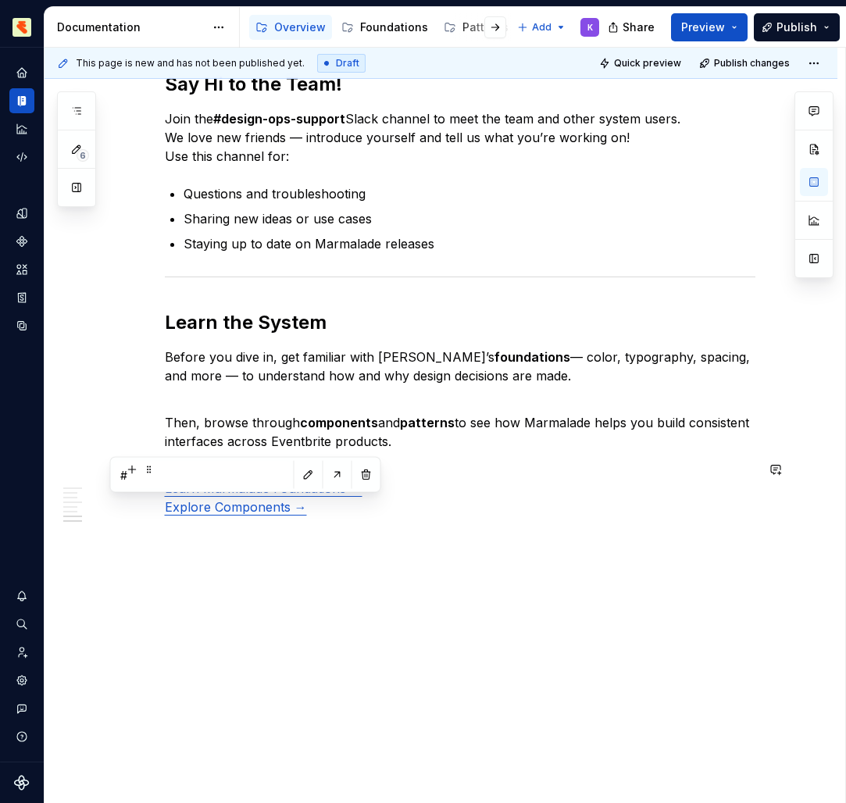
drag, startPoint x: 159, startPoint y: 487, endPoint x: 244, endPoint y: 536, distance: 97.3
click at [244, 536] on p at bounding box center [460, 535] width 590 height 19
drag, startPoint x: 244, startPoint y: 536, endPoint x: 259, endPoint y: 466, distance: 71.2
click at [259, 466] on p "Learn Marmalade Foundations → Explore Components →" at bounding box center [460, 488] width 590 height 56
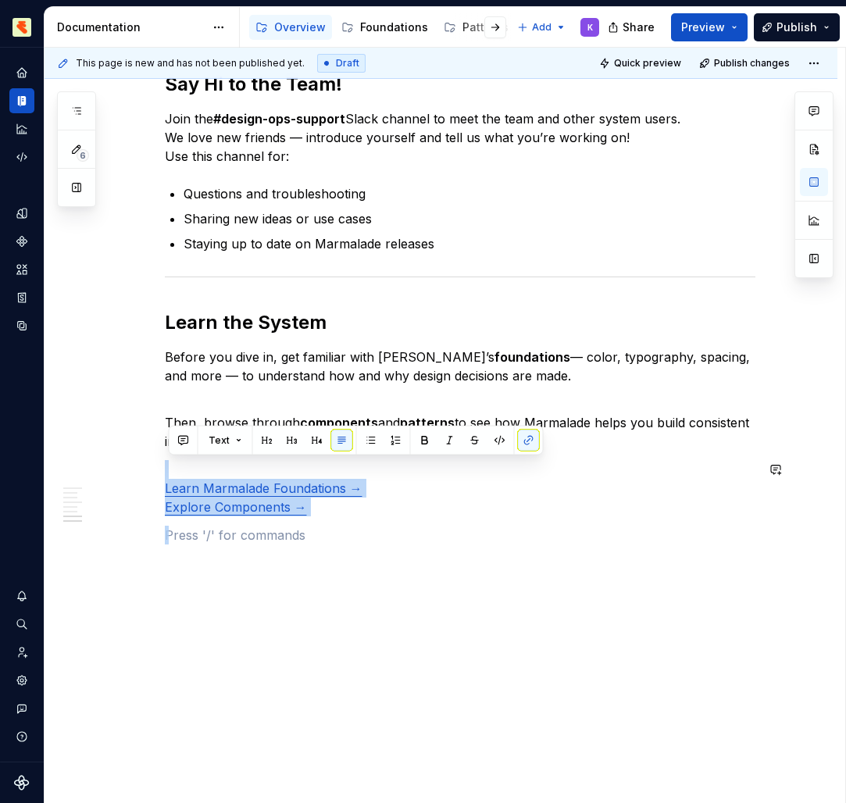
drag, startPoint x: 259, startPoint y: 466, endPoint x: 142, endPoint y: 453, distance: 117.9
click at [142, 453] on div "Welcome to Marmalade , Eventbrite’s design system for building consistent, acce…" at bounding box center [441, 65] width 793 height 1475
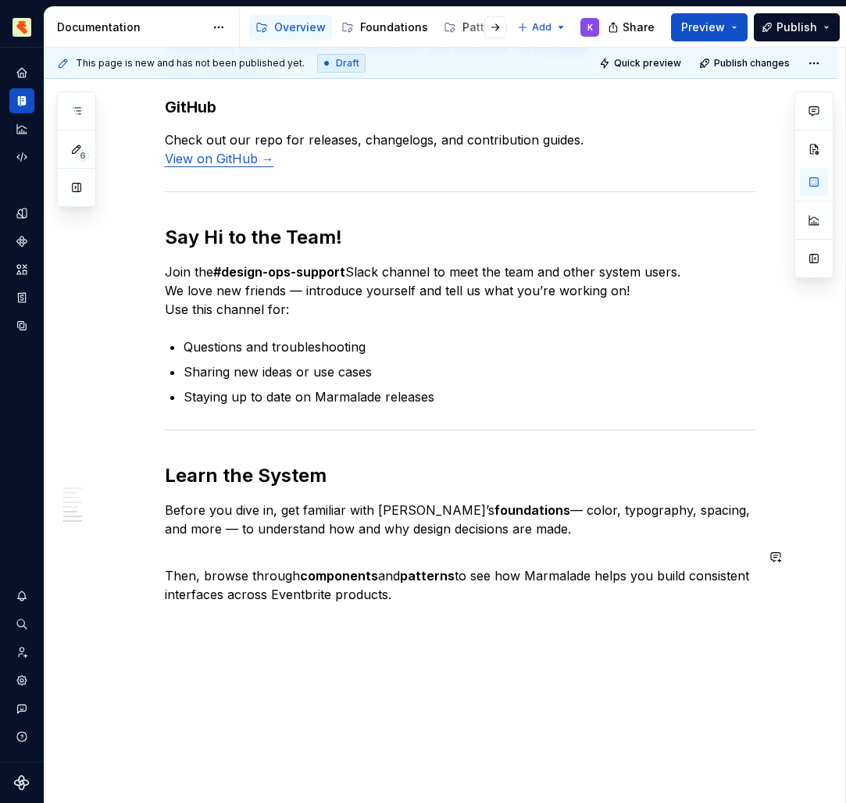
scroll to position [845, 0]
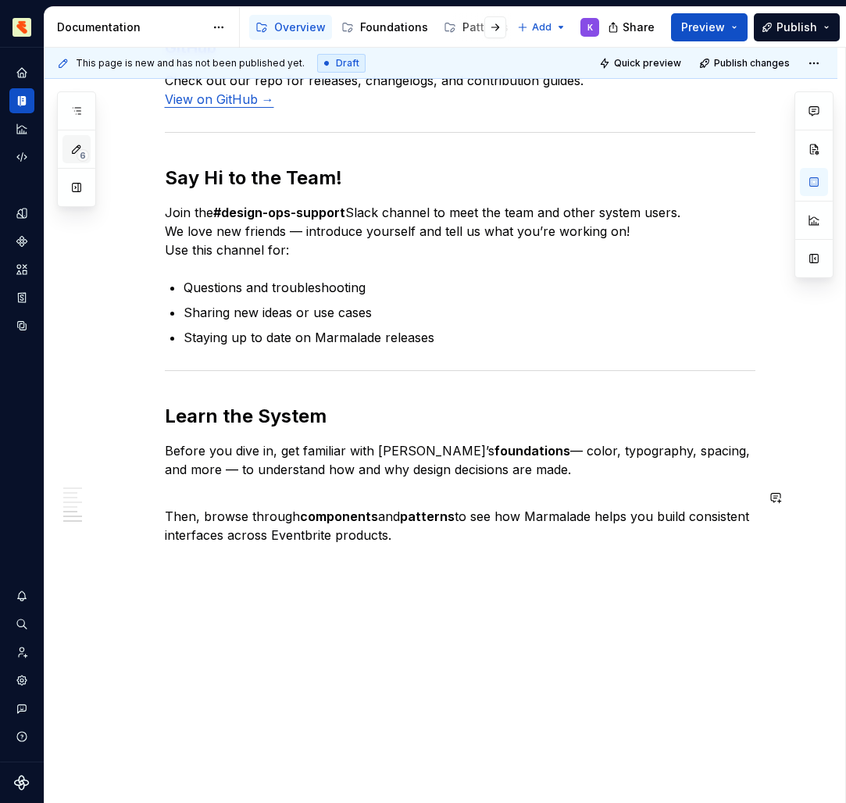
drag, startPoint x: 142, startPoint y: 453, endPoint x: 77, endPoint y: 148, distance: 312.3
click at [77, 148] on icon "button" at bounding box center [76, 149] width 12 height 12
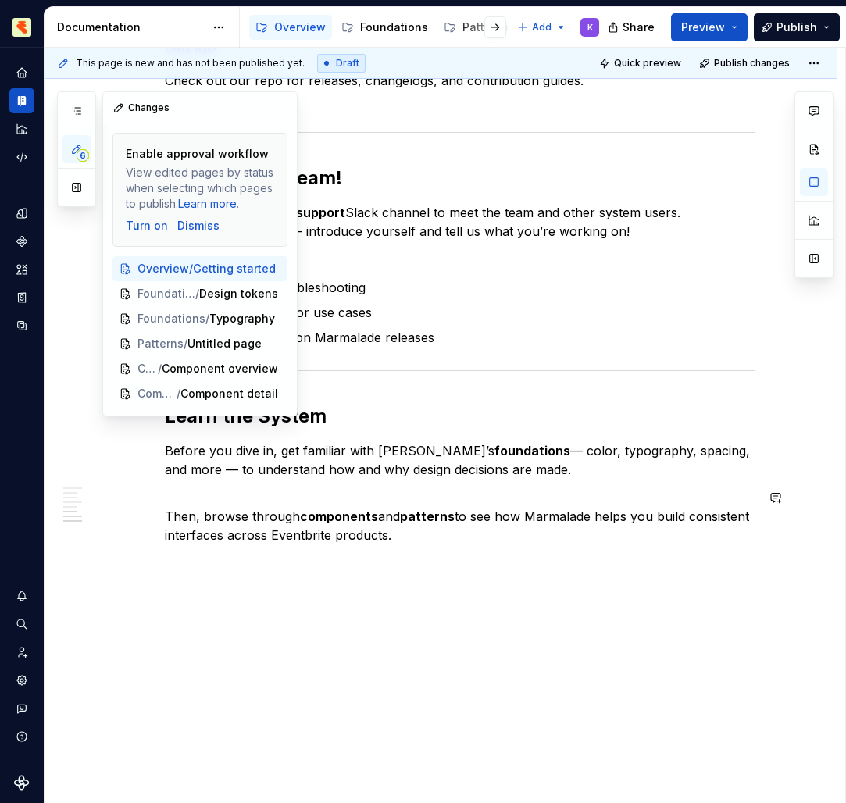
click at [452, 124] on div "Welcome to Marmalade , Eventbrite’s design system for building consistent, acce…" at bounding box center [460, 2] width 590 height 1085
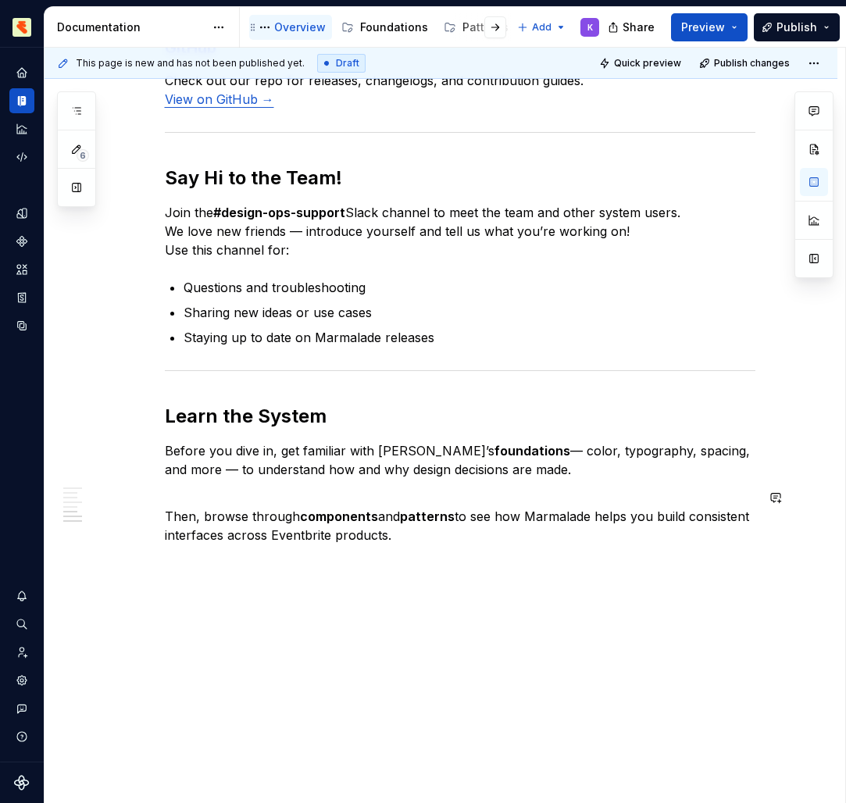
drag, startPoint x: 77, startPoint y: 148, endPoint x: 291, endPoint y: 30, distance: 244.3
click at [291, 30] on div "Overview" at bounding box center [300, 28] width 52 height 16
drag, startPoint x: 291, startPoint y: 30, endPoint x: 261, endPoint y: 30, distance: 29.7
click at [261, 30] on button "Page tree" at bounding box center [264, 27] width 19 height 19
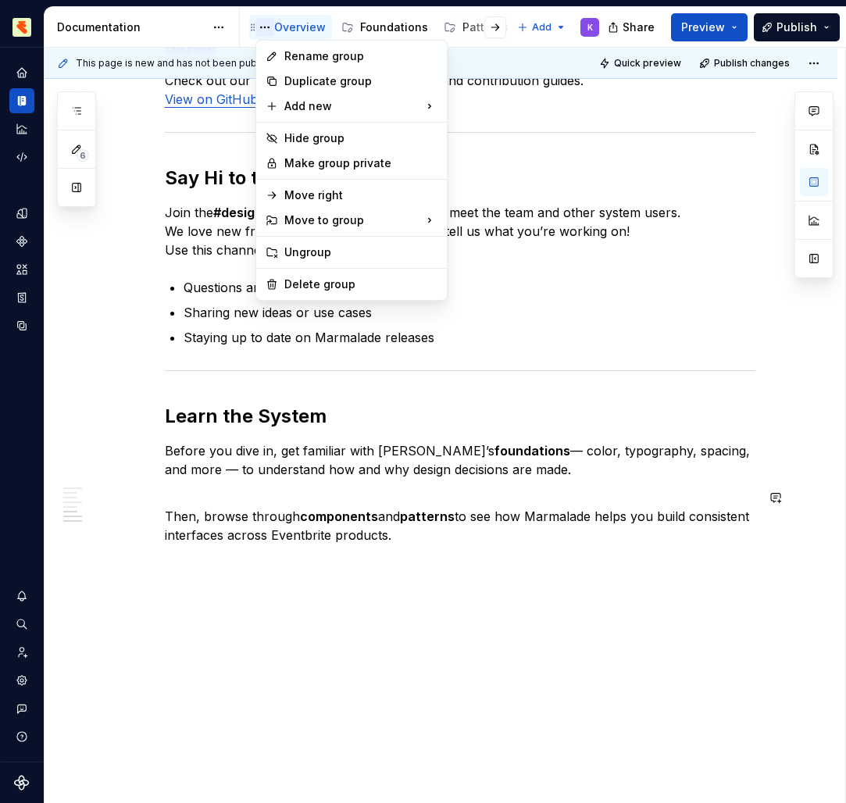
type textarea "*"
click at [307, 109] on div "Add new" at bounding box center [351, 106] width 184 height 25
drag, startPoint x: 261, startPoint y: 30, endPoint x: 495, endPoint y: 109, distance: 247.2
click at [495, 109] on div "New page" at bounding box center [523, 110] width 102 height 16
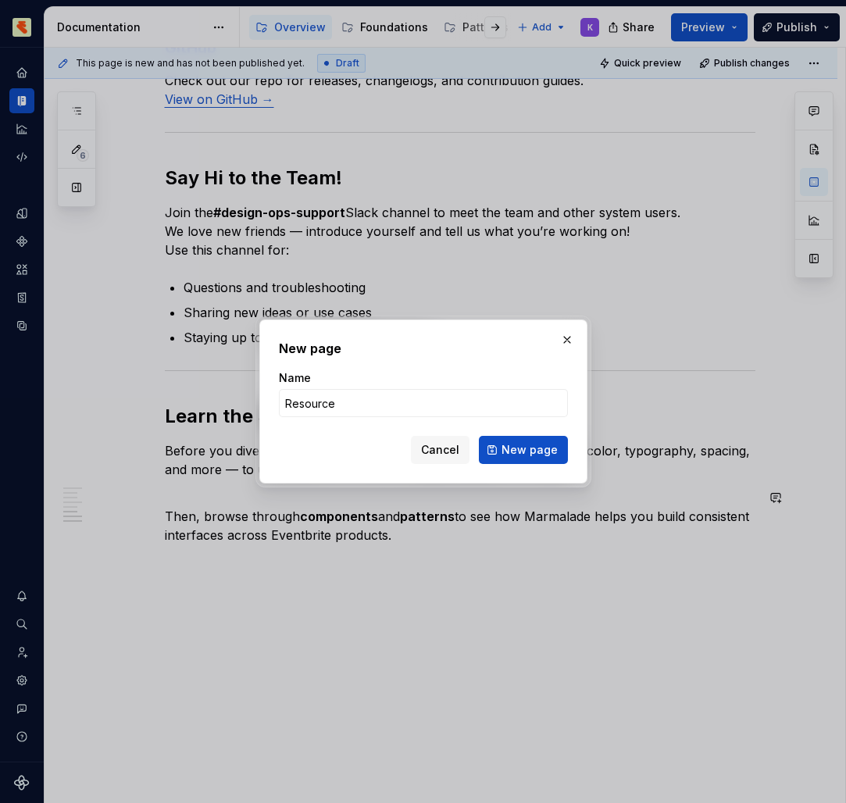
type input "Resources"
click button "New page" at bounding box center [523, 450] width 89 height 28
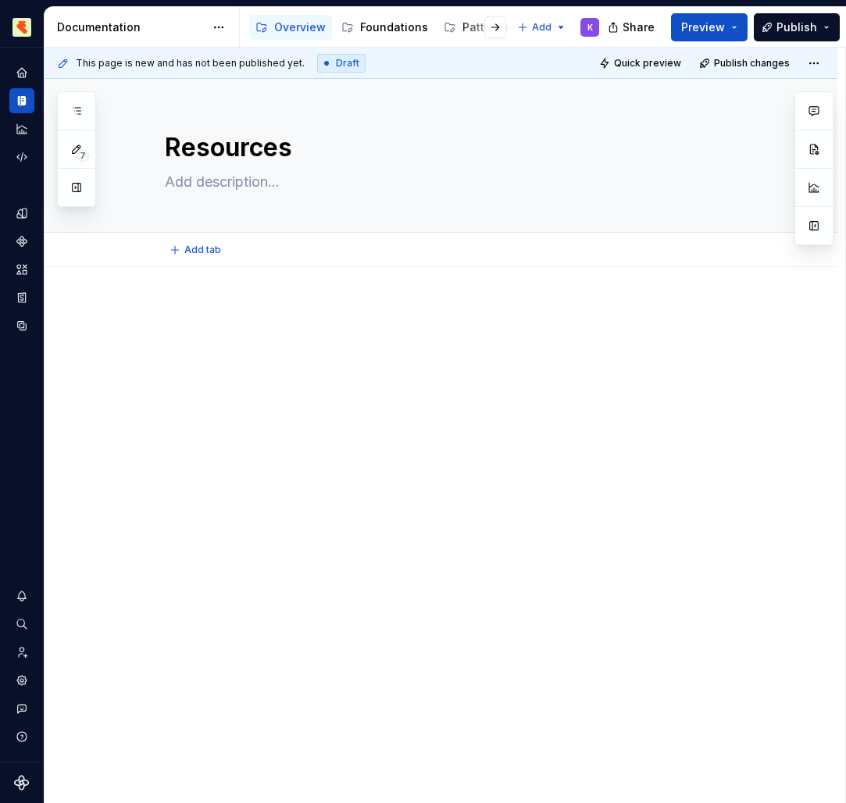
click at [241, 184] on textarea at bounding box center [457, 181] width 590 height 25
type textarea "*"
type textarea "A"
type textarea "*"
type textarea "As"
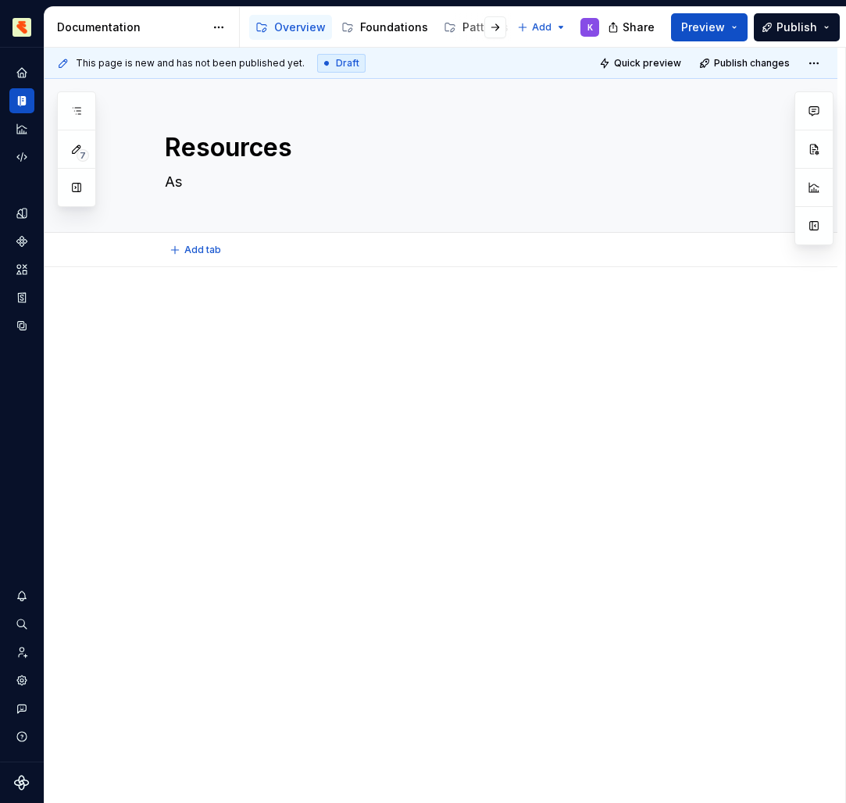
type textarea "*"
type textarea "Ass"
type textarea "*"
type textarea "Asse"
type textarea "*"
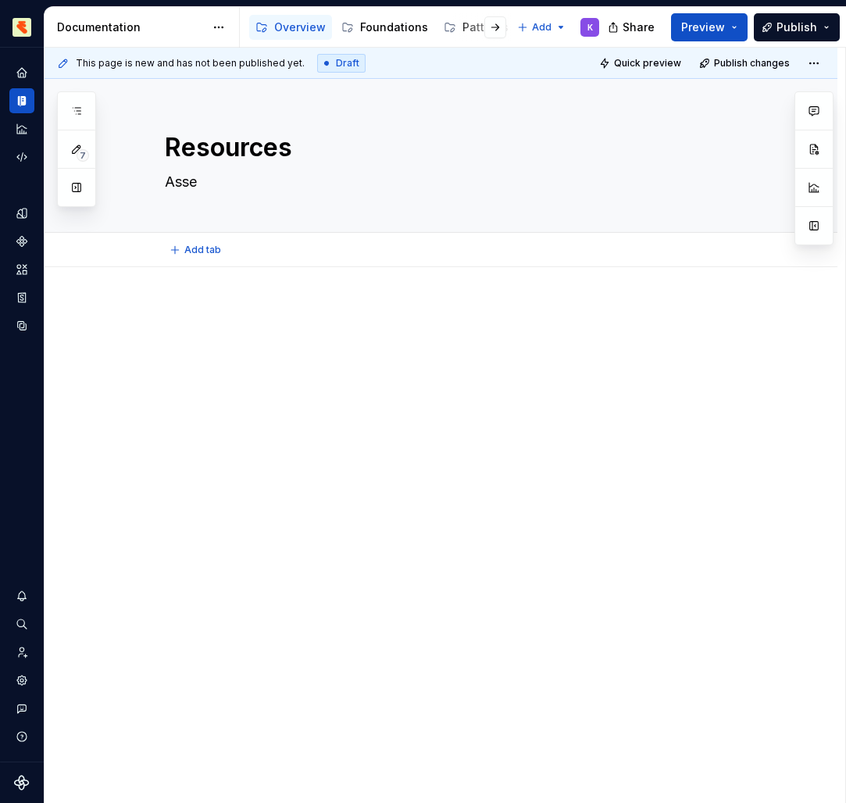
type textarea "Asset"
type textarea "*"
type textarea "Assets"
type textarea "*"
type textarea "Assets"
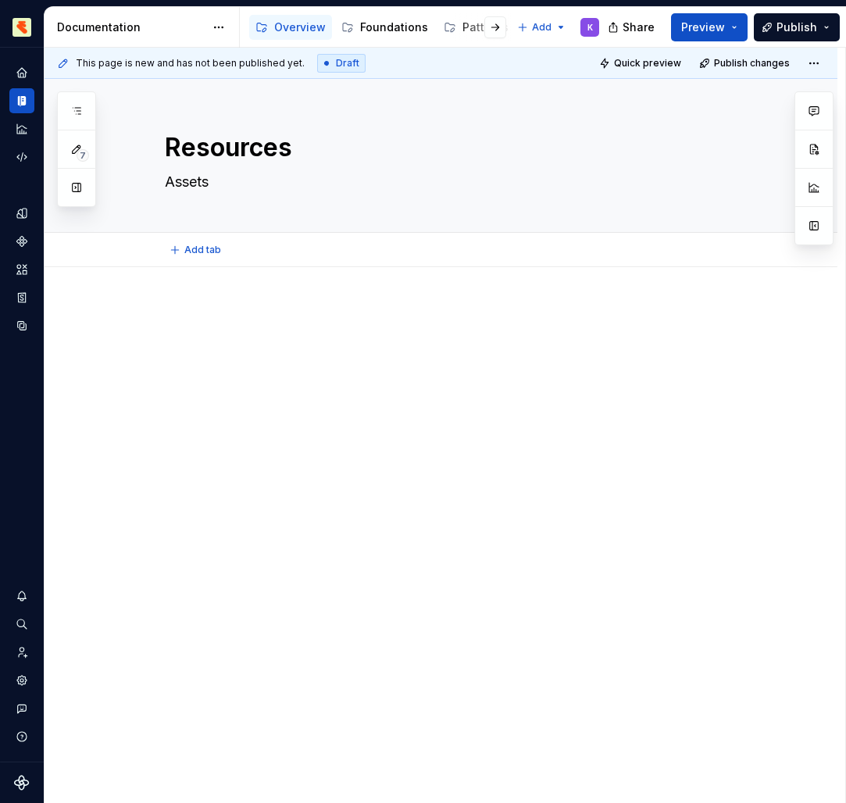
type textarea "*"
type textarea "Assets a"
type textarea "*"
type textarea "Assets an"
type textarea "*"
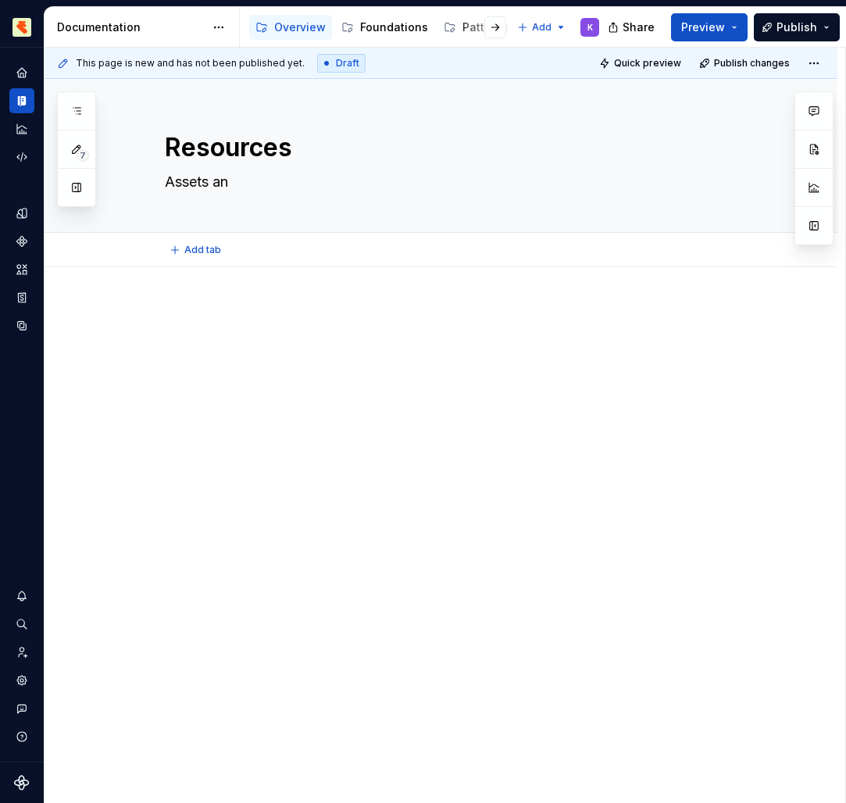
type textarea "Assets and"
type textarea "*"
type textarea "Assets and"
type textarea "*"
type textarea "Assets and r"
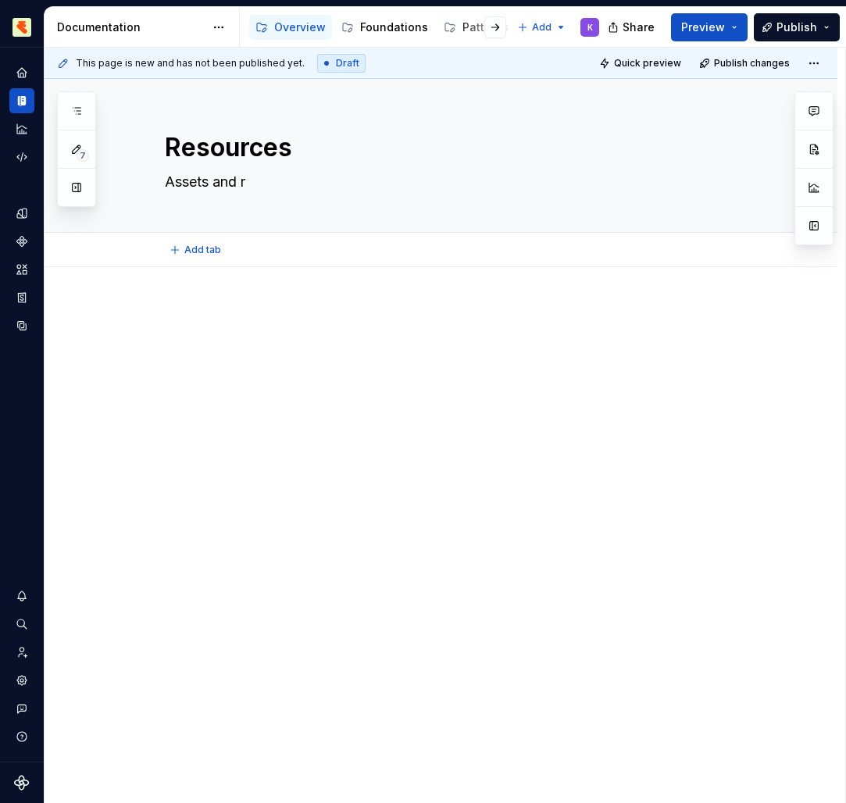
type textarea "*"
type textarea "Assets and ro"
type textarea "*"
type textarea "Assets and rou"
type textarea "*"
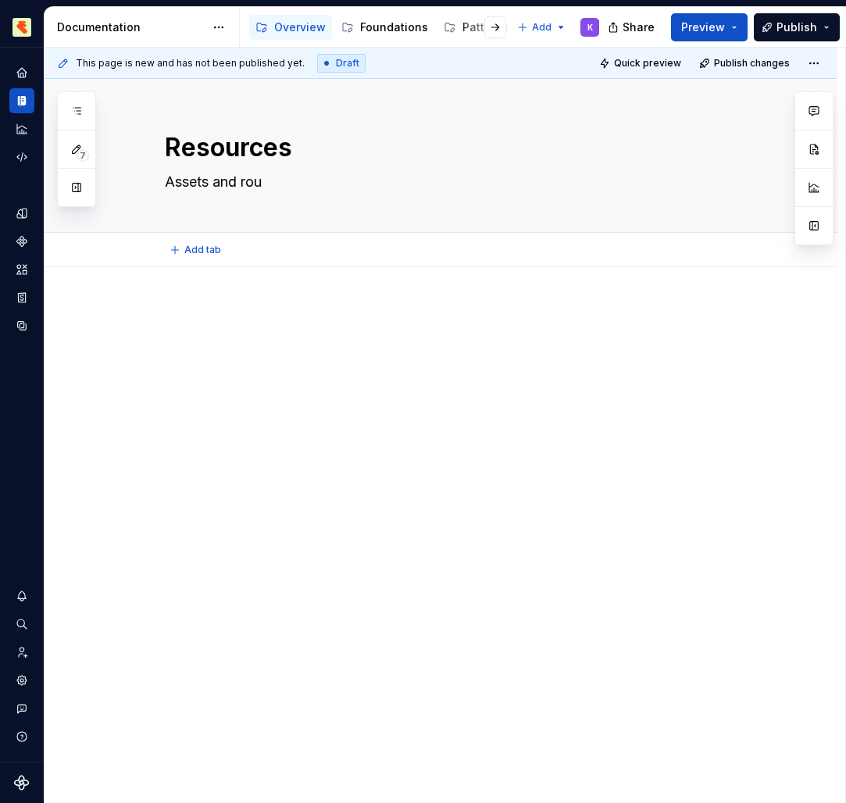
type textarea "Assets and ro"
type textarea "*"
type textarea "Assets and r"
type textarea "*"
type textarea "Assets and re"
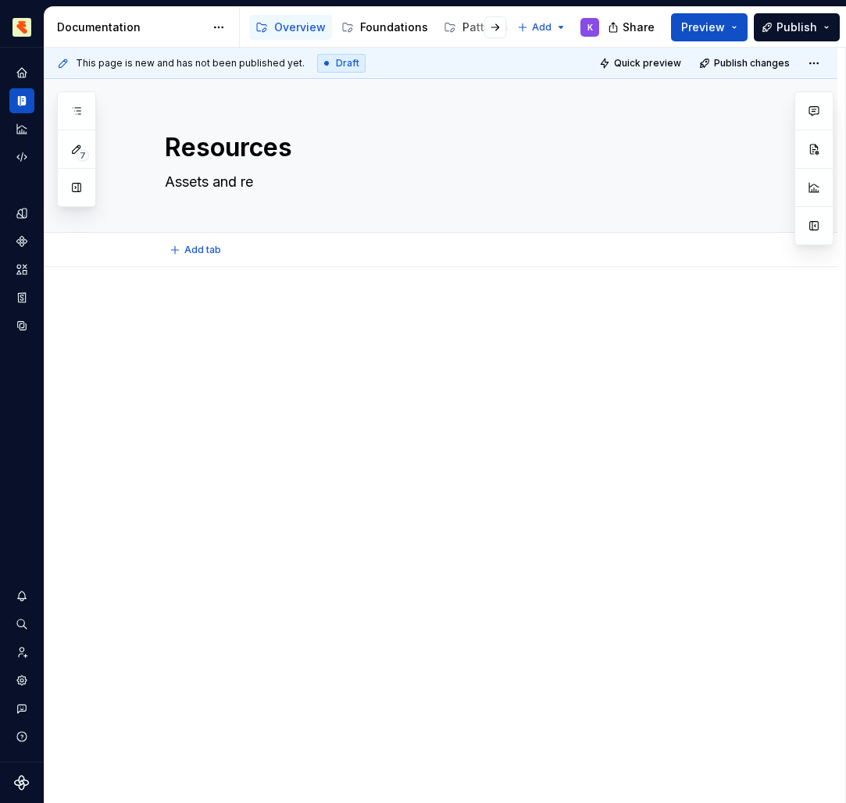
type textarea "*"
type textarea "Assets and res"
type textarea "*"
type textarea "Assets and reso"
type textarea "*"
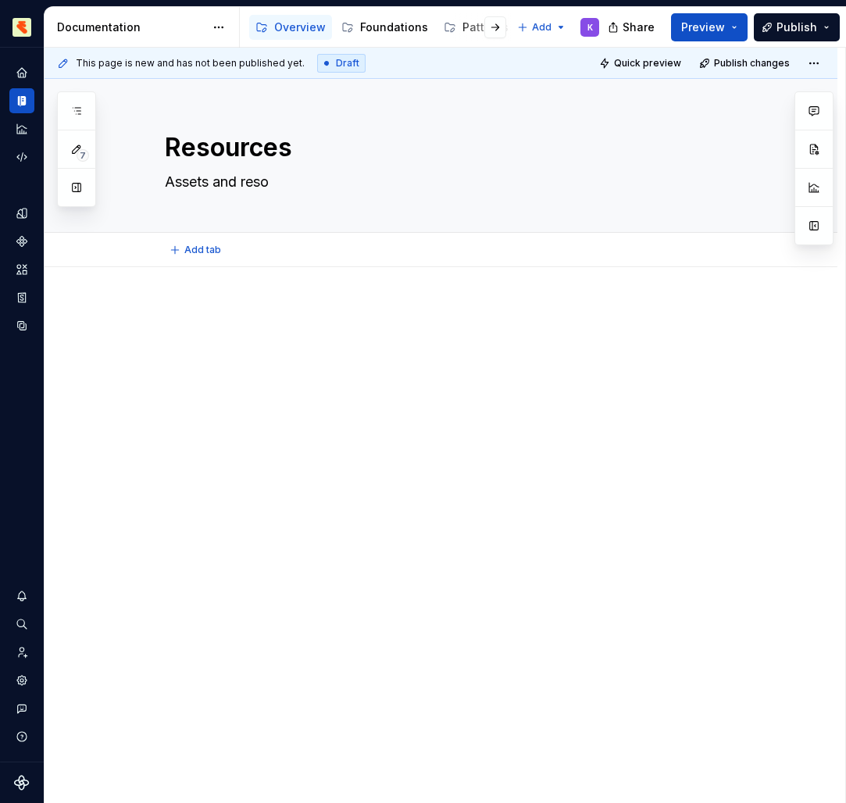
type textarea "Assets and resou"
type textarea "*"
type textarea "Assets and resour"
type textarea "*"
type textarea "Assets and resourc"
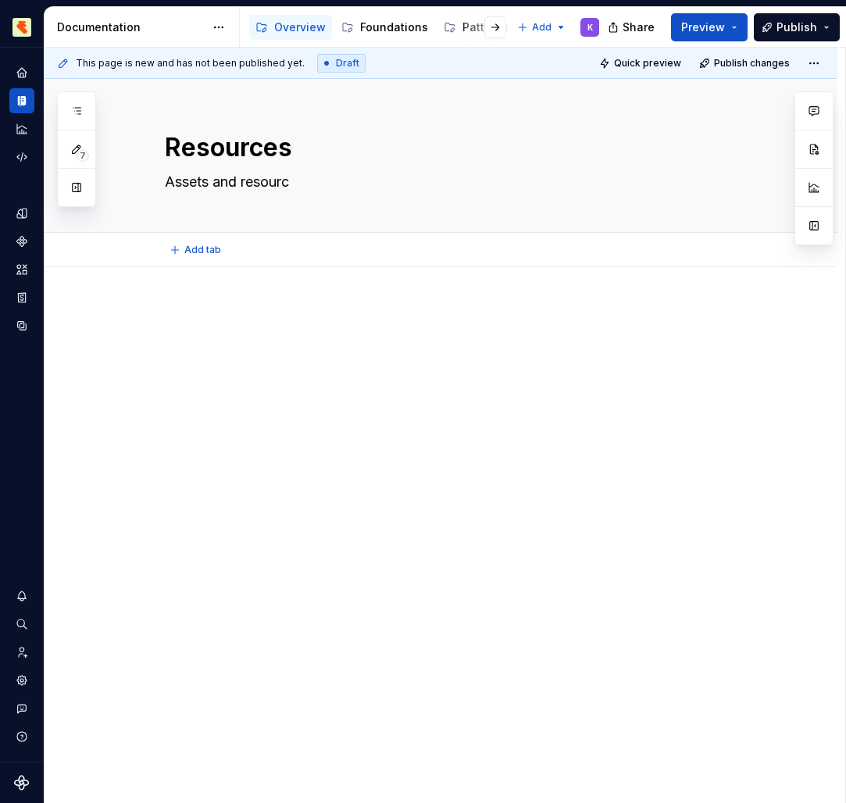
type textarea "*"
type textarea "Assets and resource"
type textarea "*"
type textarea "Assets and resources"
type textarea "*"
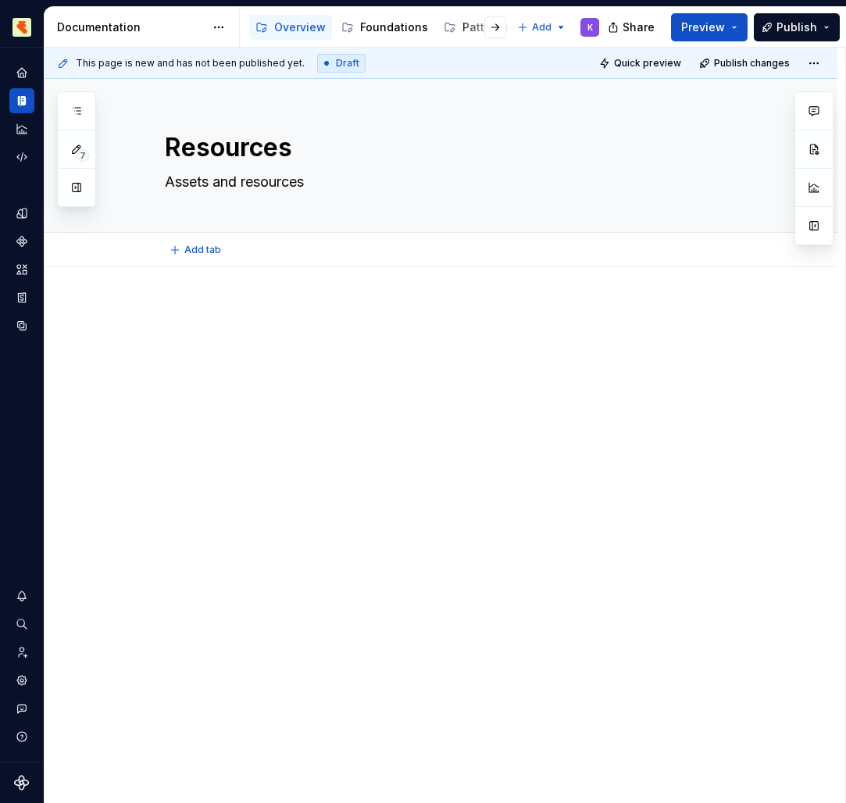
type textarea "Assets and resources"
type textarea "*"
type textarea "Assets and resources r"
type textarea "*"
type textarea "Assets and resources re"
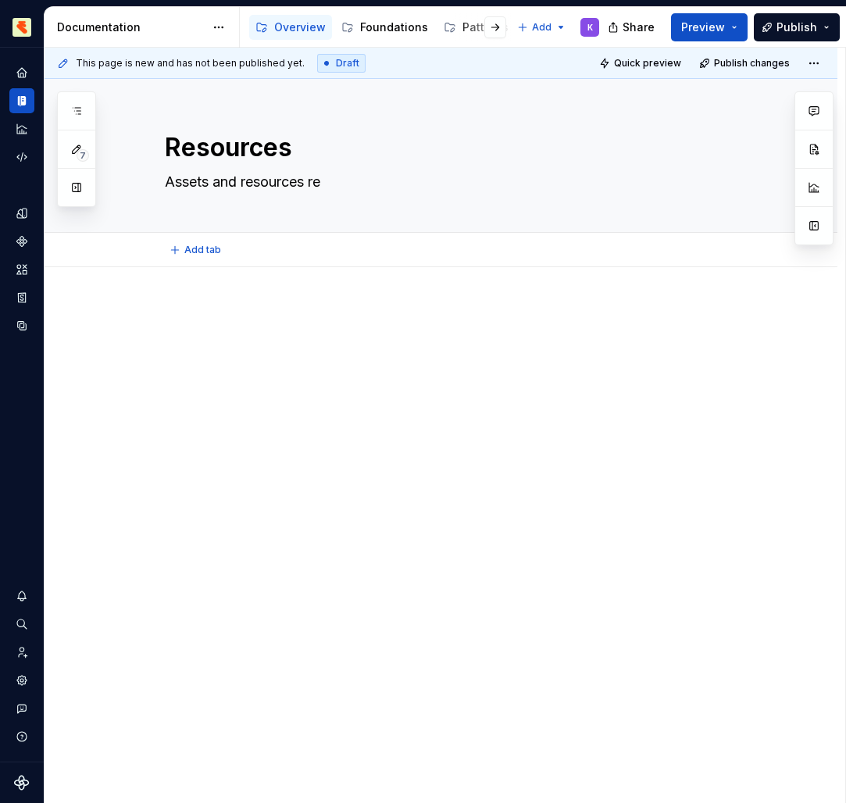
type textarea "*"
type textarea "Assets and resources rel"
type textarea "*"
type textarea "Assets and resources [MEDICAL_DATA]"
type textarea "*"
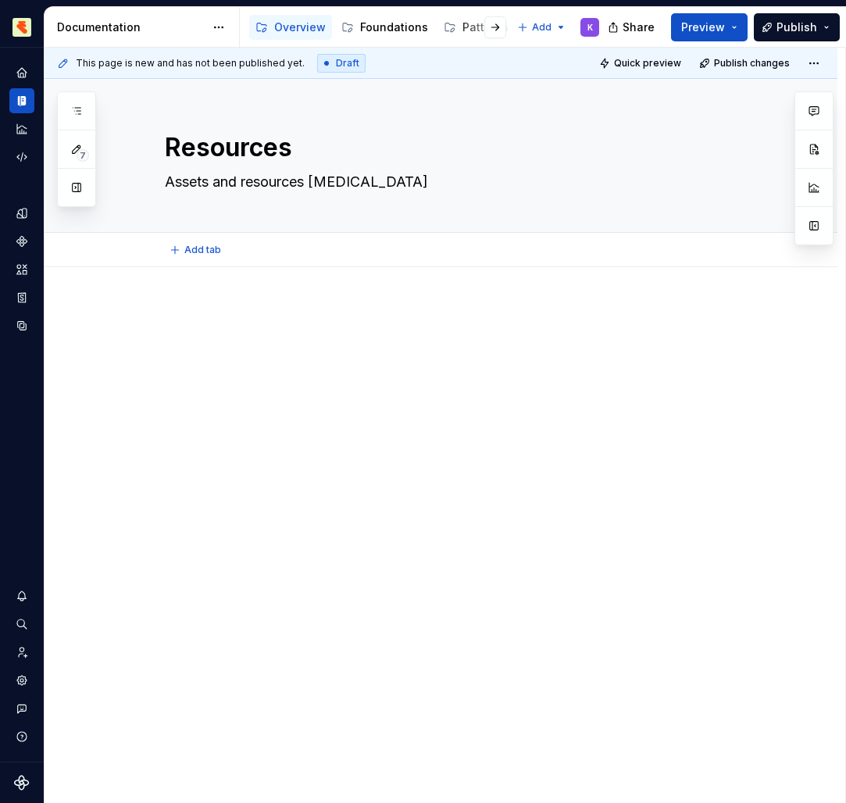
type textarea "Assets and resources relat"
type textarea "*"
type textarea "Assets and resources relate"
type textarea "*"
type textarea "Assets and resources related"
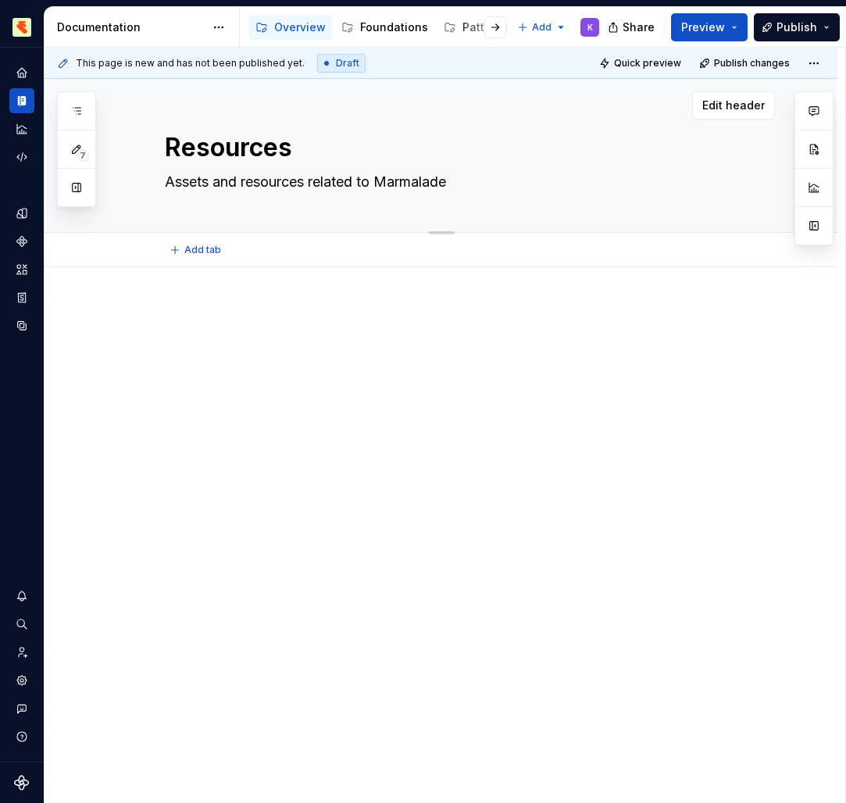
drag, startPoint x: 495, startPoint y: 109, endPoint x: 376, endPoint y: 183, distance: 140.0
click at [376, 183] on textarea "Assets and resources related to Marmalade" at bounding box center [457, 181] width 590 height 25
drag, startPoint x: 376, startPoint y: 183, endPoint x: 472, endPoint y: 178, distance: 95.4
click at [472, 178] on textarea "Assets and resources related to Marmalade" at bounding box center [457, 181] width 590 height 25
click at [287, 392] on div at bounding box center [441, 445] width 793 height 356
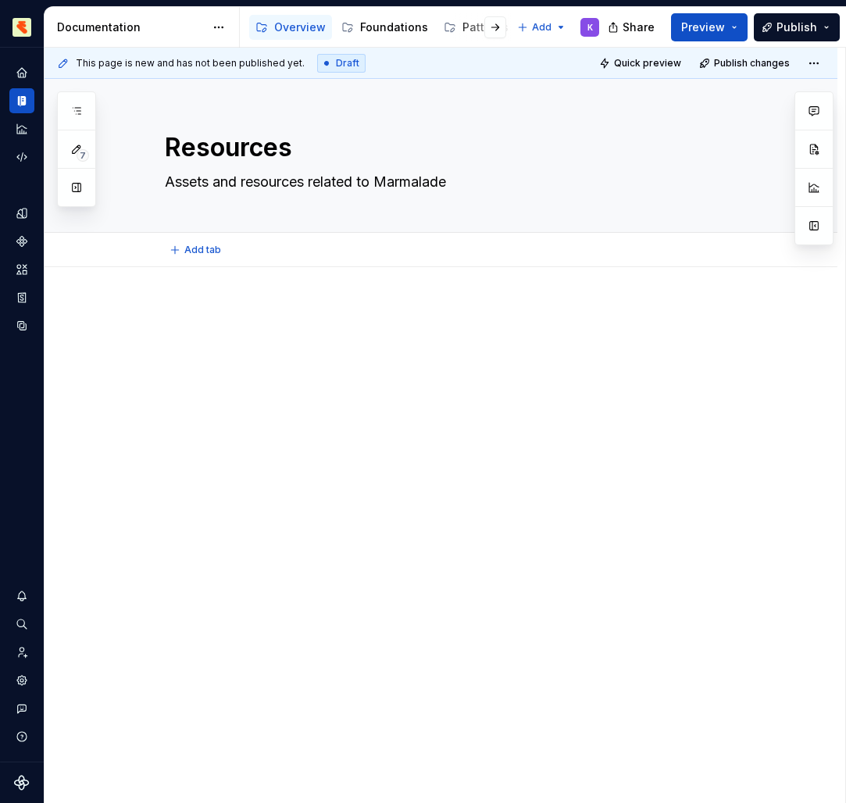
drag, startPoint x: 472, startPoint y: 178, endPoint x: 213, endPoint y: 237, distance: 265.2
click at [213, 239] on div "Add tab" at bounding box center [441, 250] width 793 height 34
drag, startPoint x: 213, startPoint y: 237, endPoint x: 232, endPoint y: 356, distance: 120.2
click at [232, 356] on div at bounding box center [460, 334] width 590 height 59
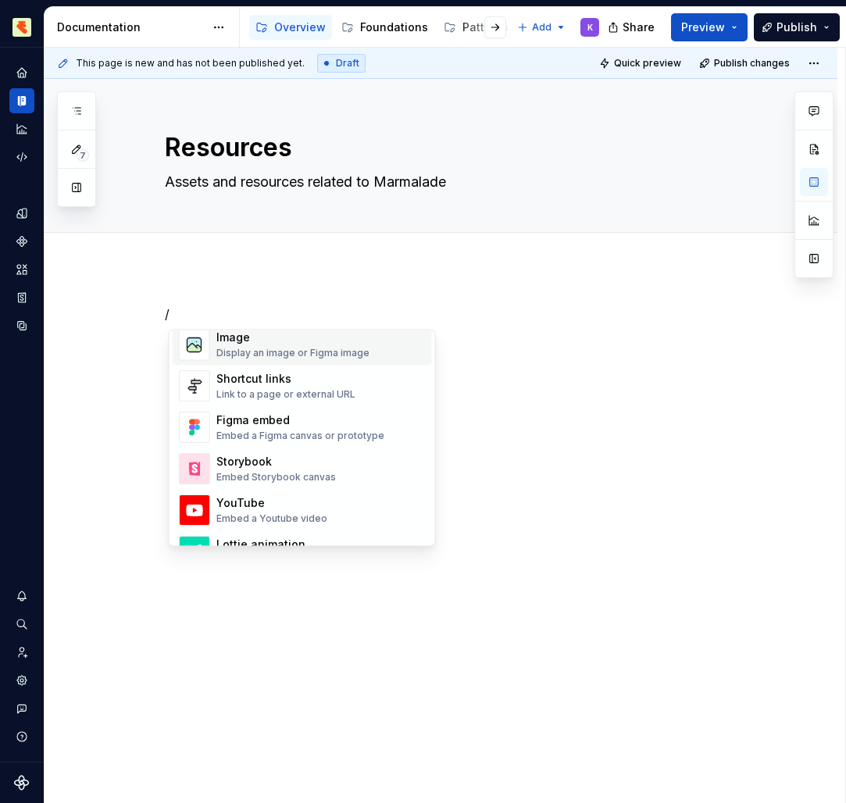
scroll to position [676, 0]
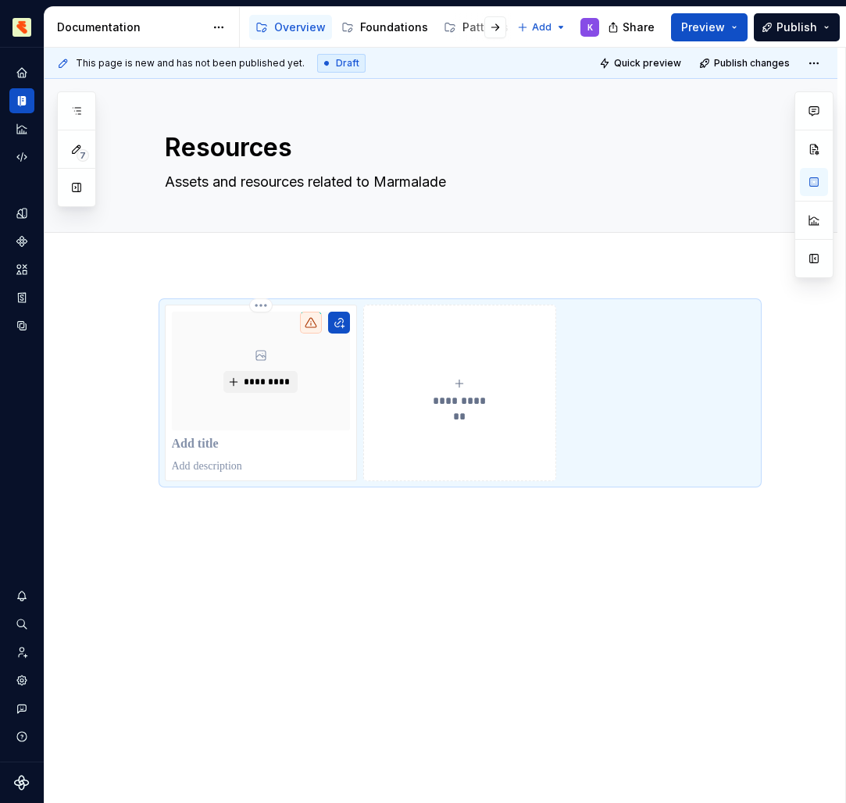
click at [266, 305] on html "Marmalade K Design system data Documentation Accessibility guide for tree Page …" at bounding box center [423, 401] width 846 height 803
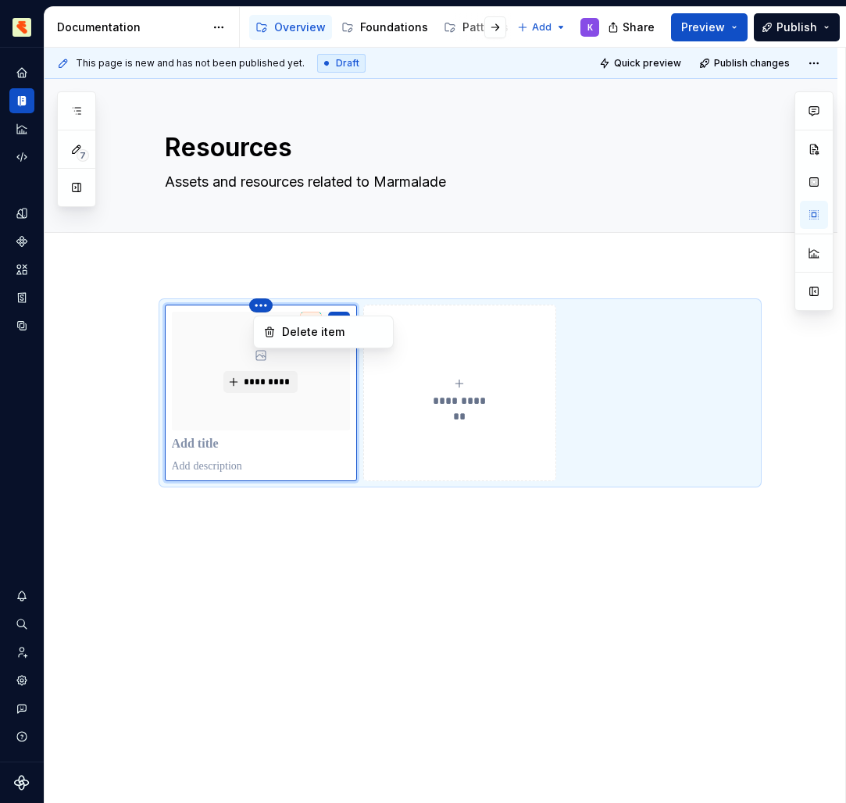
drag, startPoint x: 232, startPoint y: 356, endPoint x: 452, endPoint y: 292, distance: 229.3
click at [452, 292] on html "Marmalade K Design system data Documentation Accessibility guide for tree Page …" at bounding box center [423, 401] width 846 height 803
drag, startPoint x: 452, startPoint y: 292, endPoint x: 343, endPoint y: 325, distance: 114.1
click at [343, 325] on button "button" at bounding box center [339, 323] width 22 height 22
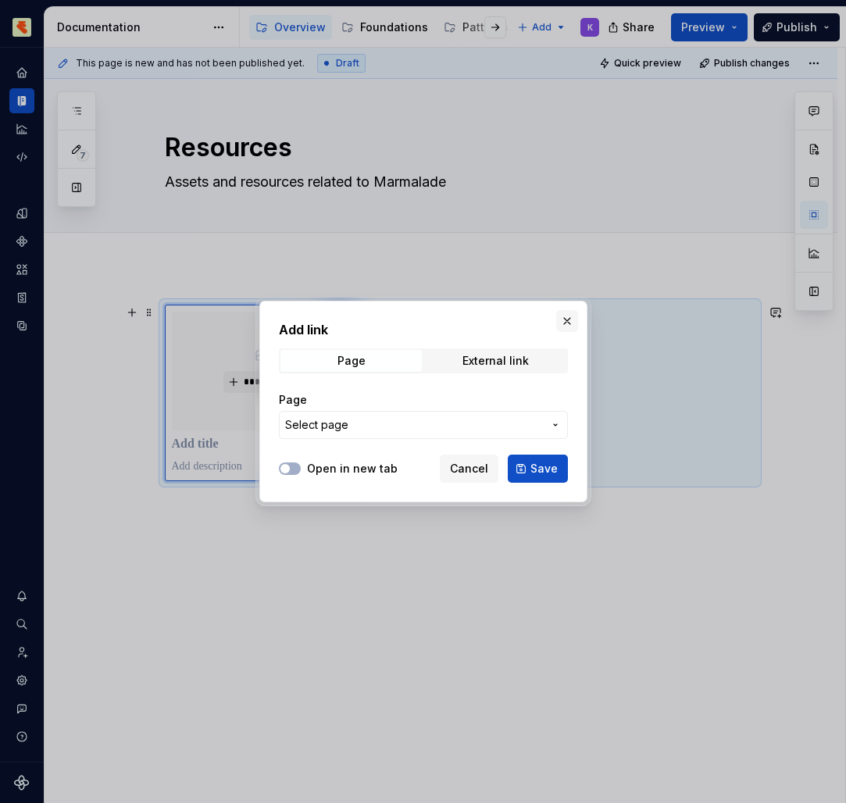
drag, startPoint x: 343, startPoint y: 325, endPoint x: 566, endPoint y: 321, distance: 223.4
click at [566, 321] on button "button" at bounding box center [567, 321] width 22 height 22
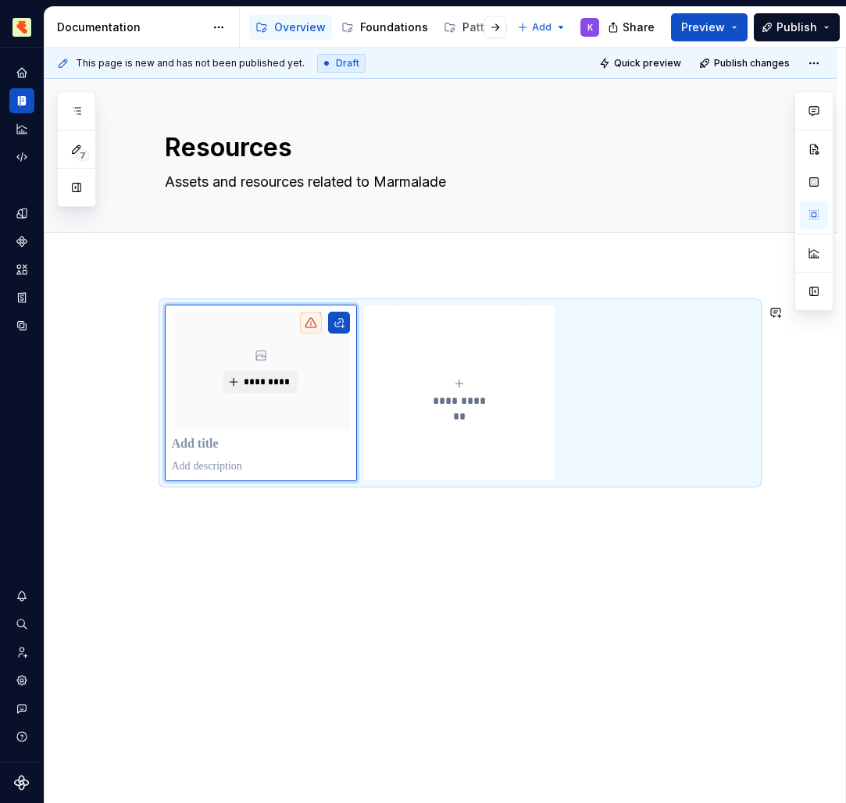
click at [268, 418] on div "*********" at bounding box center [261, 371] width 179 height 119
drag, startPoint x: 566, startPoint y: 321, endPoint x: 251, endPoint y: 378, distance: 319.8
click at [251, 378] on span "*********" at bounding box center [267, 382] width 48 height 12
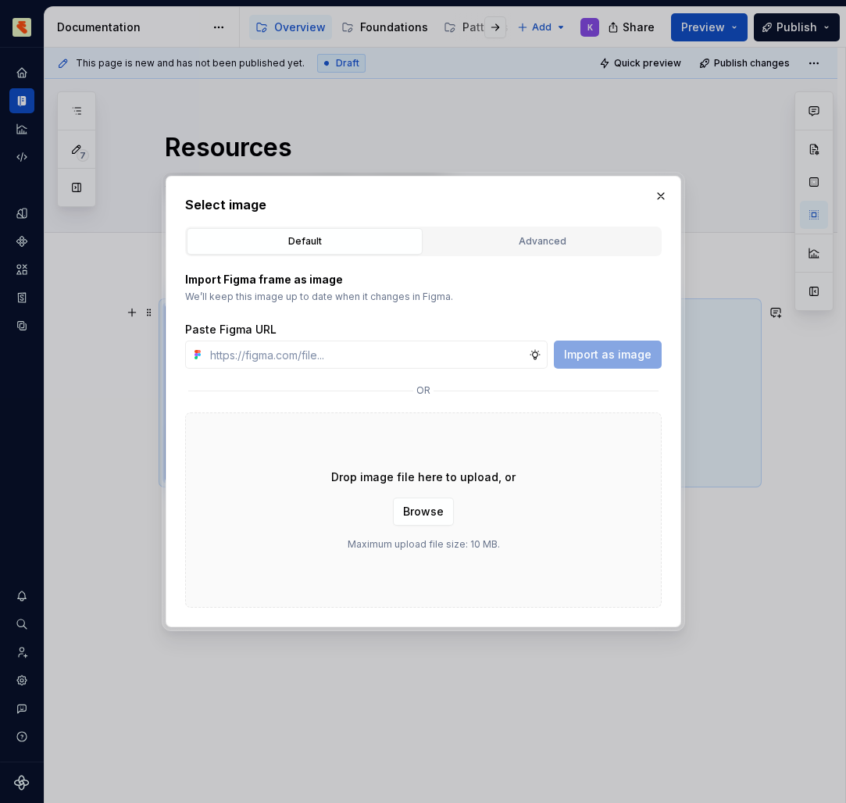
click at [656, 203] on button "button" at bounding box center [661, 196] width 22 height 22
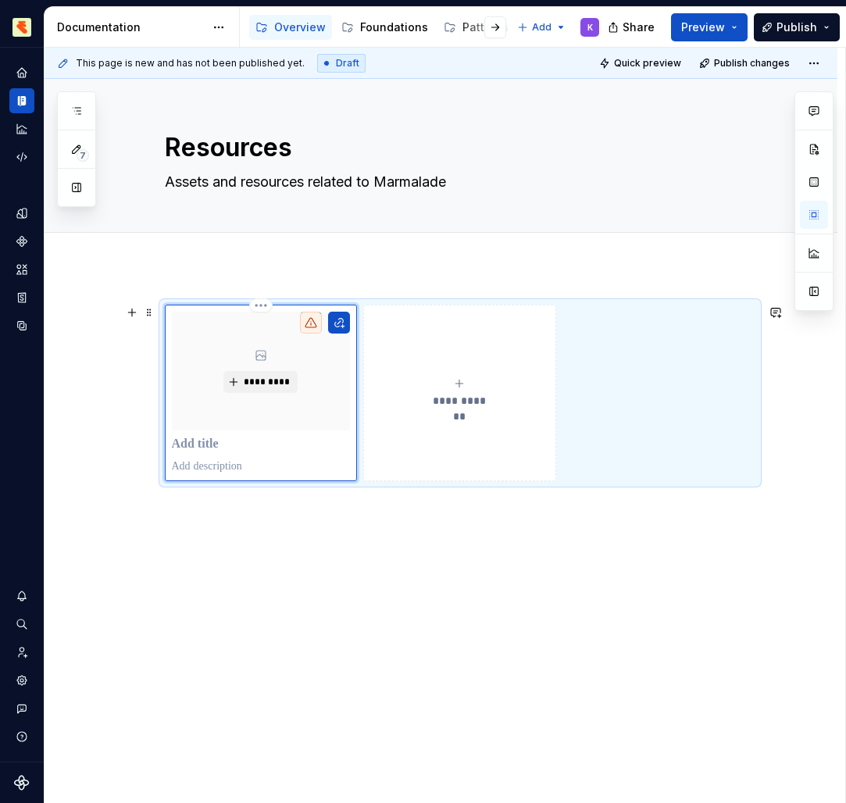
drag, startPoint x: 251, startPoint y: 378, endPoint x: 743, endPoint y: 324, distance: 494.9
click at [743, 324] on div "**********" at bounding box center [460, 393] width 590 height 176
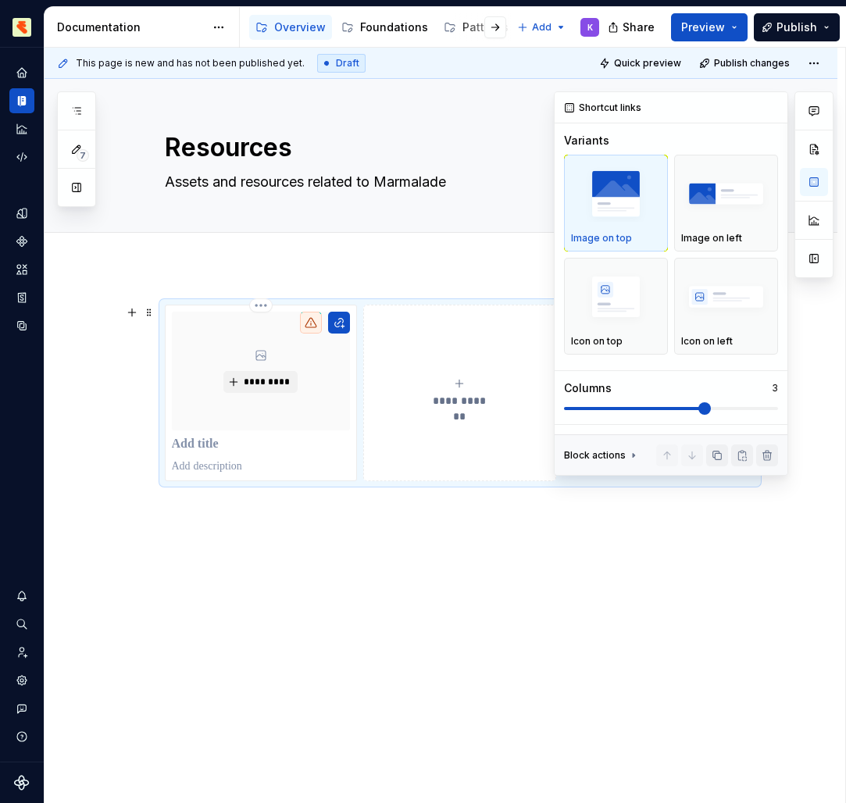
click at [817, 154] on button "button" at bounding box center [814, 149] width 28 height 28
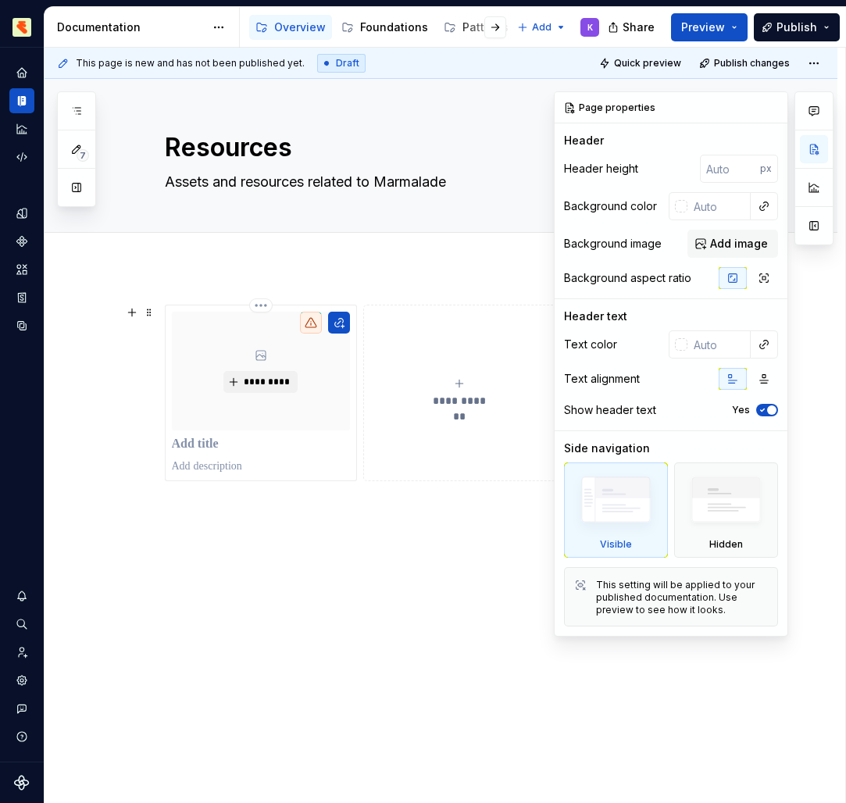
drag, startPoint x: 743, startPoint y: 324, endPoint x: 826, endPoint y: 275, distance: 96.3
click at [826, 275] on div at bounding box center [813, 363] width 39 height 545
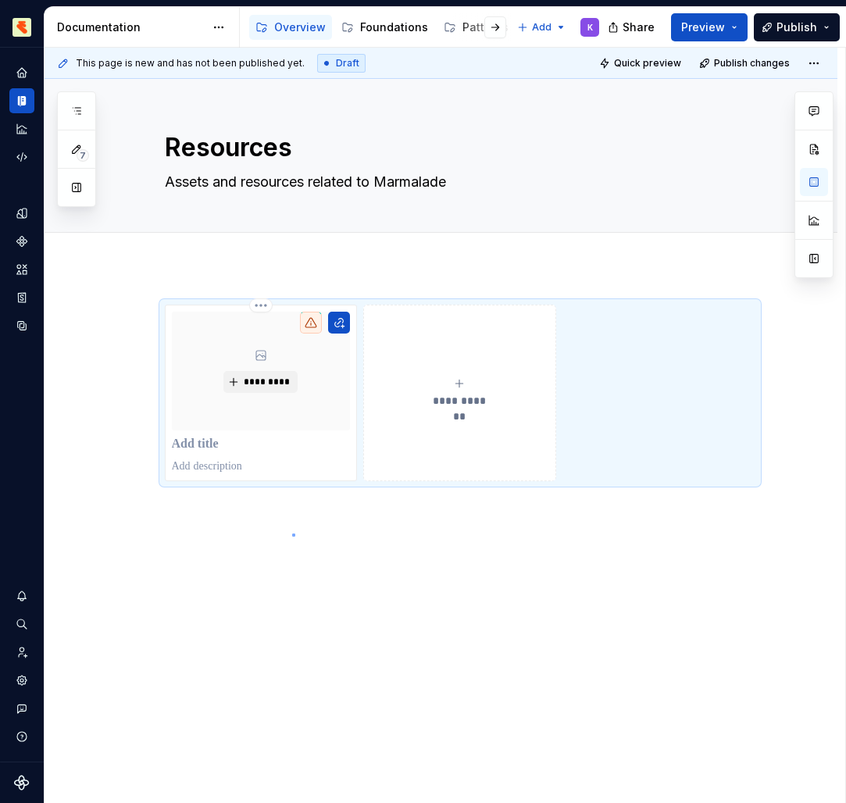
drag, startPoint x: 826, startPoint y: 275, endPoint x: 295, endPoint y: 533, distance: 590.6
click at [295, 533] on div "**********" at bounding box center [445, 426] width 800 height 756
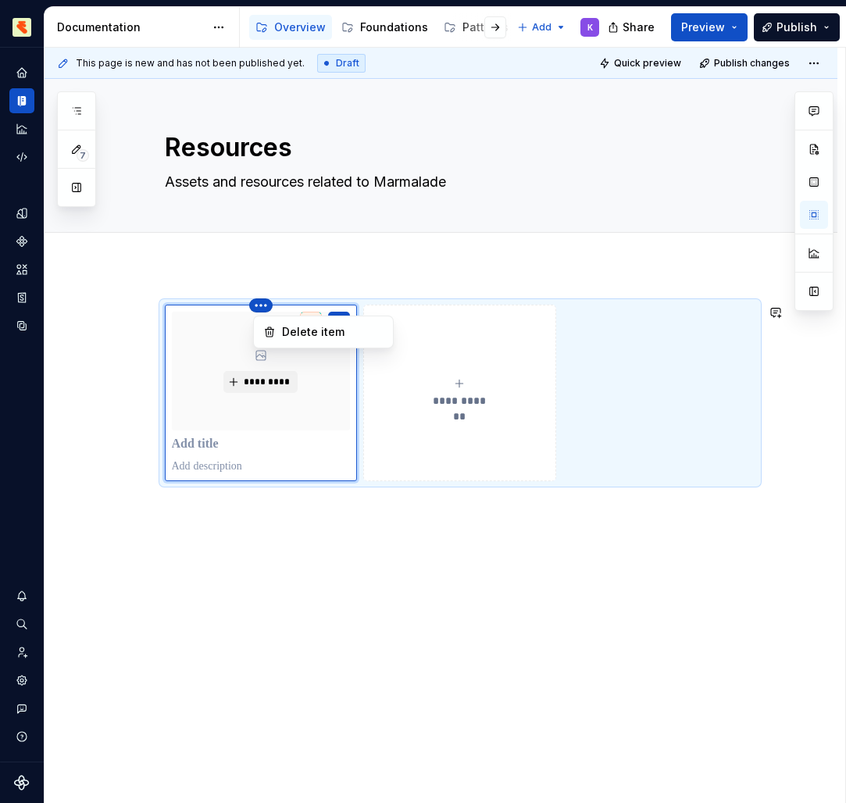
click at [332, 301] on html "Marmalade K Design system data Documentation Accessibility guide for tree Page …" at bounding box center [423, 401] width 846 height 803
drag, startPoint x: 295, startPoint y: 533, endPoint x: 346, endPoint y: 305, distance: 233.6
click at [346, 305] on html "Marmalade K Design system data Documentation Accessibility guide for tree Page …" at bounding box center [423, 401] width 846 height 803
click at [364, 308] on html "Marmalade K Design system data Documentation Accessibility guide for tree Page …" at bounding box center [423, 401] width 846 height 803
drag, startPoint x: 346, startPoint y: 305, endPoint x: 206, endPoint y: 439, distance: 193.3
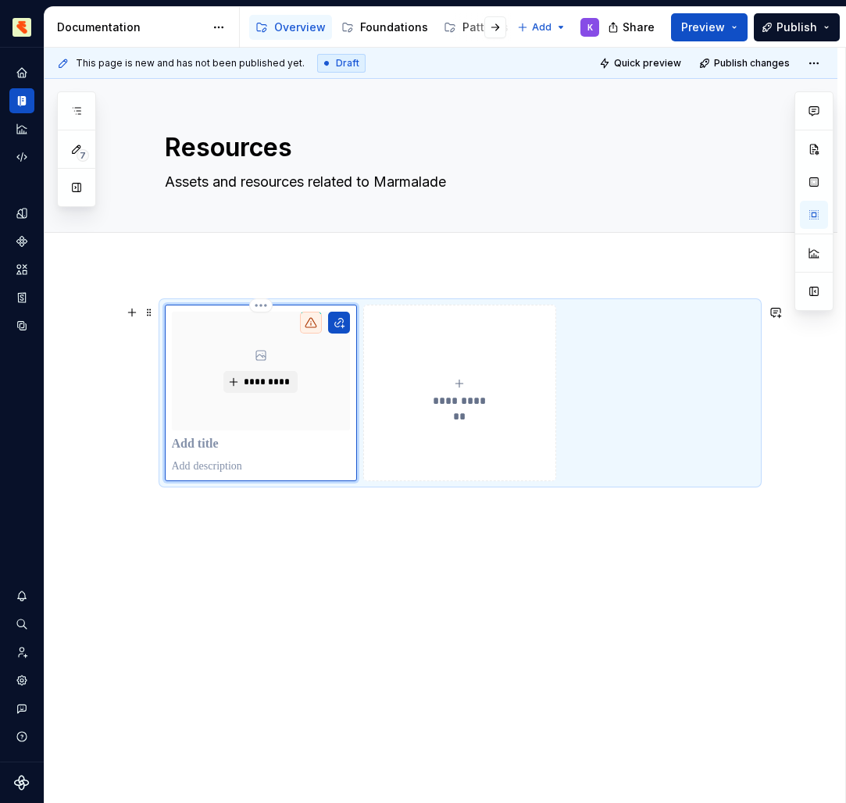
click at [206, 439] on html "Marmalade K Design system data Documentation Accessibility guide for tree Page …" at bounding box center [423, 401] width 846 height 803
click at [654, 544] on div "**********" at bounding box center [441, 504] width 793 height 474
drag, startPoint x: 206, startPoint y: 439, endPoint x: 414, endPoint y: 326, distance: 236.6
click at [414, 326] on button "**********" at bounding box center [459, 393] width 193 height 176
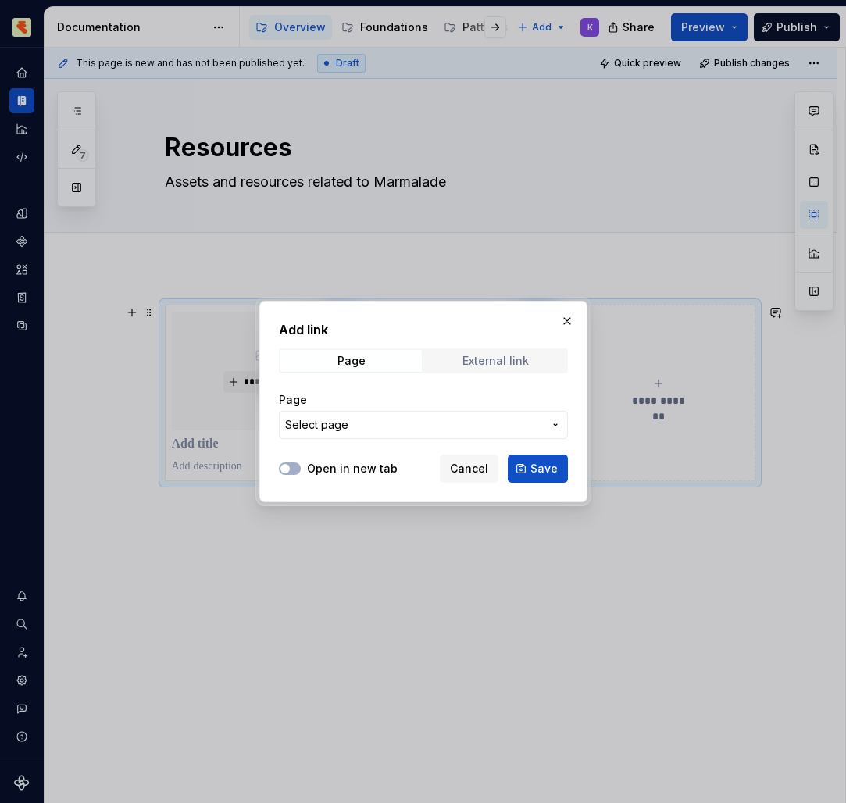
drag, startPoint x: 414, startPoint y: 326, endPoint x: 481, endPoint y: 357, distance: 74.1
click at [481, 357] on div "External link" at bounding box center [495, 361] width 66 height 12
drag, startPoint x: 481, startPoint y: 357, endPoint x: 551, endPoint y: 463, distance: 127.4
click at [551, 463] on span "Save" at bounding box center [543, 469] width 27 height 16
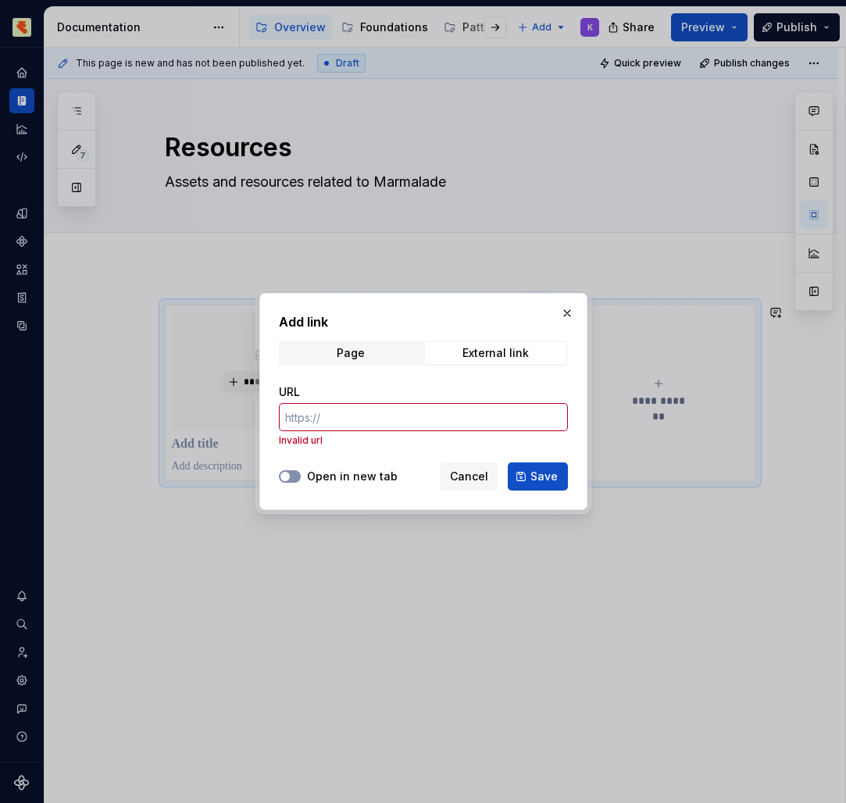
drag, startPoint x: 551, startPoint y: 463, endPoint x: 287, endPoint y: 480, distance: 264.5
click at [287, 480] on icon "button" at bounding box center [285, 476] width 12 height 9
click at [348, 412] on input "URL" at bounding box center [423, 417] width 289 height 28
paste input "[URL][DOMAIN_NAME]"
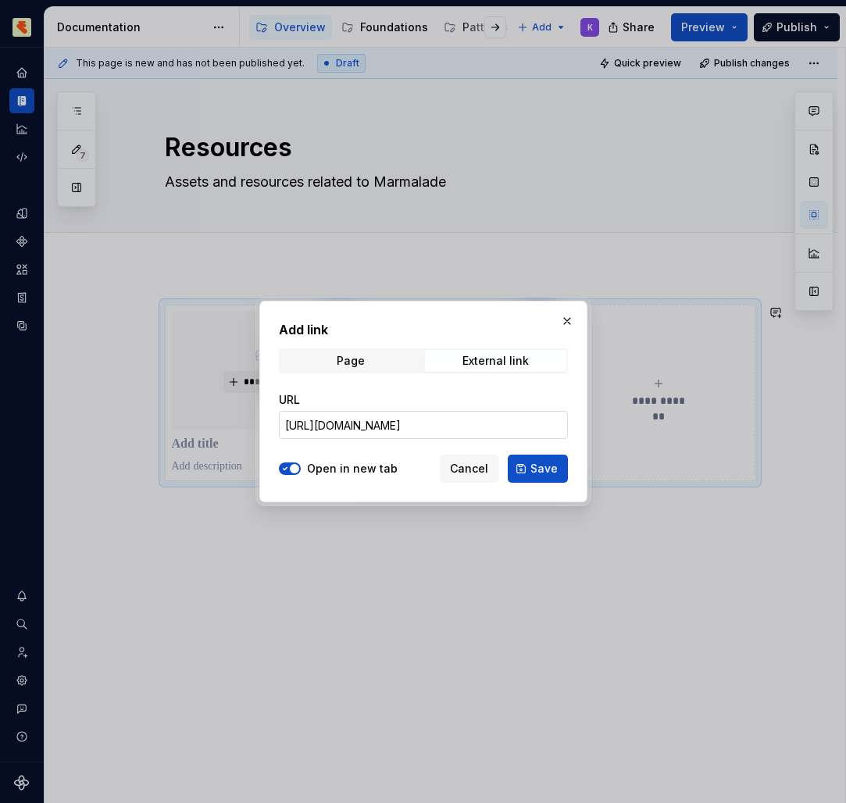
scroll to position [0, 0]
click at [542, 474] on span "Save" at bounding box center [543, 469] width 27 height 16
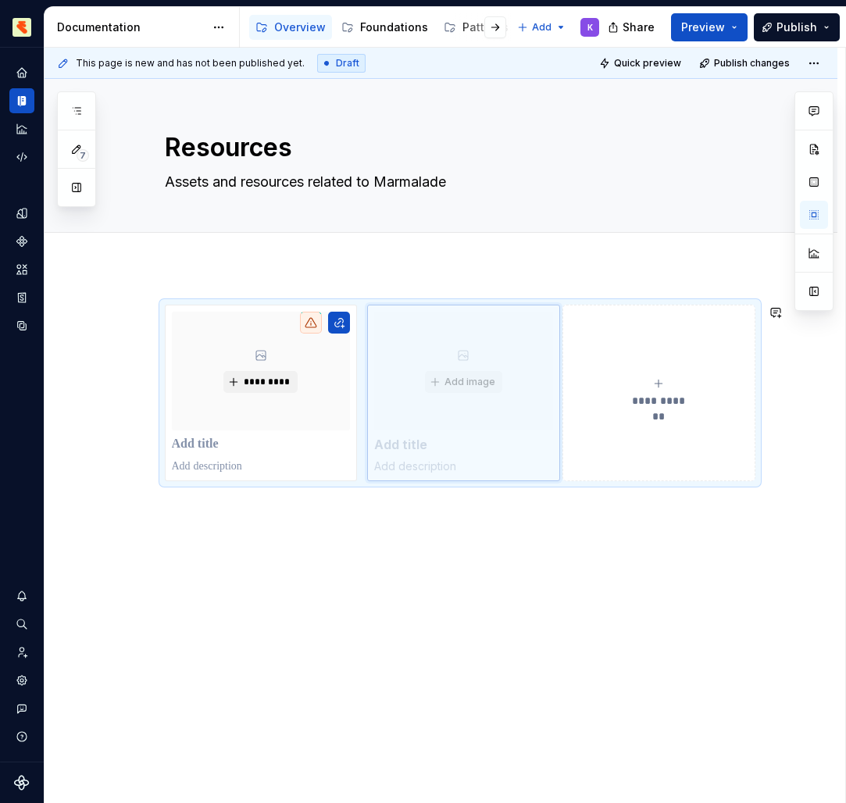
drag, startPoint x: 348, startPoint y: 412, endPoint x: 404, endPoint y: 495, distance: 100.7
click at [404, 495] on body "Marmalade K Design system data Documentation Accessibility guide for tree Page …" at bounding box center [423, 401] width 846 height 803
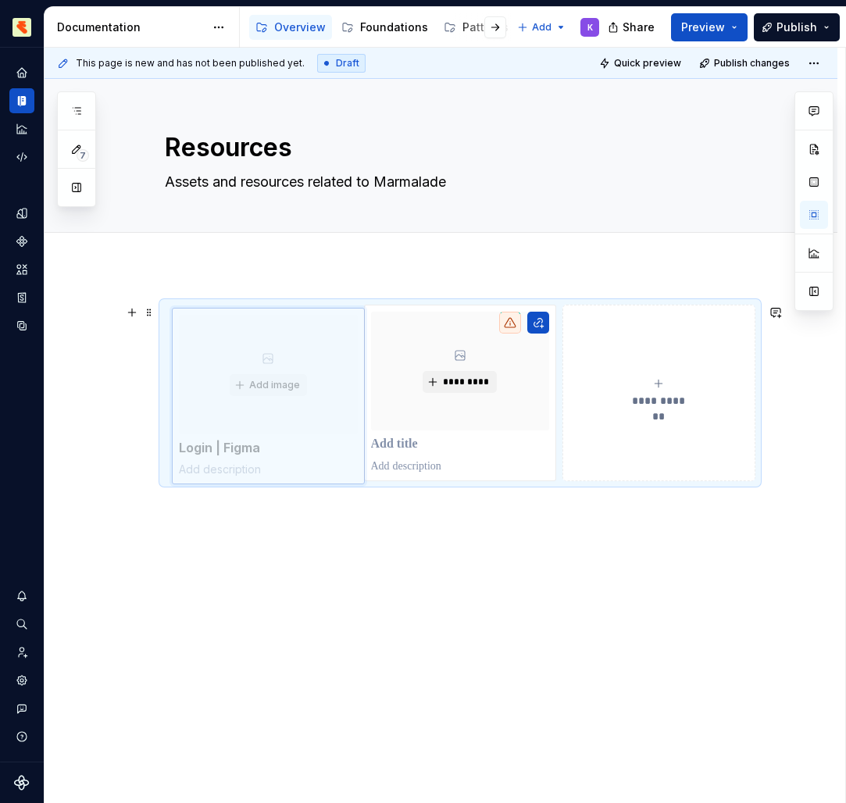
drag, startPoint x: 404, startPoint y: 495, endPoint x: 276, endPoint y: 406, distance: 155.3
click at [276, 406] on body "Marmalade K Design system data Documentation Accessibility guide for tree Page …" at bounding box center [423, 401] width 846 height 803
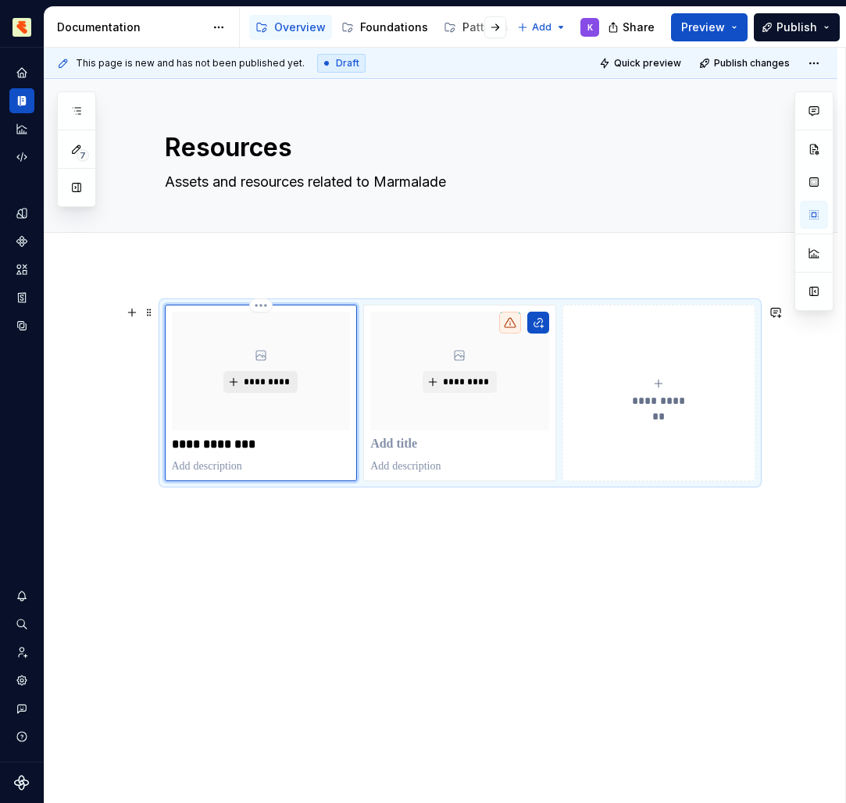
click at [256, 384] on span "*********" at bounding box center [267, 382] width 48 height 12
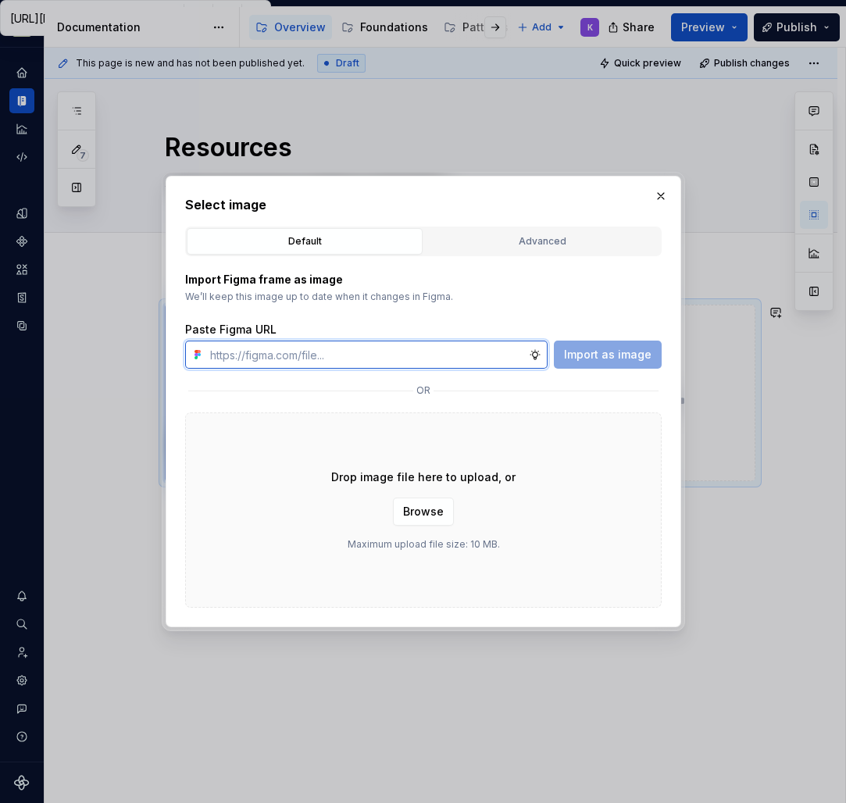
paste input "[URL][DOMAIN_NAME]"
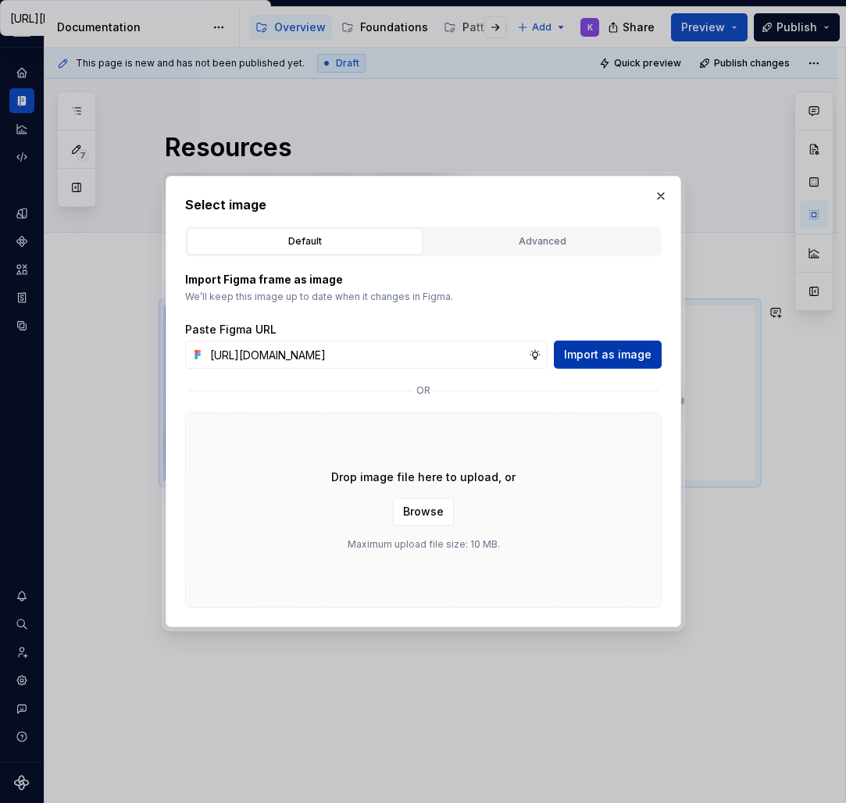
click at [611, 352] on span "Import as image" at bounding box center [607, 355] width 87 height 16
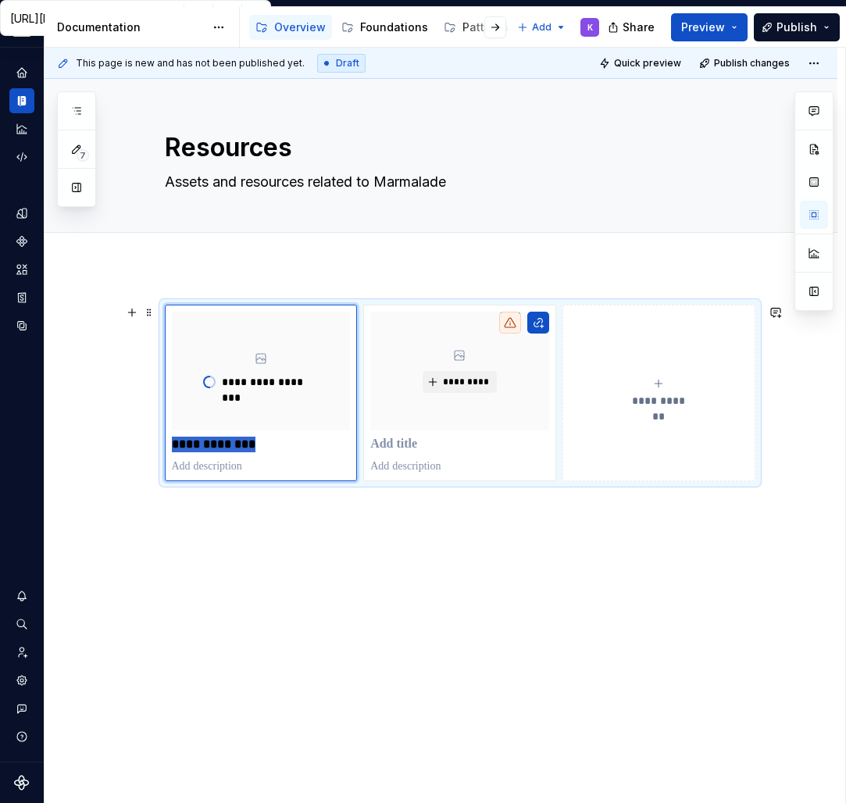
drag, startPoint x: 259, startPoint y: 447, endPoint x: 165, endPoint y: 439, distance: 94.8
click at [165, 439] on div "**********" at bounding box center [460, 393] width 590 height 176
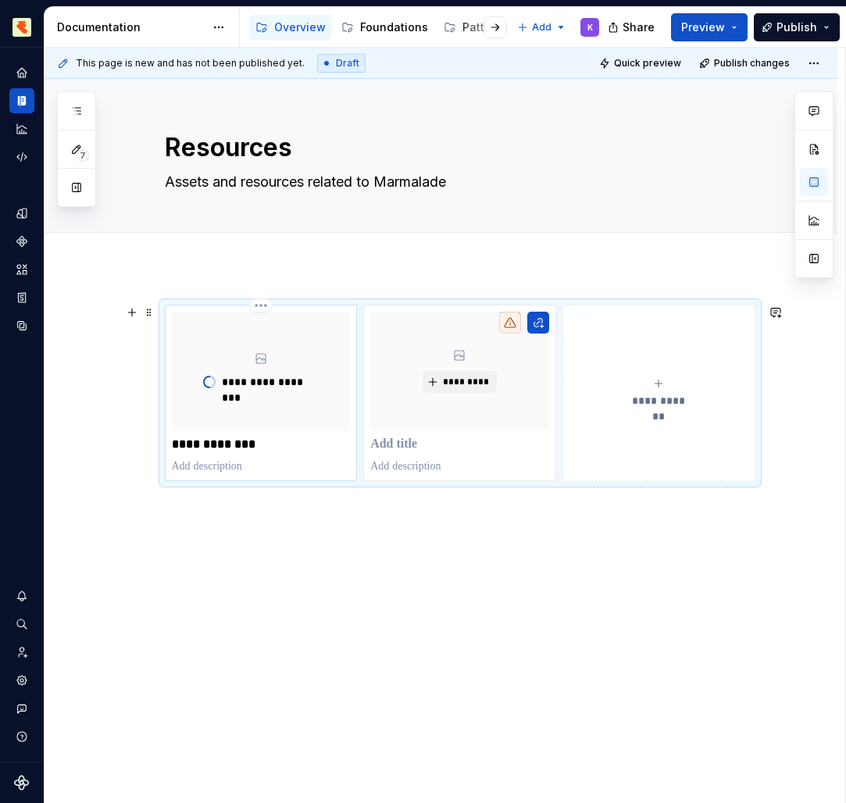
drag, startPoint x: 165, startPoint y: 439, endPoint x: 233, endPoint y: 446, distance: 69.1
click at [233, 446] on p "**********" at bounding box center [261, 445] width 179 height 16
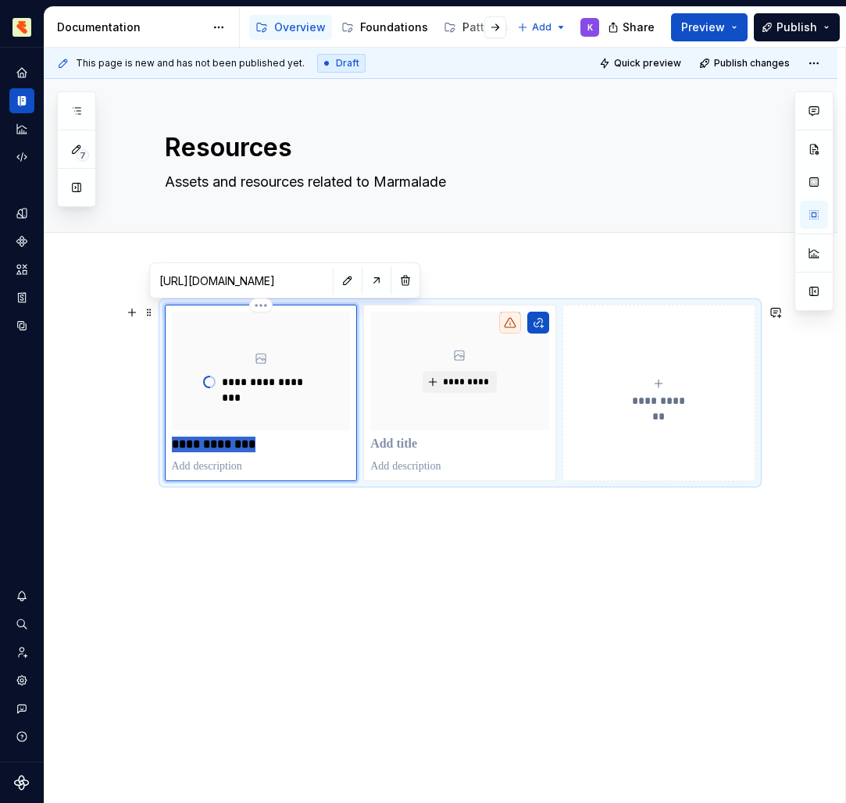
drag, startPoint x: 233, startPoint y: 446, endPoint x: 173, endPoint y: 444, distance: 60.2
click at [173, 444] on div "**********" at bounding box center [261, 393] width 193 height 176
click at [176, 442] on p "**********" at bounding box center [261, 445] width 179 height 16
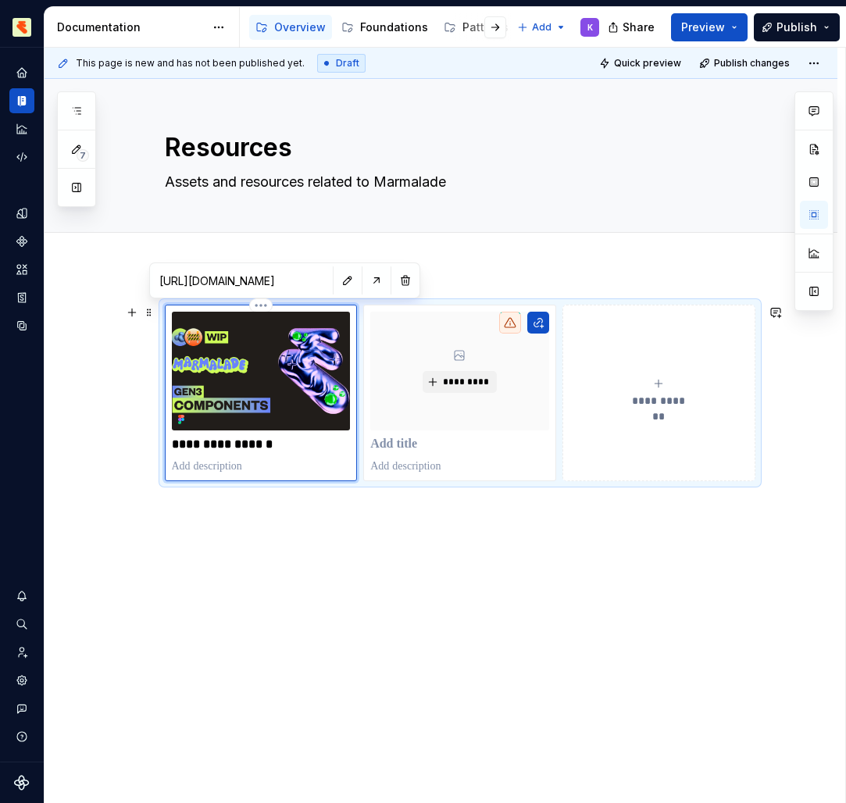
drag, startPoint x: 173, startPoint y: 444, endPoint x: 260, endPoint y: 466, distance: 89.4
click at [260, 466] on p at bounding box center [261, 466] width 179 height 16
click at [393, 440] on p at bounding box center [459, 445] width 179 height 16
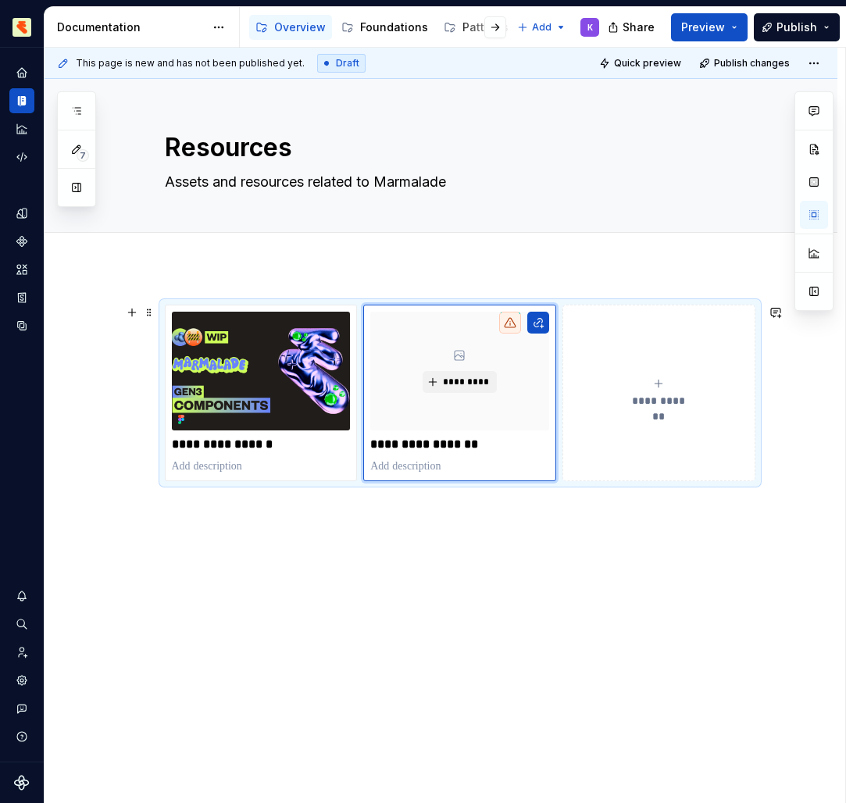
click at [452, 537] on div "**********" at bounding box center [441, 504] width 793 height 474
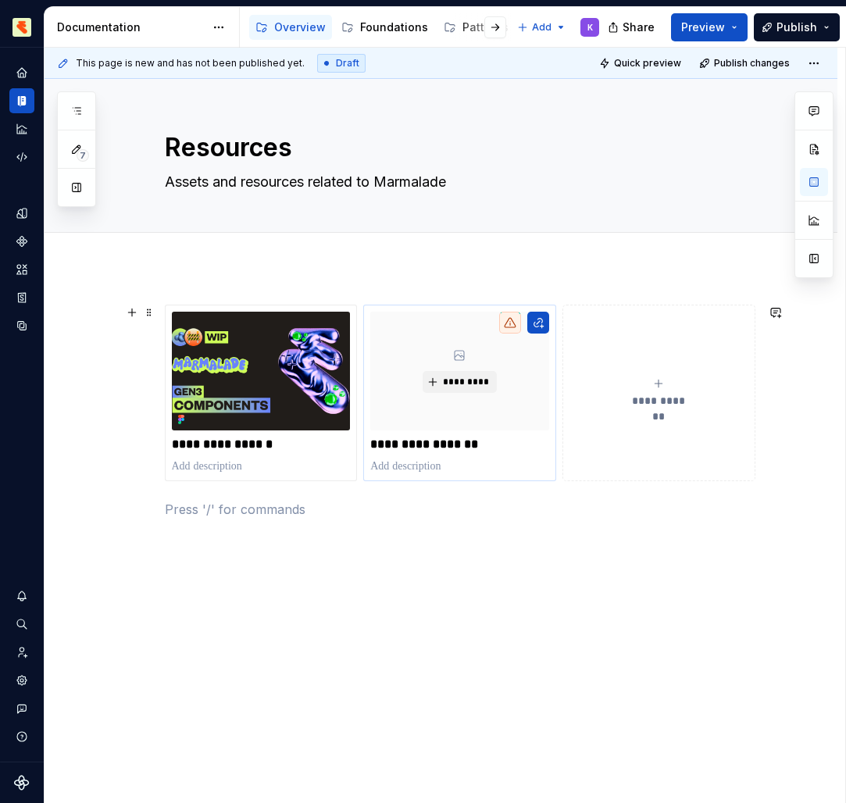
drag, startPoint x: 393, startPoint y: 440, endPoint x: 442, endPoint y: 467, distance: 55.9
click at [442, 467] on p at bounding box center [459, 466] width 179 height 16
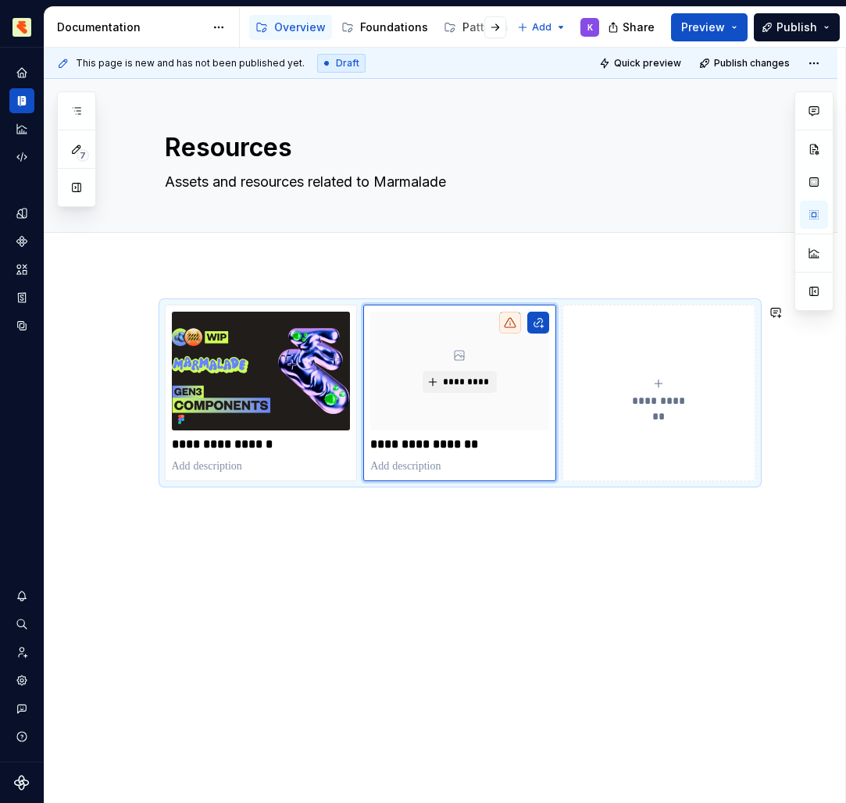
drag, startPoint x: 442, startPoint y: 467, endPoint x: 317, endPoint y: 276, distance: 228.5
click at [317, 276] on div "**********" at bounding box center [441, 523] width 793 height 512
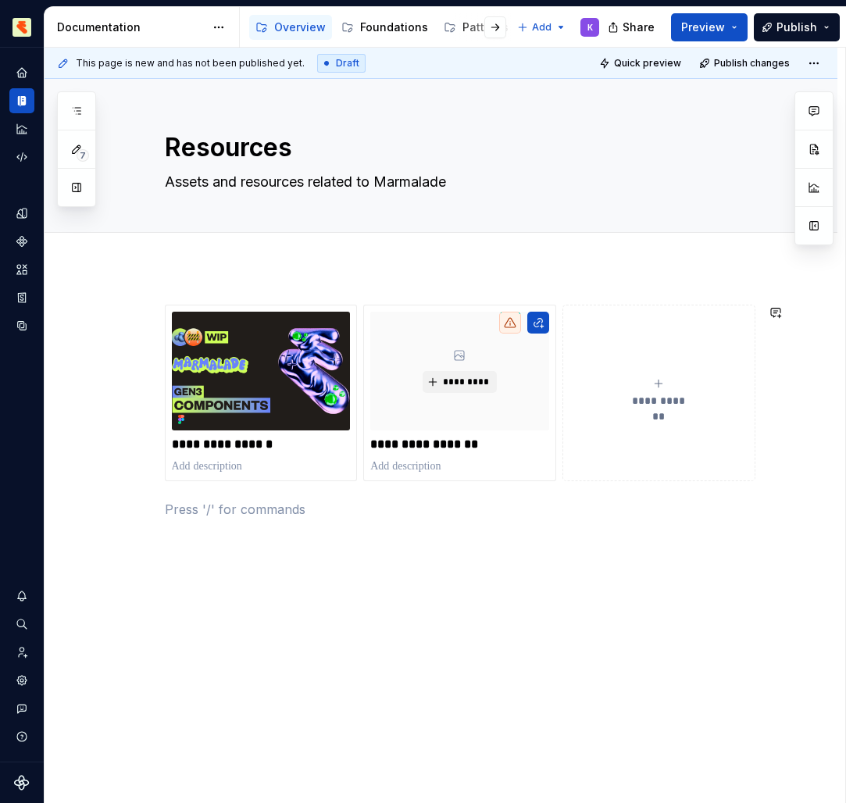
click at [405, 490] on div "**********" at bounding box center [460, 412] width 590 height 214
click at [546, 323] on button "button" at bounding box center [538, 323] width 22 height 22
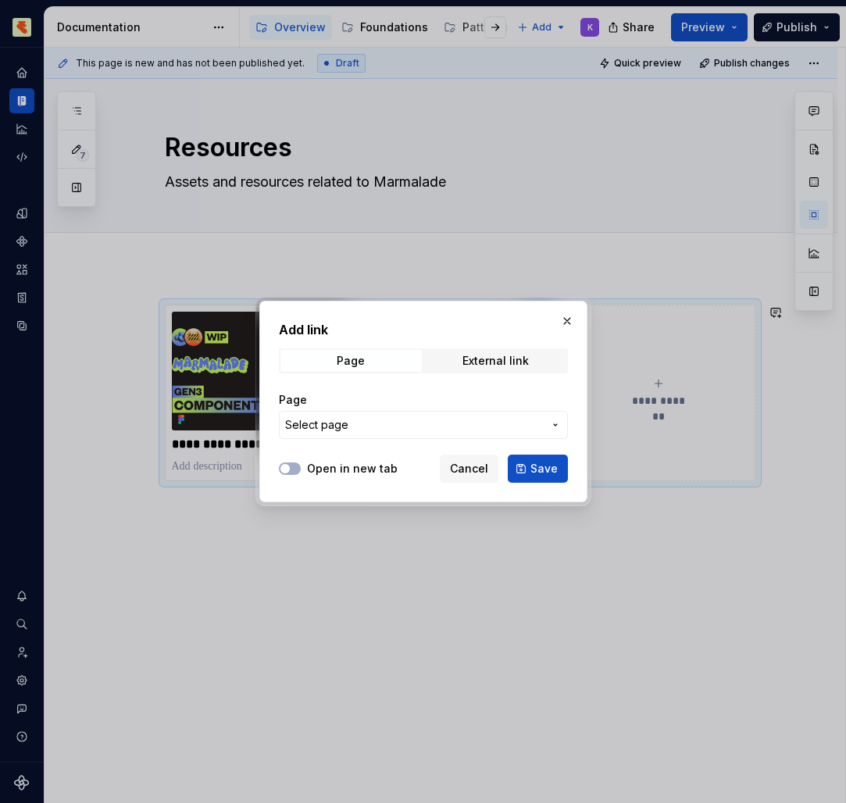
drag, startPoint x: 546, startPoint y: 323, endPoint x: 526, endPoint y: 380, distance: 61.0
click at [526, 380] on div "Add link Page External link Page Select page" at bounding box center [423, 384] width 289 height 128
drag, startPoint x: 526, startPoint y: 380, endPoint x: 281, endPoint y: 467, distance: 260.1
click at [281, 467] on span "button" at bounding box center [284, 468] width 9 height 9
drag, startPoint x: 281, startPoint y: 467, endPoint x: 492, endPoint y: 361, distance: 236.1
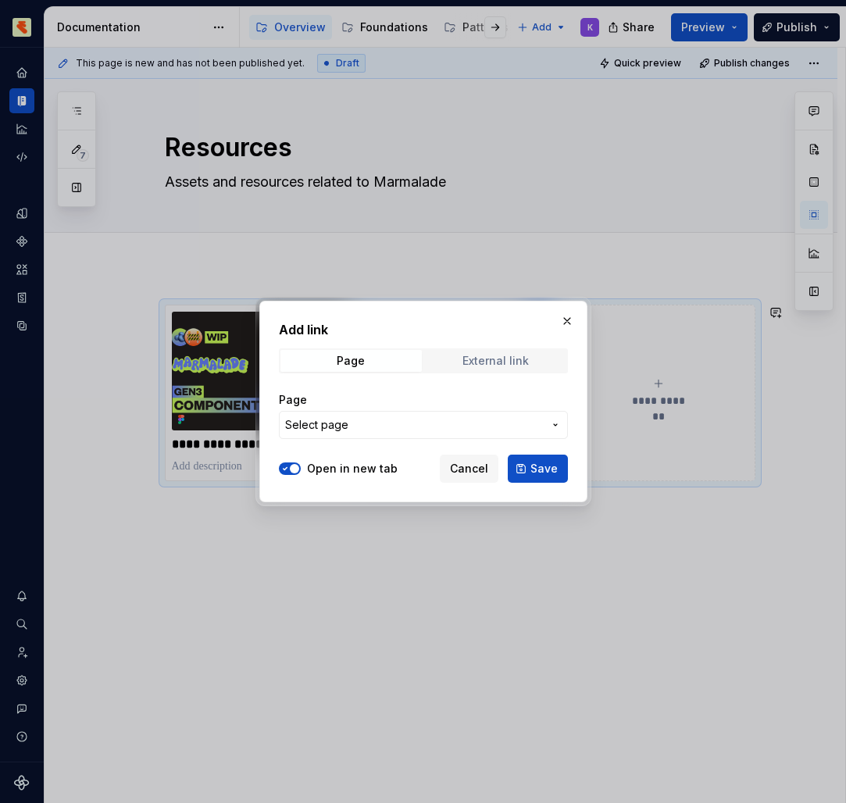
click at [492, 361] on div "External link" at bounding box center [495, 361] width 66 height 12
drag, startPoint x: 492, startPoint y: 361, endPoint x: 433, endPoint y: 415, distance: 80.7
click at [433, 415] on input "URL" at bounding box center [423, 425] width 289 height 28
drag, startPoint x: 433, startPoint y: 415, endPoint x: 292, endPoint y: 463, distance: 148.4
click at [292, 463] on button "Open in new tab" at bounding box center [290, 468] width 22 height 12
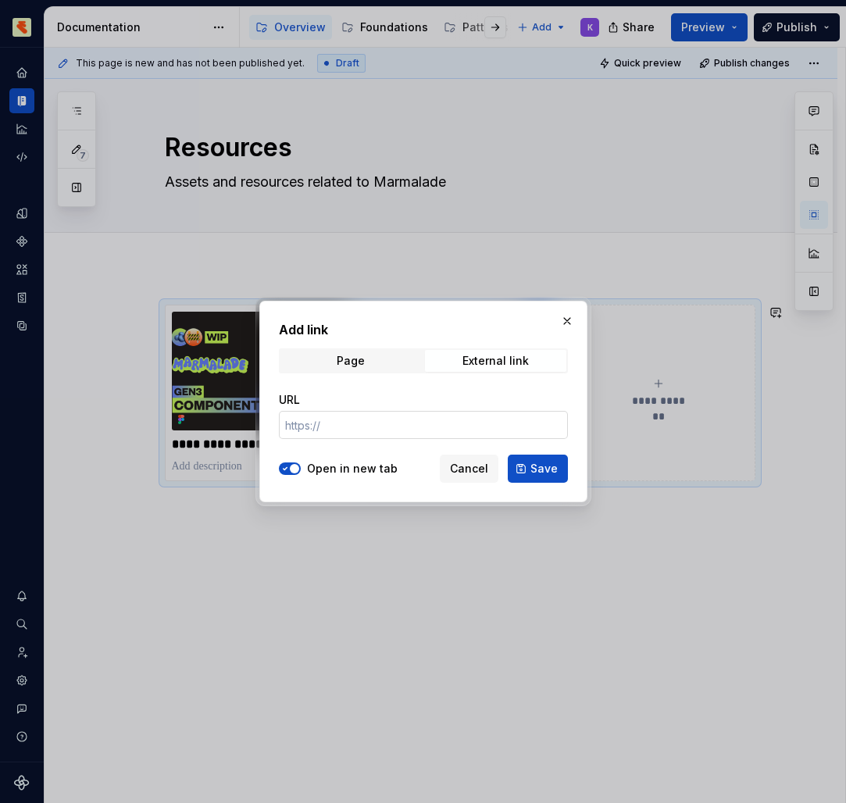
drag, startPoint x: 292, startPoint y: 463, endPoint x: 340, endPoint y: 420, distance: 64.1
click at [340, 420] on input "URL" at bounding box center [423, 425] width 289 height 28
paste input "[URL][DOMAIN_NAME]"
click at [534, 467] on span "Save" at bounding box center [543, 469] width 27 height 16
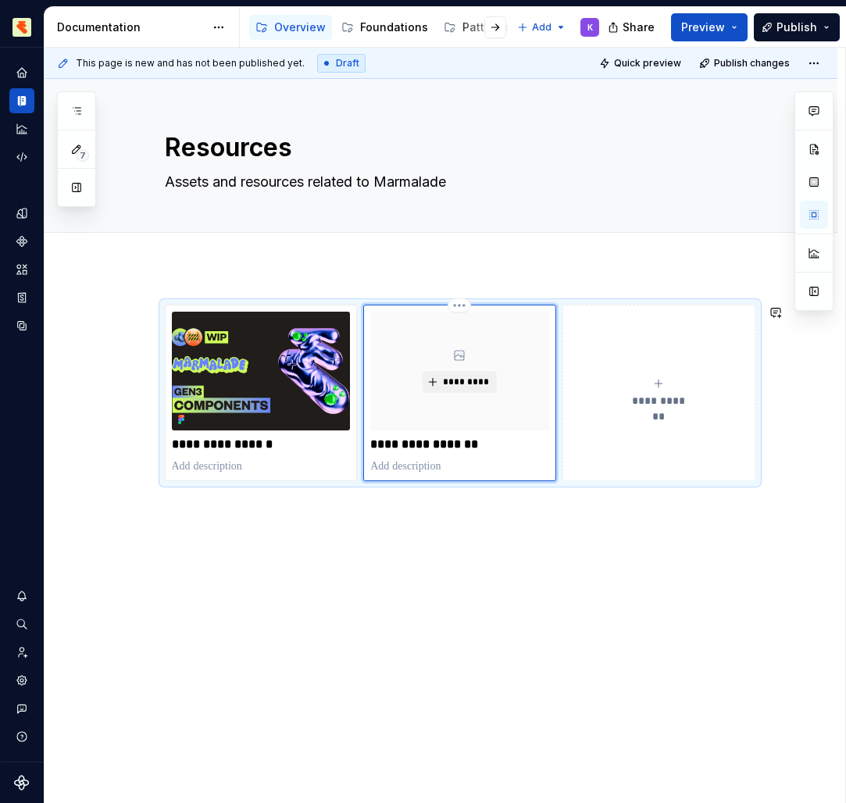
click at [481, 381] on span "*********" at bounding box center [466, 382] width 48 height 12
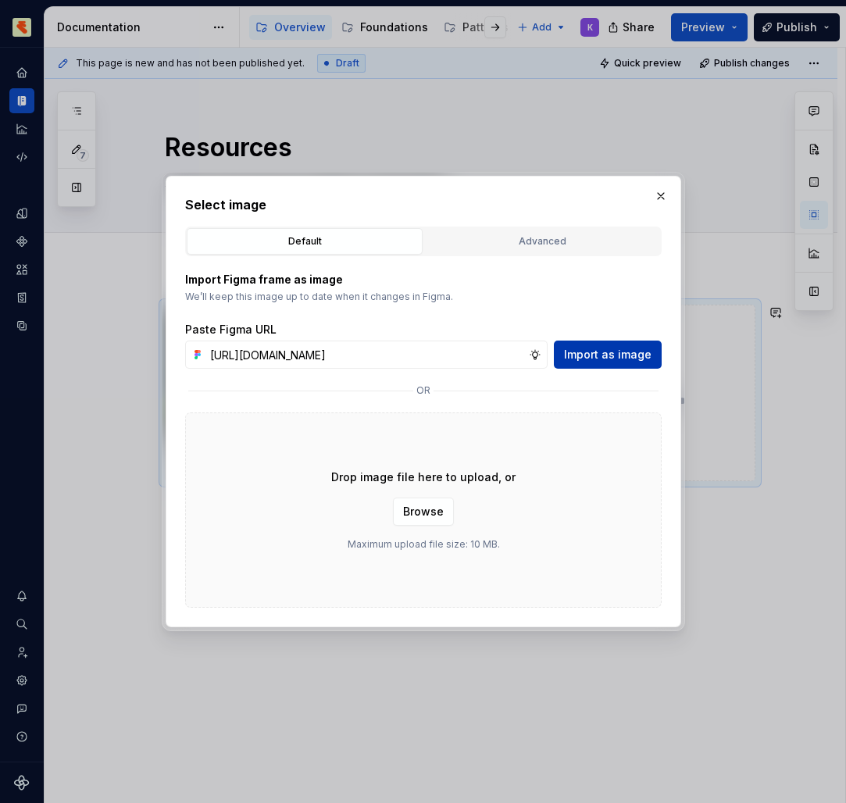
drag, startPoint x: 340, startPoint y: 420, endPoint x: 615, endPoint y: 351, distance: 284.1
click at [615, 351] on span "Import as image" at bounding box center [607, 355] width 87 height 16
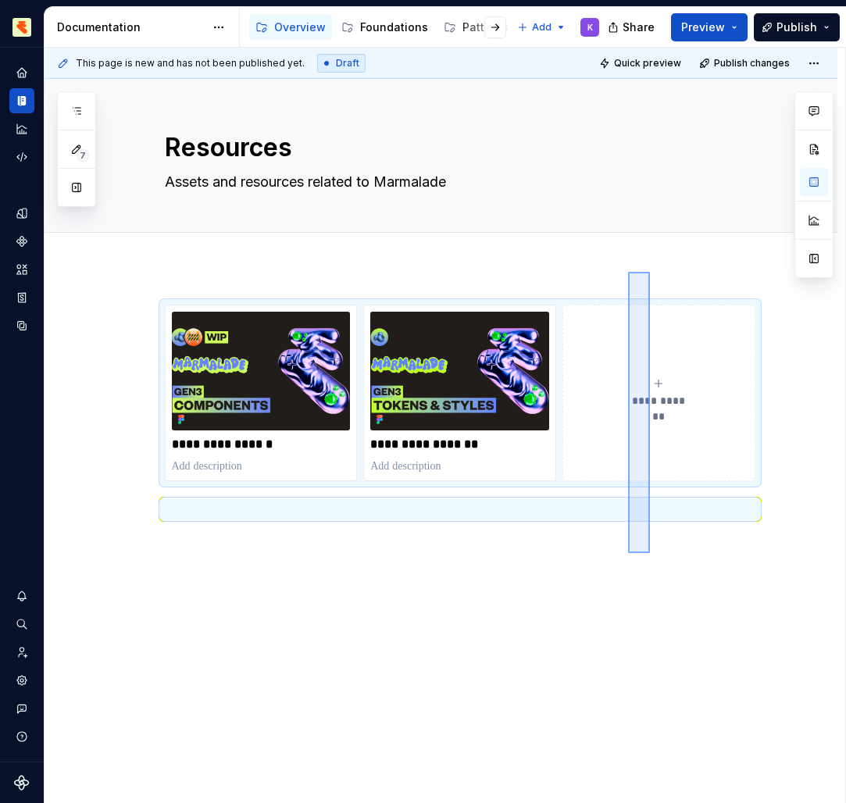
drag, startPoint x: 628, startPoint y: 272, endPoint x: 647, endPoint y: 558, distance: 286.4
click at [647, 558] on div "**********" at bounding box center [445, 426] width 800 height 756
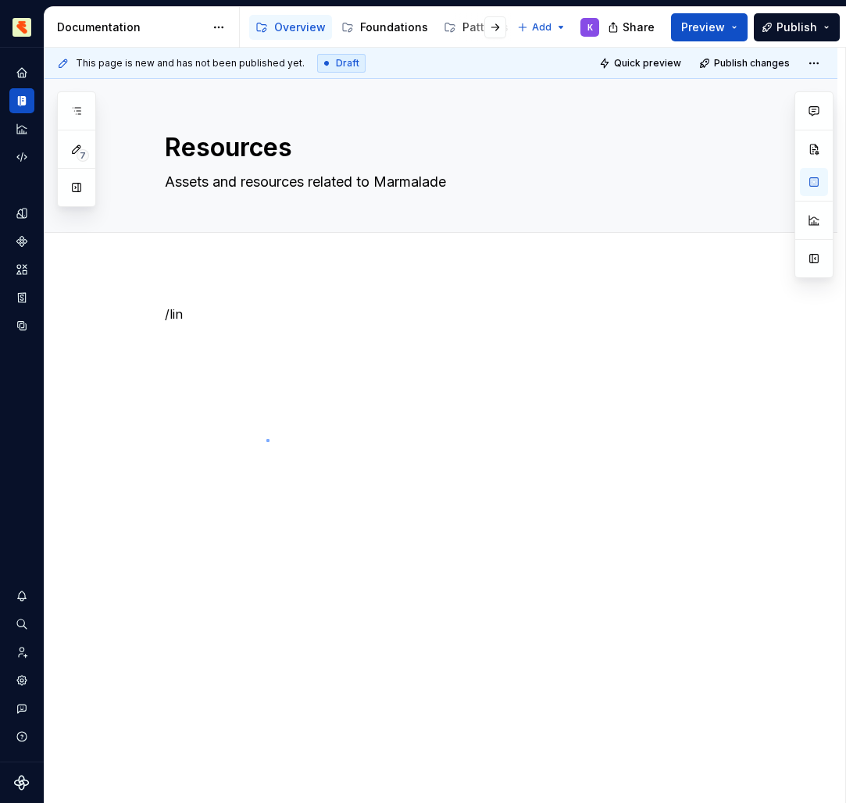
drag, startPoint x: 647, startPoint y: 558, endPoint x: 266, endPoint y: 440, distance: 398.2
click at [266, 440] on div "This page is new and has not been published yet. Draft Quick preview Publish ch…" at bounding box center [445, 426] width 800 height 756
drag, startPoint x: 266, startPoint y: 440, endPoint x: 206, endPoint y: 319, distance: 135.2
click at [206, 319] on p "/lin" at bounding box center [460, 314] width 590 height 19
drag, startPoint x: 206, startPoint y: 319, endPoint x: 143, endPoint y: 304, distance: 65.0
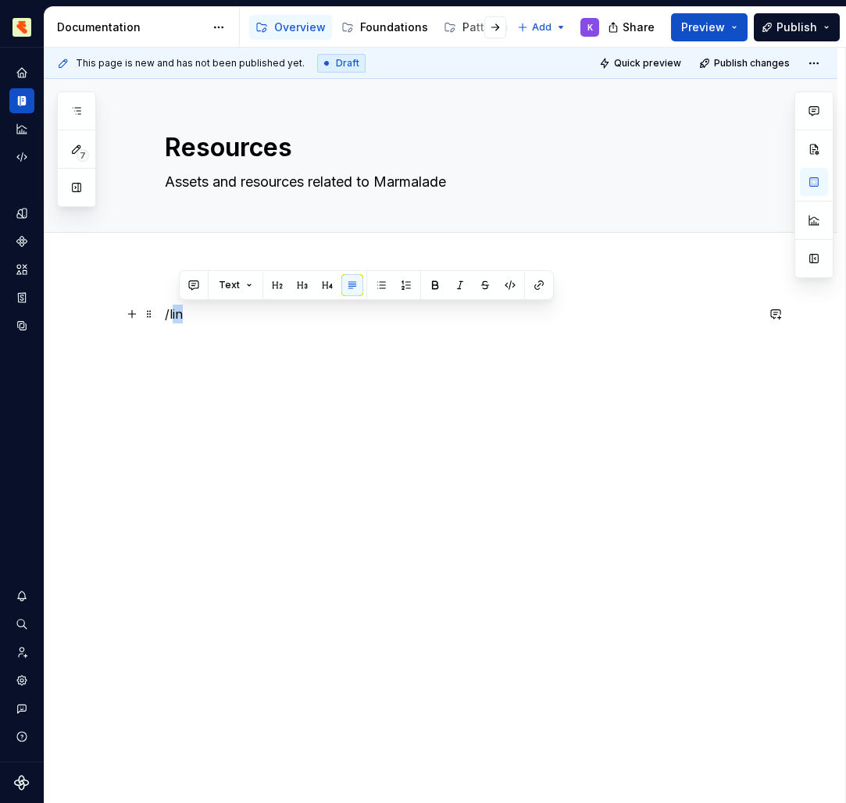
click at [143, 304] on div "/lin" at bounding box center [441, 445] width 793 height 356
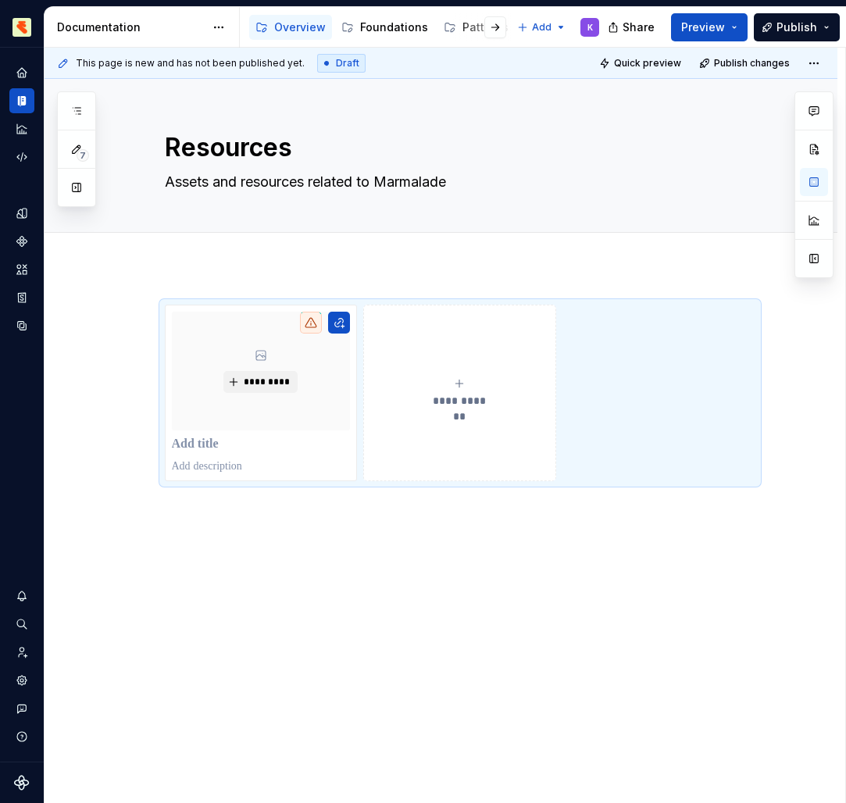
drag, startPoint x: 143, startPoint y: 304, endPoint x: 313, endPoint y: 526, distance: 280.2
click at [313, 526] on div "**********" at bounding box center [441, 504] width 793 height 474
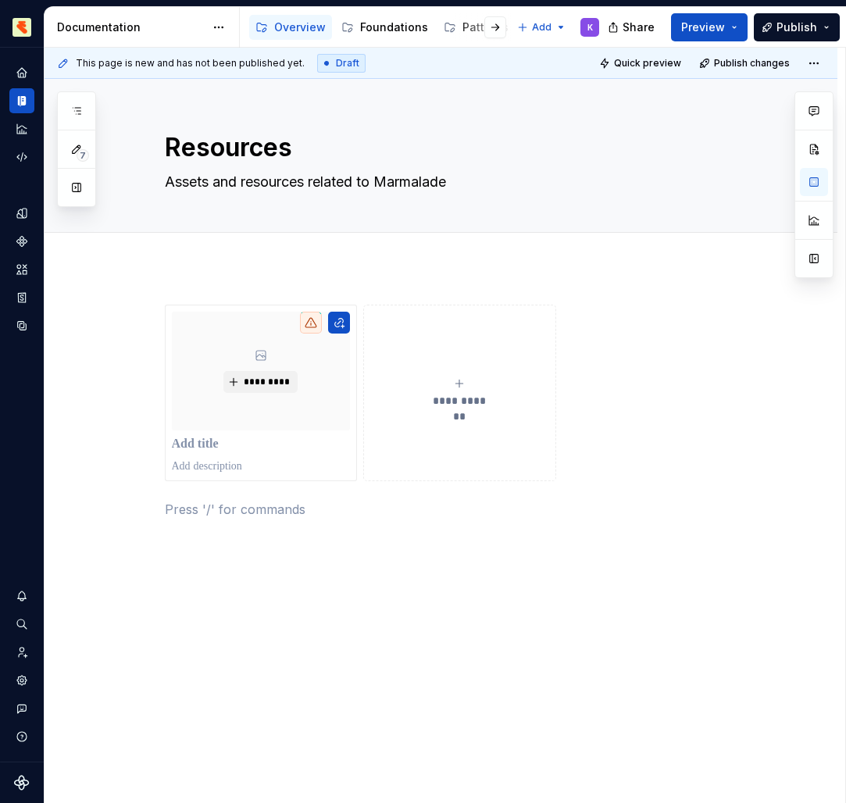
click at [262, 466] on p at bounding box center [261, 466] width 179 height 16
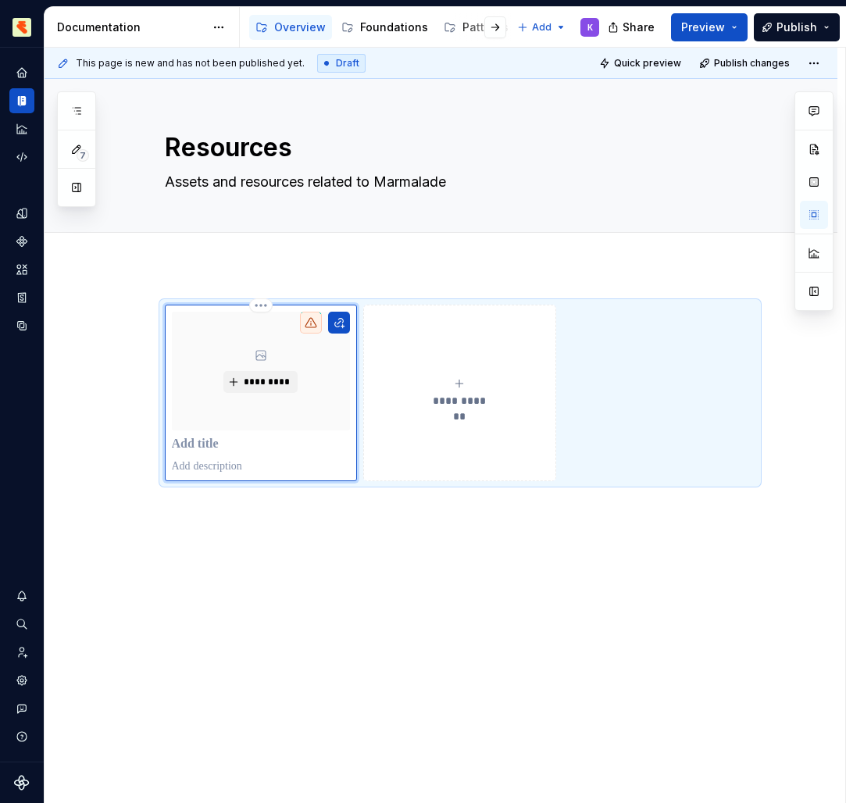
click at [262, 392] on button "*********" at bounding box center [260, 382] width 74 height 22
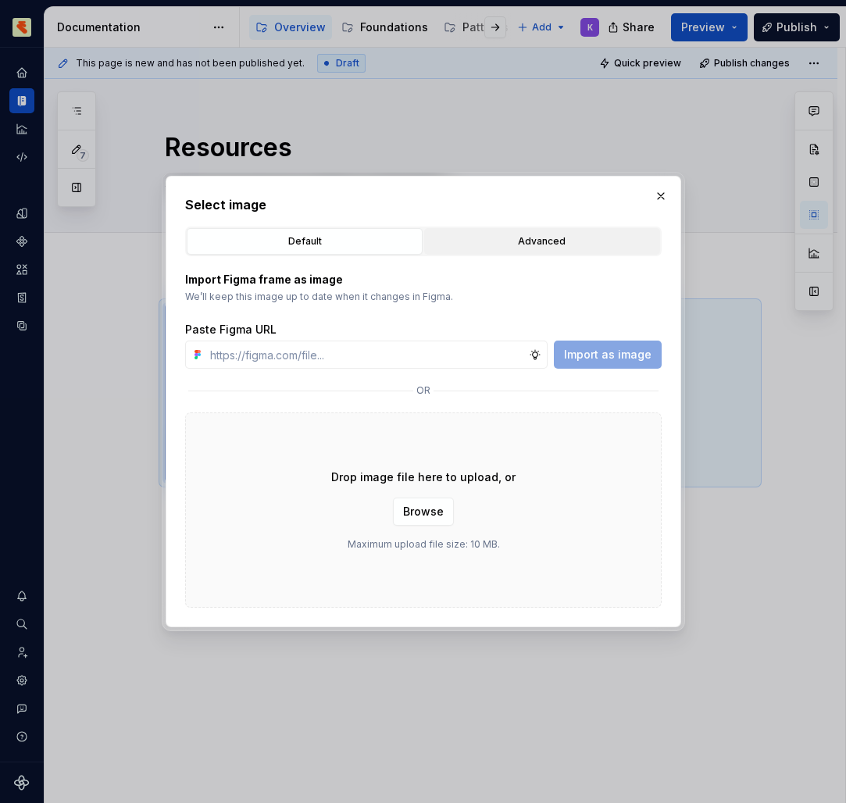
drag, startPoint x: 313, startPoint y: 526, endPoint x: 558, endPoint y: 234, distance: 380.9
click at [558, 234] on div "Advanced" at bounding box center [542, 241] width 225 height 16
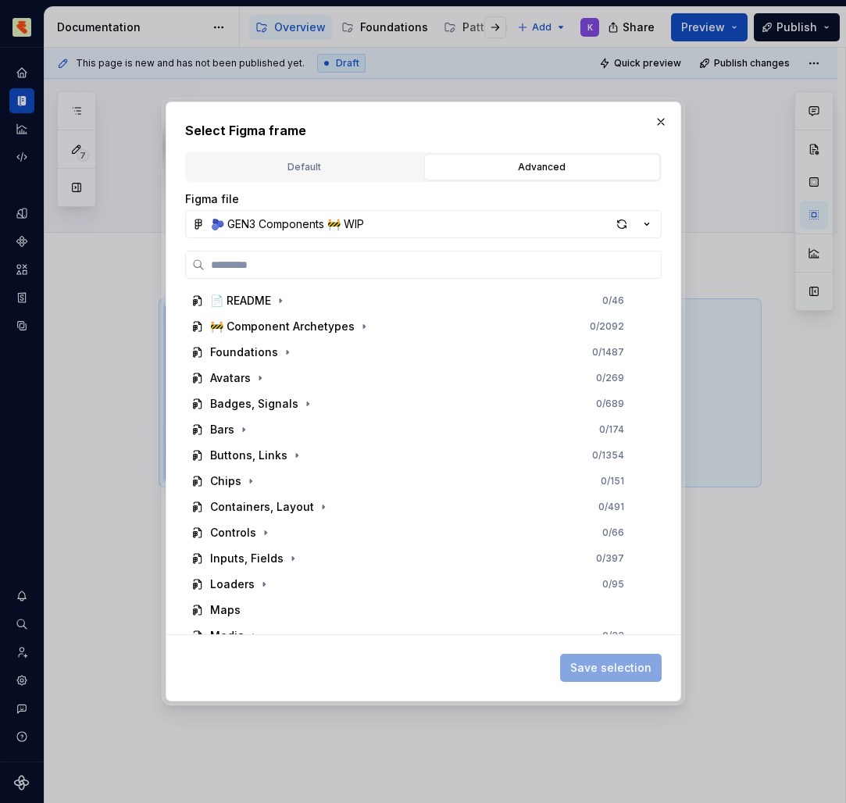
click at [659, 127] on button "button" at bounding box center [661, 122] width 22 height 22
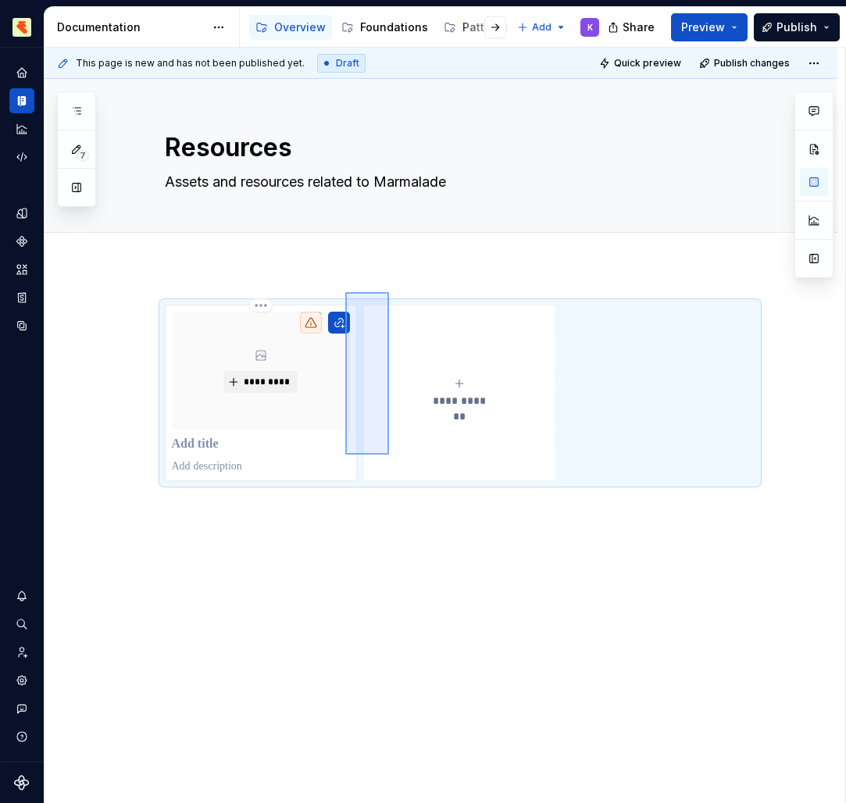
drag, startPoint x: 558, startPoint y: 234, endPoint x: 408, endPoint y: 515, distance: 318.6
click at [408, 515] on div "**********" at bounding box center [445, 426] width 800 height 756
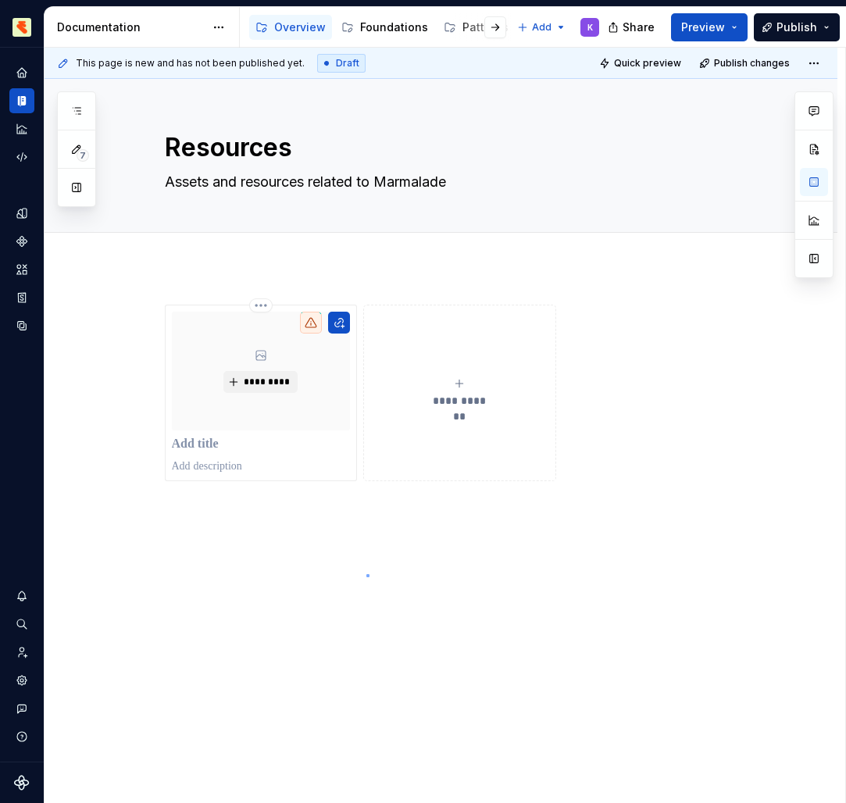
drag, startPoint x: 408, startPoint y: 515, endPoint x: 366, endPoint y: 574, distance: 71.7
click at [366, 574] on div "**********" at bounding box center [445, 426] width 800 height 756
drag, startPoint x: 366, startPoint y: 574, endPoint x: 367, endPoint y: 514, distance: 60.1
click at [367, 514] on p at bounding box center [460, 509] width 590 height 19
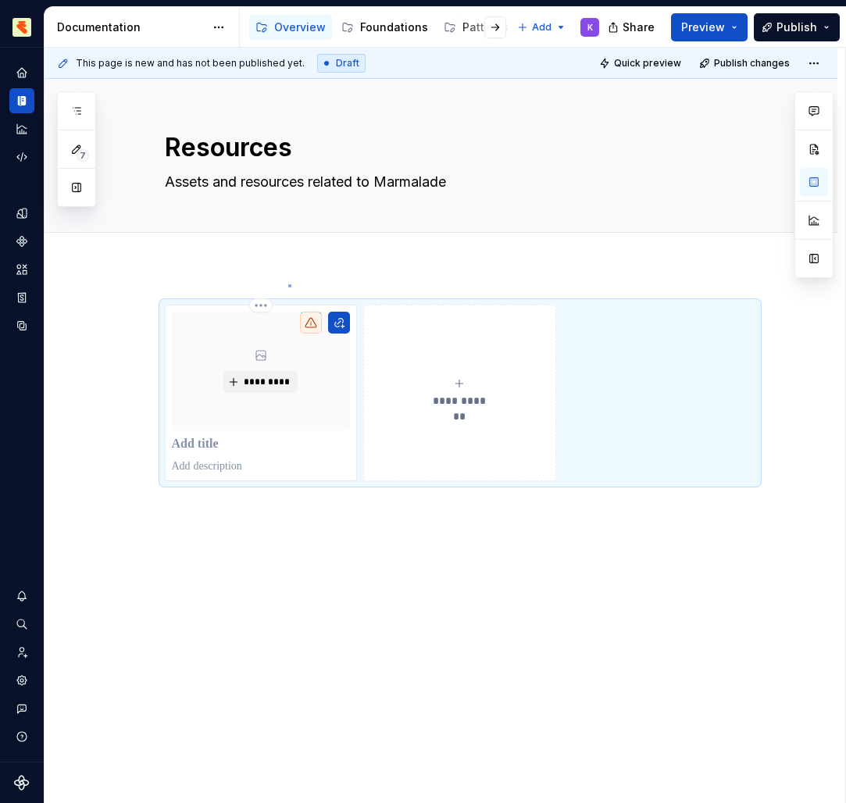
drag, startPoint x: 367, startPoint y: 514, endPoint x: 288, endPoint y: 284, distance: 242.8
click at [288, 284] on div "**********" at bounding box center [445, 426] width 800 height 756
drag, startPoint x: 288, startPoint y: 284, endPoint x: 276, endPoint y: 334, distance: 51.3
click at [276, 334] on div "*********" at bounding box center [261, 371] width 179 height 119
click at [136, 312] on button "button" at bounding box center [132, 312] width 22 height 22
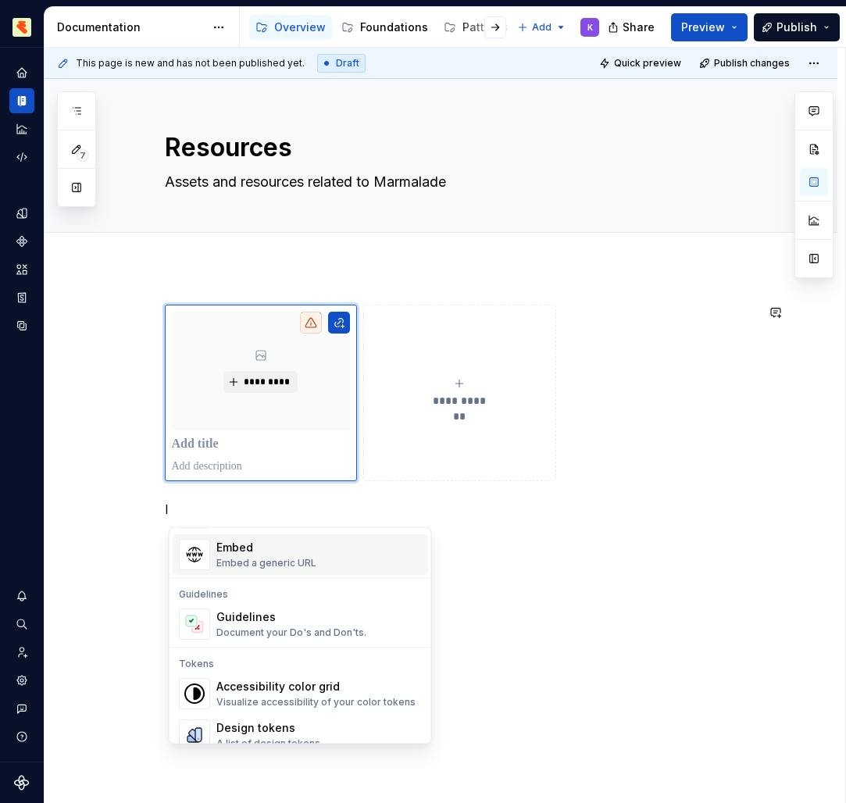
scroll to position [219, 0]
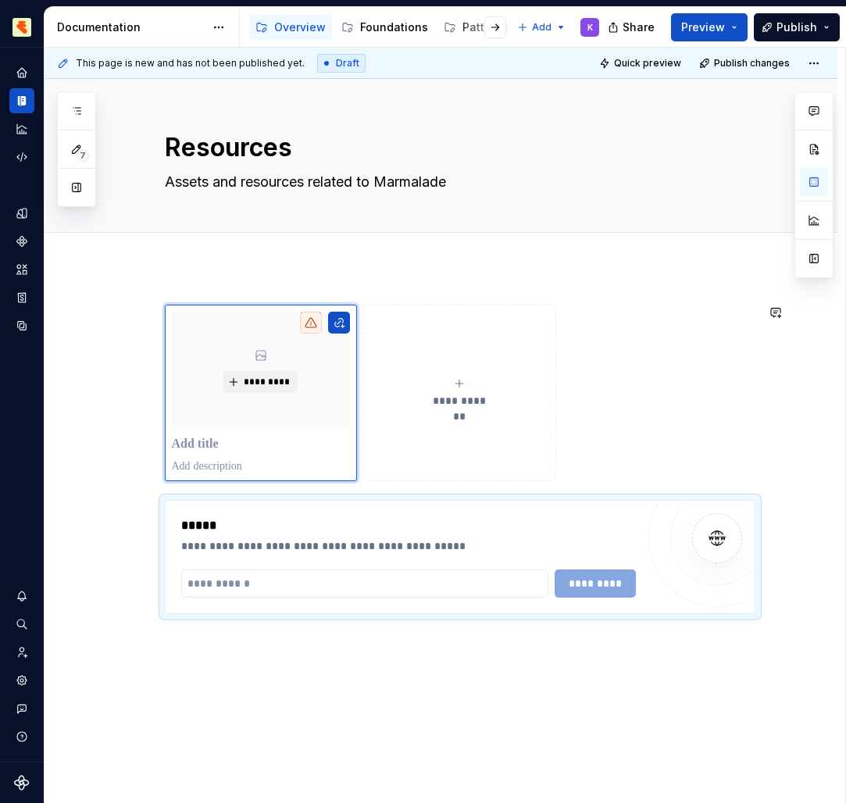
click at [567, 663] on div "**********" at bounding box center [441, 570] width 793 height 607
click at [558, 676] on div "**********" at bounding box center [441, 570] width 793 height 607
drag, startPoint x: 222, startPoint y: 336, endPoint x: 552, endPoint y: 543, distance: 389.8
click at [552, 543] on div "**********" at bounding box center [408, 546] width 455 height 16
drag, startPoint x: 552, startPoint y: 543, endPoint x: 693, endPoint y: 626, distance: 163.1
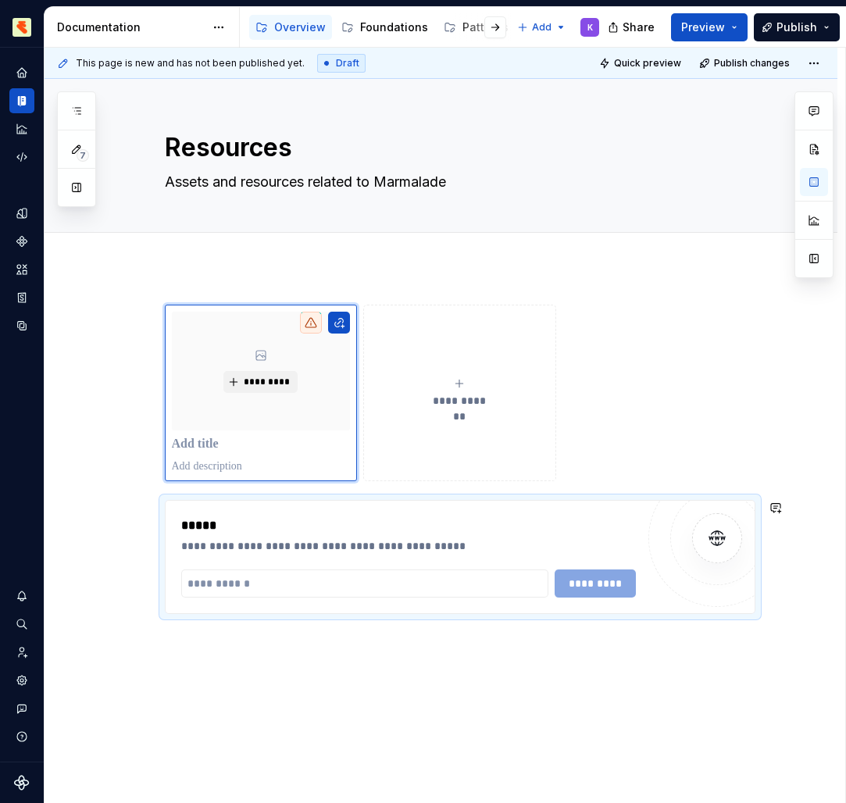
click at [693, 626] on div "**********" at bounding box center [460, 478] width 590 height 347
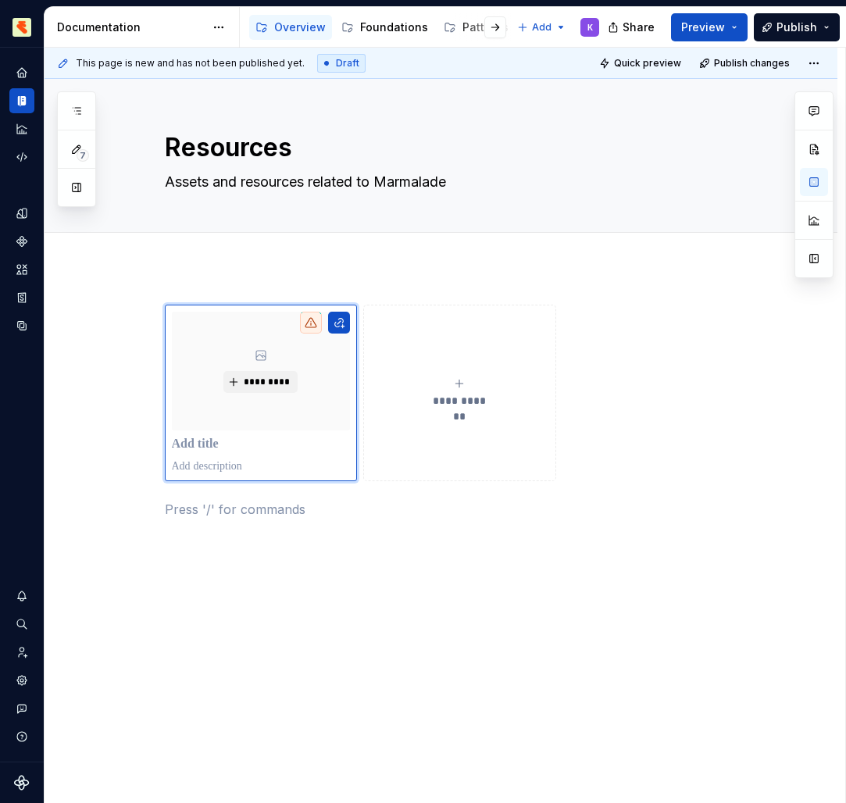
drag, startPoint x: 693, startPoint y: 626, endPoint x: 445, endPoint y: 430, distance: 315.3
click at [445, 430] on button "**********" at bounding box center [459, 393] width 193 height 176
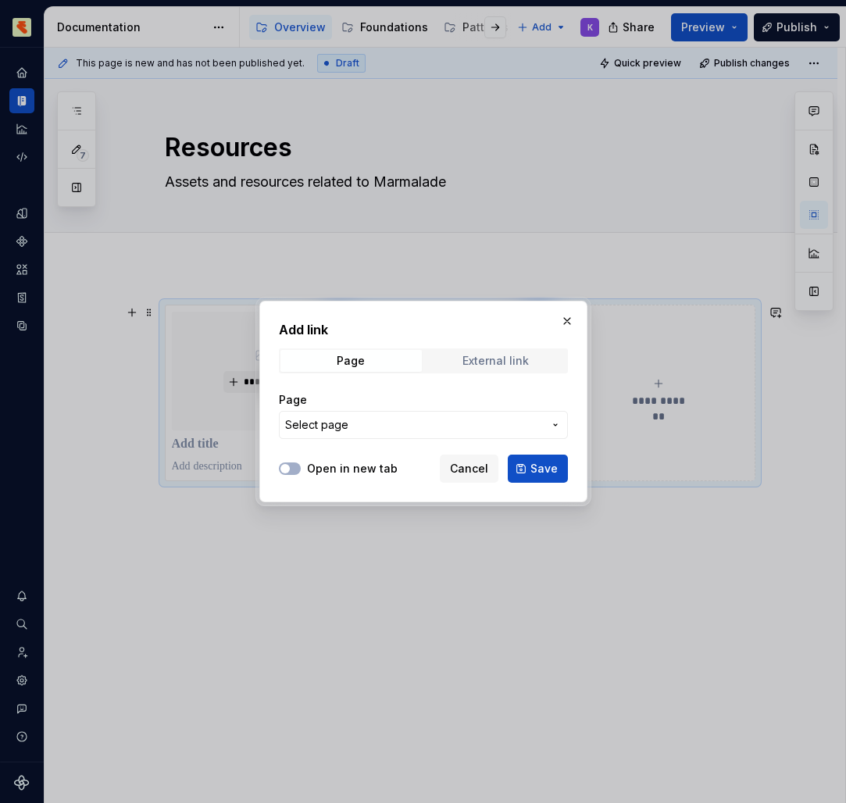
drag, startPoint x: 445, startPoint y: 430, endPoint x: 495, endPoint y: 369, distance: 79.4
click at [495, 369] on span "External link" at bounding box center [495, 361] width 141 height 22
drag, startPoint x: 495, startPoint y: 369, endPoint x: 527, endPoint y: 472, distance: 107.9
click at [527, 472] on button "Save" at bounding box center [538, 469] width 60 height 28
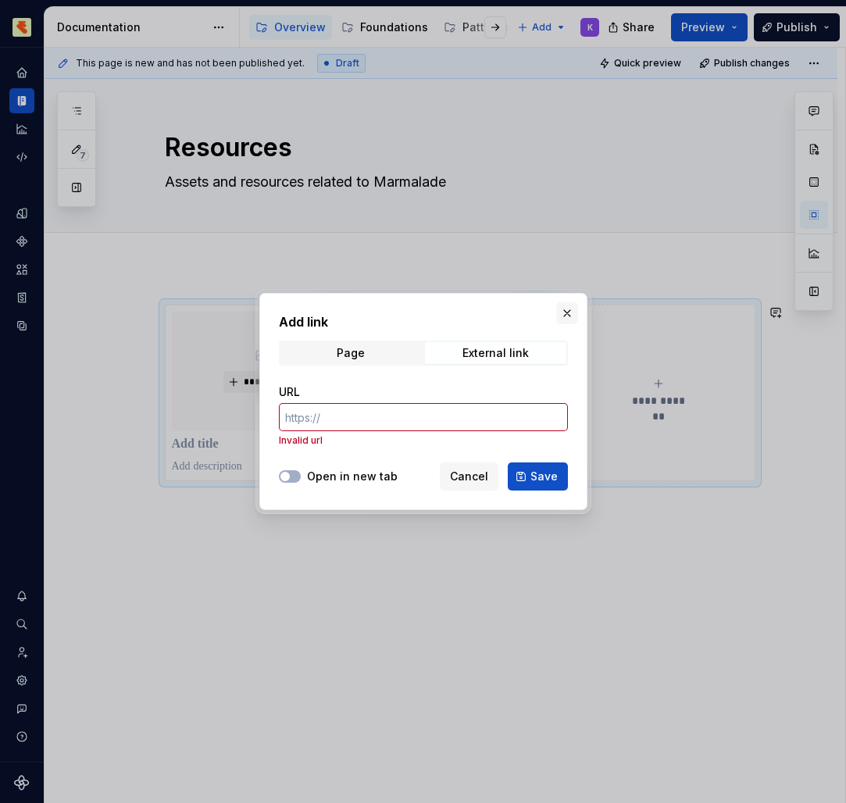
click at [565, 312] on button "button" at bounding box center [567, 313] width 22 height 22
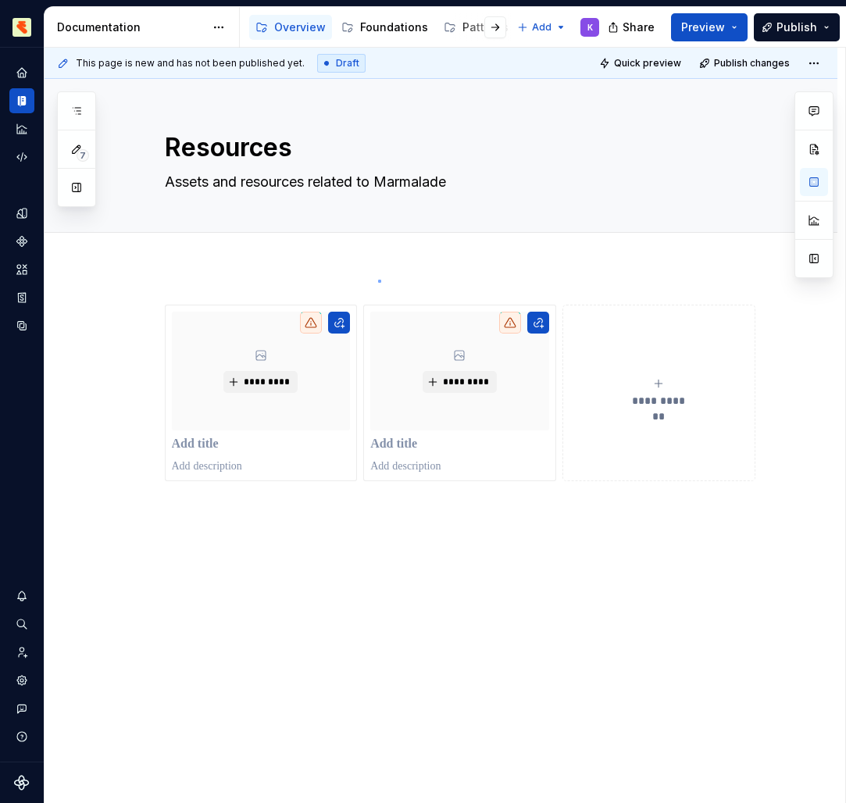
drag, startPoint x: 565, startPoint y: 312, endPoint x: 378, endPoint y: 280, distance: 189.5
click at [378, 280] on div "**********" at bounding box center [445, 426] width 800 height 756
click at [376, 275] on div "**********" at bounding box center [445, 426] width 800 height 756
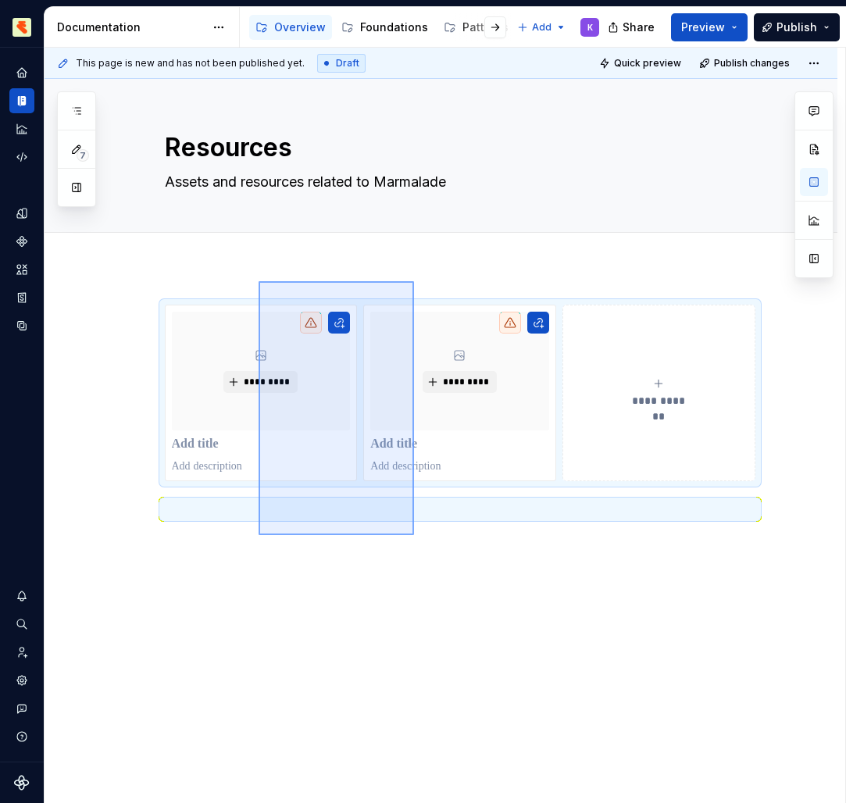
drag, startPoint x: 376, startPoint y: 275, endPoint x: 421, endPoint y: 544, distance: 272.3
click at [421, 544] on div "**********" at bounding box center [445, 426] width 800 height 756
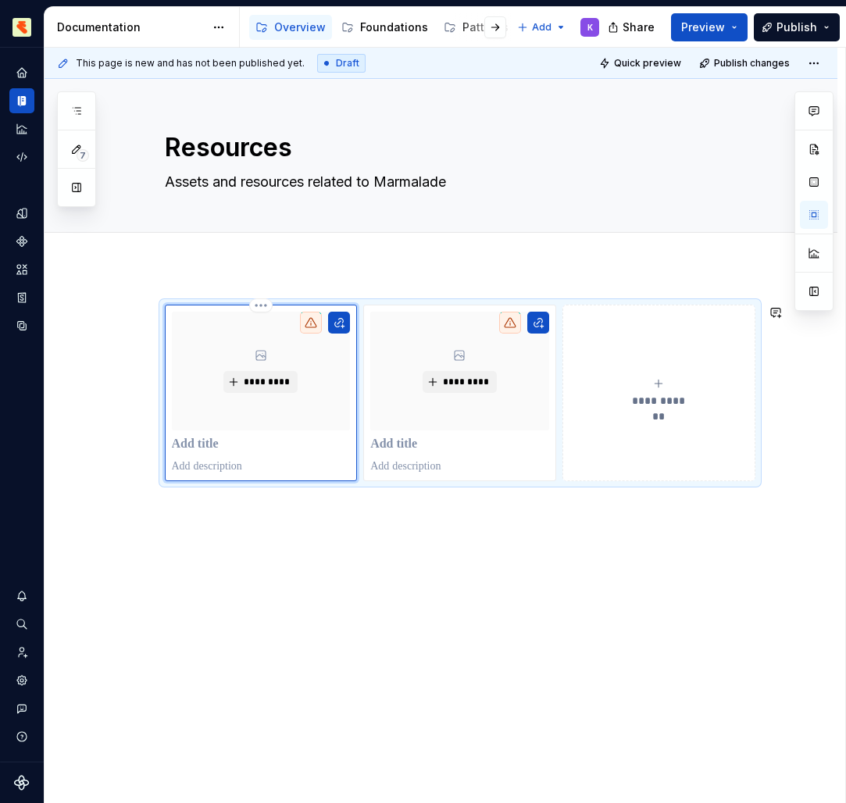
click at [233, 344] on div "*********" at bounding box center [261, 371] width 179 height 119
click at [134, 305] on div "**********" at bounding box center [441, 523] width 793 height 512
drag, startPoint x: 421, startPoint y: 544, endPoint x: 152, endPoint y: 309, distance: 356.4
click at [152, 309] on div "**********" at bounding box center [441, 523] width 793 height 512
drag, startPoint x: 152, startPoint y: 309, endPoint x: 130, endPoint y: 314, distance: 23.1
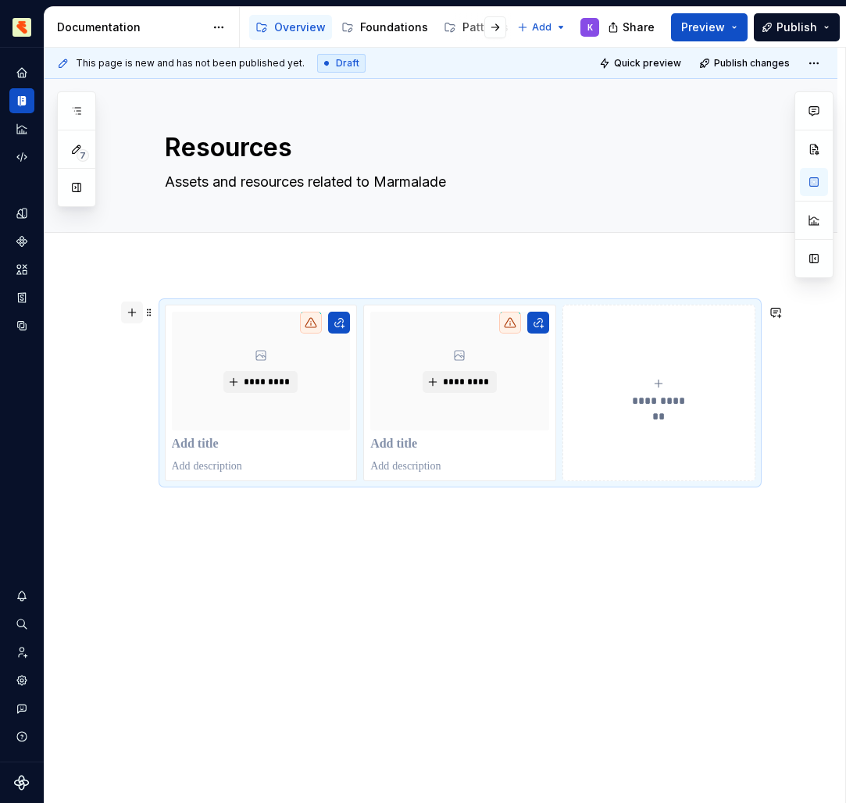
click at [130, 314] on button "button" at bounding box center [132, 312] width 22 height 22
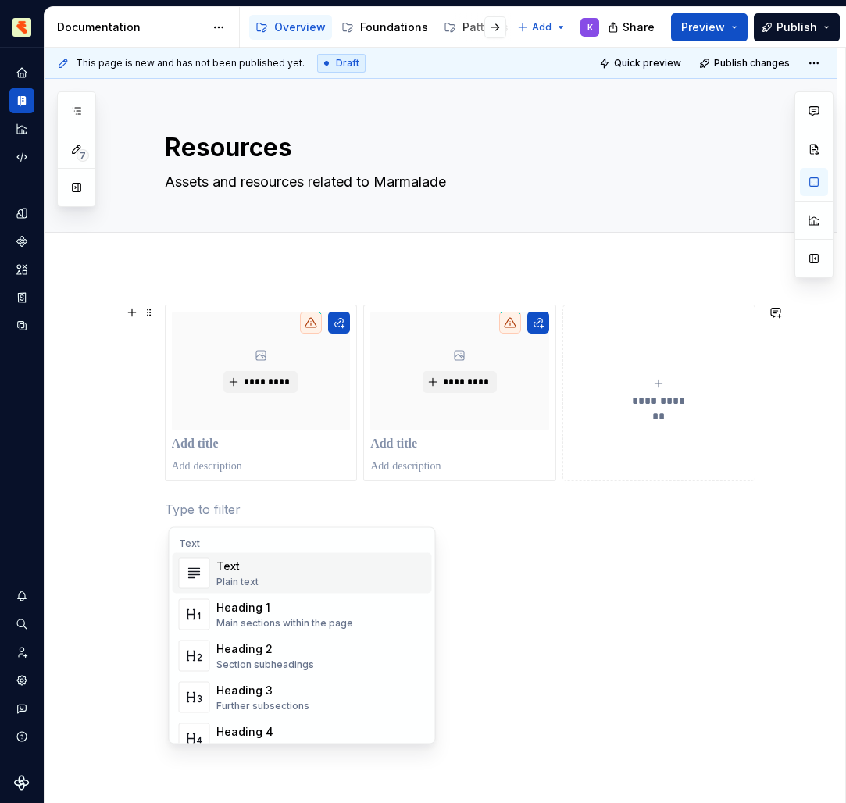
drag, startPoint x: 130, startPoint y: 314, endPoint x: 273, endPoint y: 605, distance: 324.5
click at [273, 605] on div "**********" at bounding box center [445, 426] width 800 height 756
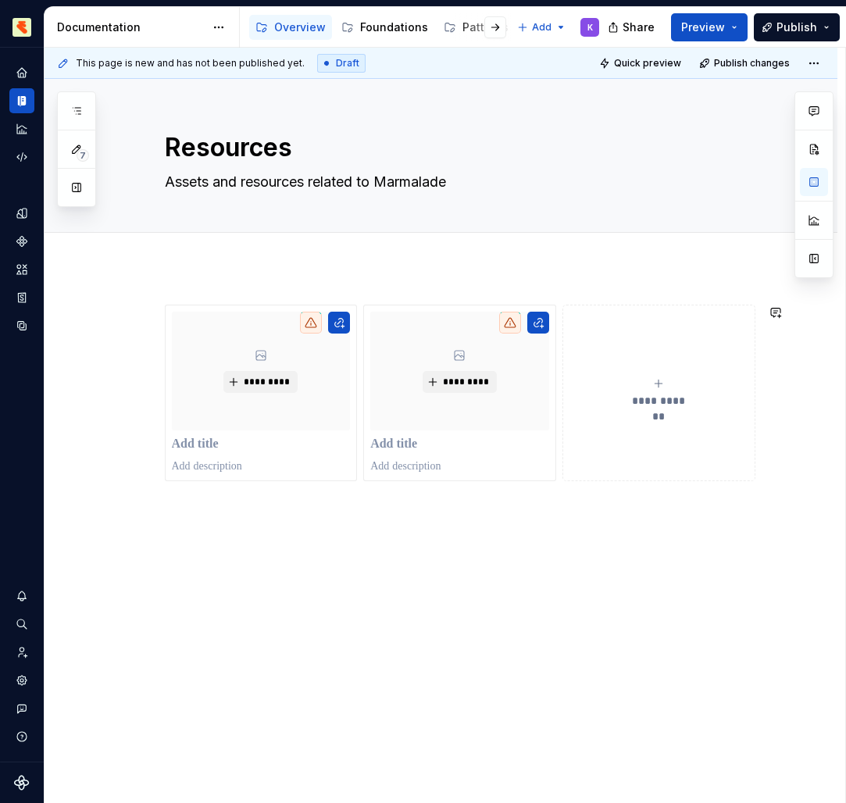
drag, startPoint x: 273, startPoint y: 605, endPoint x: 195, endPoint y: 282, distance: 332.4
click at [195, 282] on div "**********" at bounding box center [441, 537] width 793 height 540
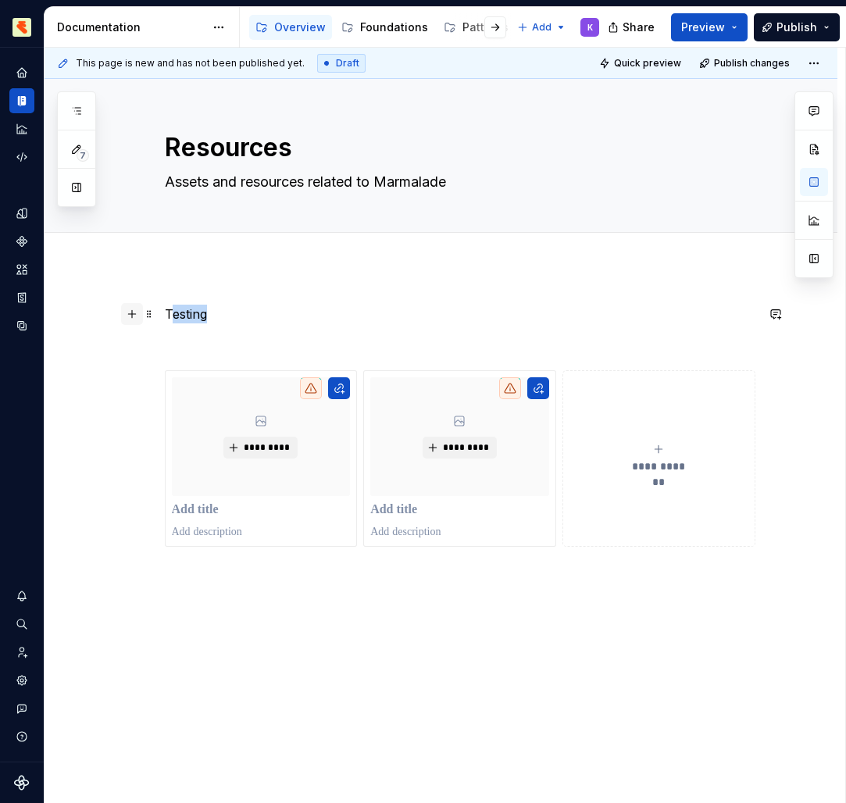
drag, startPoint x: 195, startPoint y: 282, endPoint x: 142, endPoint y: 312, distance: 61.2
click at [165, 312] on div "**********" at bounding box center [460, 468] width 590 height 326
drag, startPoint x: 142, startPoint y: 312, endPoint x: 533, endPoint y: 285, distance: 392.2
click at [533, 285] on button "button" at bounding box center [536, 285] width 22 height 22
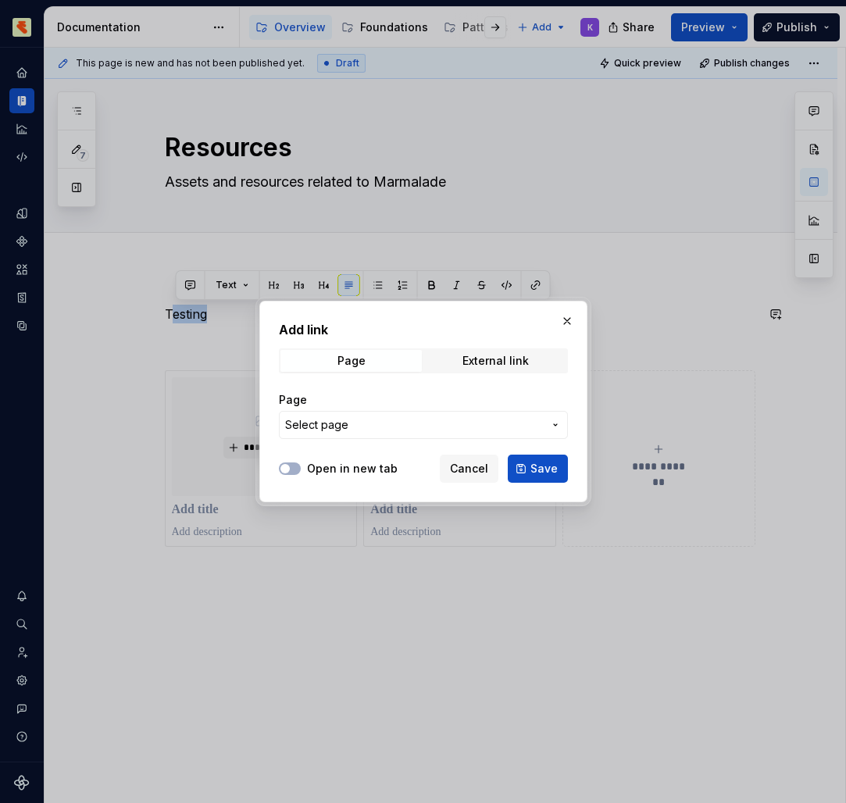
drag, startPoint x: 533, startPoint y: 285, endPoint x: 205, endPoint y: 341, distance: 333.5
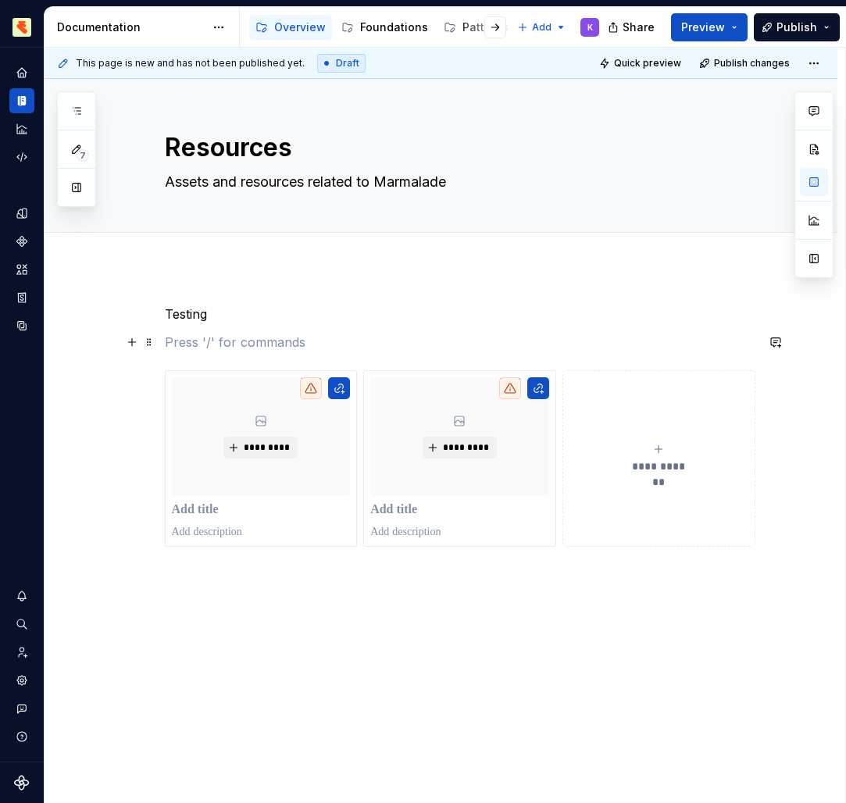
click at [226, 323] on div "**********" at bounding box center [460, 459] width 590 height 308
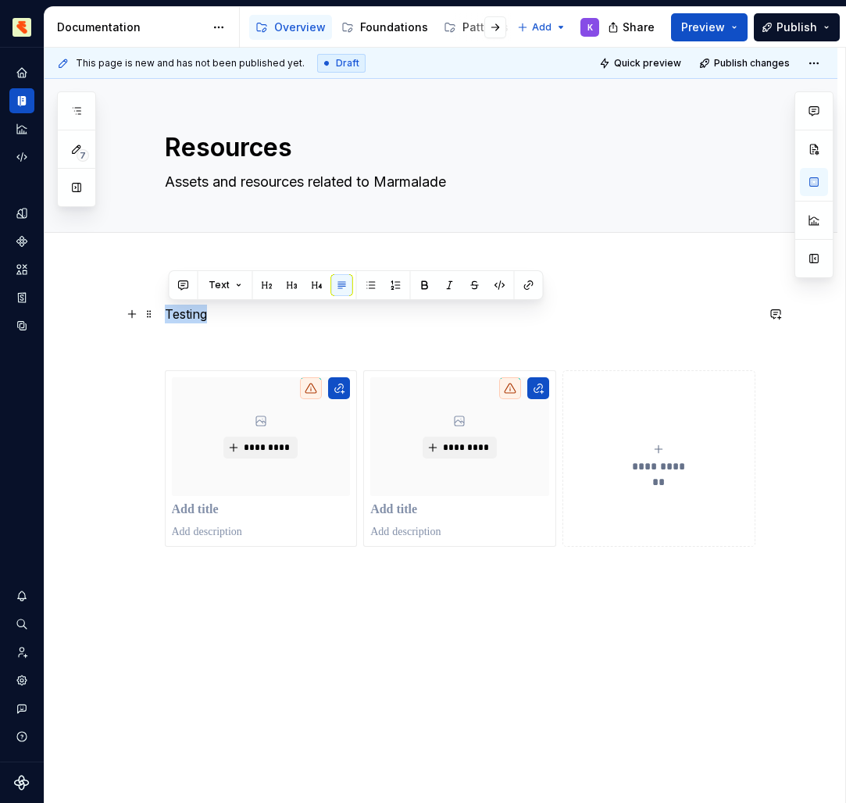
drag, startPoint x: 205, startPoint y: 341, endPoint x: 166, endPoint y: 308, distance: 50.4
click at [166, 308] on div "**********" at bounding box center [441, 569] width 793 height 605
click at [227, 326] on div "**********" at bounding box center [460, 459] width 590 height 308
drag, startPoint x: 227, startPoint y: 326, endPoint x: 139, endPoint y: 304, distance: 90.9
click at [139, 304] on div "**********" at bounding box center [441, 569] width 793 height 605
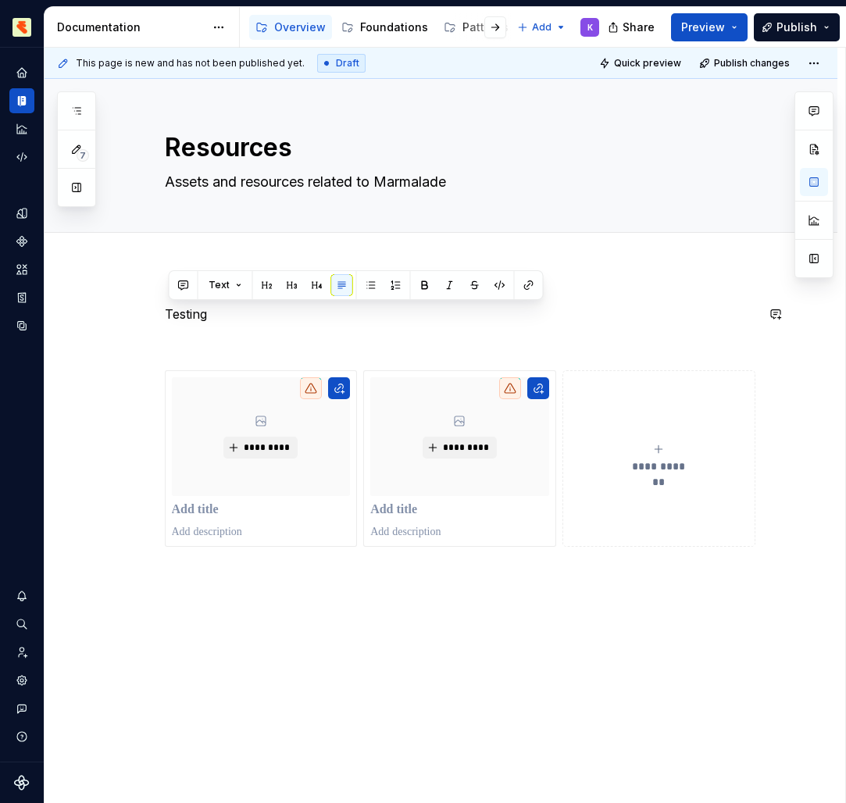
drag, startPoint x: 139, startPoint y: 304, endPoint x: 148, endPoint y: 245, distance: 59.3
click at [148, 245] on div at bounding box center [441, 250] width 793 height 34
drag, startPoint x: 148, startPoint y: 245, endPoint x: 497, endPoint y: 697, distance: 570.8
click at [497, 697] on div "**********" at bounding box center [441, 475] width 793 height 793
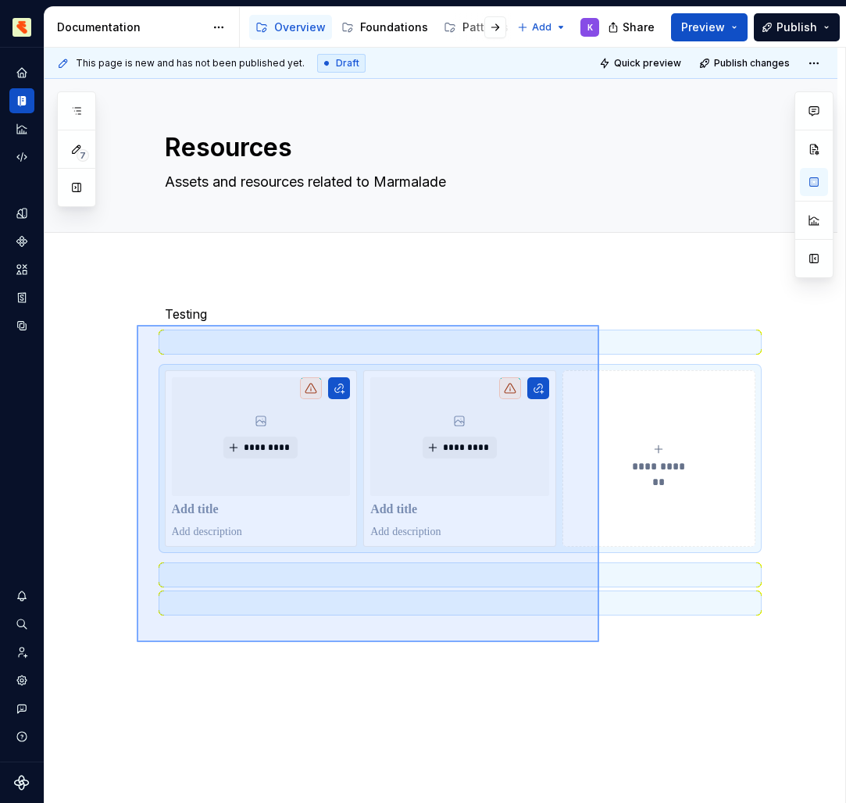
drag, startPoint x: 497, startPoint y: 697, endPoint x: 135, endPoint y: 326, distance: 518.6
click at [135, 326] on div "**********" at bounding box center [445, 426] width 800 height 756
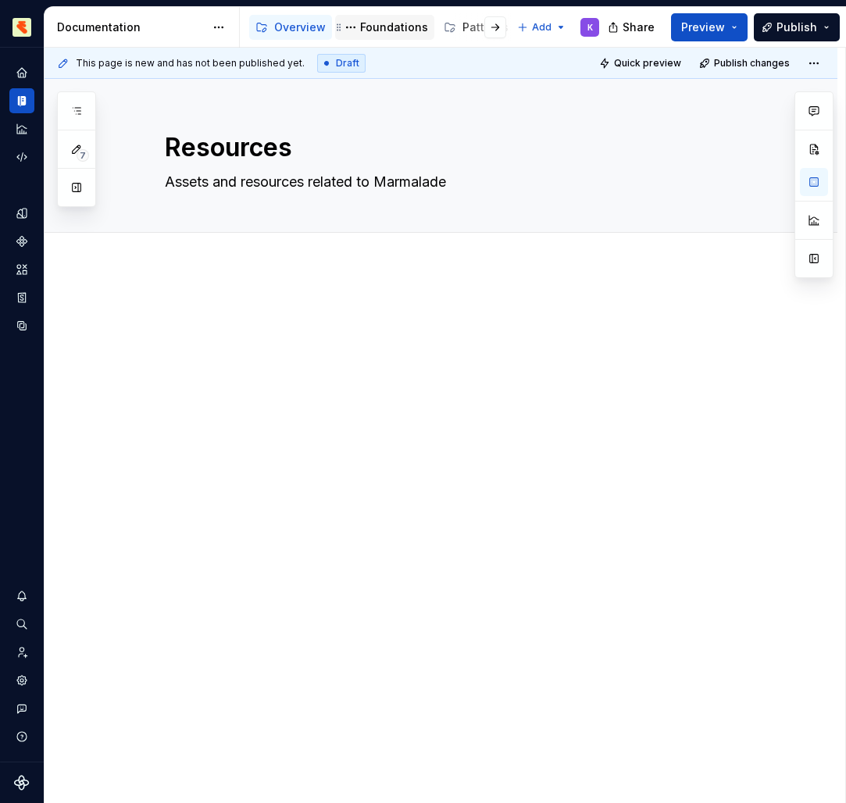
drag, startPoint x: 135, startPoint y: 326, endPoint x: 381, endPoint y: 31, distance: 383.7
click at [381, 31] on div "Foundations" at bounding box center [394, 28] width 68 height 16
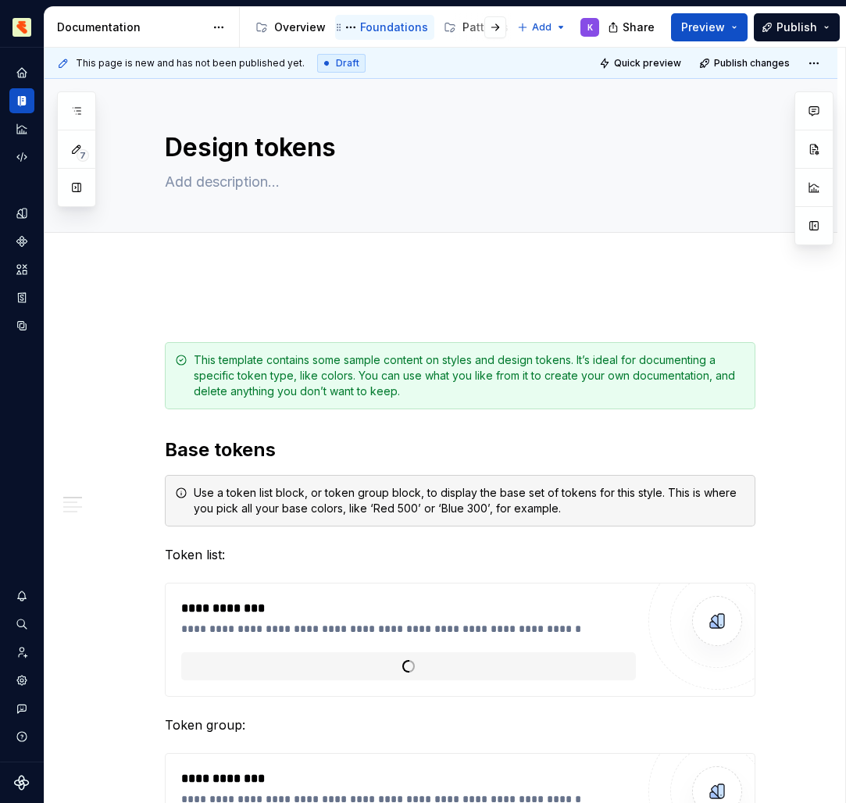
click at [287, 25] on div "Overview" at bounding box center [300, 28] width 52 height 16
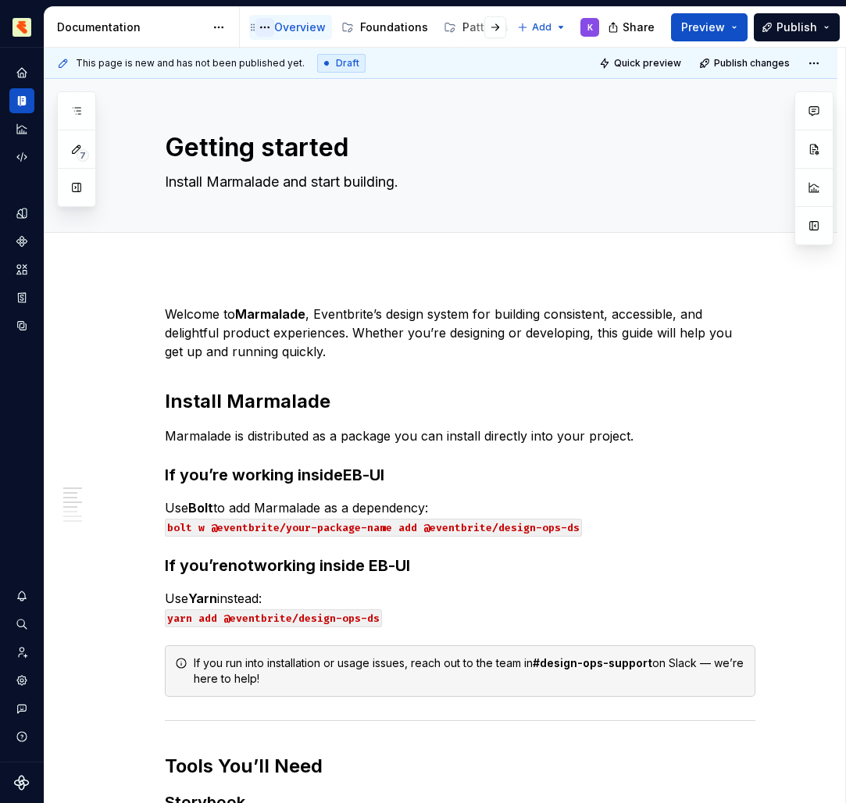
drag, startPoint x: 381, startPoint y: 31, endPoint x: 263, endPoint y: 33, distance: 117.9
click at [263, 33] on button "Page tree" at bounding box center [264, 27] width 19 height 19
click at [284, 26] on html "Marmalade K Design system data Documentation Accessibility guide for tree Page …" at bounding box center [423, 401] width 846 height 803
click at [373, 27] on div "Foundations" at bounding box center [394, 28] width 68 height 16
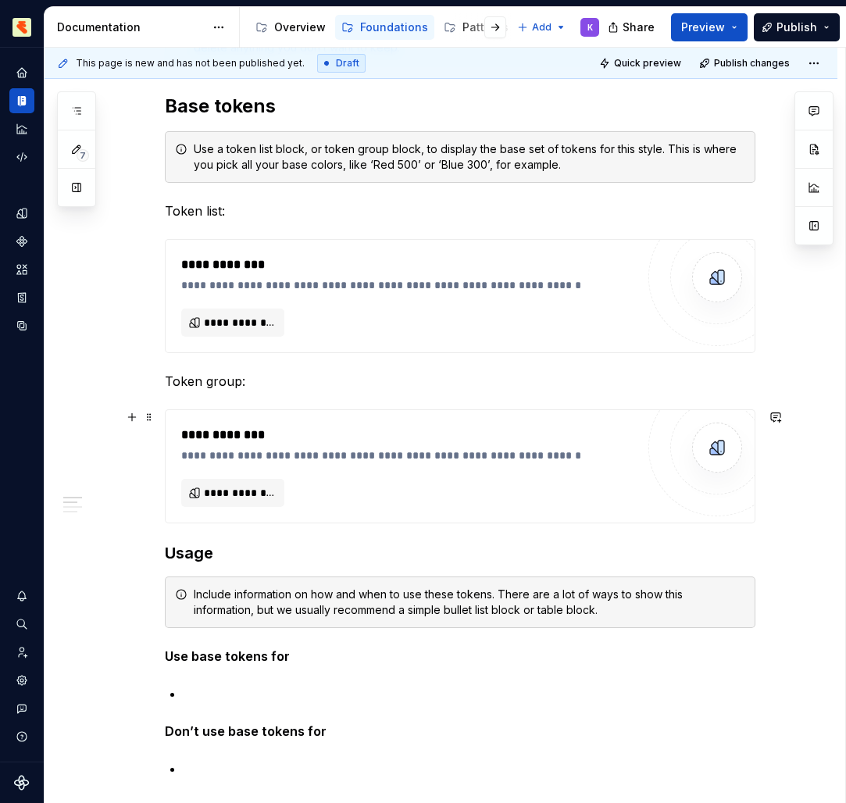
scroll to position [326, 0]
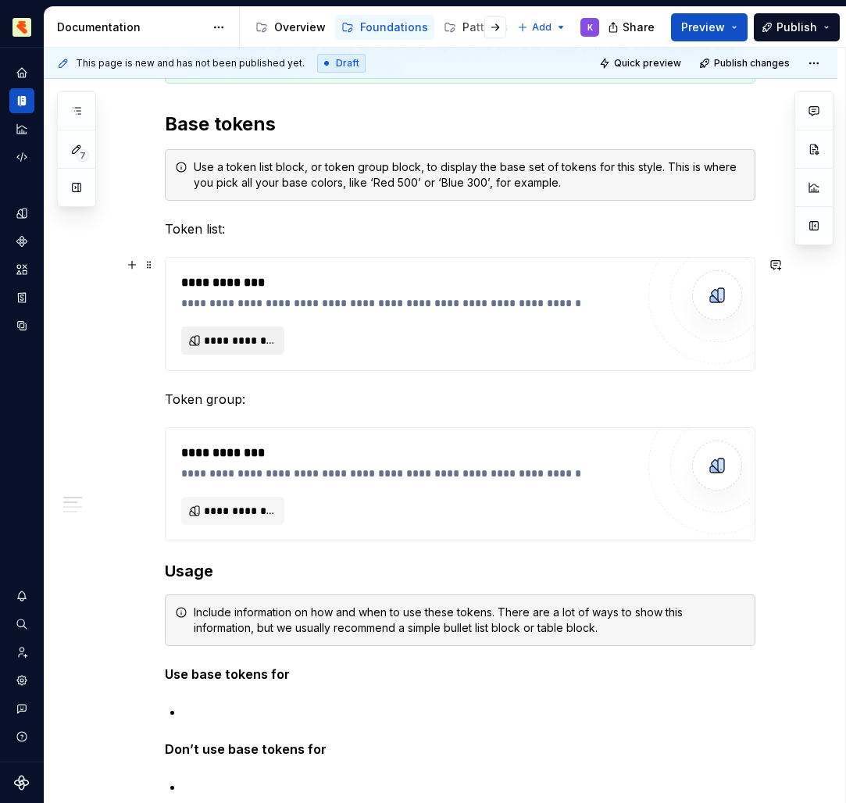
click at [227, 337] on span "**********" at bounding box center [239, 341] width 71 height 16
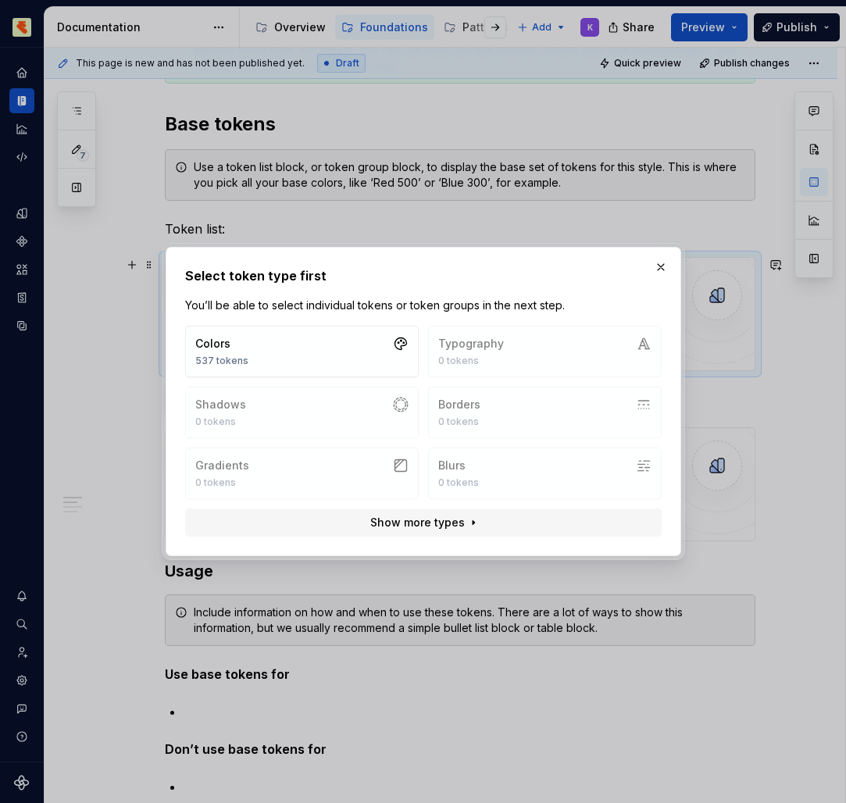
click at [285, 355] on button "Colors 537 tokens" at bounding box center [301, 352] width 233 height 52
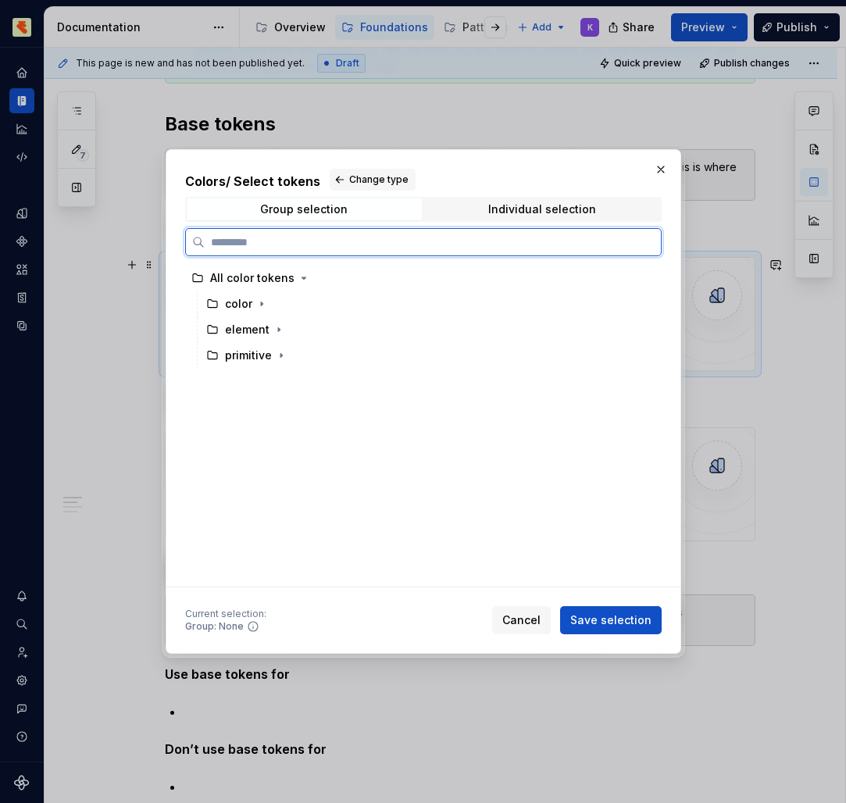
click at [261, 303] on icon "button" at bounding box center [262, 304] width 2 height 4
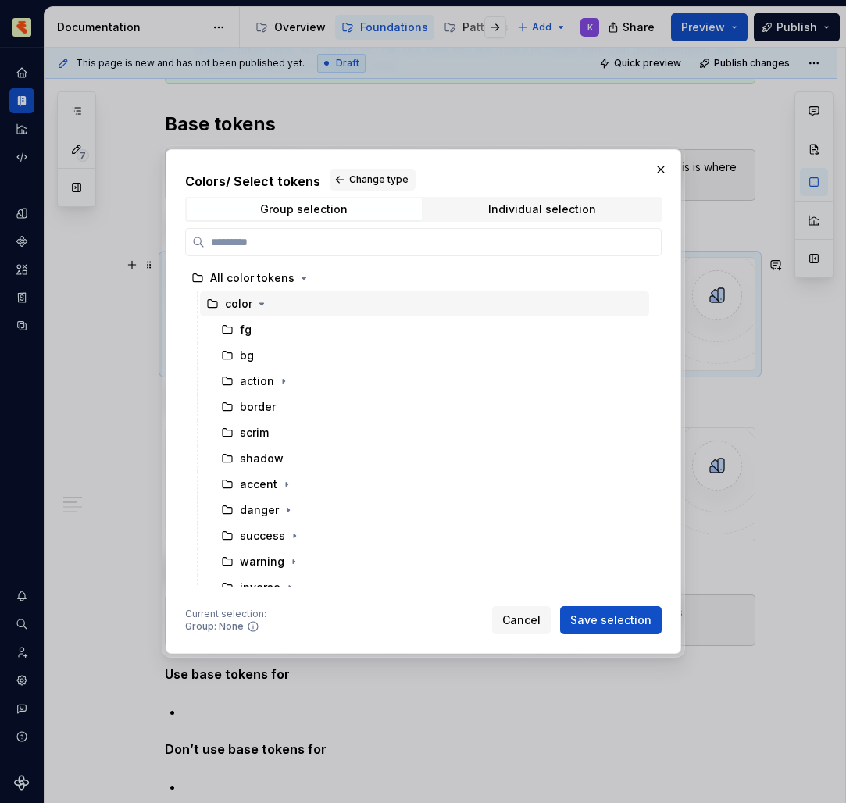
click at [260, 303] on icon "button" at bounding box center [261, 304] width 4 height 2
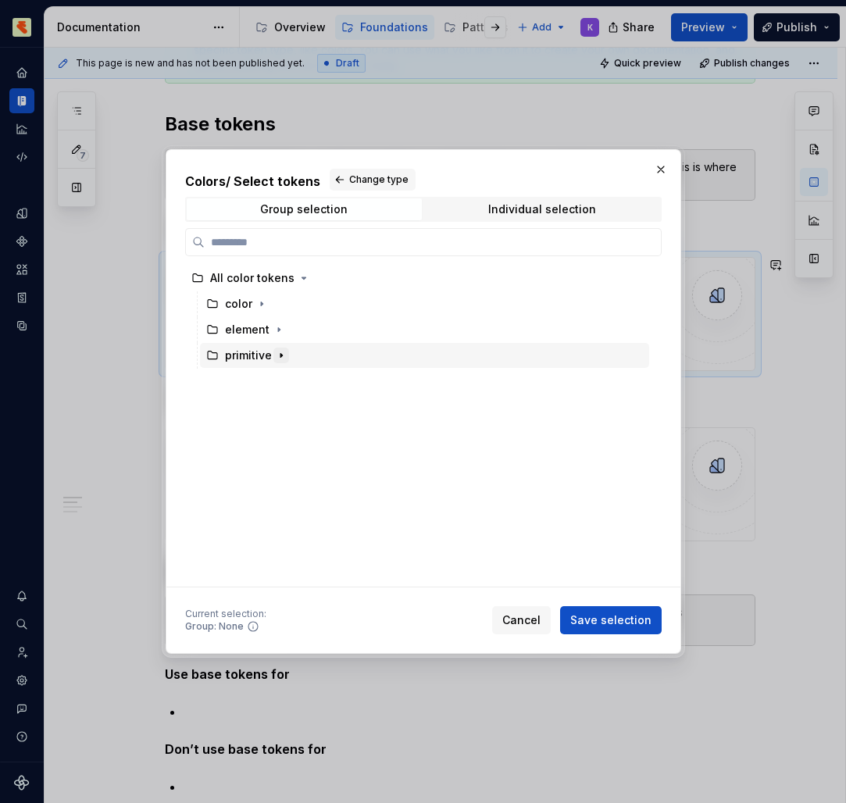
drag, startPoint x: 227, startPoint y: 337, endPoint x: 276, endPoint y: 355, distance: 51.9
click at [276, 355] on icon "button" at bounding box center [281, 355] width 12 height 12
click at [269, 380] on button "button" at bounding box center [277, 381] width 16 height 16
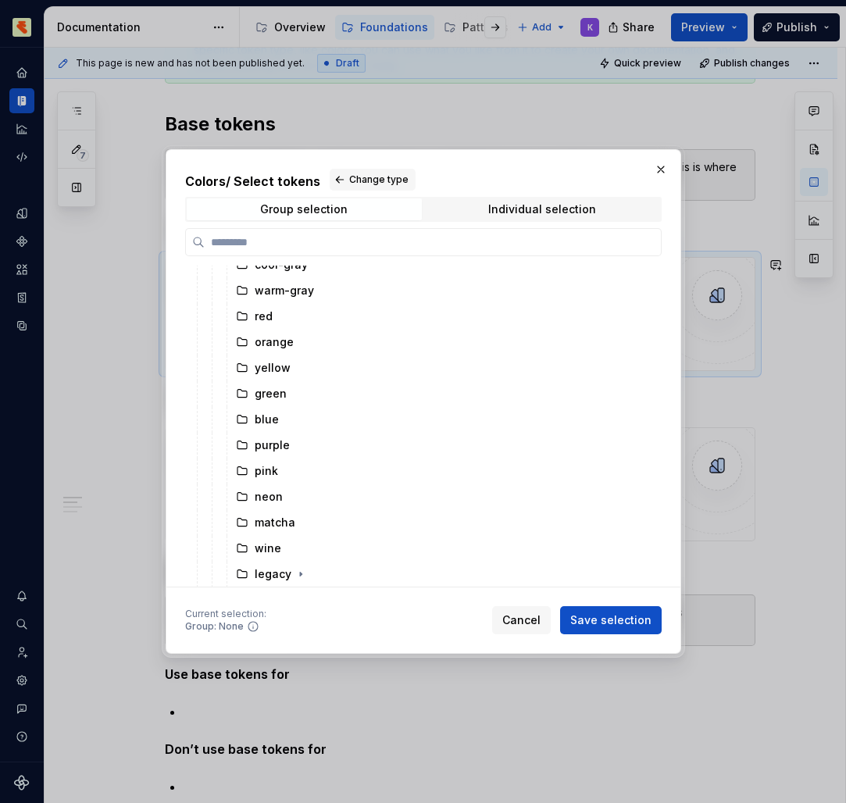
scroll to position [0, 0]
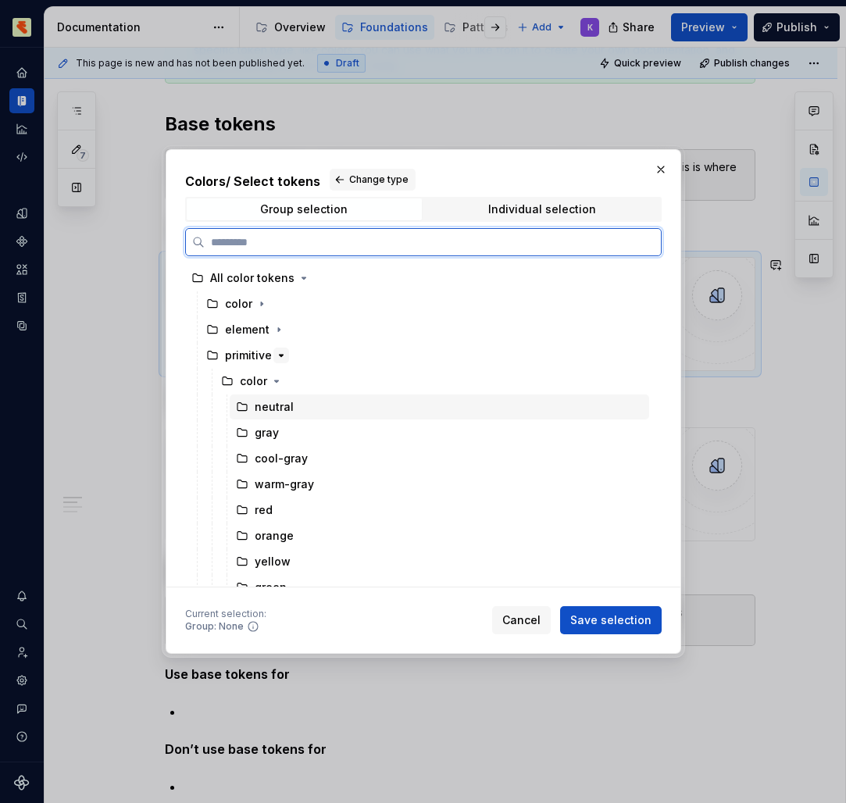
click at [290, 400] on div "neutral" at bounding box center [274, 407] width 39 height 16
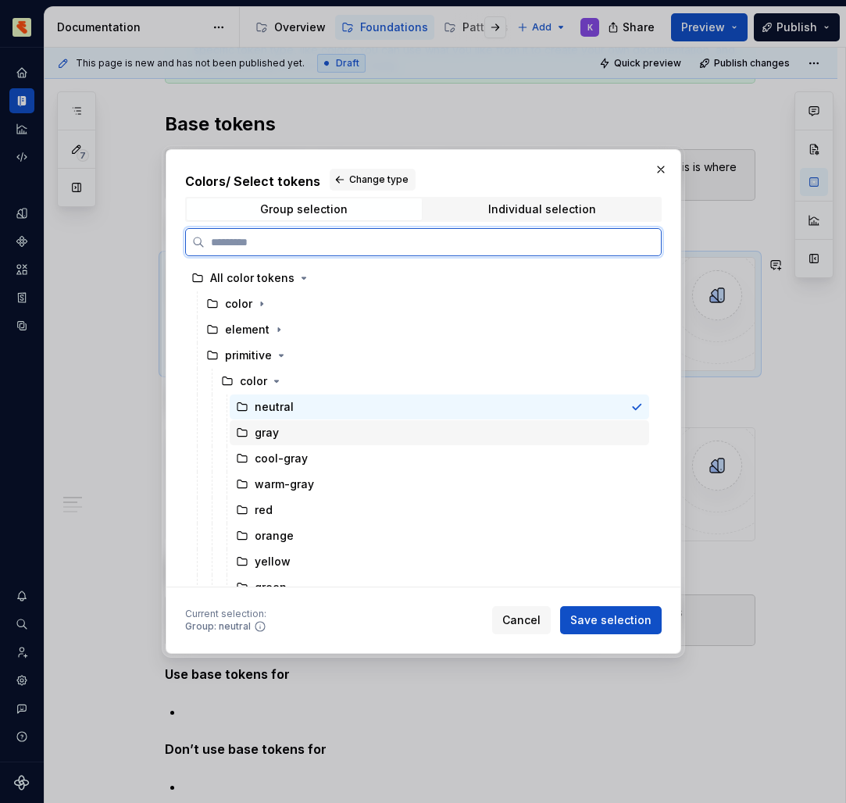
drag, startPoint x: 276, startPoint y: 355, endPoint x: 282, endPoint y: 434, distance: 79.1
click at [282, 434] on div "gray" at bounding box center [439, 432] width 419 height 25
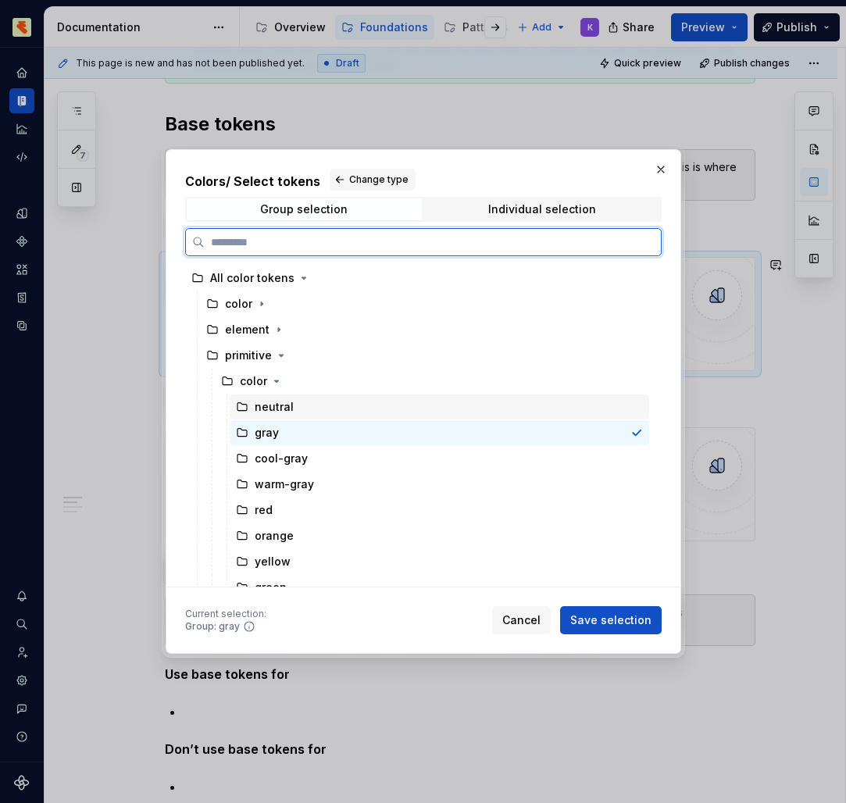
drag, startPoint x: 282, startPoint y: 434, endPoint x: 287, endPoint y: 408, distance: 26.3
click at [287, 408] on div "neutral" at bounding box center [274, 407] width 39 height 16
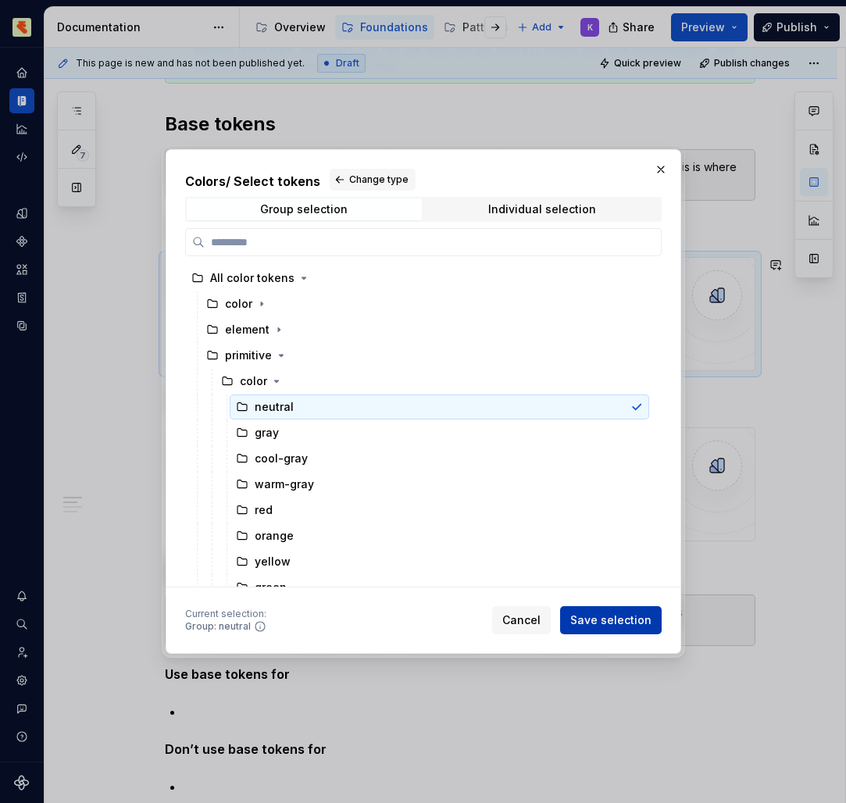
drag, startPoint x: 287, startPoint y: 408, endPoint x: 593, endPoint y: 618, distance: 370.6
click at [593, 618] on span "Save selection" at bounding box center [610, 620] width 81 height 16
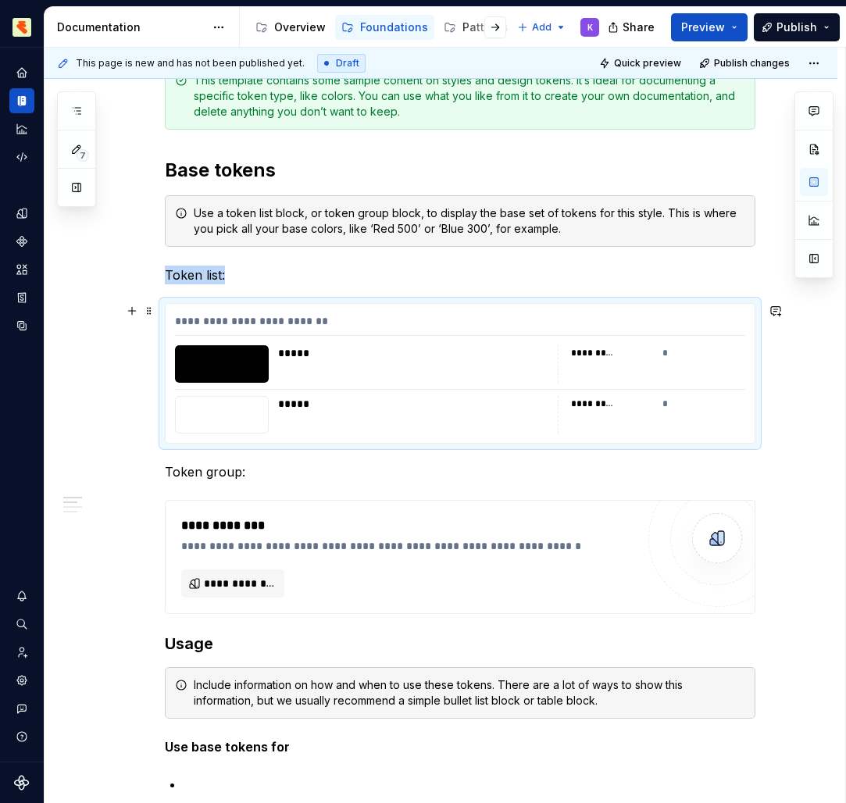
scroll to position [276, 0]
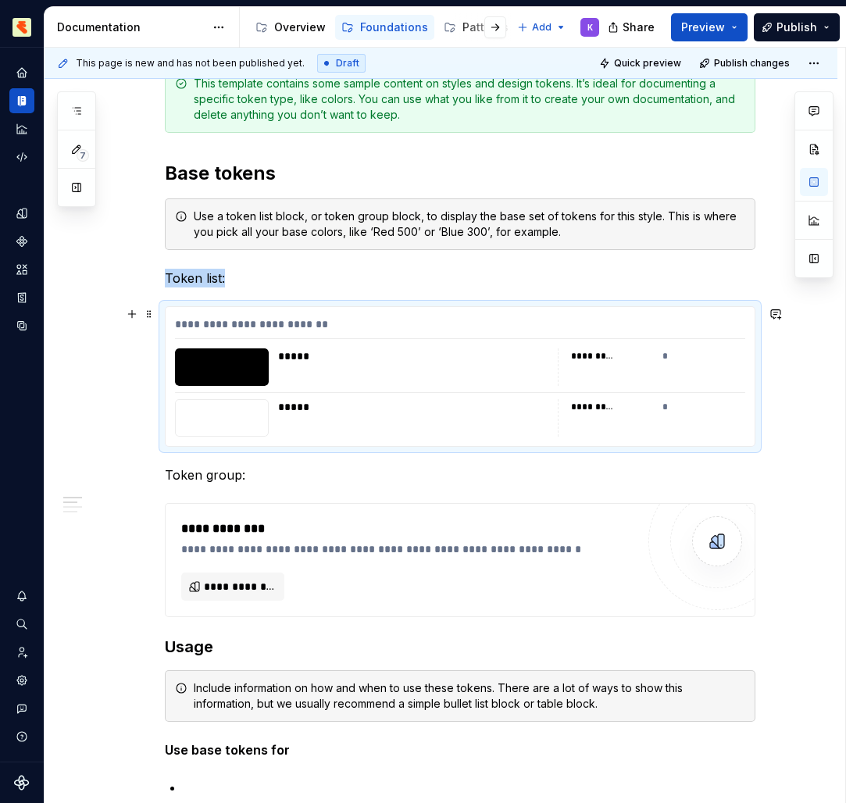
click at [325, 281] on p "Token list:" at bounding box center [460, 278] width 590 height 19
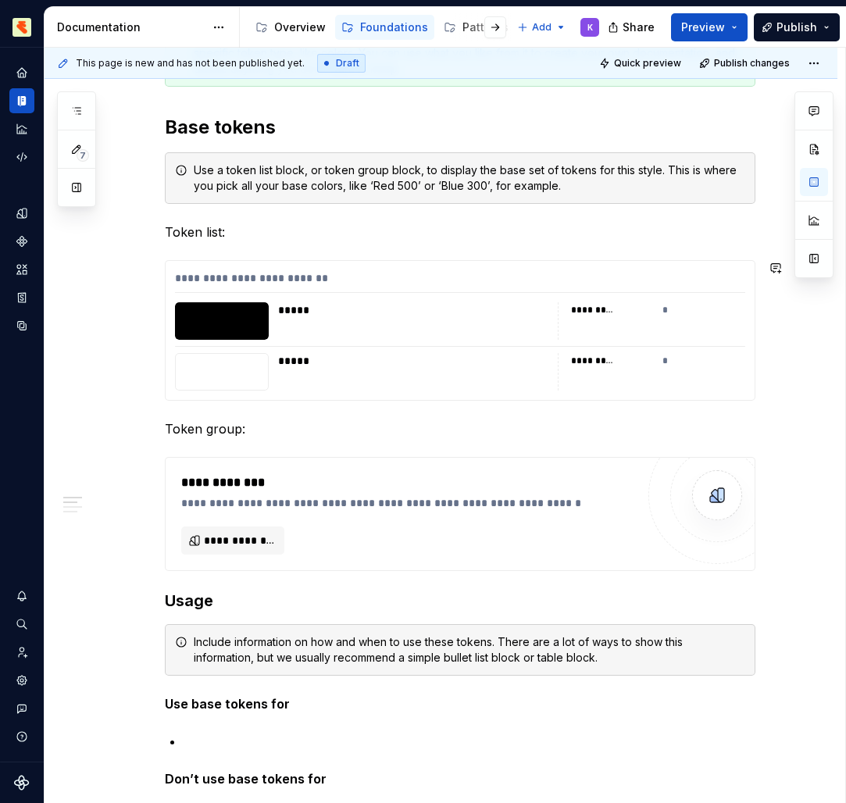
scroll to position [324, 0]
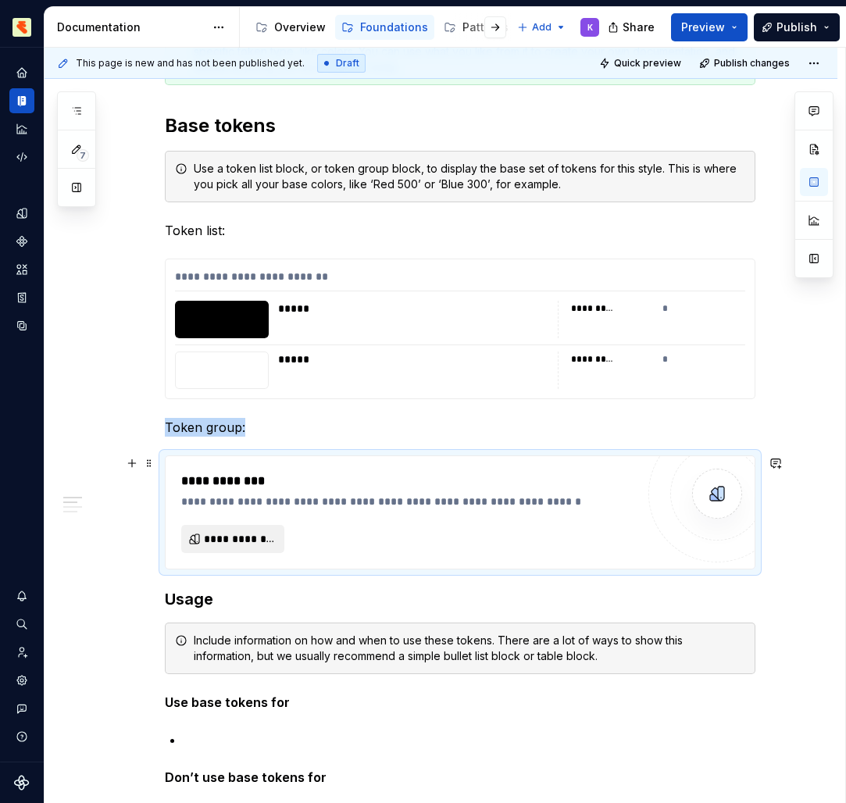
drag, startPoint x: 593, startPoint y: 618, endPoint x: 251, endPoint y: 532, distance: 352.1
click at [251, 532] on span "**********" at bounding box center [239, 539] width 71 height 16
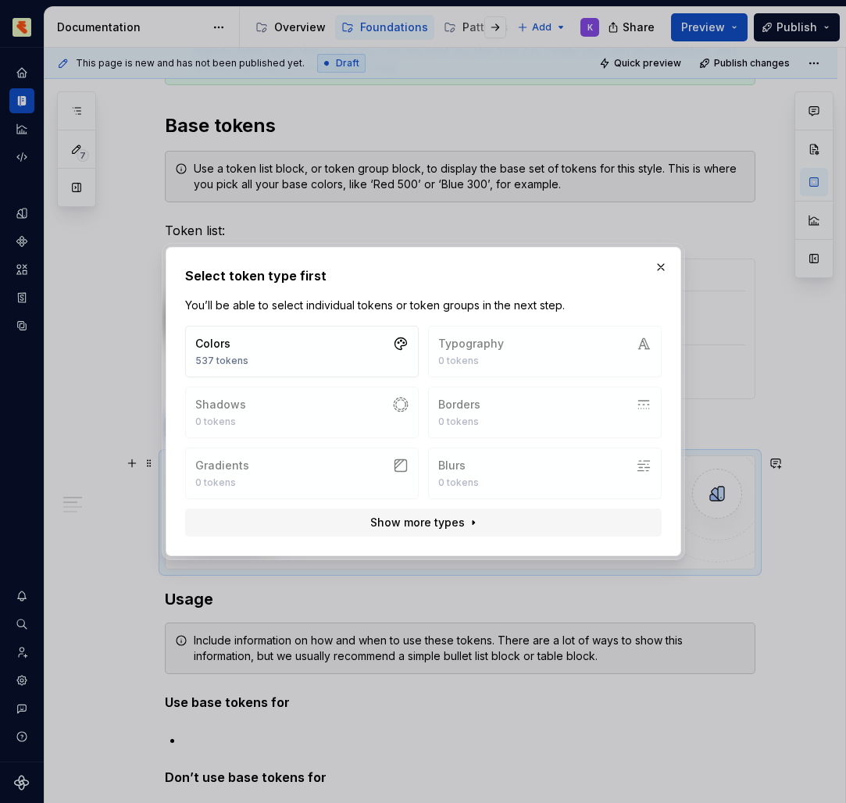
click at [364, 348] on button "Colors 537 tokens" at bounding box center [301, 352] width 233 height 52
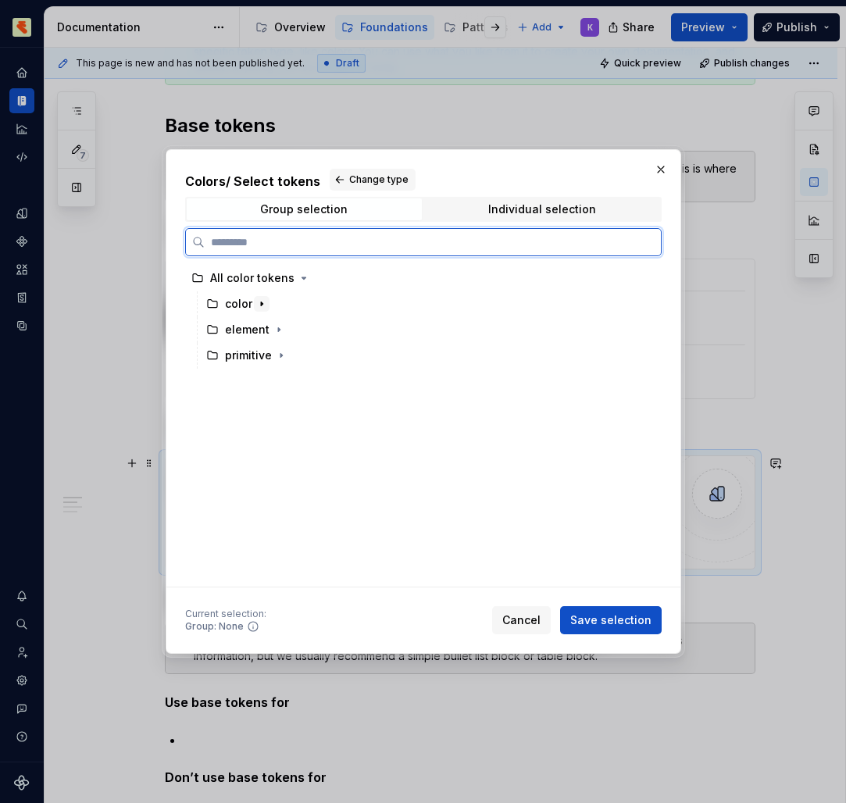
drag, startPoint x: 251, startPoint y: 532, endPoint x: 253, endPoint y: 300, distance: 231.9
click at [254, 300] on button "button" at bounding box center [262, 304] width 16 height 16
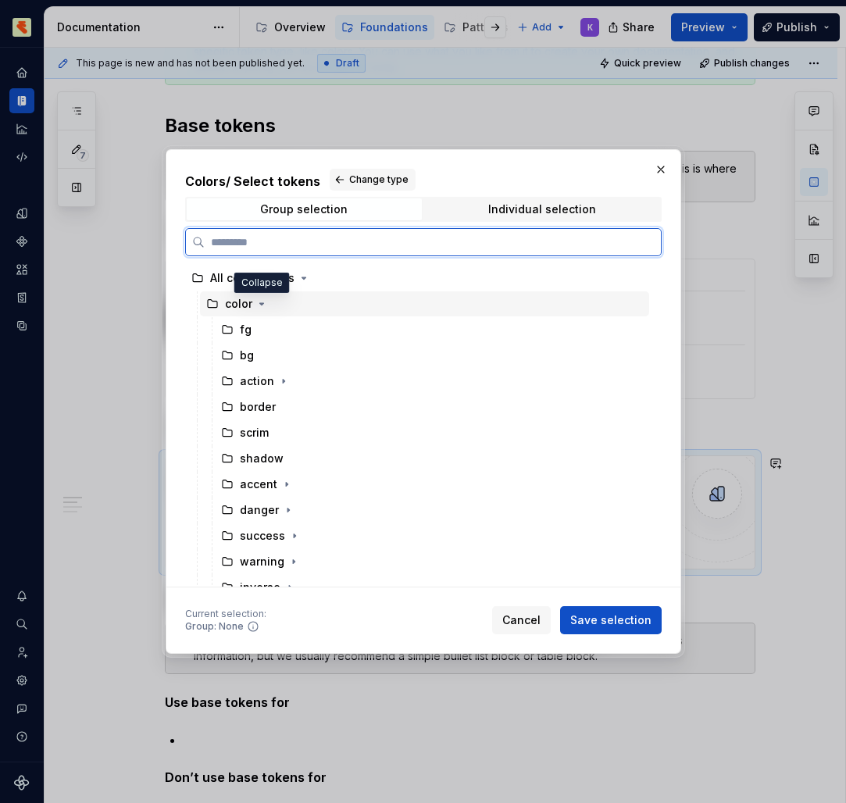
drag, startPoint x: 253, startPoint y: 300, endPoint x: 252, endPoint y: 334, distance: 34.4
click at [252, 334] on div "fg" at bounding box center [432, 329] width 434 height 25
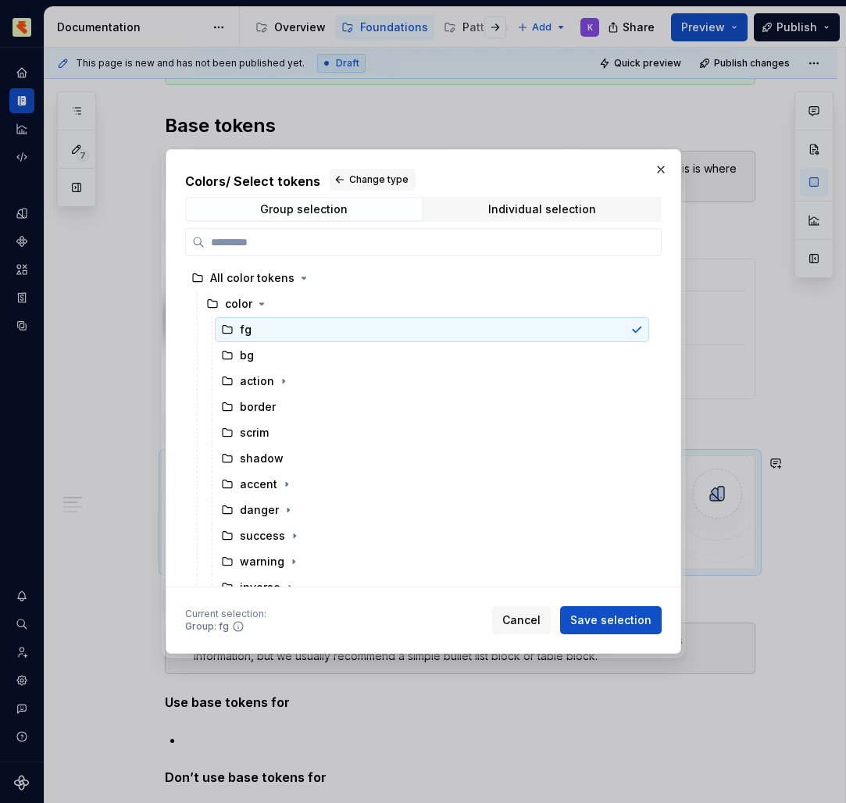
click at [622, 626] on span "Save selection" at bounding box center [610, 620] width 81 height 16
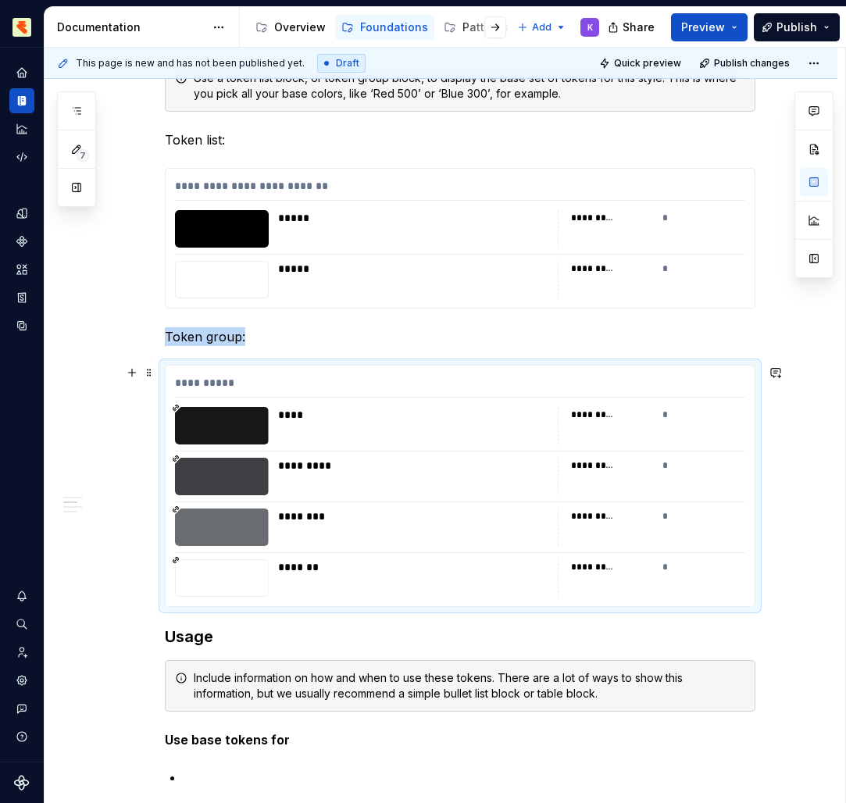
scroll to position [419, 0]
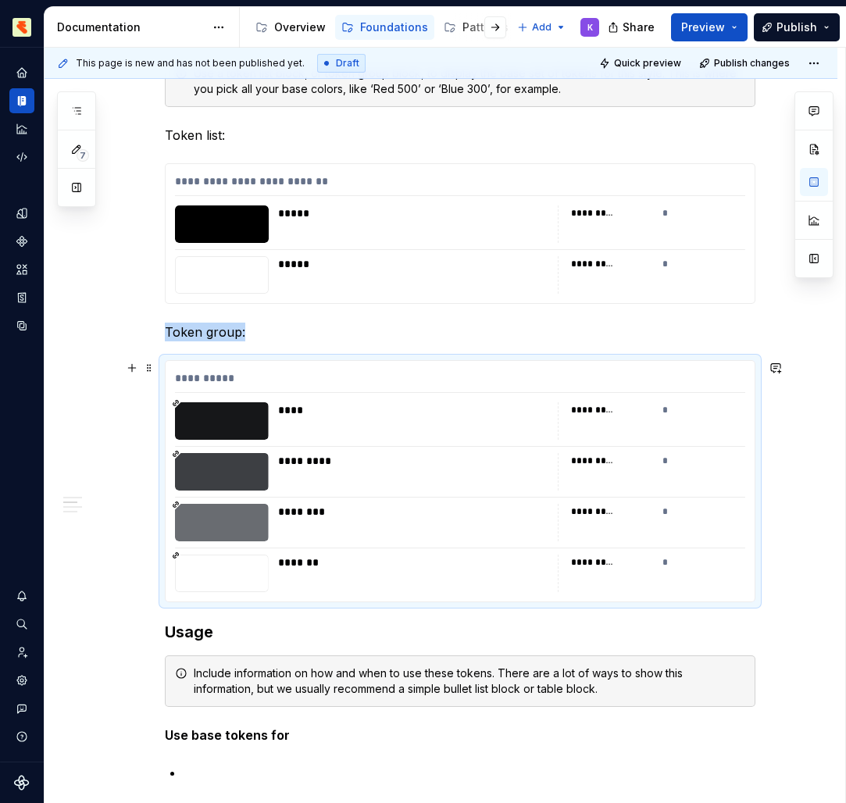
click at [480, 442] on div "**********" at bounding box center [460, 481] width 589 height 241
drag, startPoint x: 252, startPoint y: 334, endPoint x: 700, endPoint y: 443, distance: 461.2
click at [700, 443] on div "**********" at bounding box center [460, 481] width 589 height 241
drag, startPoint x: 700, startPoint y: 443, endPoint x: 676, endPoint y: 592, distance: 151.1
click at [676, 592] on div "**********" at bounding box center [460, 481] width 589 height 241
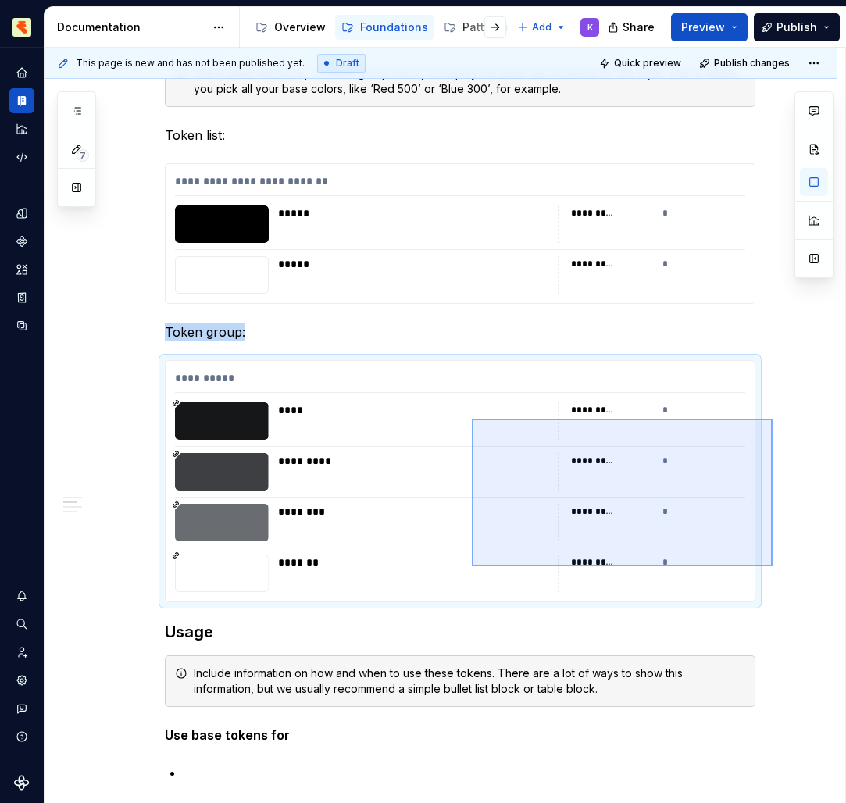
drag, startPoint x: 676, startPoint y: 592, endPoint x: 472, endPoint y: 408, distance: 275.4
click at [472, 408] on div "**********" at bounding box center [445, 426] width 800 height 756
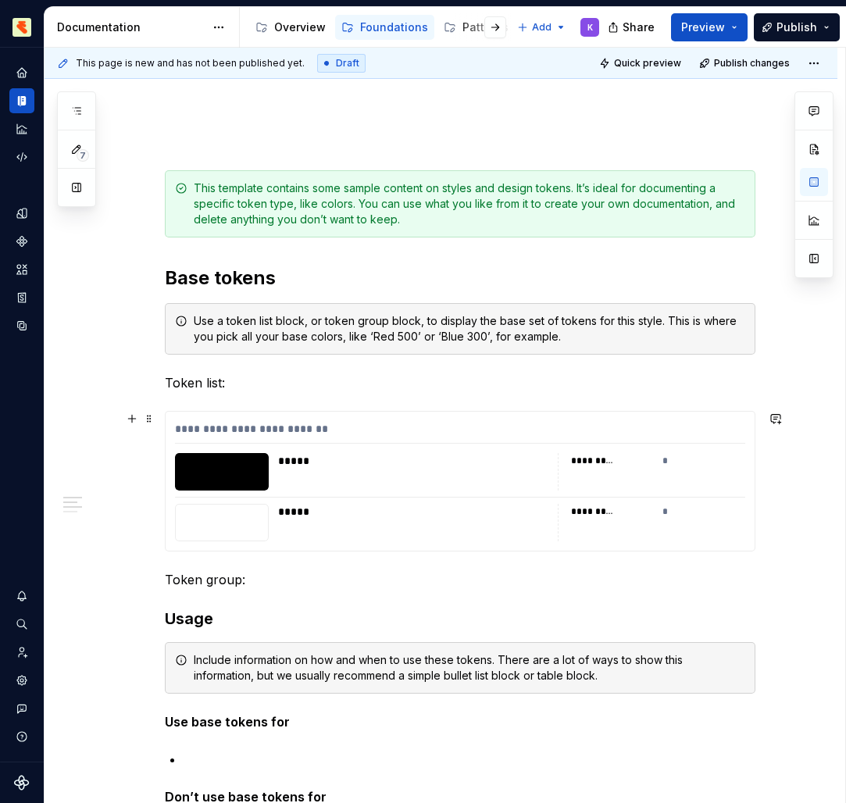
scroll to position [82, 0]
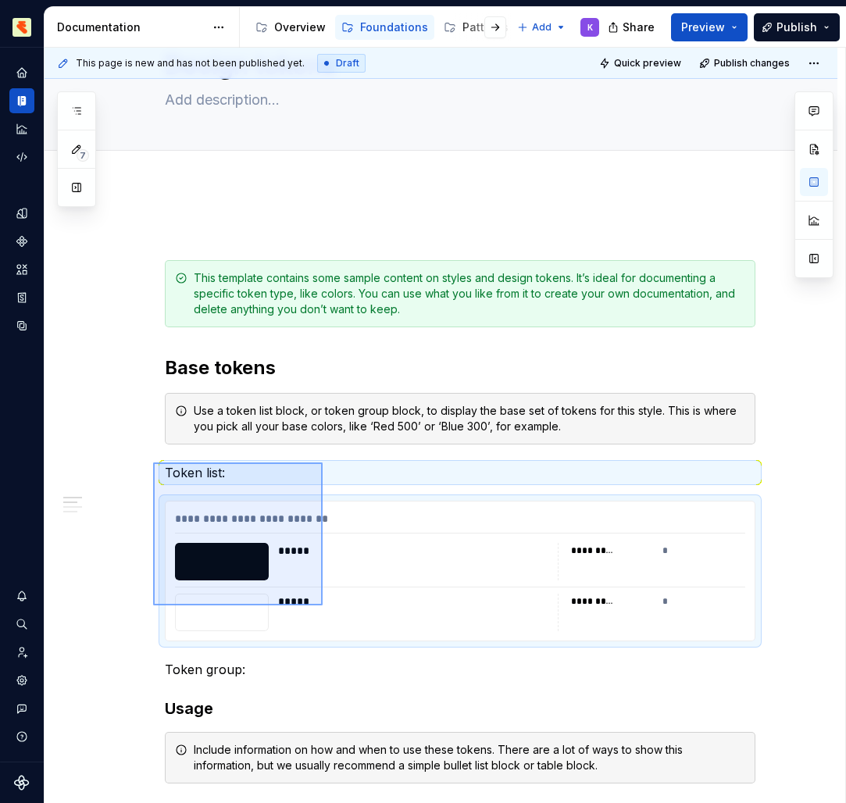
drag, startPoint x: 472, startPoint y: 408, endPoint x: 323, endPoint y: 605, distance: 247.6
click at [323, 605] on div "**********" at bounding box center [445, 426] width 800 height 756
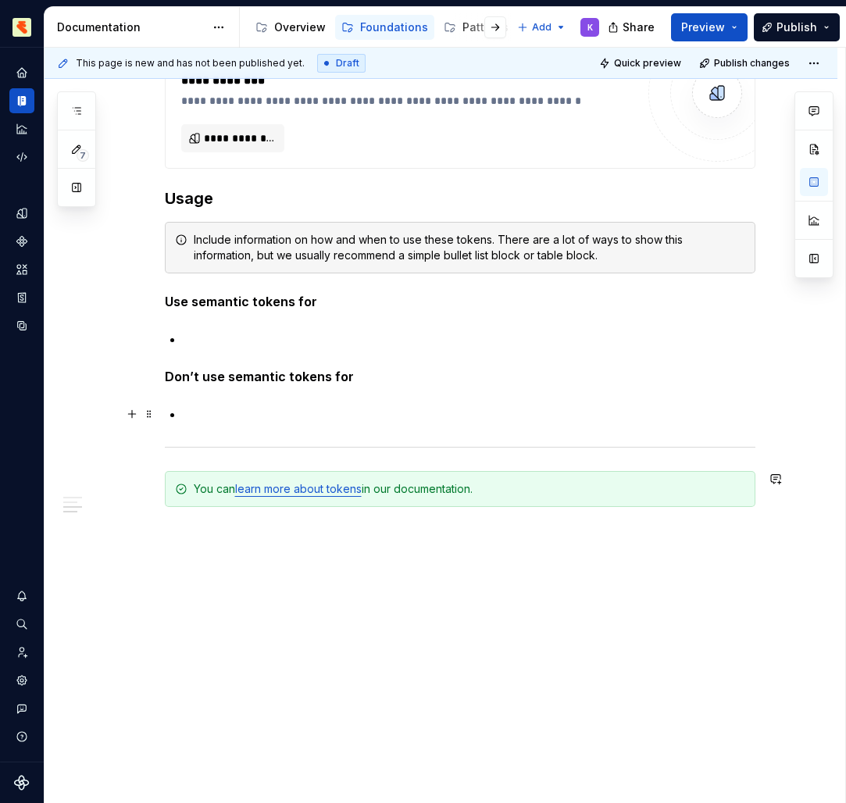
scroll to position [0, 0]
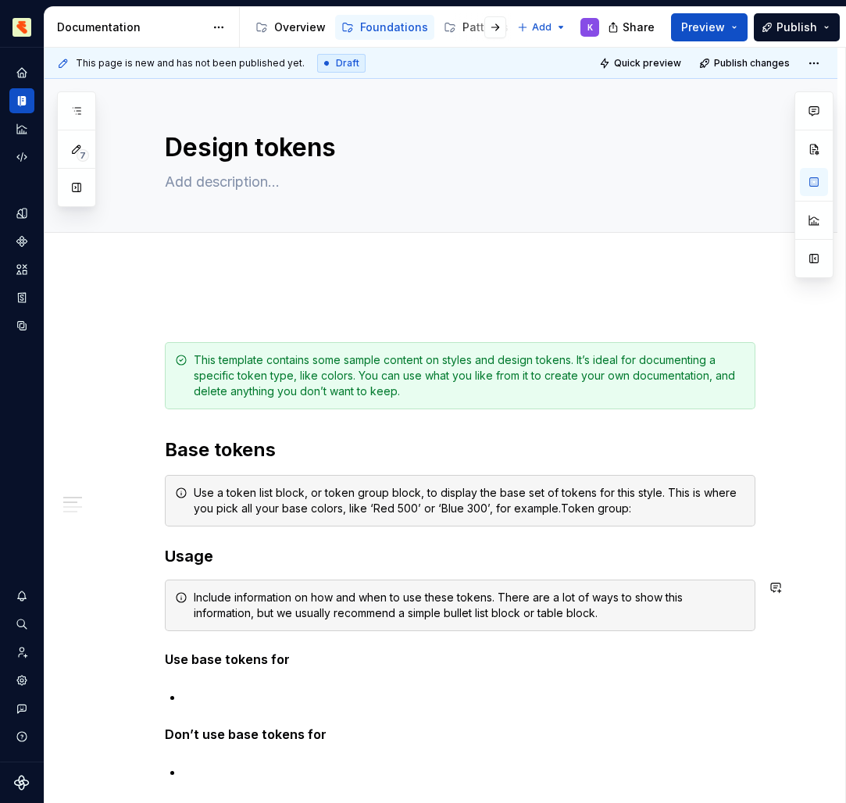
click at [471, 27] on div at bounding box center [482, 27] width 59 height 28
click at [291, 29] on div "Overview" at bounding box center [300, 28] width 52 height 16
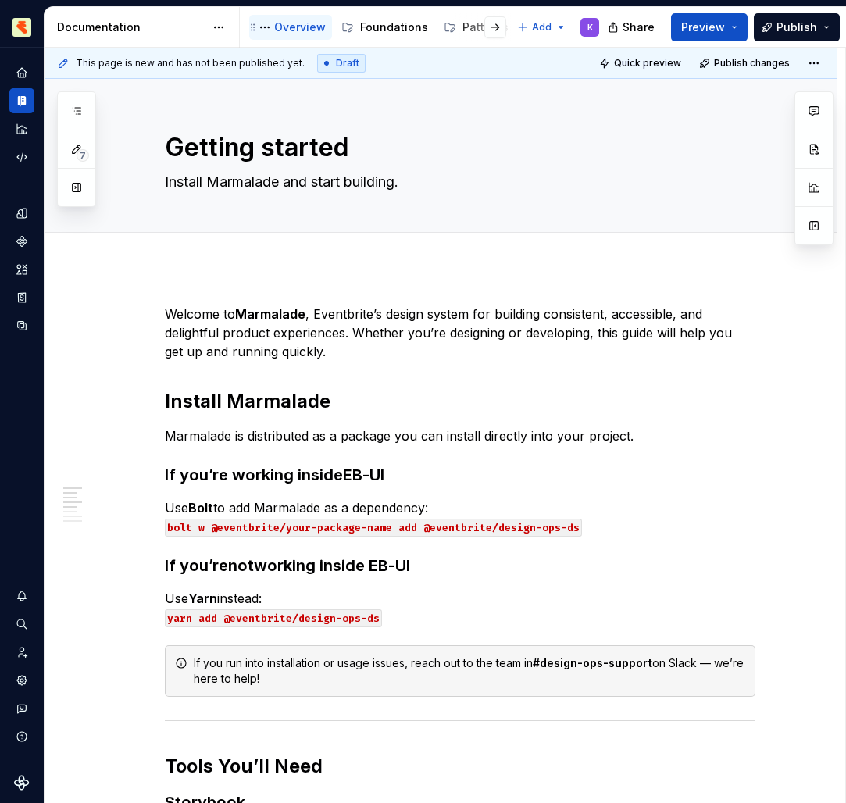
click at [390, 28] on div "Foundations" at bounding box center [394, 28] width 68 height 16
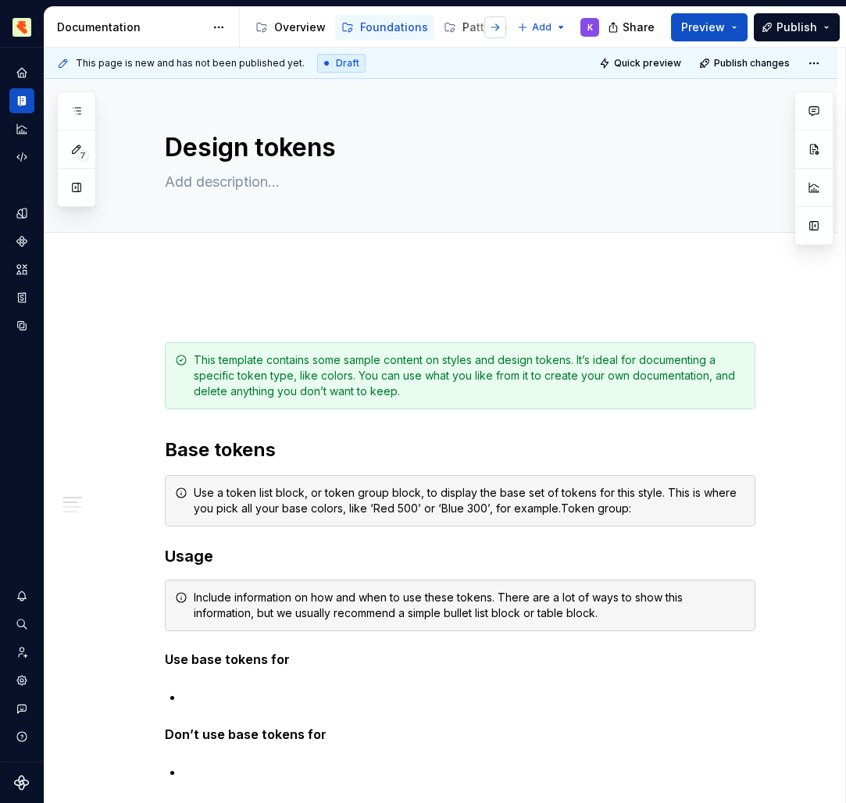
drag, startPoint x: 291, startPoint y: 29, endPoint x: 495, endPoint y: 23, distance: 203.9
click at [495, 23] on button "button" at bounding box center [495, 27] width 22 height 22
click at [459, 23] on div "Components" at bounding box center [482, 28] width 70 height 16
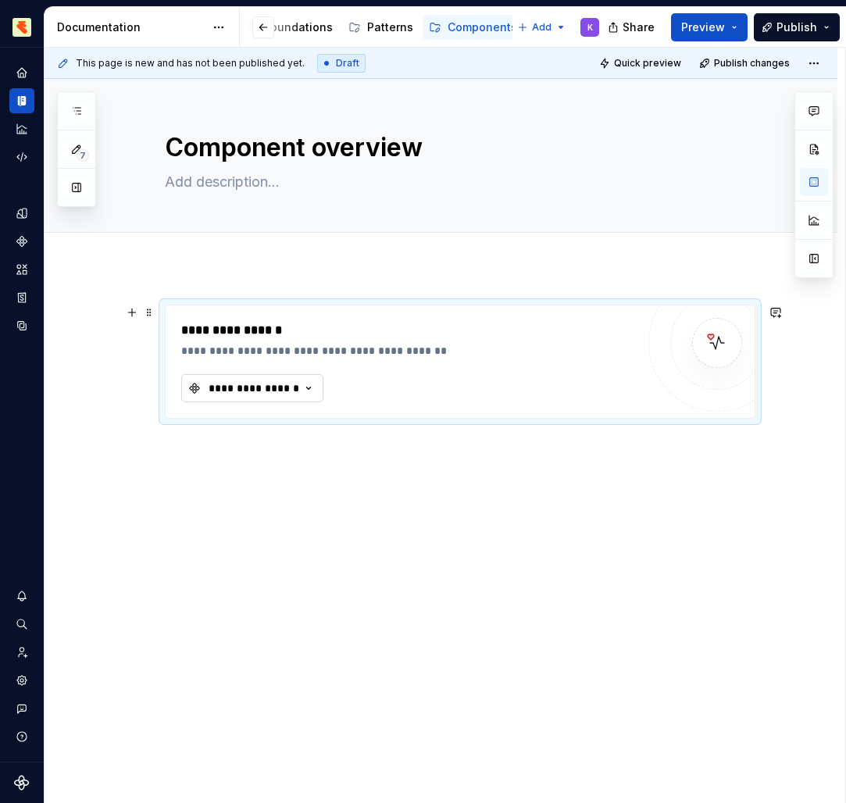
drag, startPoint x: 495, startPoint y: 23, endPoint x: 292, endPoint y: 383, distance: 413.3
click at [292, 383] on div "**********" at bounding box center [254, 388] width 94 height 16
click at [272, 360] on div "**********" at bounding box center [408, 361] width 455 height 81
click at [279, 346] on div "**********" at bounding box center [408, 351] width 455 height 16
click at [293, 382] on div "**********" at bounding box center [254, 388] width 94 height 16
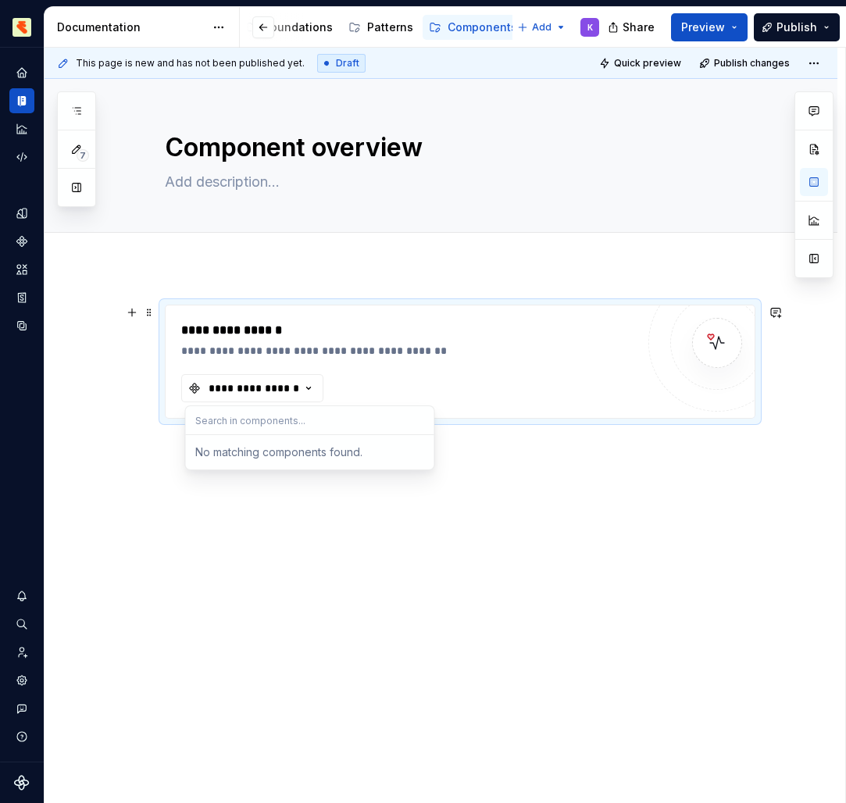
drag, startPoint x: 293, startPoint y: 382, endPoint x: 287, endPoint y: 255, distance: 126.7
click at [287, 255] on div at bounding box center [441, 250] width 793 height 34
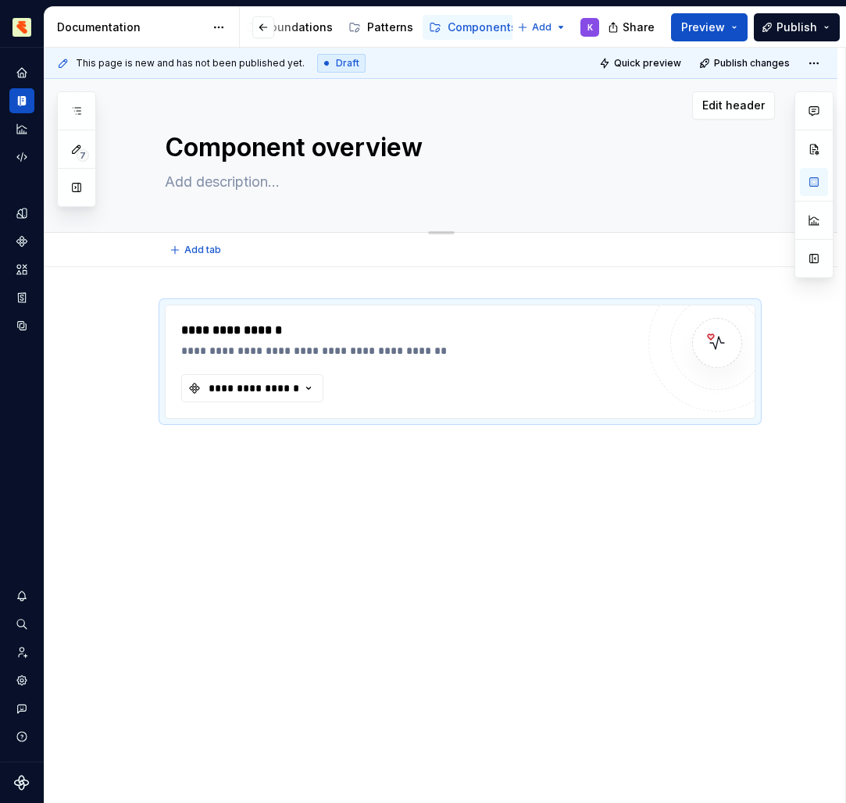
drag, startPoint x: 287, startPoint y: 255, endPoint x: 280, endPoint y: 146, distance: 109.6
click at [280, 146] on textarea "Component overview" at bounding box center [457, 147] width 590 height 37
click at [464, 24] on div "Components" at bounding box center [482, 28] width 70 height 16
drag, startPoint x: 280, startPoint y: 146, endPoint x: 77, endPoint y: 118, distance: 205.0
click at [77, 118] on button "button" at bounding box center [76, 111] width 28 height 28
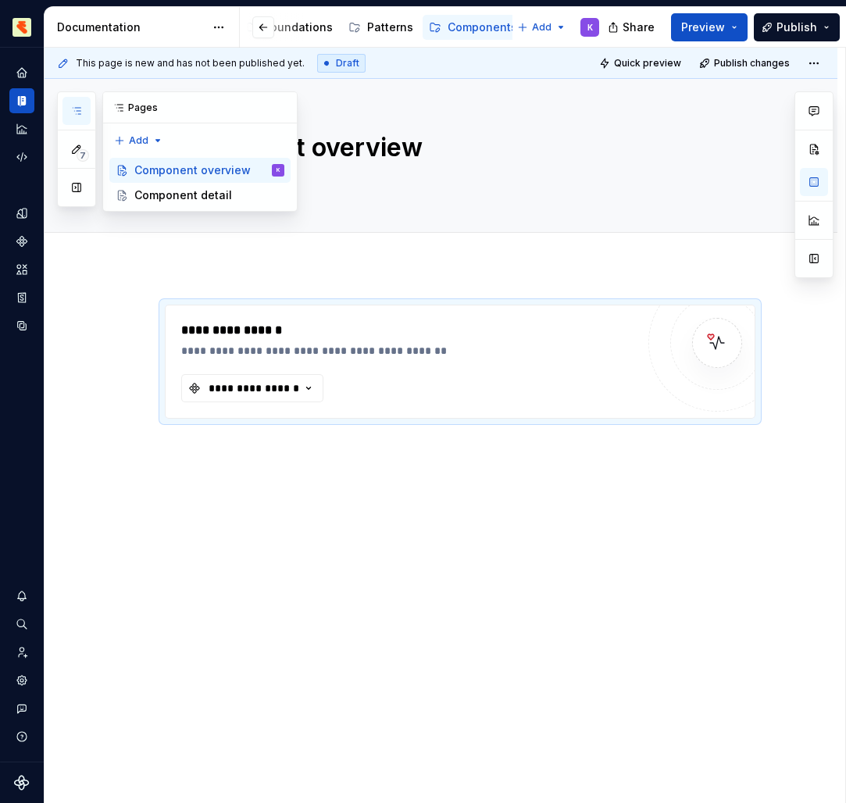
click at [161, 194] on div "Component detail" at bounding box center [183, 195] width 98 height 16
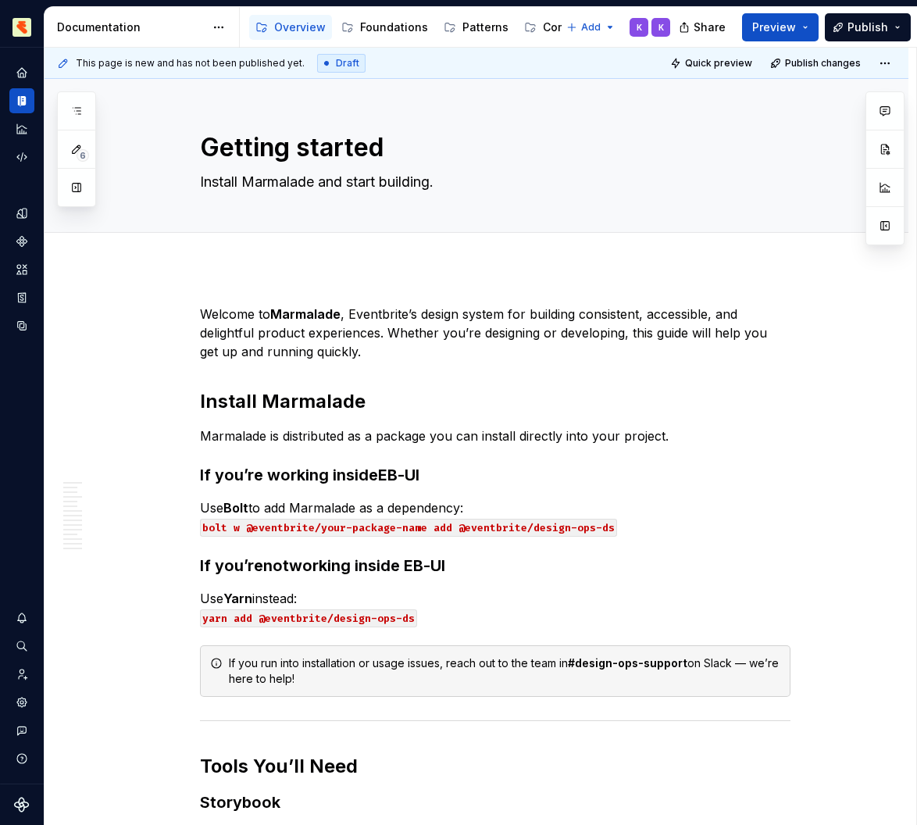
type textarea "*"
